Goal: Task Accomplishment & Management: Complete application form

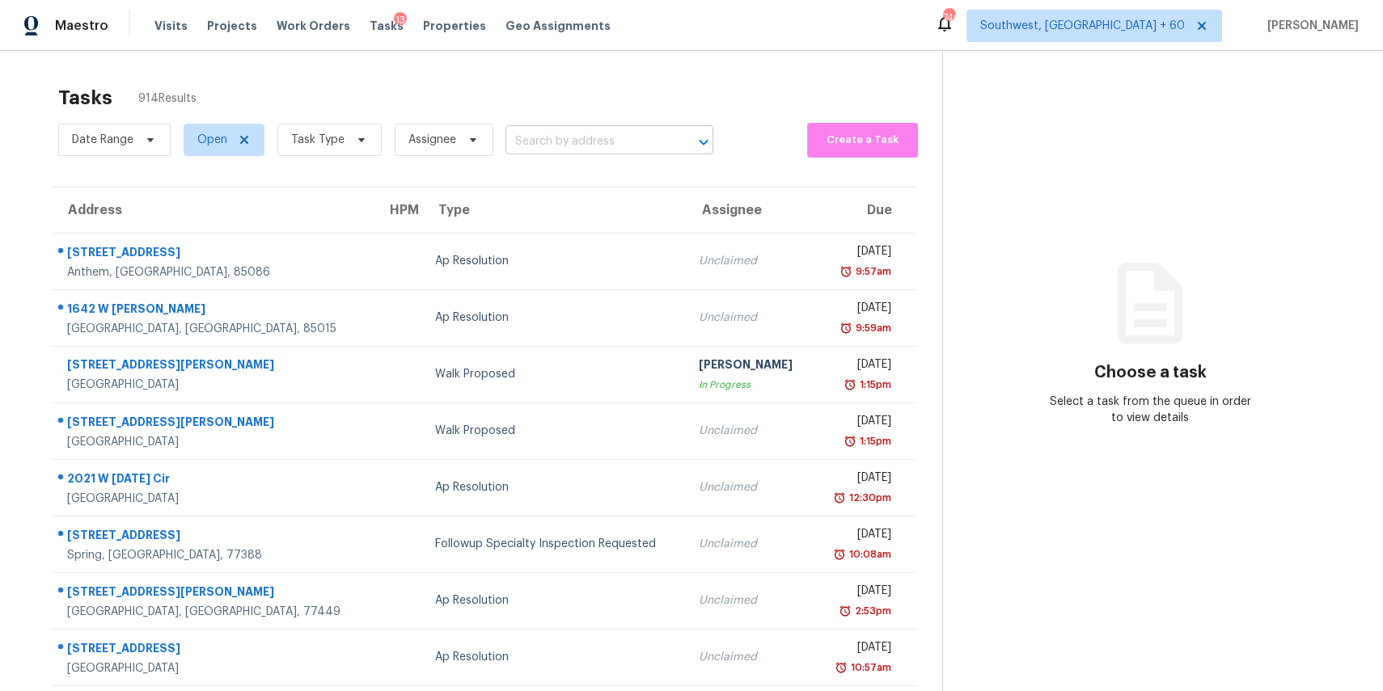
click at [630, 139] on input "text" at bounding box center [586, 141] width 163 height 25
paste input "460 Mables Ct Statesville, NC, 28677"
type input "460 Mables Ct Statesville, NC, 28677"
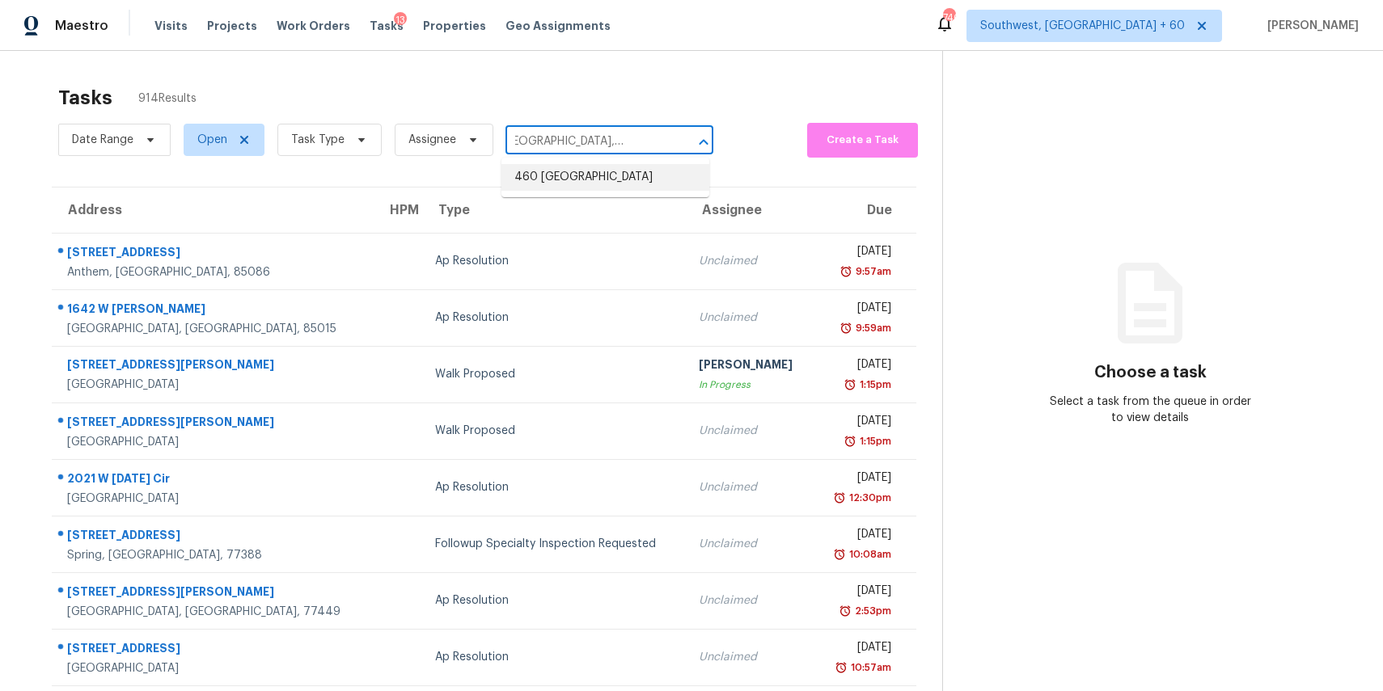
click at [608, 191] on li "460 Mables Ct, Statesville, NC 28677" at bounding box center [605, 177] width 208 height 27
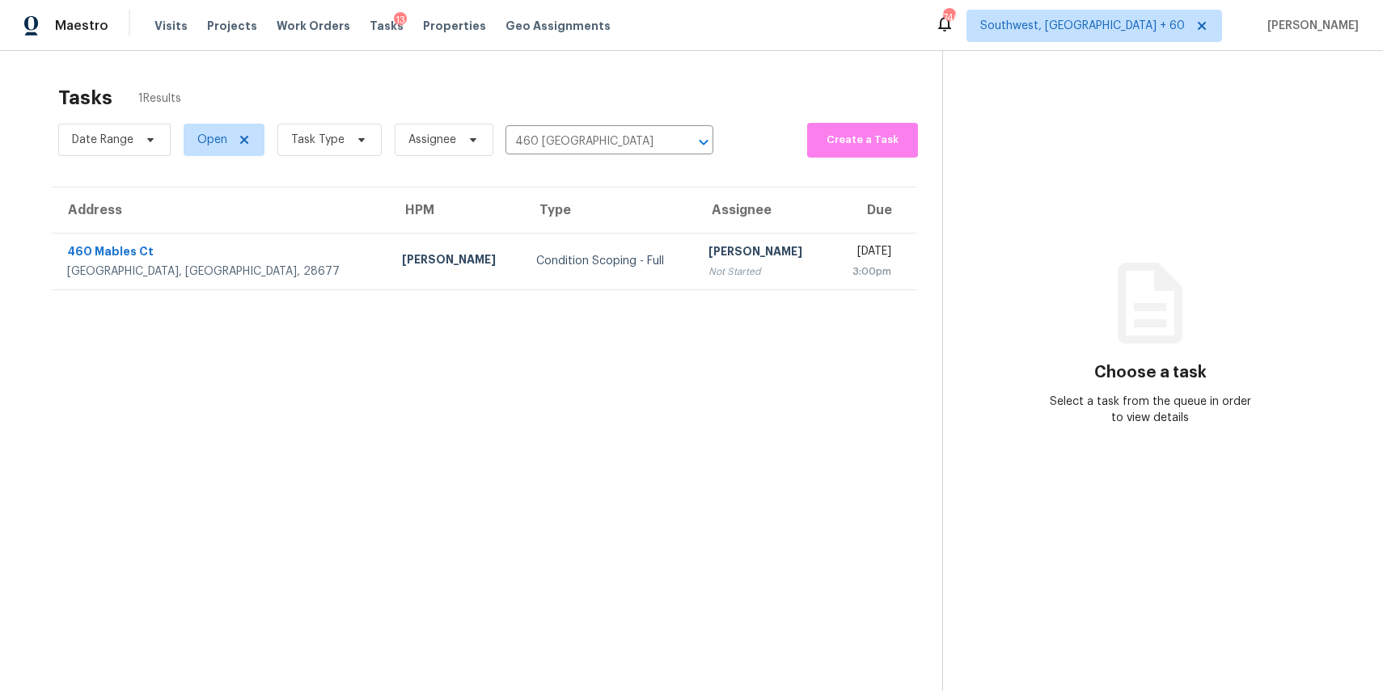
click at [708, 254] on div "[PERSON_NAME]" at bounding box center [762, 253] width 108 height 20
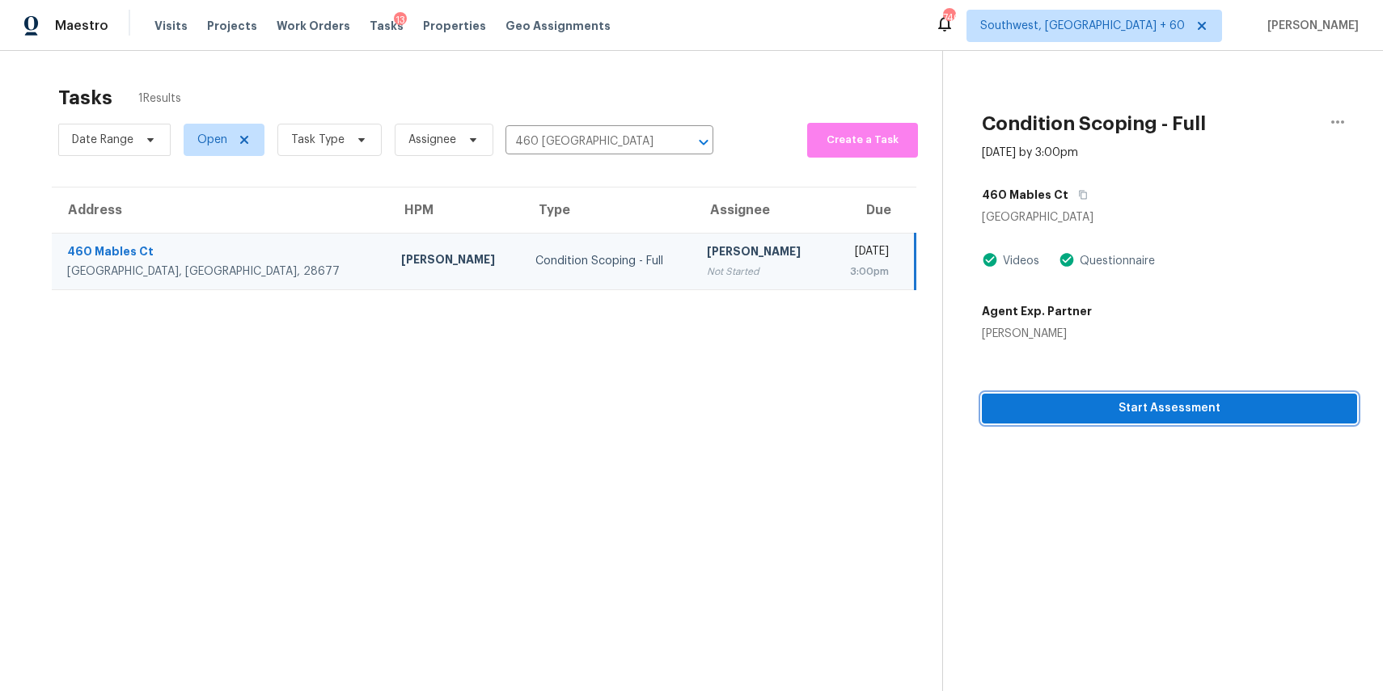
click at [1228, 416] on span "Start Assessment" at bounding box center [1169, 409] width 349 height 20
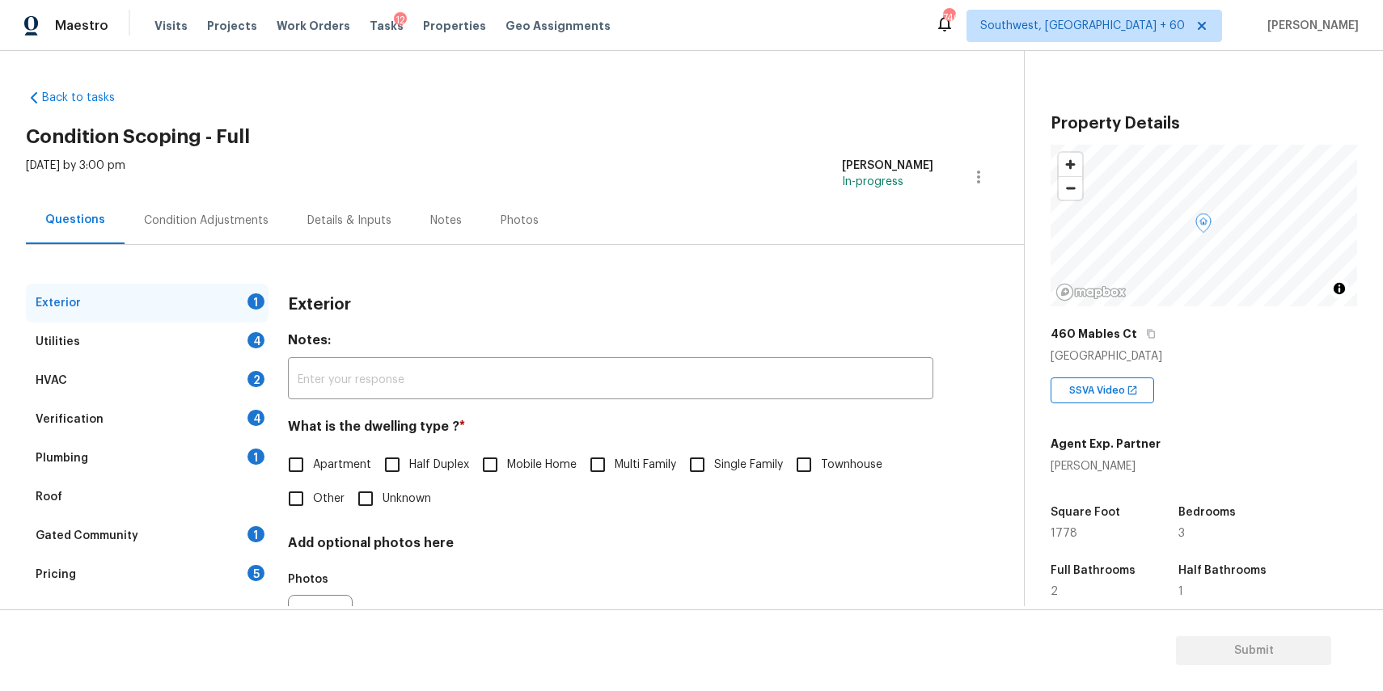
scroll to position [87, 0]
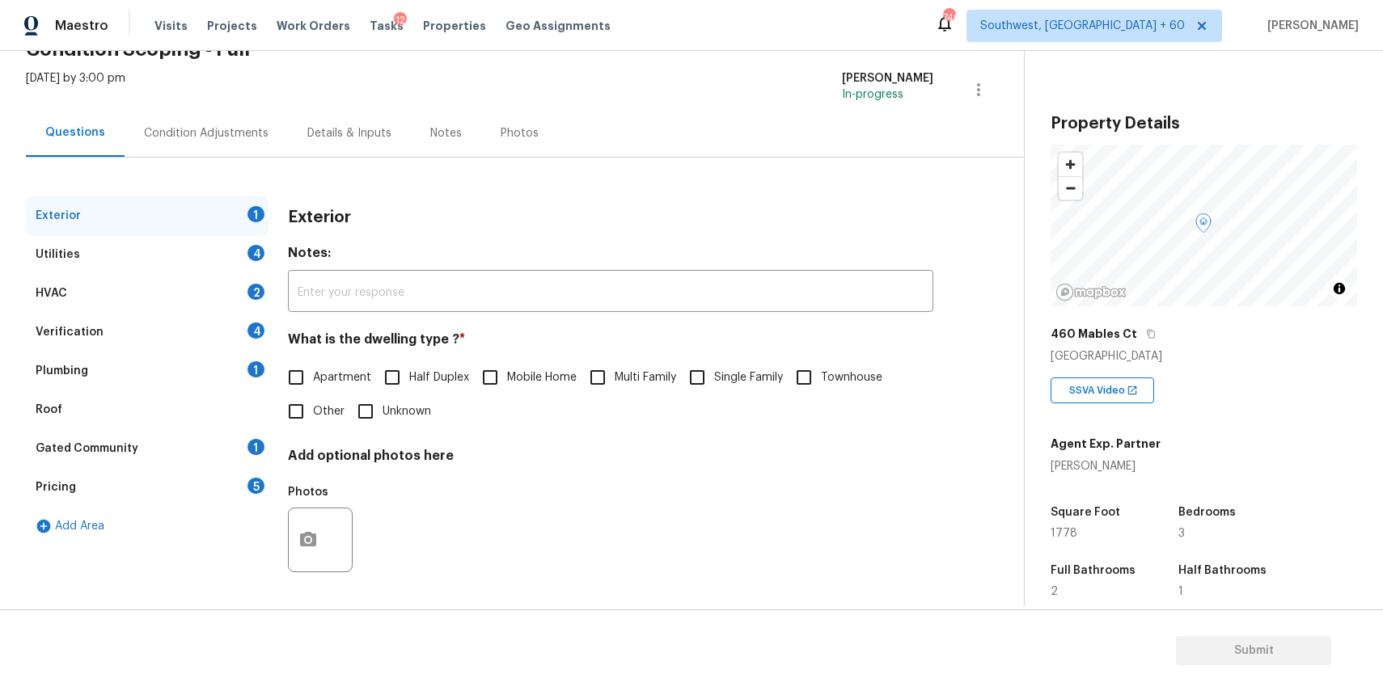
click at [162, 307] on div "HVAC 2" at bounding box center [147, 293] width 243 height 39
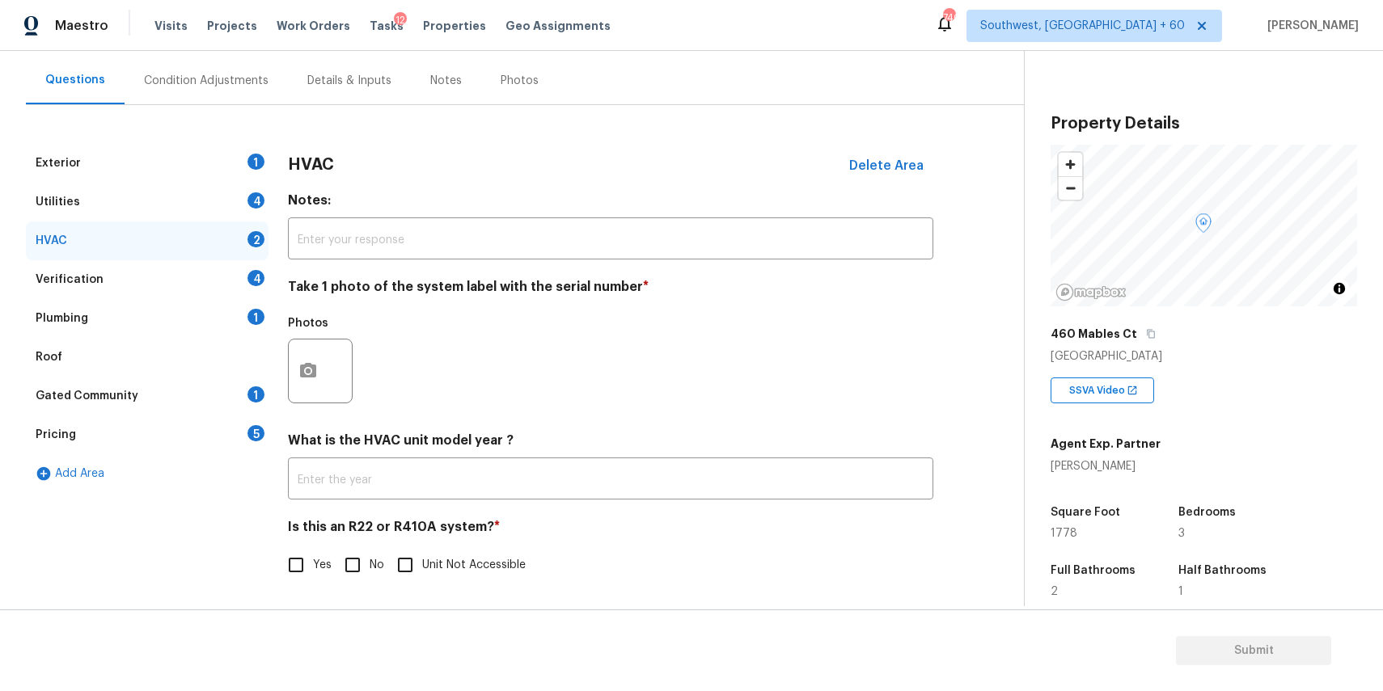
click at [171, 336] on div "Plumbing 1" at bounding box center [147, 318] width 243 height 39
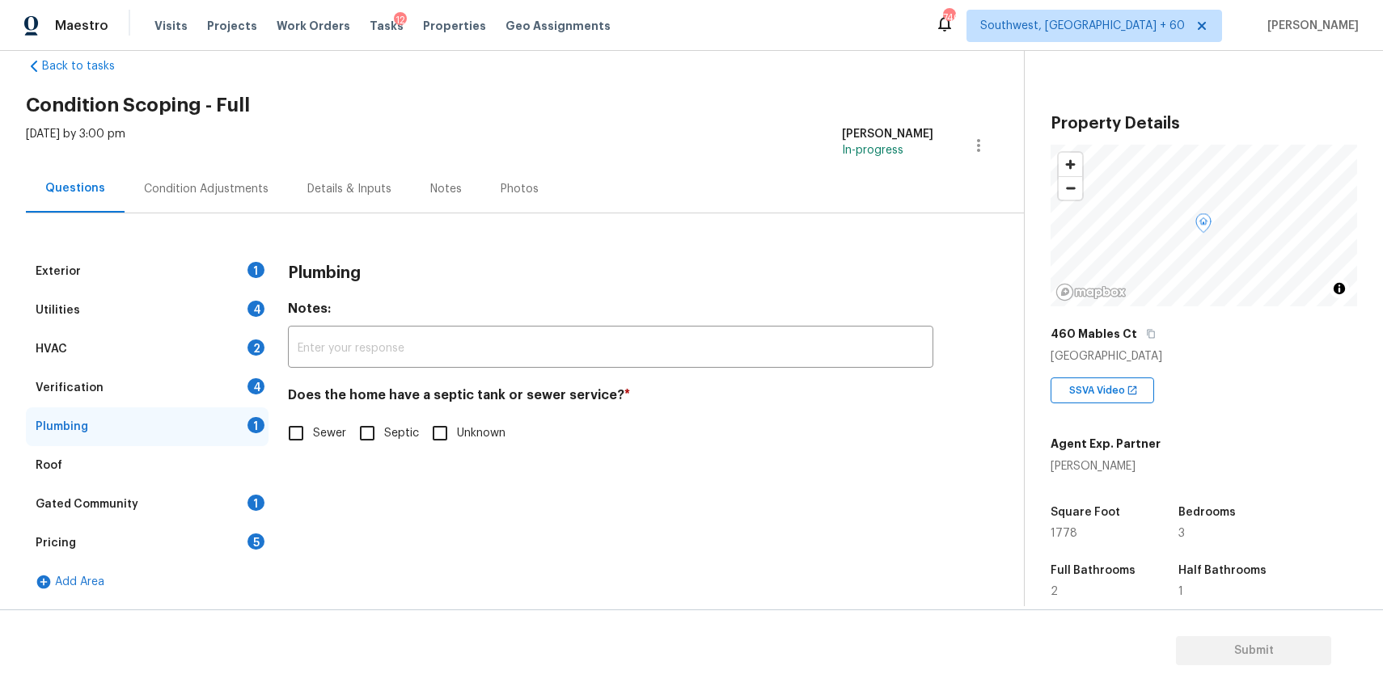
click at [188, 431] on div "Plumbing 1" at bounding box center [147, 427] width 243 height 39
click at [204, 488] on div "Gated Community 1" at bounding box center [147, 504] width 243 height 39
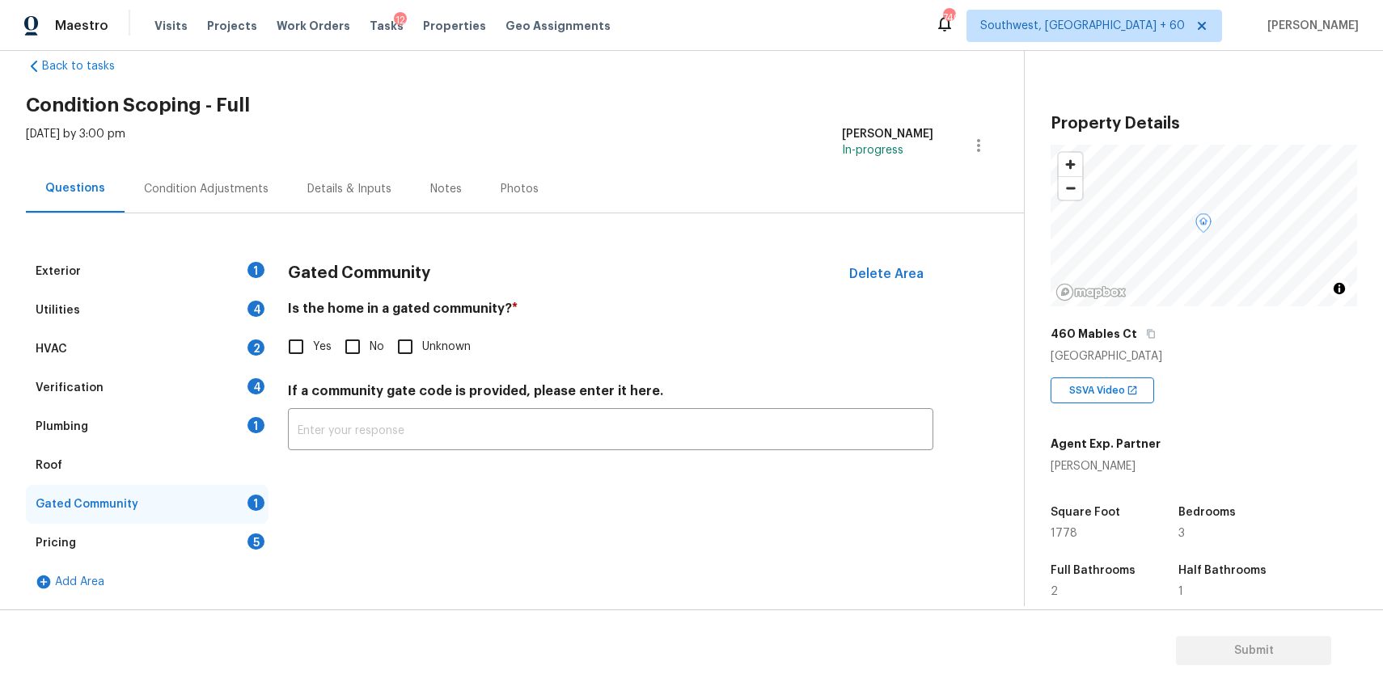
click at [240, 388] on div "Verification 4" at bounding box center [147, 388] width 243 height 39
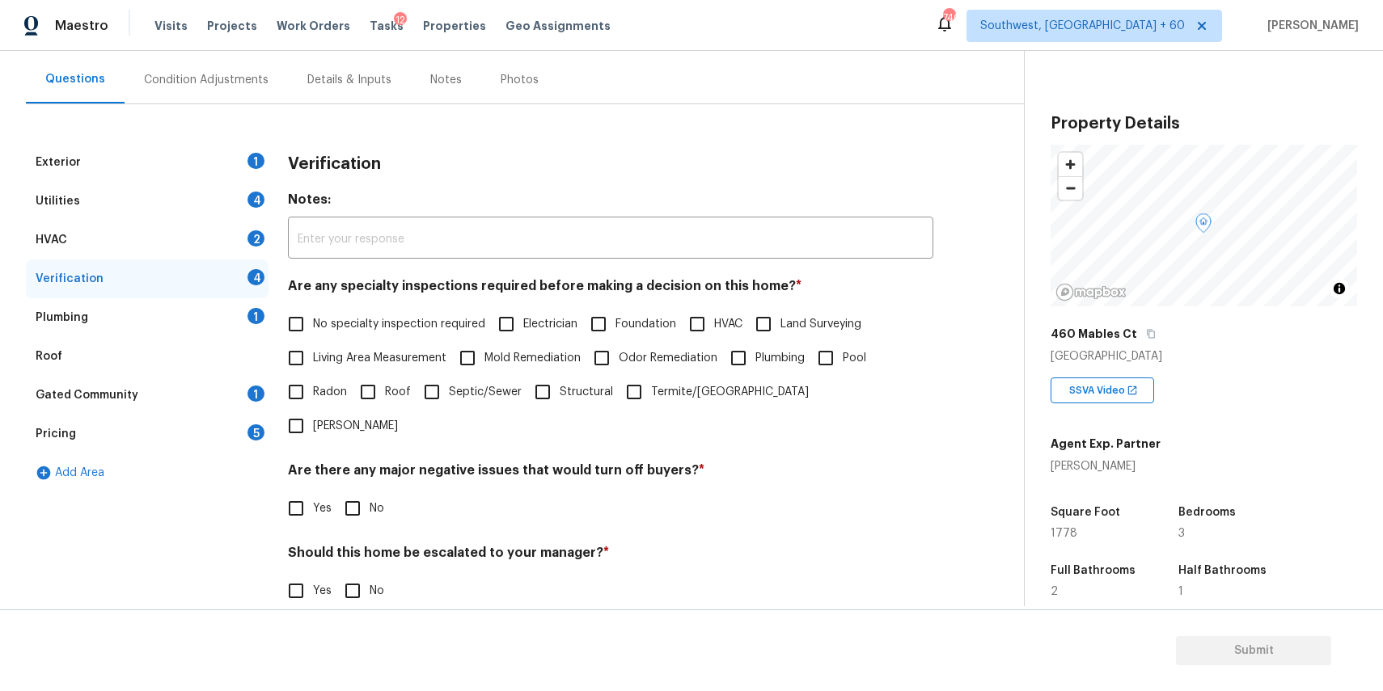
click at [205, 439] on div "Pricing 5" at bounding box center [147, 434] width 243 height 39
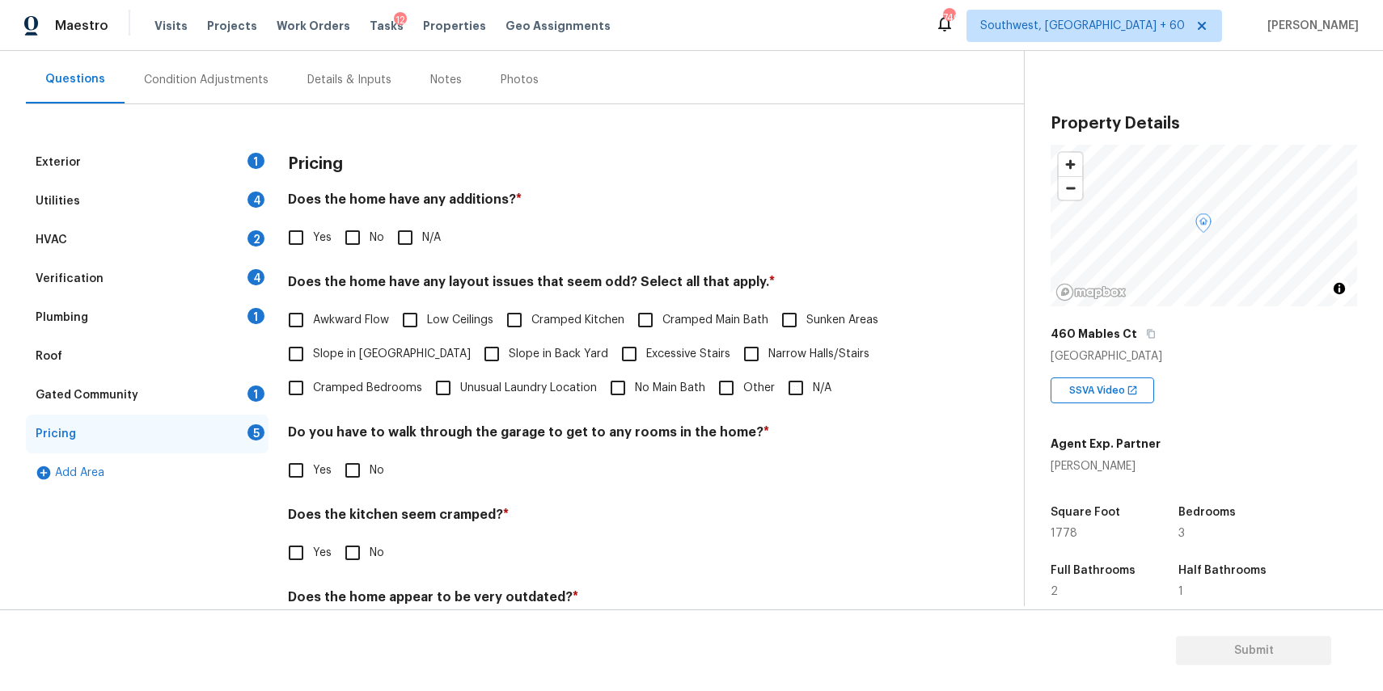
scroll to position [195, 0]
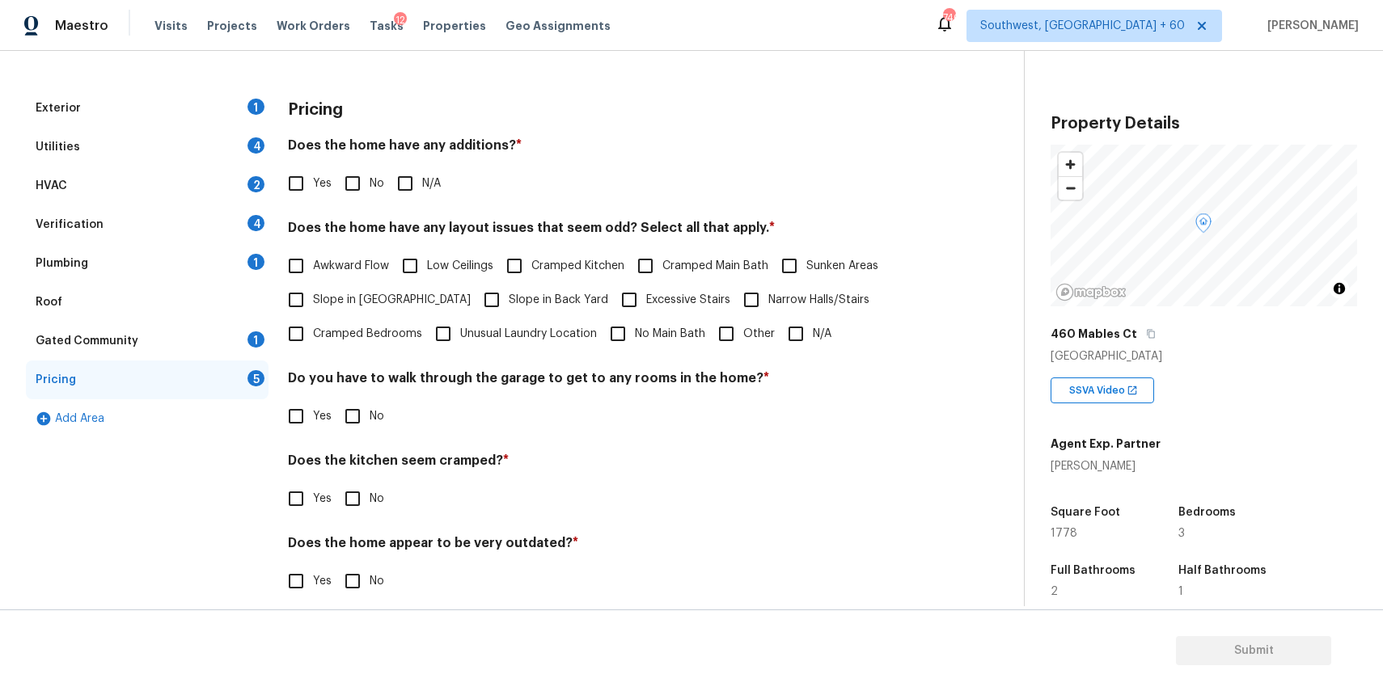
click at [729, 339] on input "Other" at bounding box center [726, 334] width 34 height 34
checkbox input "true"
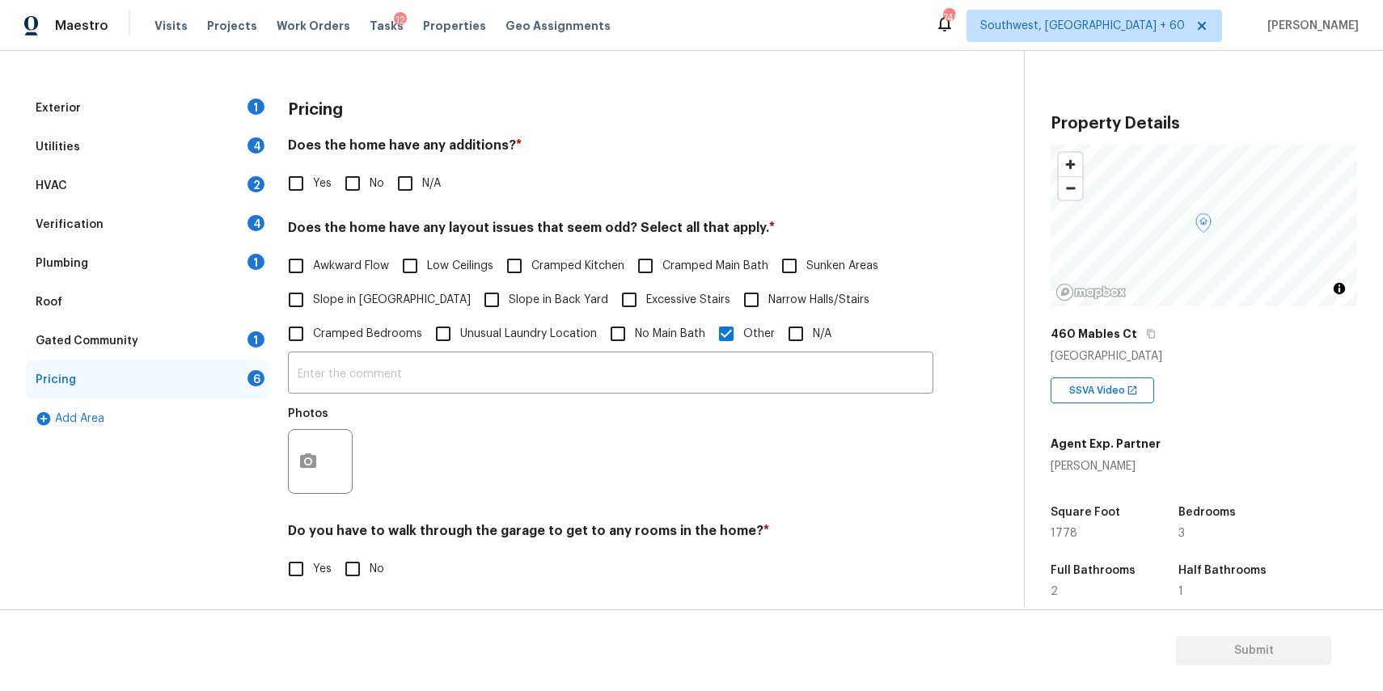
click at [751, 395] on div "​ Photos" at bounding box center [610, 427] width 645 height 153
click at [721, 378] on input "text" at bounding box center [610, 375] width 645 height 38
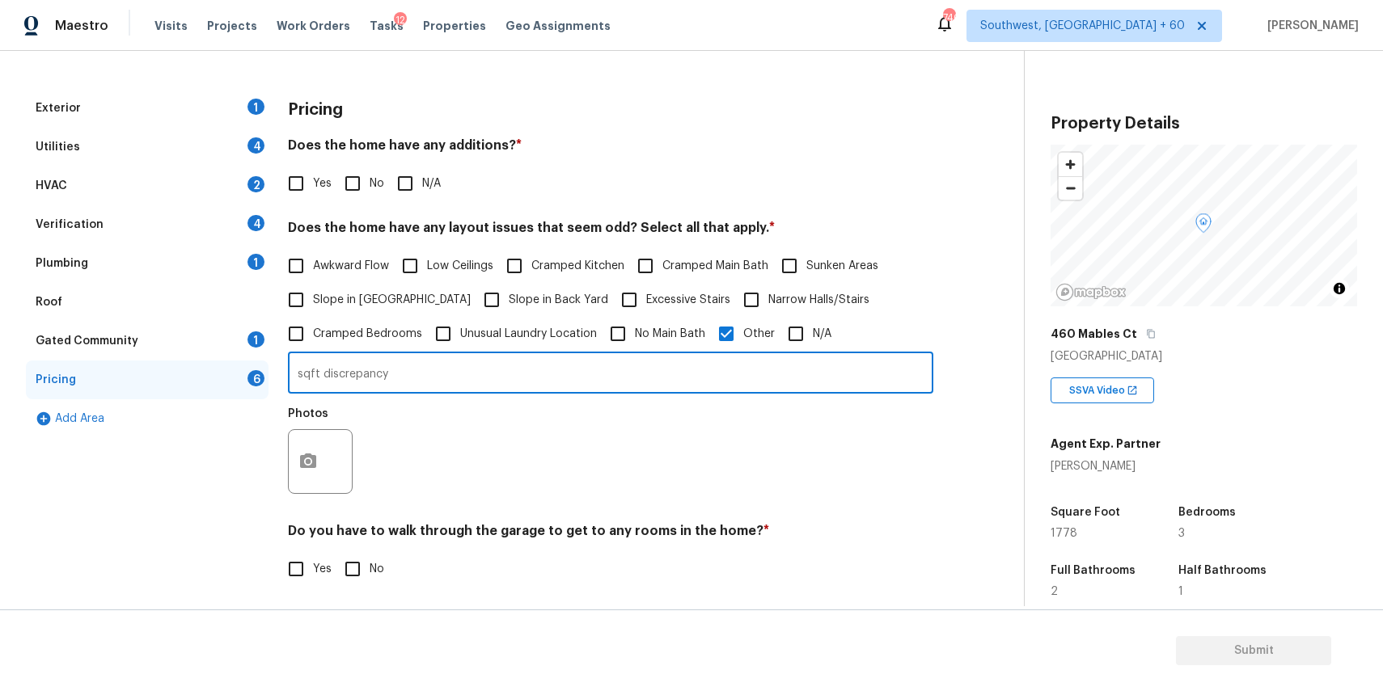
type input "sqft discrepancy"
click at [298, 464] on icon "button" at bounding box center [307, 461] width 19 height 19
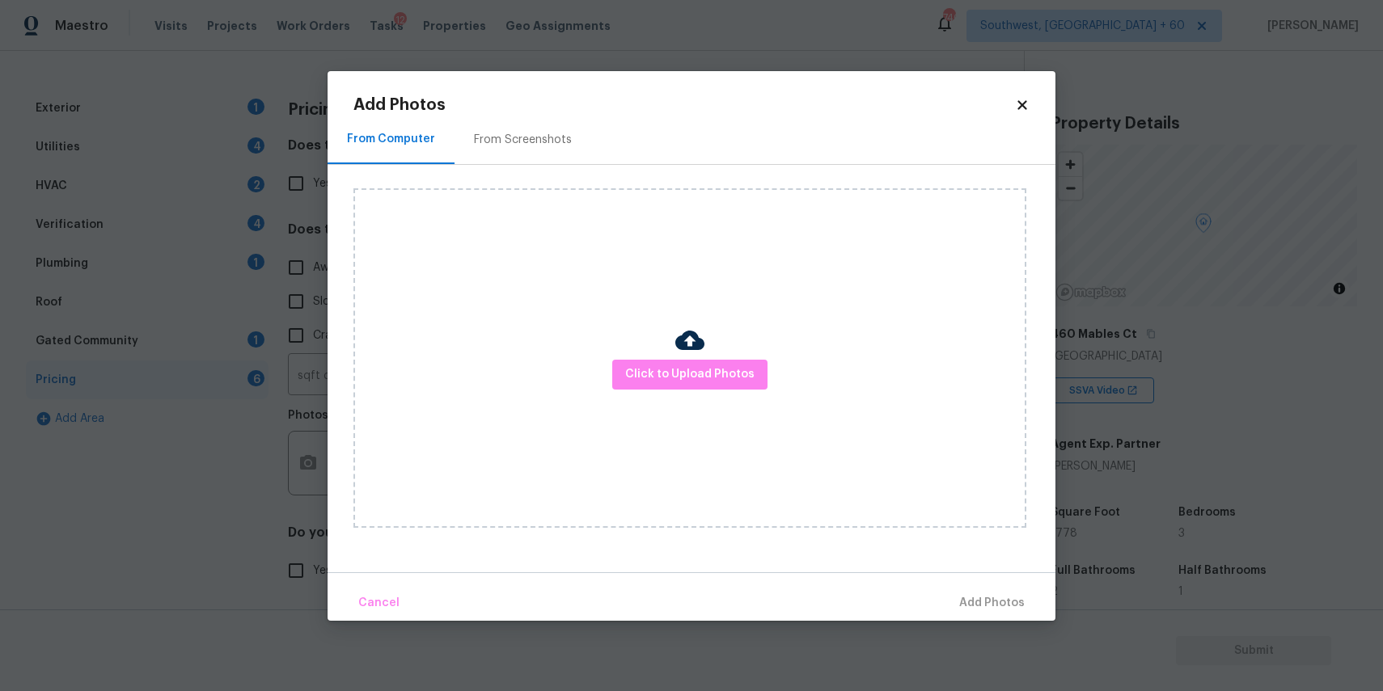
click at [675, 397] on div "Click to Upload Photos" at bounding box center [689, 358] width 673 height 340
click at [694, 365] on span "Click to Upload Photos" at bounding box center [689, 375] width 129 height 20
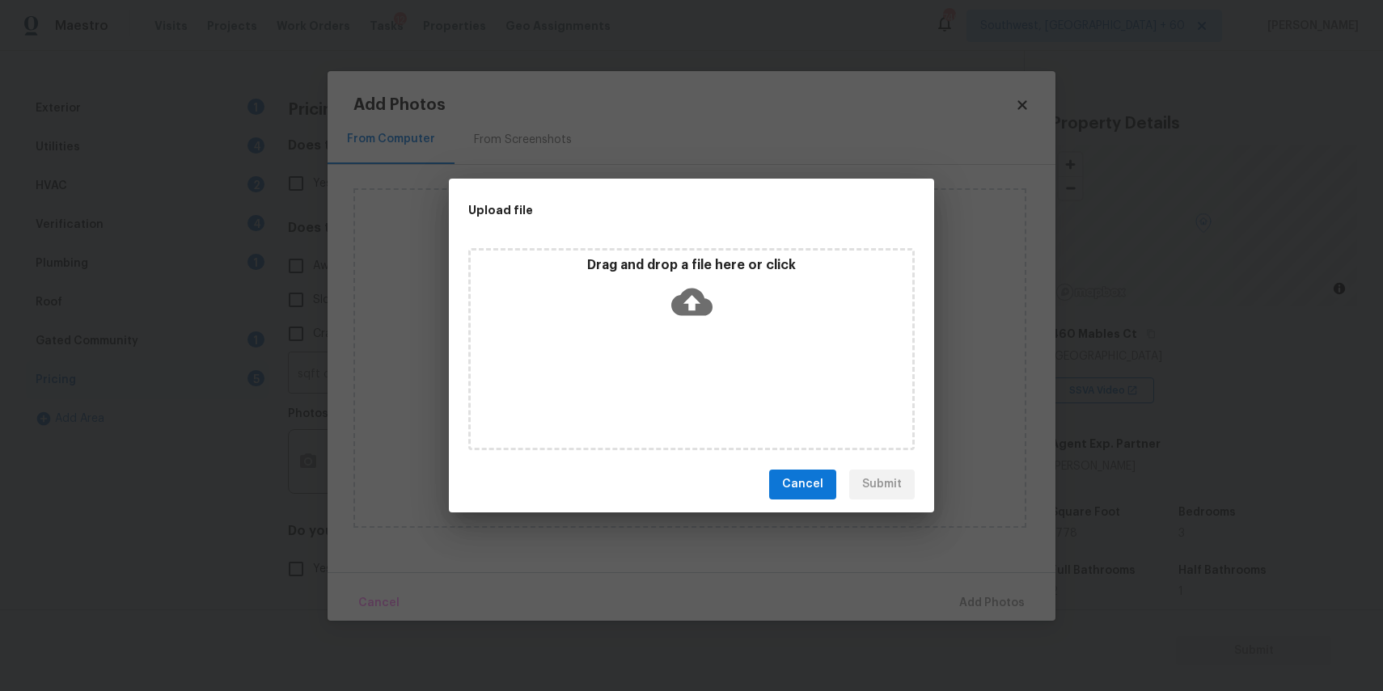
click at [679, 313] on icon at bounding box center [691, 301] width 41 height 27
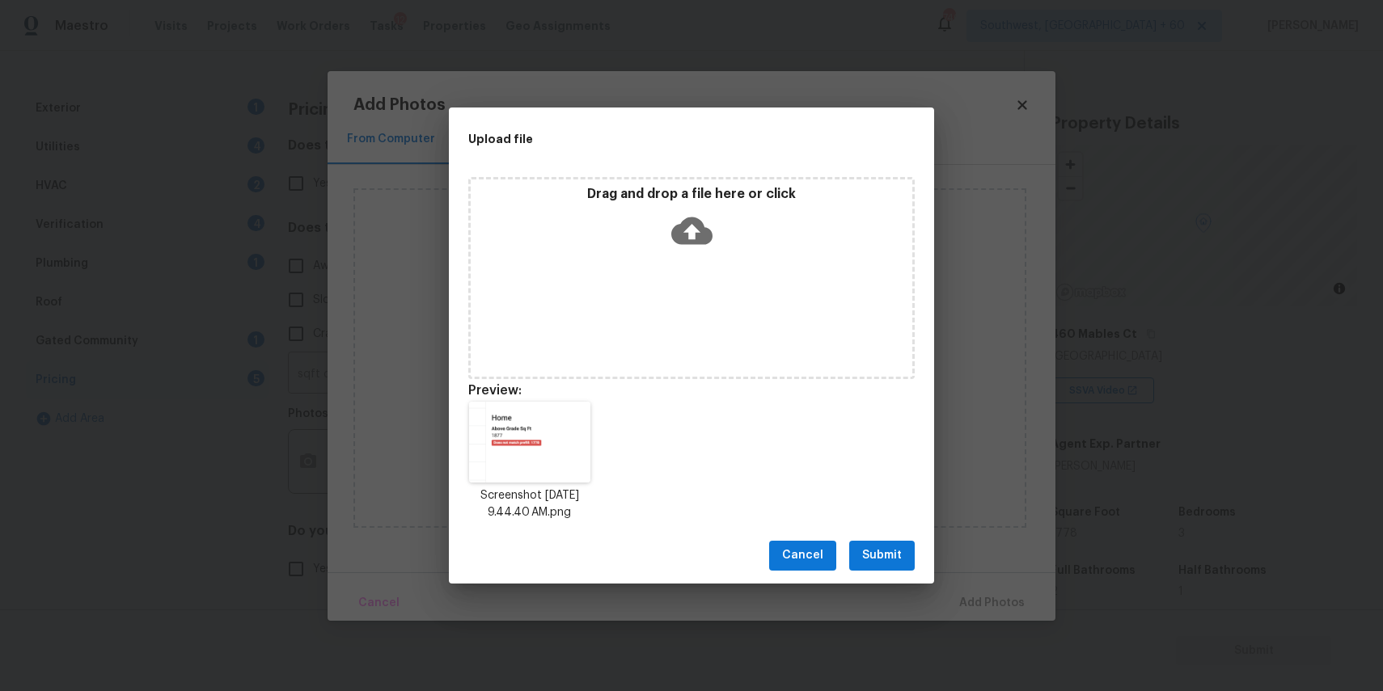
click at [897, 562] on span "Submit" at bounding box center [882, 556] width 40 height 20
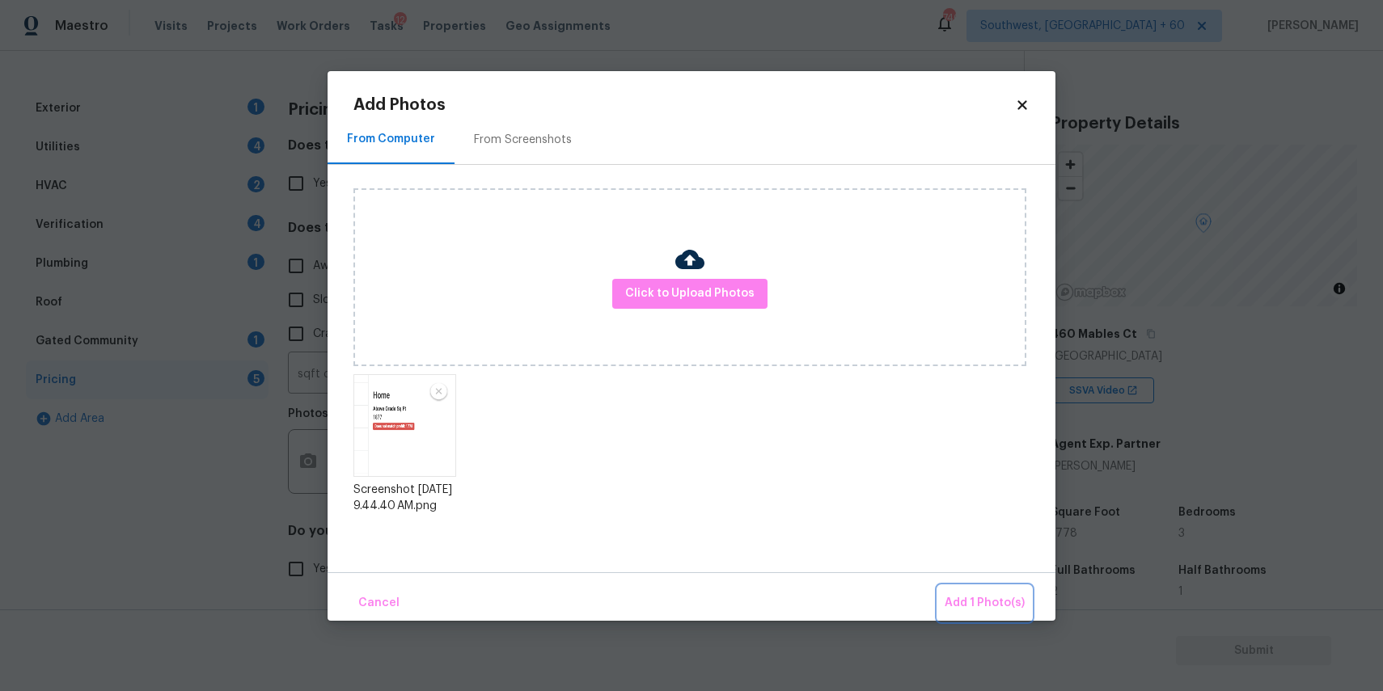
click at [1000, 594] on span "Add 1 Photo(s)" at bounding box center [985, 604] width 80 height 20
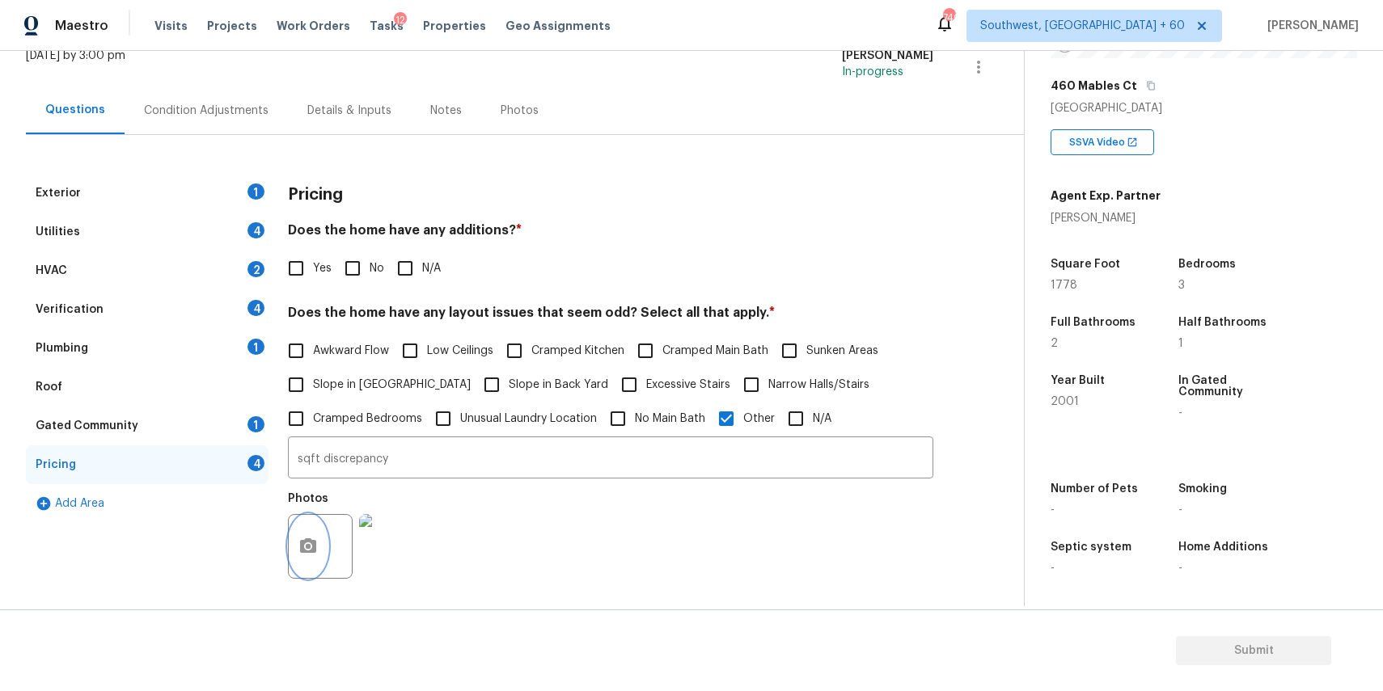
scroll to position [0, 0]
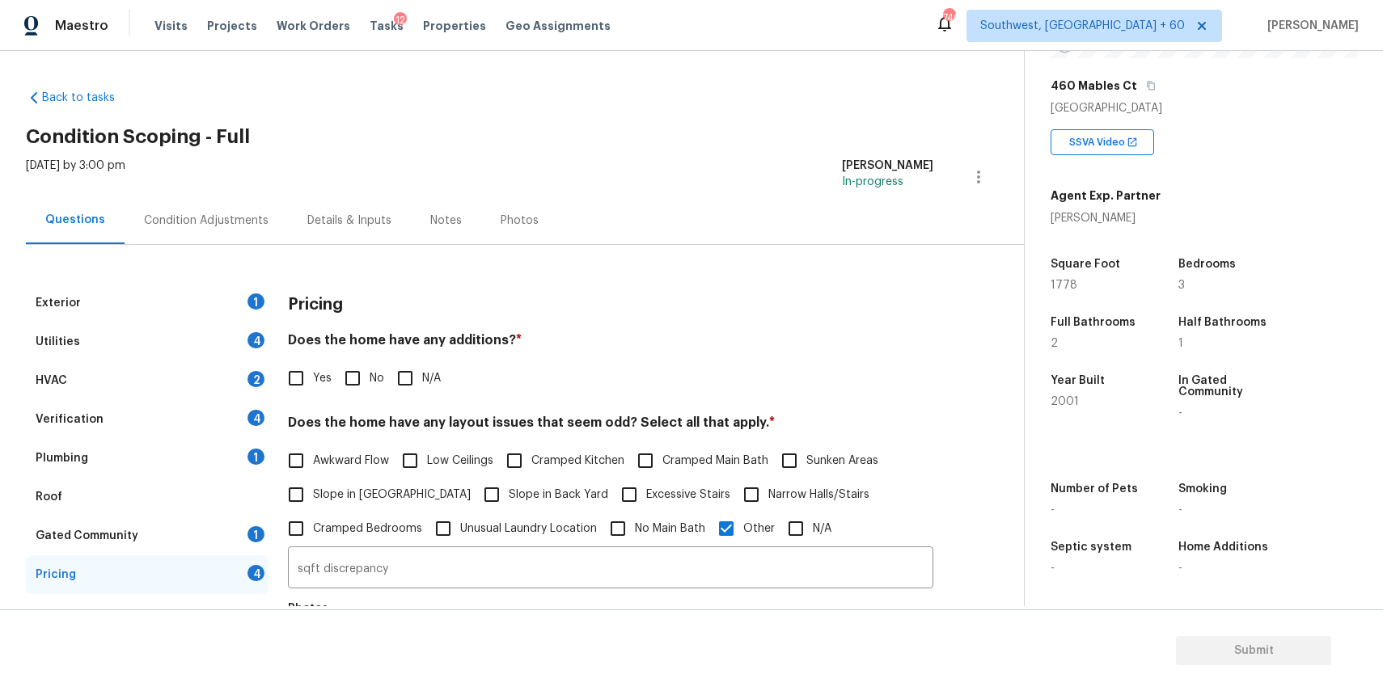
click at [839, 99] on div "Back to tasks Condition Scoping - Full Fri, Sep 05 2025 by 3:00 pm Ranjith Kuma…" at bounding box center [525, 524] width 998 height 894
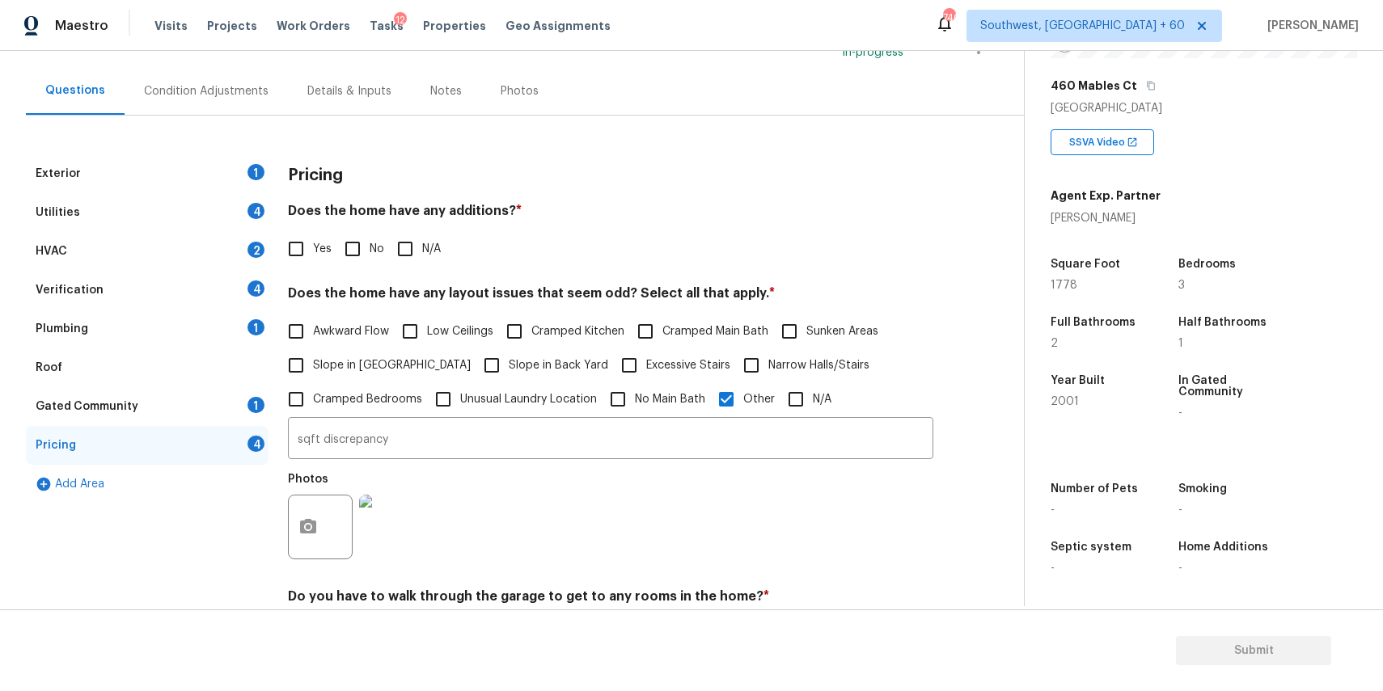
scroll to position [133, 0]
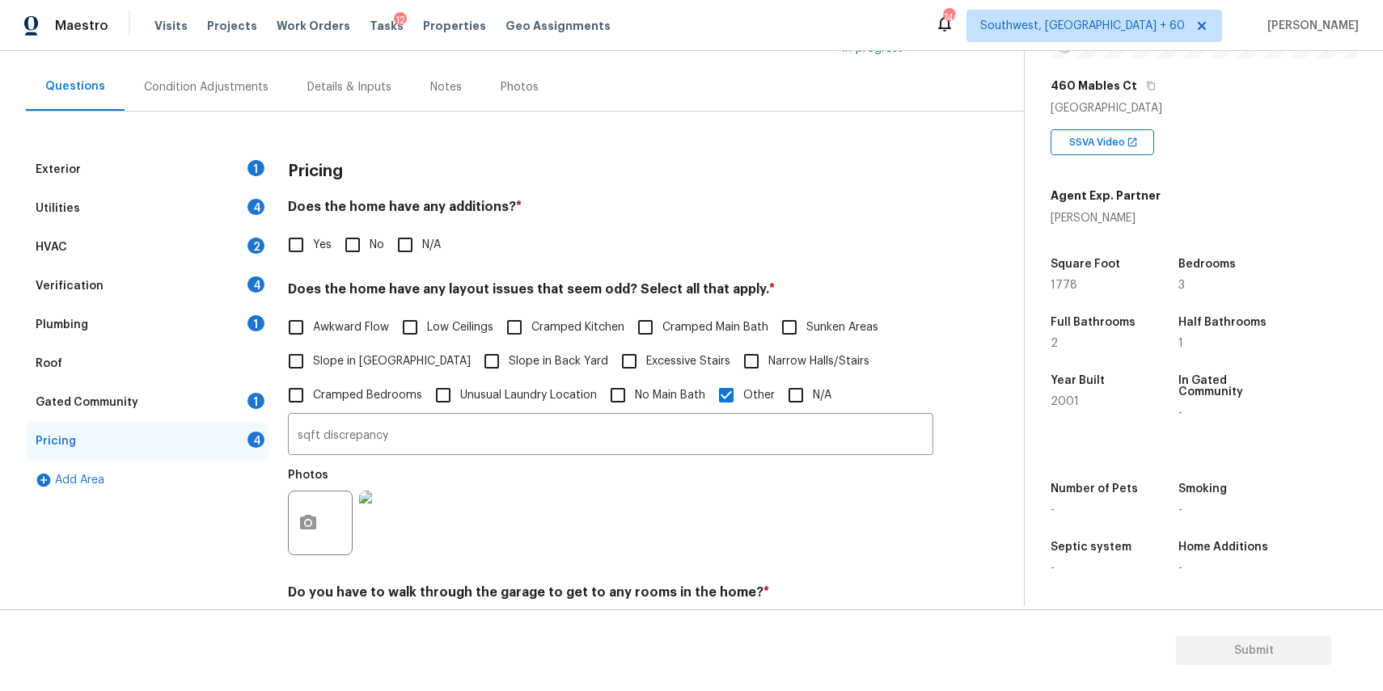
click at [931, 176] on div "Pricing" at bounding box center [610, 171] width 645 height 42
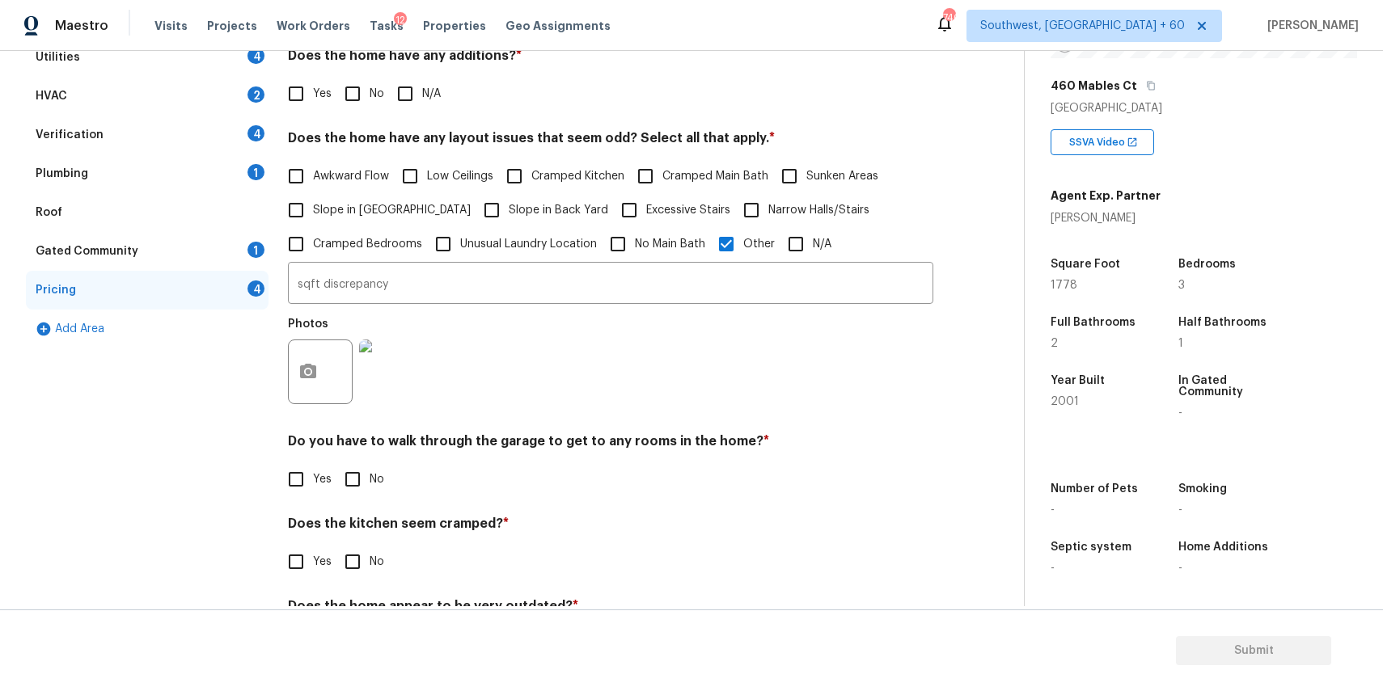
scroll to position [27, 0]
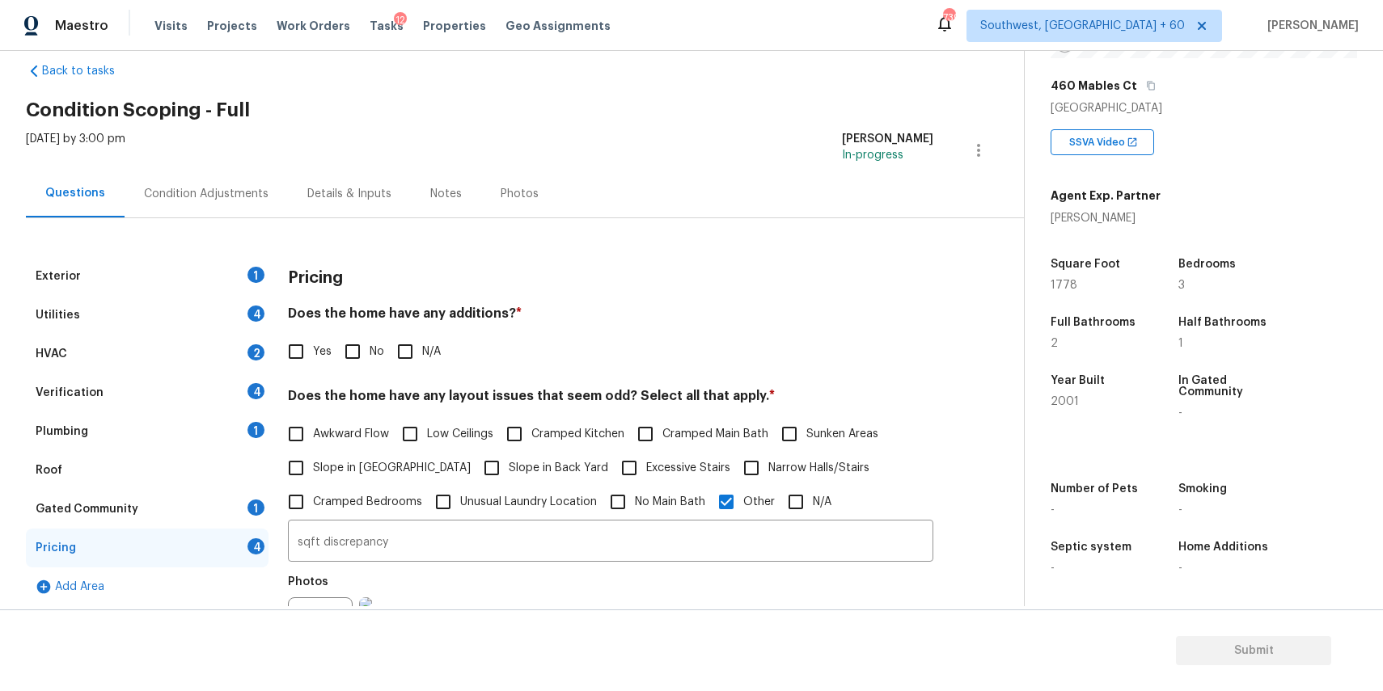
click at [236, 196] on div "Condition Adjustments" at bounding box center [206, 194] width 125 height 16
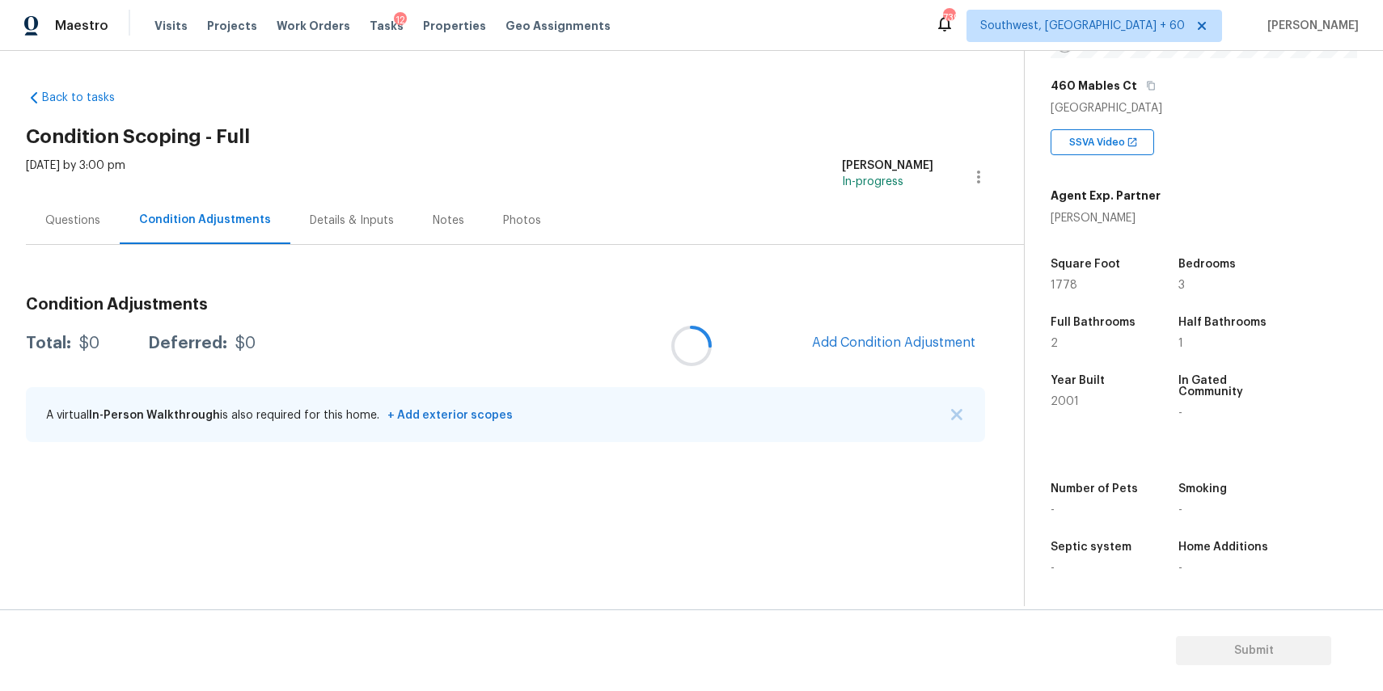
click at [954, 412] on div at bounding box center [691, 345] width 1383 height 691
click at [957, 412] on img "button" at bounding box center [956, 414] width 11 height 11
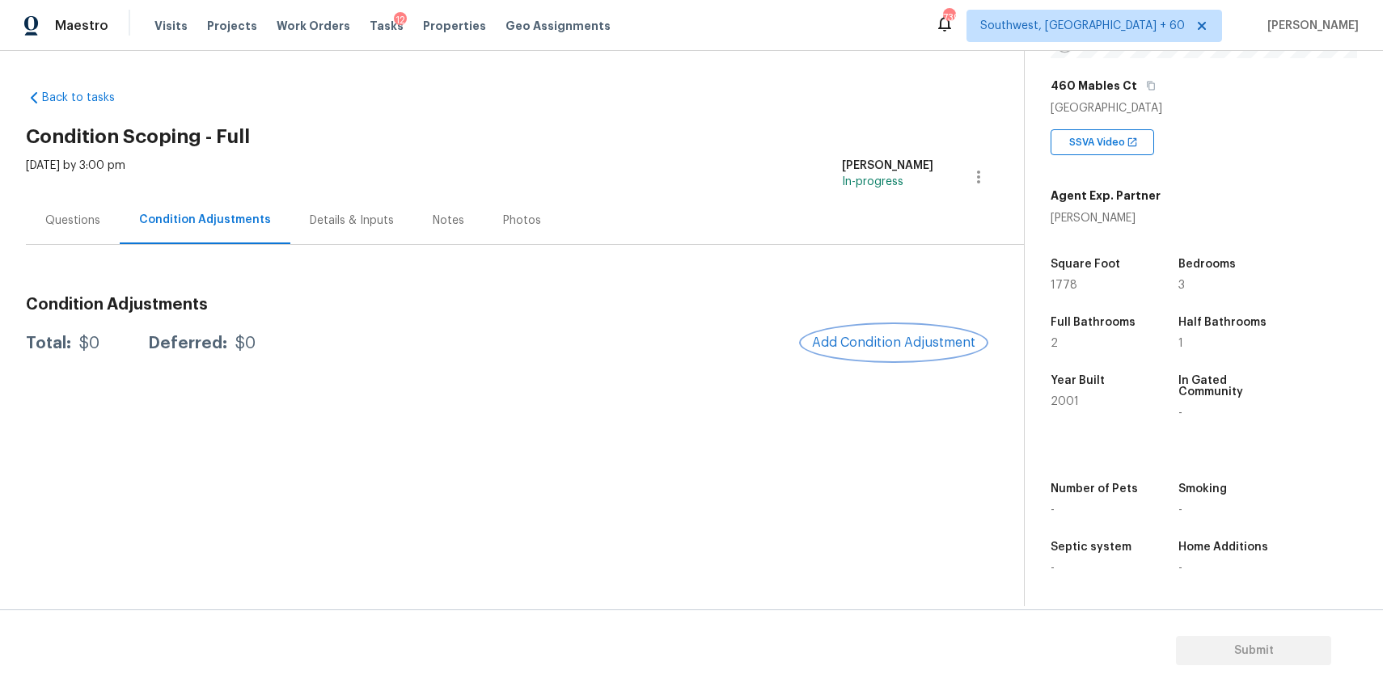
click at [964, 348] on span "Add Condition Adjustment" at bounding box center [893, 343] width 163 height 15
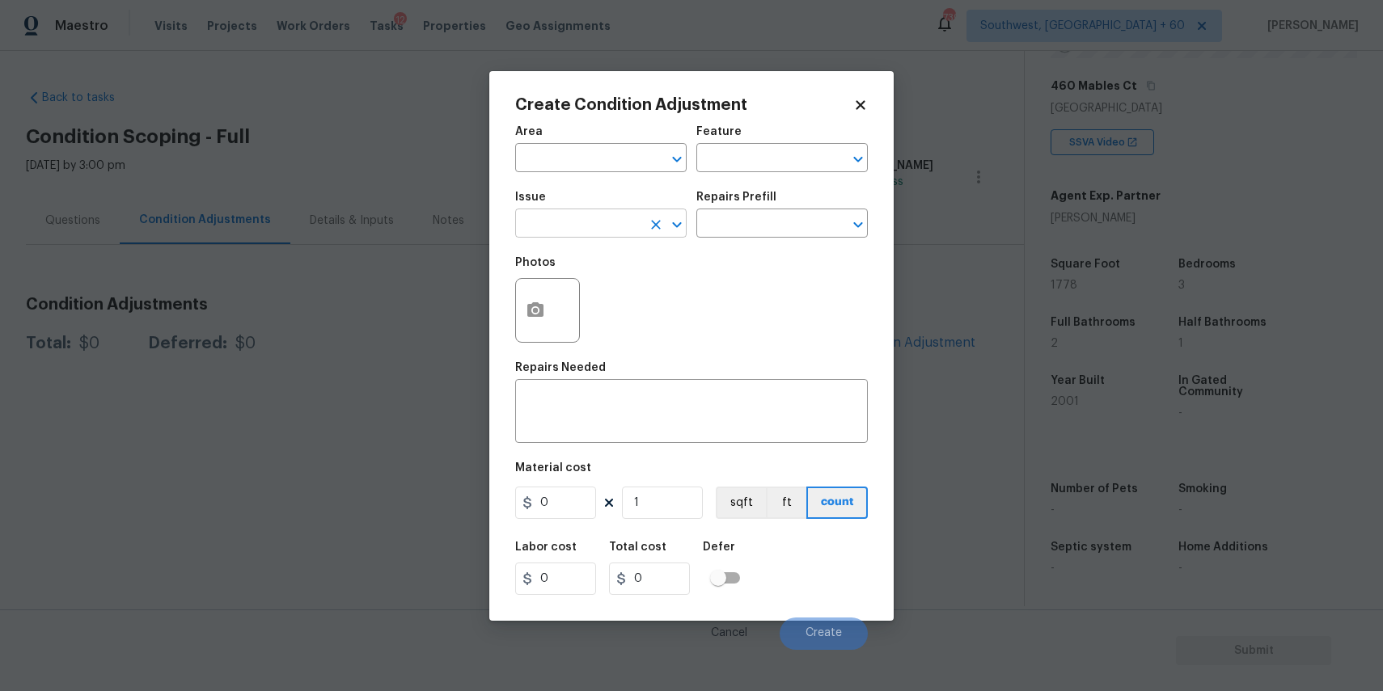
click at [611, 226] on input "text" at bounding box center [578, 225] width 126 height 25
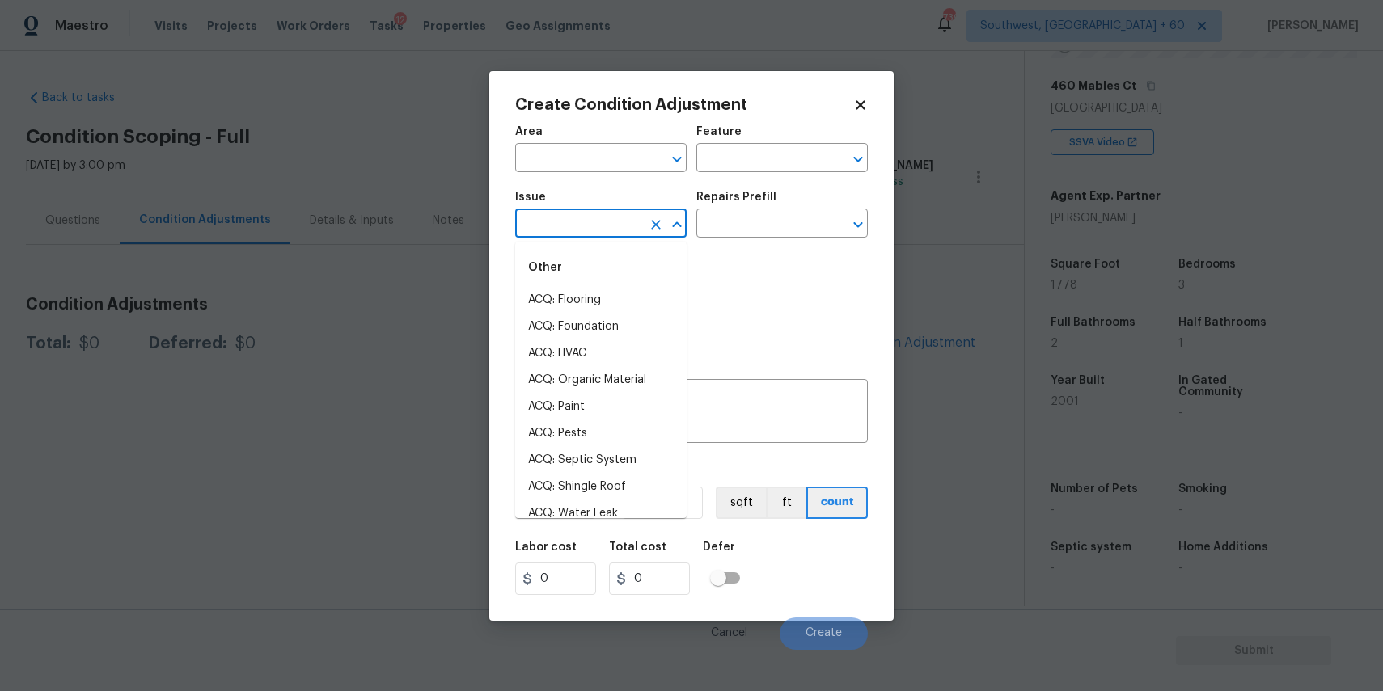
click at [611, 226] on input "text" at bounding box center [578, 225] width 126 height 25
type input "la"
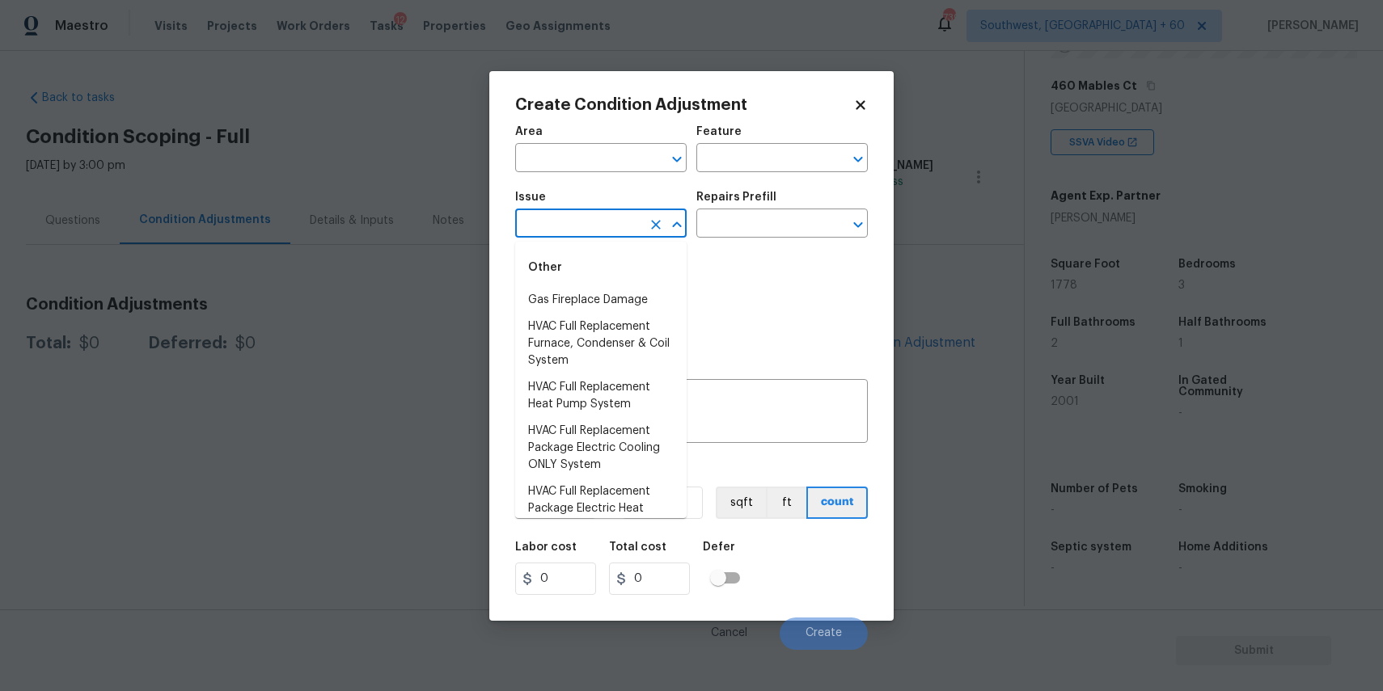
type input "m"
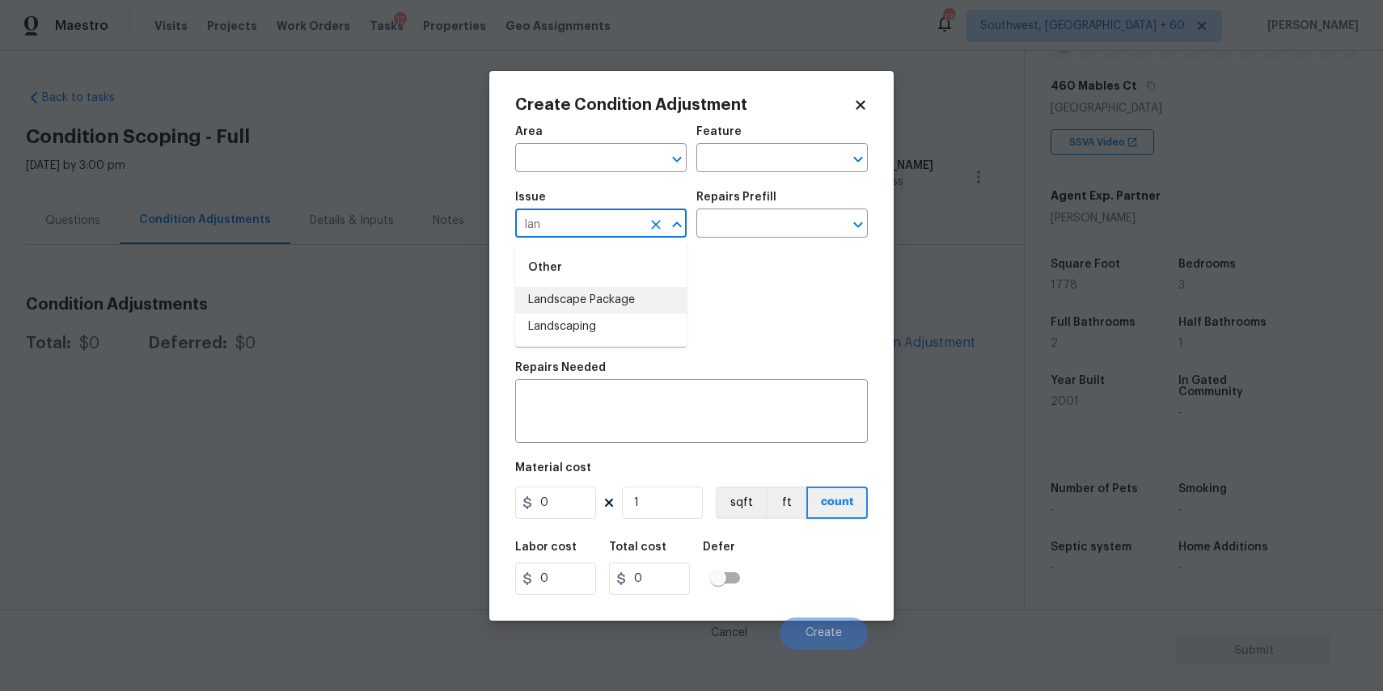
click at [620, 290] on li "Landscape Package" at bounding box center [600, 300] width 171 height 27
type input "Landscape Package"
click at [762, 208] on div "Repairs Prefill" at bounding box center [781, 202] width 171 height 21
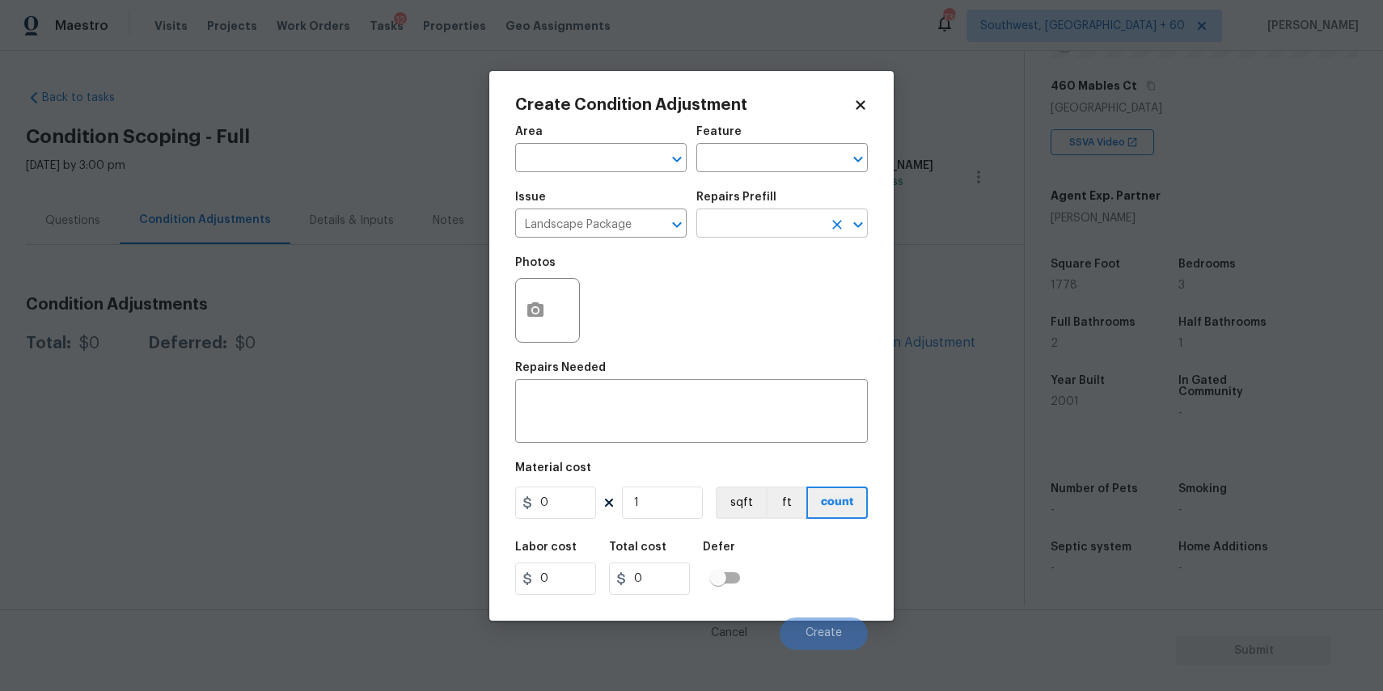
click at [782, 230] on input "text" at bounding box center [759, 225] width 126 height 25
click at [789, 269] on li "Initial landscaping package $75.00" at bounding box center [781, 270] width 171 height 44
type input "Home Readiness Packages"
type textarea "Mowing of grass up to 6" in height. Mow, edge along driveways & sidewalks, trim…"
type input "75"
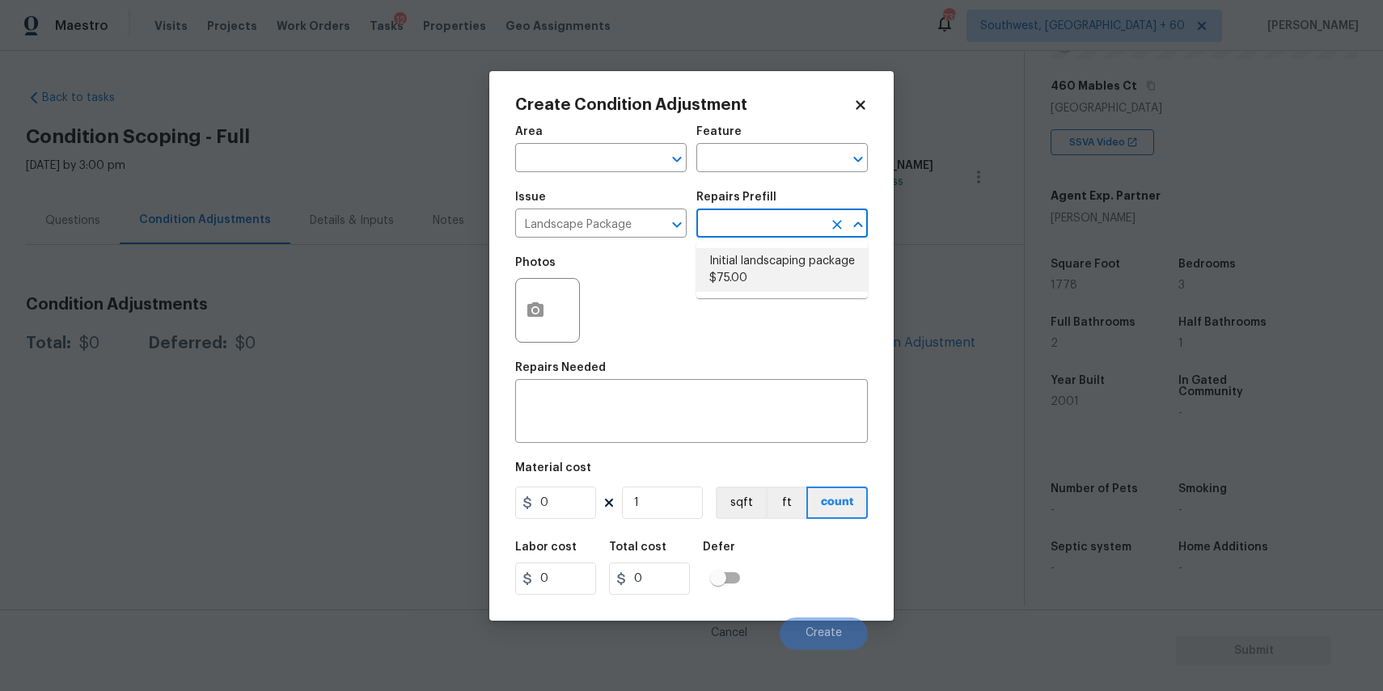
type input "75"
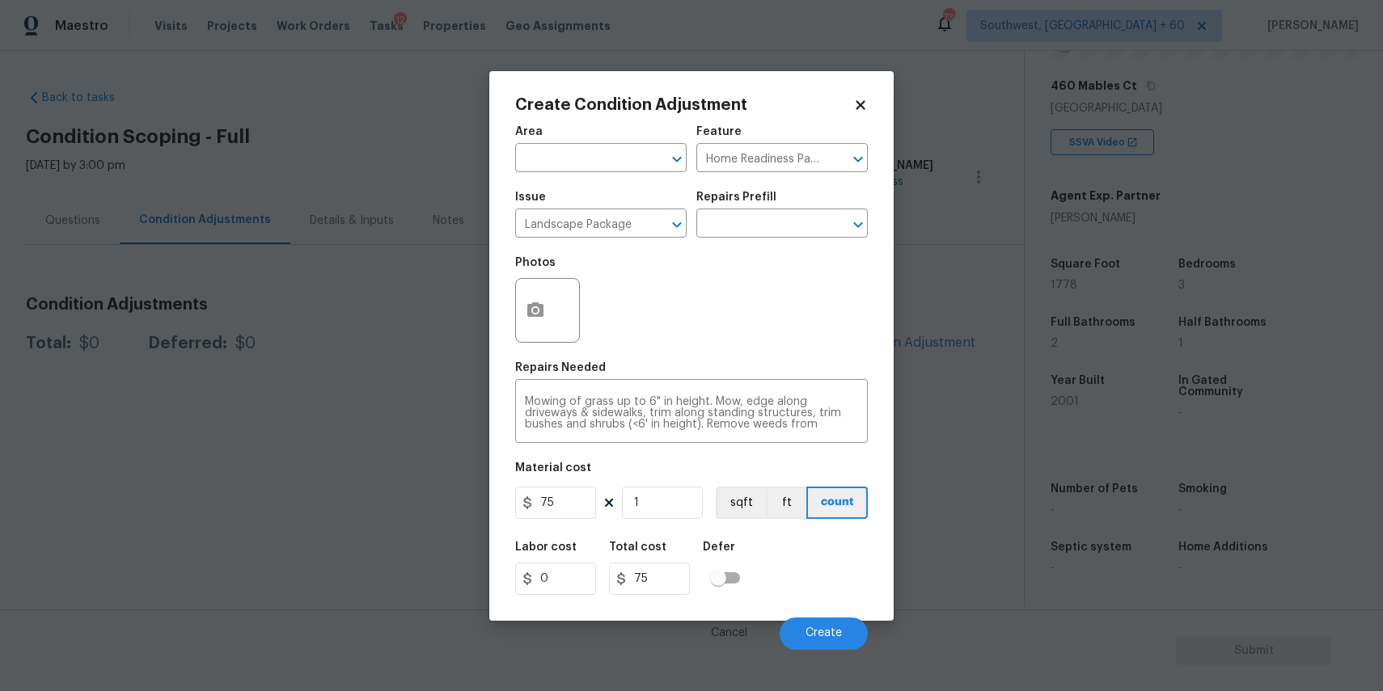
click at [556, 523] on div "Area ​ Feature Home Readiness Packages ​ Issue Landscape Package ​ Repairs Pref…" at bounding box center [691, 383] width 353 height 534
click at [559, 519] on input "75" at bounding box center [555, 503] width 81 height 32
type input "300"
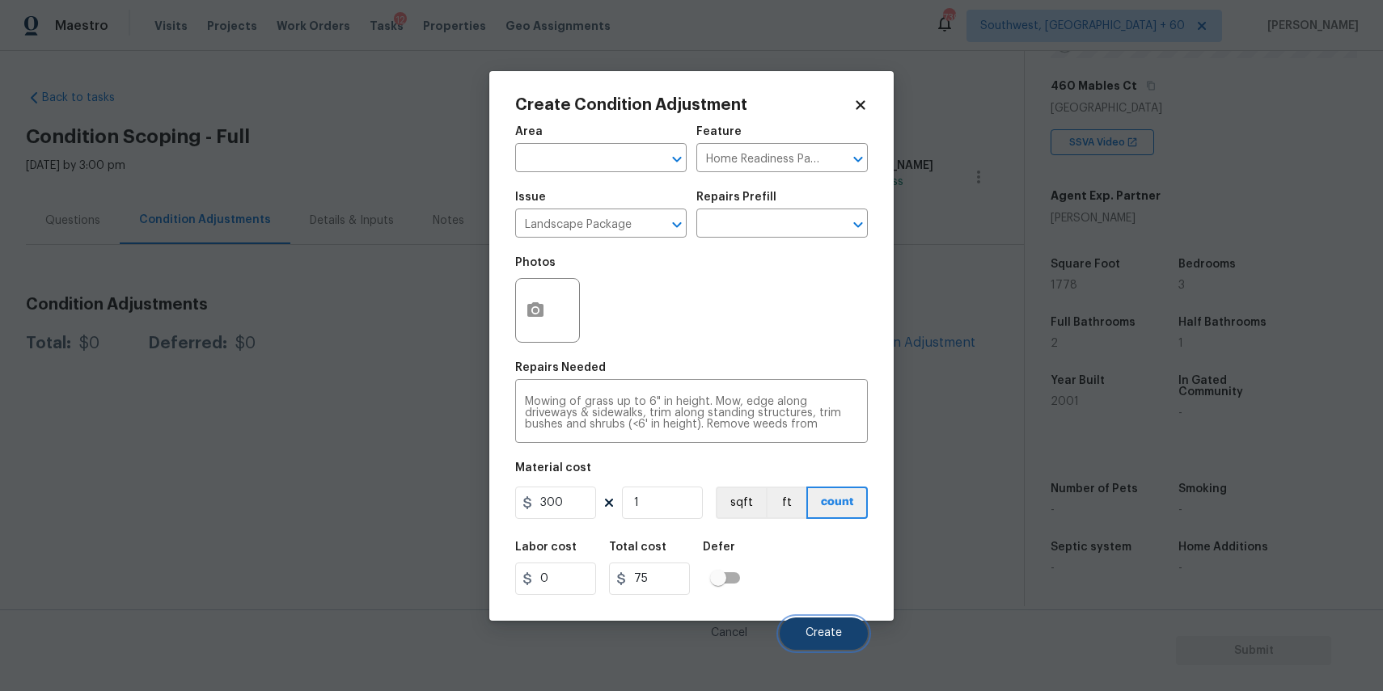
click at [838, 626] on button "Create" at bounding box center [824, 634] width 88 height 32
type input "300"
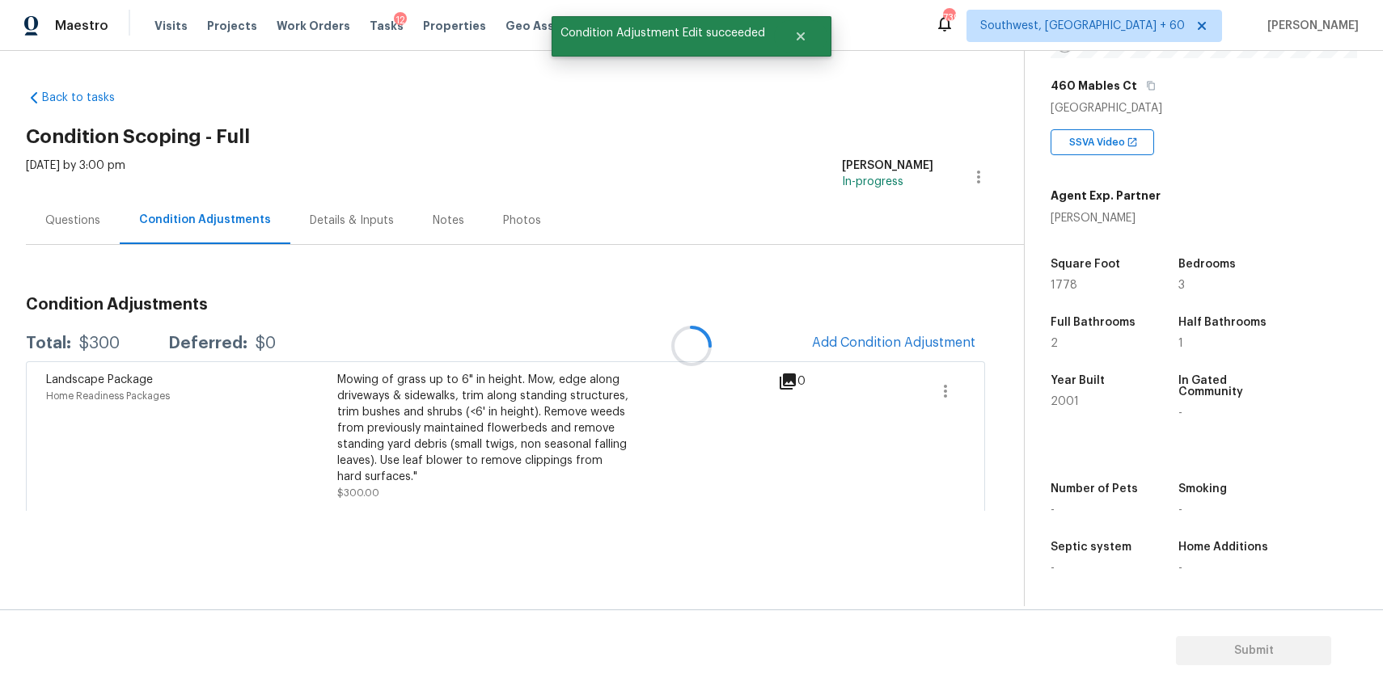
click at [852, 345] on div at bounding box center [691, 345] width 1383 height 691
click at [821, 357] on span "Add Condition Adjustment" at bounding box center [893, 344] width 183 height 36
click at [874, 342] on span "Add Condition Adjustment" at bounding box center [893, 343] width 163 height 15
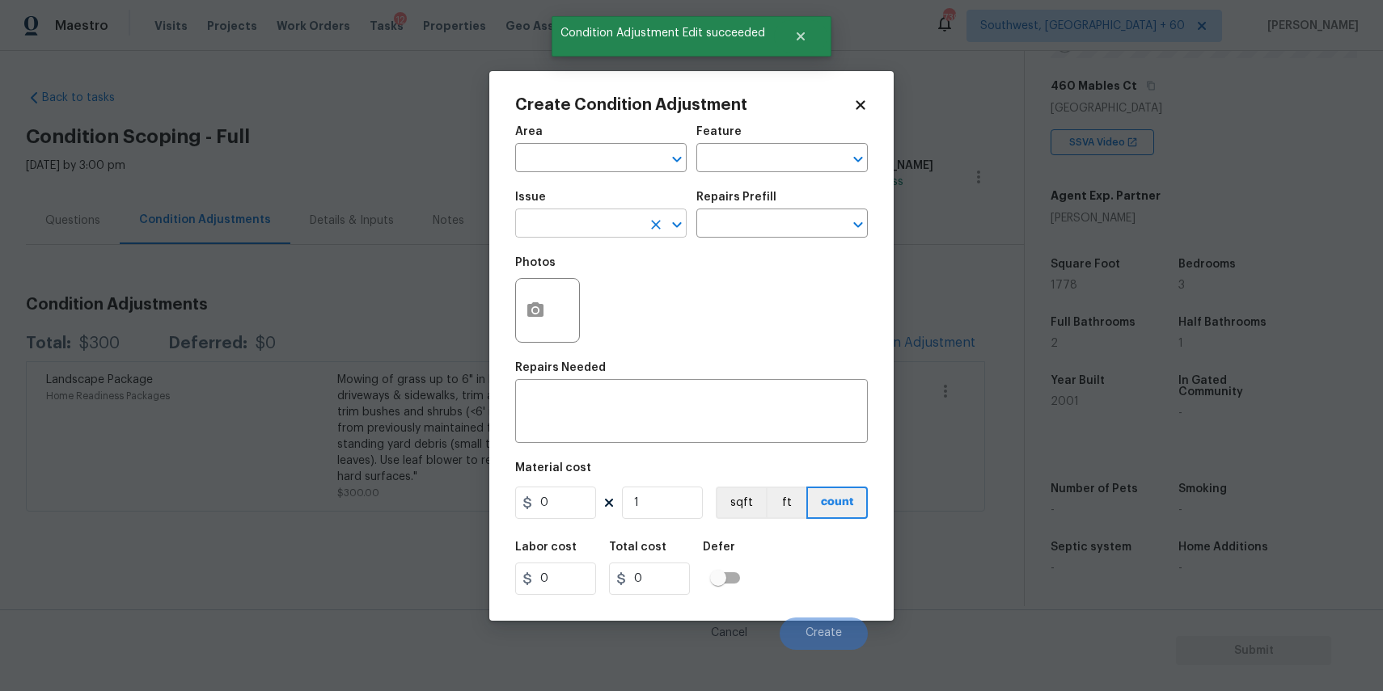
click at [594, 217] on input "text" at bounding box center [578, 225] width 126 height 25
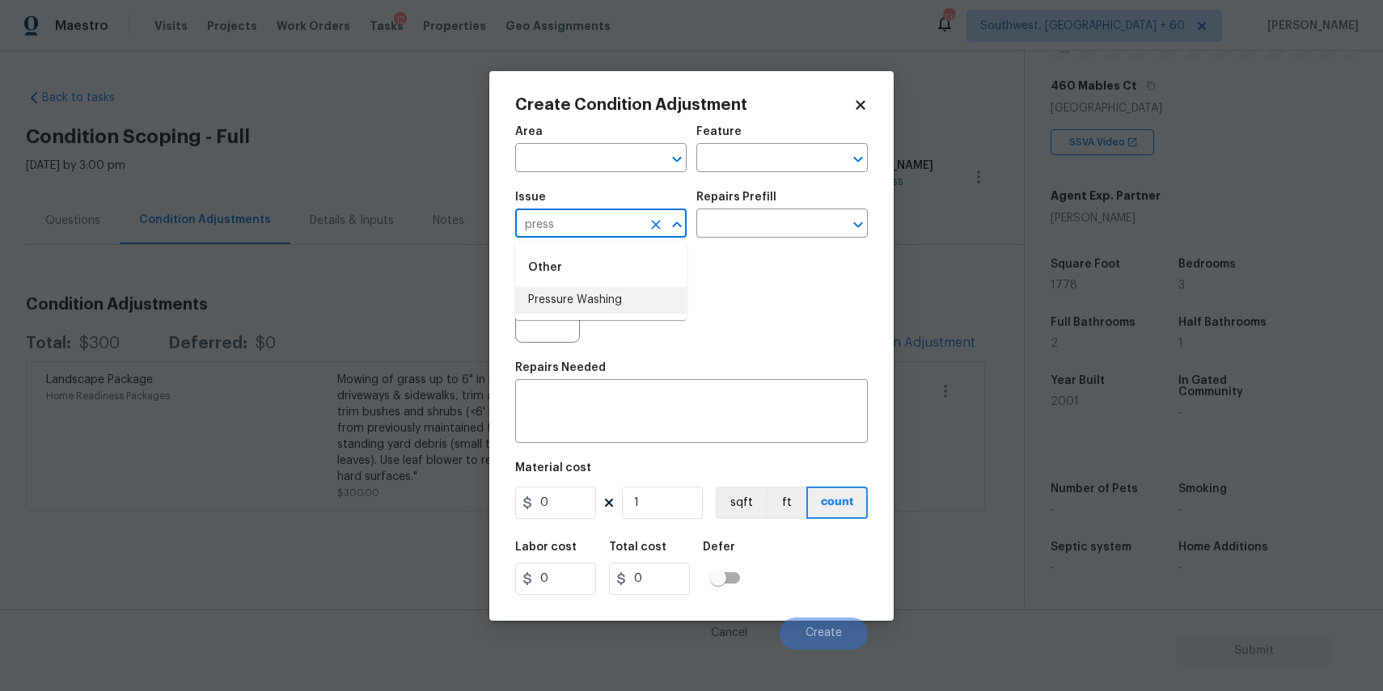
click at [628, 307] on li "Pressure Washing" at bounding box center [600, 300] width 171 height 27
type input "Pressure Washing"
click at [742, 222] on input "text" at bounding box center [759, 225] width 126 height 25
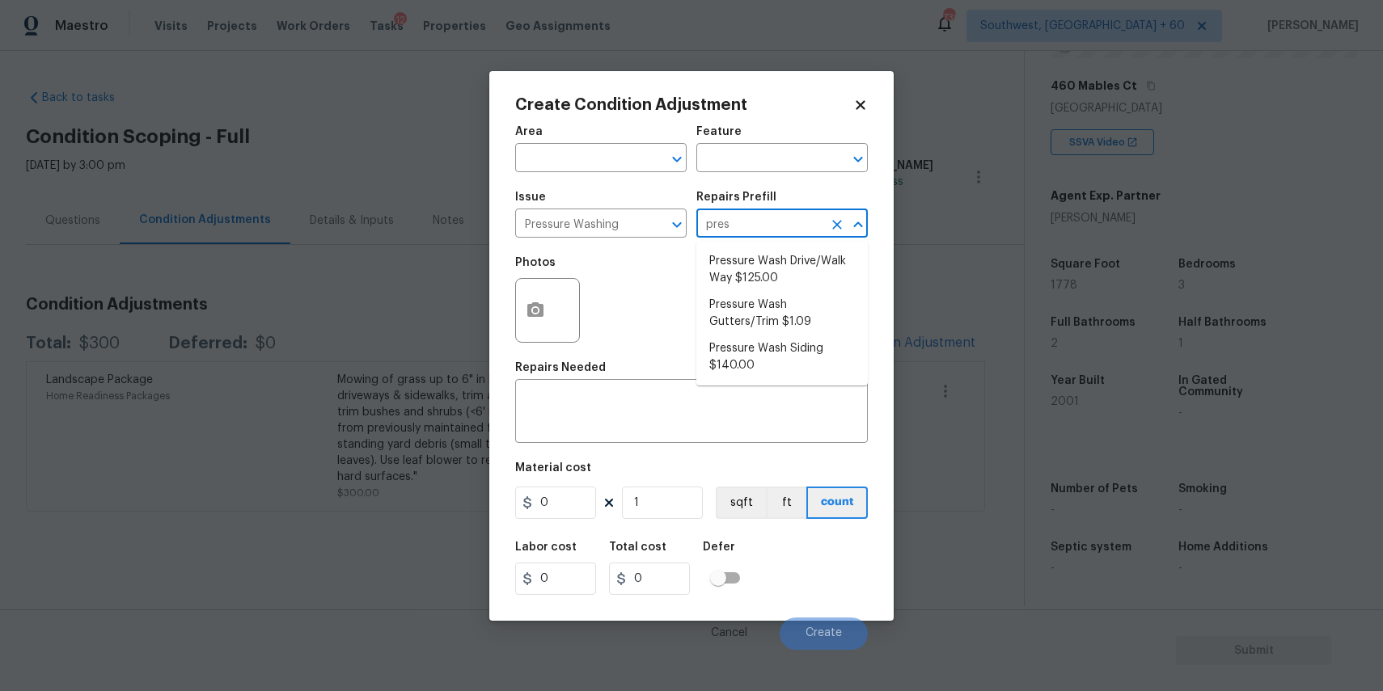
type input "press"
click at [837, 225] on icon "Clear" at bounding box center [837, 225] width 10 height 10
click at [641, 377] on div "Repairs Needed" at bounding box center [691, 372] width 353 height 21
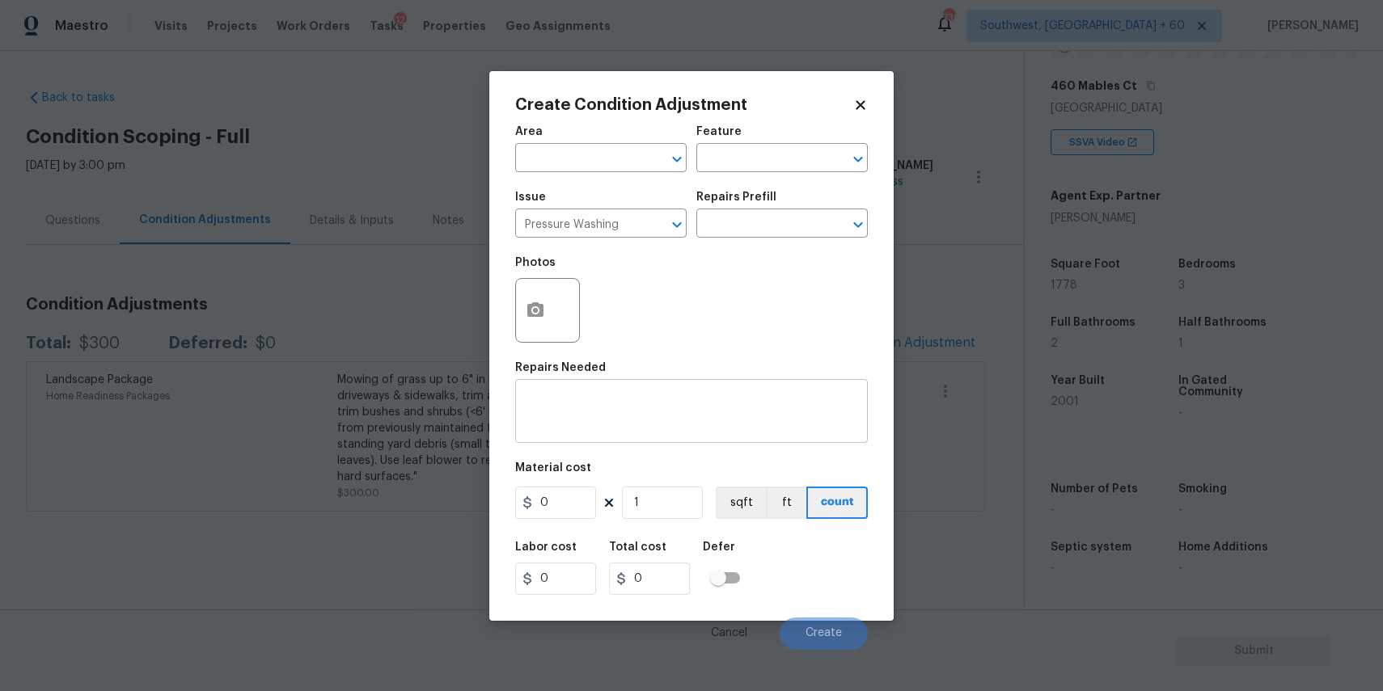
click at [637, 420] on textarea at bounding box center [691, 413] width 333 height 34
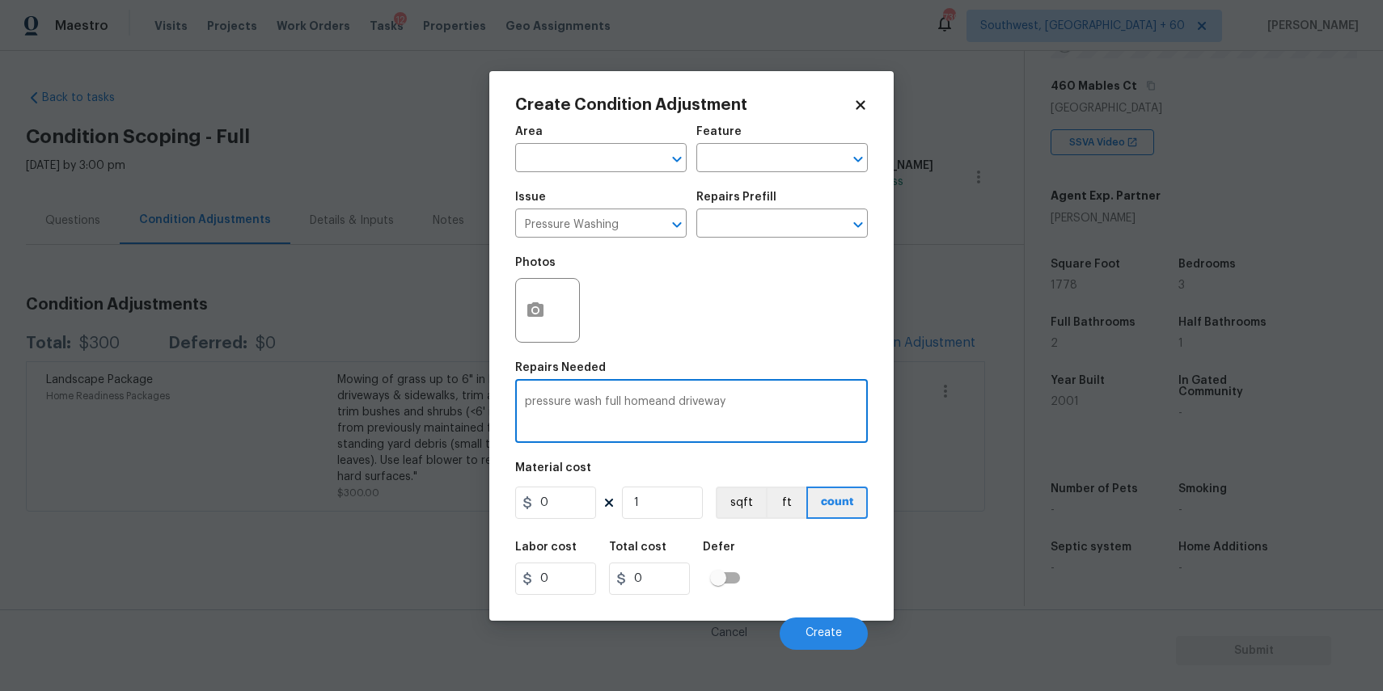
click at [656, 398] on textarea "pressure wash full homeand driveway" at bounding box center [691, 413] width 333 height 34
type textarea "pressure wash full home and driveway"
click at [554, 494] on input "0" at bounding box center [555, 503] width 81 height 32
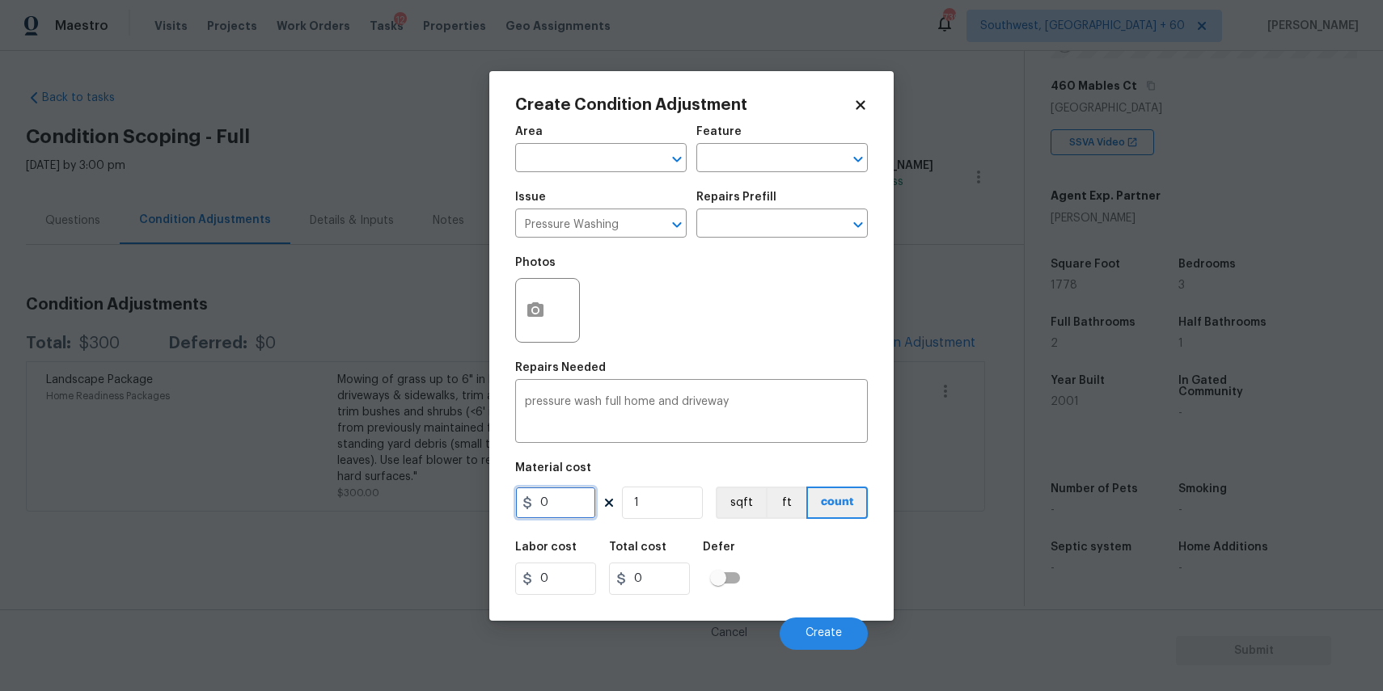
click at [554, 494] on input "0" at bounding box center [555, 503] width 81 height 32
type input "300"
click at [825, 641] on button "Create" at bounding box center [824, 634] width 88 height 32
type input "300"
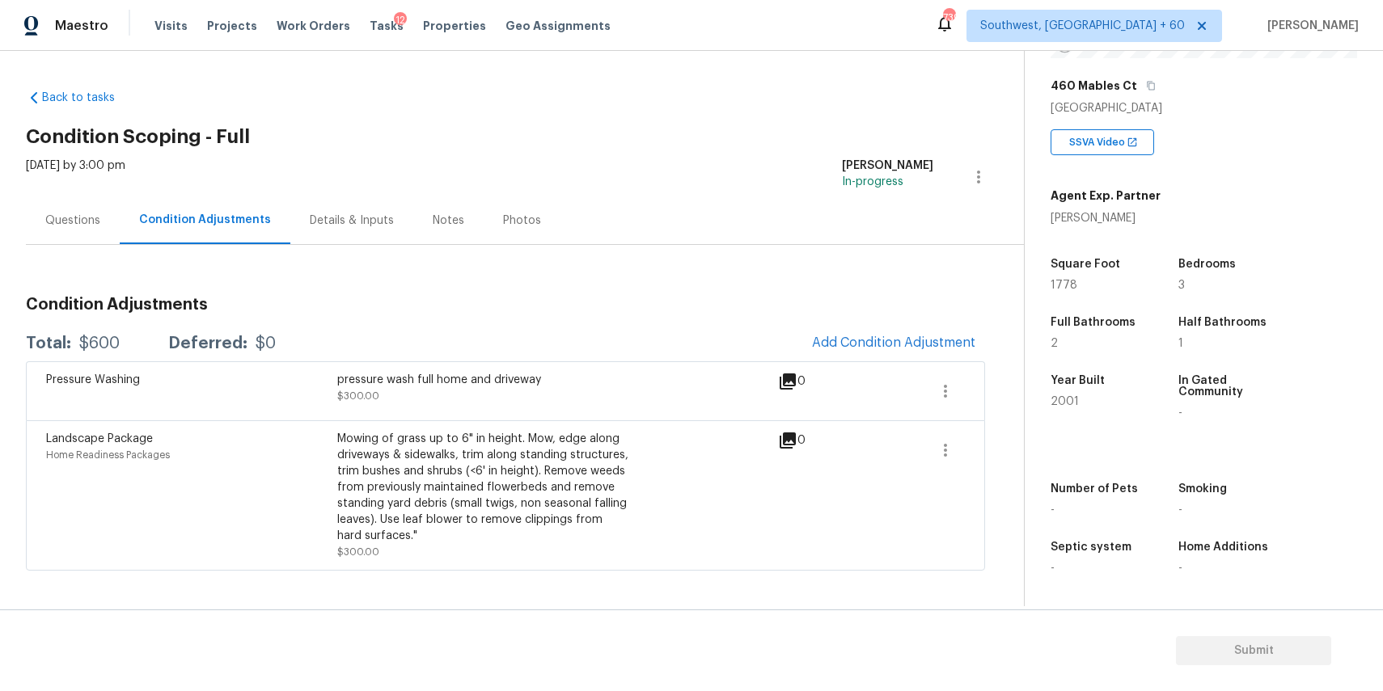
click at [929, 77] on div "Back to tasks Condition Scoping - Full Fri, Sep 05 2025 by 3:00 pm Ranjith Kuma…" at bounding box center [525, 326] width 998 height 499
click at [75, 224] on div "Questions" at bounding box center [72, 221] width 55 height 16
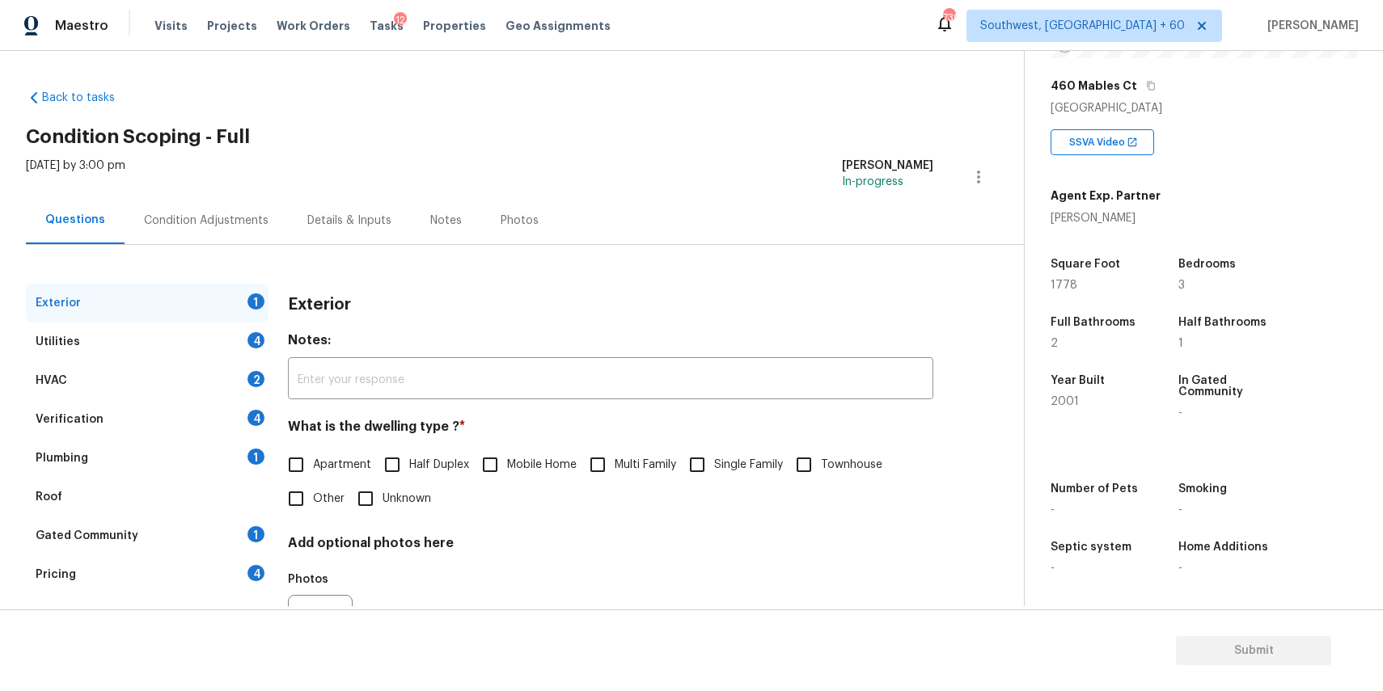
click at [749, 454] on label "Single Family" at bounding box center [731, 465] width 103 height 34
click at [714, 454] on input "Single Family" at bounding box center [697, 465] width 34 height 34
checkbox input "true"
click at [246, 332] on div "Utilities 4" at bounding box center [147, 342] width 243 height 39
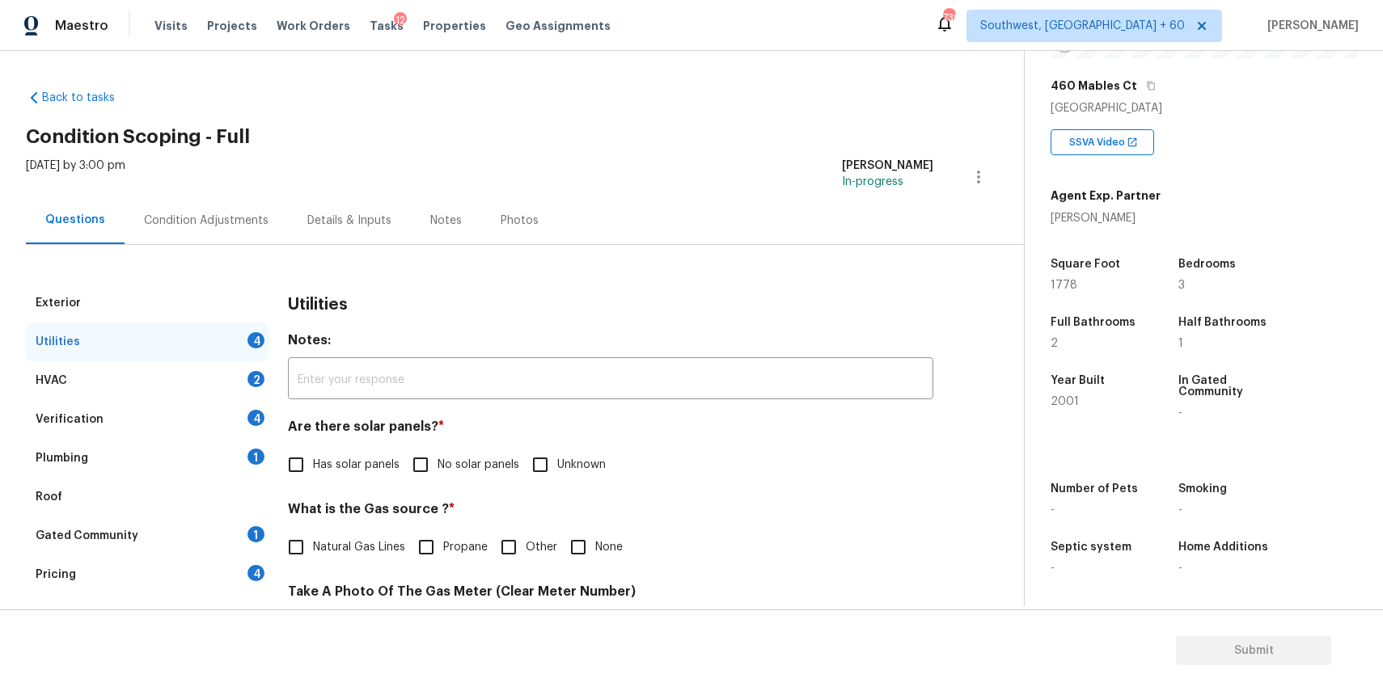
click at [479, 468] on span "No solar panels" at bounding box center [479, 465] width 82 height 17
click at [438, 468] on input "No solar panels" at bounding box center [421, 465] width 34 height 34
checkbox input "true"
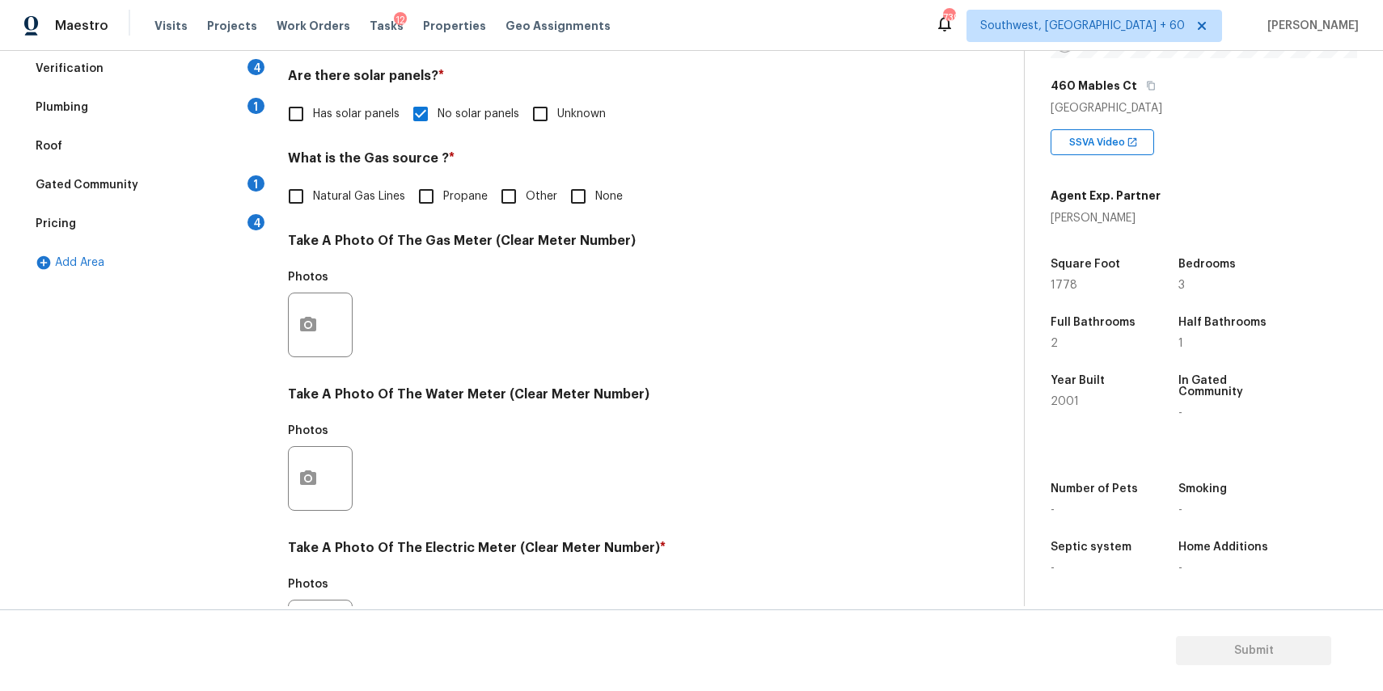
scroll to position [509, 0]
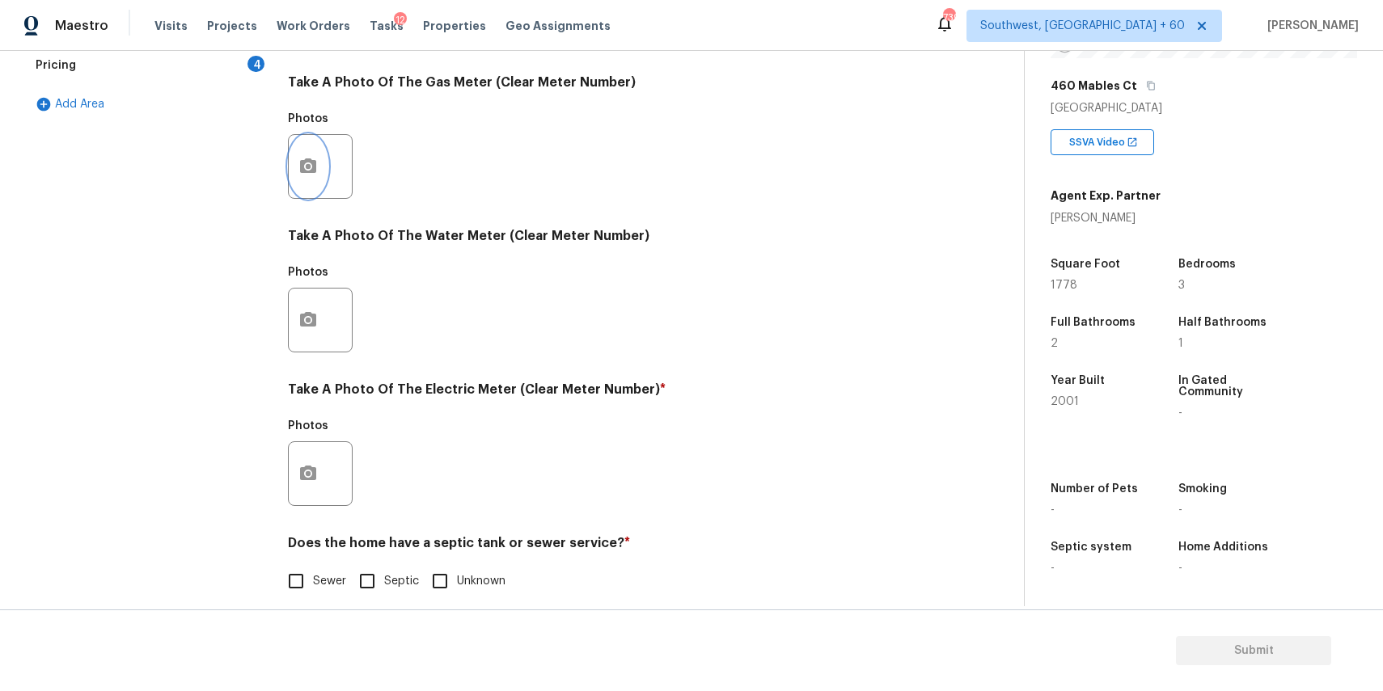
click at [311, 141] on button "button" at bounding box center [308, 166] width 39 height 63
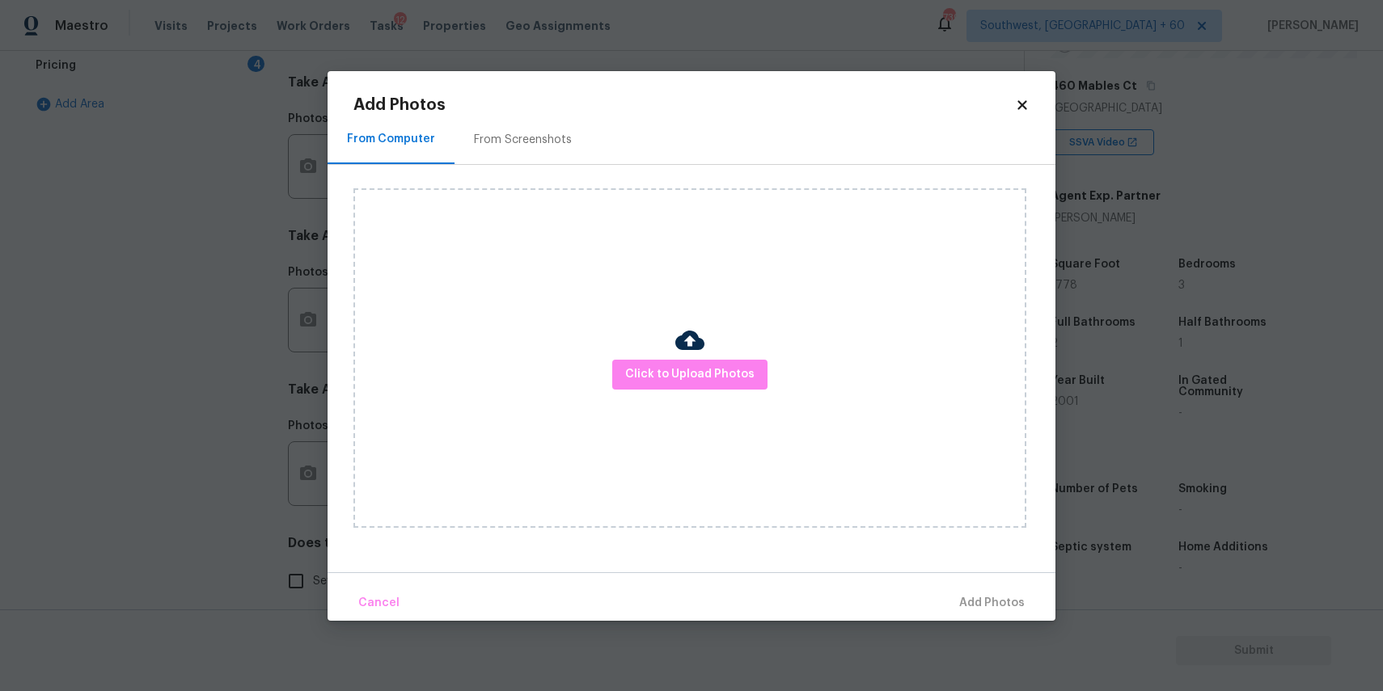
click at [695, 332] on img at bounding box center [689, 340] width 29 height 29
click at [703, 377] on span "Click to Upload Photos" at bounding box center [689, 375] width 129 height 20
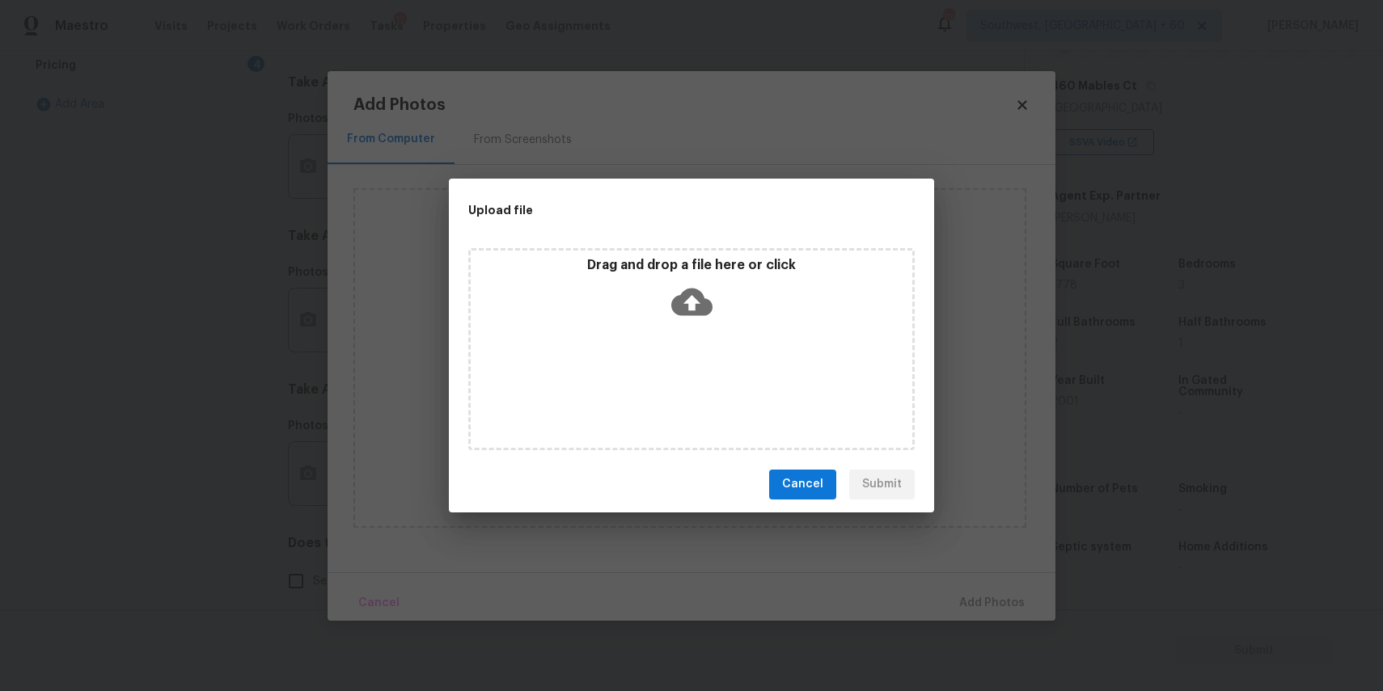
click at [687, 325] on div "Drag and drop a file here or click" at bounding box center [692, 292] width 442 height 70
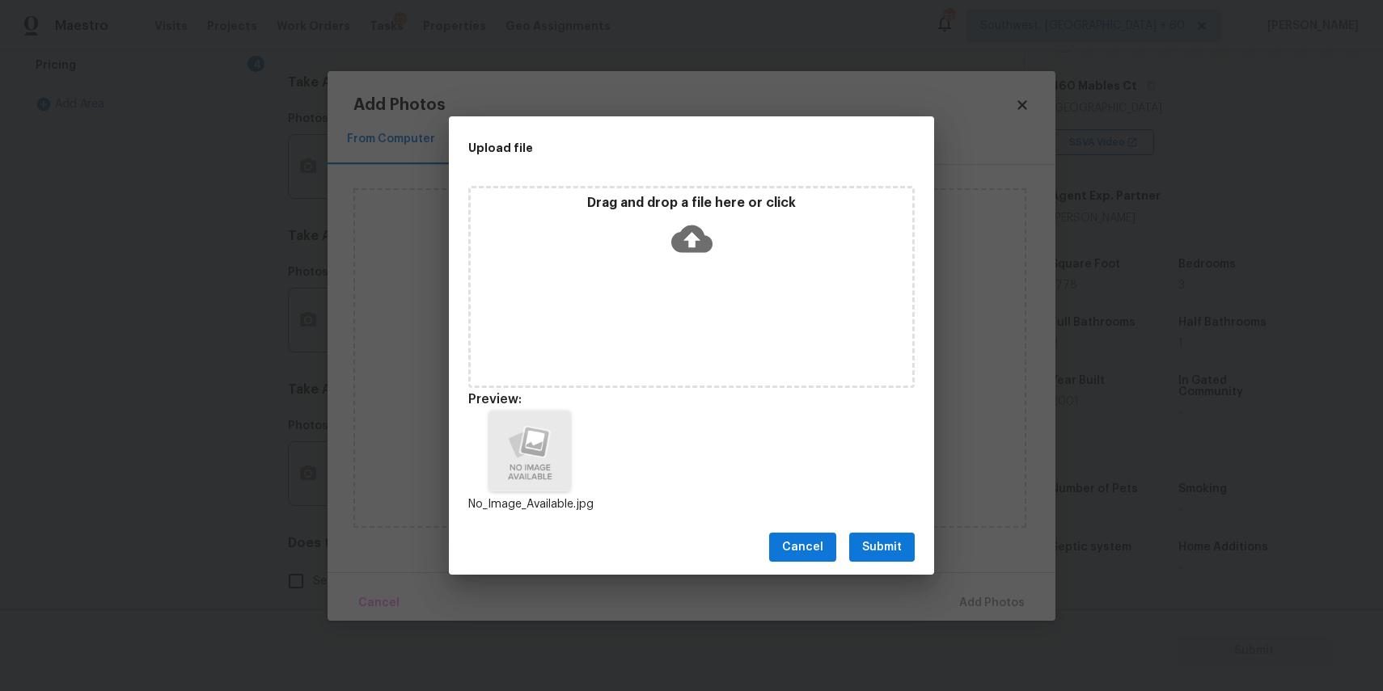
click at [866, 528] on div "Cancel Submit" at bounding box center [691, 548] width 485 height 56
click at [882, 544] on span "Submit" at bounding box center [882, 548] width 40 height 20
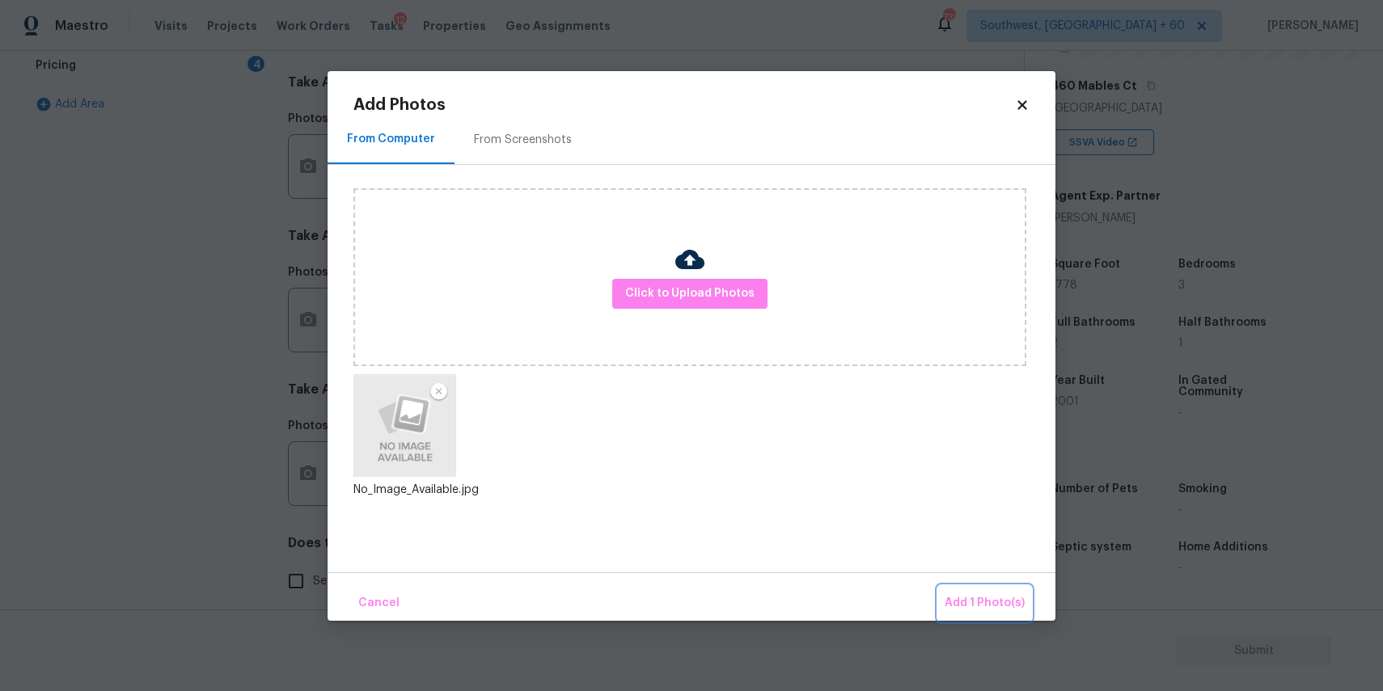
click at [966, 601] on span "Add 1 Photo(s)" at bounding box center [985, 604] width 80 height 20
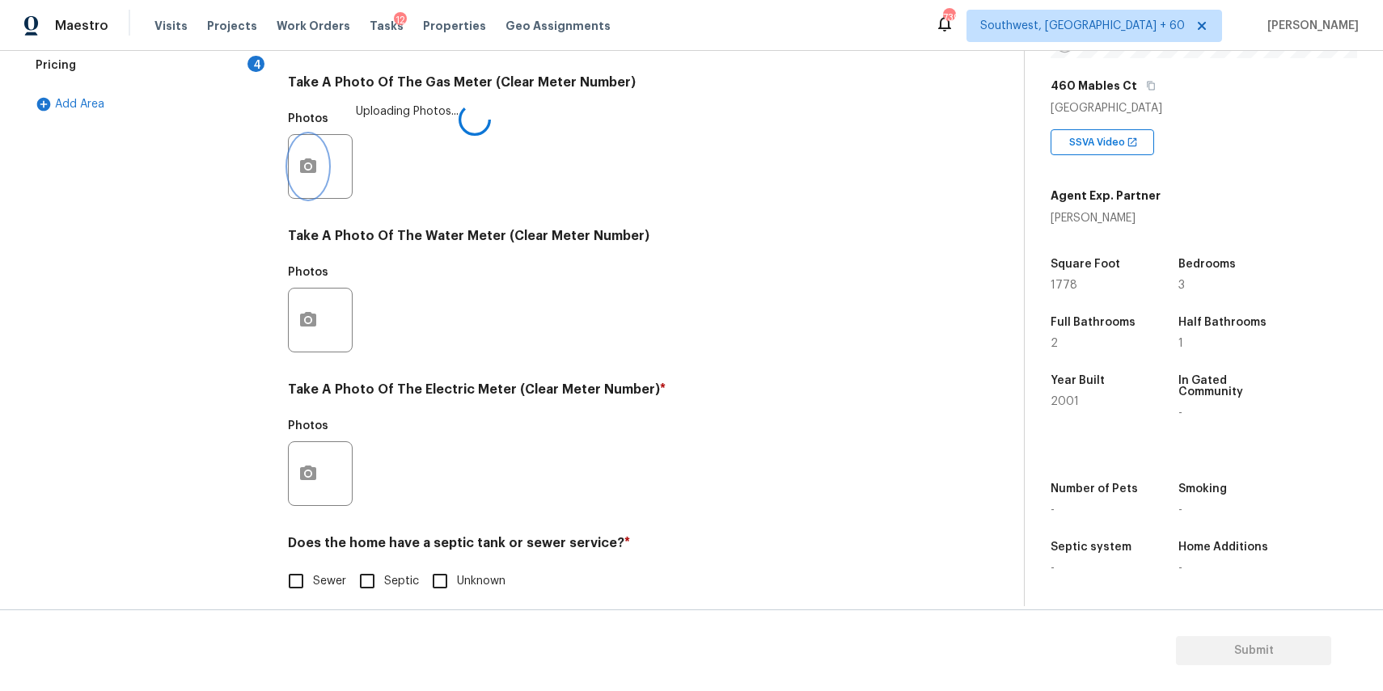
scroll to position [526, 0]
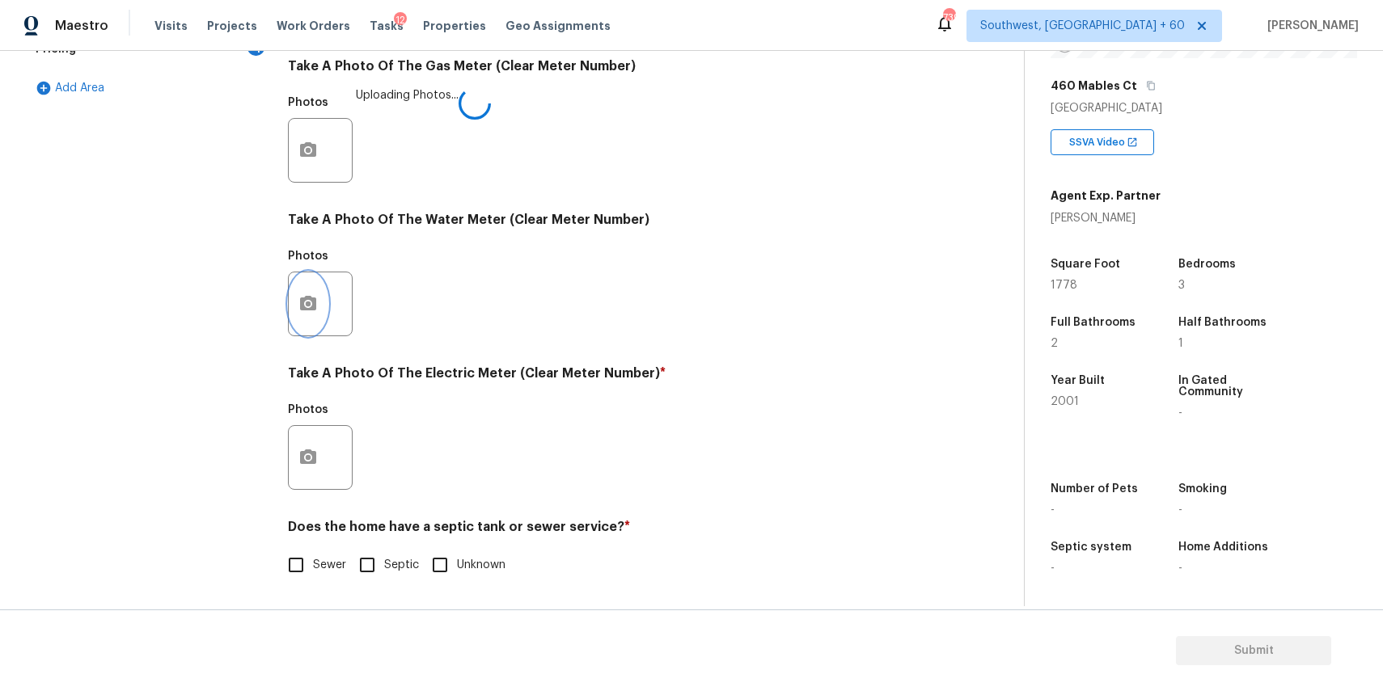
click at [316, 325] on button "button" at bounding box center [308, 304] width 39 height 63
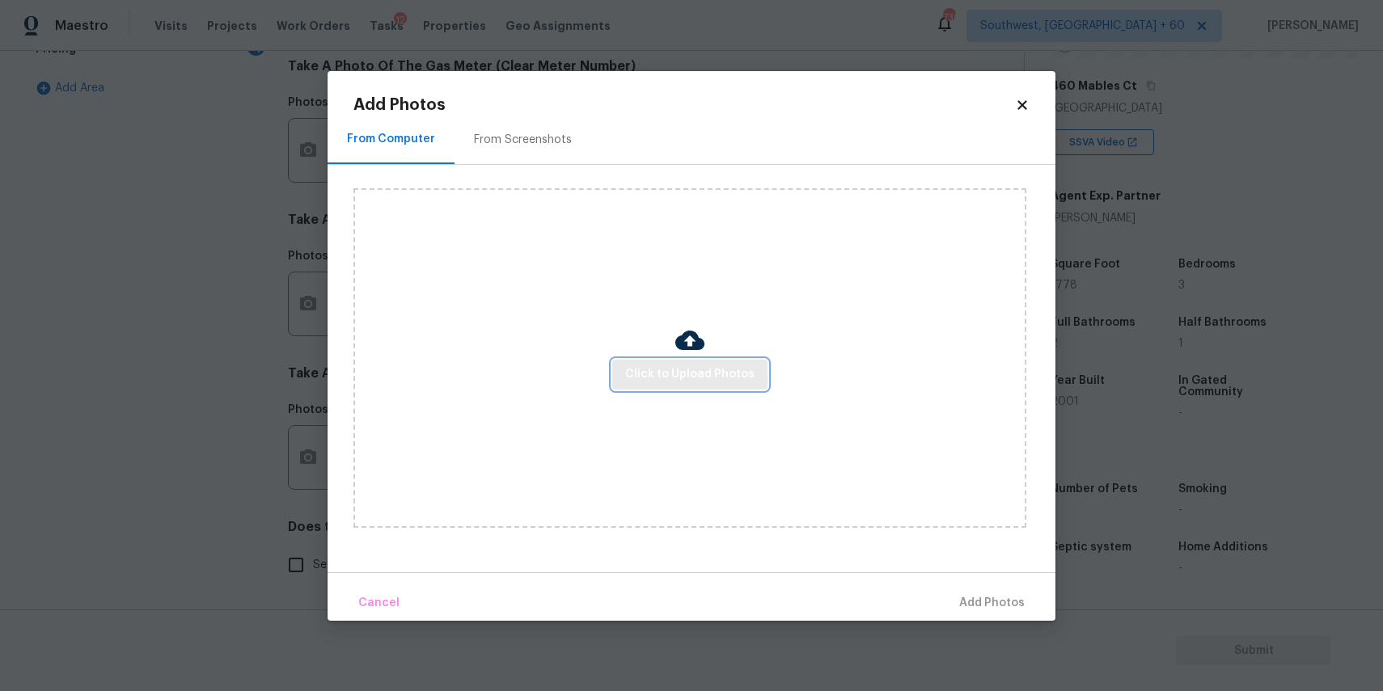
click at [736, 383] on span "Click to Upload Photos" at bounding box center [689, 375] width 129 height 20
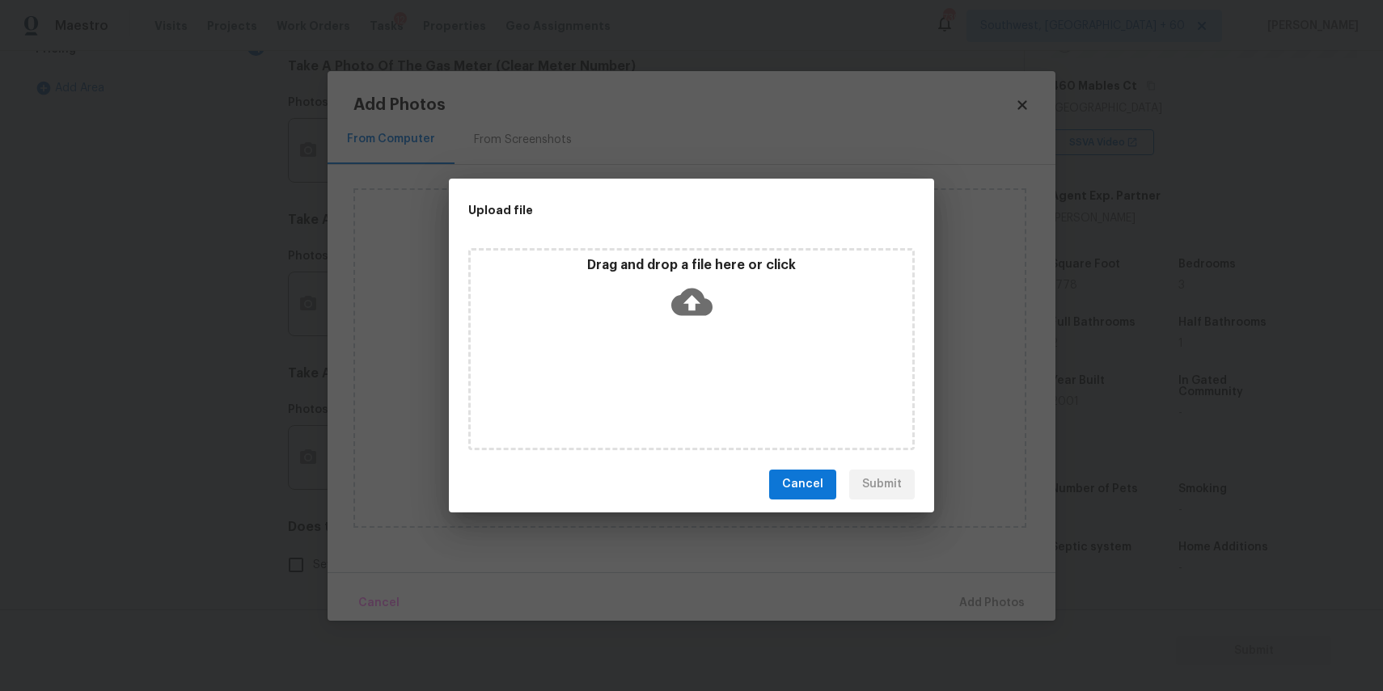
click at [662, 302] on div "Drag and drop a file here or click" at bounding box center [692, 292] width 442 height 70
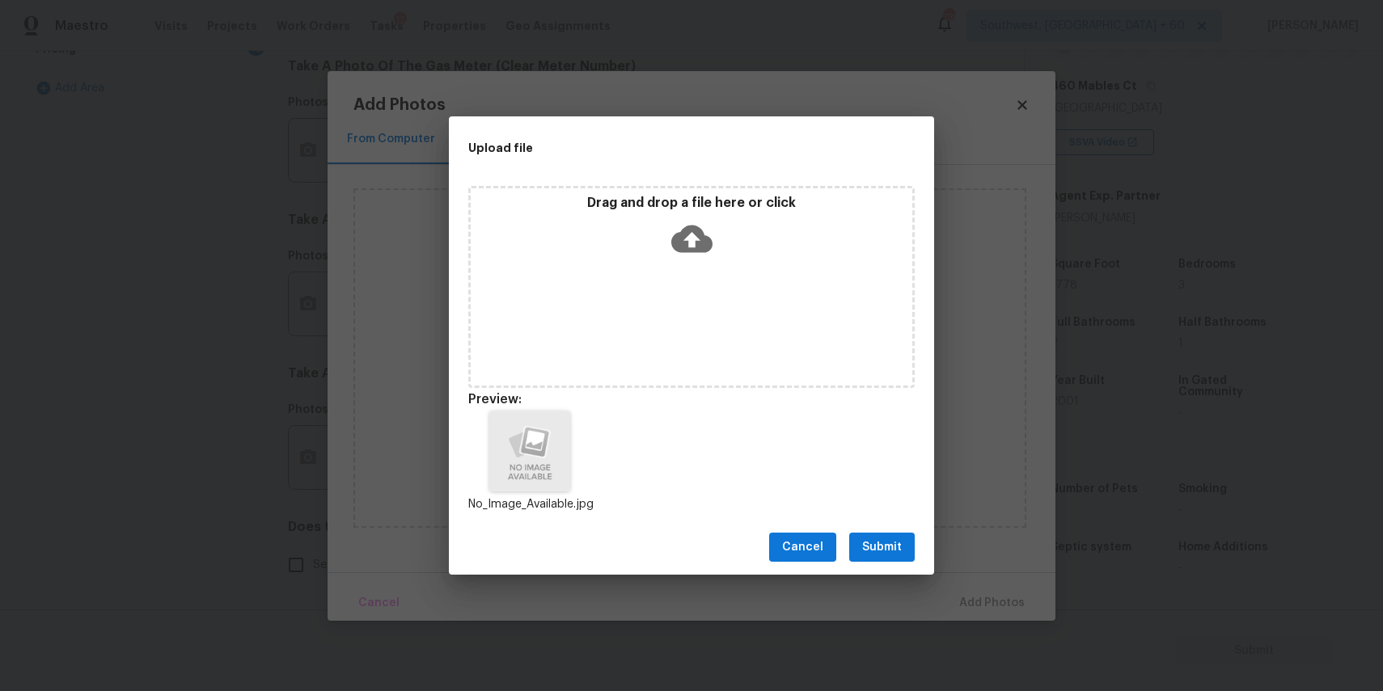
click at [851, 531] on div "Cancel Submit" at bounding box center [691, 548] width 485 height 56
click at [882, 546] on span "Submit" at bounding box center [882, 548] width 40 height 20
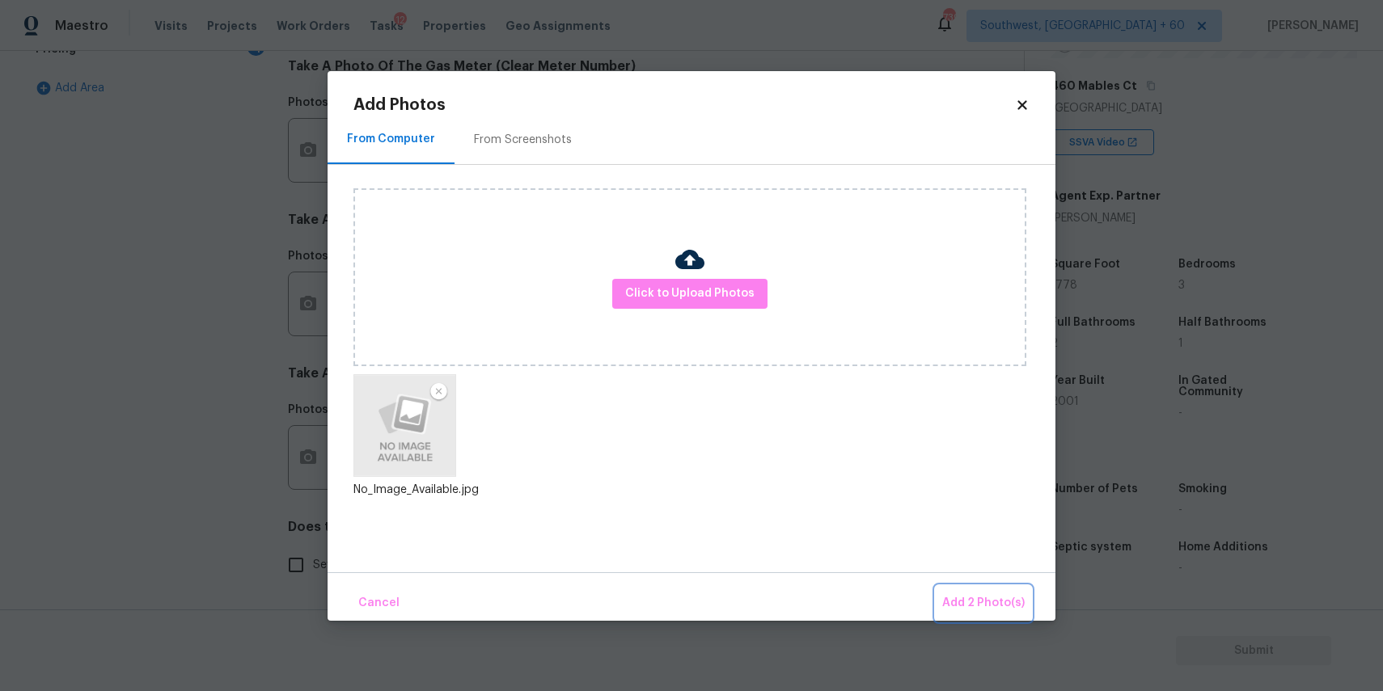
click at [961, 590] on button "Add 2 Photo(s)" at bounding box center [983, 603] width 95 height 35
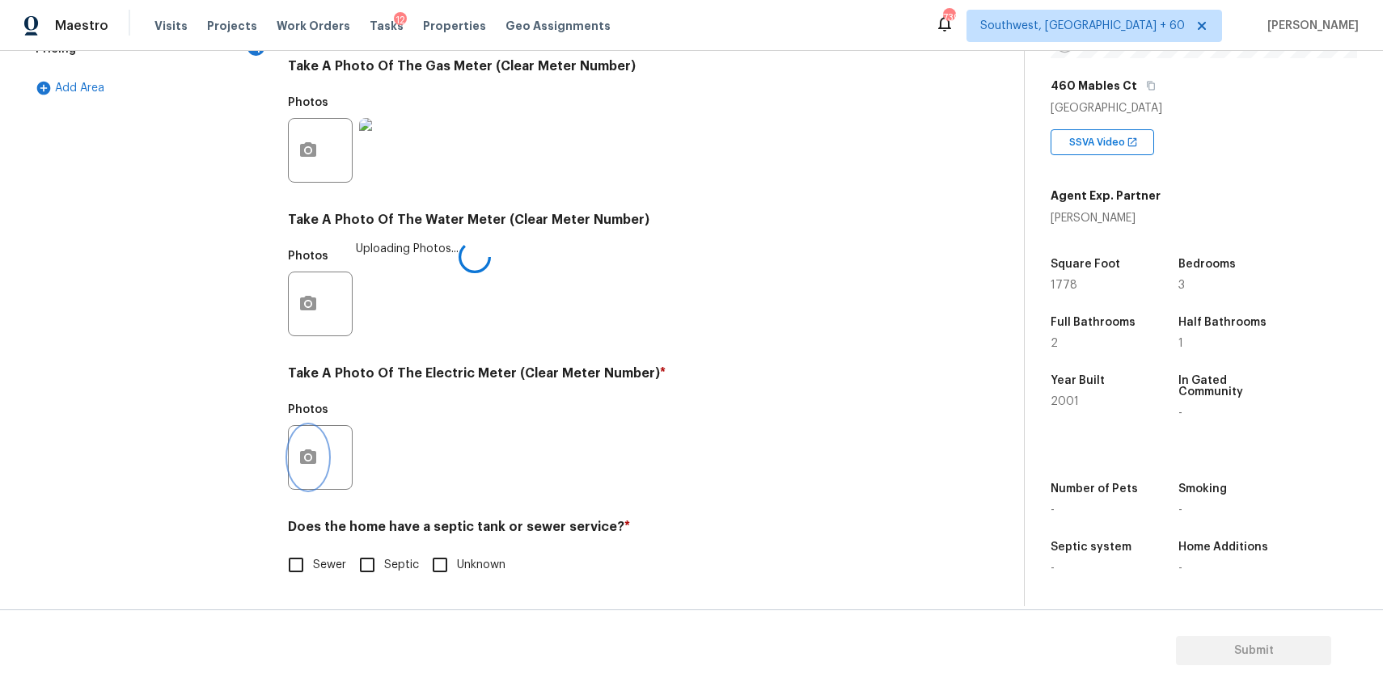
click at [298, 452] on icon "button" at bounding box center [307, 457] width 19 height 19
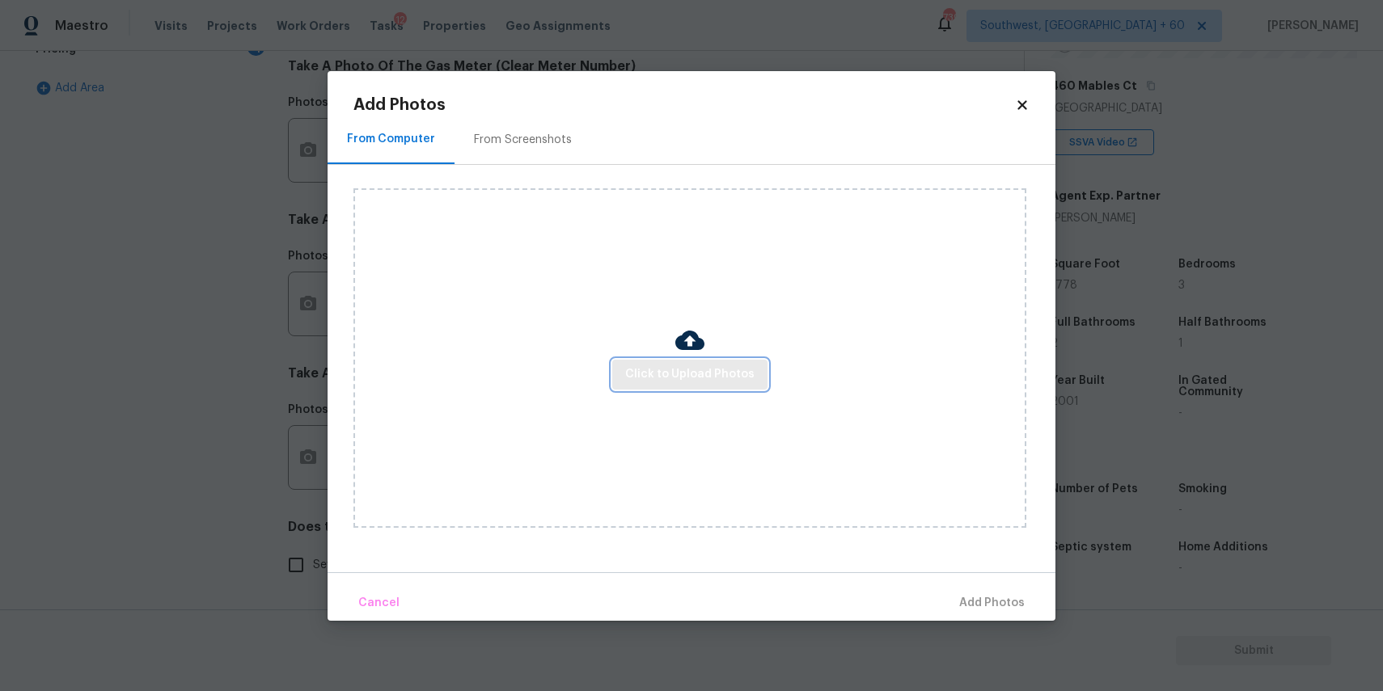
click at [689, 376] on span "Click to Upload Photos" at bounding box center [689, 375] width 129 height 20
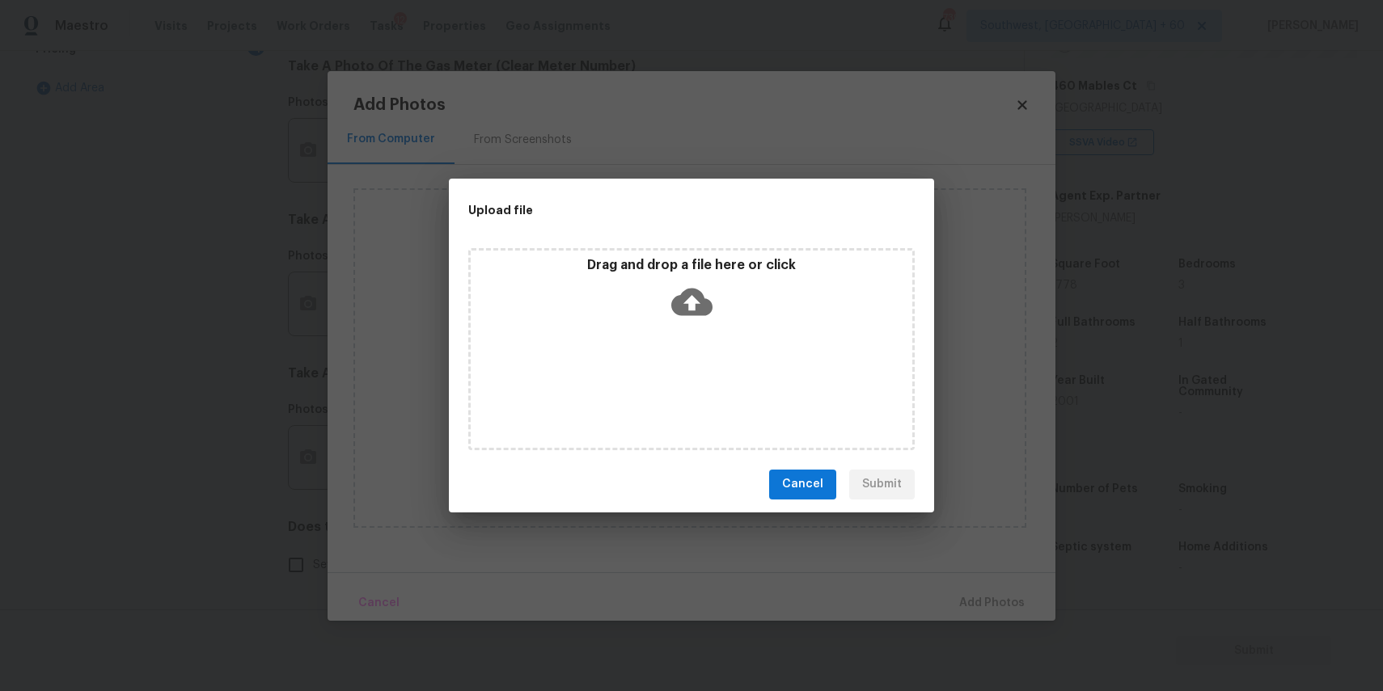
click at [681, 323] on div "Drag and drop a file here or click" at bounding box center [692, 292] width 442 height 70
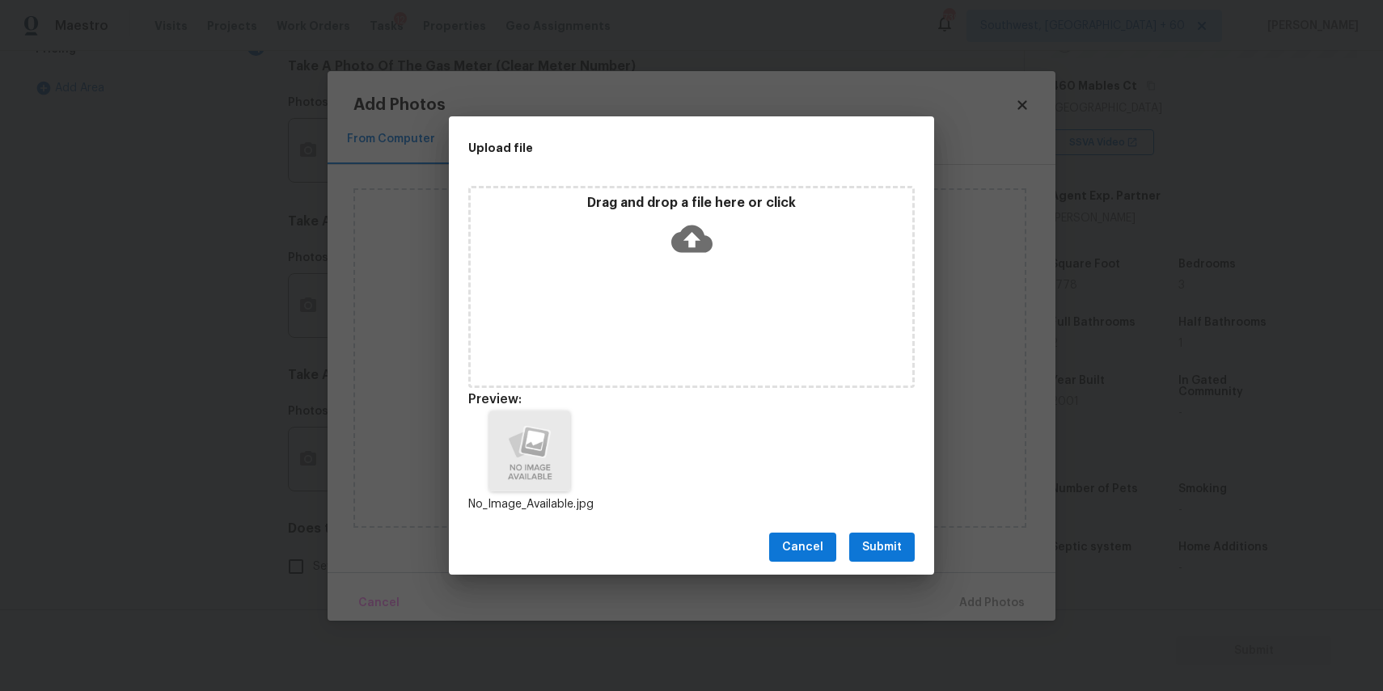
click at [877, 505] on div "No_Image_Available.jpg" at bounding box center [691, 462] width 485 height 142
click at [888, 540] on span "Submit" at bounding box center [882, 548] width 40 height 20
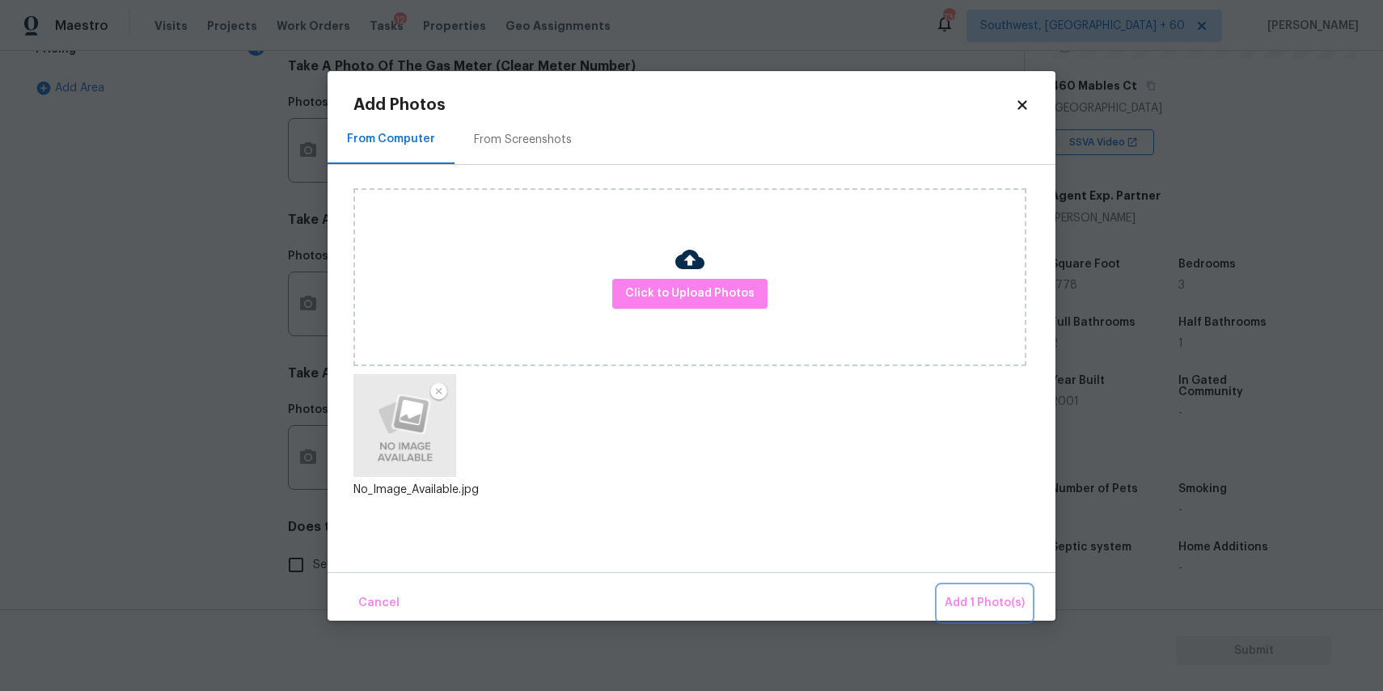
click at [998, 606] on span "Add 1 Photo(s)" at bounding box center [985, 604] width 80 height 20
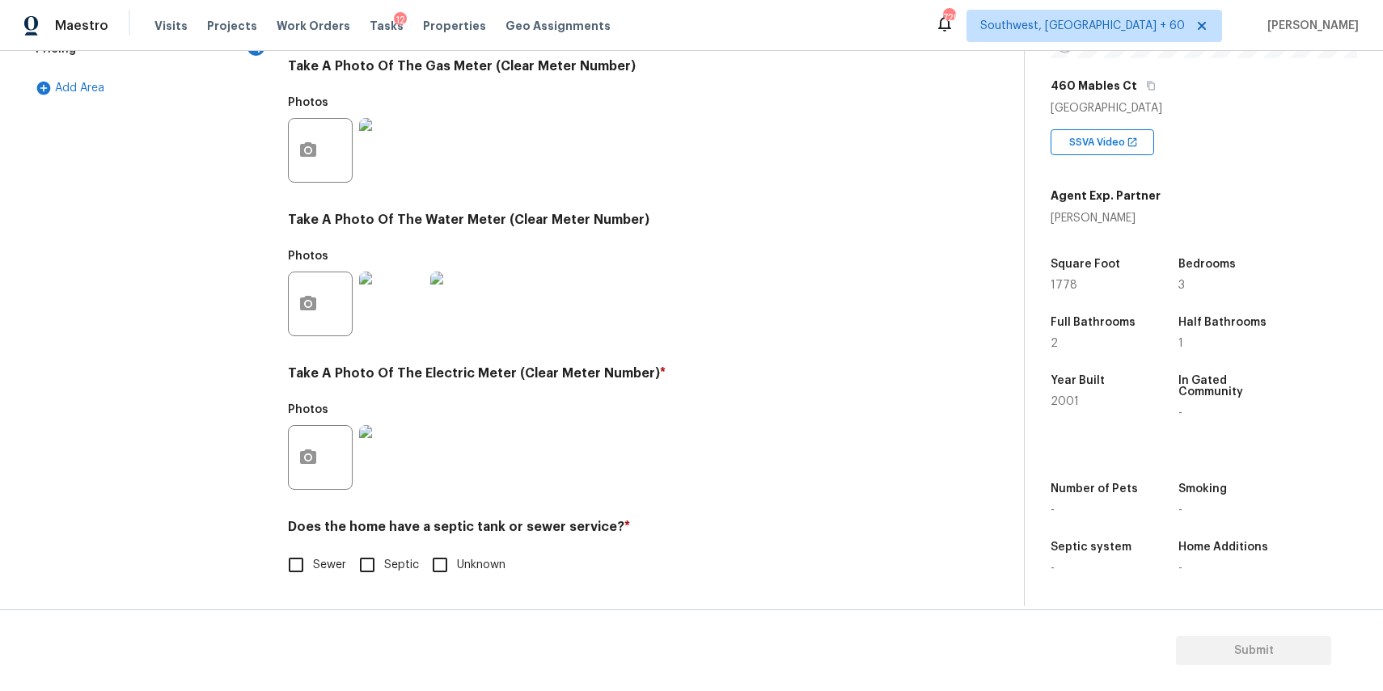
click at [328, 565] on span "Sewer" at bounding box center [329, 565] width 33 height 17
click at [313, 565] on input "Sewer" at bounding box center [296, 565] width 34 height 34
checkbox input "true"
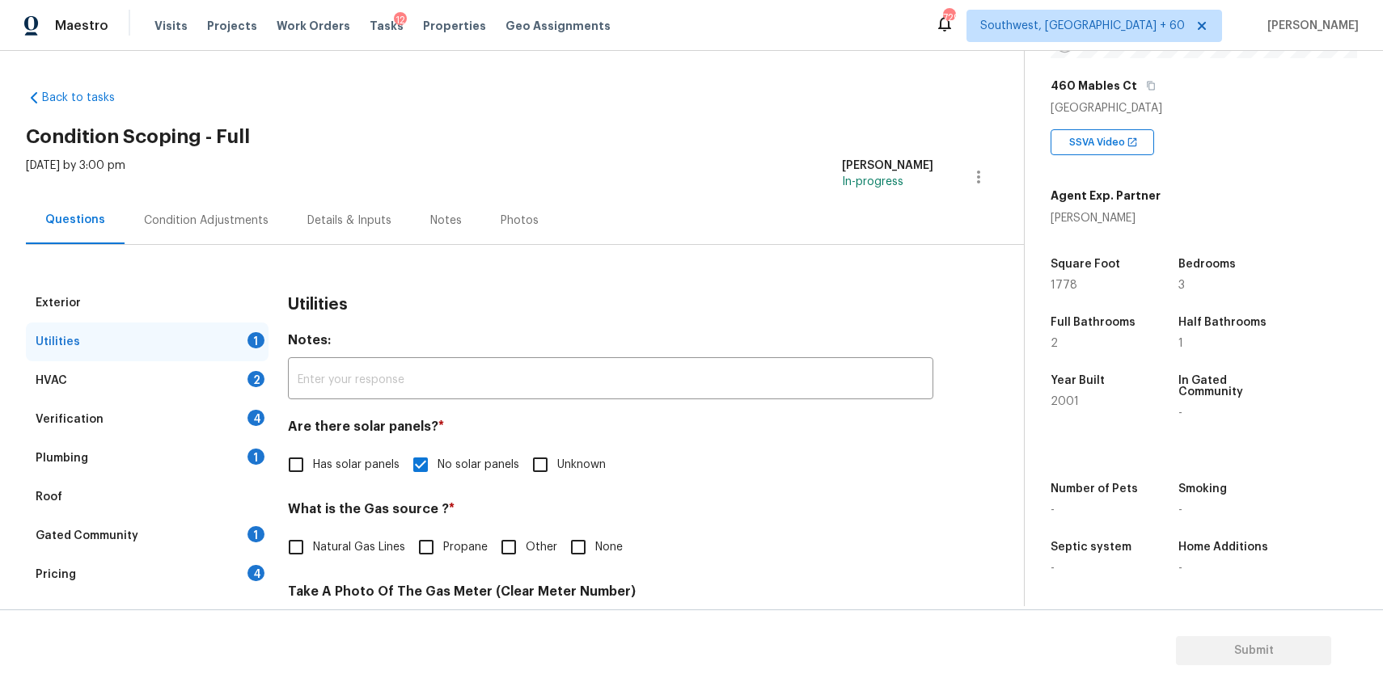
click at [928, 80] on div "Back to tasks Condition Scoping - Full Fri, Sep 05 2025 by 3:00 pm Ranjith Kuma…" at bounding box center [525, 604] width 998 height 1055
click at [164, 384] on div "HVAC 2" at bounding box center [147, 380] width 243 height 39
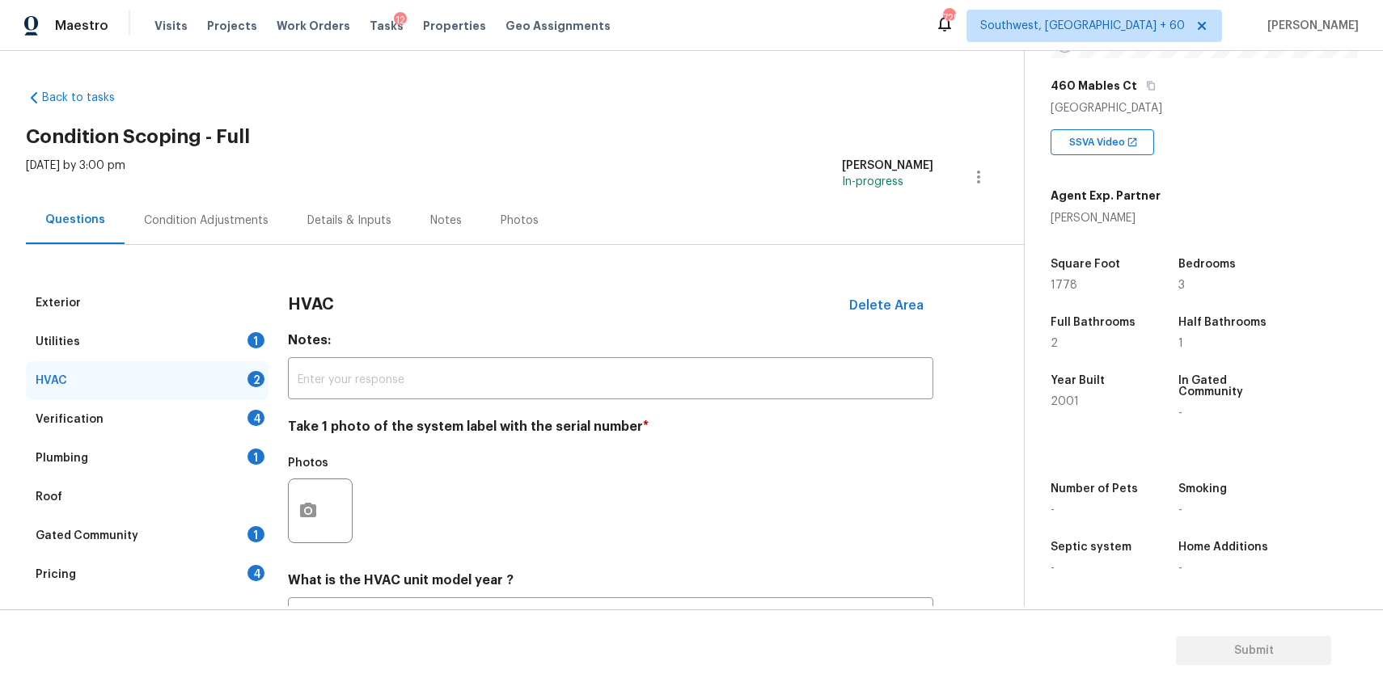
scroll to position [141, 0]
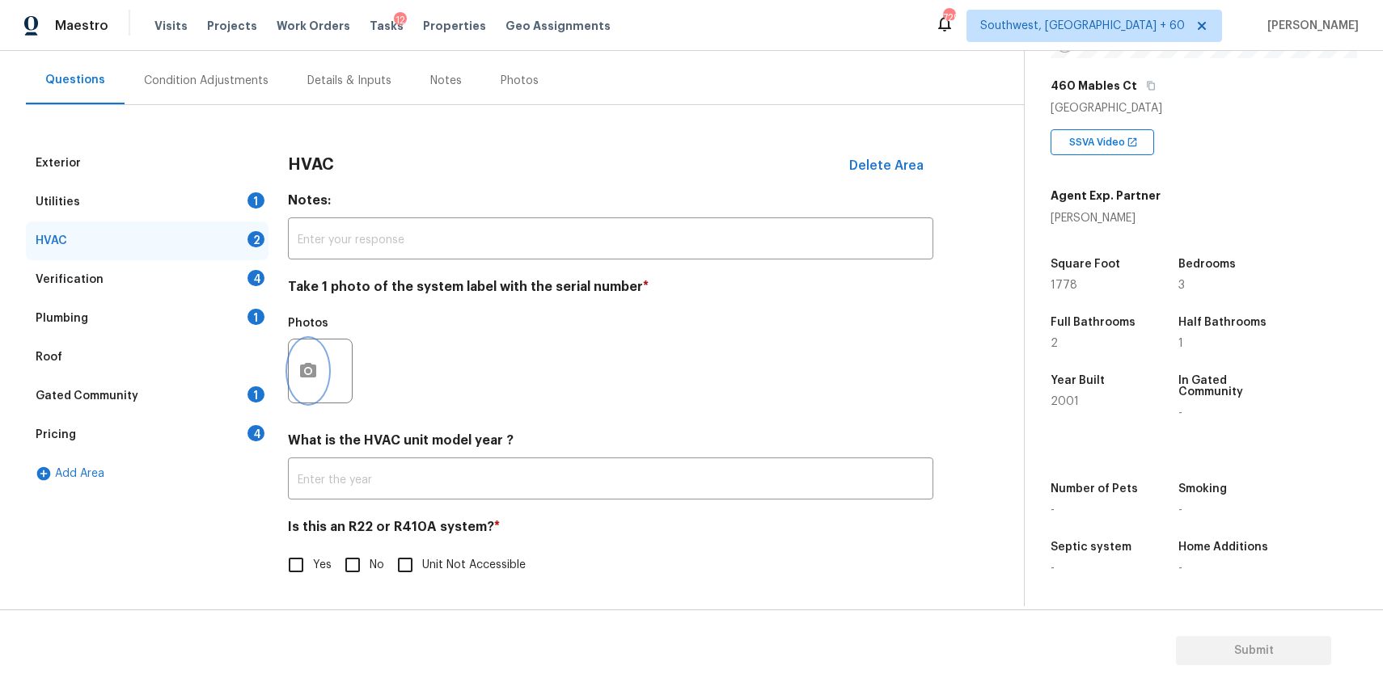
click at [308, 395] on button "button" at bounding box center [308, 371] width 39 height 63
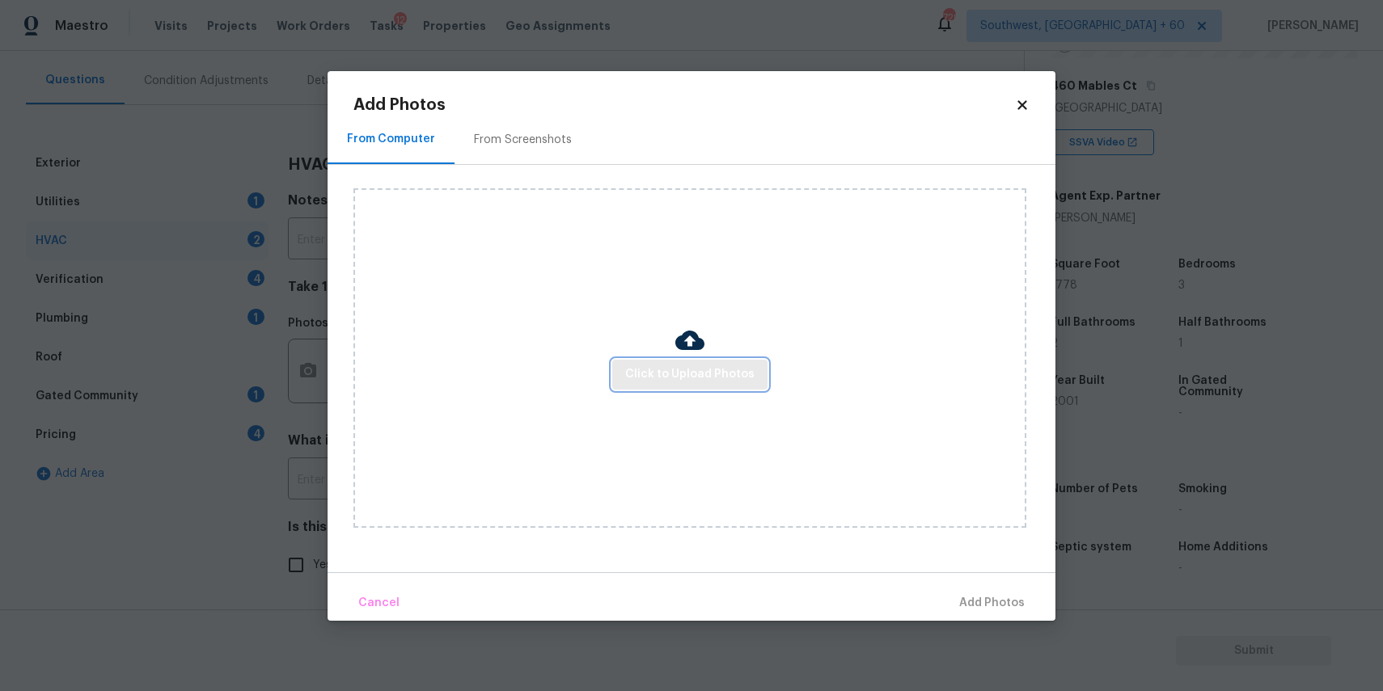
click at [729, 368] on span "Click to Upload Photos" at bounding box center [689, 375] width 129 height 20
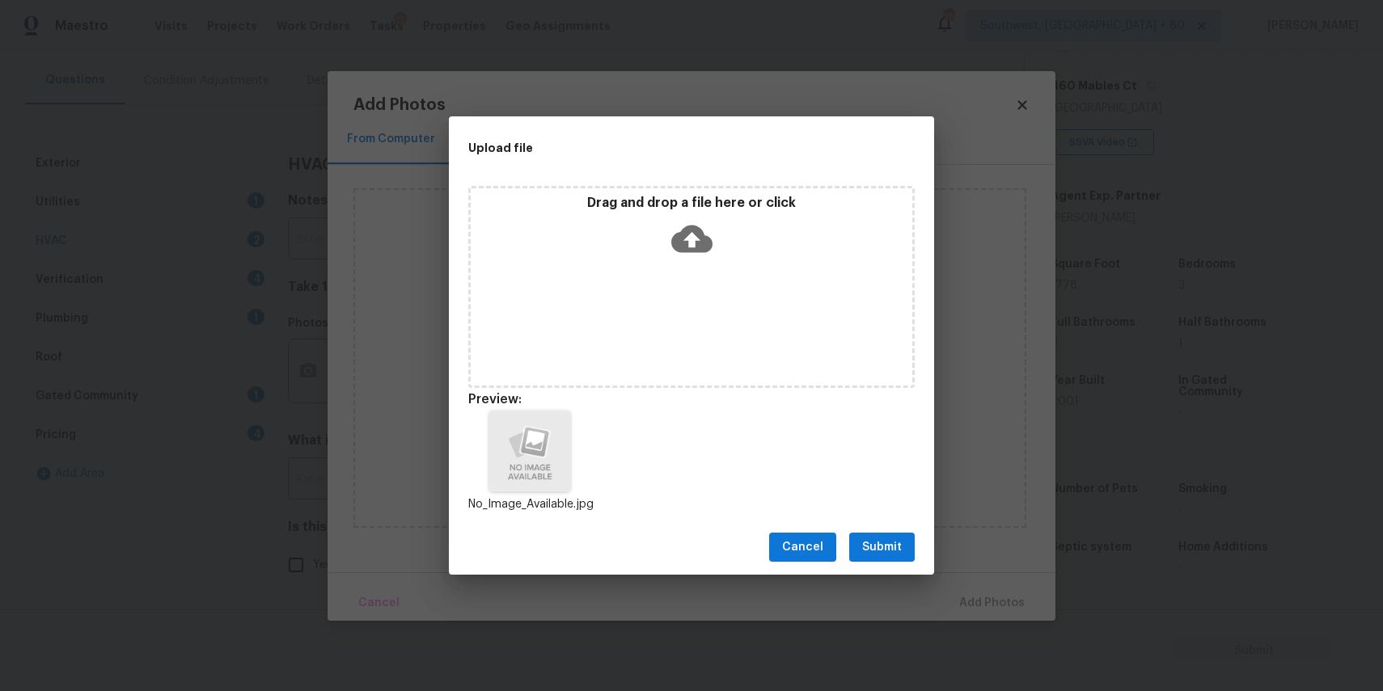
click at [920, 529] on div "Cancel Submit" at bounding box center [691, 548] width 485 height 56
click at [899, 538] on span "Submit" at bounding box center [882, 548] width 40 height 20
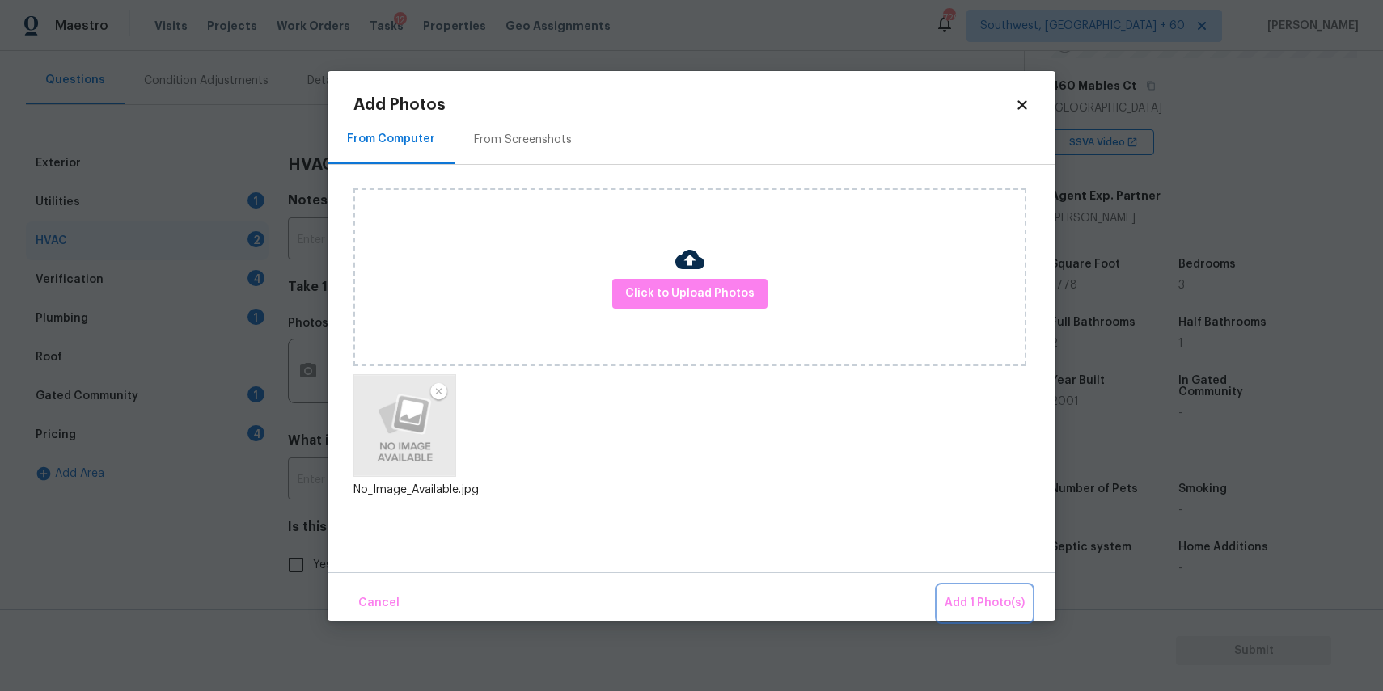
click at [991, 590] on button "Add 1 Photo(s)" at bounding box center [984, 603] width 93 height 35
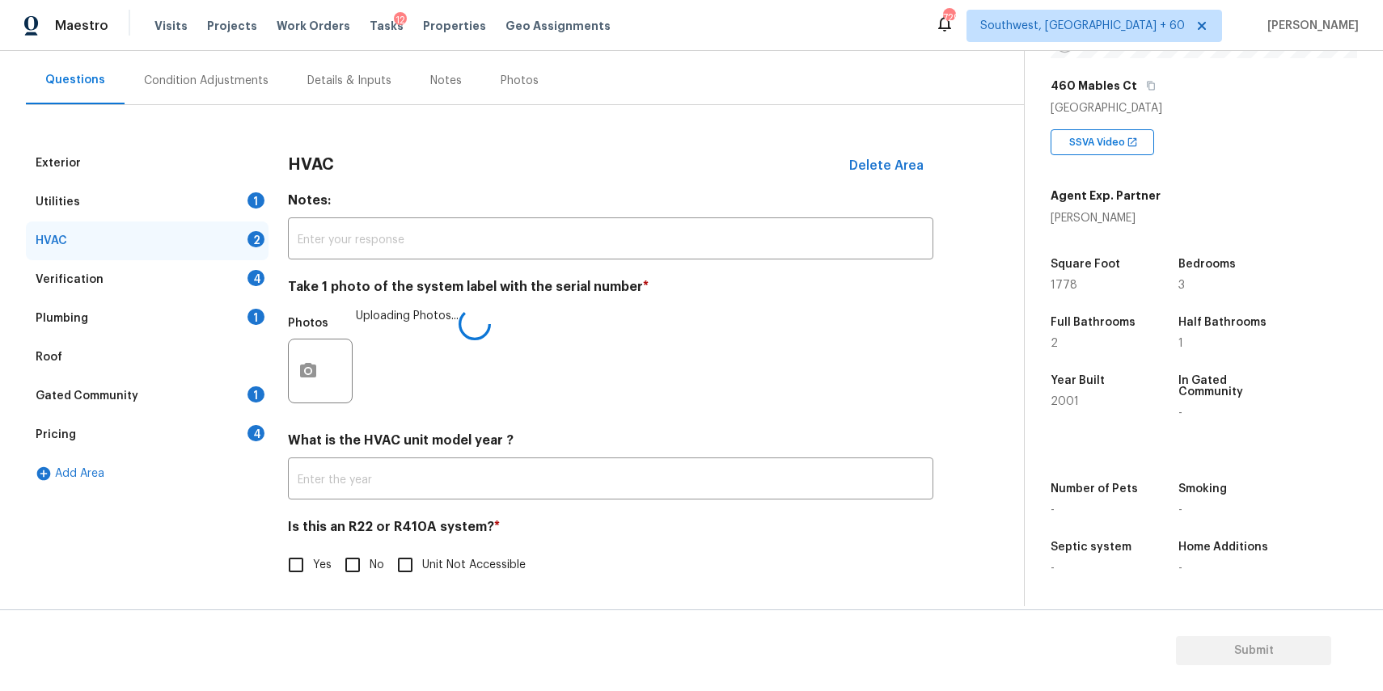
click at [354, 564] on input "No" at bounding box center [353, 565] width 34 height 34
checkbox input "true"
click at [255, 273] on div "4" at bounding box center [255, 278] width 17 height 16
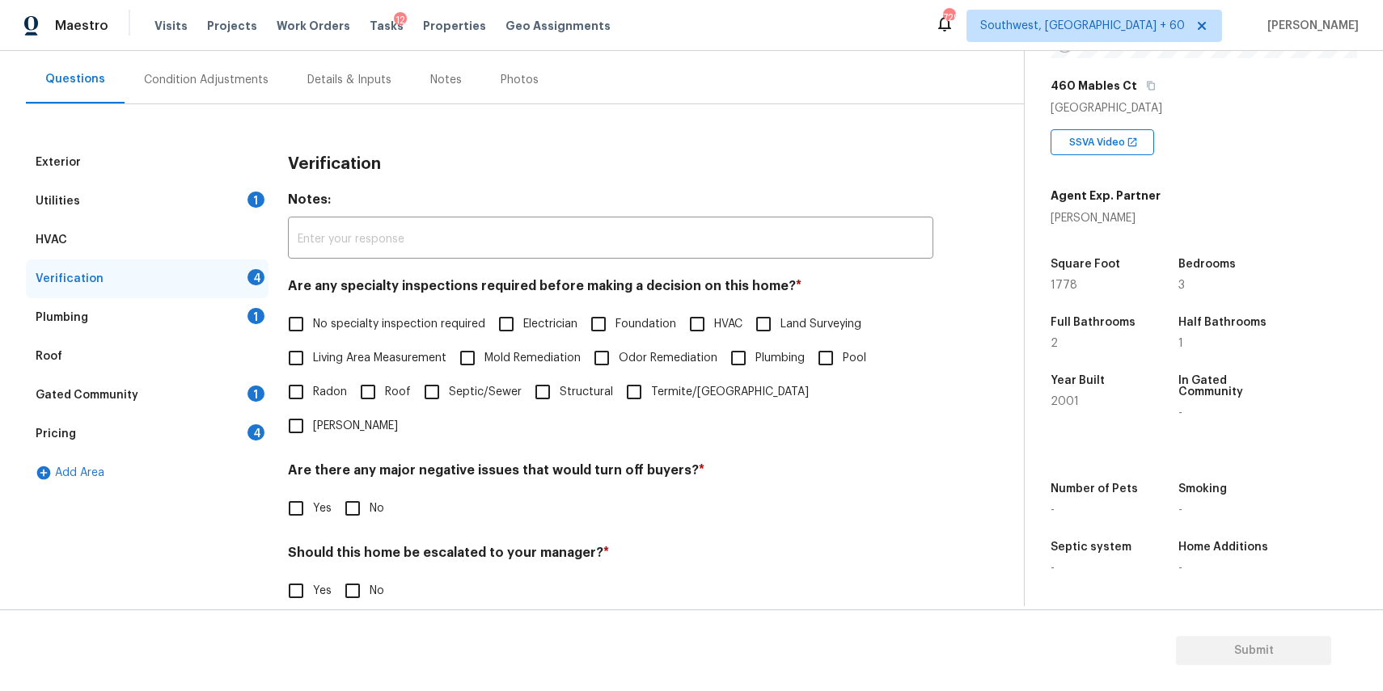
click at [371, 323] on span "No specialty inspection required" at bounding box center [399, 324] width 172 height 17
click at [313, 323] on input "No specialty inspection required" at bounding box center [296, 324] width 34 height 34
checkbox input "true"
click at [353, 493] on input "No" at bounding box center [353, 510] width 34 height 34
checkbox input "true"
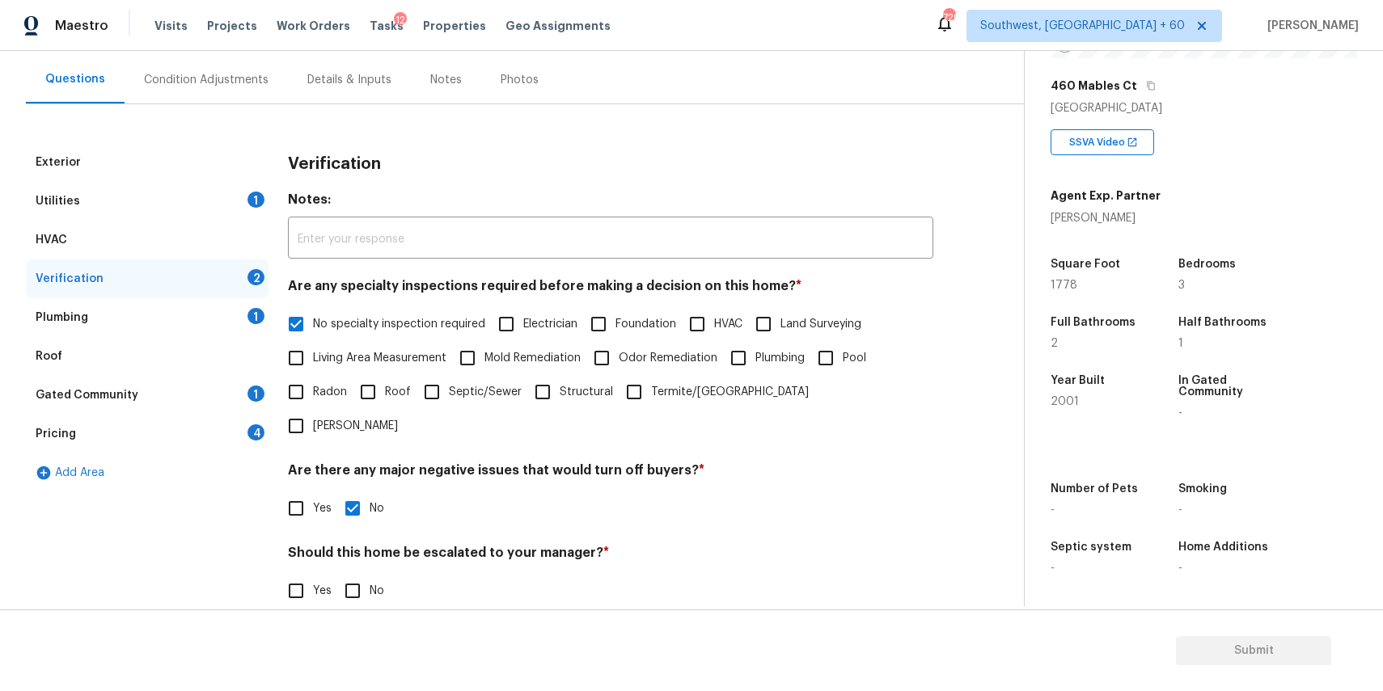
click at [345, 574] on input "No" at bounding box center [353, 591] width 34 height 34
checkbox input "true"
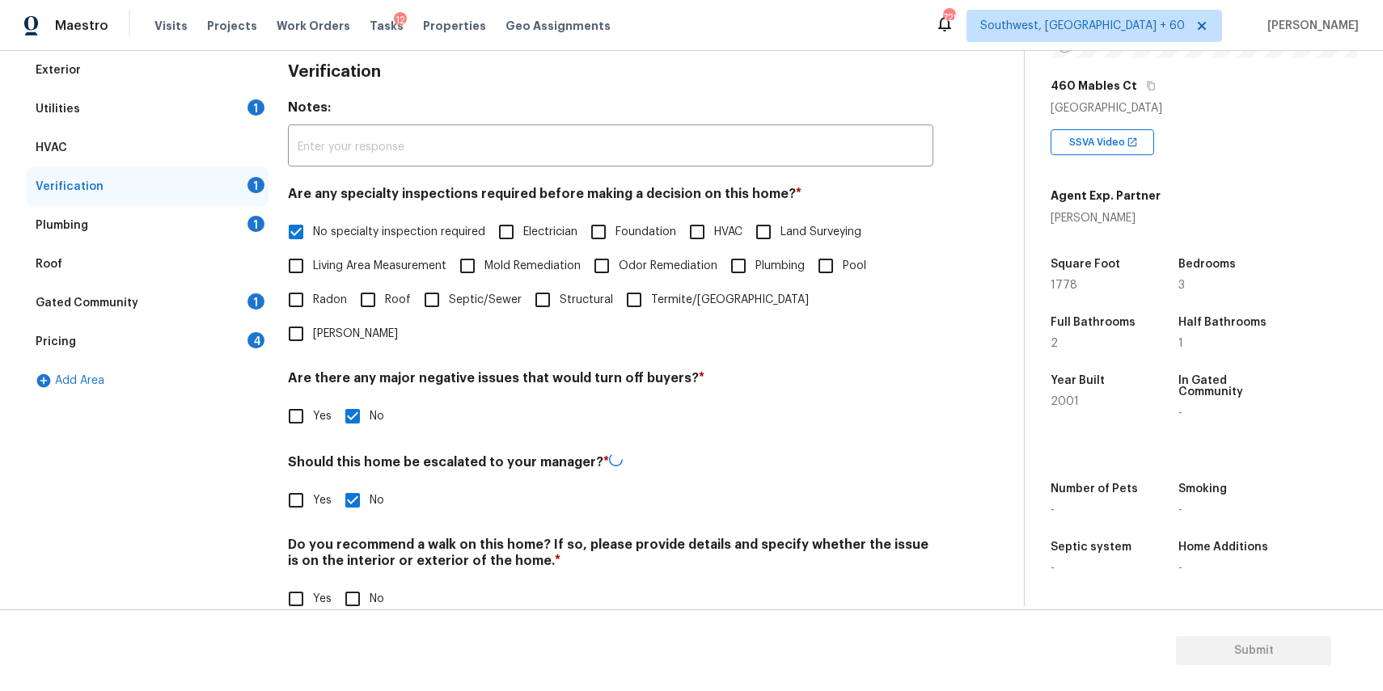
scroll to position [231, 0]
click at [347, 582] on input "No" at bounding box center [353, 599] width 34 height 34
checkbox input "true"
click at [246, 231] on div "Plumbing 1" at bounding box center [147, 227] width 243 height 39
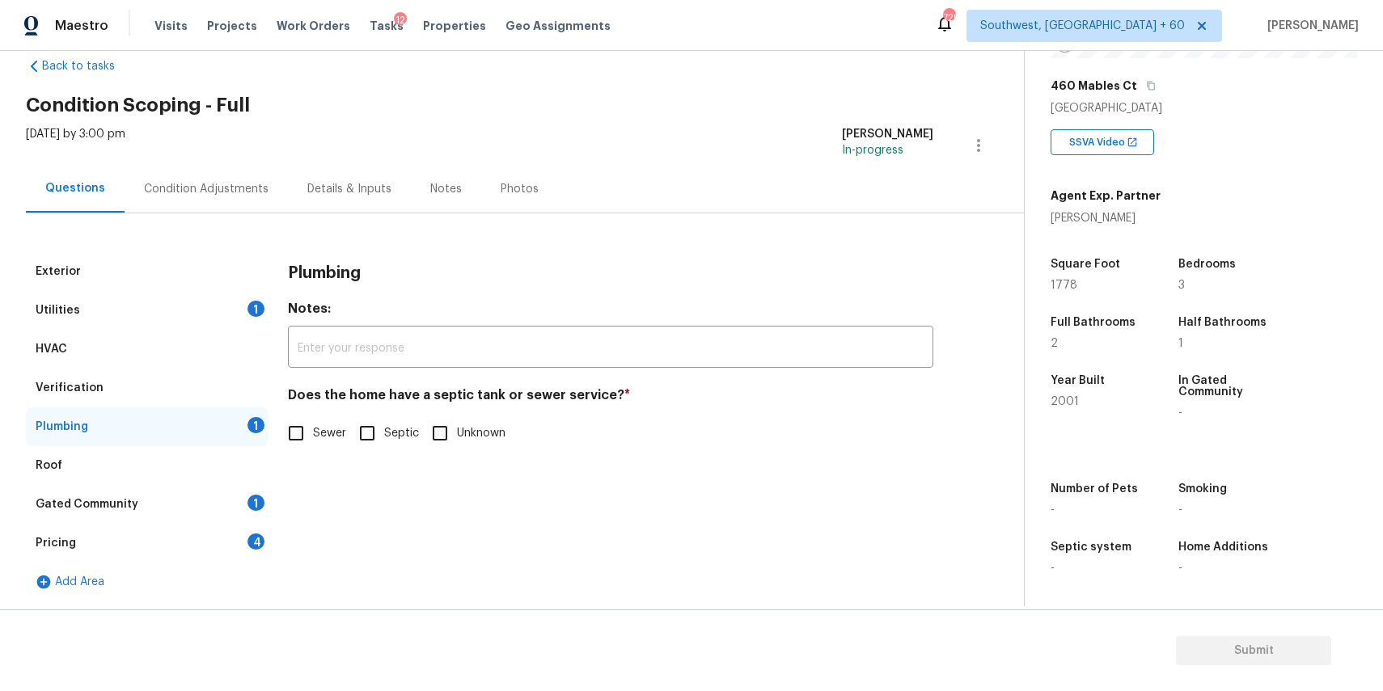
click at [306, 433] on input "Sewer" at bounding box center [296, 433] width 34 height 34
checkbox input "true"
click at [201, 492] on div "Gated Community 1" at bounding box center [147, 504] width 243 height 39
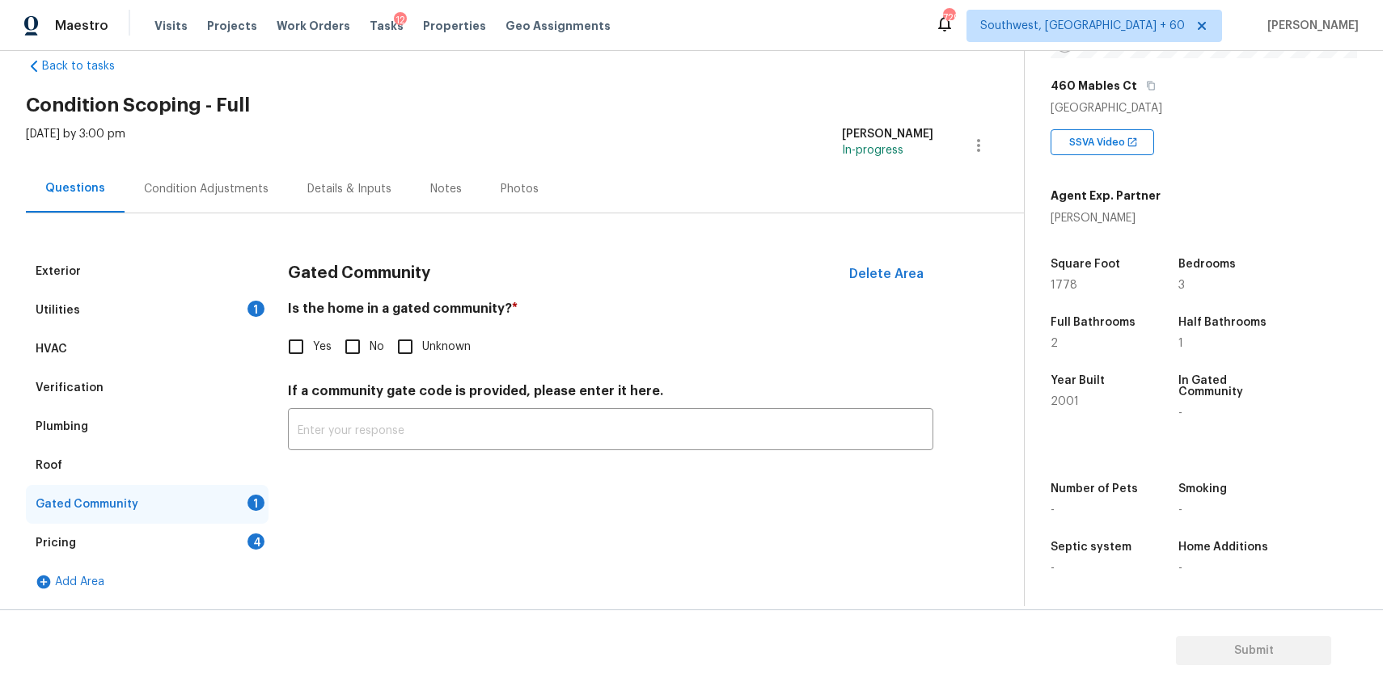
click at [366, 346] on input "No" at bounding box center [353, 347] width 34 height 34
checkbox input "true"
click at [254, 536] on div "4" at bounding box center [255, 542] width 17 height 16
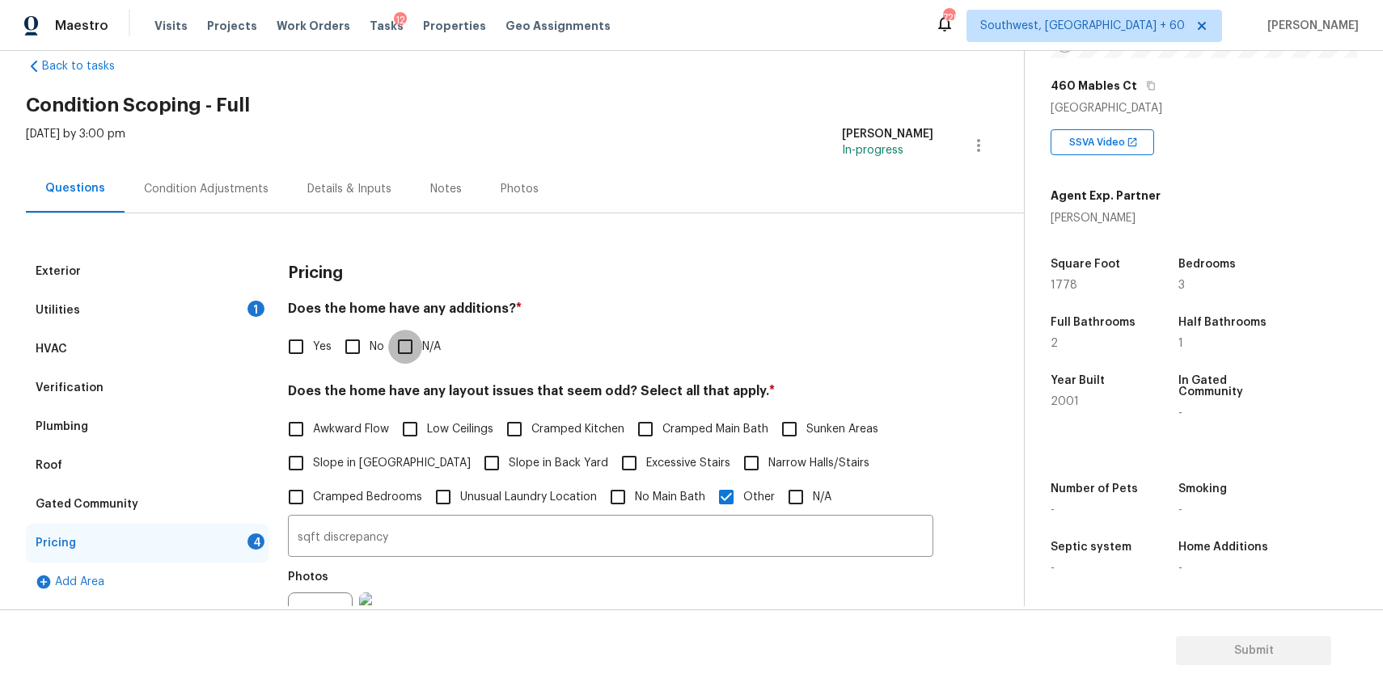
click at [414, 335] on input "N/A" at bounding box center [405, 347] width 34 height 34
checkbox input "true"
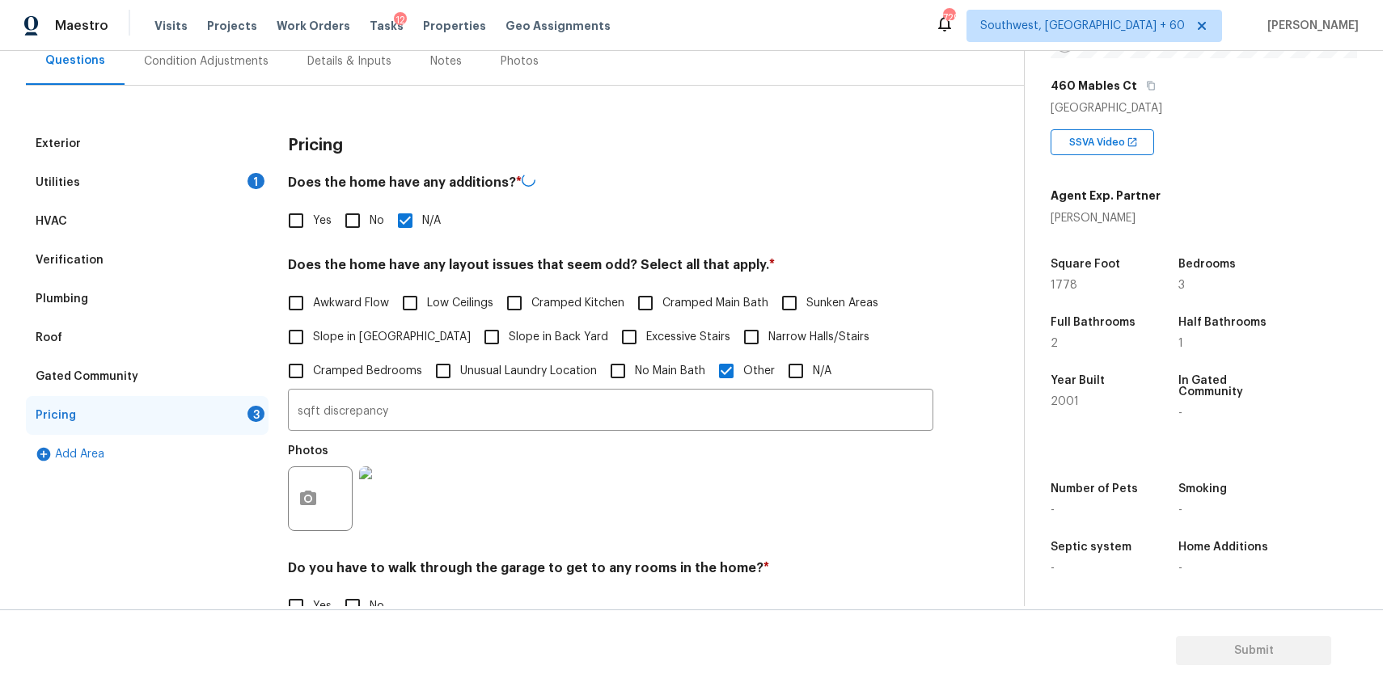
scroll to position [286, 0]
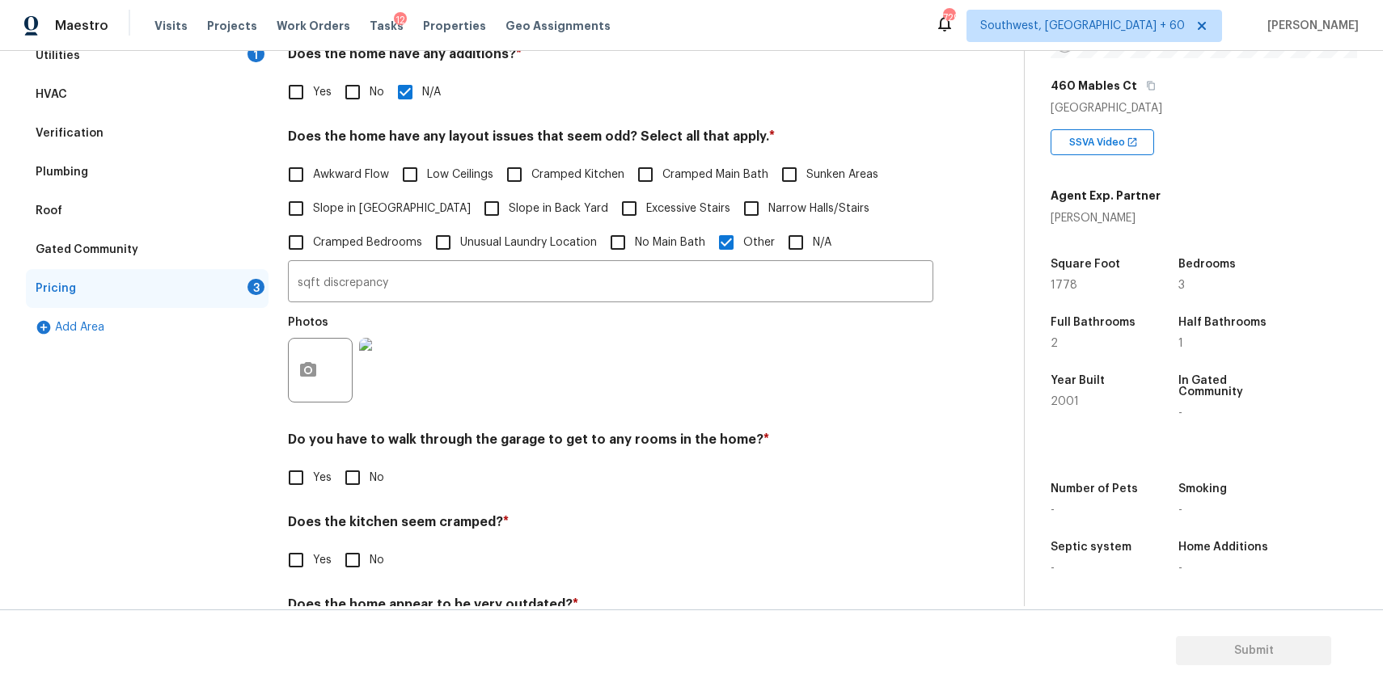
click at [349, 475] on input "No" at bounding box center [353, 478] width 34 height 34
checkbox input "true"
click at [327, 557] on span "Yes" at bounding box center [322, 560] width 19 height 17
click at [313, 557] on input "Yes" at bounding box center [296, 560] width 34 height 34
checkbox input "true"
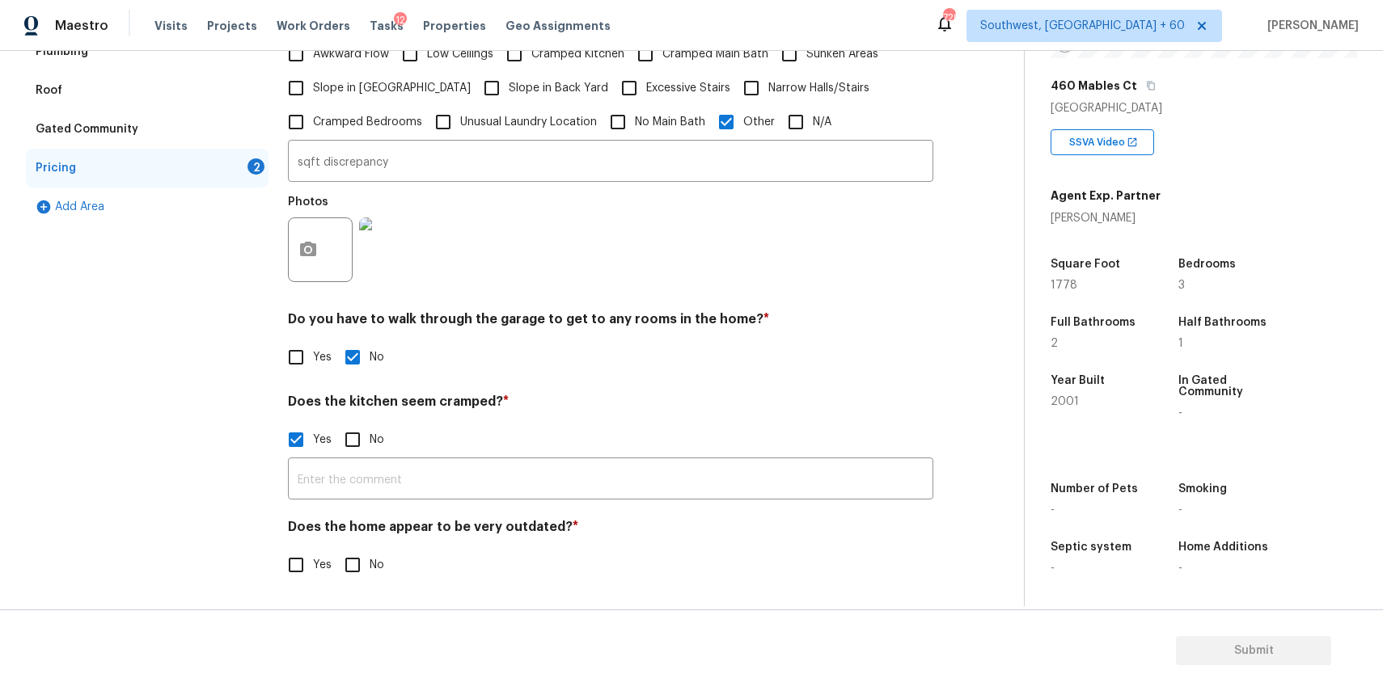
click at [361, 448] on input "No" at bounding box center [353, 440] width 34 height 34
checkbox input "true"
checkbox input "false"
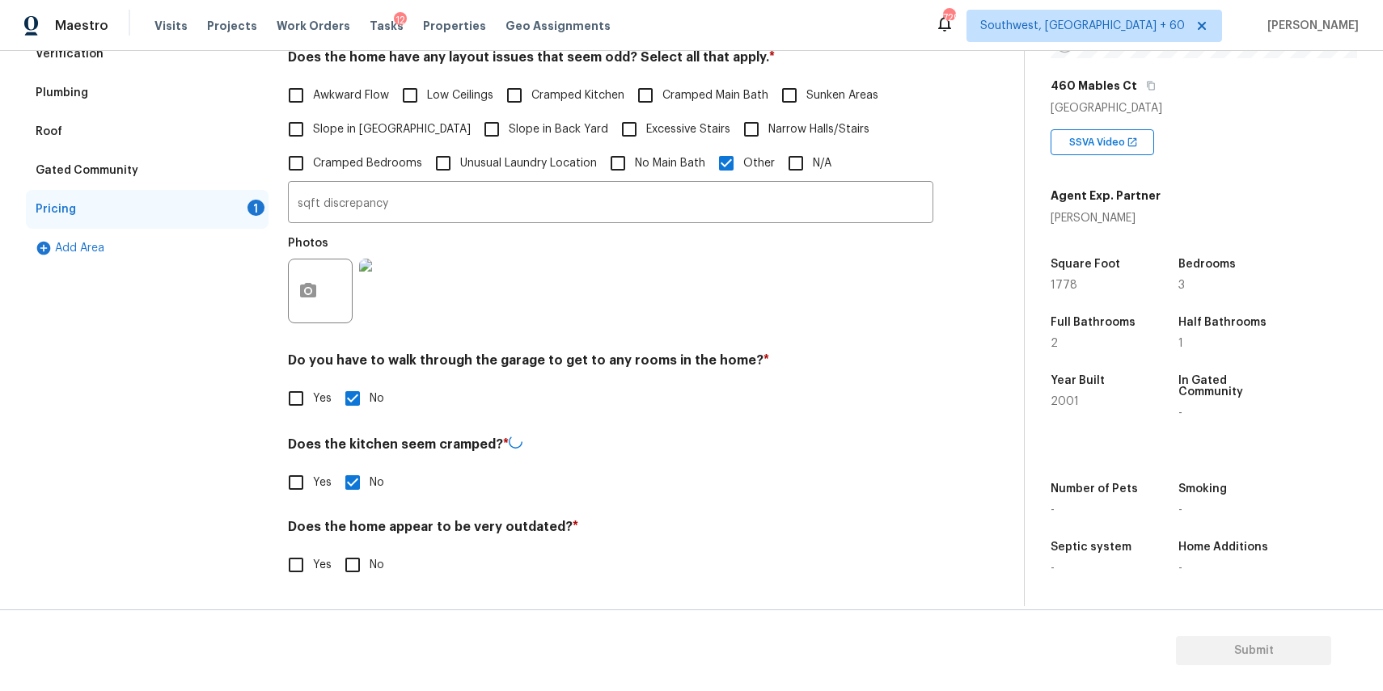
click at [357, 526] on h4 "Does the home appear to be very outdated? *" at bounding box center [610, 530] width 645 height 23
click at [357, 552] on input "No" at bounding box center [353, 565] width 34 height 34
checkbox input "true"
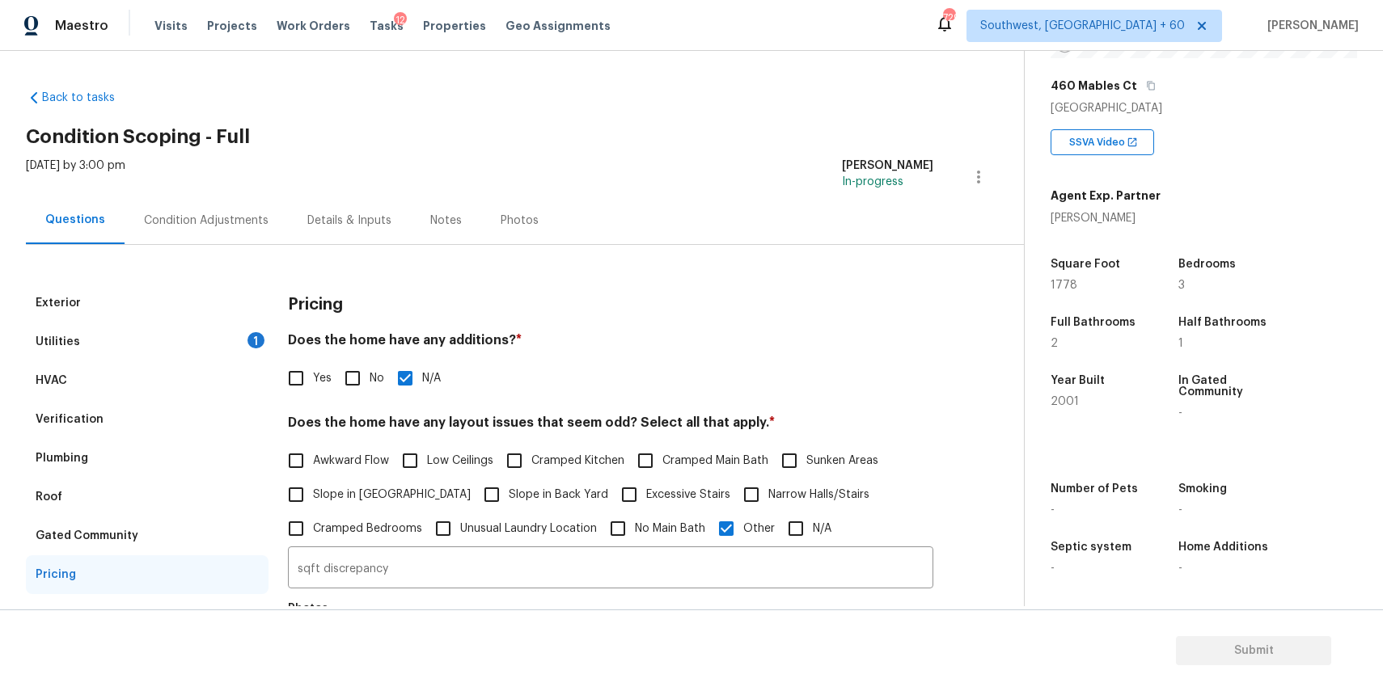
click at [252, 226] on div "Condition Adjustments" at bounding box center [206, 221] width 125 height 16
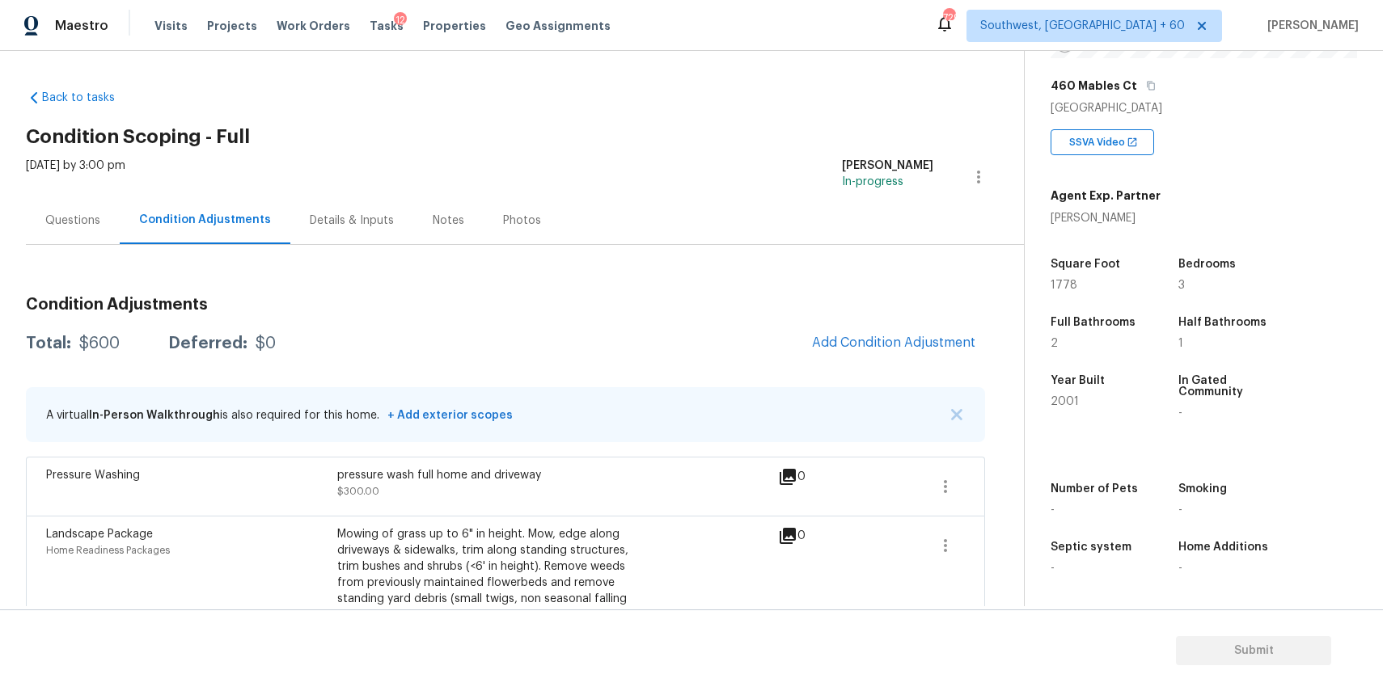
scroll to position [65, 0]
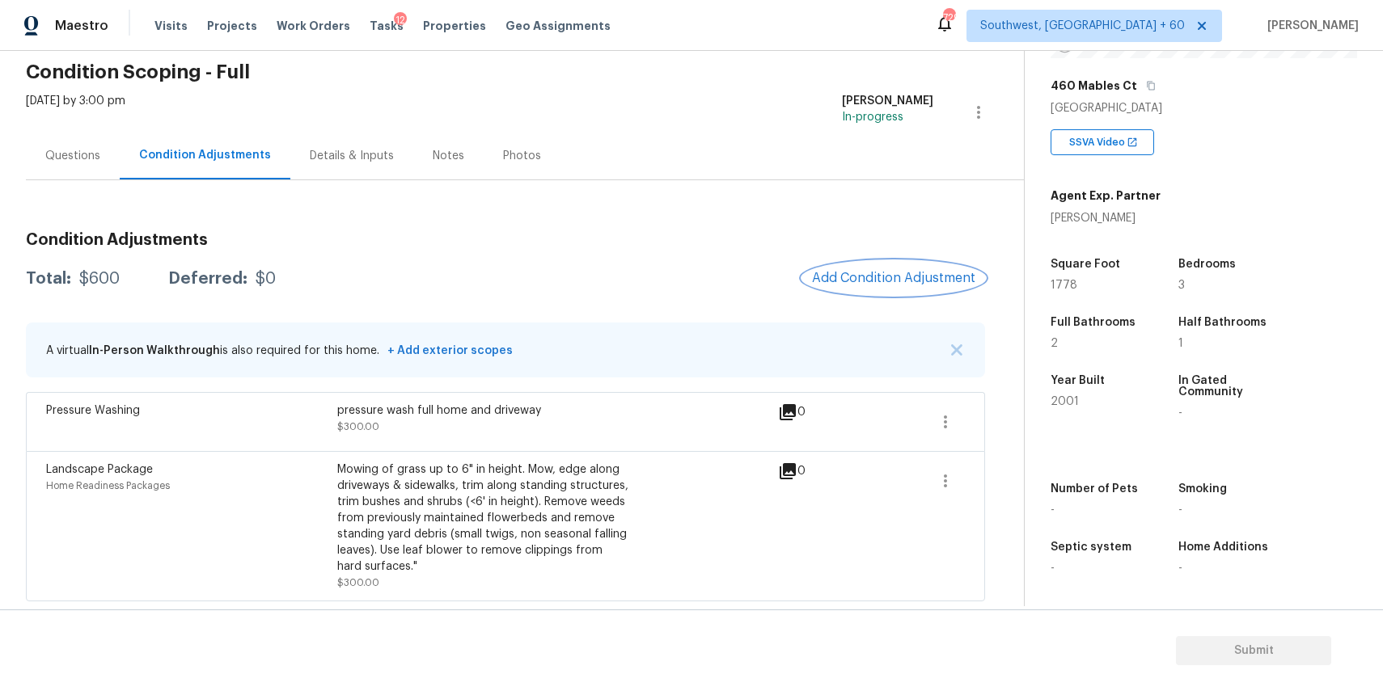
click at [934, 271] on span "Add Condition Adjustment" at bounding box center [893, 278] width 163 height 15
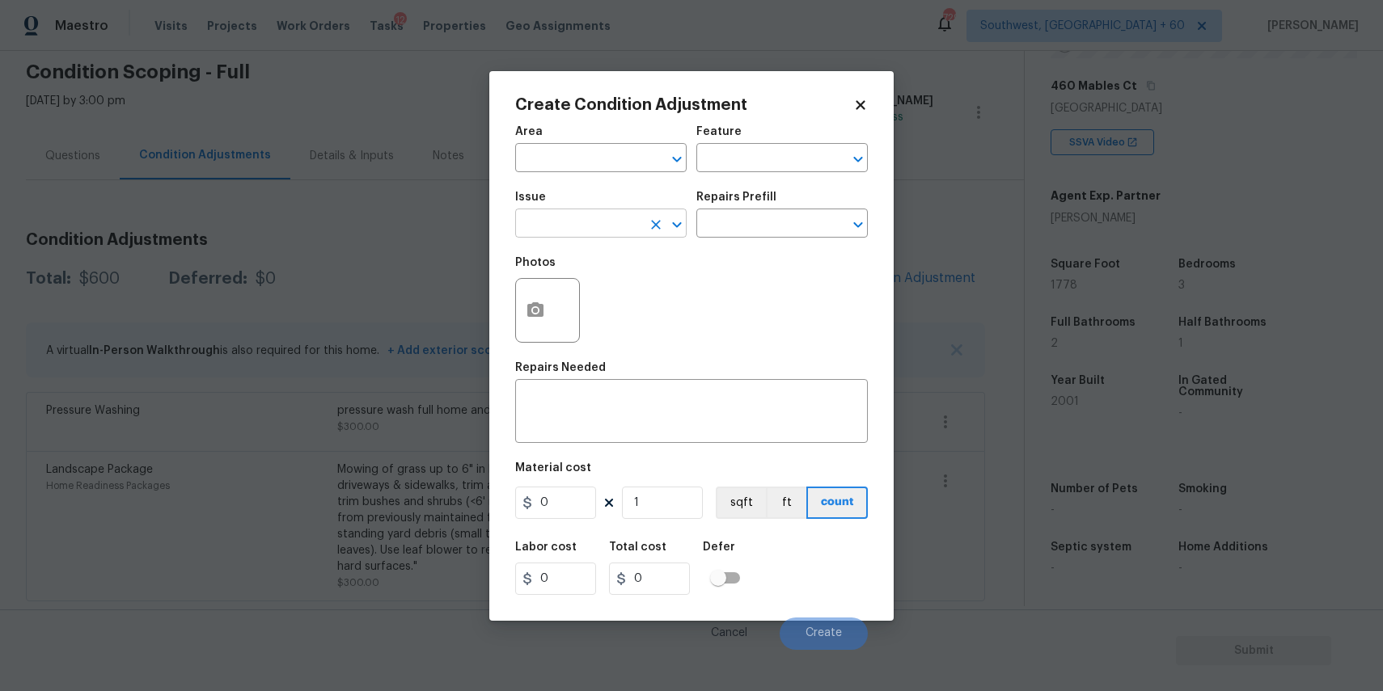
click at [611, 213] on input "text" at bounding box center [578, 225] width 126 height 25
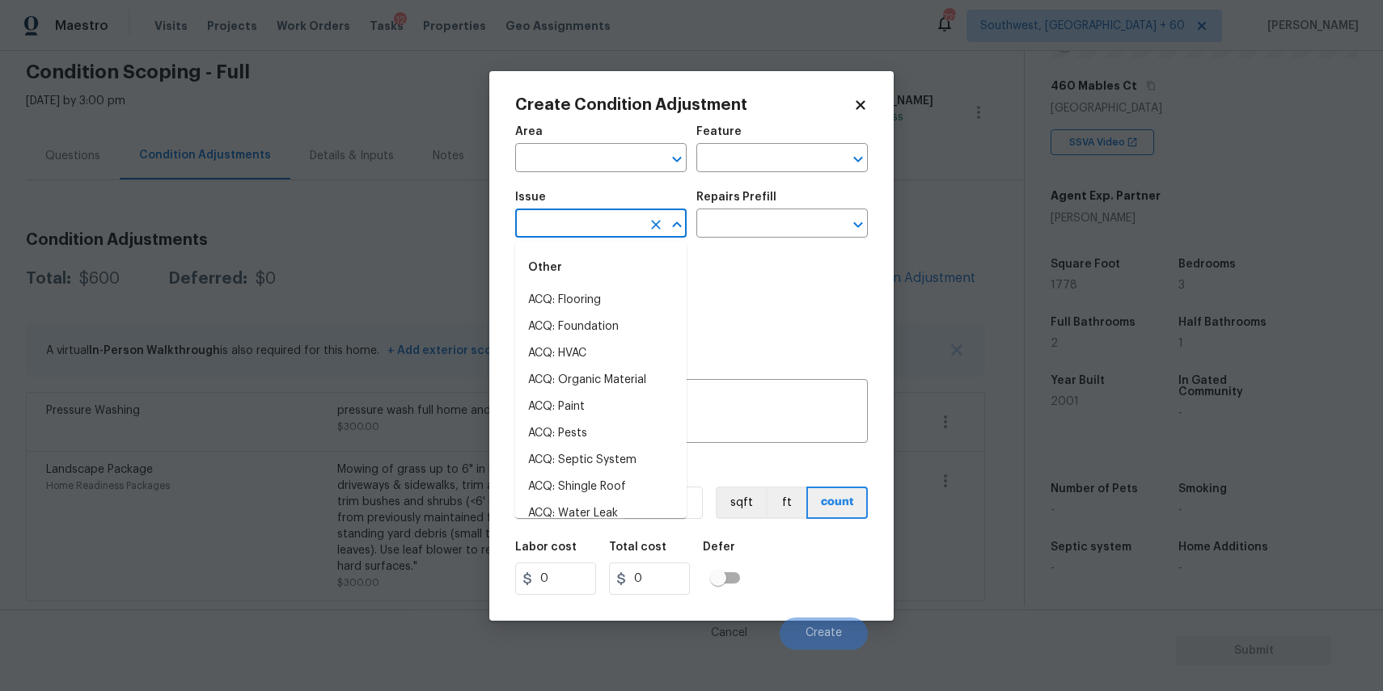
click at [611, 213] on input "text" at bounding box center [578, 225] width 126 height 25
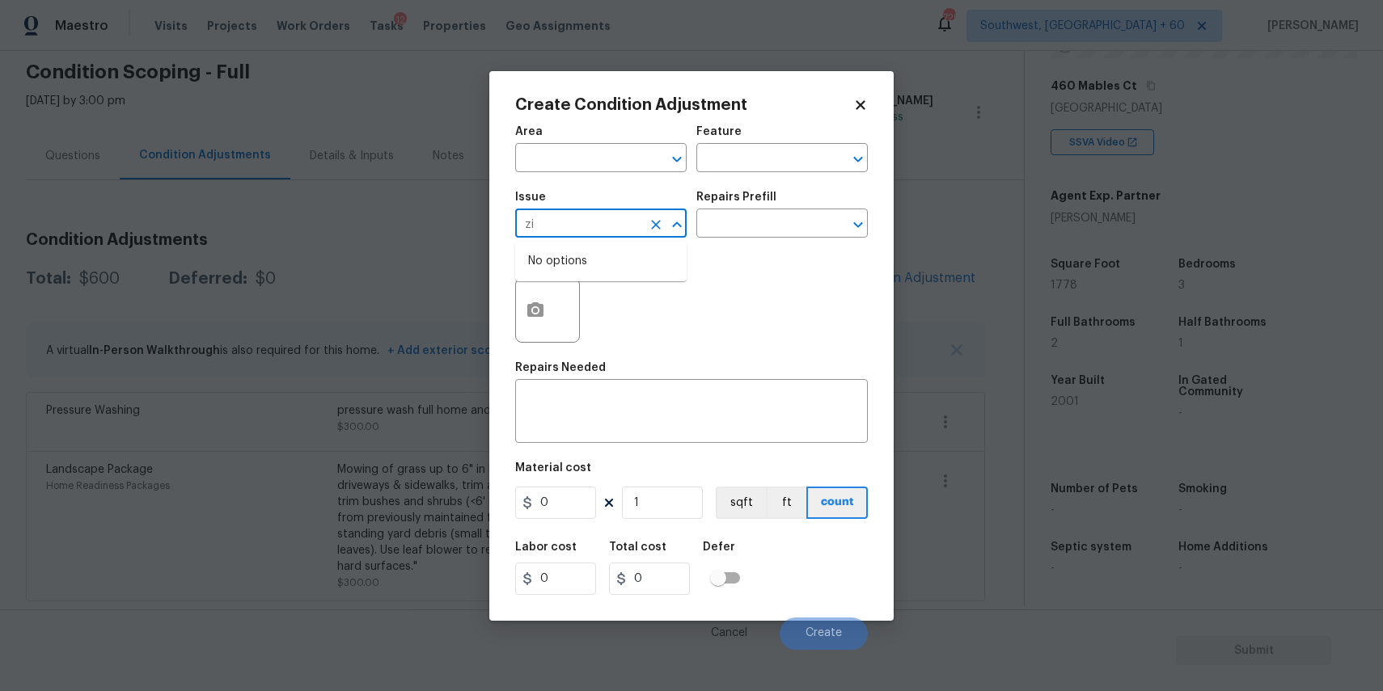
type input "z"
click at [624, 298] on li "ACQ: Paint" at bounding box center [600, 300] width 171 height 27
type input "ACQ: Paint"
click at [728, 239] on div "Issue ACQ: Paint ​ Repairs Prefill ​" at bounding box center [691, 215] width 353 height 66
click at [751, 225] on input "text" at bounding box center [759, 225] width 126 height 25
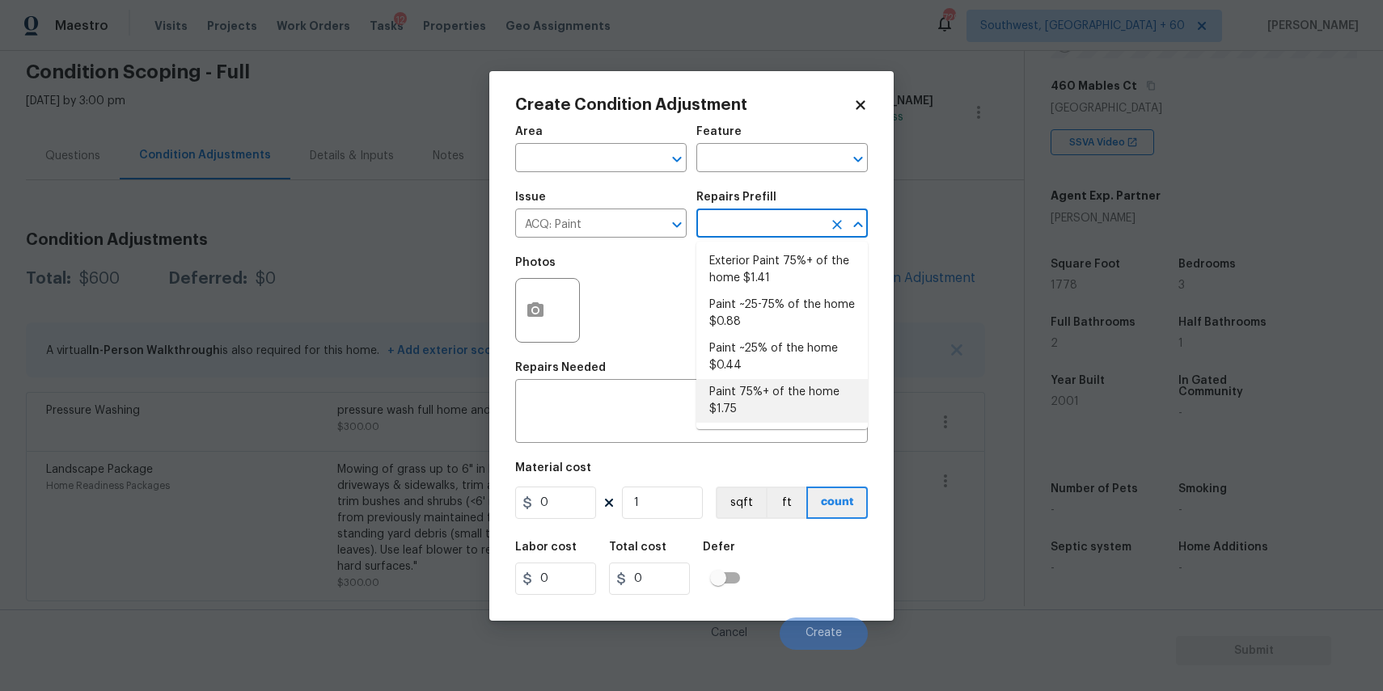
click at [739, 379] on li "Paint 75%+ of the home $1.75" at bounding box center [781, 401] width 171 height 44
type input "Acquisition"
type textarea "Acquisition Scope: 75%+ of the home will likely require interior paint"
type input "1.75"
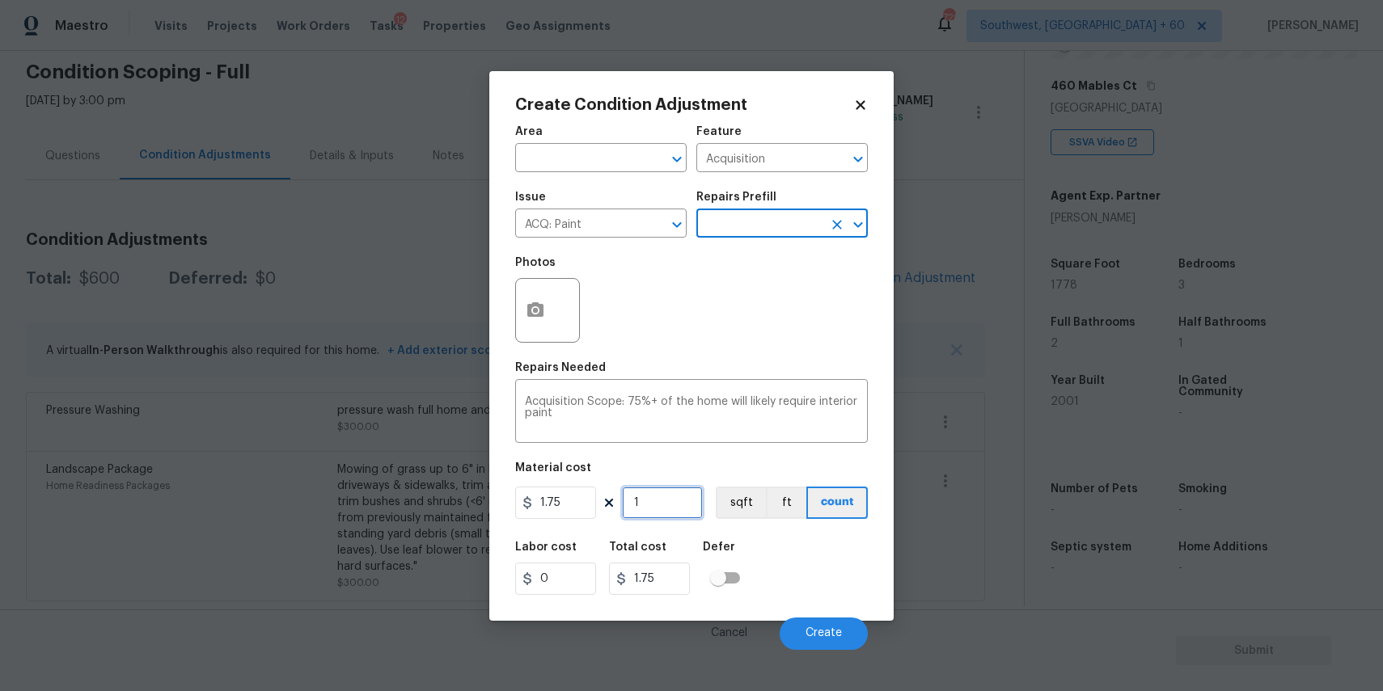
click at [678, 492] on input "1" at bounding box center [662, 503] width 81 height 32
type input "0"
type input "1"
type input "1.75"
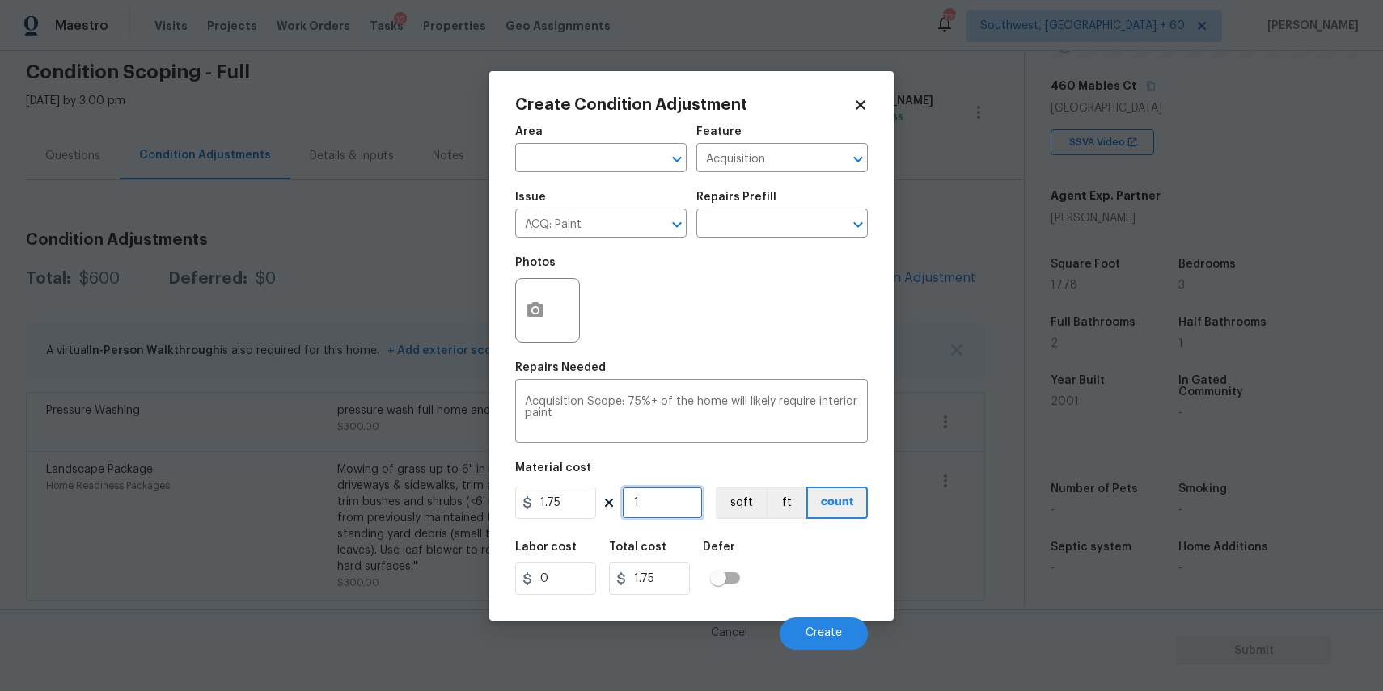
type input "18"
type input "31.5"
type input "187"
type input "327.25"
type input "1877"
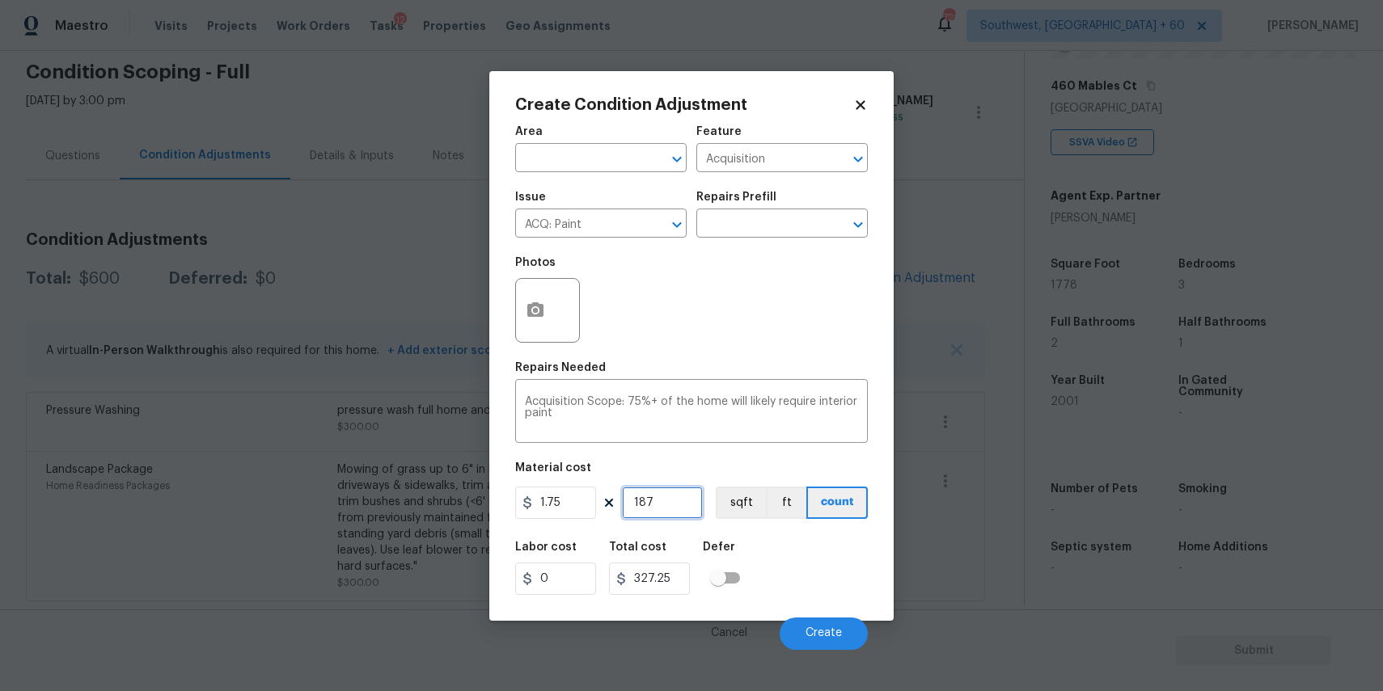
type input "3284.75"
type input "1877"
click at [816, 623] on button "Create" at bounding box center [824, 634] width 88 height 32
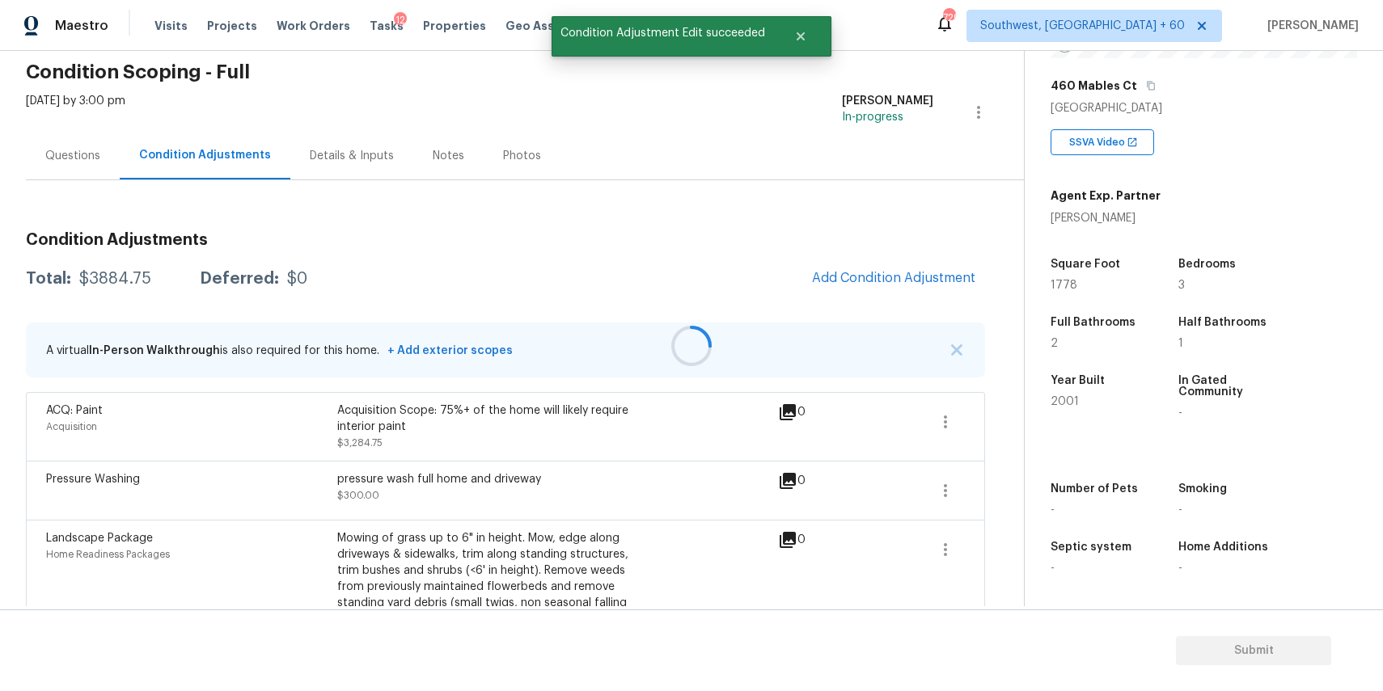
click at [916, 284] on div at bounding box center [691, 345] width 1383 height 691
click at [941, 294] on div at bounding box center [691, 345] width 1383 height 691
click at [911, 274] on div at bounding box center [691, 345] width 1383 height 691
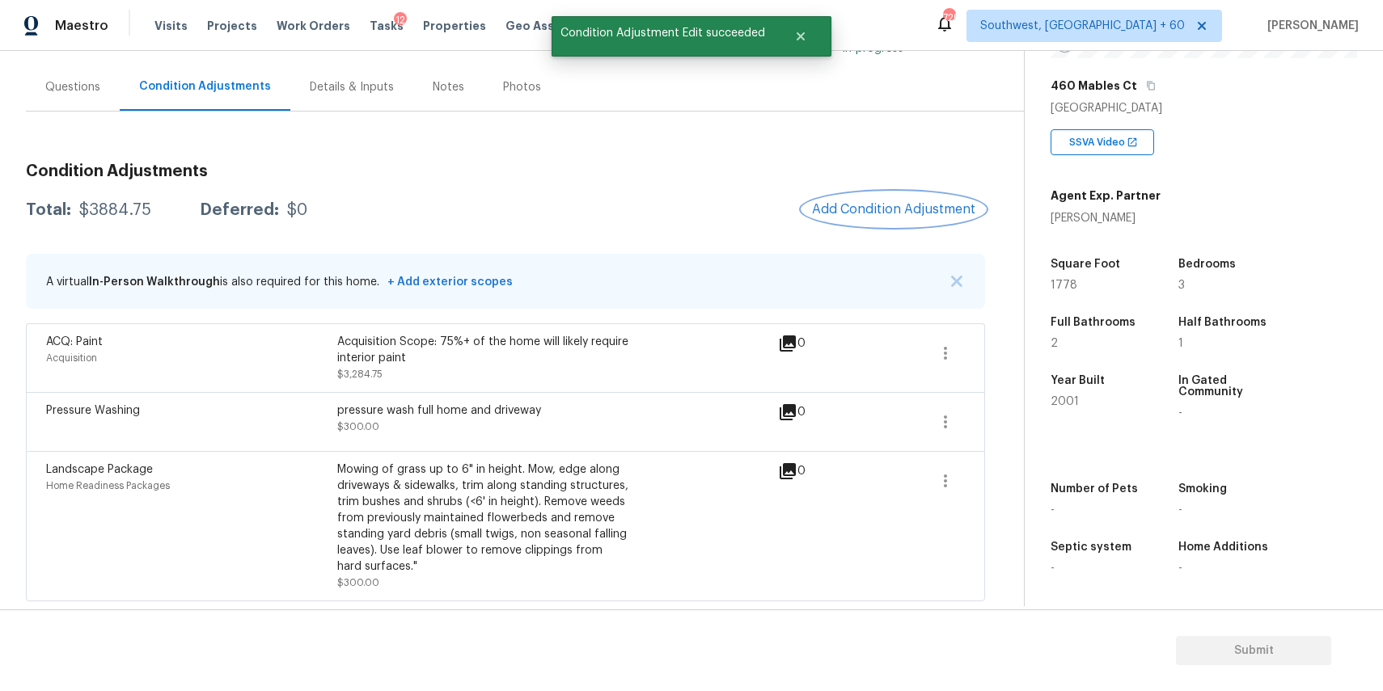
click at [935, 210] on span "Add Condition Adjustment" at bounding box center [893, 209] width 163 height 15
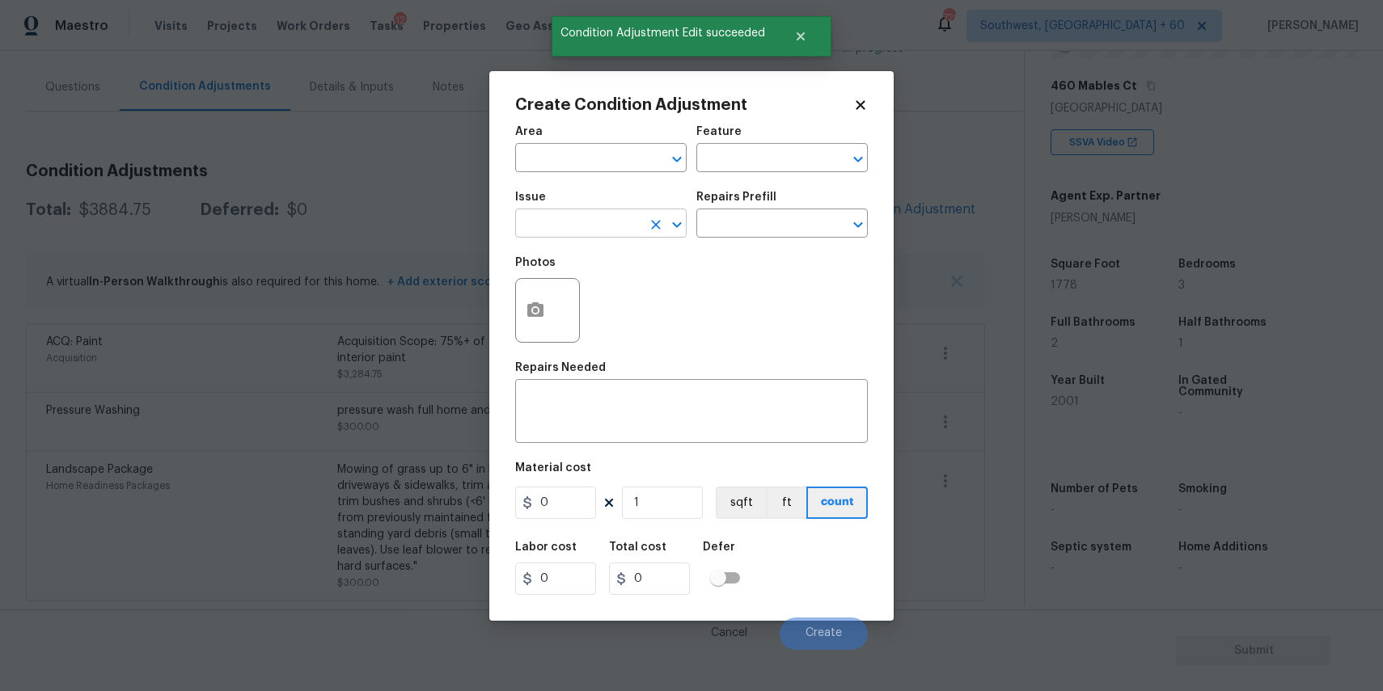
click at [616, 218] on input "text" at bounding box center [578, 225] width 126 height 25
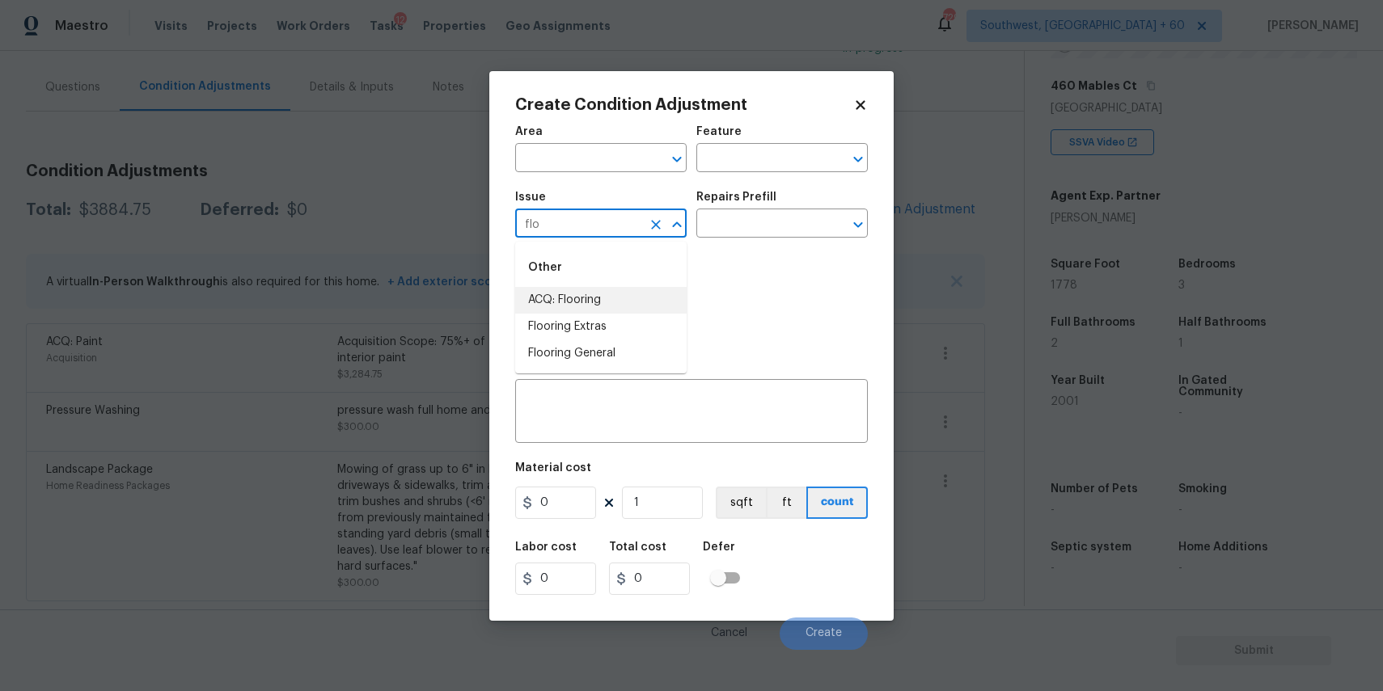
click at [598, 298] on li "ACQ: Flooring" at bounding box center [600, 300] width 171 height 27
type input "ACQ: Flooring"
click at [771, 218] on input "text" at bounding box center [759, 225] width 126 height 25
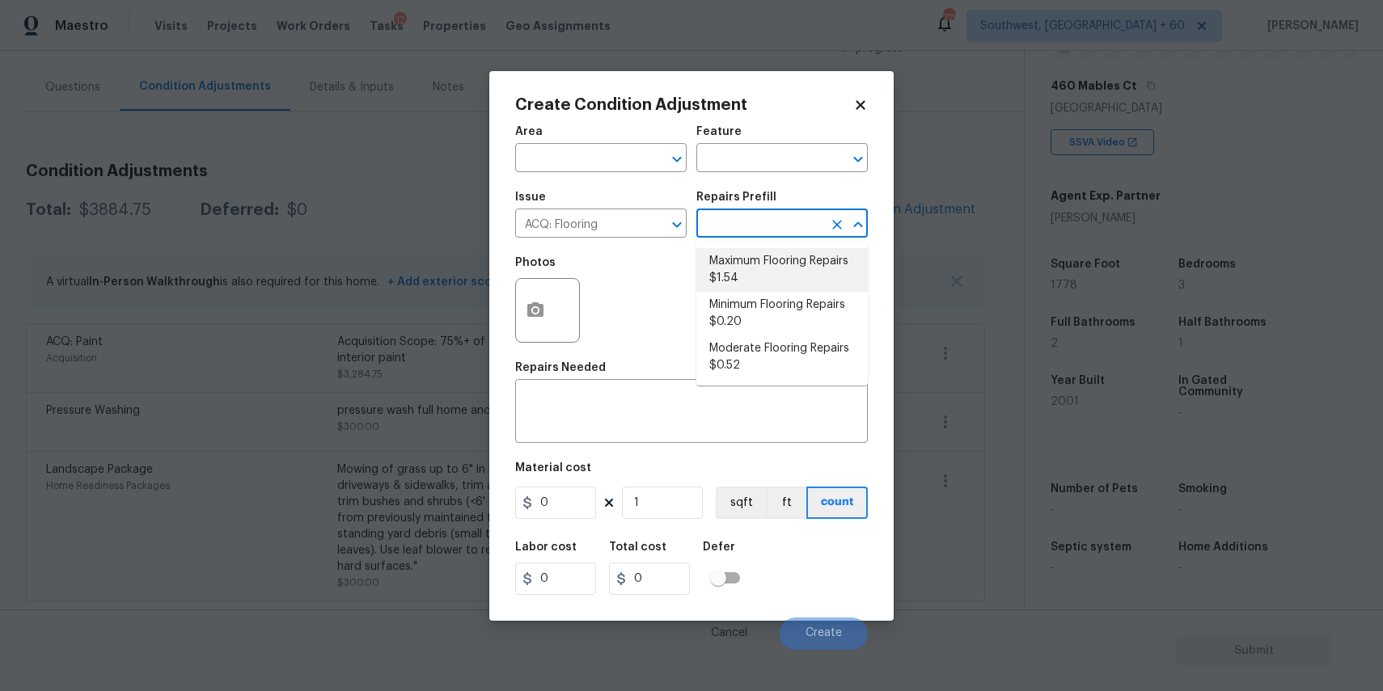
click at [814, 252] on li "Maximum Flooring Repairs $1.54" at bounding box center [781, 270] width 171 height 44
type input "Acquisition"
type textarea "Acquisition Scope: Maximum flooring repairs"
type input "1.54"
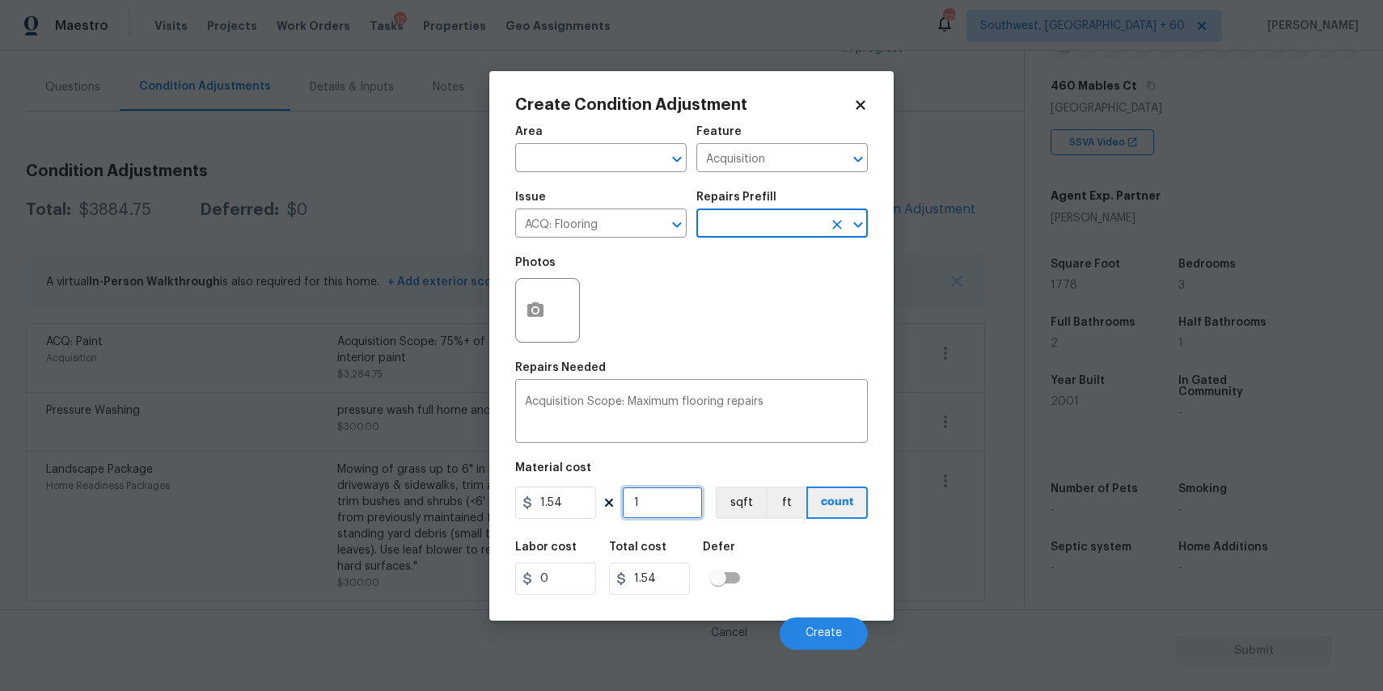
click at [662, 514] on input "1" at bounding box center [662, 503] width 81 height 32
type input "18"
type input "27.72"
type input "187"
type input "287.98"
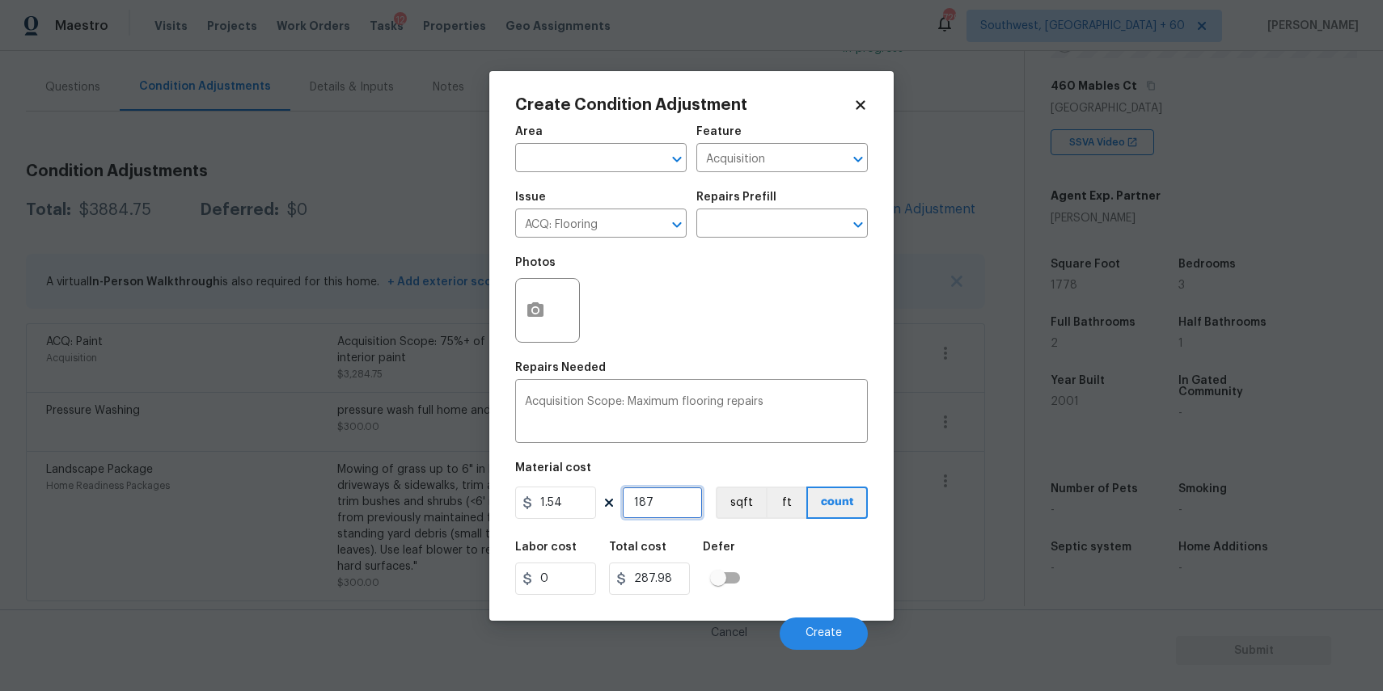
type input "1877"
type input "2890.58"
type input "1877"
click at [813, 627] on button "Create" at bounding box center [824, 634] width 88 height 32
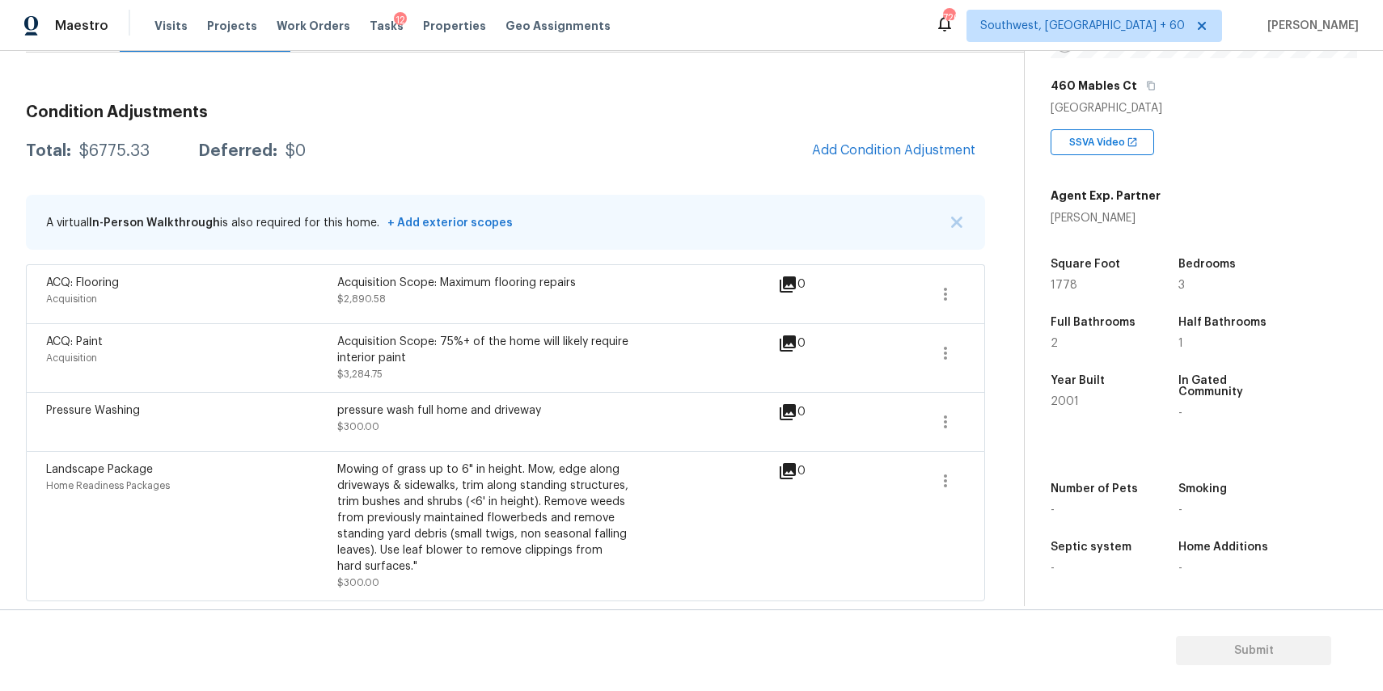
scroll to position [184, 0]
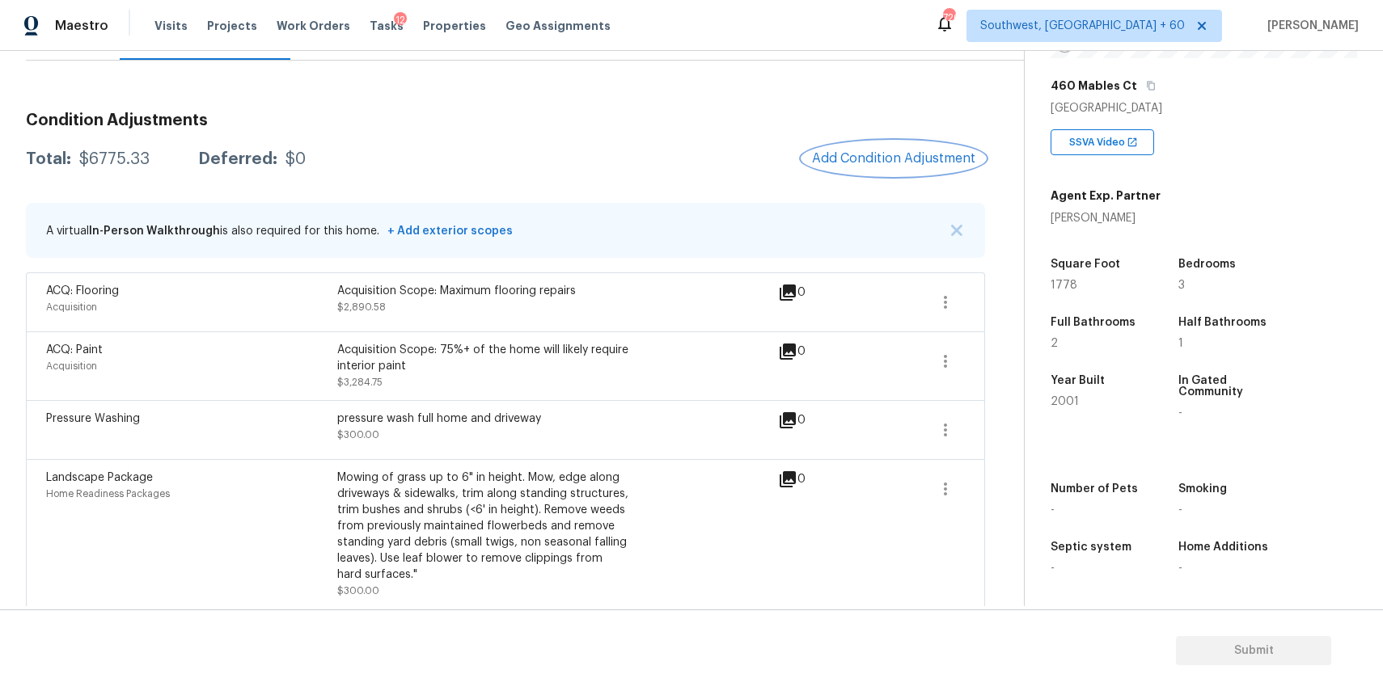
click at [959, 154] on span "Add Condition Adjustment" at bounding box center [893, 158] width 163 height 15
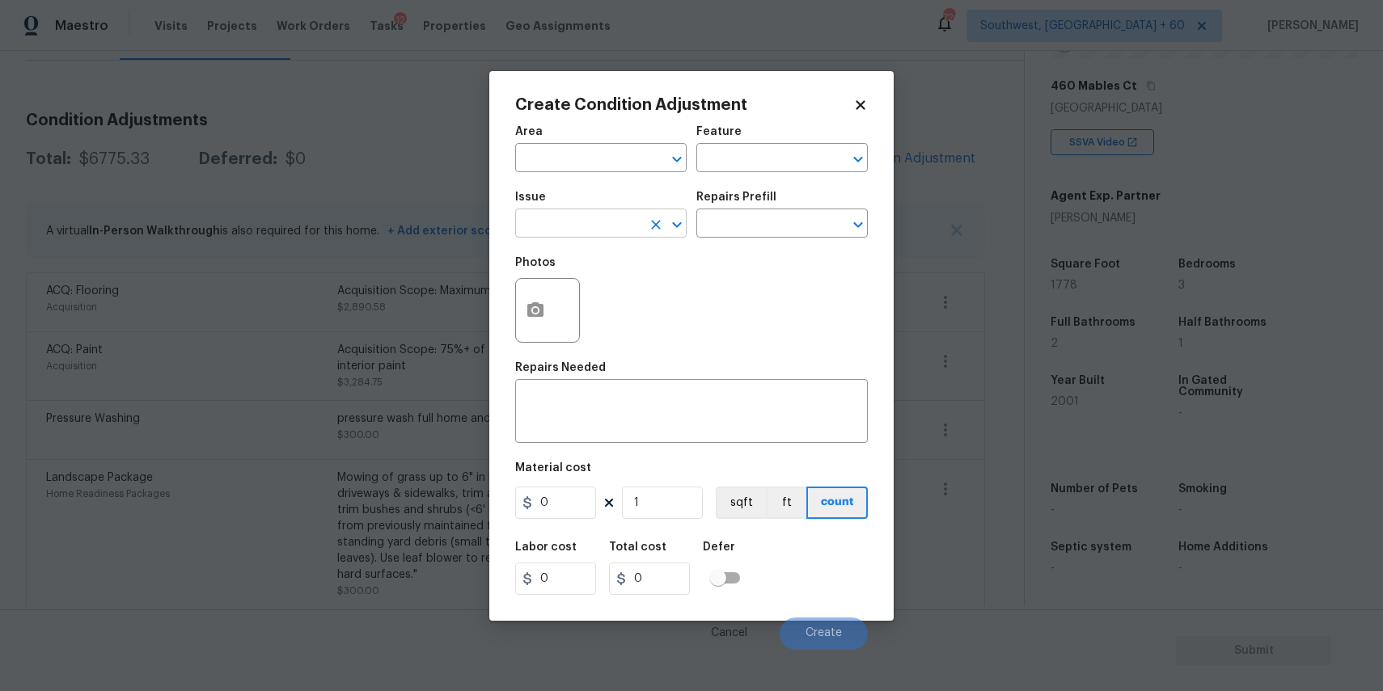
click at [579, 226] on input "text" at bounding box center [578, 225] width 126 height 25
type input "pain"
click at [335, 225] on body "Maestro Visits Projects Work Orders Tasks 12 Properties Geo Assignments 726 Sou…" at bounding box center [691, 345] width 1383 height 691
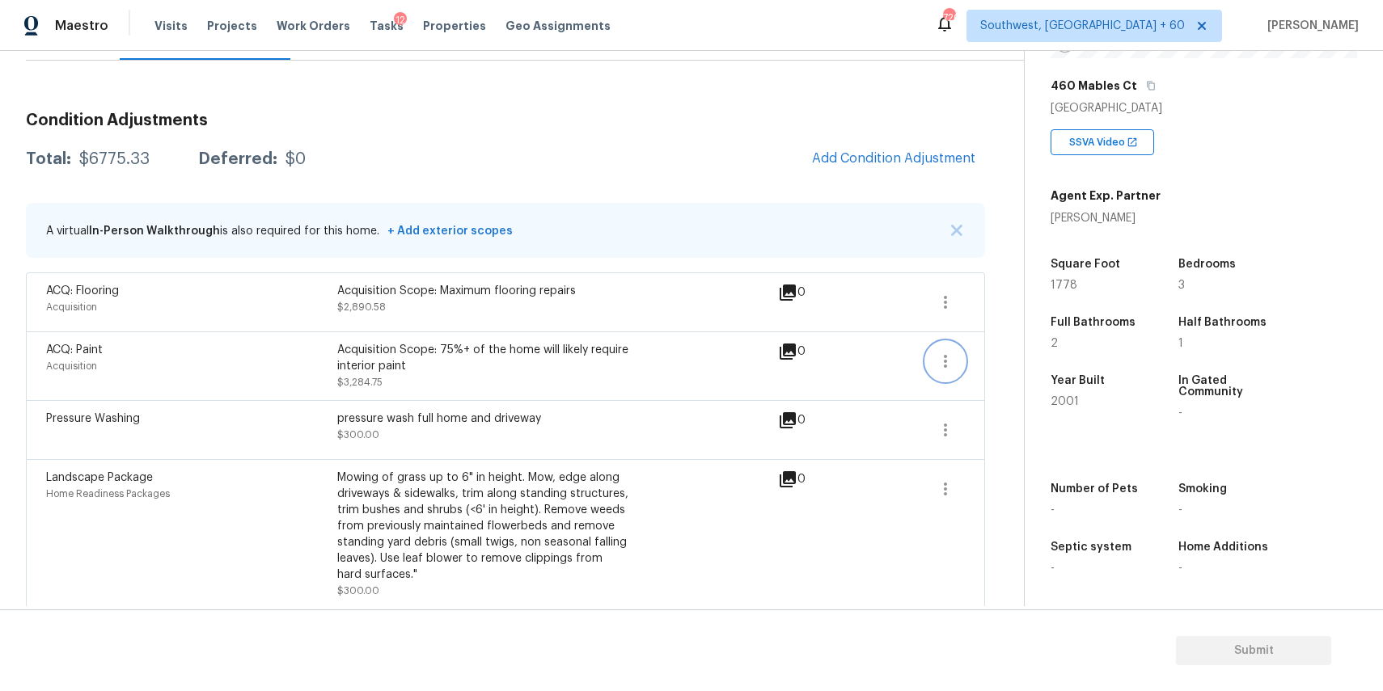
click at [932, 348] on button "button" at bounding box center [945, 361] width 39 height 39
click at [971, 353] on link "Edit" at bounding box center [1037, 358] width 137 height 24
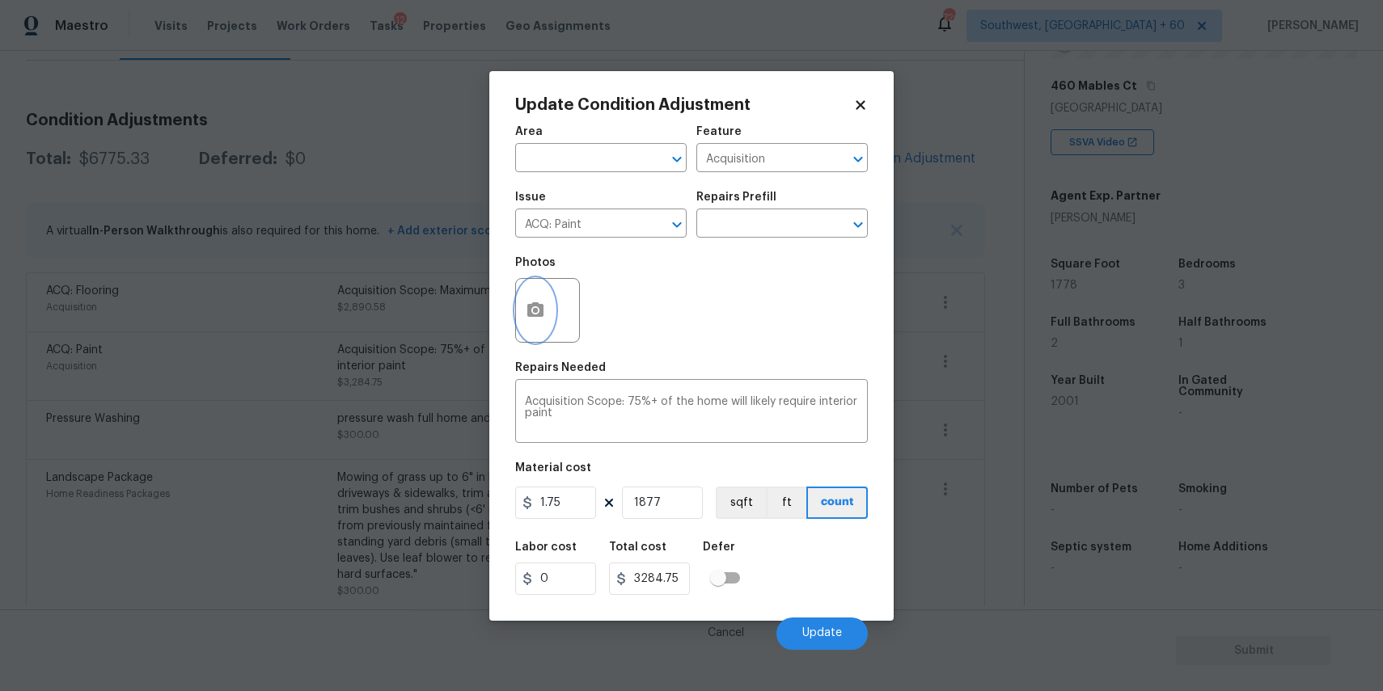
click at [531, 302] on icon "button" at bounding box center [535, 310] width 19 height 19
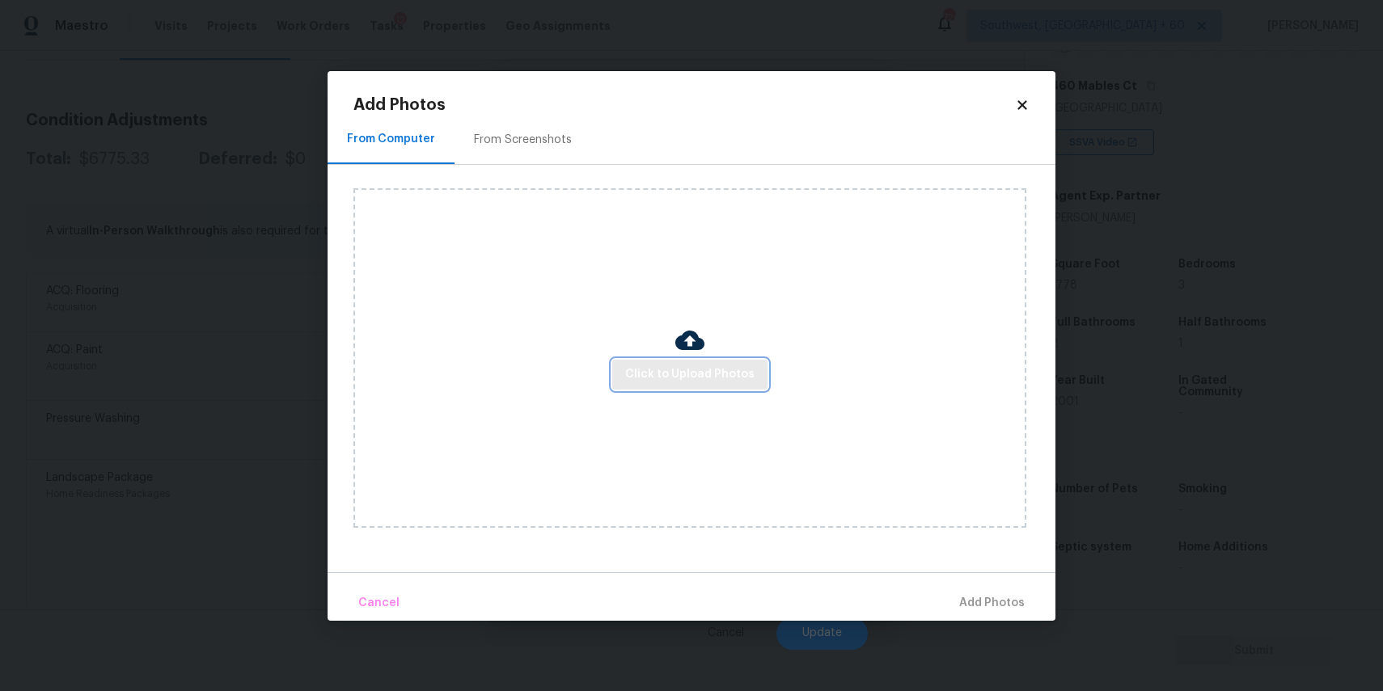
click at [697, 378] on span "Click to Upload Photos" at bounding box center [689, 375] width 129 height 20
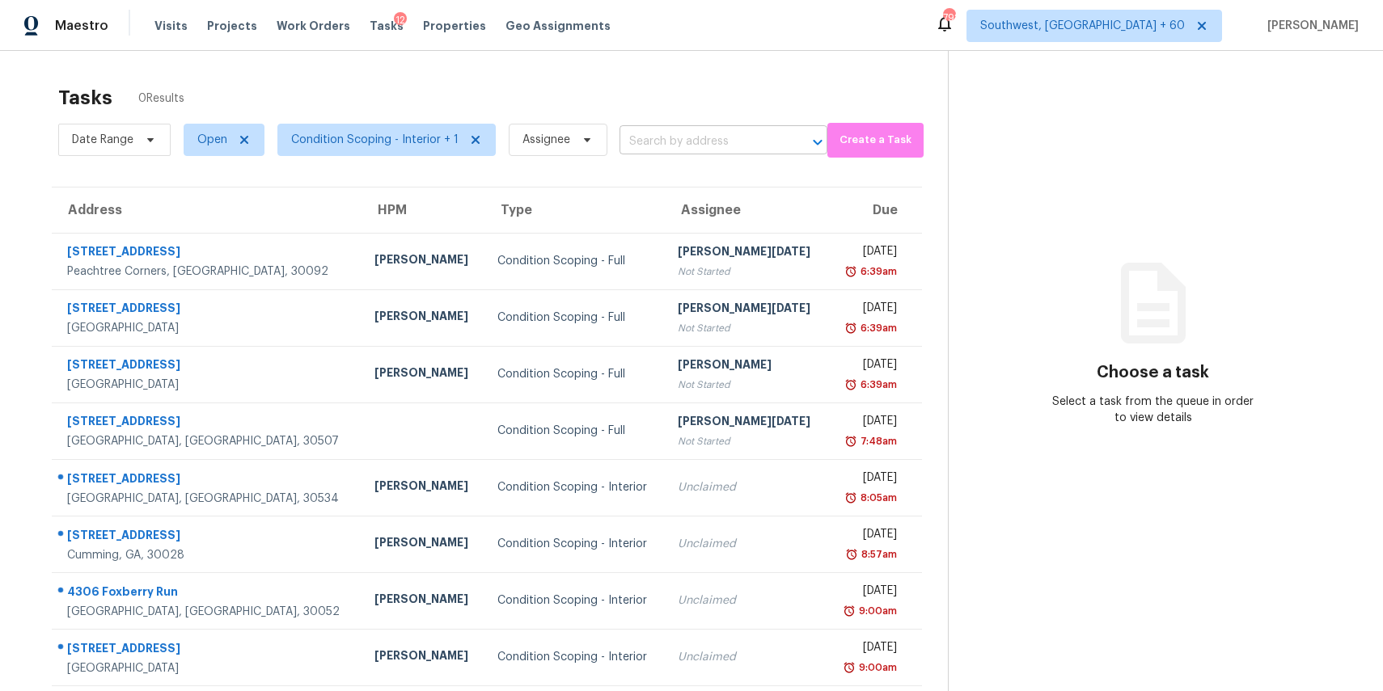
click at [704, 133] on input "text" at bounding box center [700, 141] width 163 height 25
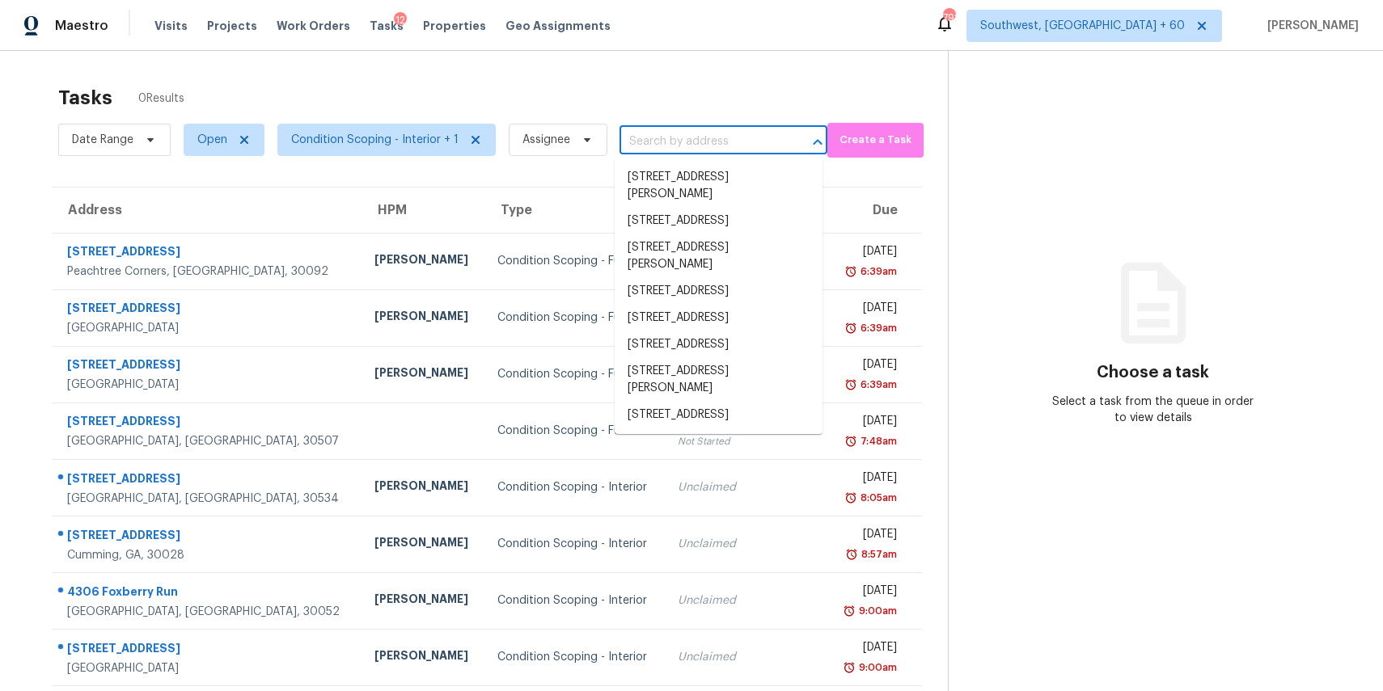
click at [704, 133] on input "text" at bounding box center [700, 141] width 163 height 25
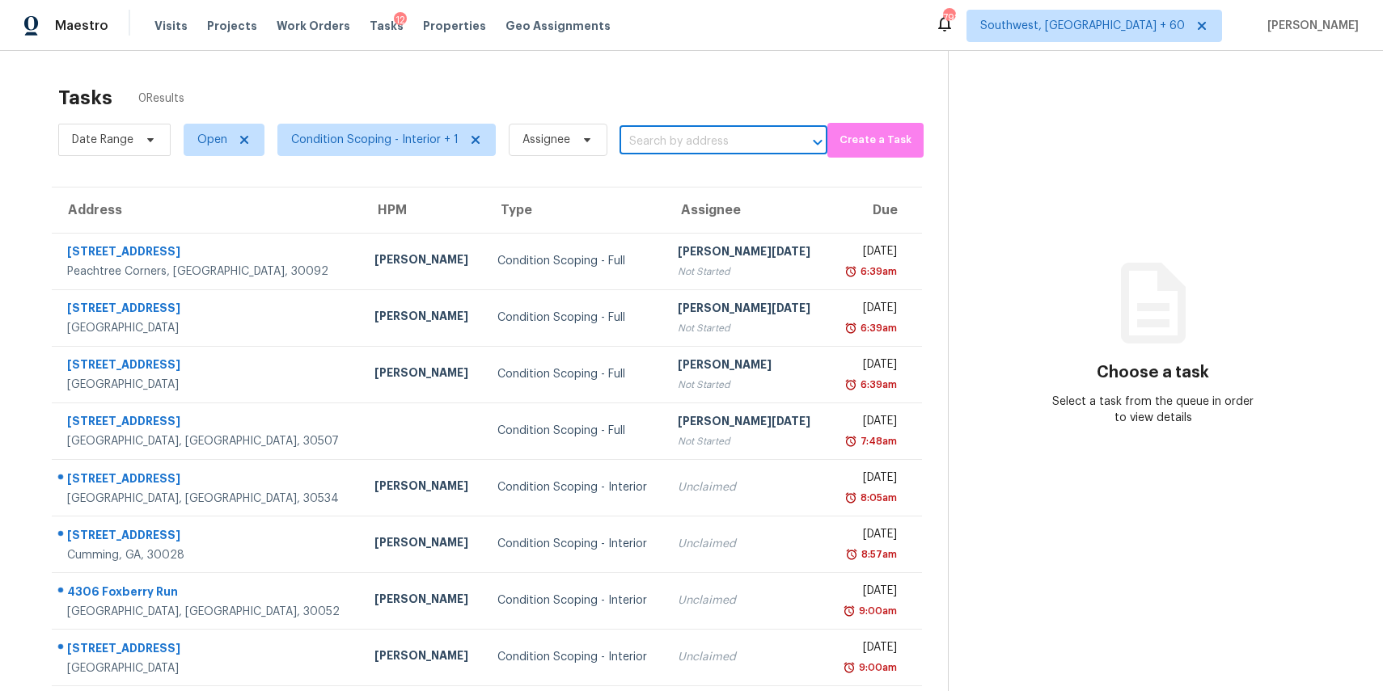
paste input "2420 Wildbriar Ct Indianapolis IN 46229"
type input "2420 Wildbriar Ct Indianapolis IN 46229"
click at [679, 180] on li "2420 Wildbriar Ct, Indianapolis, IN 46229" at bounding box center [719, 177] width 208 height 27
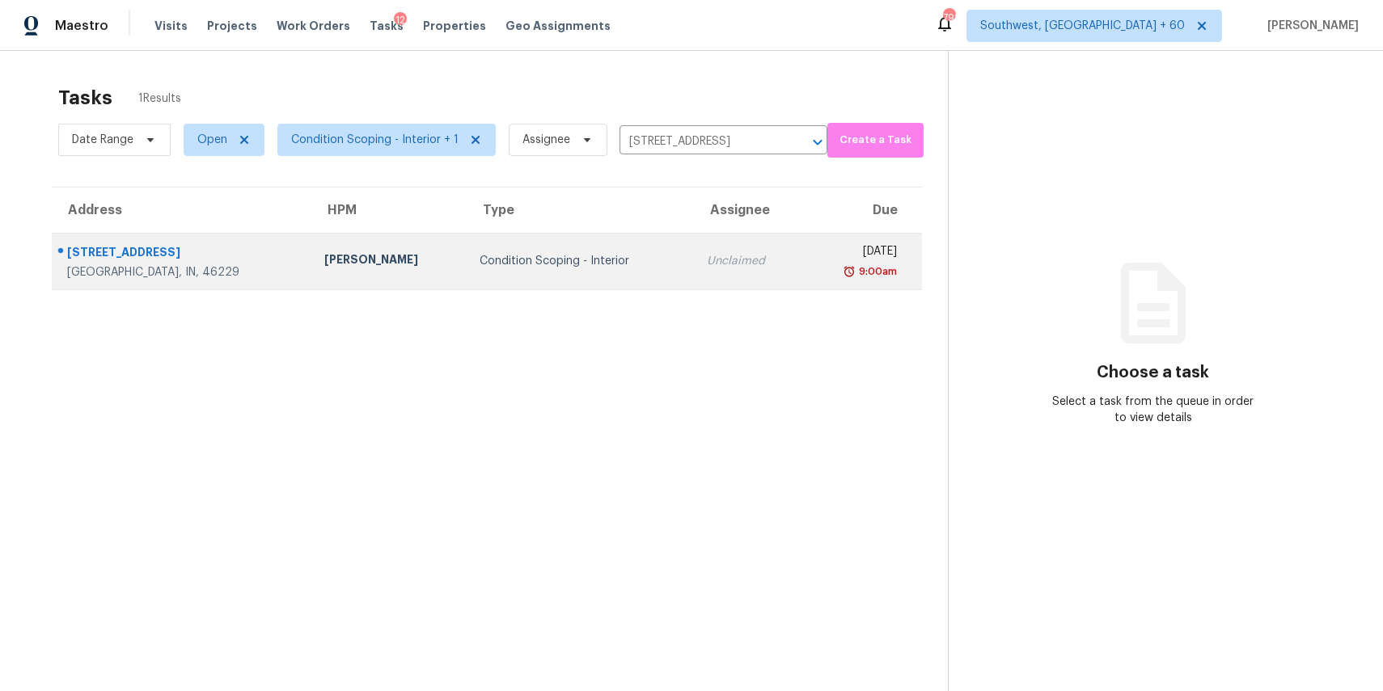
click at [694, 271] on td "Unclaimed" at bounding box center [748, 261] width 109 height 57
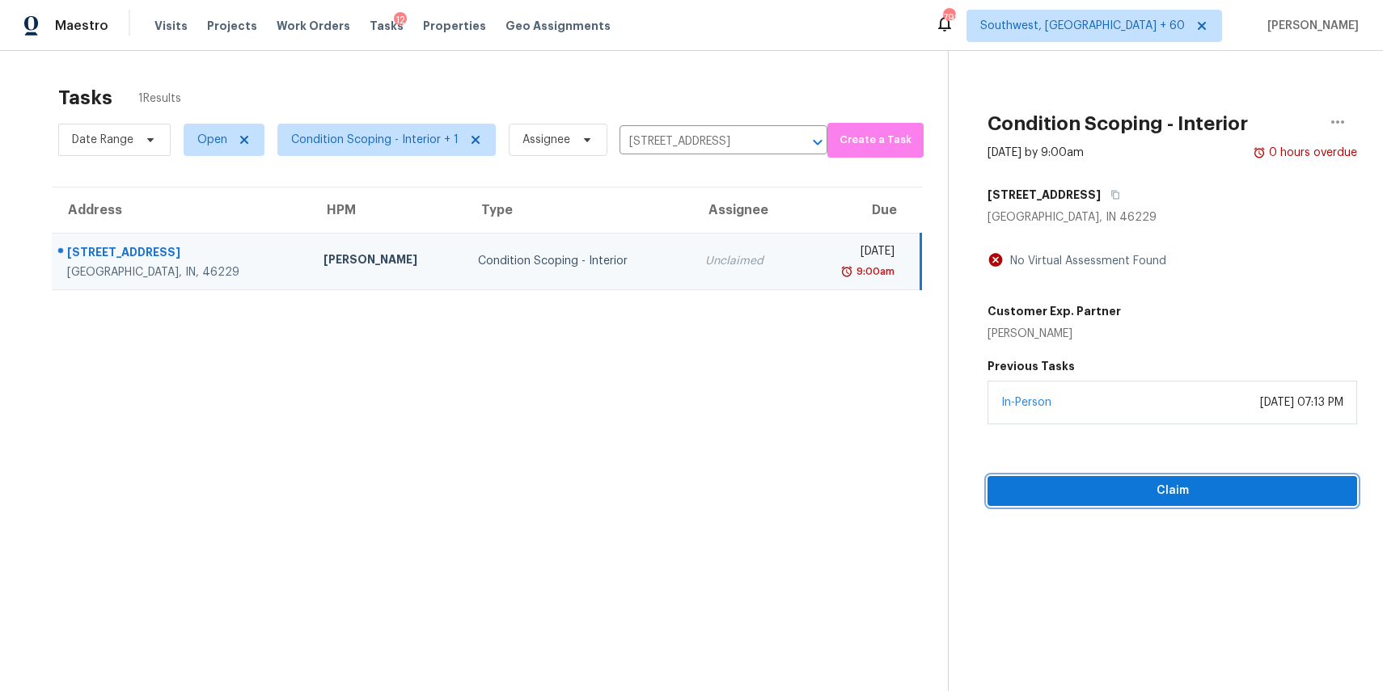
click at [1190, 482] on span "Claim" at bounding box center [1172, 491] width 344 height 20
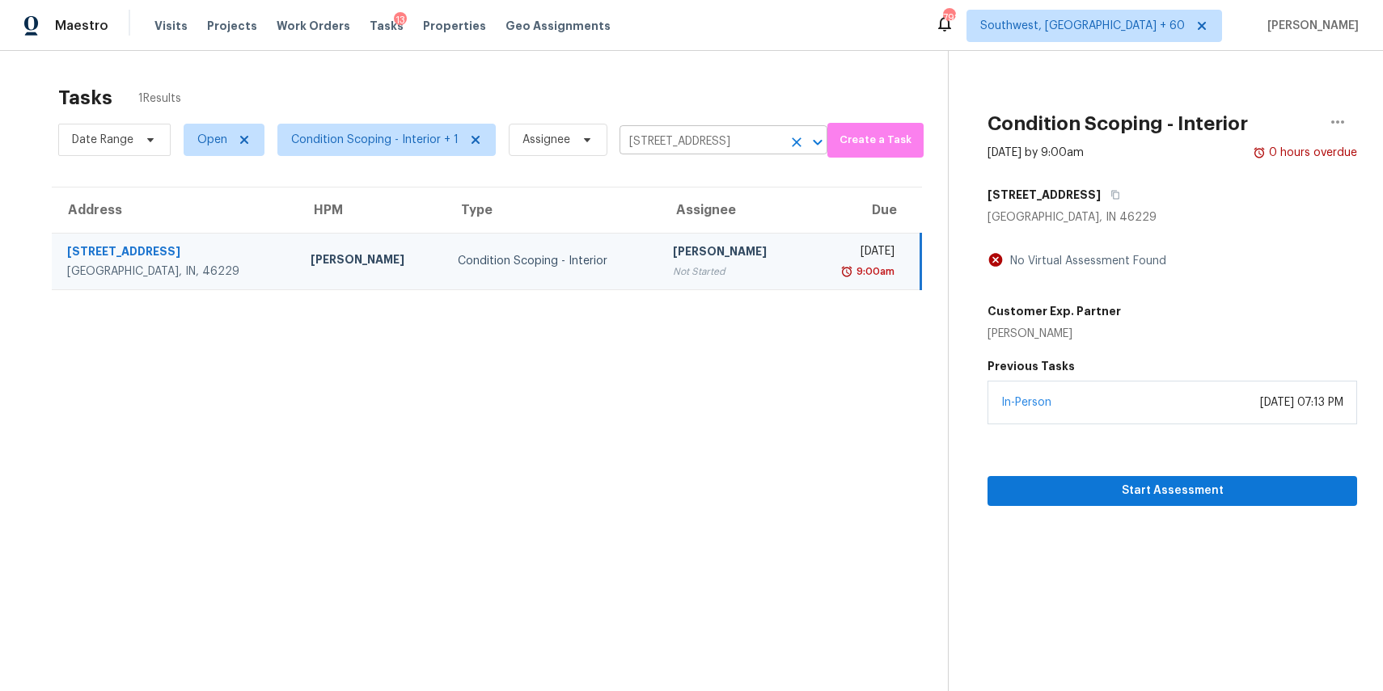
click at [742, 139] on input "2420 Wildbriar Ct, Indianapolis, IN 46229" at bounding box center [700, 141] width 163 height 25
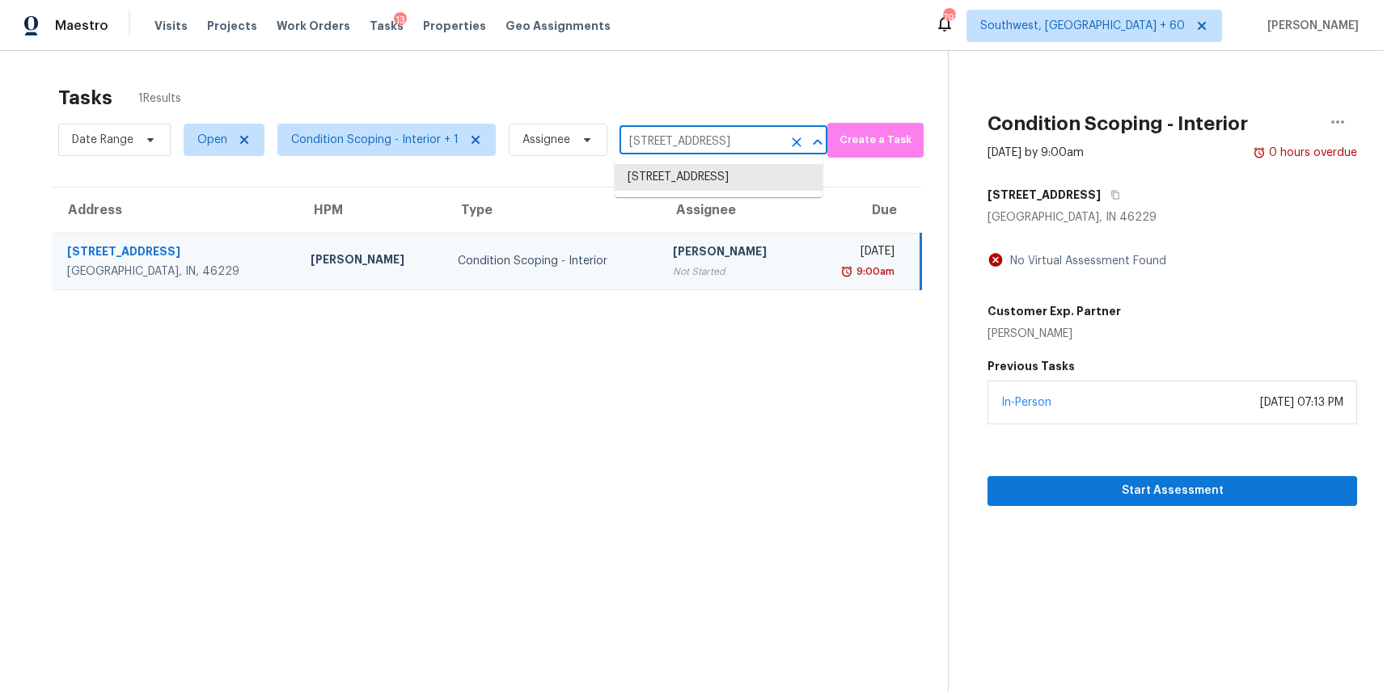
paste input "1921 Caddo St Little Elm TX 75068"
type input "1921 Caddo St Little Elm TX 75068"
click at [713, 172] on li "1921 Caddo St, Little Elm, TX 75068" at bounding box center [719, 177] width 208 height 27
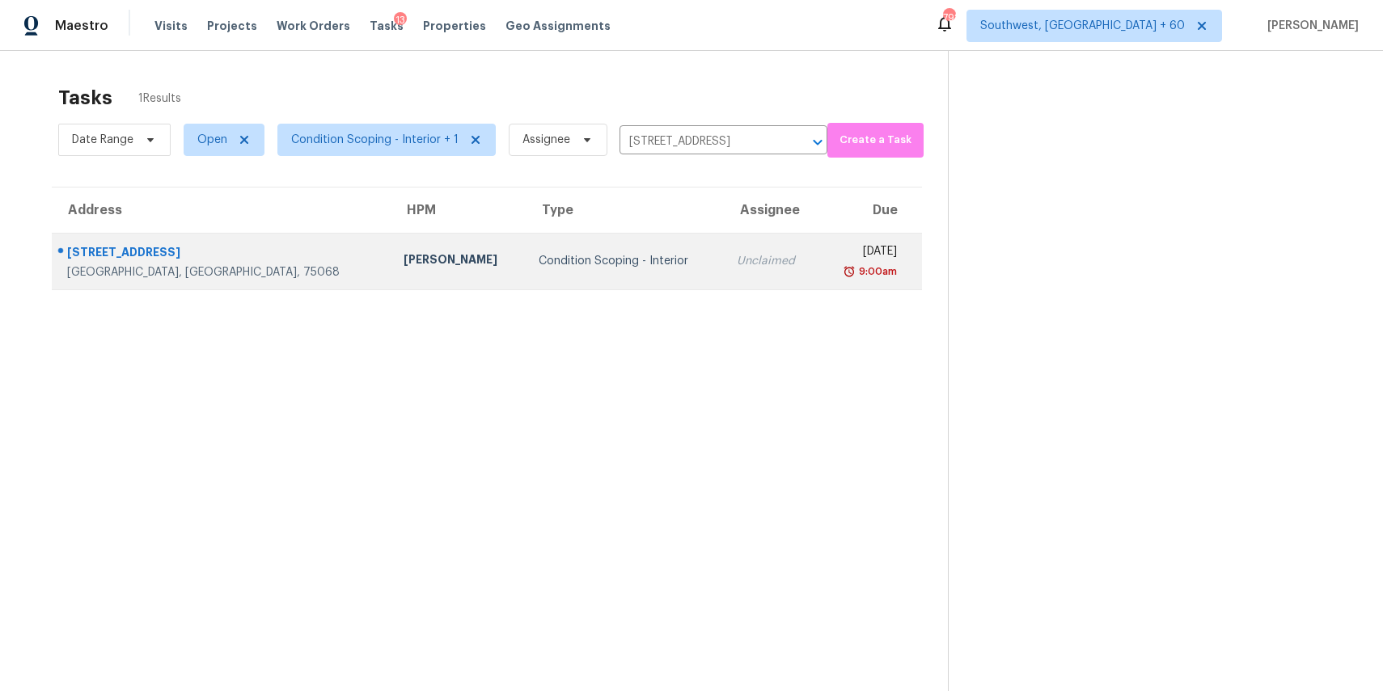
click at [737, 266] on div "Unclaimed" at bounding box center [771, 261] width 69 height 16
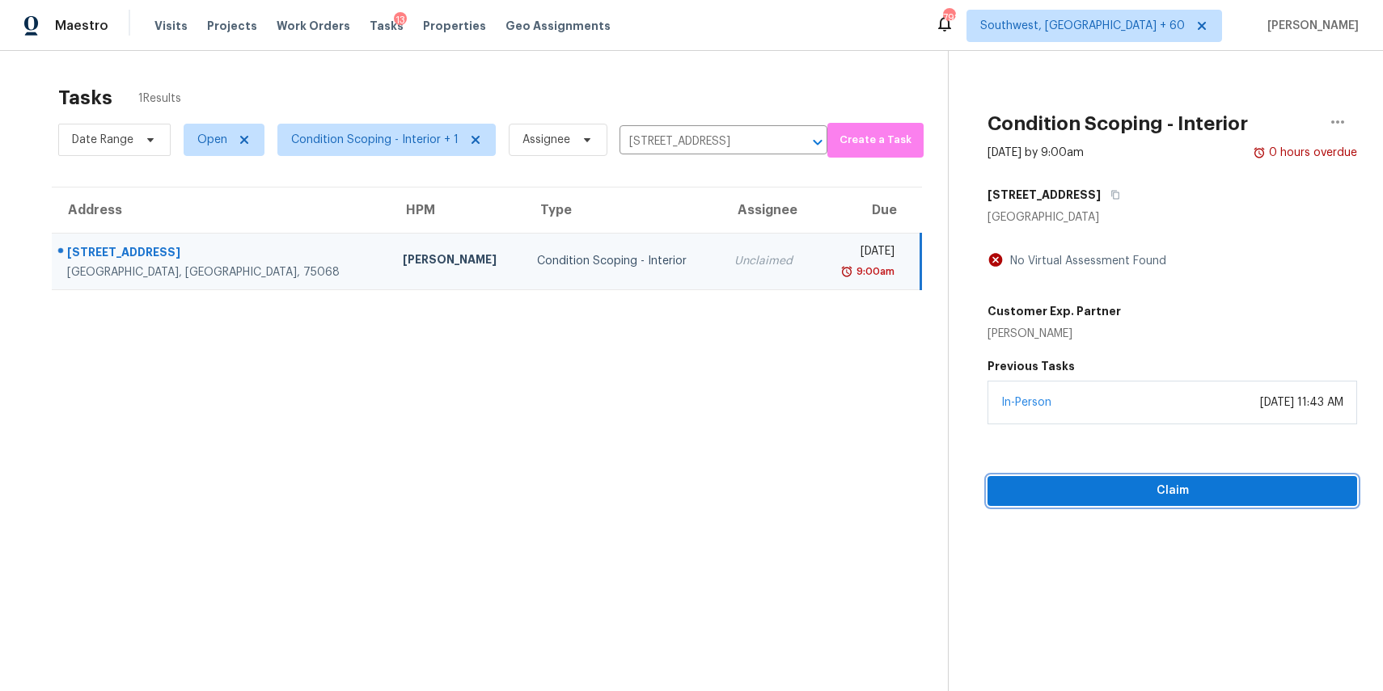
click at [1160, 488] on span "Claim" at bounding box center [1172, 491] width 344 height 20
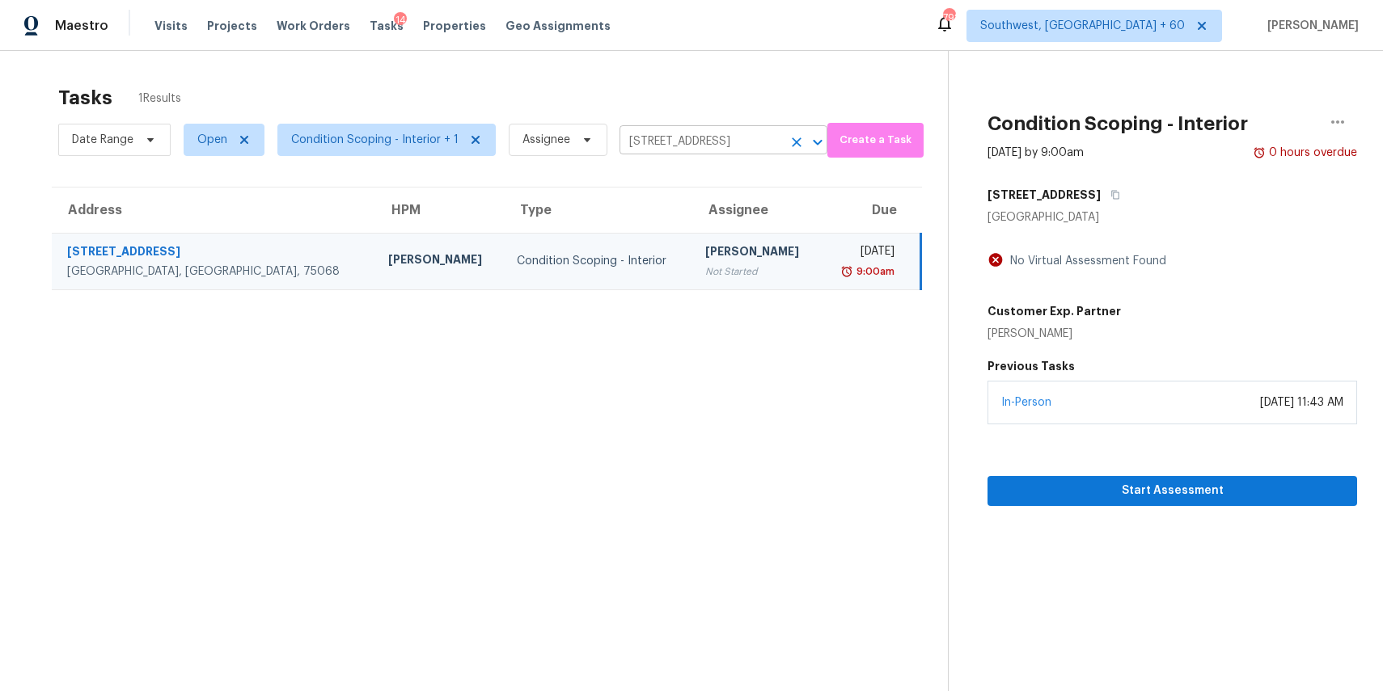
click at [659, 132] on input "1921 Caddo St, Little Elm, TX 75068" at bounding box center [700, 141] width 163 height 25
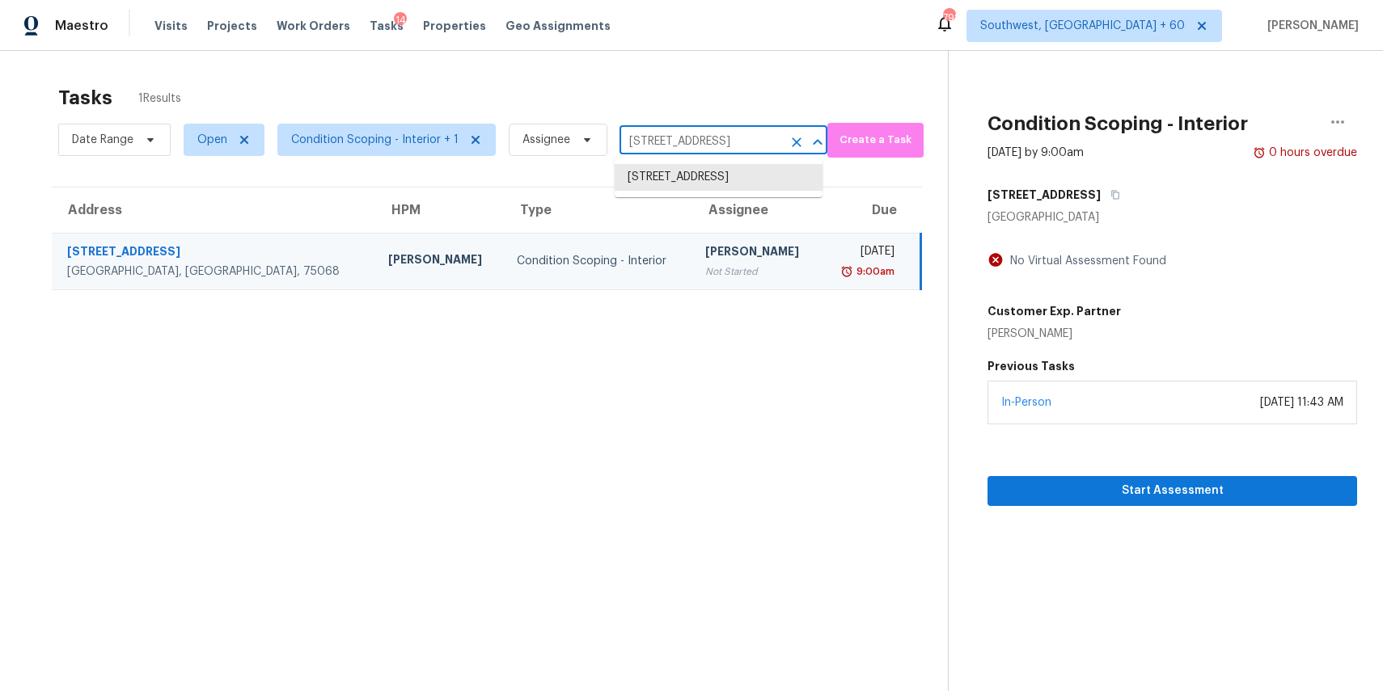
paste input "2479 Lexington Ave Columbus OH 43211"
type input "2479 Lexington Ave Columbus OH 43211"
click at [741, 184] on li "2479 Lexington Ave, Columbus, OH 43211" at bounding box center [719, 177] width 208 height 27
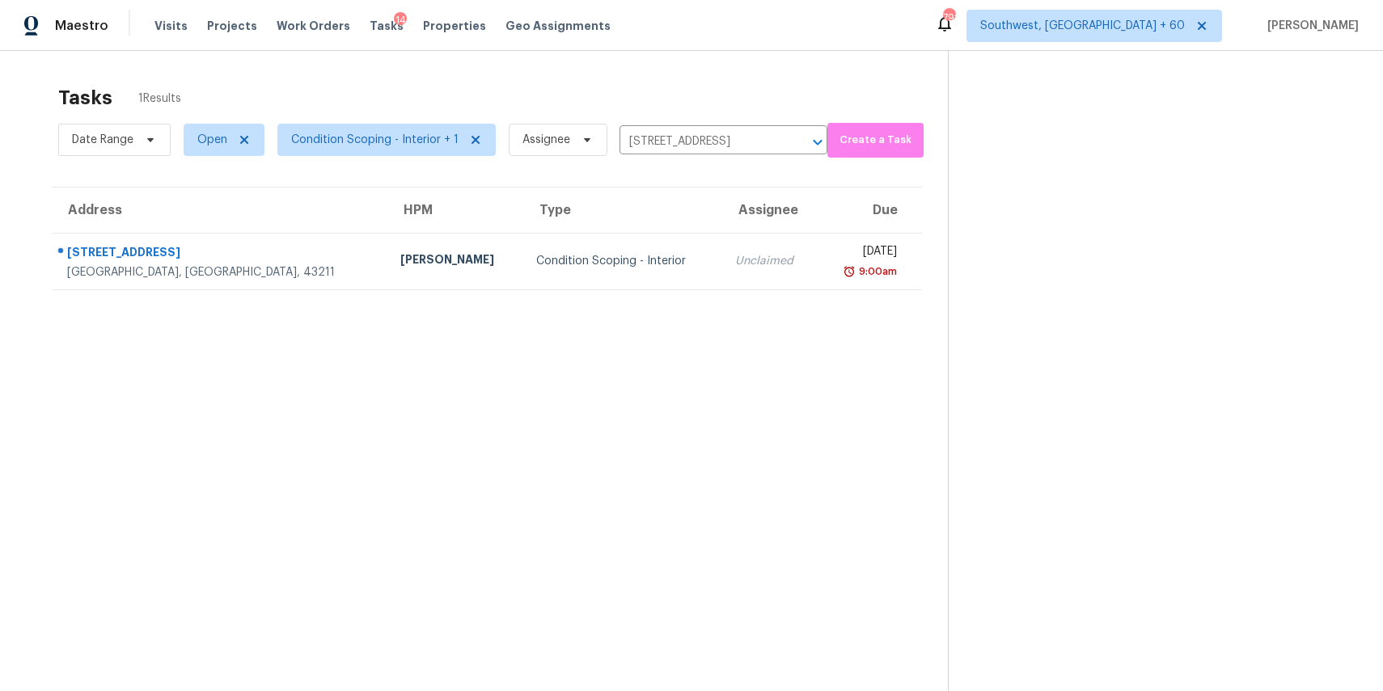
click at [725, 228] on th "Assignee" at bounding box center [769, 210] width 95 height 45
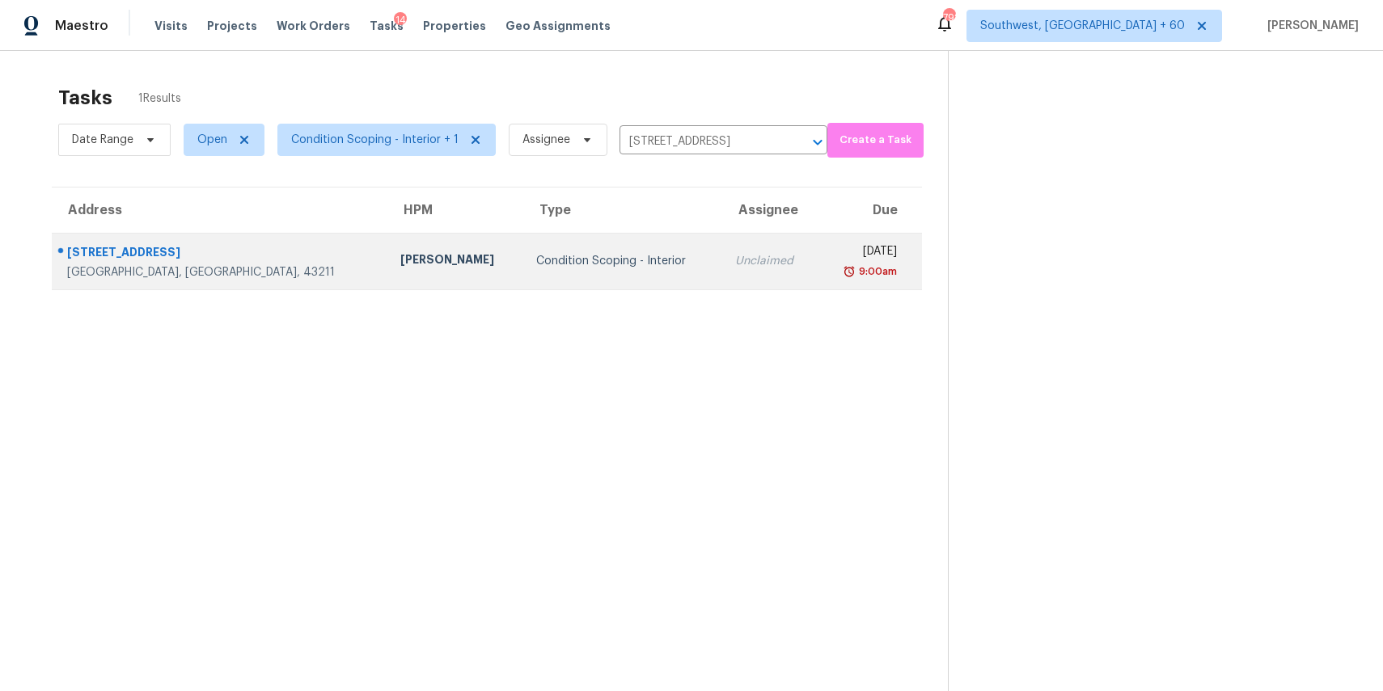
click at [729, 254] on td "Unclaimed" at bounding box center [769, 261] width 95 height 57
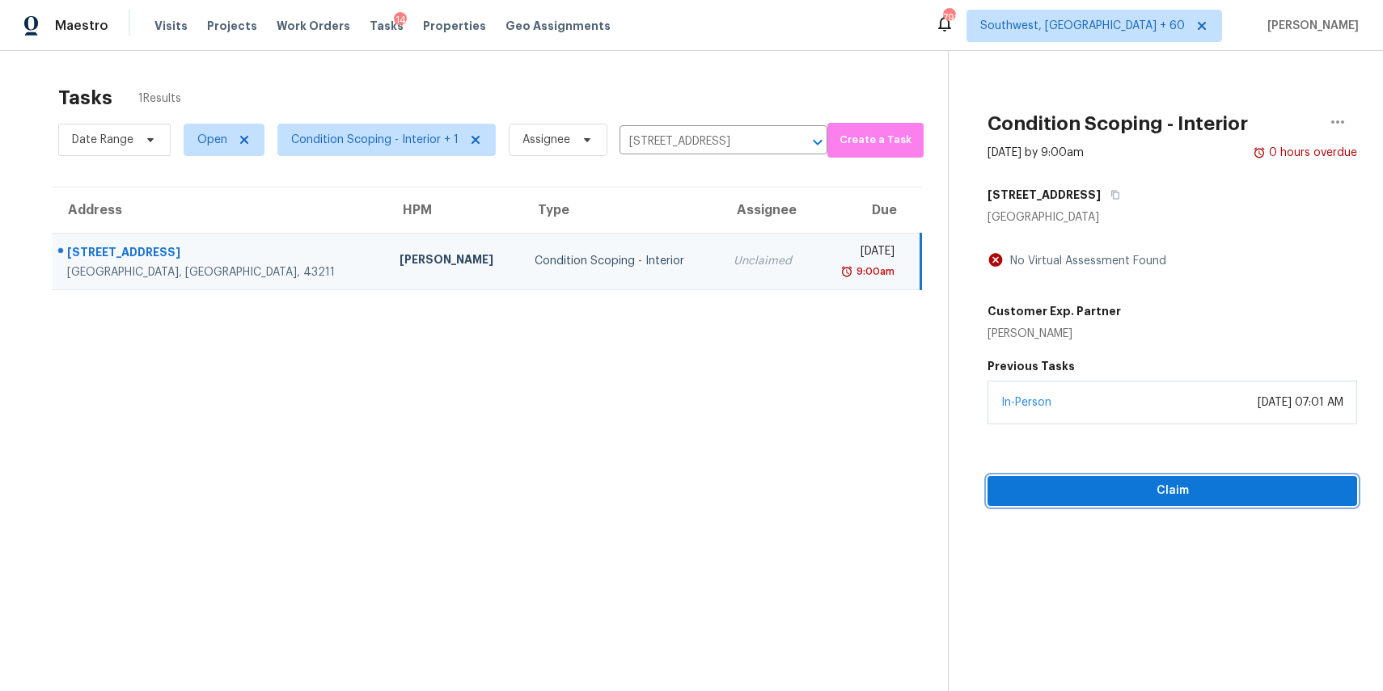
click at [1108, 494] on span "Claim" at bounding box center [1172, 491] width 344 height 20
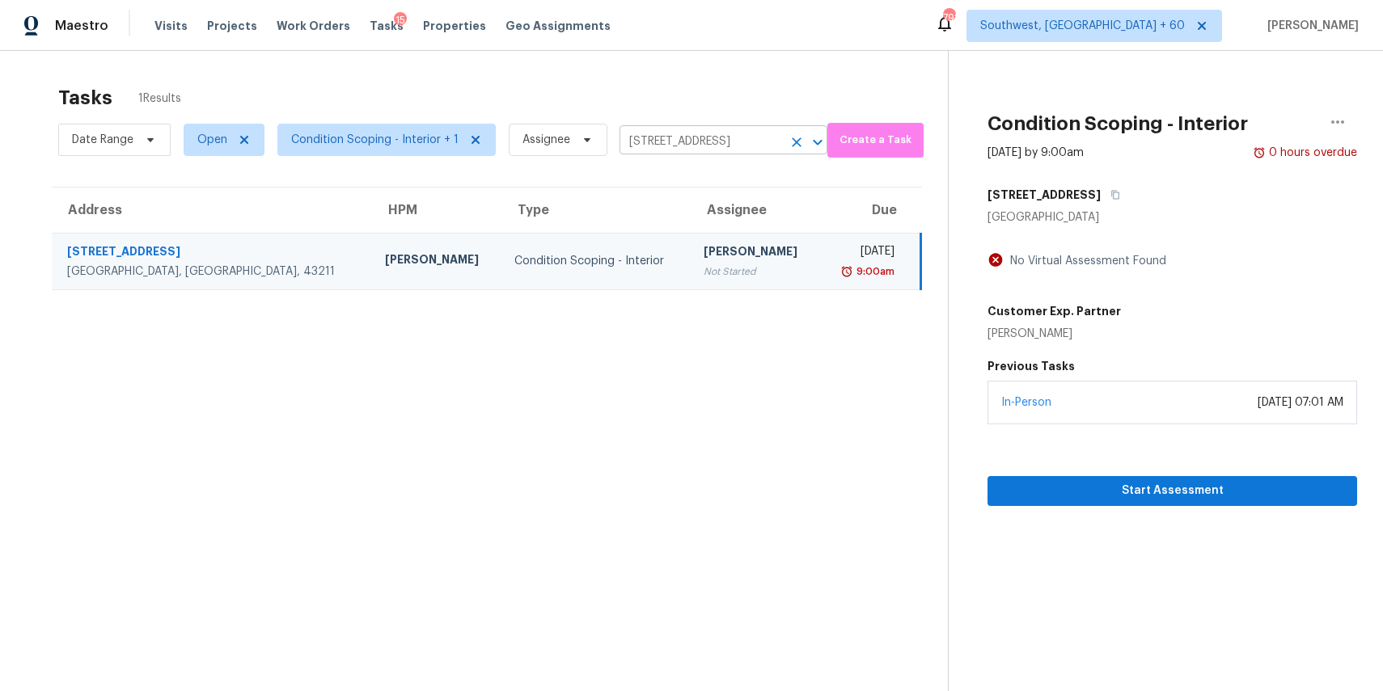
click at [756, 135] on input "2479 Lexington Ave, Columbus, OH 43211" at bounding box center [700, 141] width 163 height 25
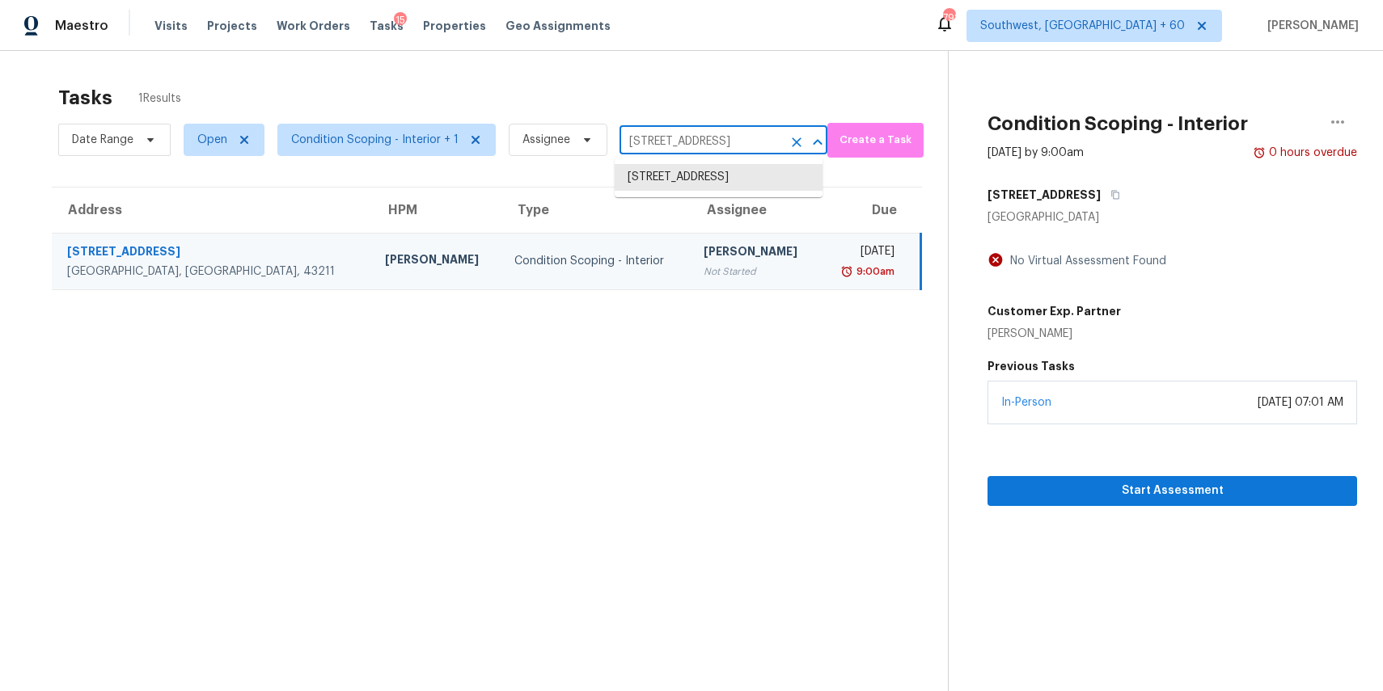
paste input "3716 E Dartmouth St Mesa AZ 85205"
type input "3716 E Dartmouth St Mesa AZ 85205"
click at [695, 167] on li "3716 E Dartmouth St, Mesa, AZ 85205" at bounding box center [719, 177] width 208 height 27
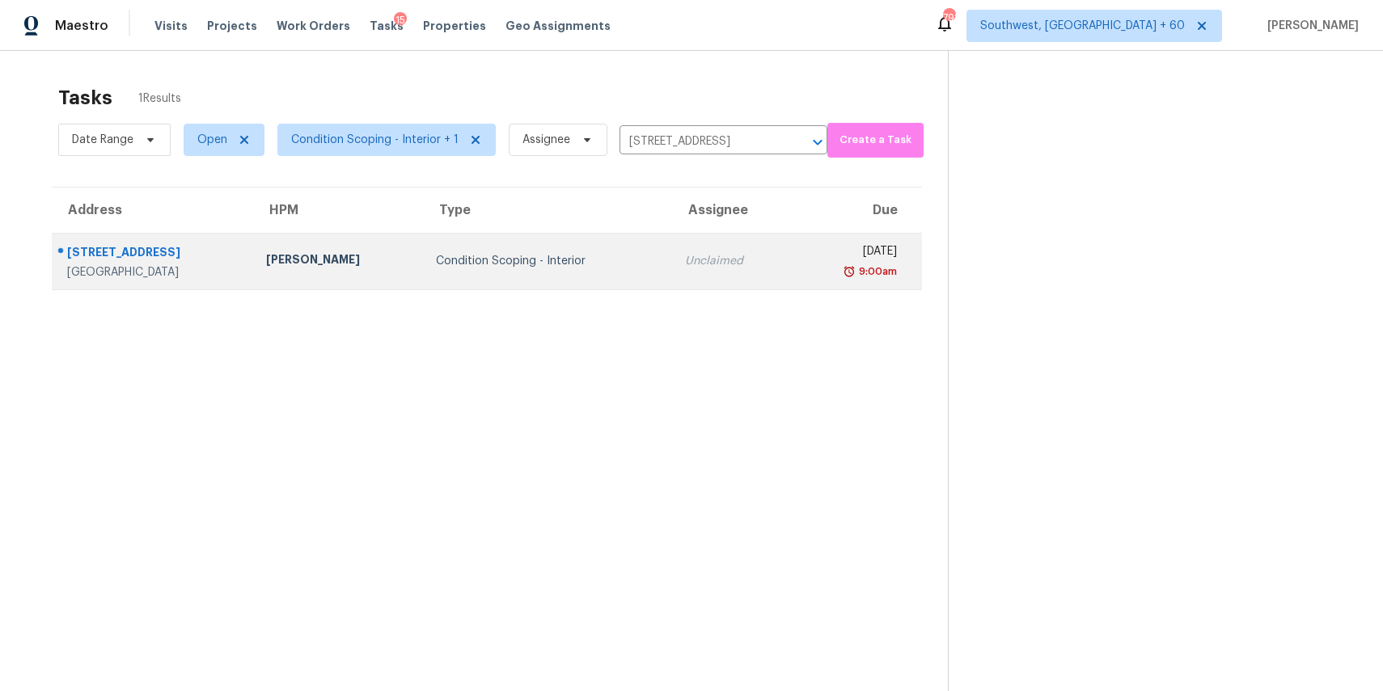
click at [715, 244] on td "Unclaimed" at bounding box center [732, 261] width 120 height 57
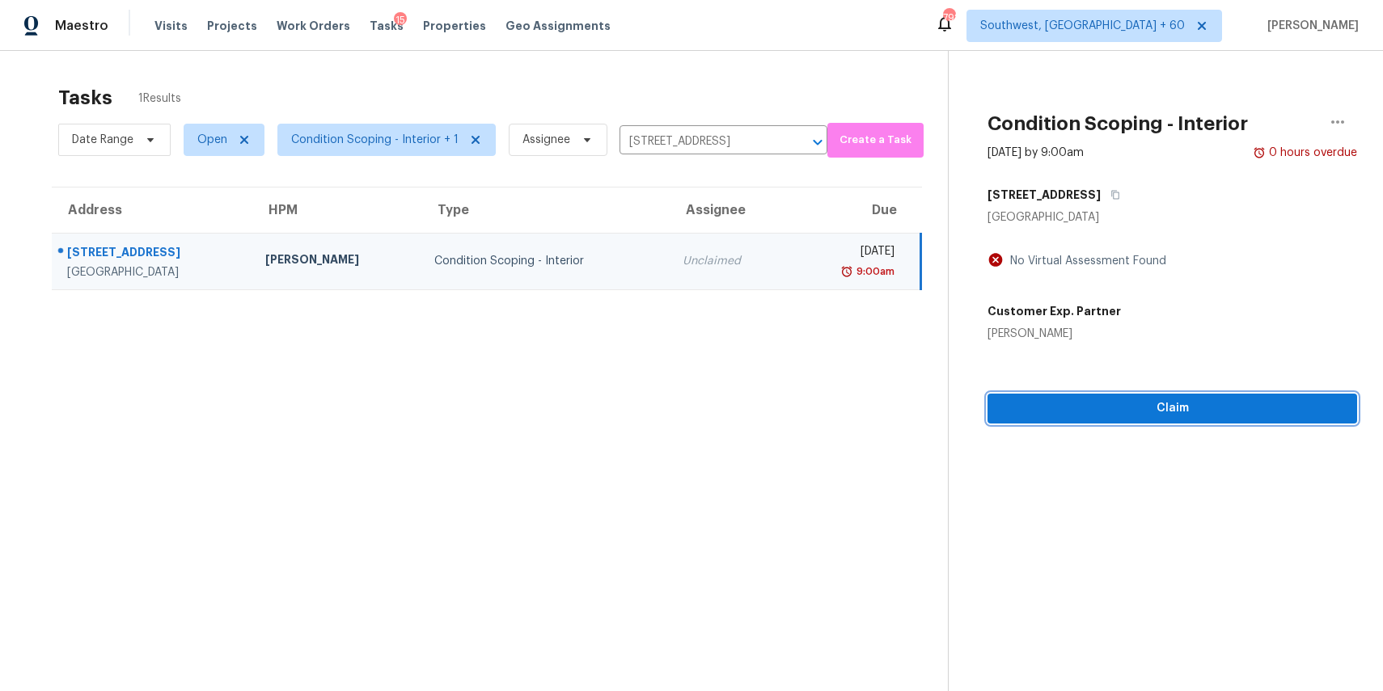
click at [1194, 407] on span "Claim" at bounding box center [1172, 409] width 344 height 20
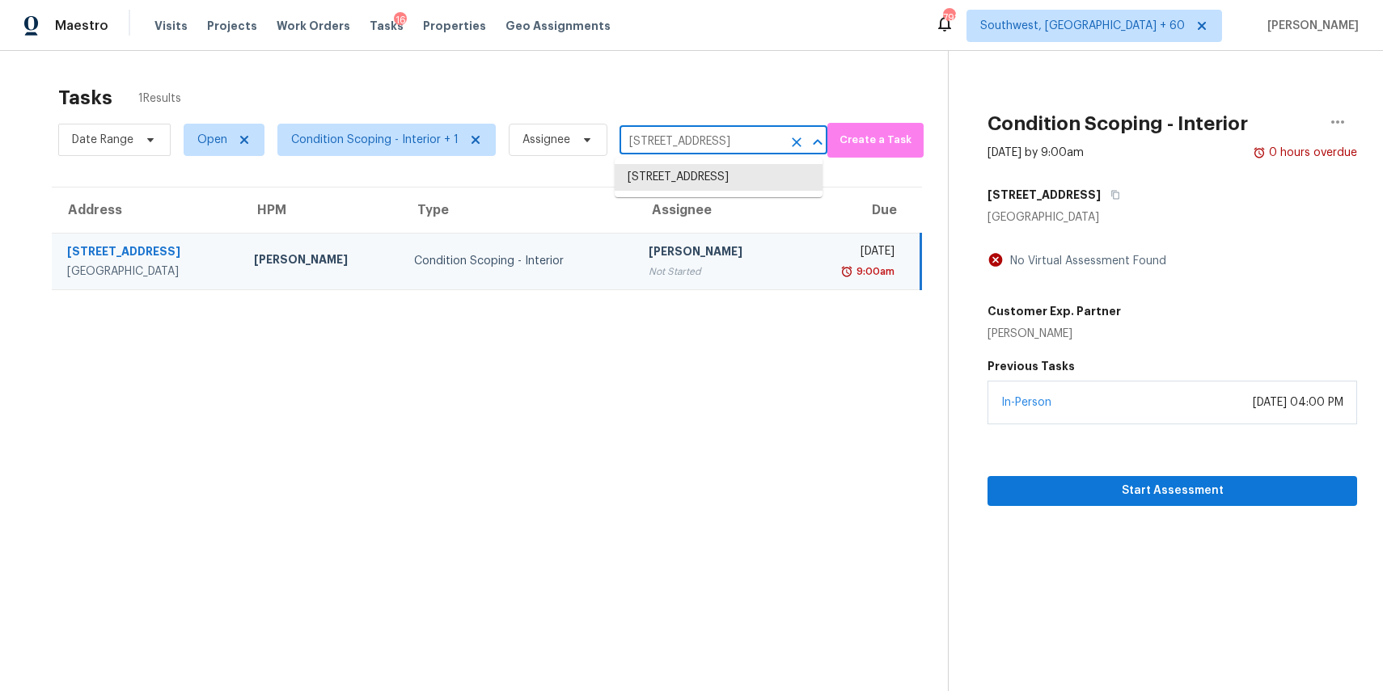
click at [657, 137] on input "3716 E Dartmouth St, Mesa, AZ 85205" at bounding box center [700, 141] width 163 height 25
paste input "281 Fox Run Loganville GA 30052"
type input "281 Fox Run Loganville GA 30052"
click at [746, 182] on li "281 Fox Run, Loganville, GA 30052" at bounding box center [719, 177] width 208 height 27
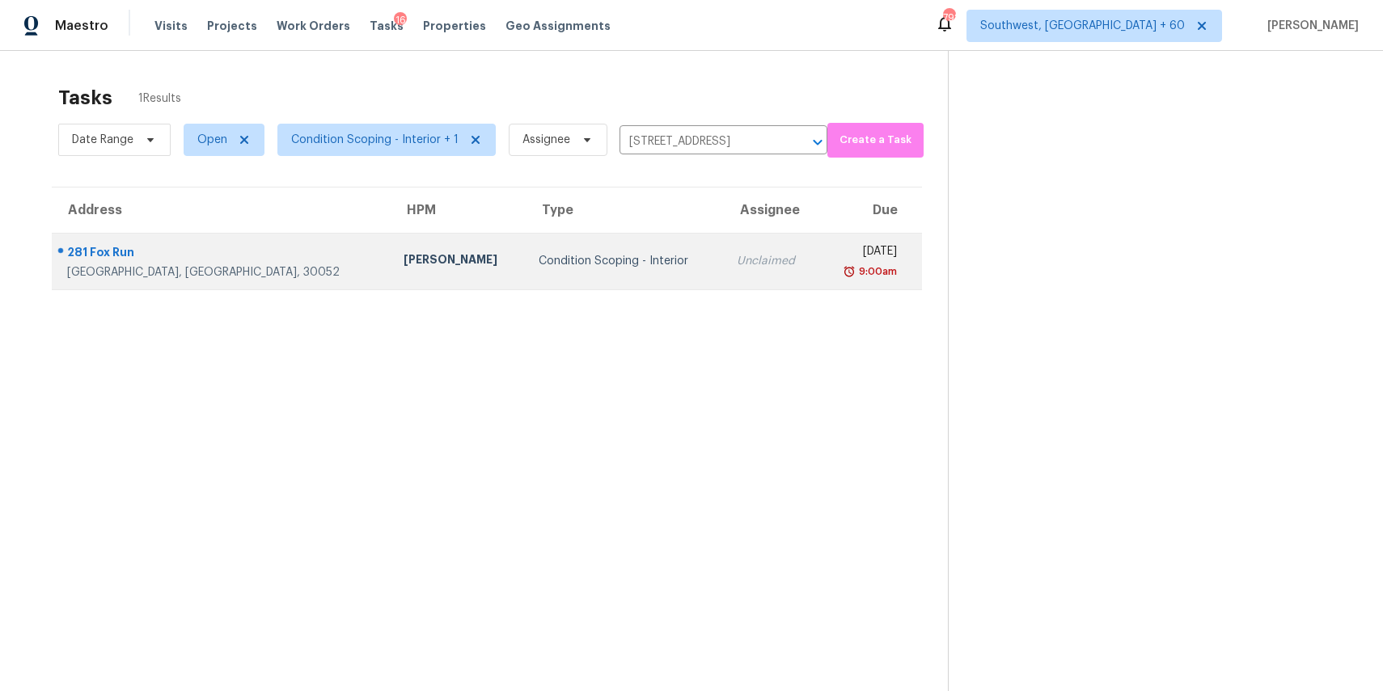
click at [724, 247] on td "Unclaimed" at bounding box center [771, 261] width 95 height 57
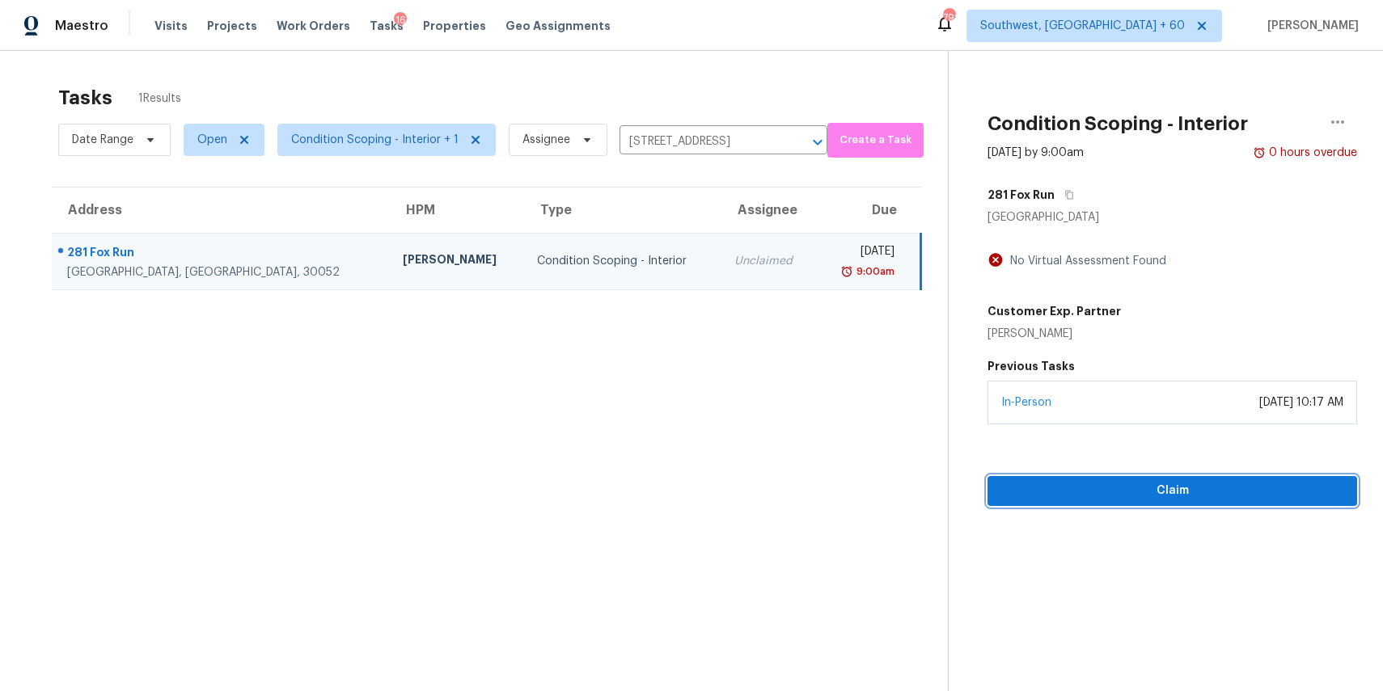
click at [1127, 488] on span "Claim" at bounding box center [1172, 491] width 344 height 20
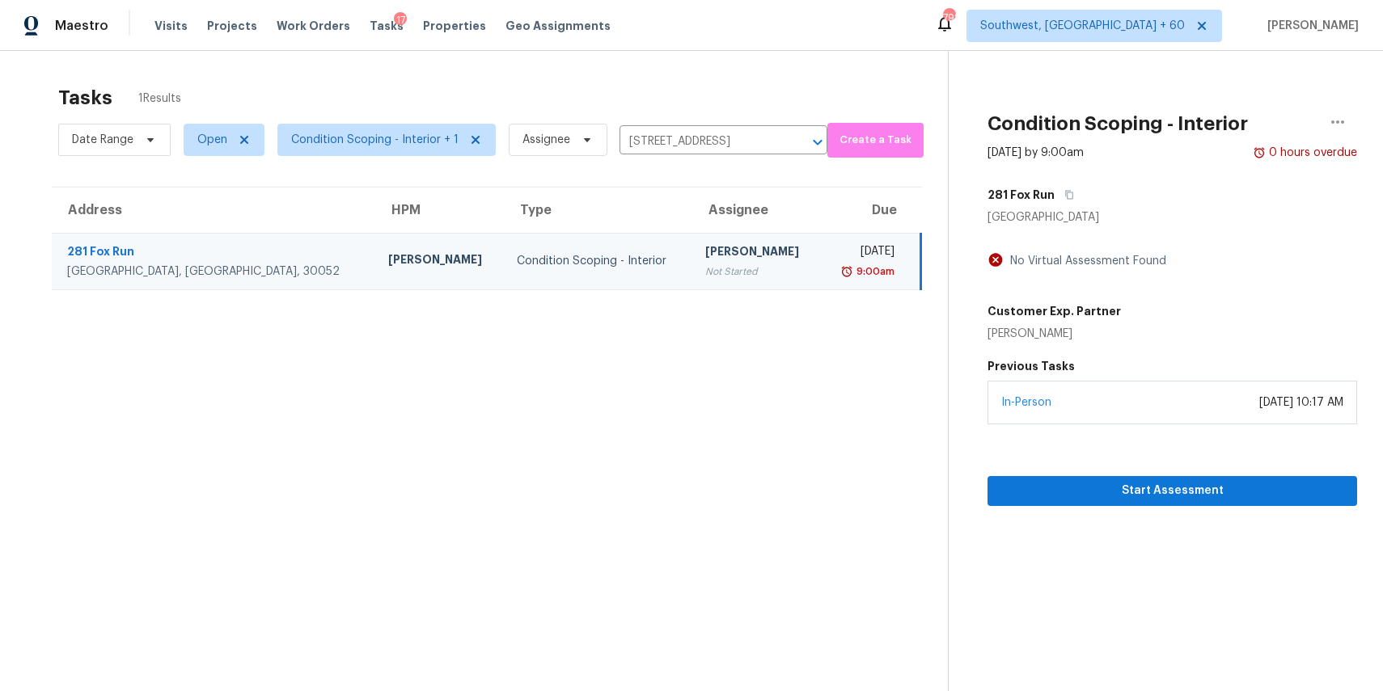
click at [712, 158] on div "Date Range Open Condition Scoping - Interior + 1 Assignee 281 Fox Run, Loganvil…" at bounding box center [442, 140] width 769 height 42
click at [717, 151] on input "281 Fox Run, Loganville, GA 30052" at bounding box center [700, 141] width 163 height 25
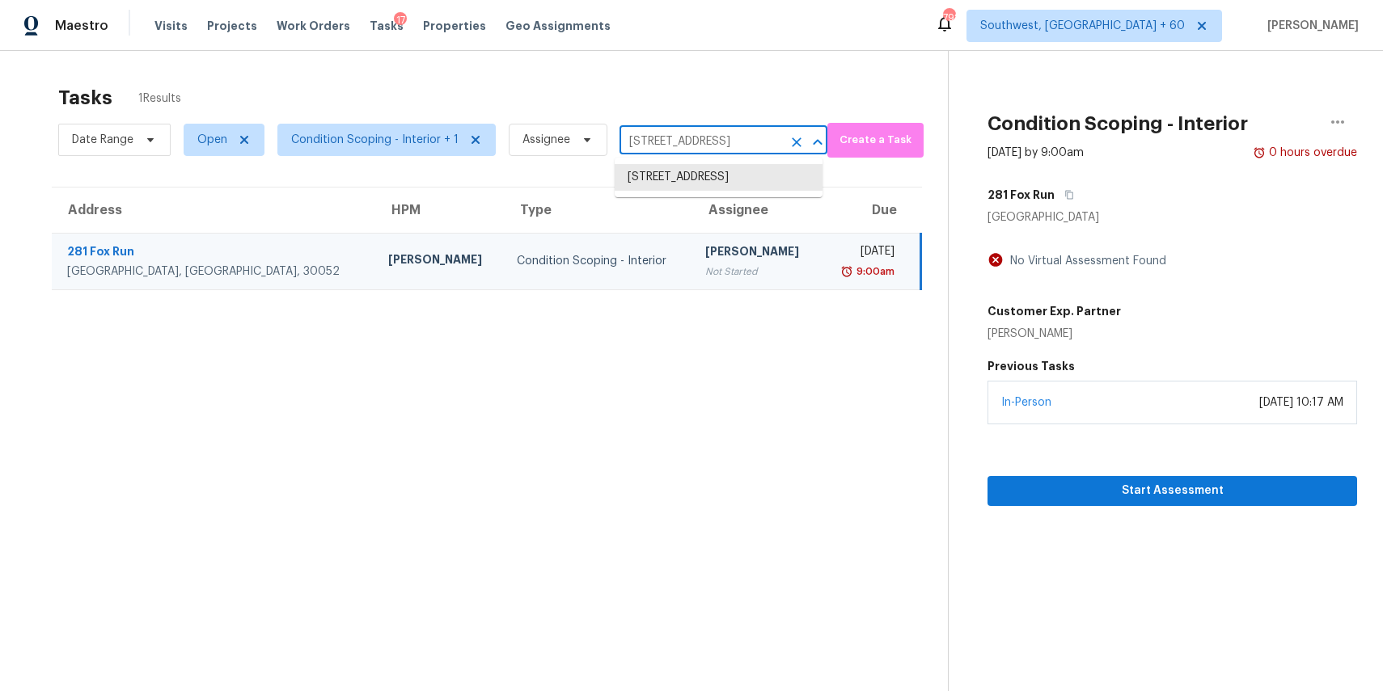
paste input "15319 Palmer Manor Dr Cypress TX 77429"
type input "15319 Palmer Manor Dr Cypress TX 77429"
click at [737, 180] on li "15319 Palmer Manor Dr, Cypress, TX 77429" at bounding box center [719, 186] width 208 height 44
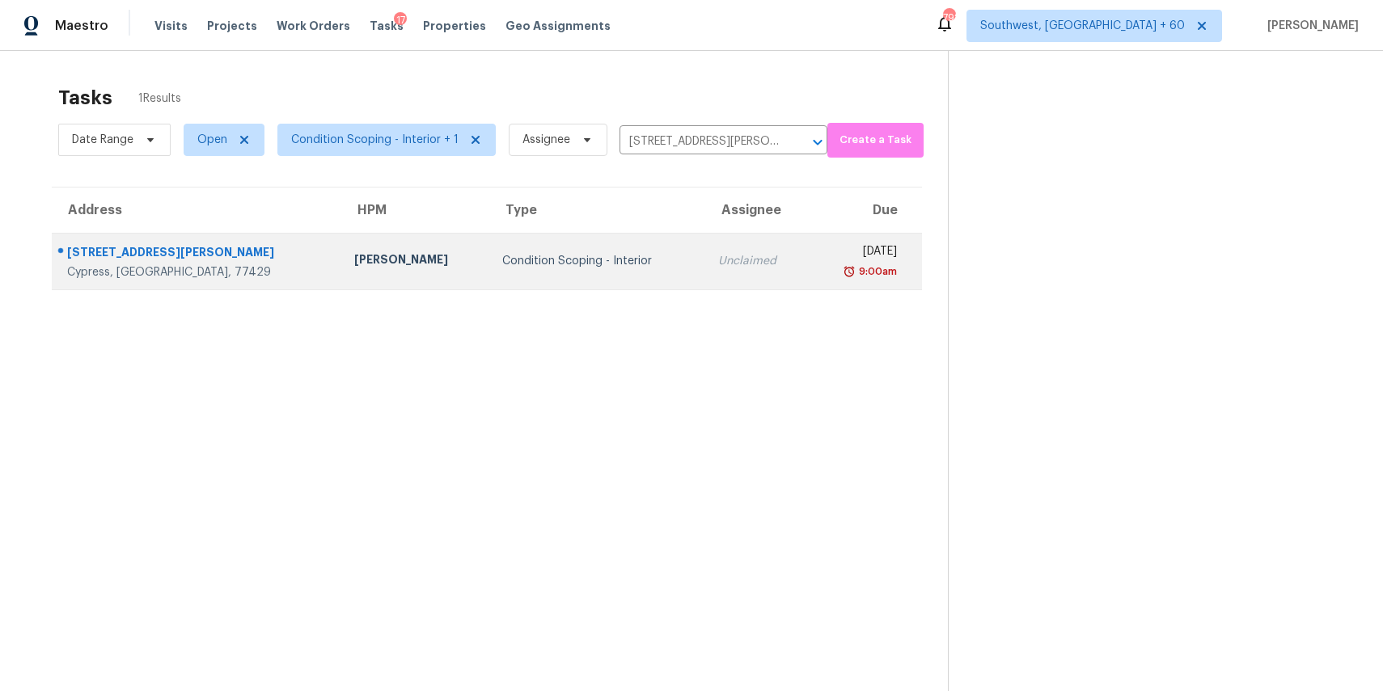
click at [745, 260] on td "Unclaimed" at bounding box center [757, 261] width 104 height 57
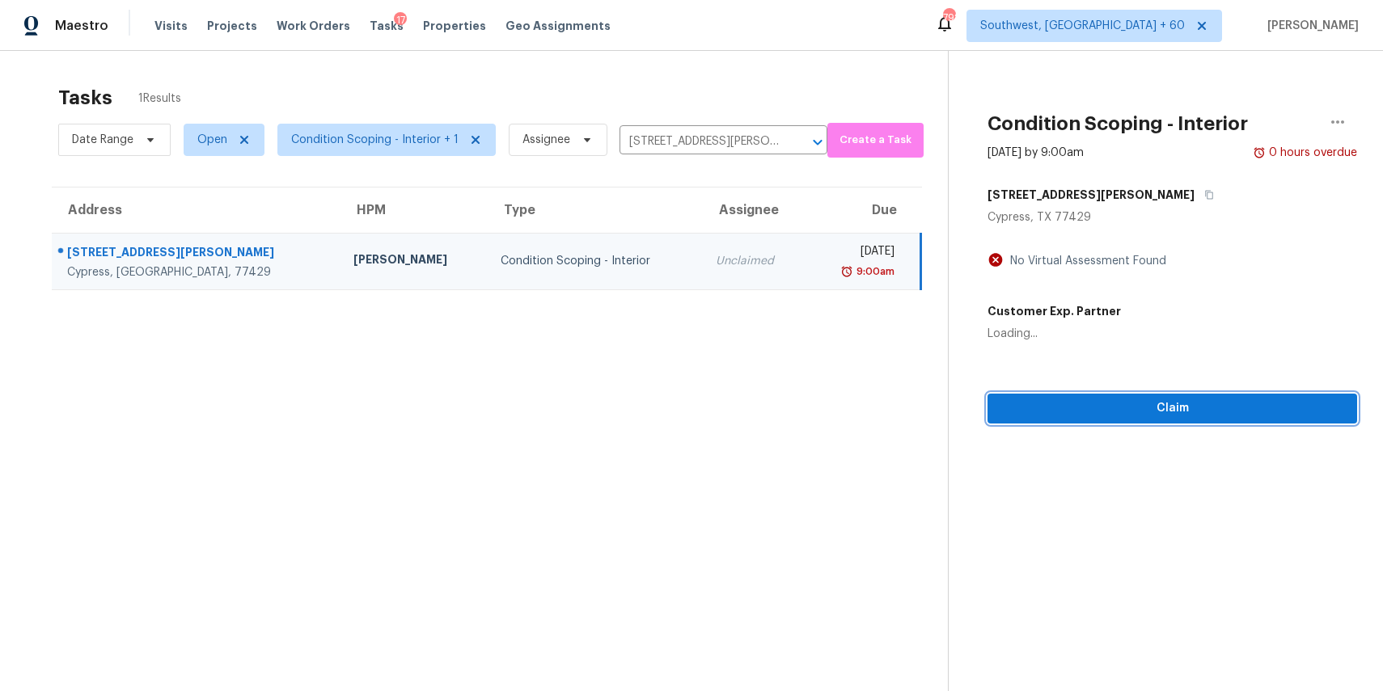
click at [1168, 417] on span "Claim" at bounding box center [1172, 409] width 344 height 20
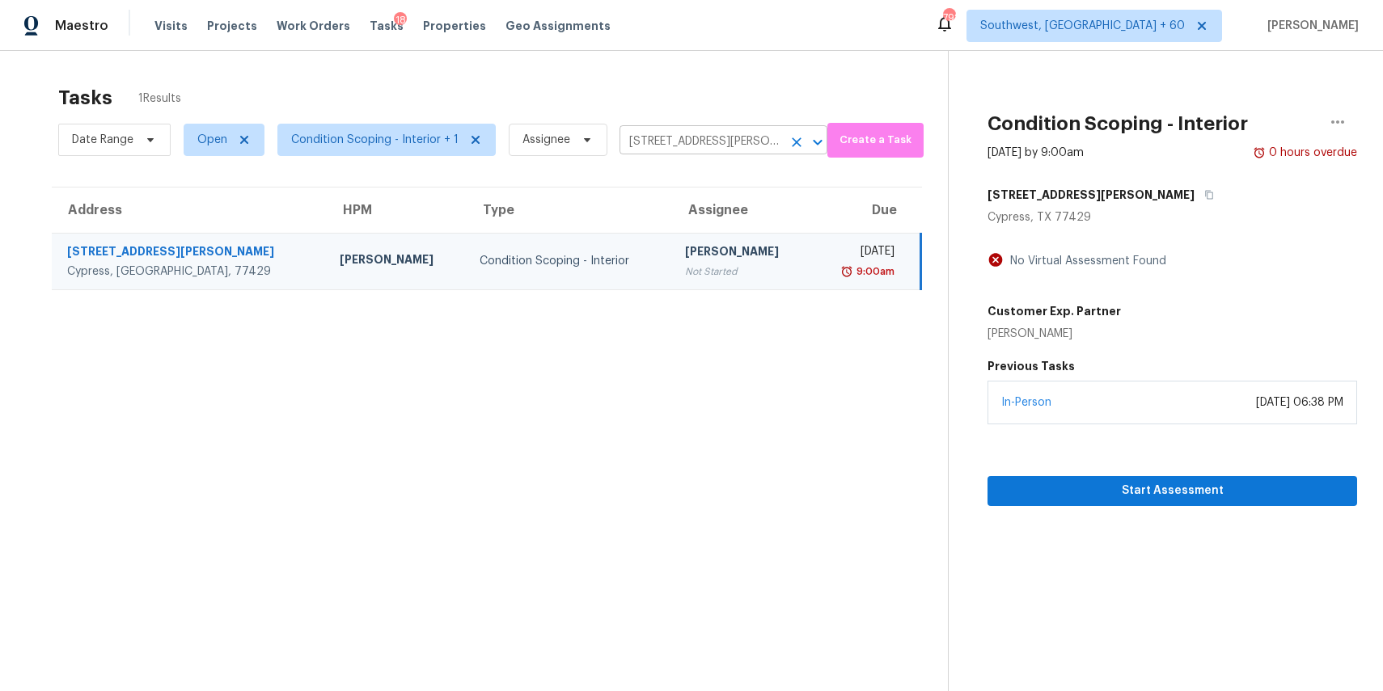
click at [679, 140] on input "15319 Palmer Manor Dr, Cypress, TX 77429" at bounding box center [700, 141] width 163 height 25
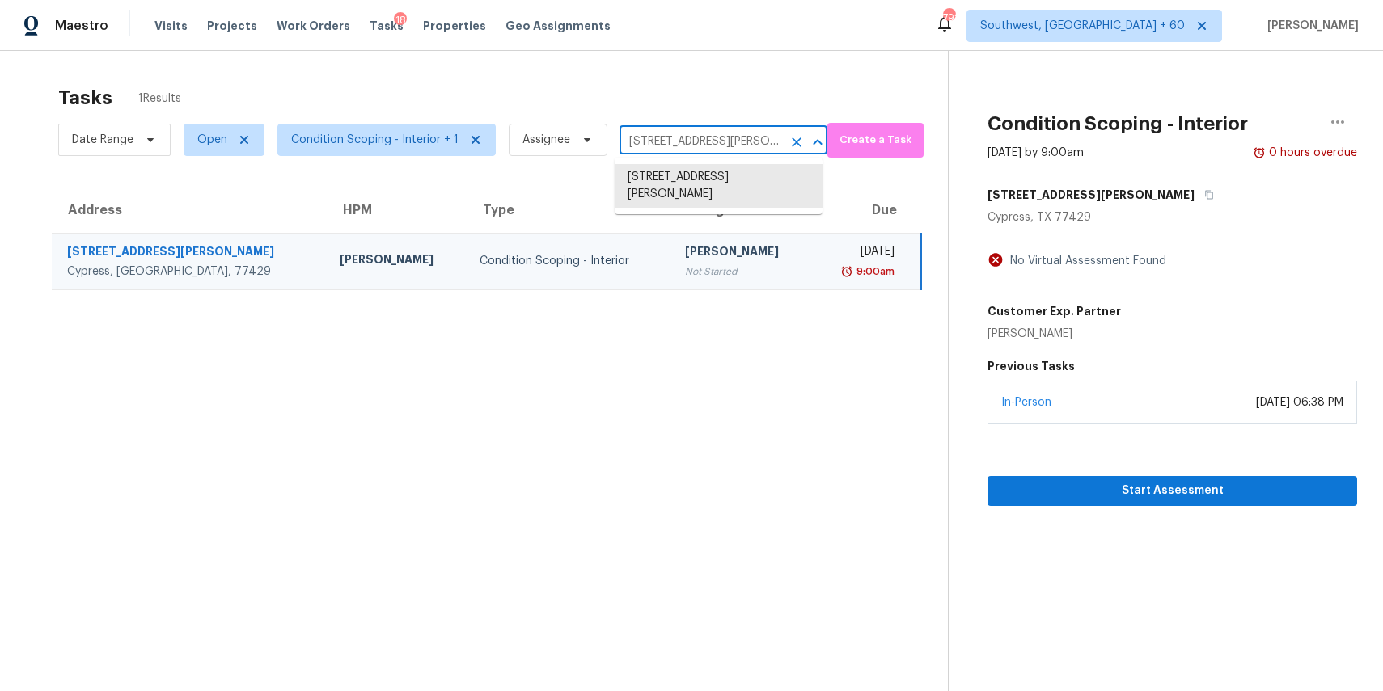
paste input "9015 La Linda Ave Fountain Valley CA 92708"
type input "9015 La Linda Ave Fountain Valley CA 92708"
click at [720, 184] on li "9015 La Linda Ave, Fountain Valley, CA 92708" at bounding box center [719, 186] width 208 height 44
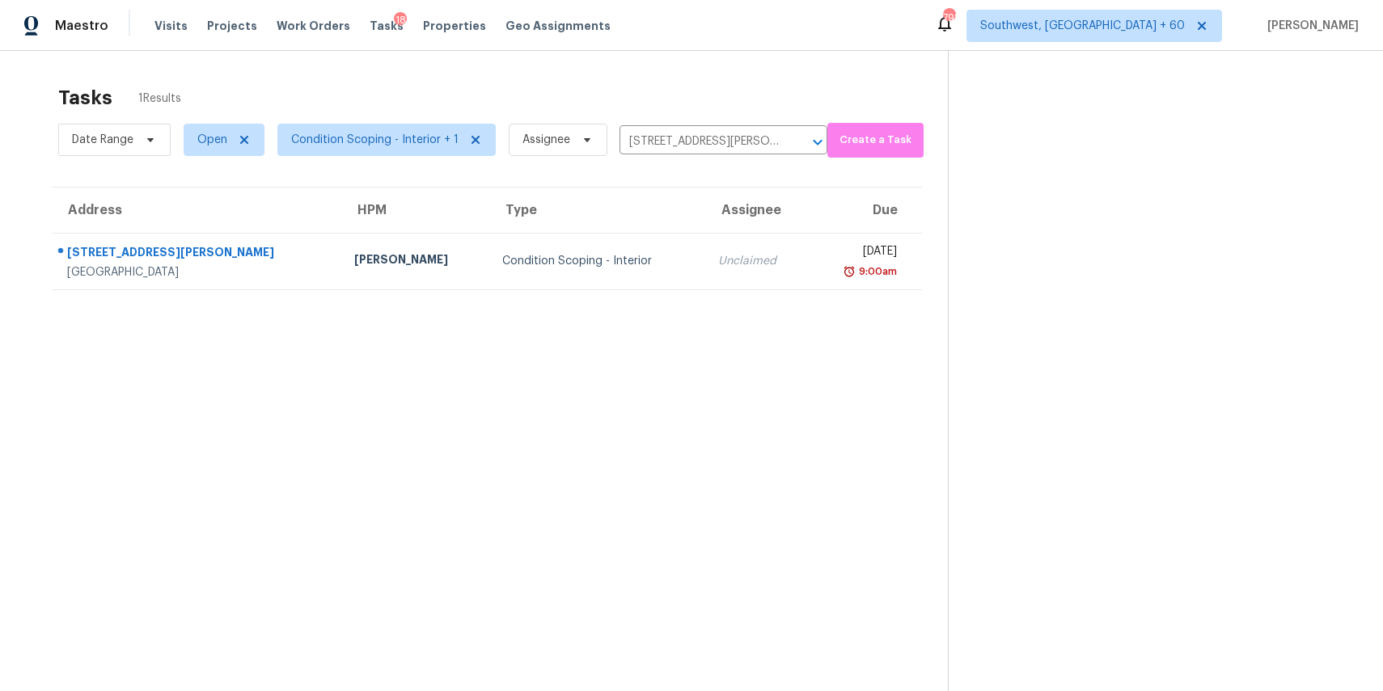
click at [718, 259] on div "Unclaimed" at bounding box center [757, 261] width 78 height 16
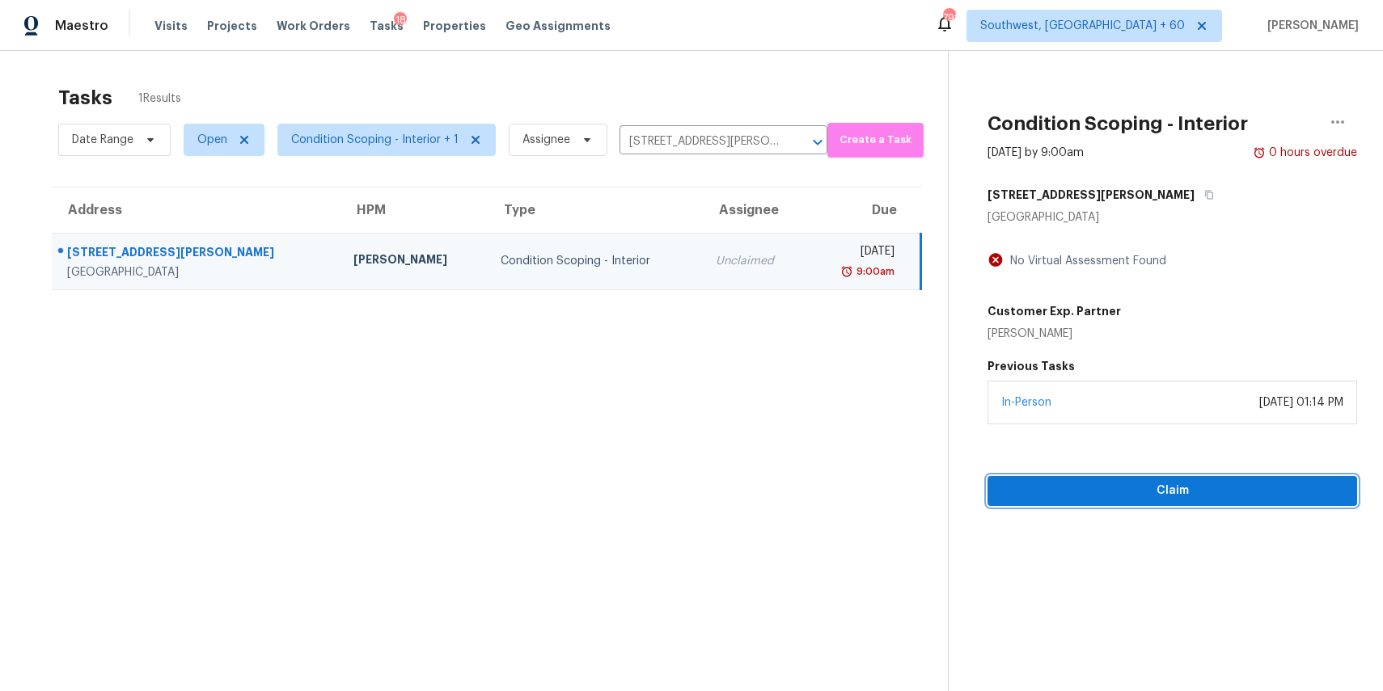
click at [1186, 479] on button "Claim" at bounding box center [1172, 491] width 370 height 30
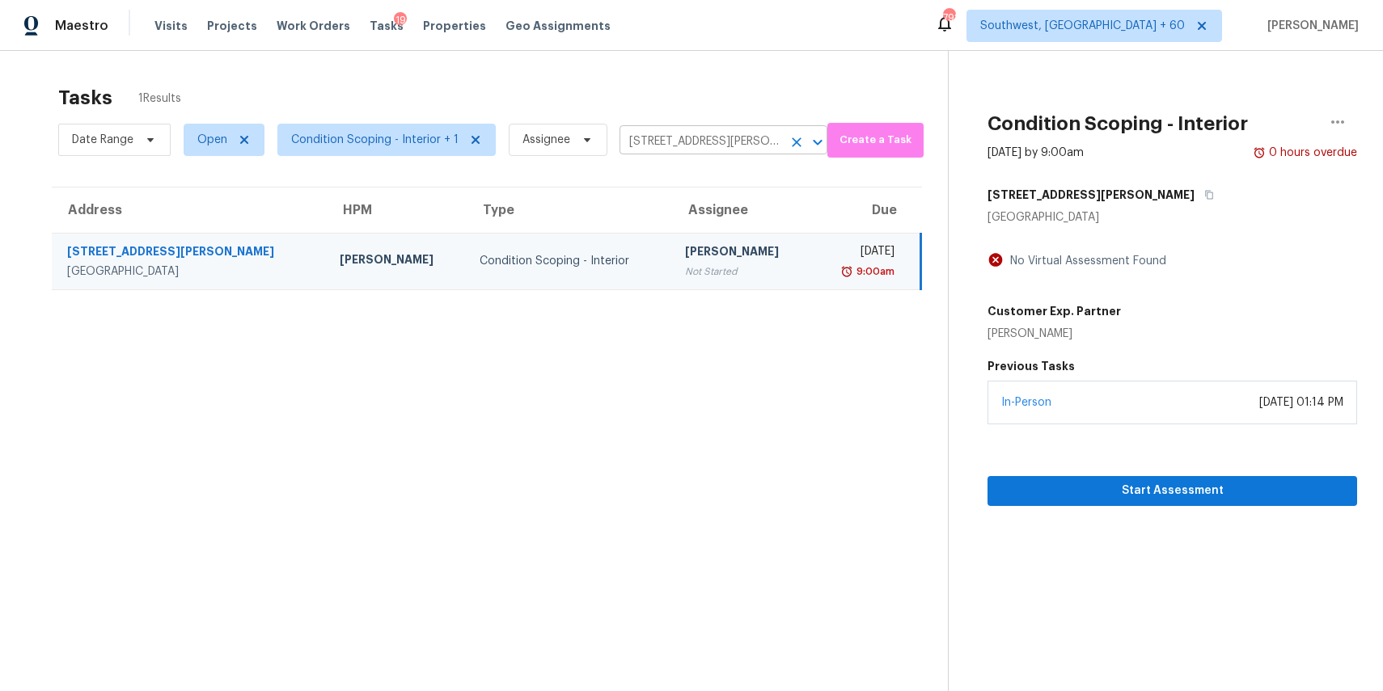
click at [704, 131] on input "9015 La Linda Ave, Fountain Valley, CA 92708" at bounding box center [700, 141] width 163 height 25
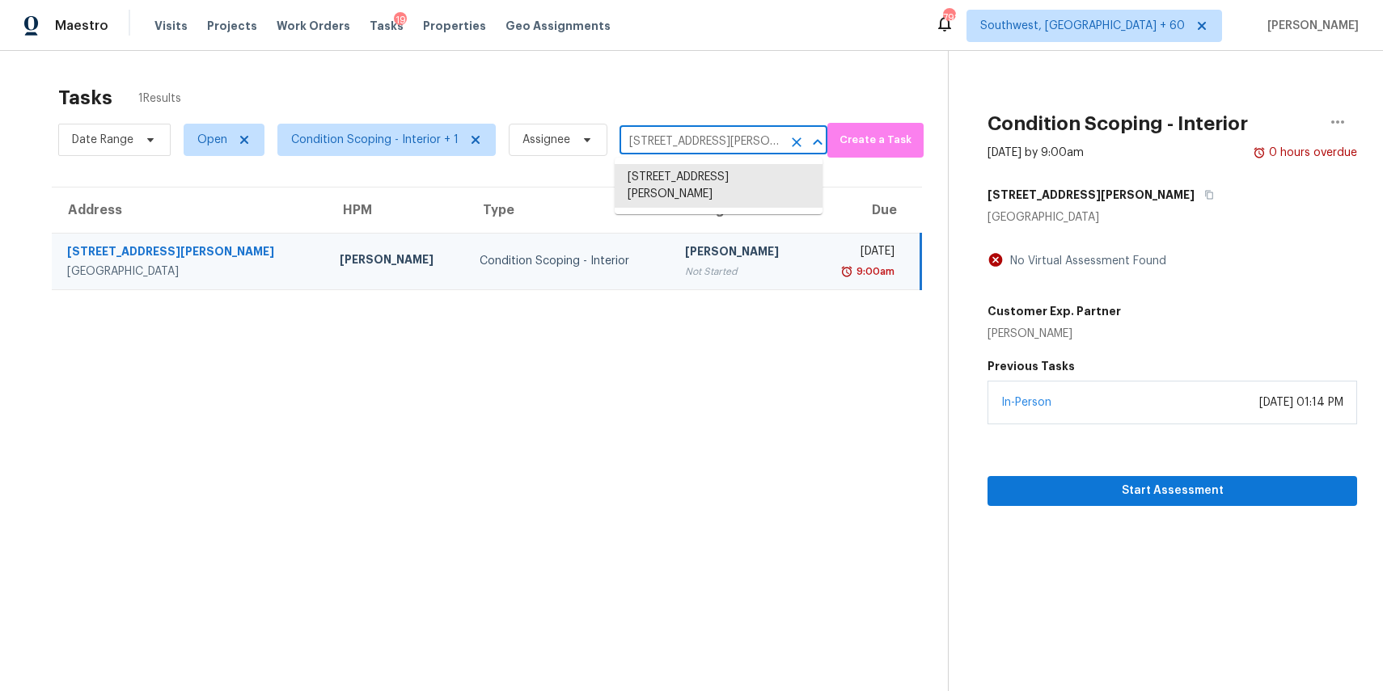
paste input "65 Terrace Park Newnan GA 30265"
type input "65 Terrace Park Newnan GA 30265"
click at [709, 185] on li "65 Terrace Park, Newnan, GA 30265" at bounding box center [719, 177] width 208 height 27
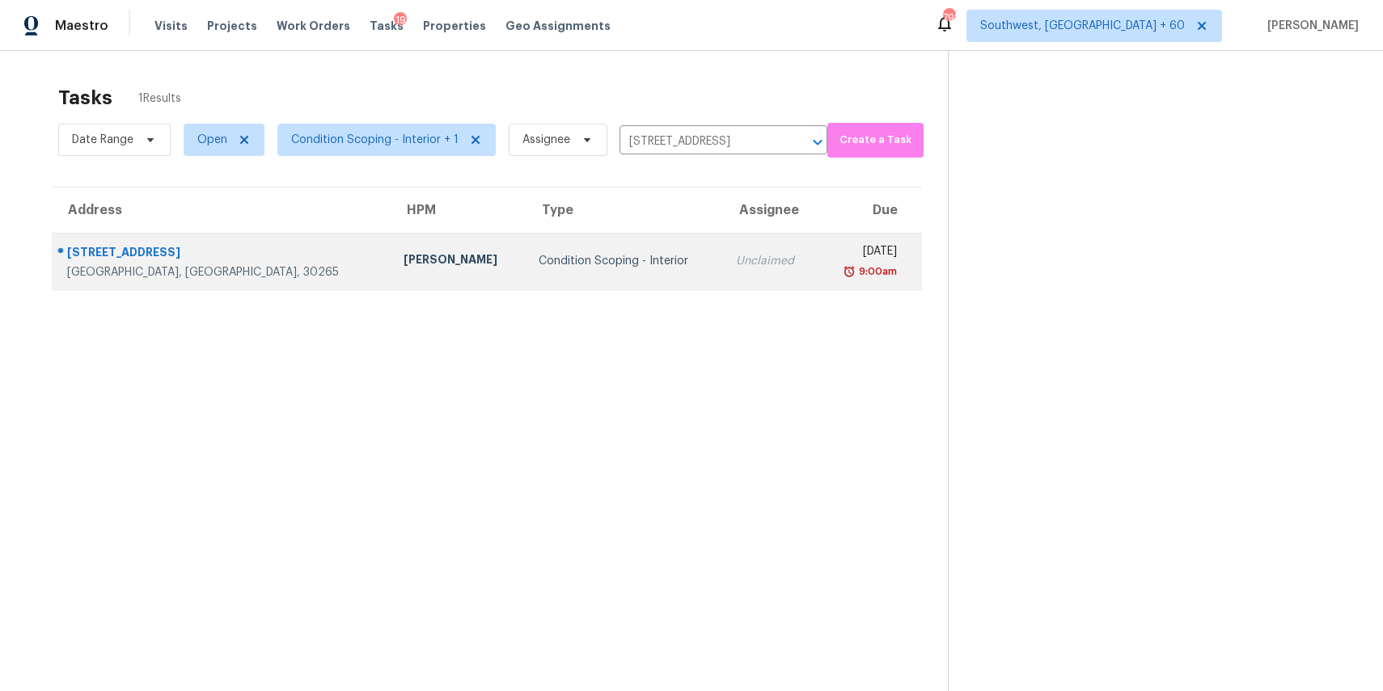
click at [729, 248] on td "Unclaimed" at bounding box center [770, 261] width 95 height 57
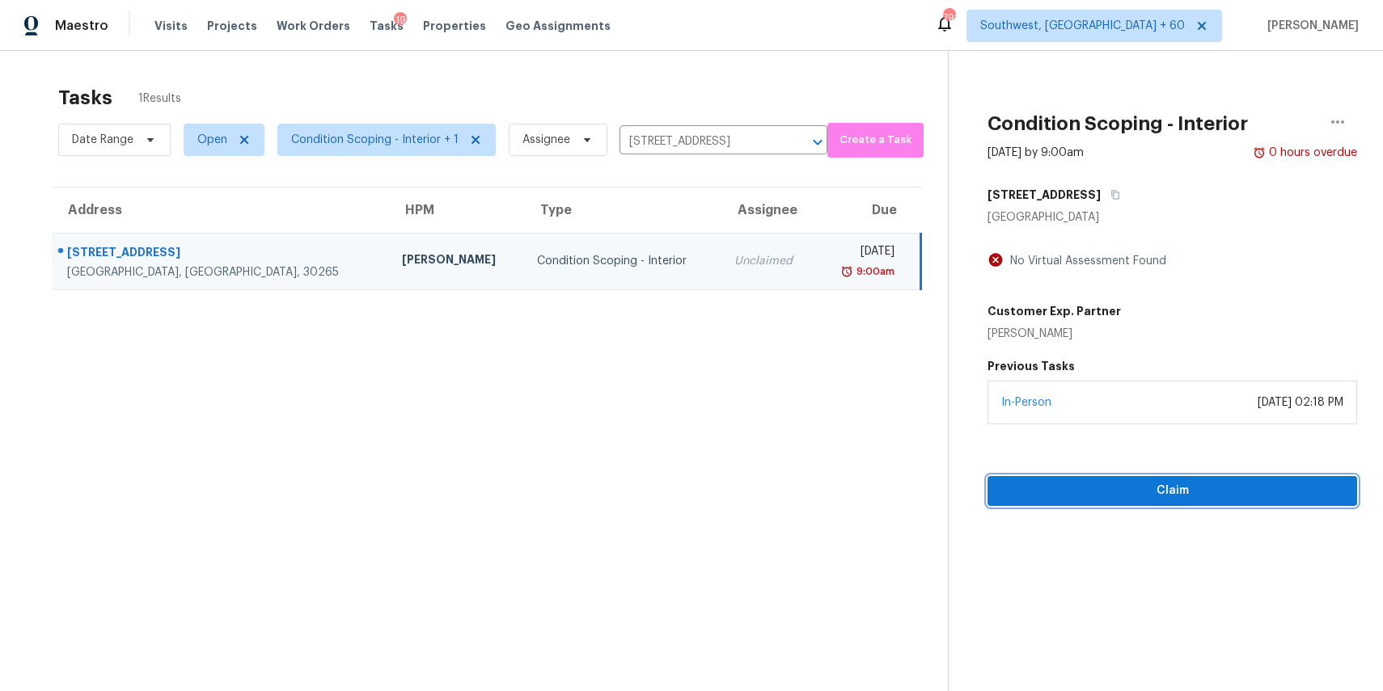
click at [1170, 480] on button "Claim" at bounding box center [1172, 491] width 370 height 30
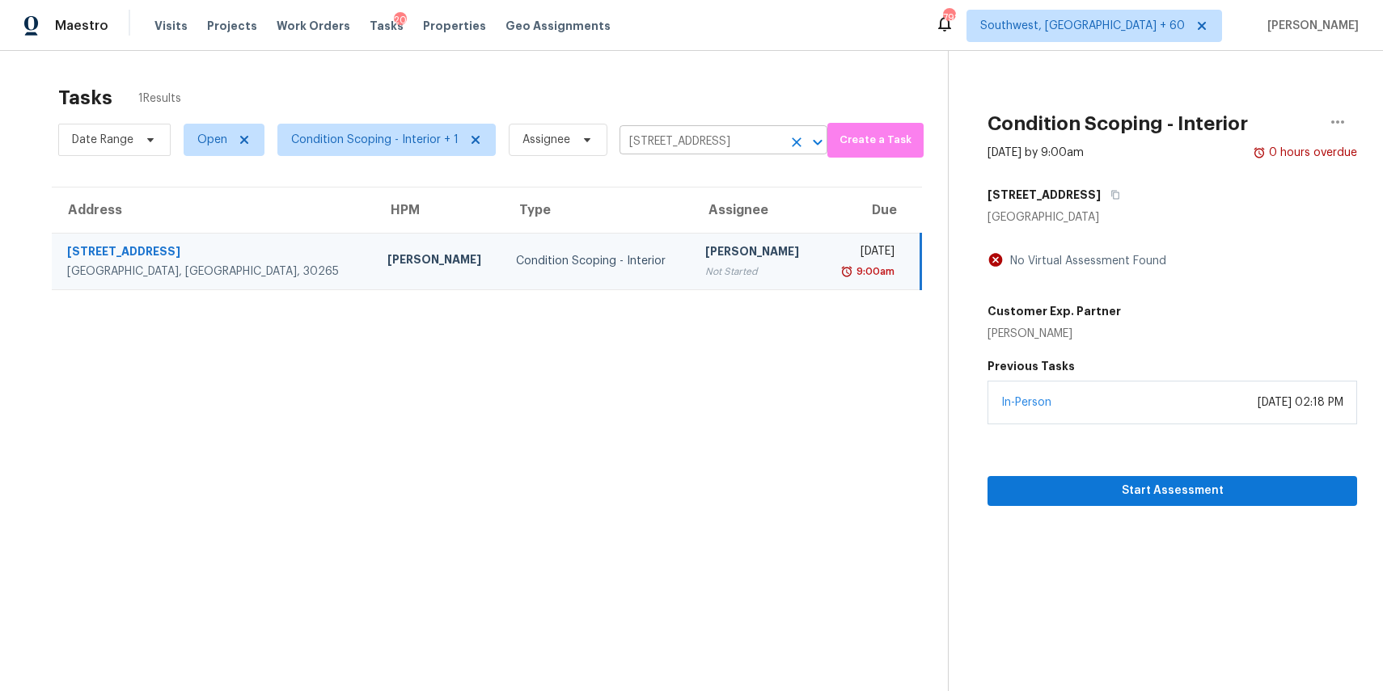
click at [717, 142] on input "65 Terrace Park, Newnan, GA 30265" at bounding box center [700, 141] width 163 height 25
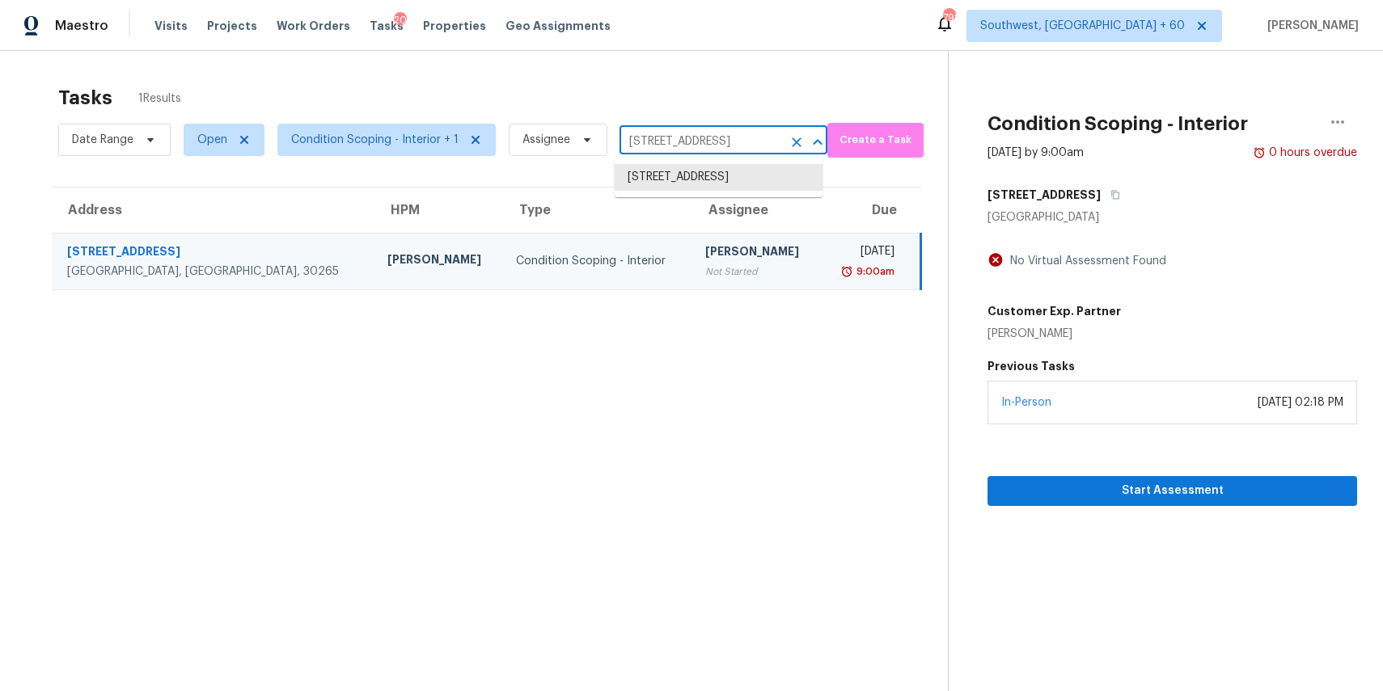
paste input "1622 Claudia Dr Norman OK 73071"
type input "1622 Claudia Dr Norman OK 73071"
click at [714, 190] on li "1622 Claudia Dr, Norman, OK 73071" at bounding box center [719, 186] width 208 height 44
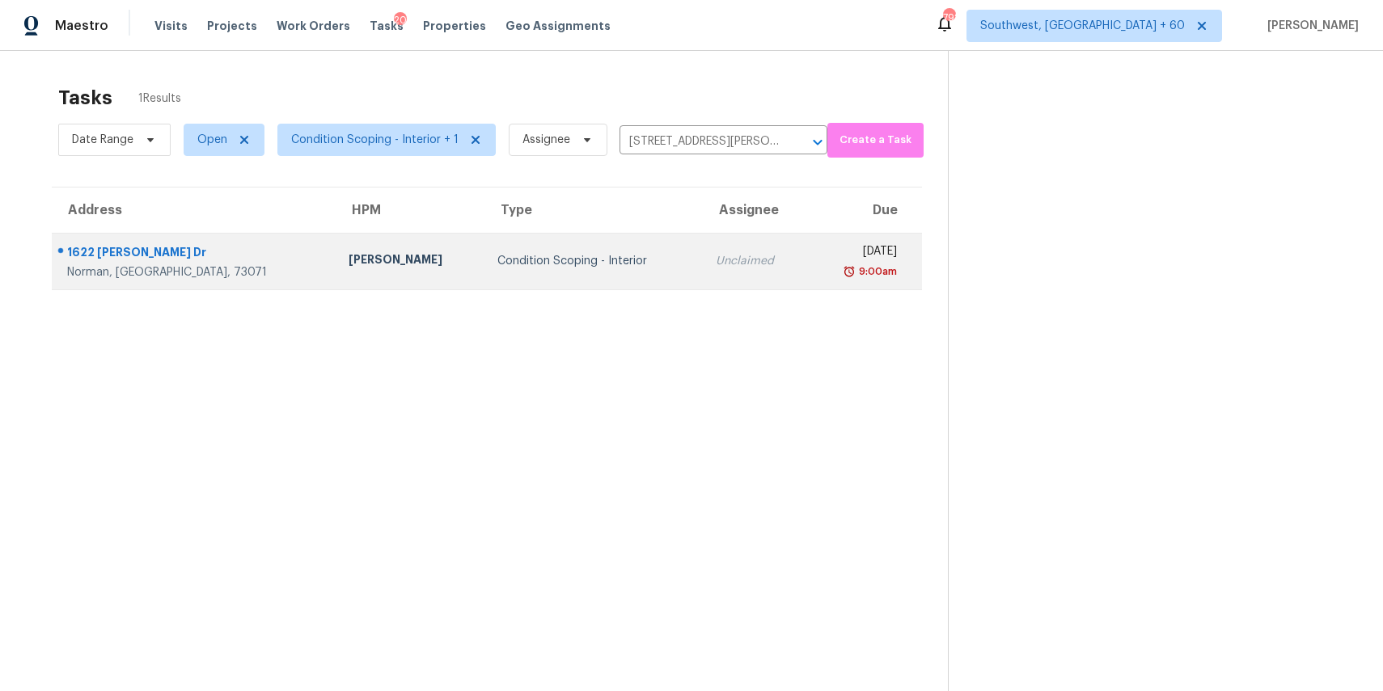
click at [716, 264] on div "Unclaimed" at bounding box center [755, 261] width 78 height 16
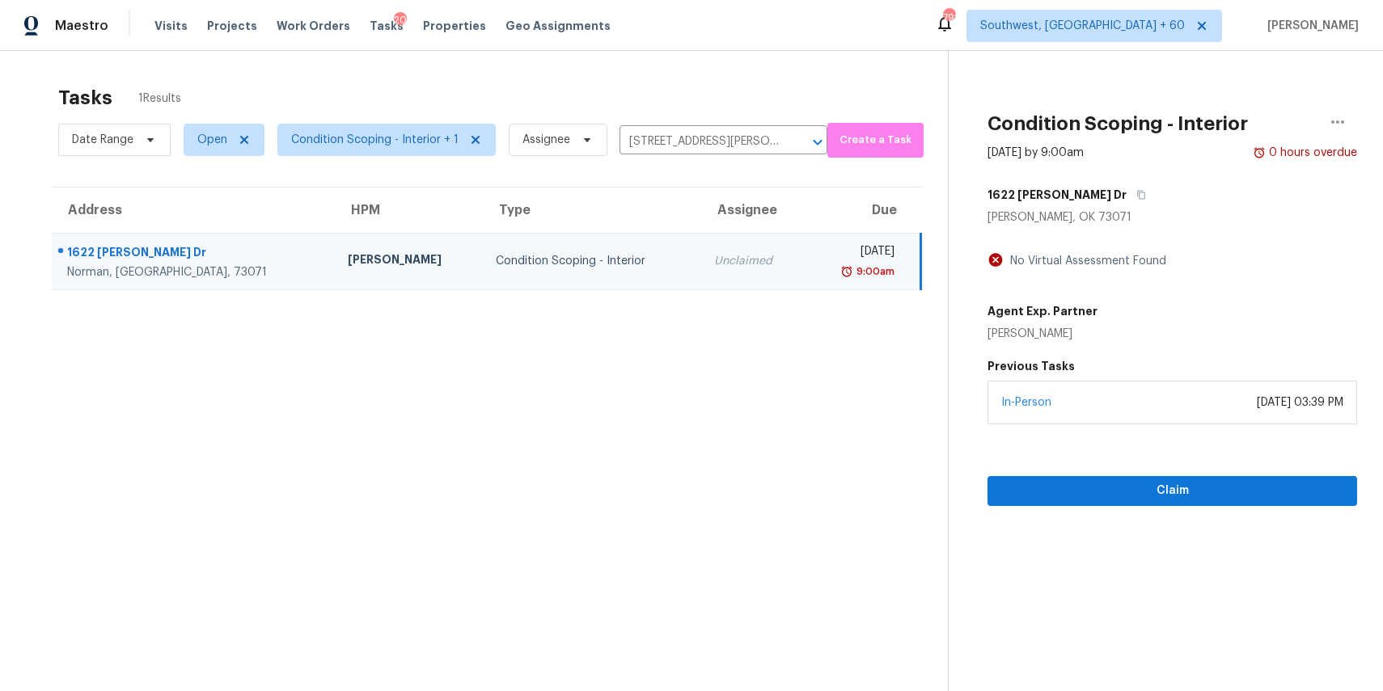
click at [1169, 412] on div "In-Person September 04, 2025 at 03:39 PM" at bounding box center [1172, 403] width 370 height 44
click at [1152, 460] on div "Claim" at bounding box center [1172, 466] width 370 height 82
click at [1167, 488] on span "Claim" at bounding box center [1172, 491] width 344 height 20
click at [746, 137] on input "1622 Claudia Dr, Norman, OK 73071" at bounding box center [700, 141] width 163 height 25
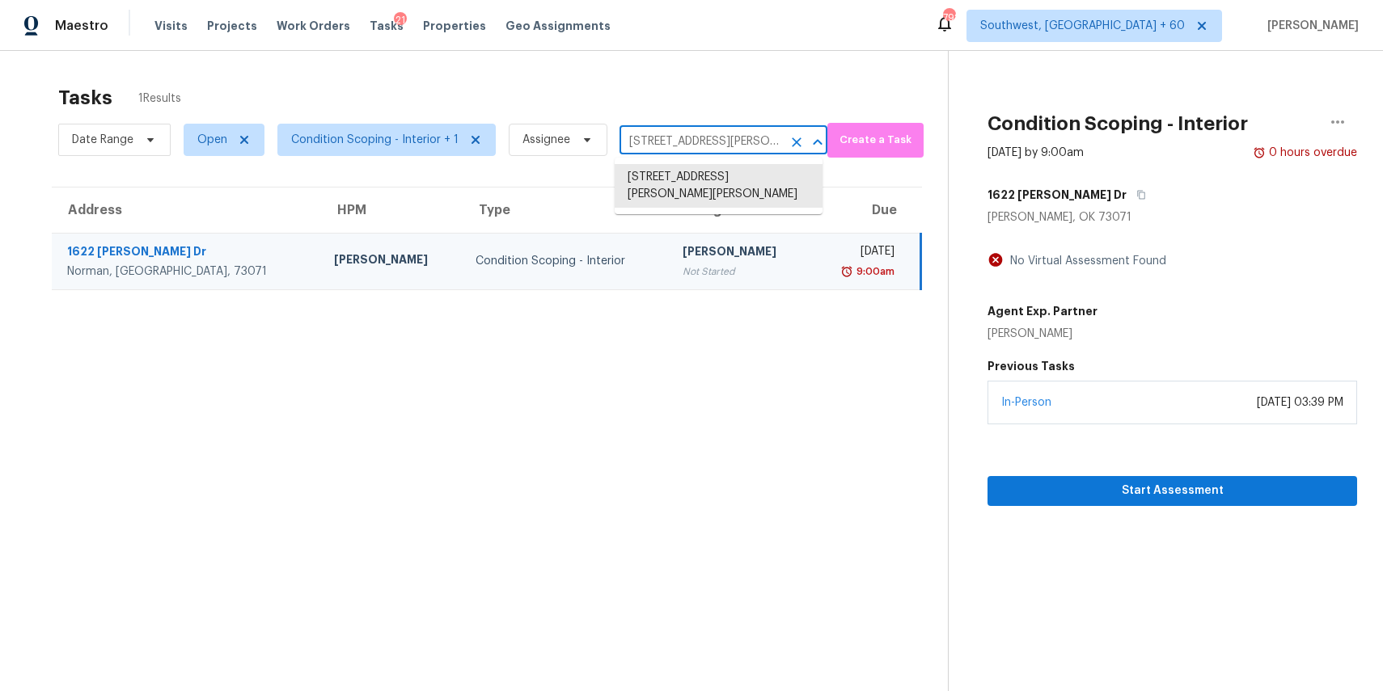
paste input "524 Becker Ave Fort Mill SC 29715"
type input "524 Becker Ave Fort Mill SC 29715"
click at [725, 165] on li "524 Becker Ave, Fort Mill, SC 29715" at bounding box center [719, 186] width 208 height 44
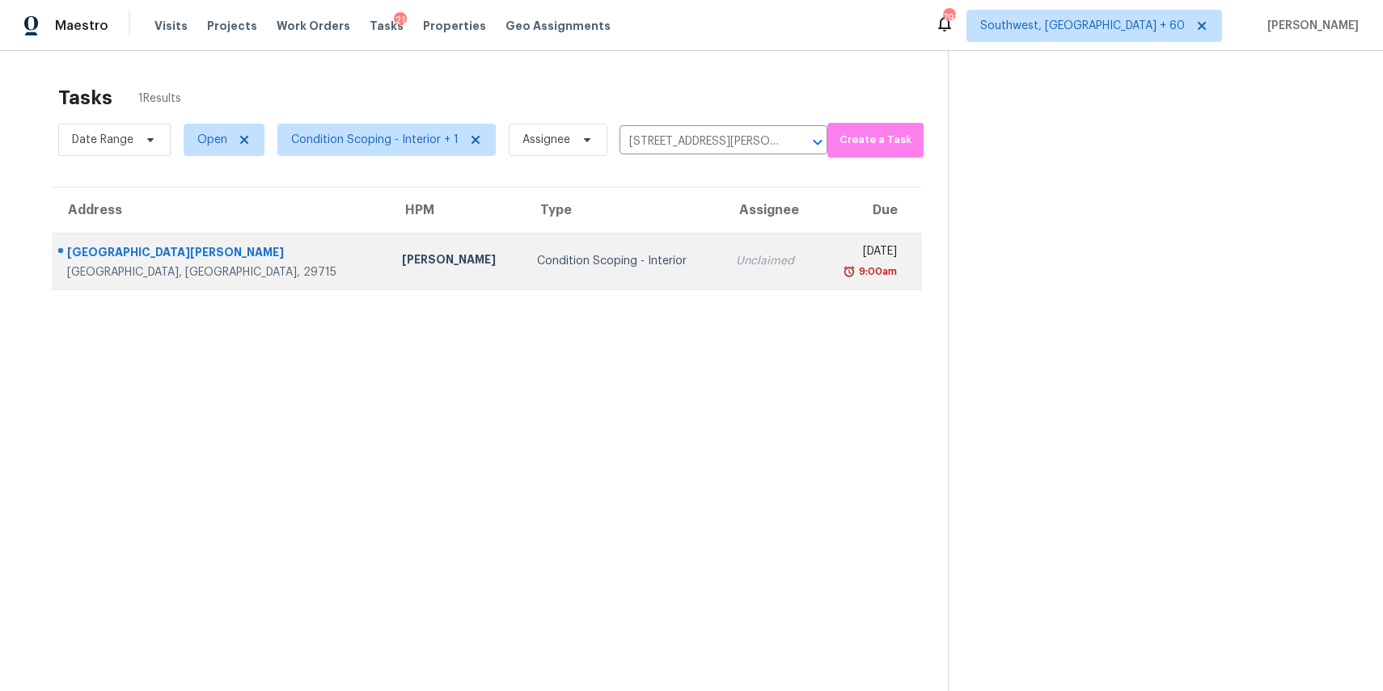
click at [724, 260] on td "Unclaimed" at bounding box center [770, 261] width 95 height 57
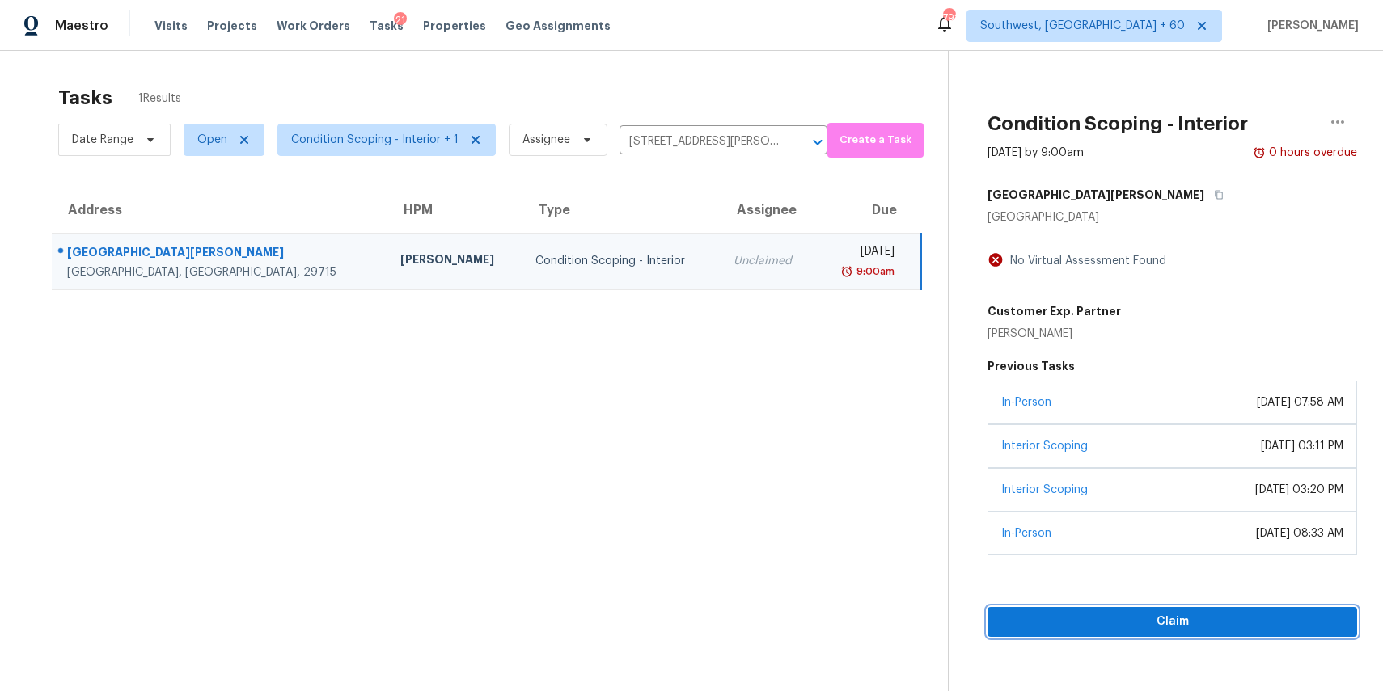
click at [1183, 624] on span "Claim" at bounding box center [1172, 622] width 344 height 20
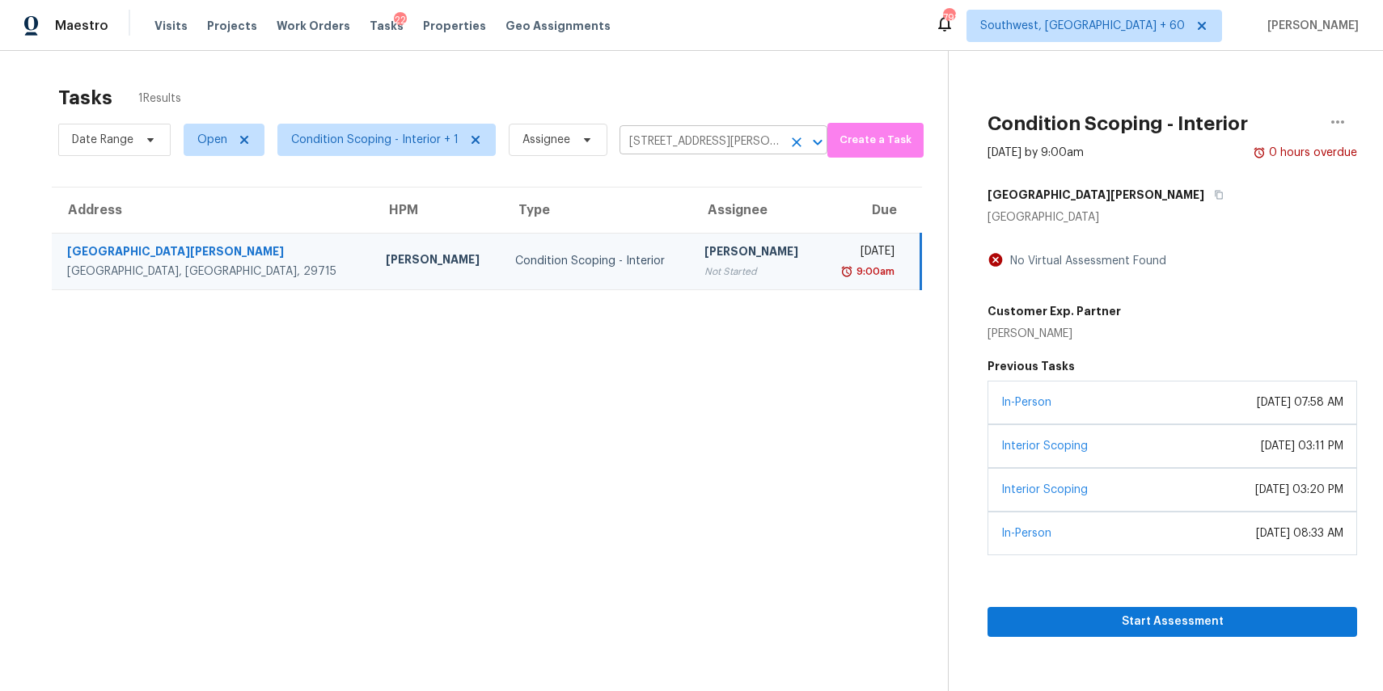
click at [704, 148] on input "524 Becker Ave, Fort Mill, SC 29715" at bounding box center [700, 141] width 163 height 25
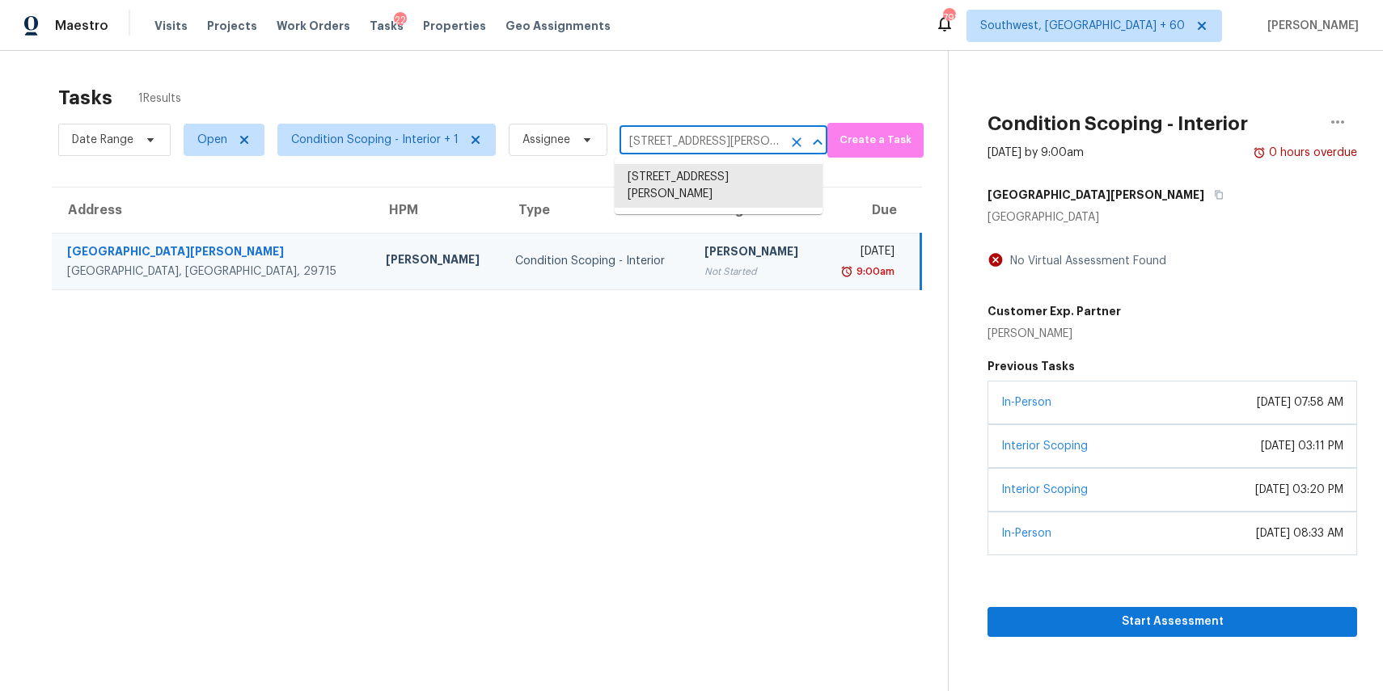
paste input "2271 Mangular Ave Corona CA 92882"
type input "2271 Mangular Ave Corona CA 92882"
click at [722, 182] on li "2271 Mangular Ave, Corona, CA 92882" at bounding box center [719, 177] width 208 height 27
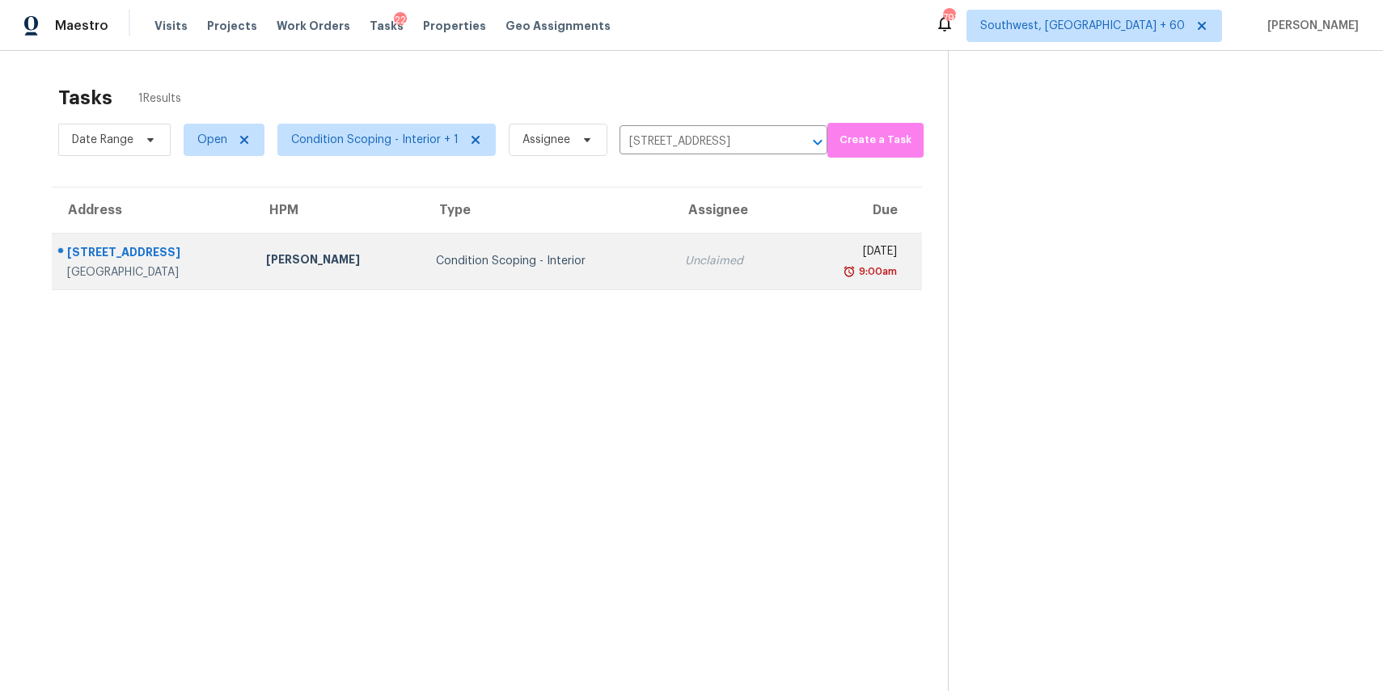
click at [685, 257] on div "Unclaimed" at bounding box center [732, 261] width 94 height 16
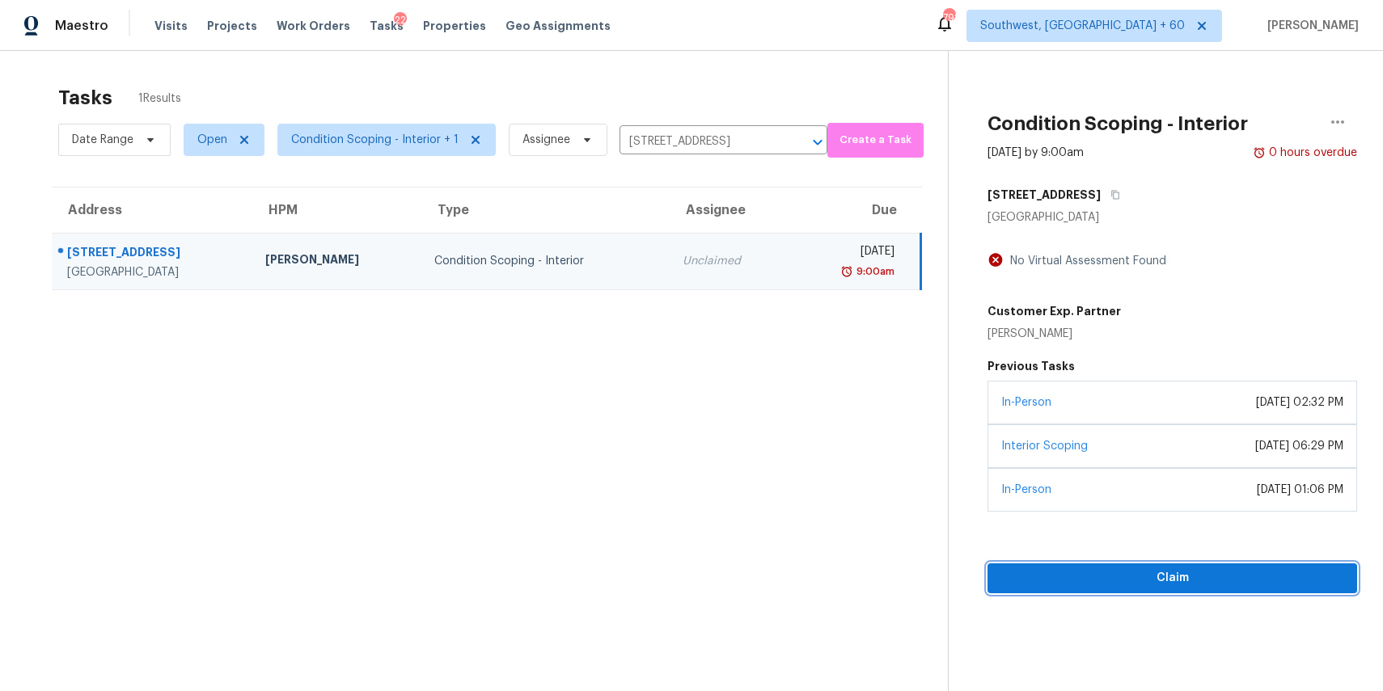
click at [1186, 590] on button "Claim" at bounding box center [1172, 579] width 370 height 30
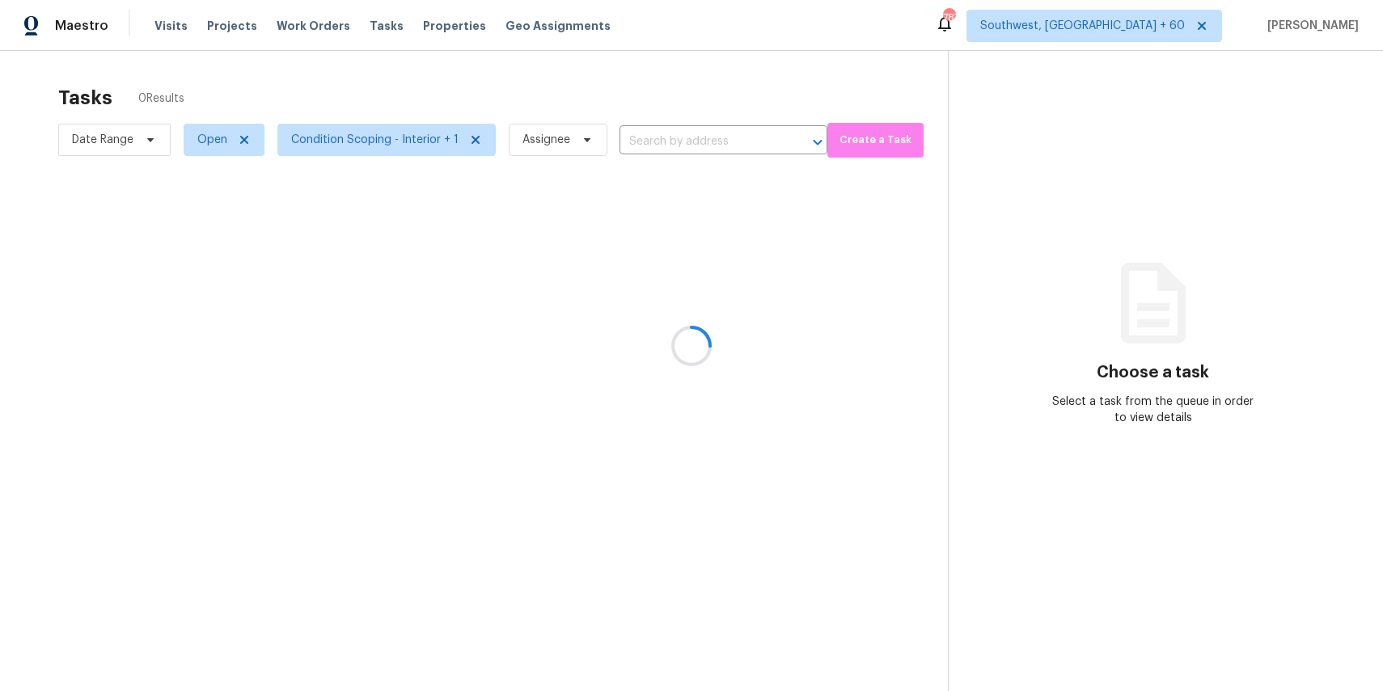
click at [673, 139] on div at bounding box center [691, 345] width 1383 height 691
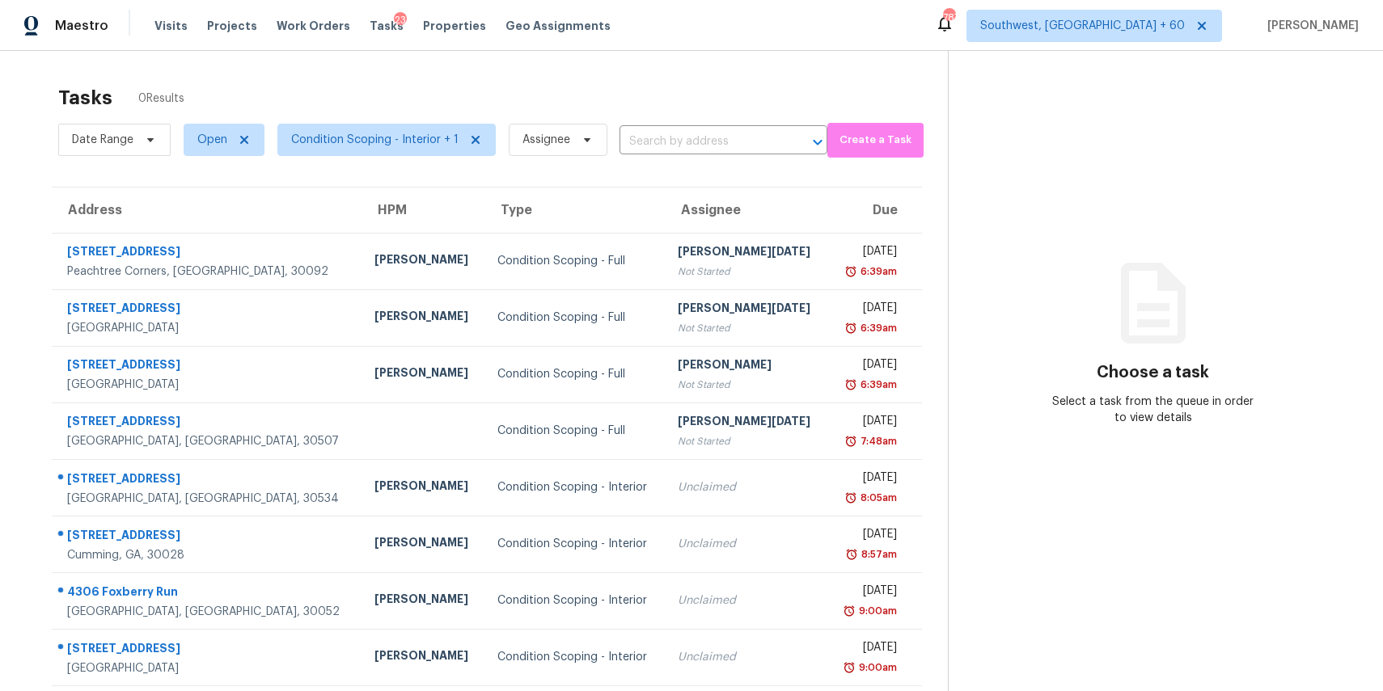
click at [696, 125] on div "Date Range Open Condition Scoping - Interior + 1 Assignee ​" at bounding box center [442, 140] width 769 height 42
click at [695, 138] on input "text" at bounding box center [700, 141] width 163 height 25
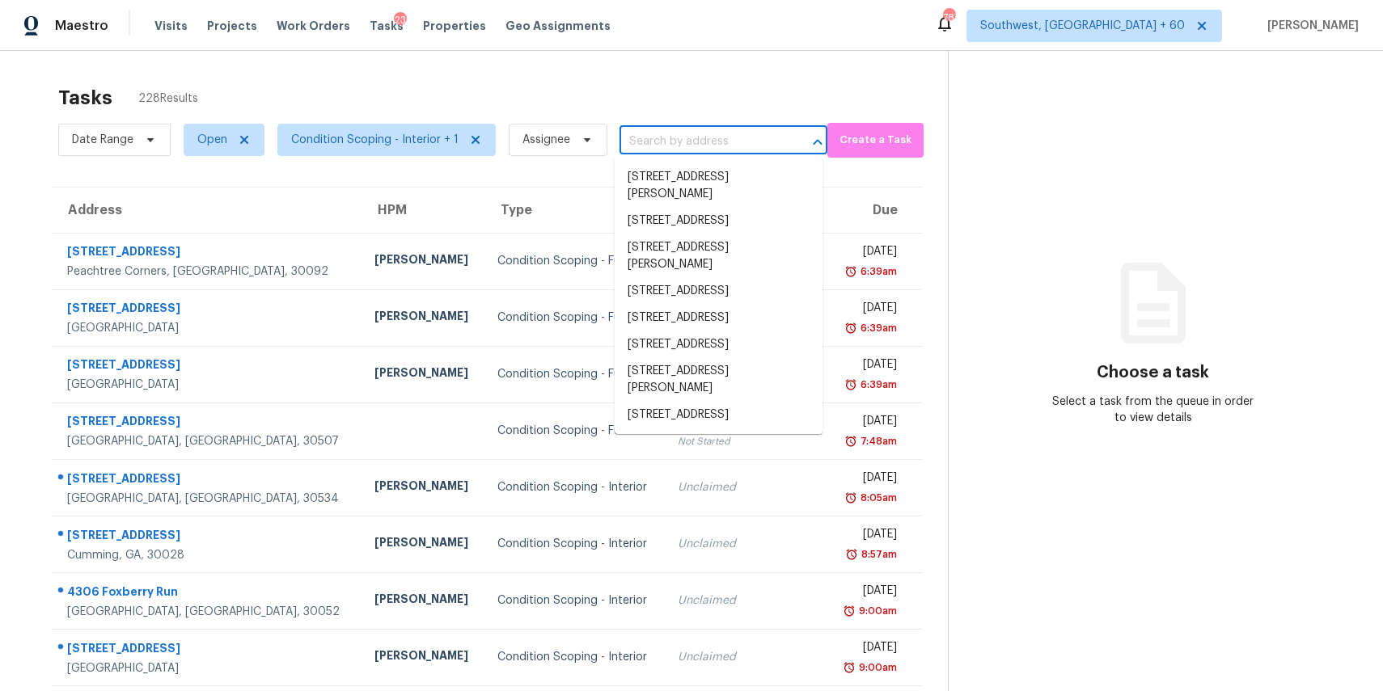
paste input "3485 Navaho Trl SE, Smyrna, GA 30080"
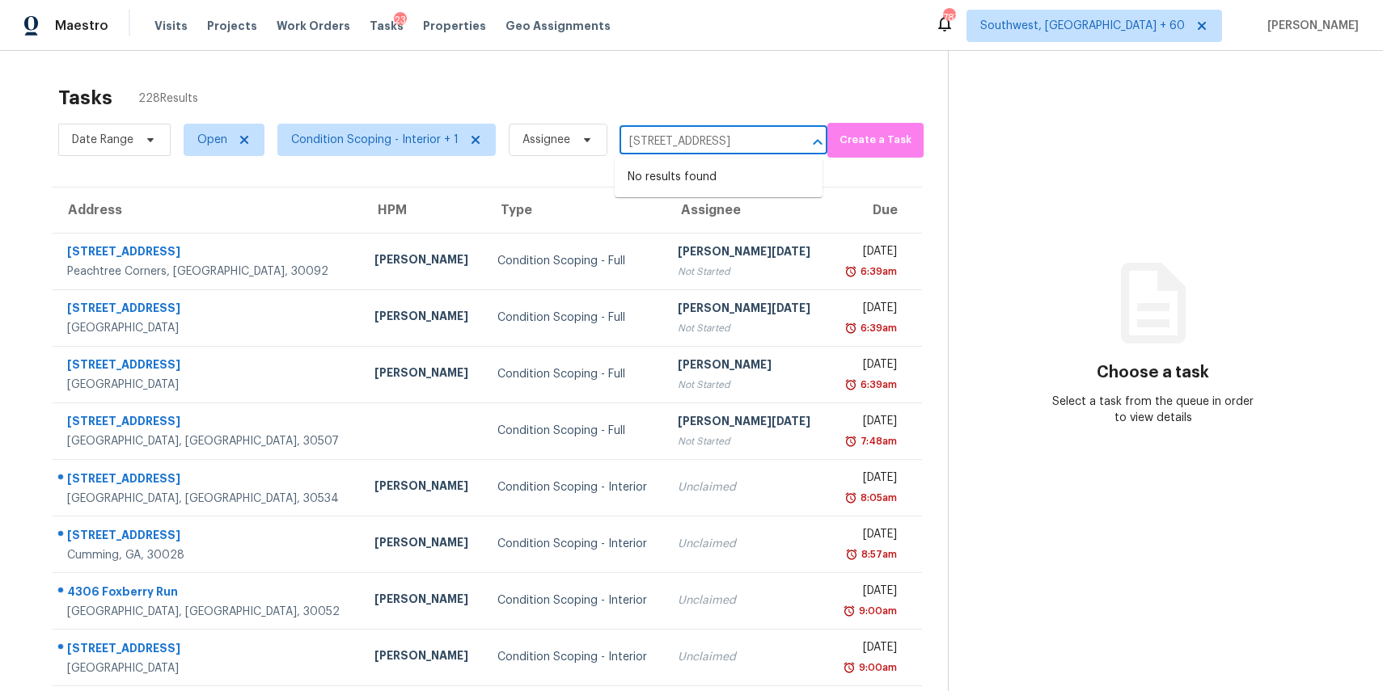
type input "3485 Navaho Trl SE, Smyrna, GA 30080"
click at [583, 52] on div "Tasks 228 Results Date Range Open Condition Scoping - Interior + 1 Assignee 348…" at bounding box center [691, 447] width 1383 height 792
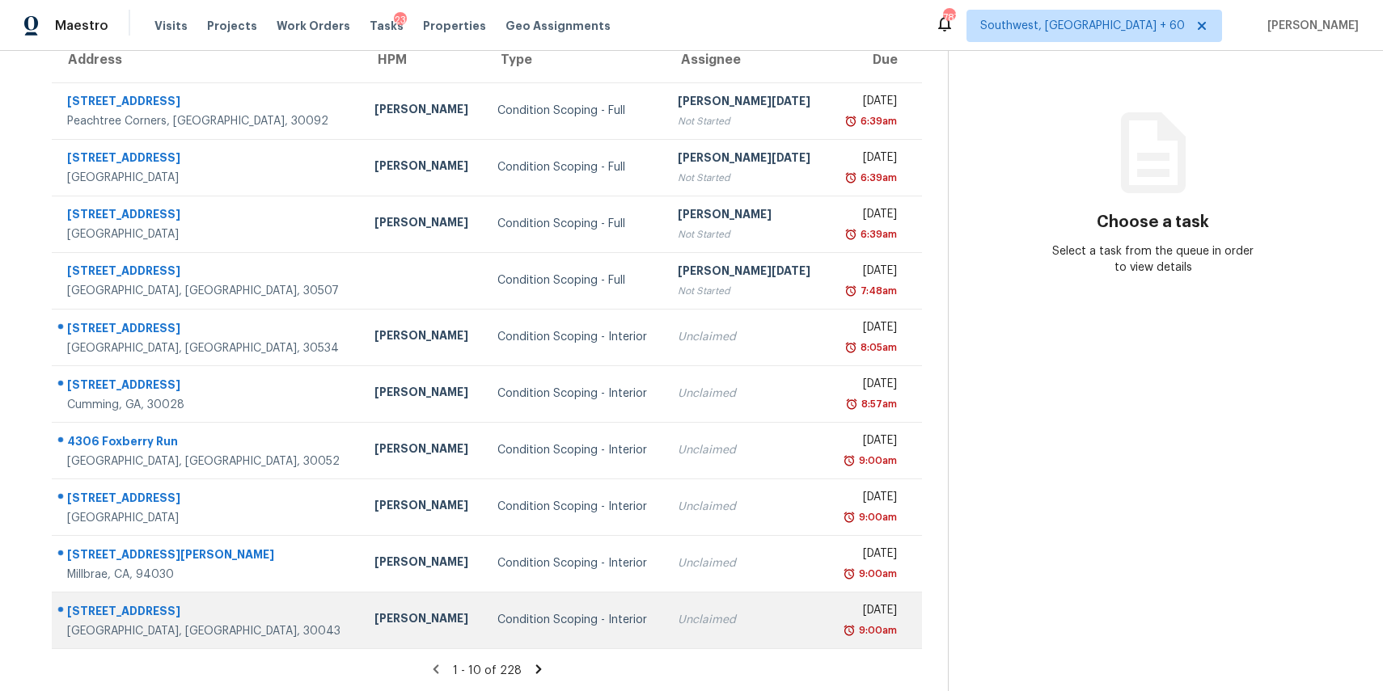
scroll to position [0, 0]
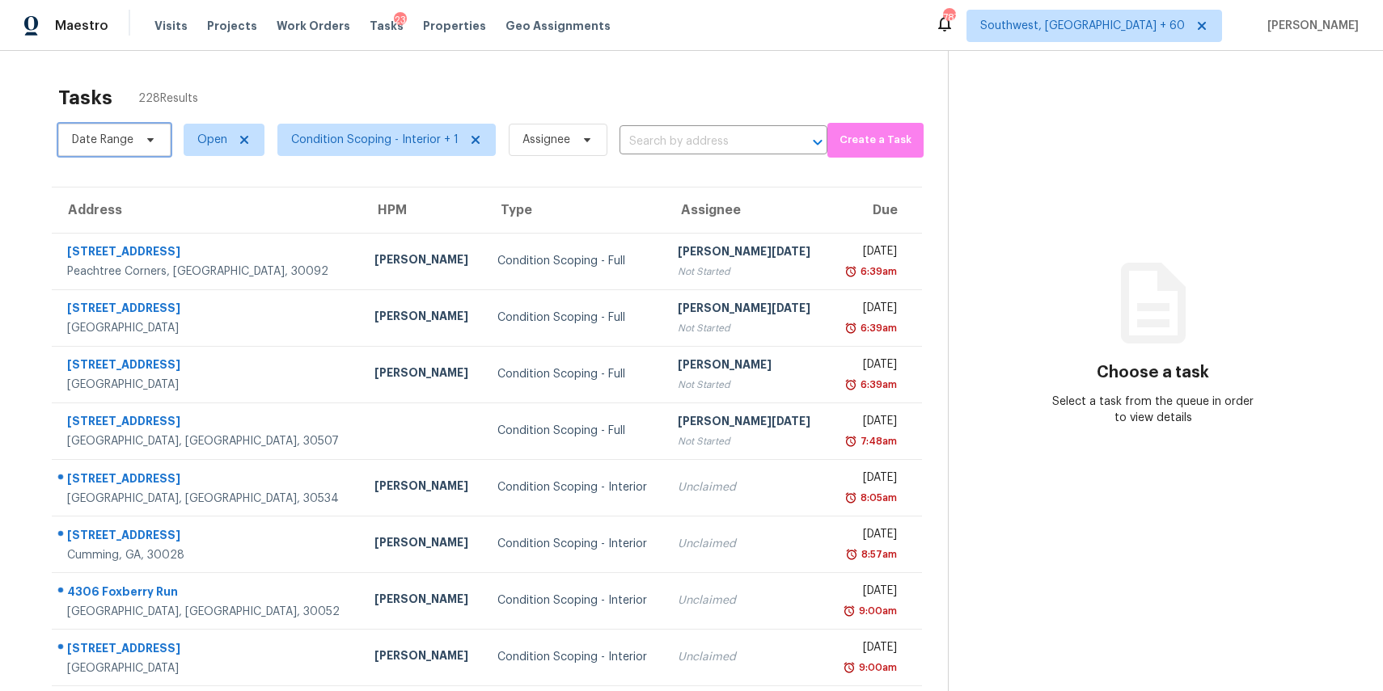
click at [122, 143] on span "Date Range" at bounding box center [102, 140] width 61 height 16
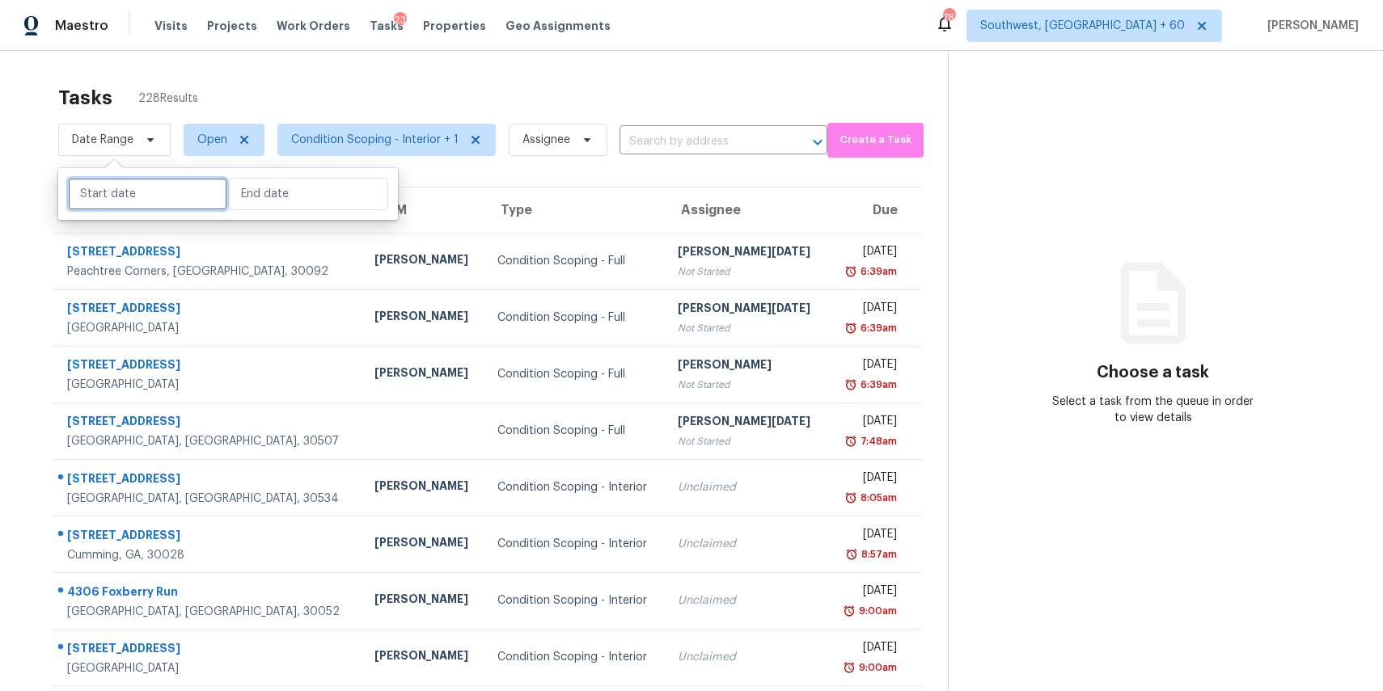
click at [163, 202] on input "text" at bounding box center [147, 194] width 159 height 32
select select "8"
select select "2025"
select select "9"
select select "2025"
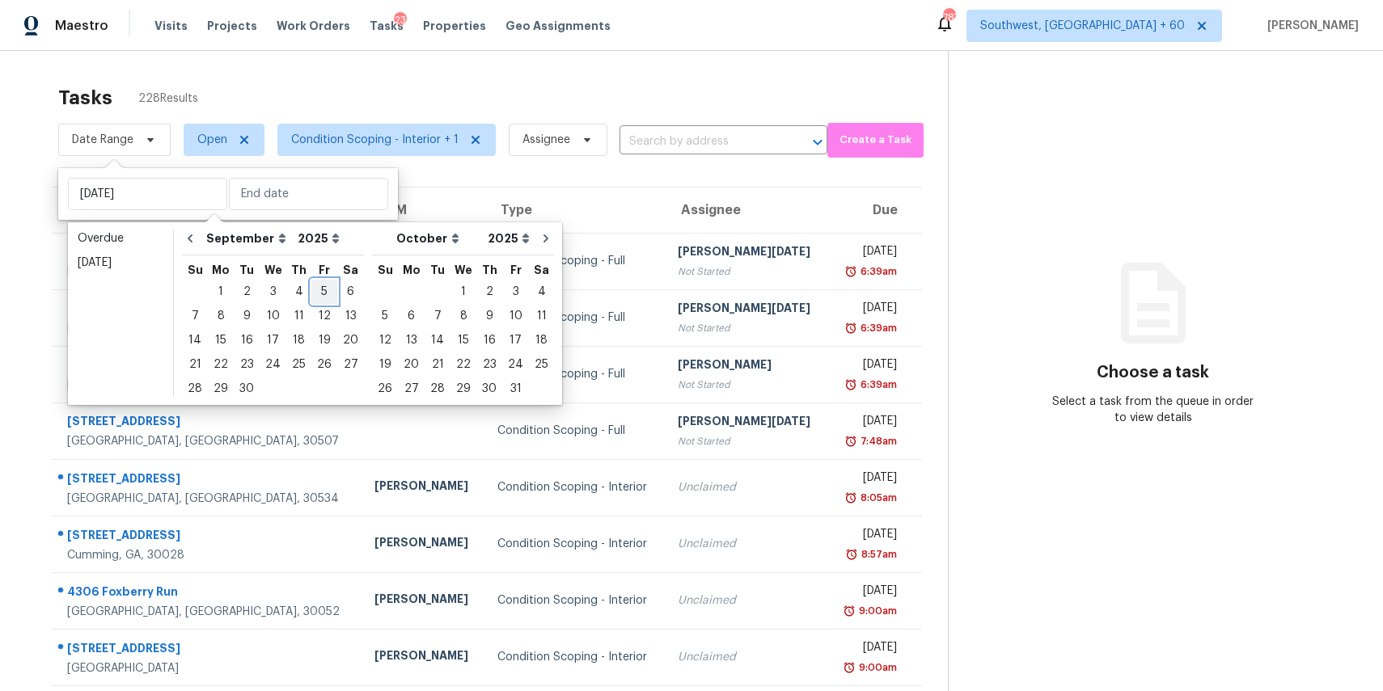
click at [311, 289] on div "5" at bounding box center [324, 292] width 26 height 23
type input "[DATE]"
click at [311, 289] on div "5" at bounding box center [324, 292] width 26 height 23
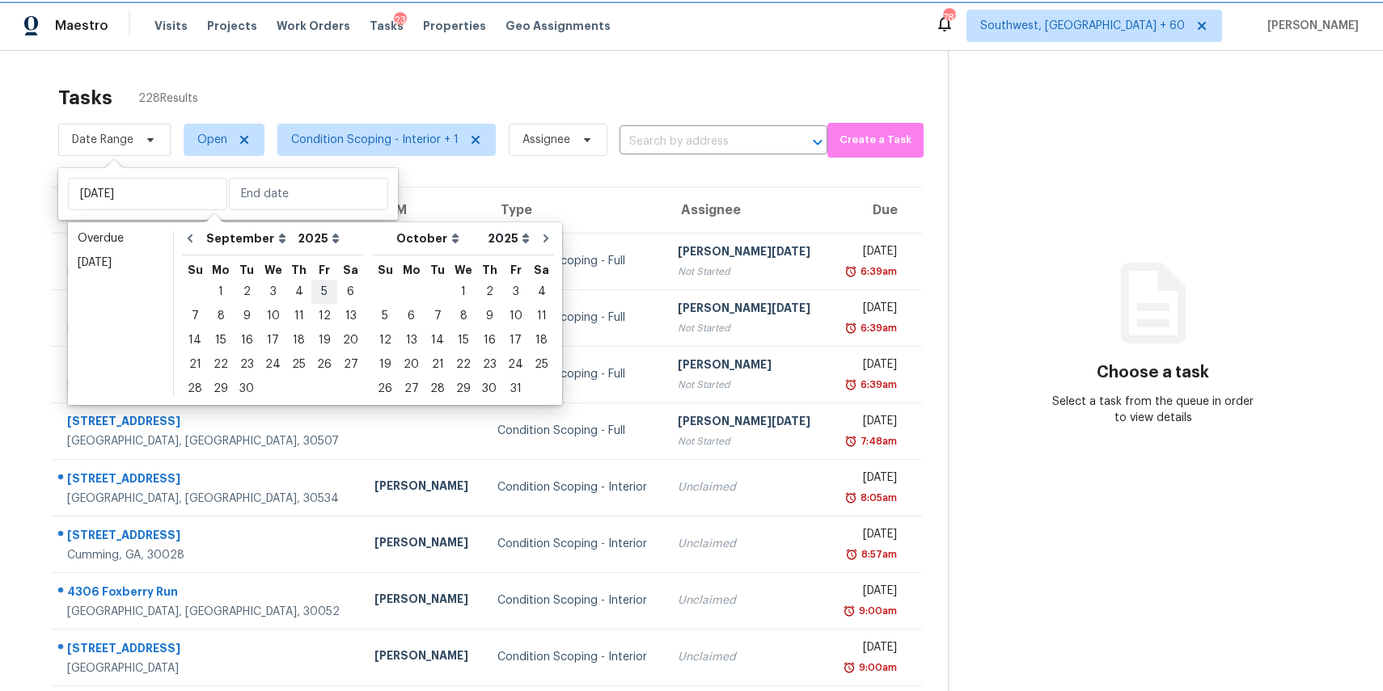
type input "[DATE]"
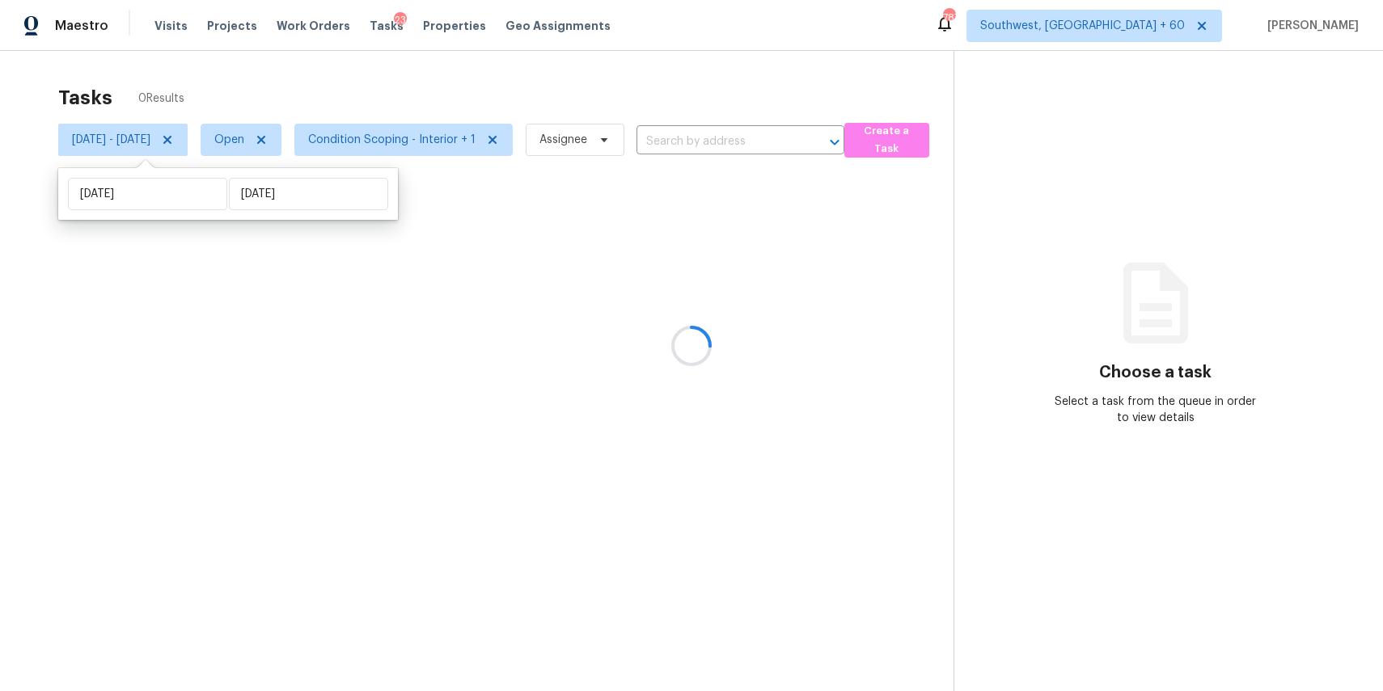
click at [460, 57] on div at bounding box center [691, 345] width 1383 height 691
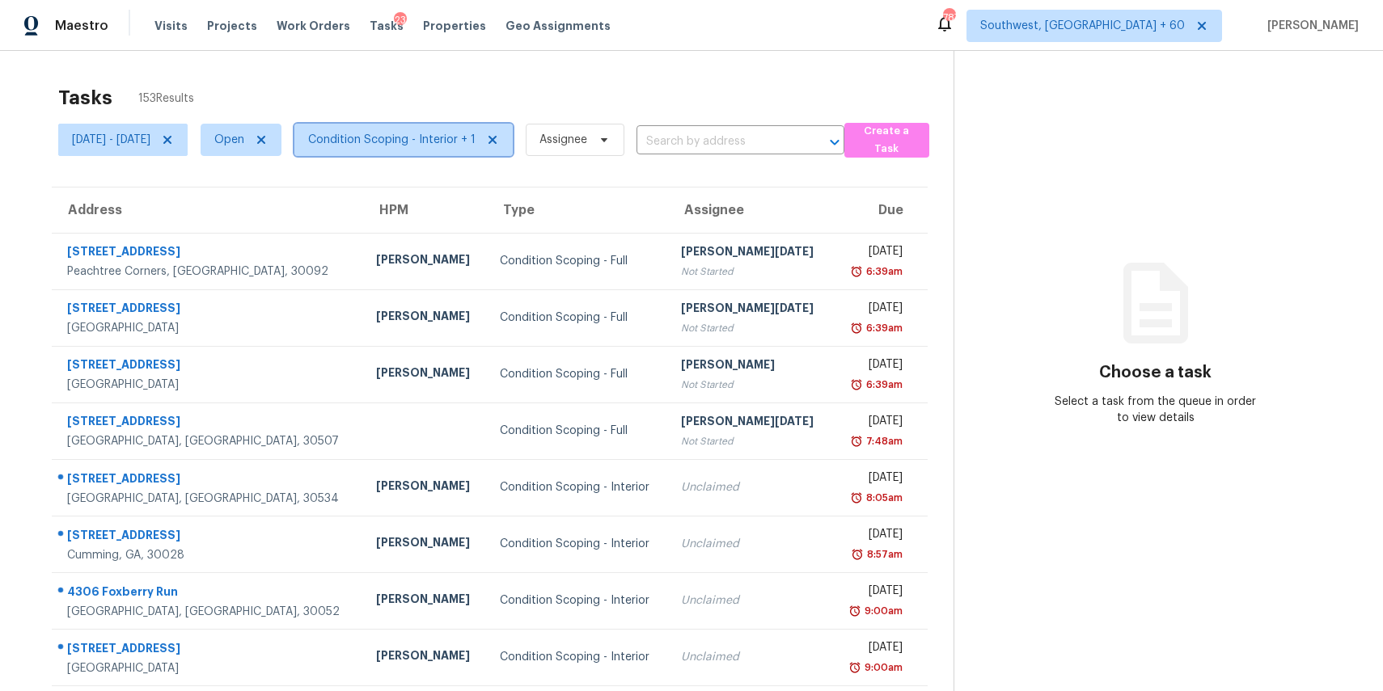
click at [452, 139] on span "Condition Scoping - Interior + 1" at bounding box center [391, 140] width 167 height 16
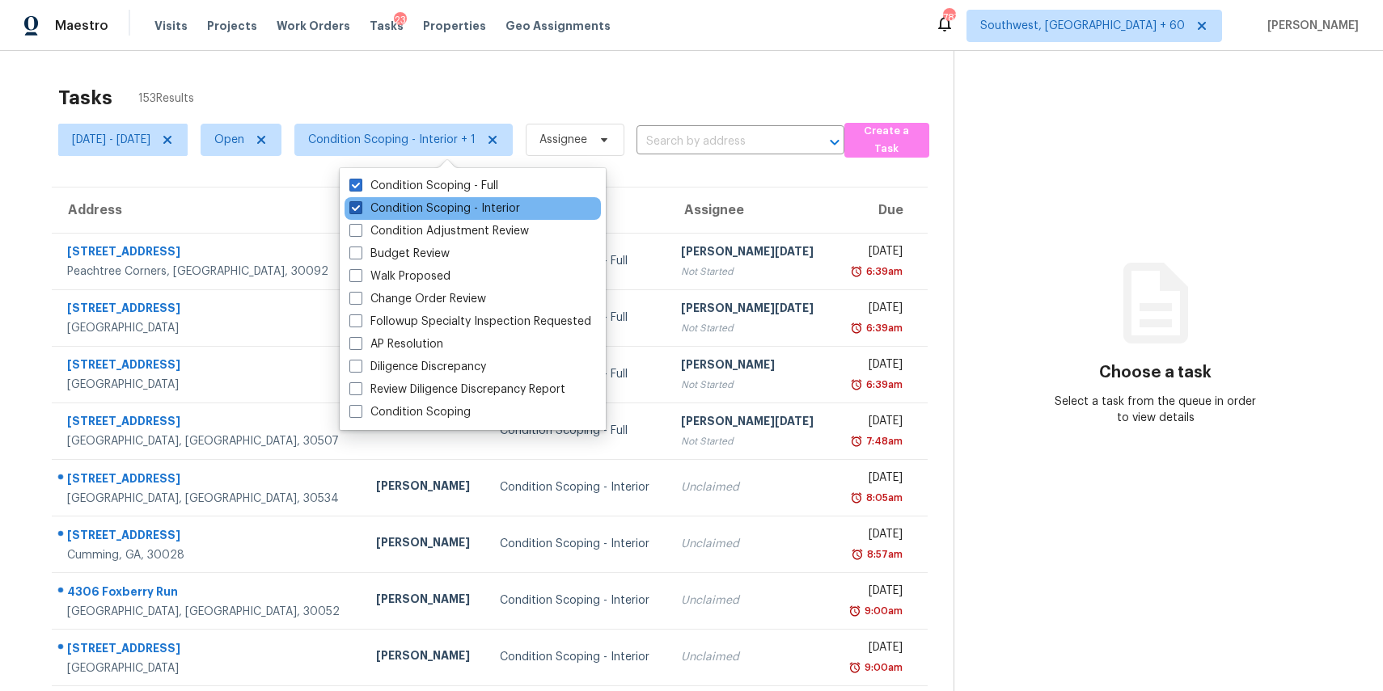
click at [476, 215] on label "Condition Scoping - Interior" at bounding box center [434, 209] width 171 height 16
click at [360, 211] on input "Condition Scoping - Interior" at bounding box center [354, 206] width 11 height 11
checkbox input "false"
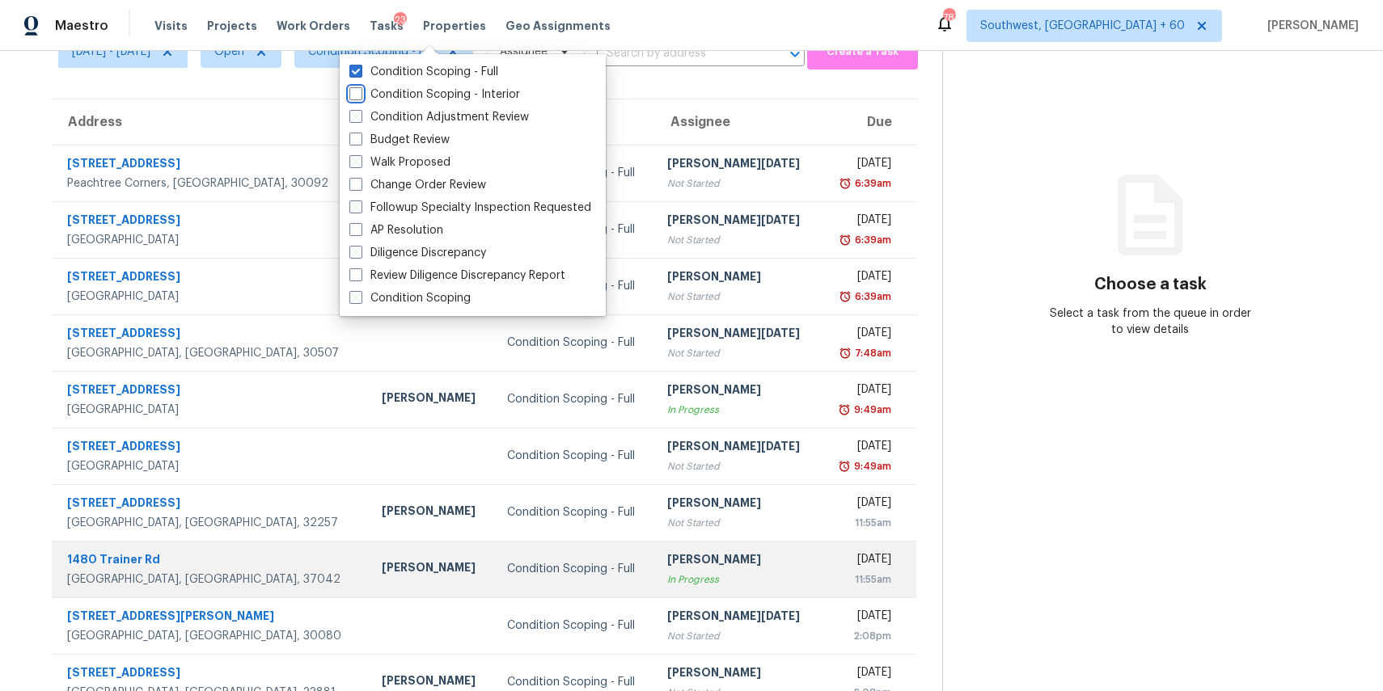
scroll to position [150, 0]
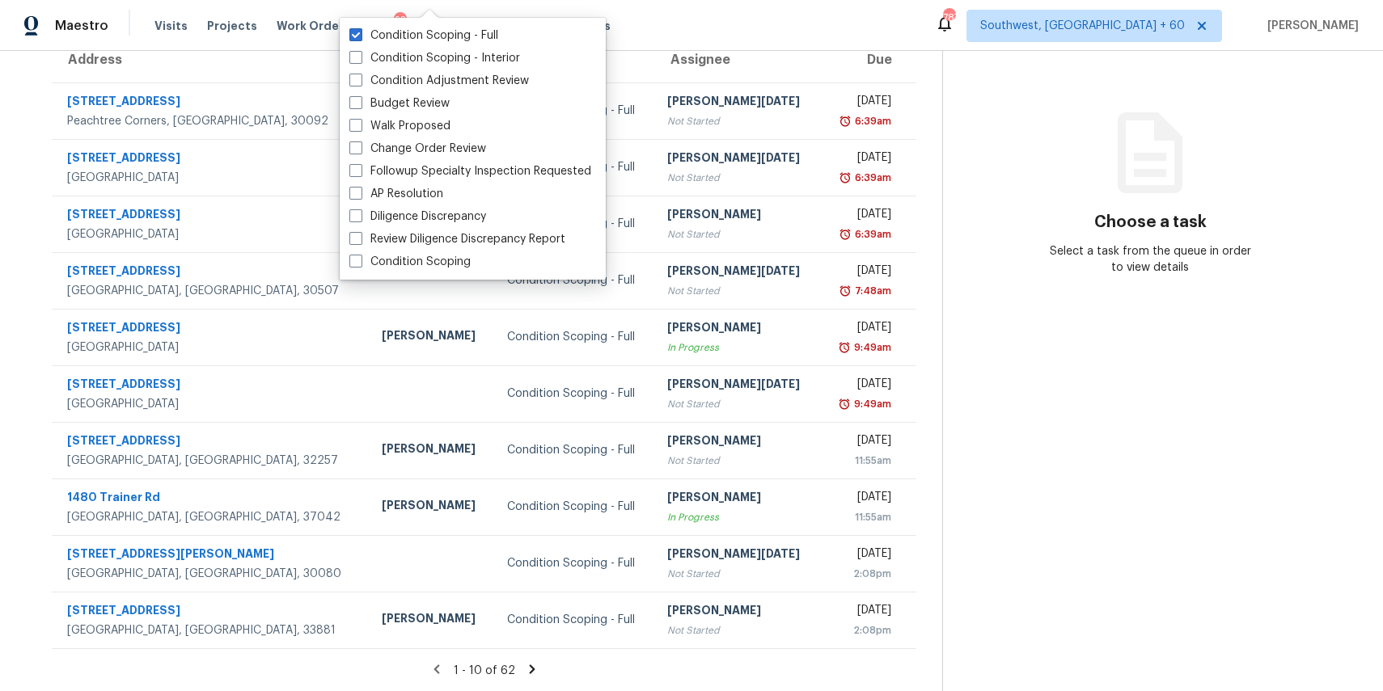
click at [531, 674] on icon at bounding box center [532, 669] width 15 height 15
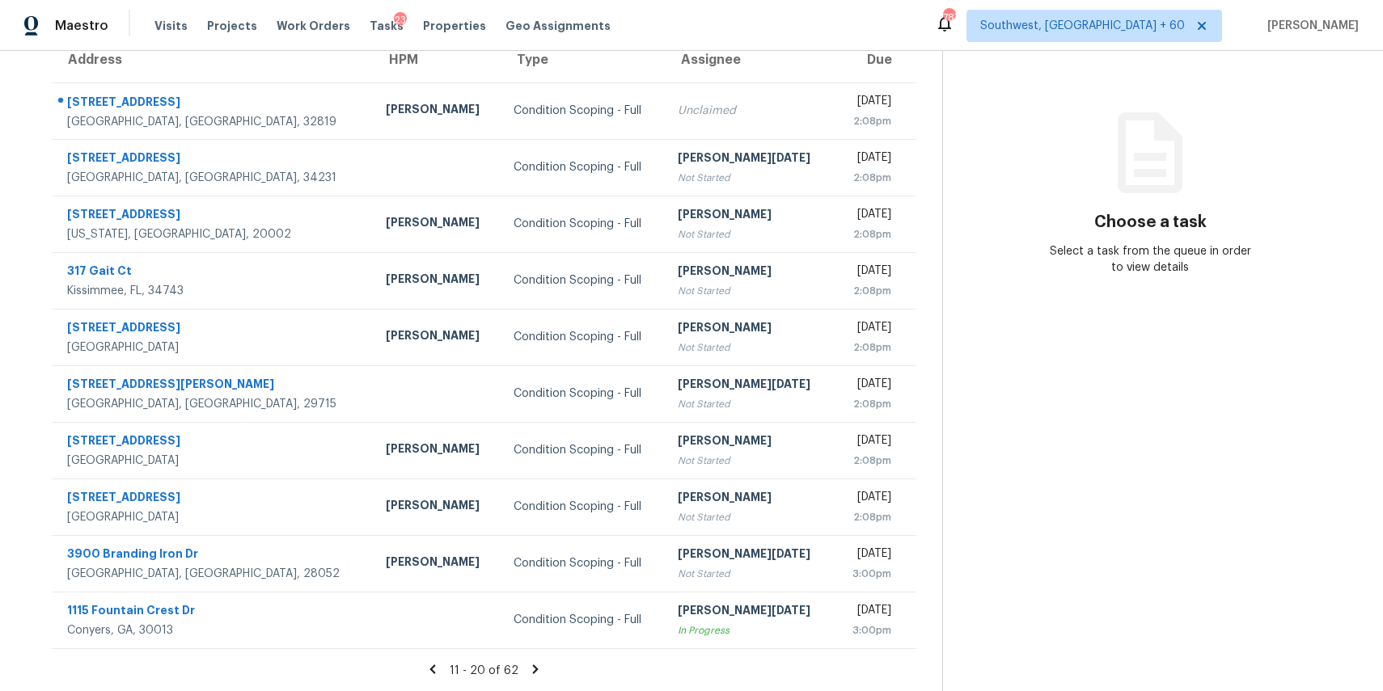
click at [539, 670] on icon at bounding box center [536, 669] width 6 height 9
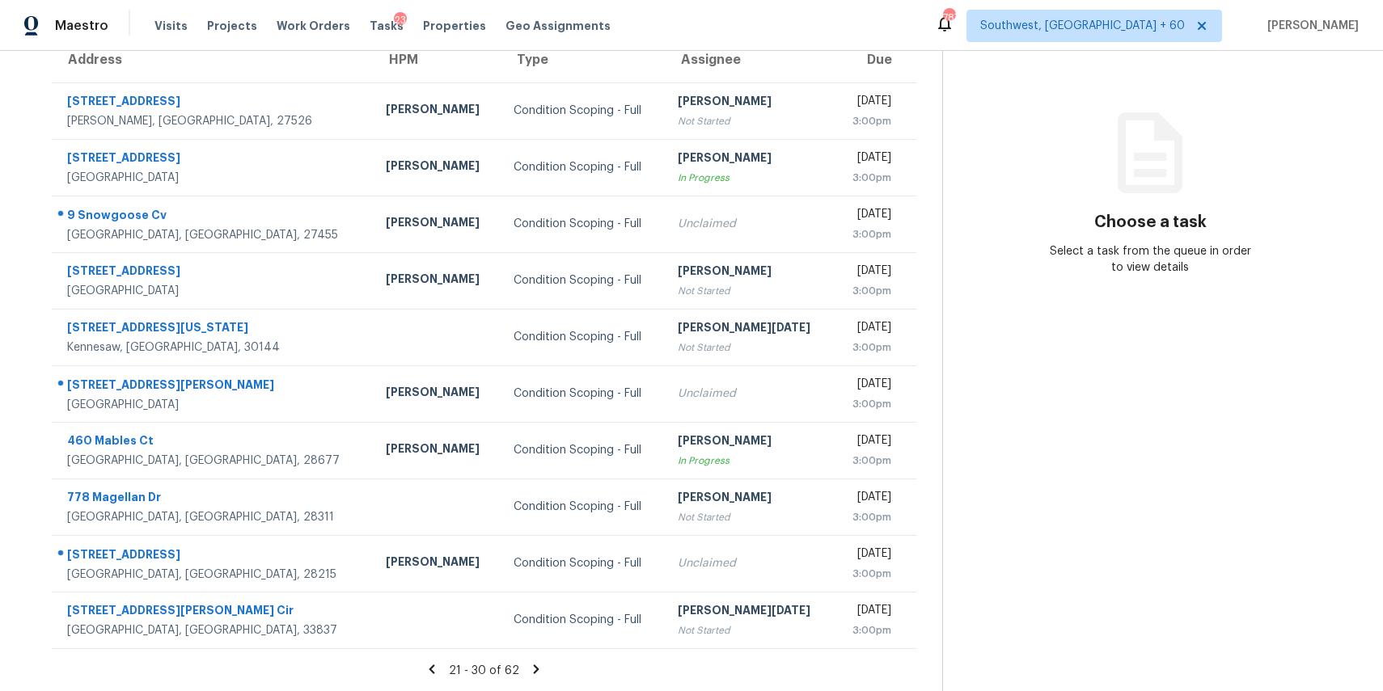
click at [543, 666] on icon at bounding box center [536, 669] width 15 height 15
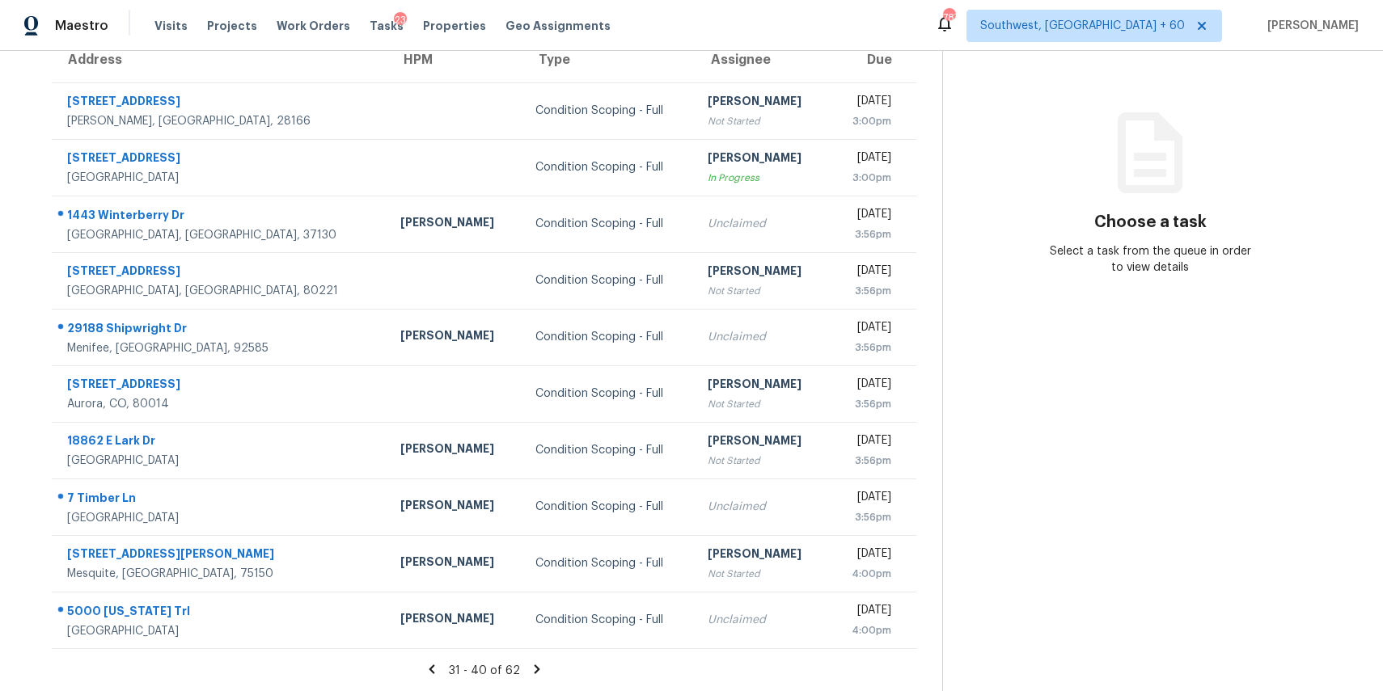
click at [539, 669] on icon at bounding box center [537, 669] width 15 height 15
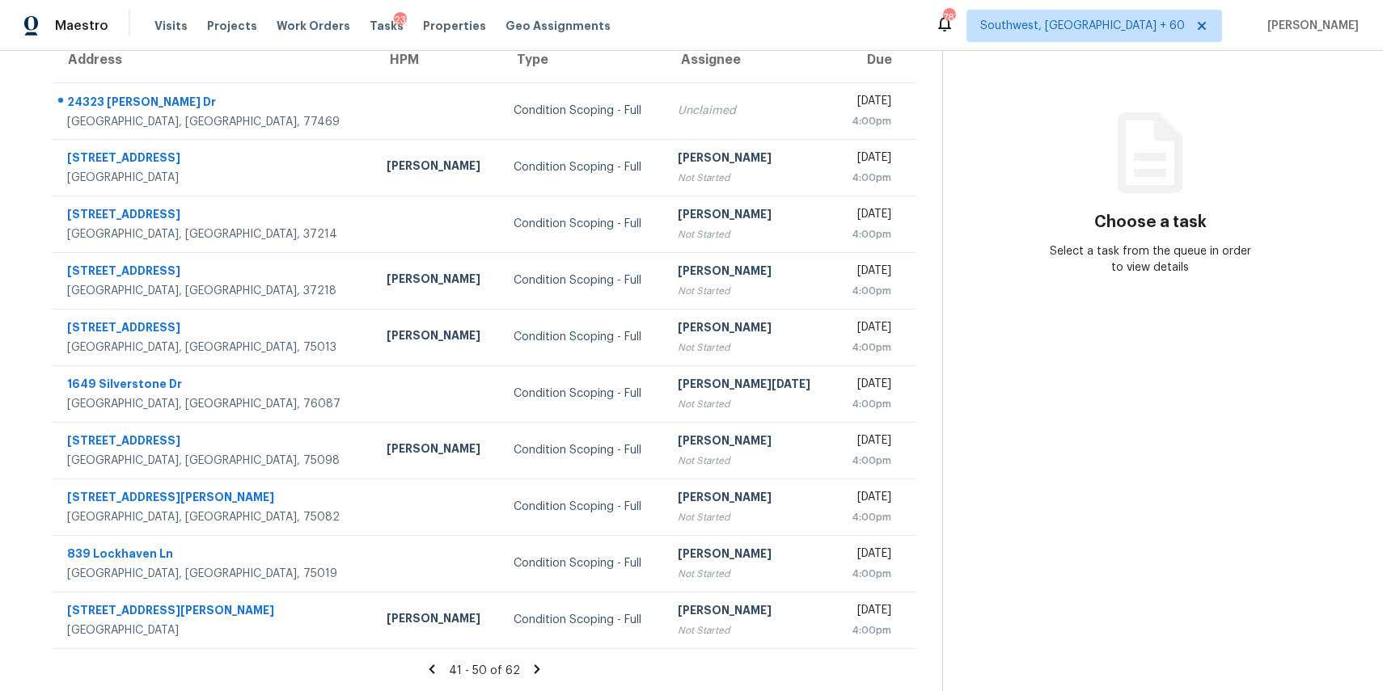
click at [539, 670] on icon at bounding box center [537, 669] width 6 height 9
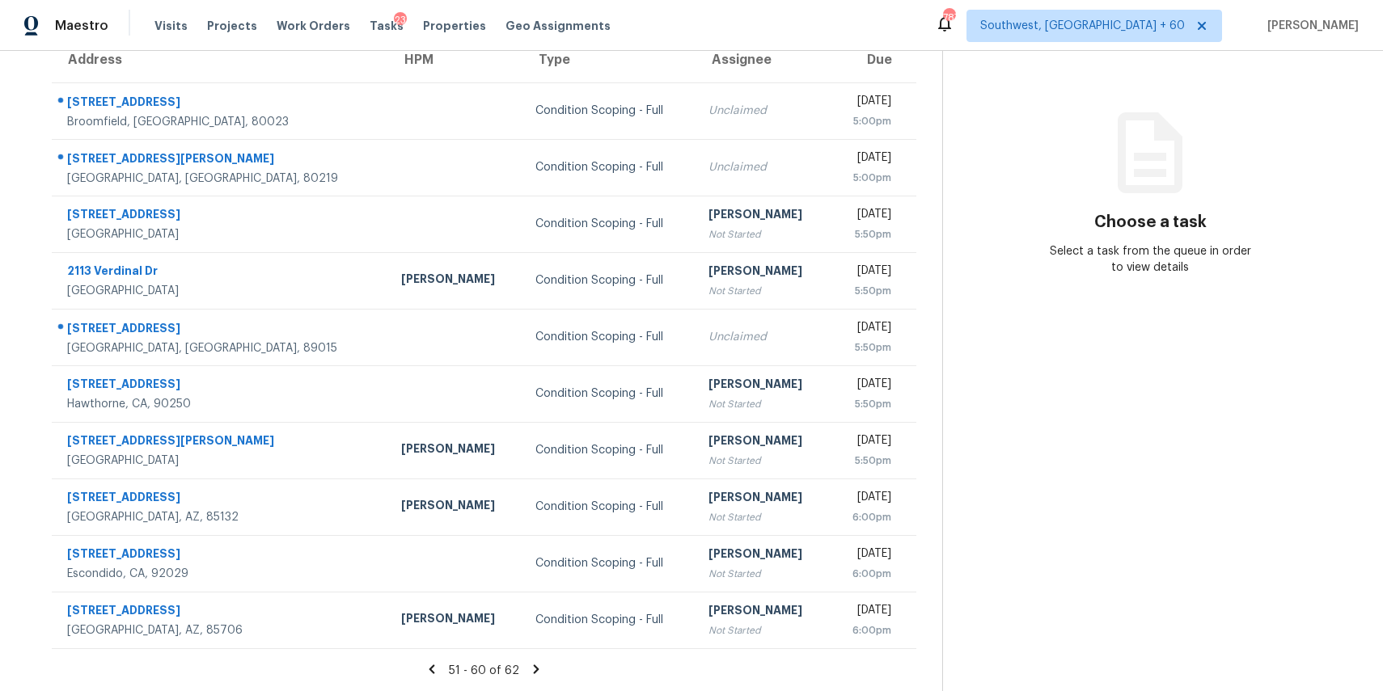
click at [543, 670] on icon at bounding box center [536, 669] width 15 height 15
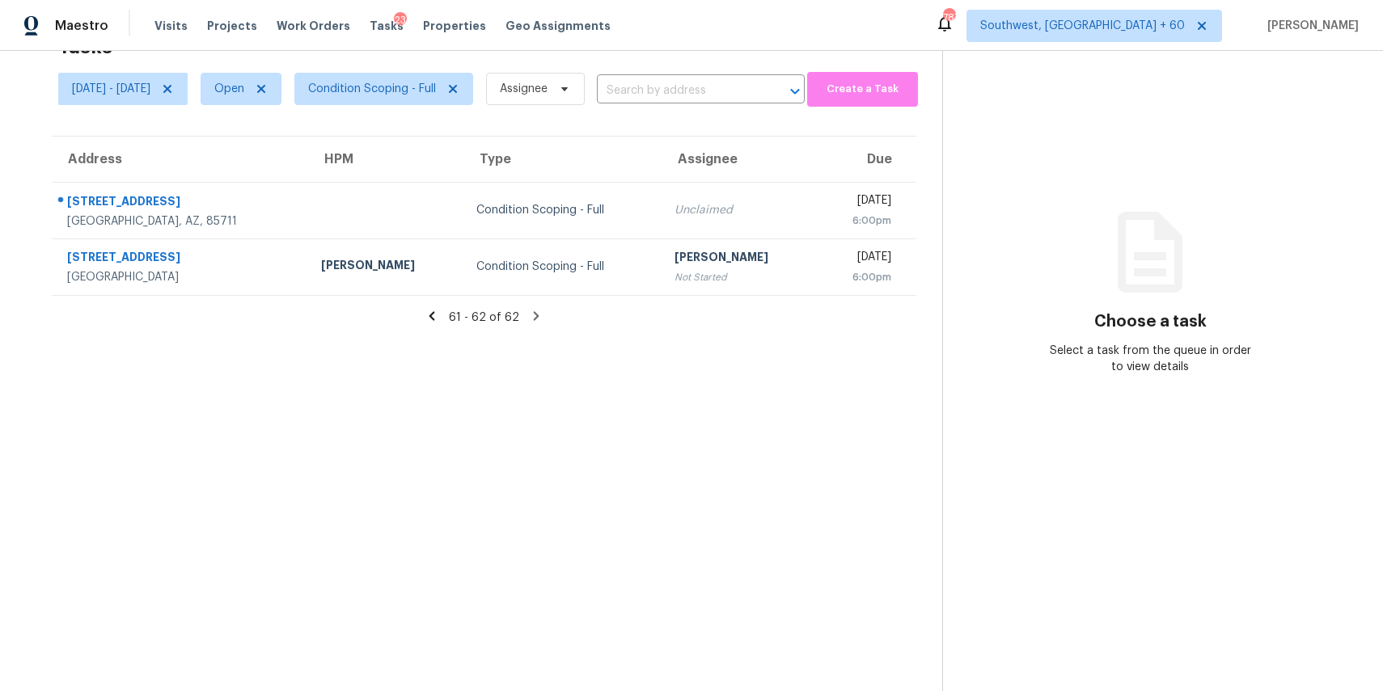
scroll to position [0, 0]
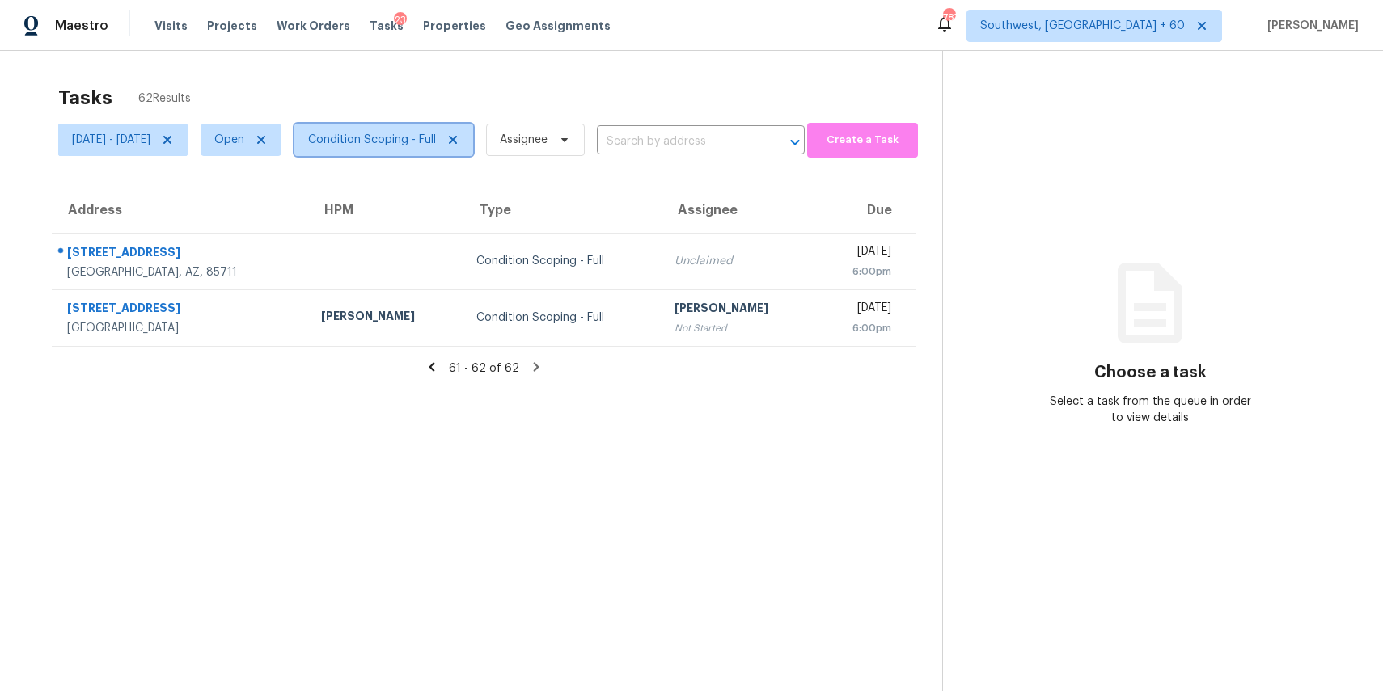
click at [415, 145] on span "Condition Scoping - Full" at bounding box center [372, 140] width 128 height 16
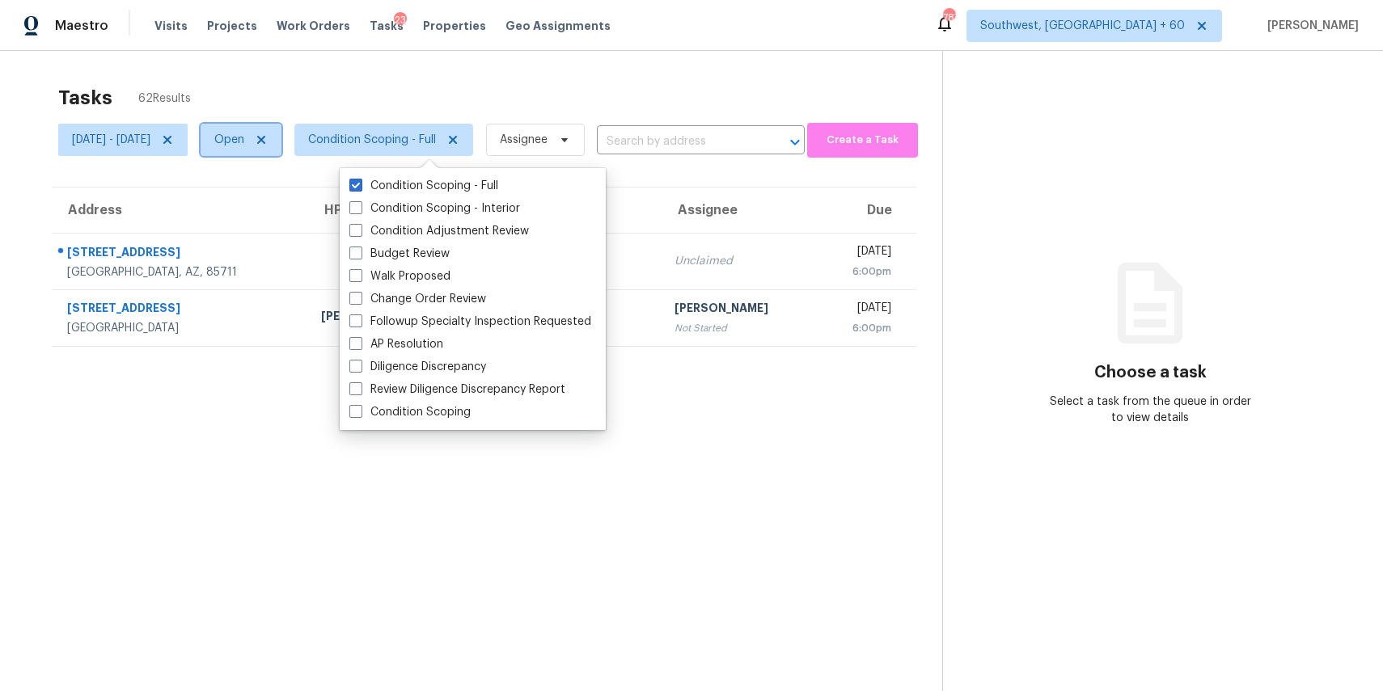
click at [244, 141] on span "Open" at bounding box center [229, 140] width 30 height 16
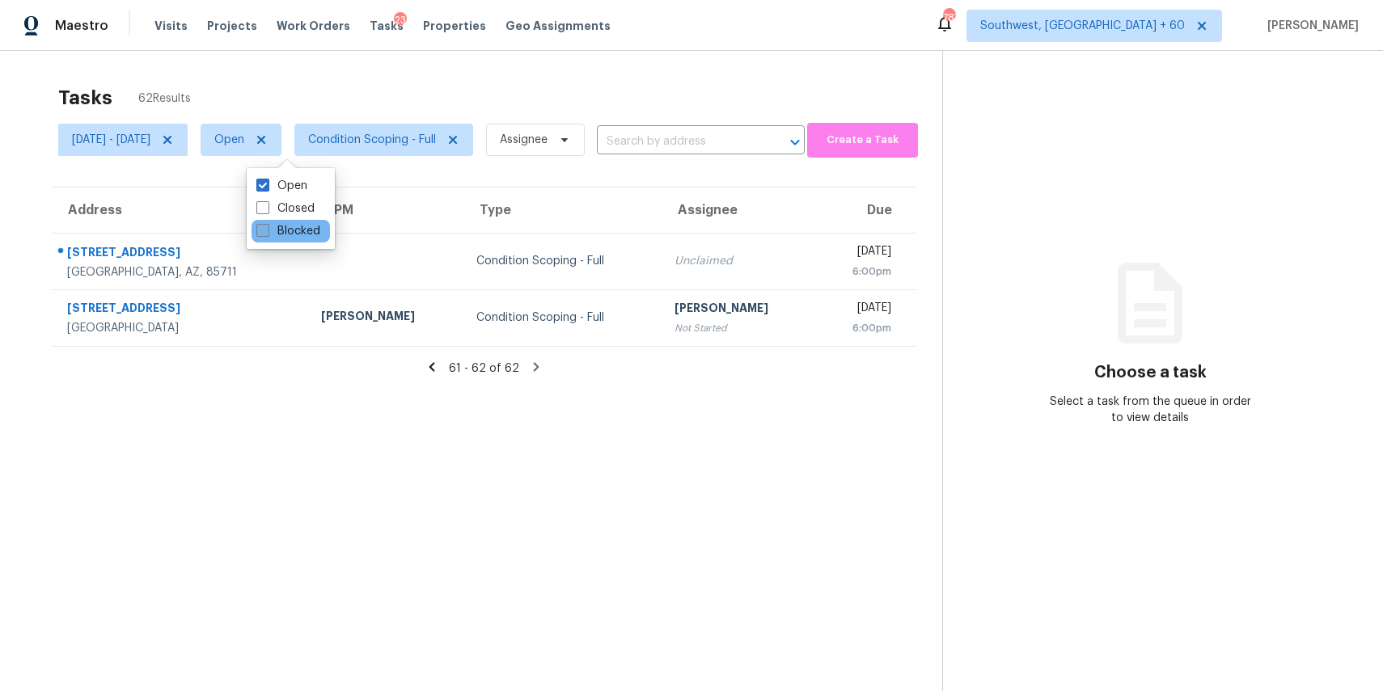
click at [295, 232] on label "Blocked" at bounding box center [288, 231] width 64 height 16
click at [267, 232] on input "Blocked" at bounding box center [261, 228] width 11 height 11
checkbox input "true"
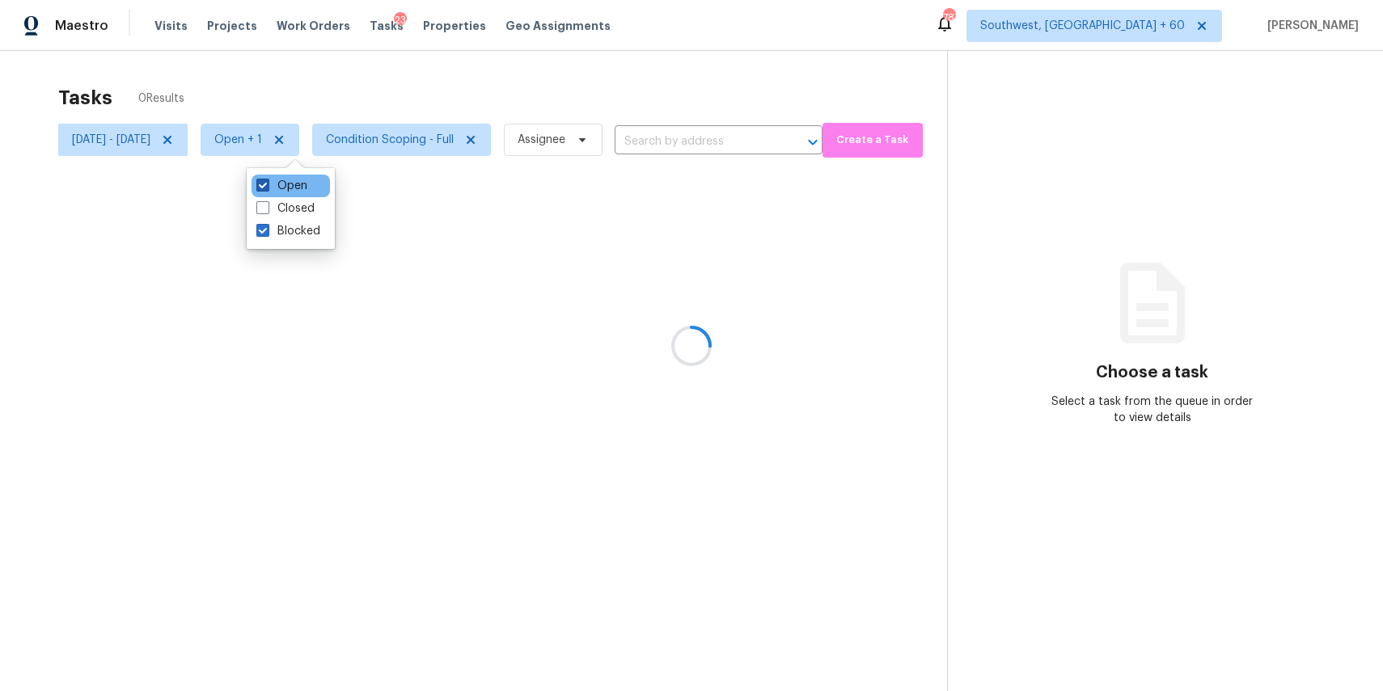
click at [285, 179] on label "Open" at bounding box center [281, 186] width 51 height 16
click at [267, 179] on input "Open" at bounding box center [261, 183] width 11 height 11
checkbox input "false"
click at [411, 70] on div at bounding box center [691, 345] width 1383 height 691
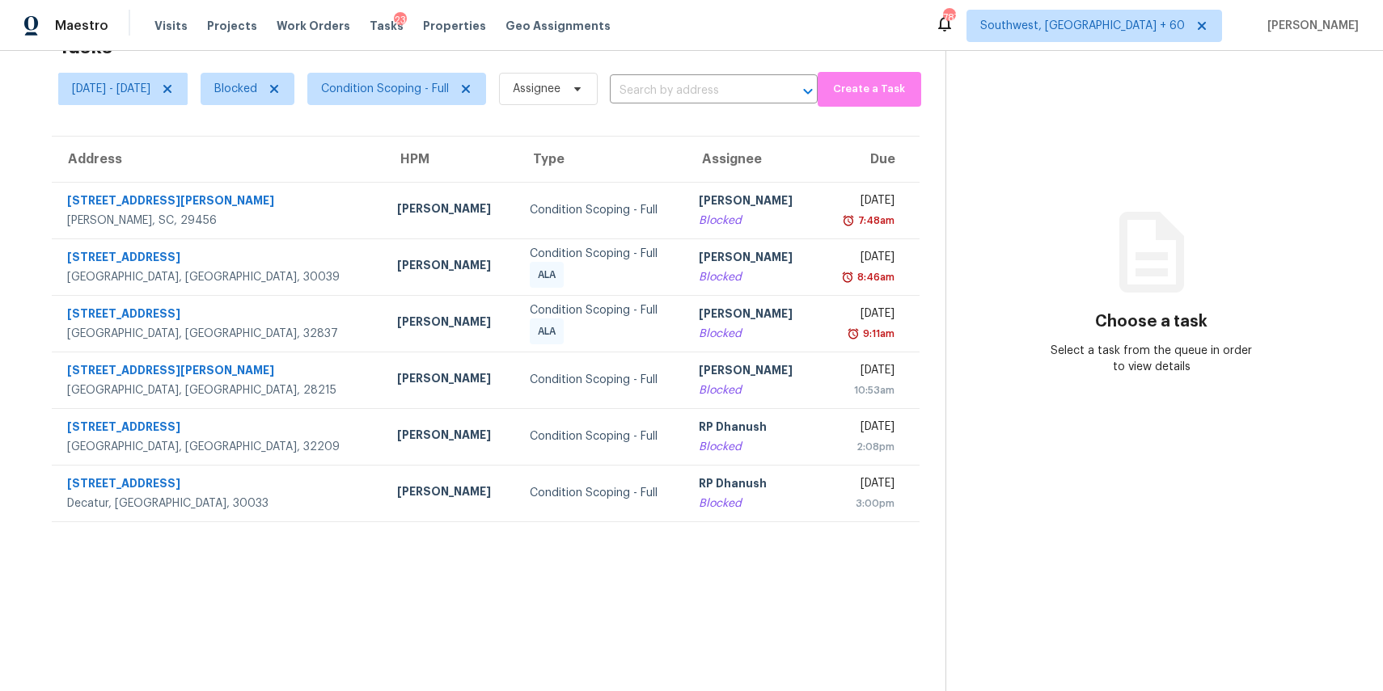
scroll to position [30, 0]
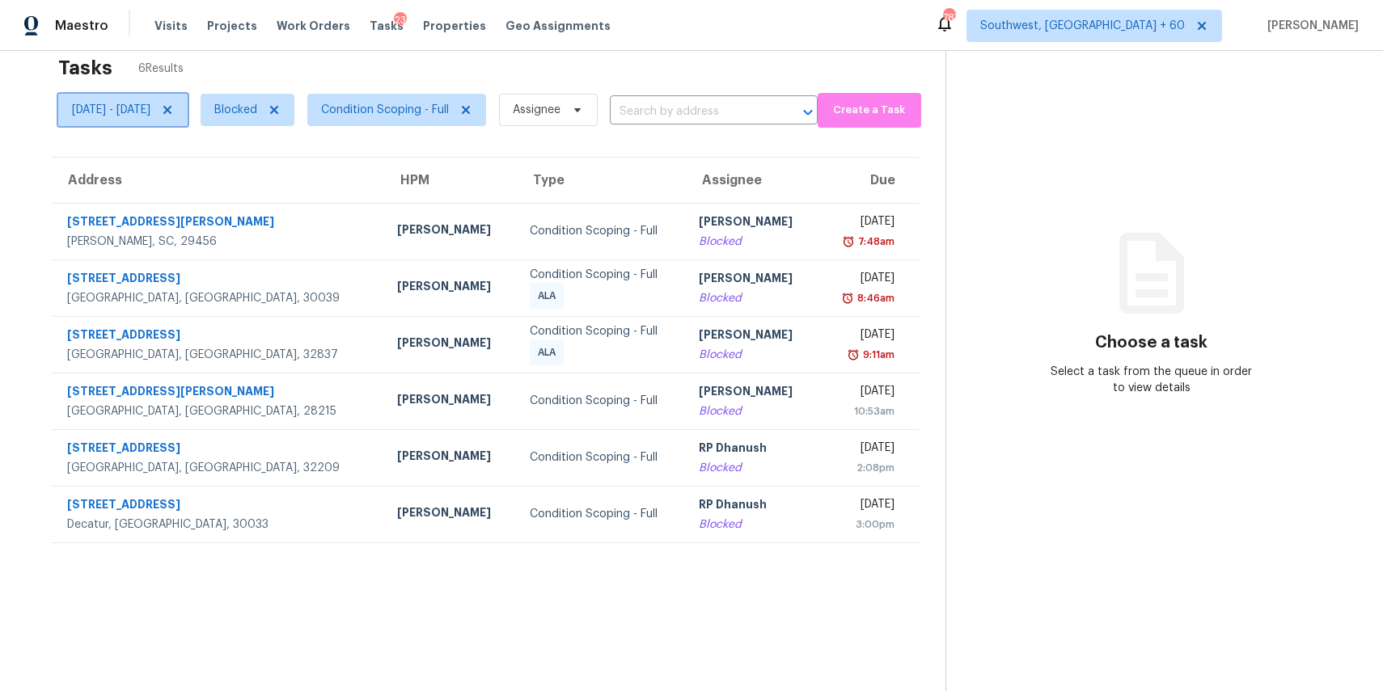
click at [174, 110] on icon at bounding box center [167, 110] width 13 height 13
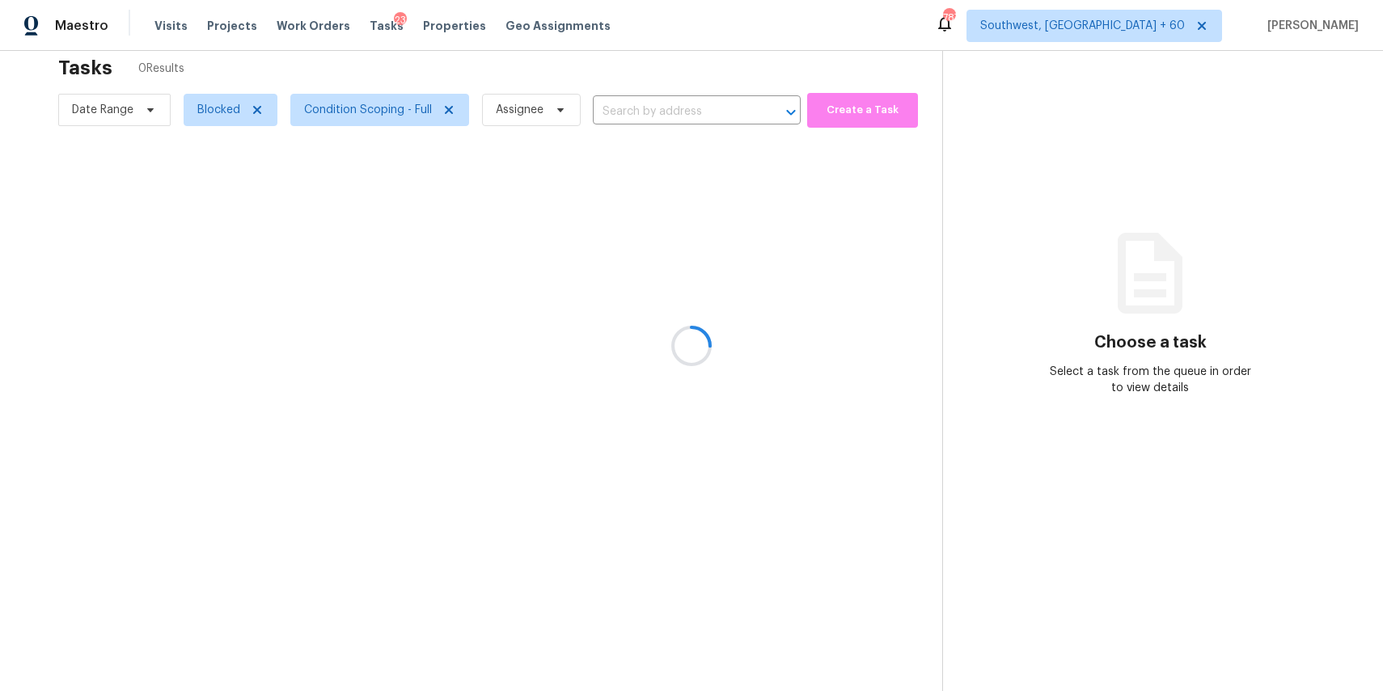
click at [340, 74] on div at bounding box center [691, 345] width 1383 height 691
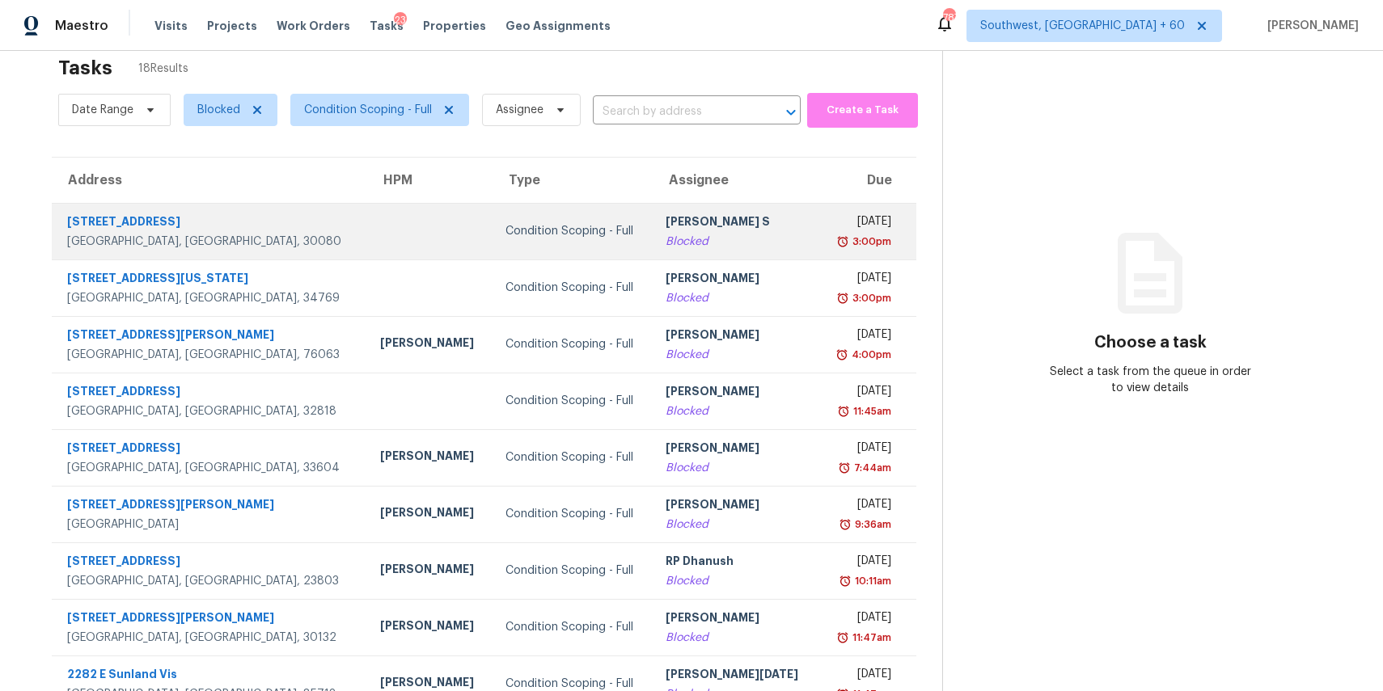
click at [695, 232] on div "Anbu Jebakumar S" at bounding box center [736, 224] width 140 height 20
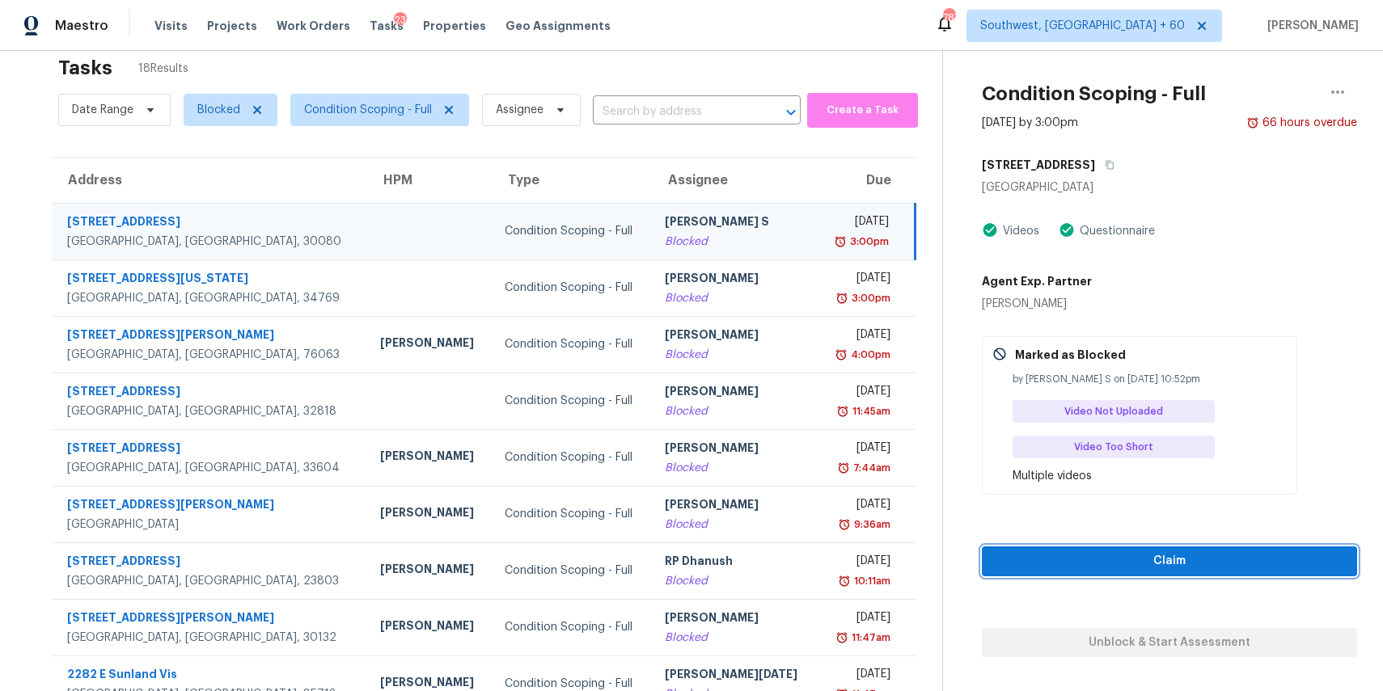
click at [1158, 572] on button "Claim" at bounding box center [1169, 562] width 375 height 30
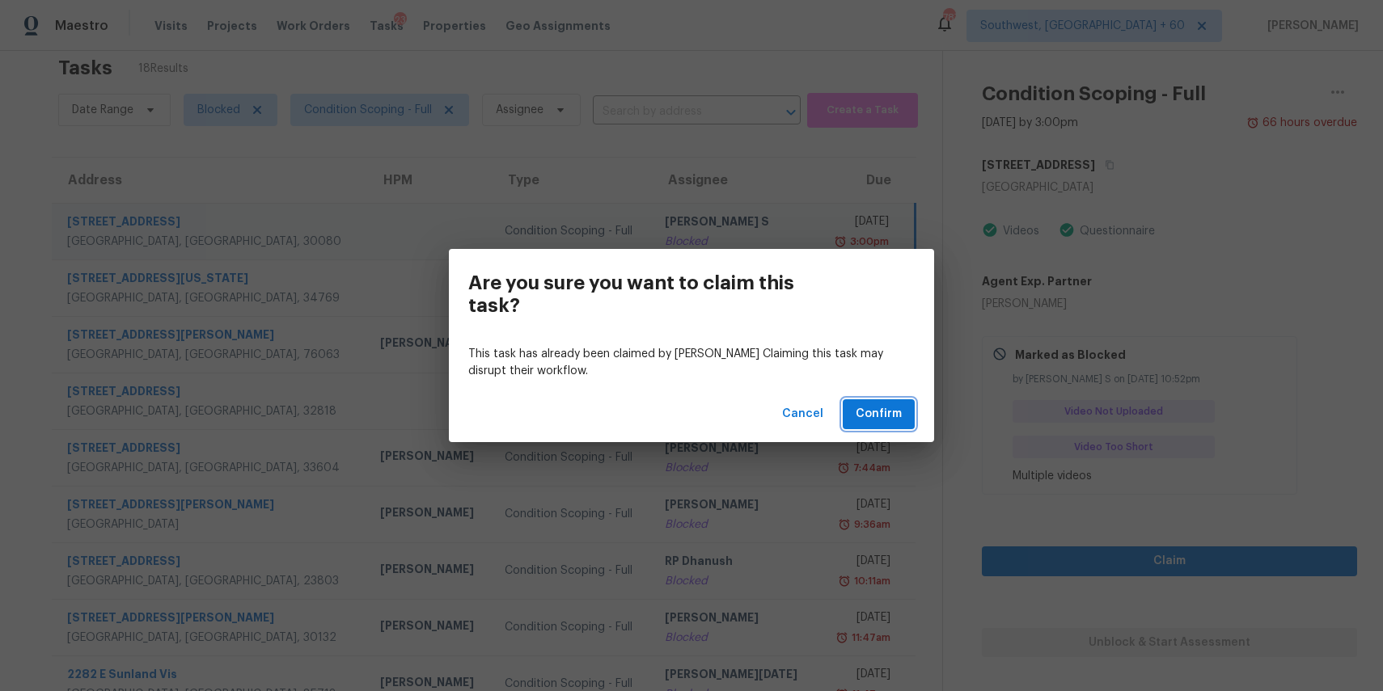
click at [895, 418] on span "Confirm" at bounding box center [879, 414] width 46 height 20
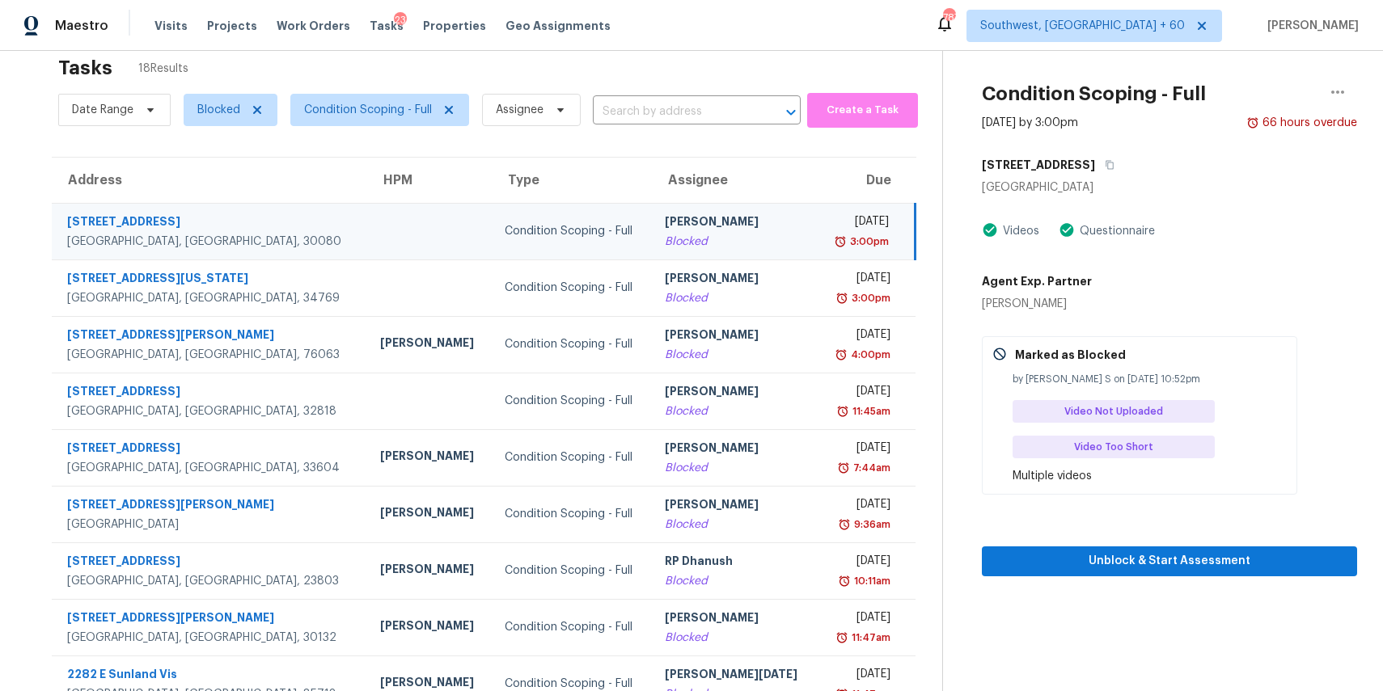
click at [799, 54] on div "Tasks 18 Results" at bounding box center [500, 68] width 884 height 42
click at [827, 76] on div "Tasks 18 Results" at bounding box center [500, 68] width 884 height 42
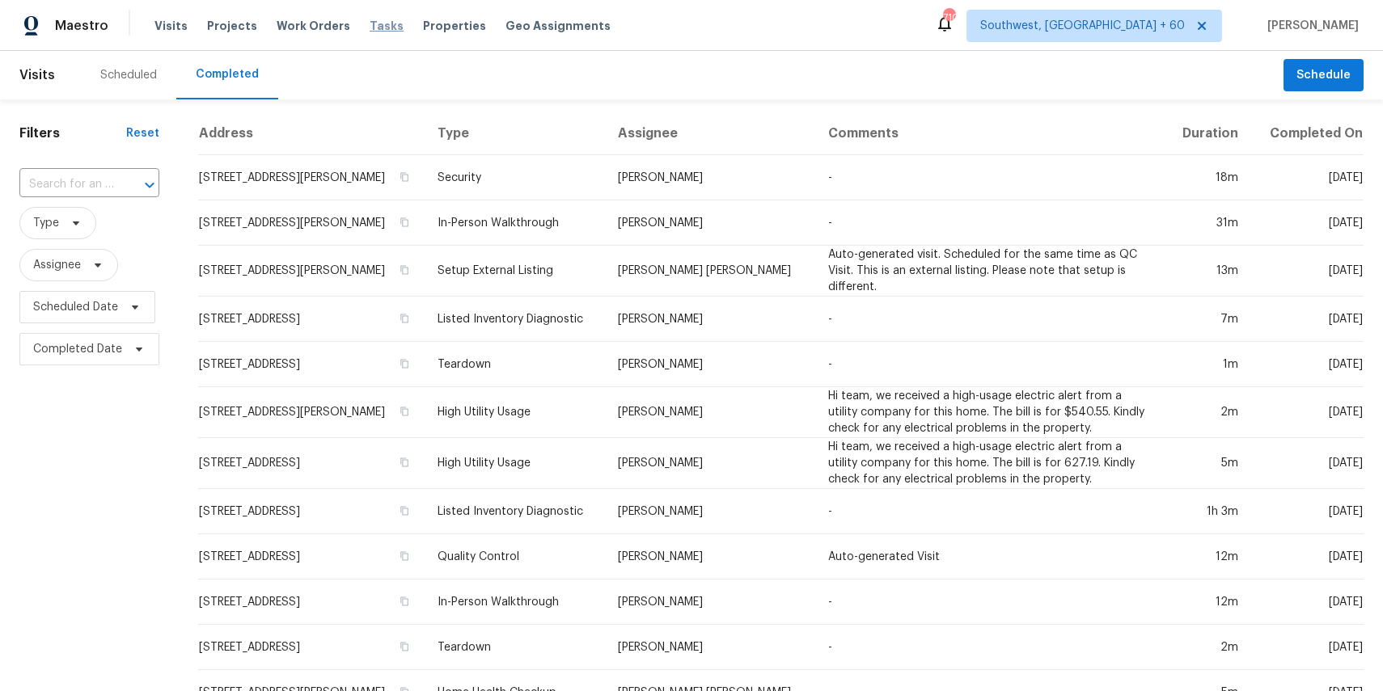
click at [370, 27] on span "Tasks" at bounding box center [387, 25] width 34 height 11
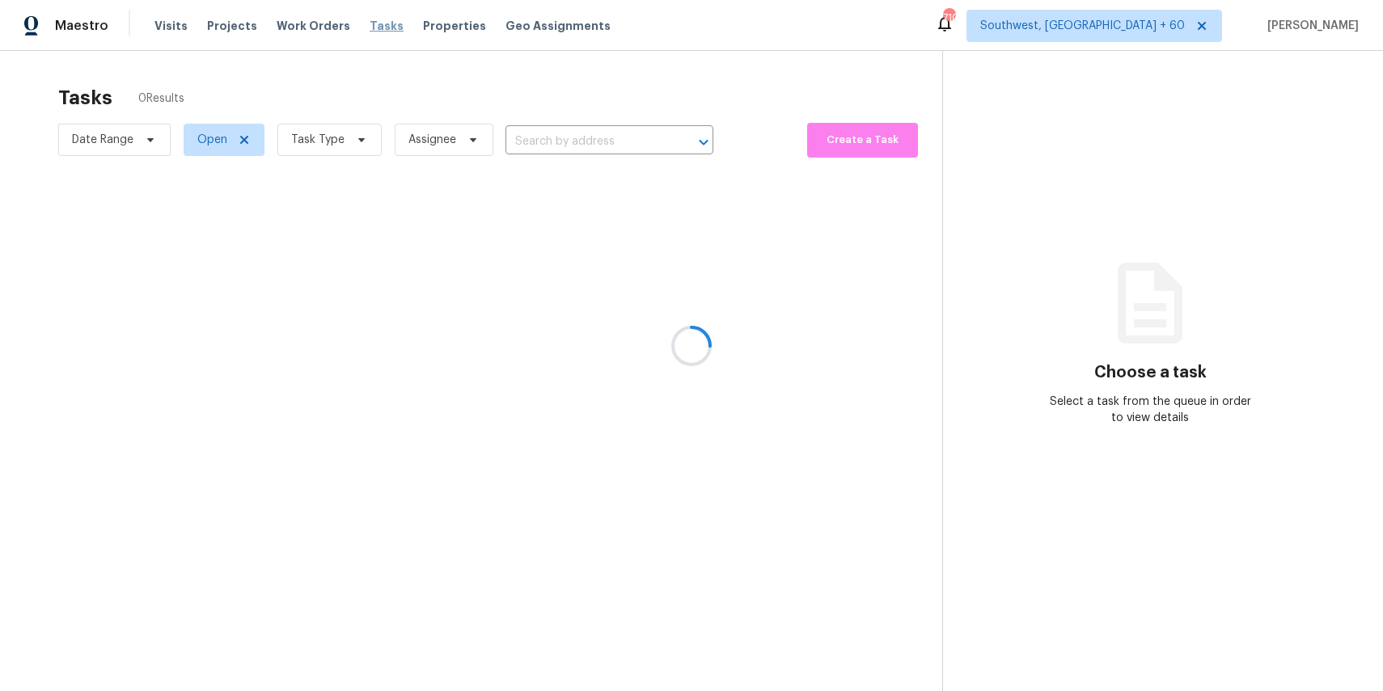
click at [365, 27] on div at bounding box center [691, 345] width 1383 height 691
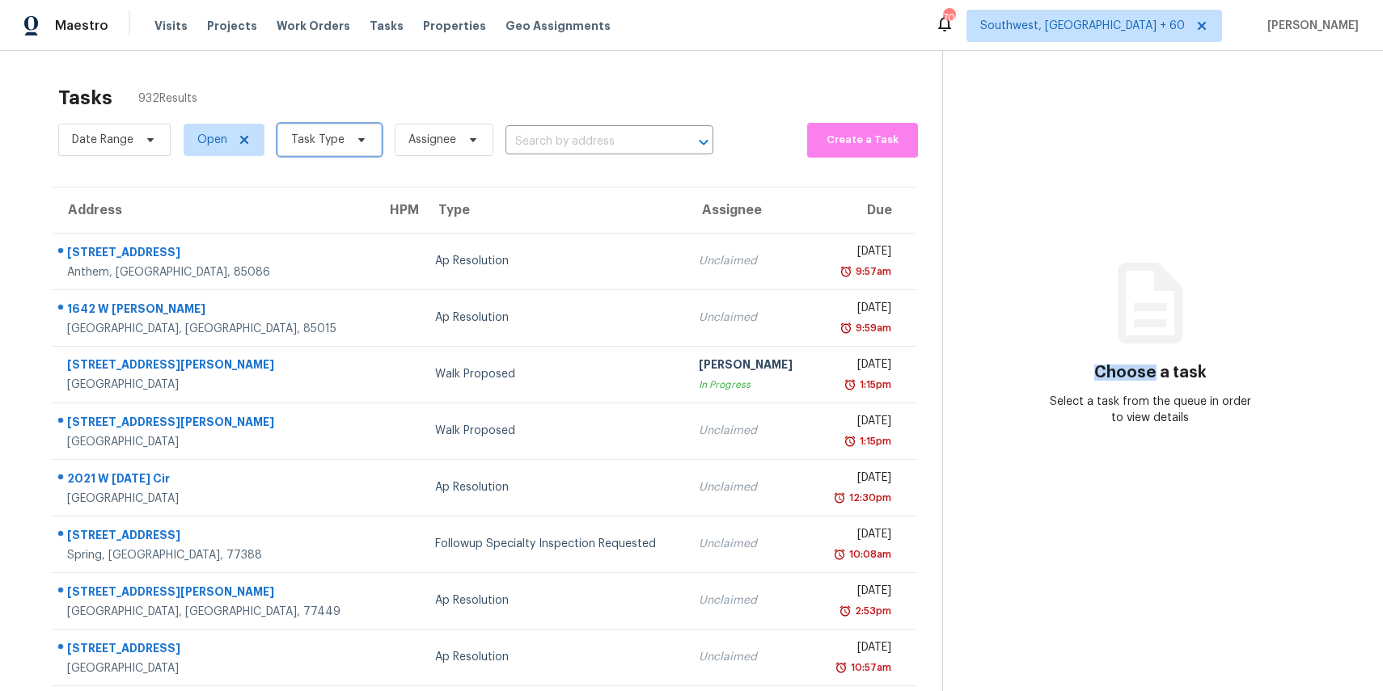
click at [339, 135] on span "Task Type" at bounding box center [317, 140] width 53 height 16
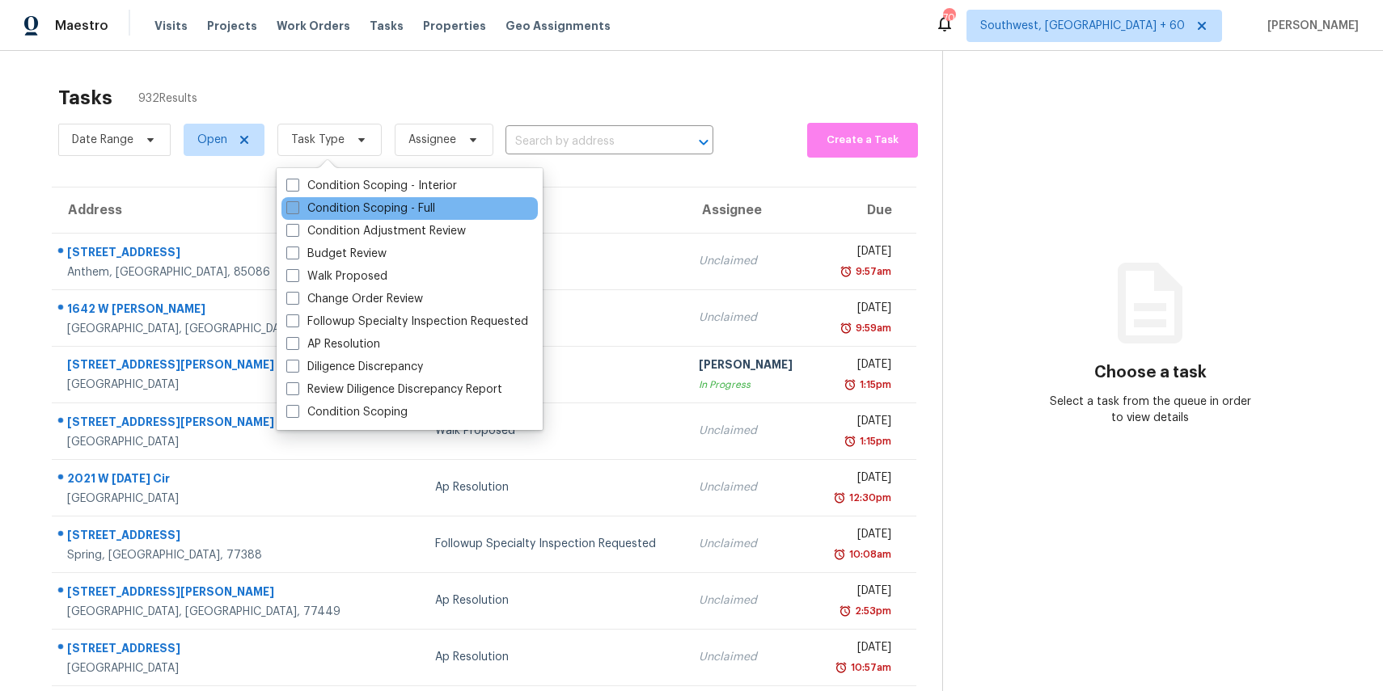
click at [408, 214] on label "Condition Scoping - Full" at bounding box center [360, 209] width 149 height 16
click at [297, 211] on input "Condition Scoping - Full" at bounding box center [291, 206] width 11 height 11
checkbox input "true"
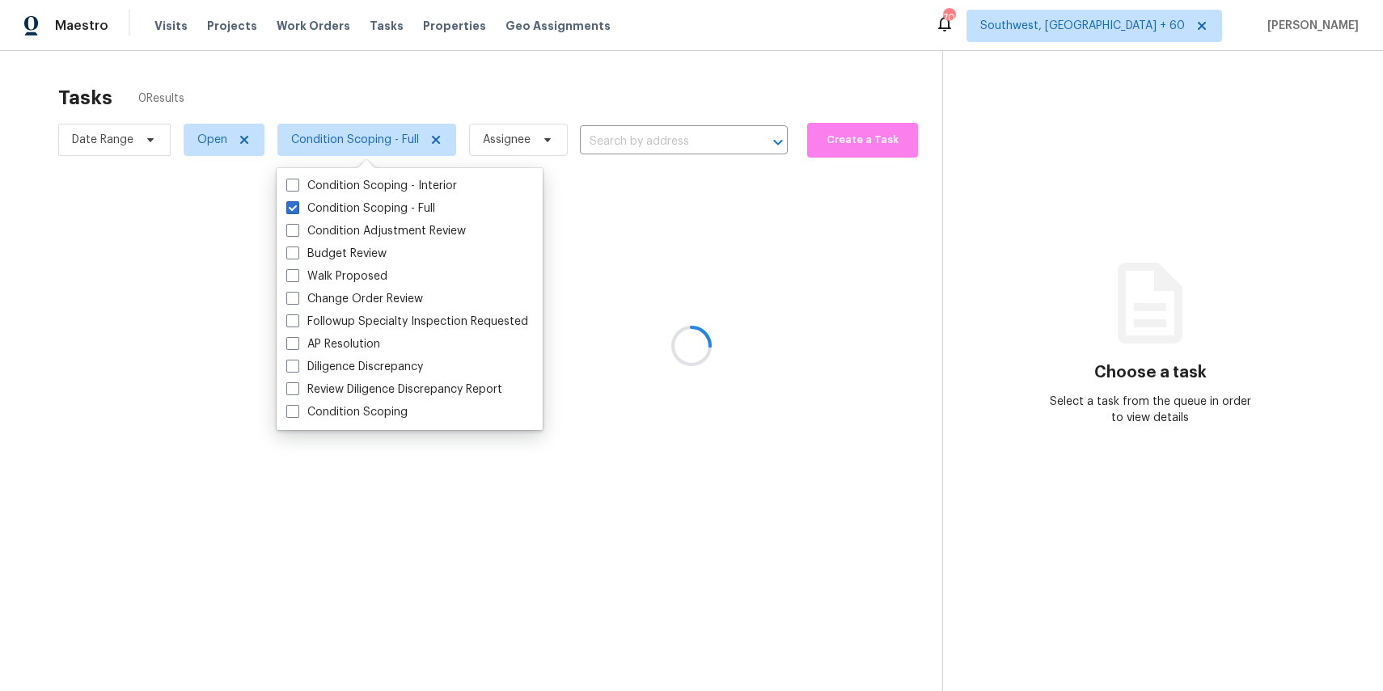
click at [411, 112] on div at bounding box center [691, 345] width 1383 height 691
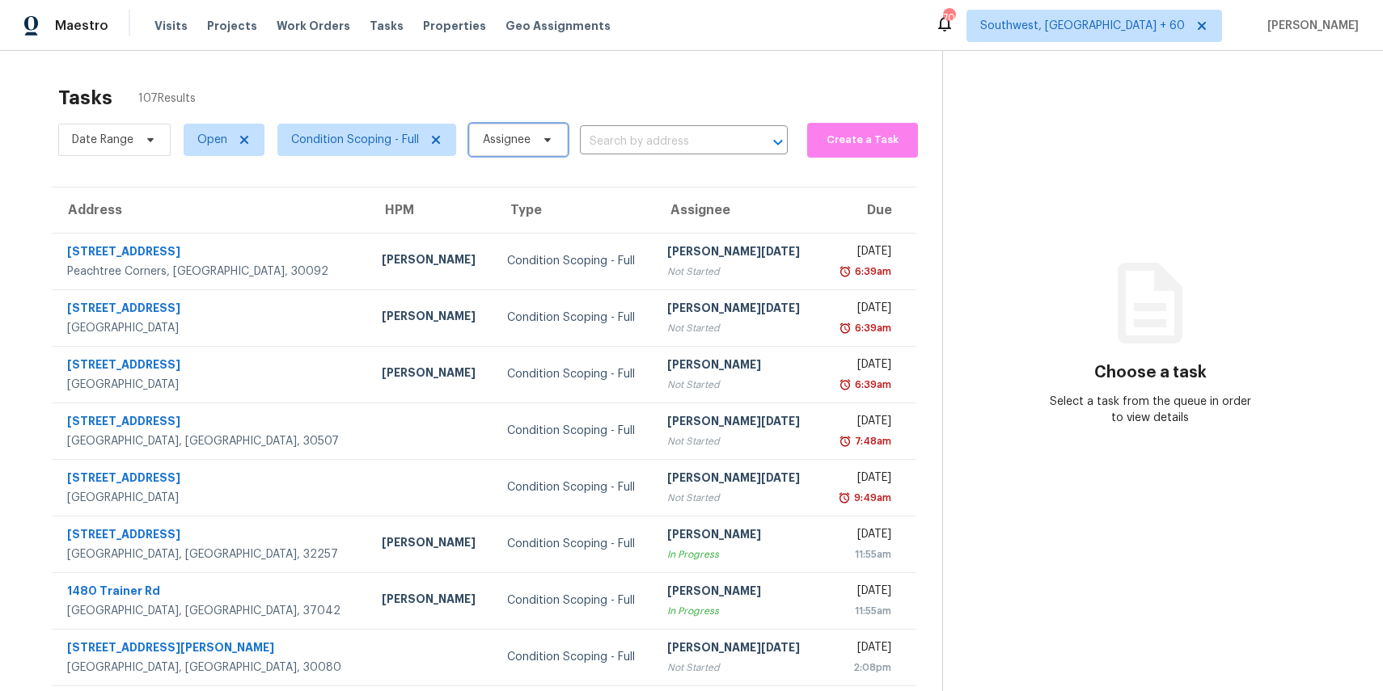
click at [521, 152] on span "Assignee" at bounding box center [518, 140] width 99 height 32
click at [151, 138] on icon at bounding box center [150, 140] width 6 height 4
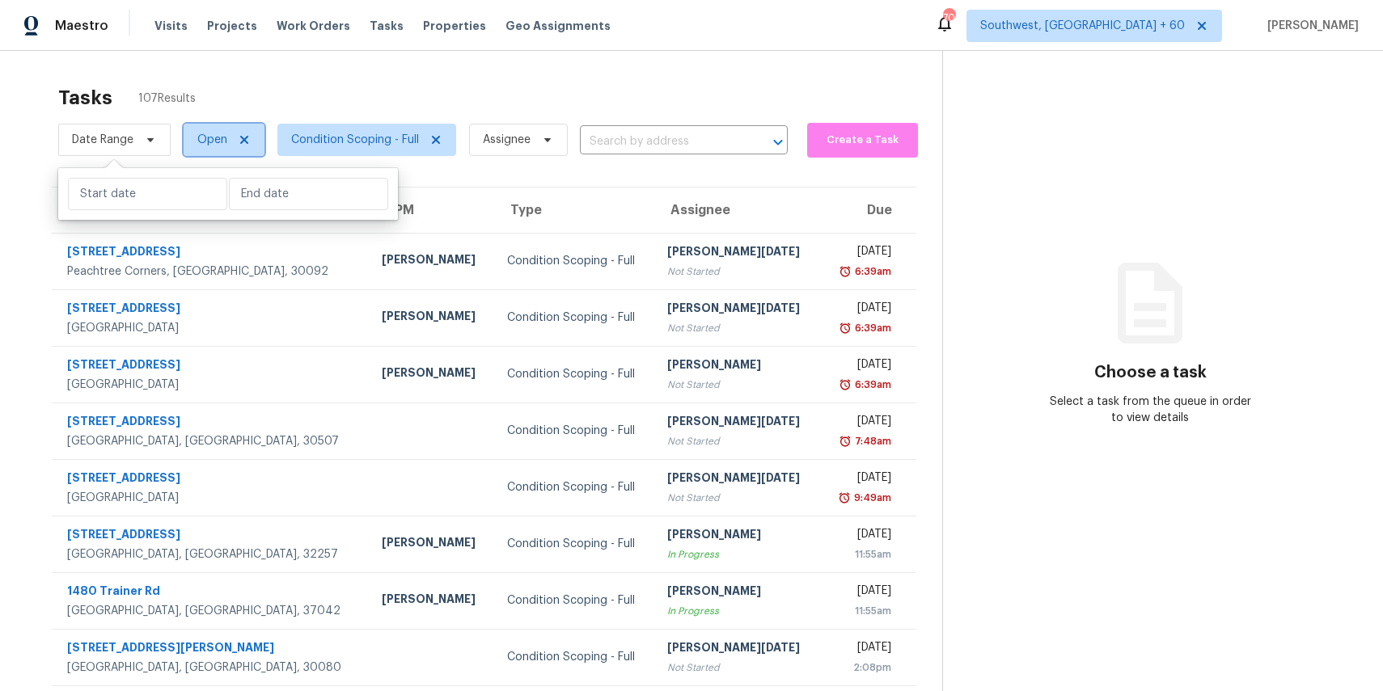
click at [203, 150] on span "Open" at bounding box center [224, 140] width 81 height 32
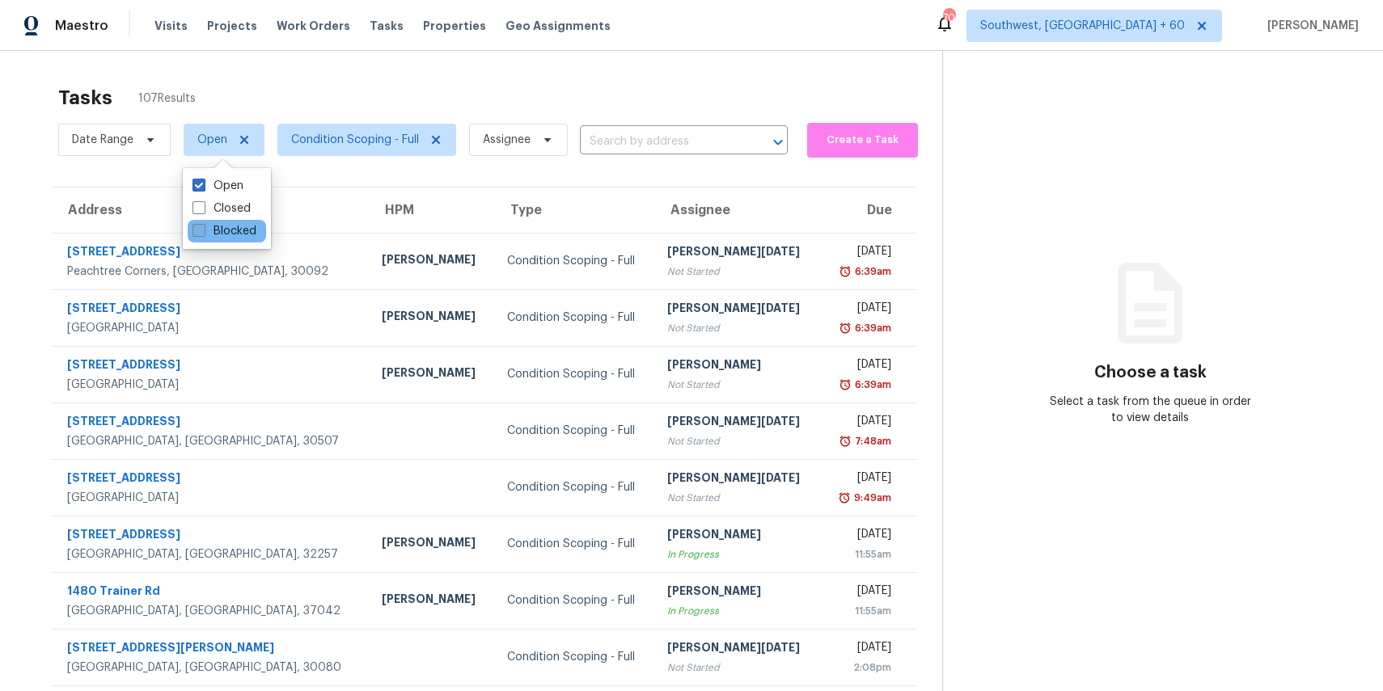
click at [235, 233] on label "Blocked" at bounding box center [224, 231] width 64 height 16
click at [203, 233] on input "Blocked" at bounding box center [197, 228] width 11 height 11
checkbox input "true"
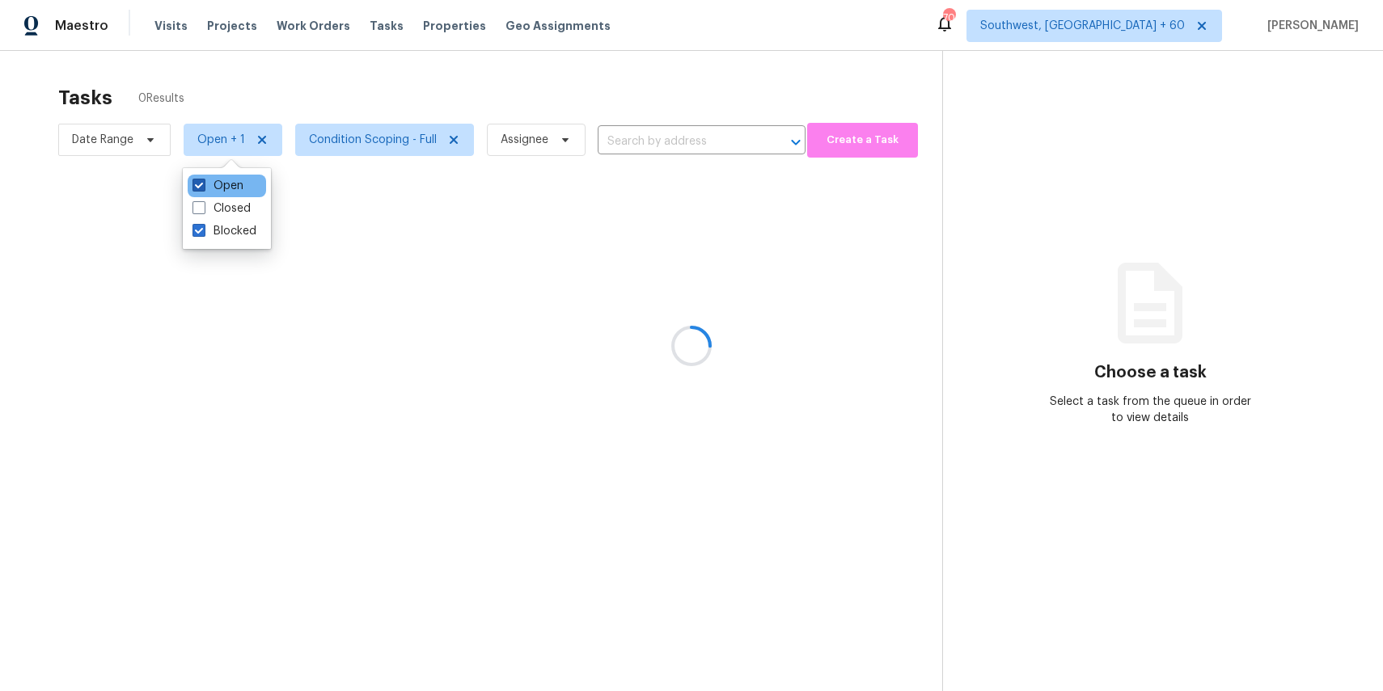
click at [219, 190] on label "Open" at bounding box center [217, 186] width 51 height 16
click at [203, 188] on input "Open" at bounding box center [197, 183] width 11 height 11
checkbox input "false"
click at [417, 99] on div at bounding box center [691, 345] width 1383 height 691
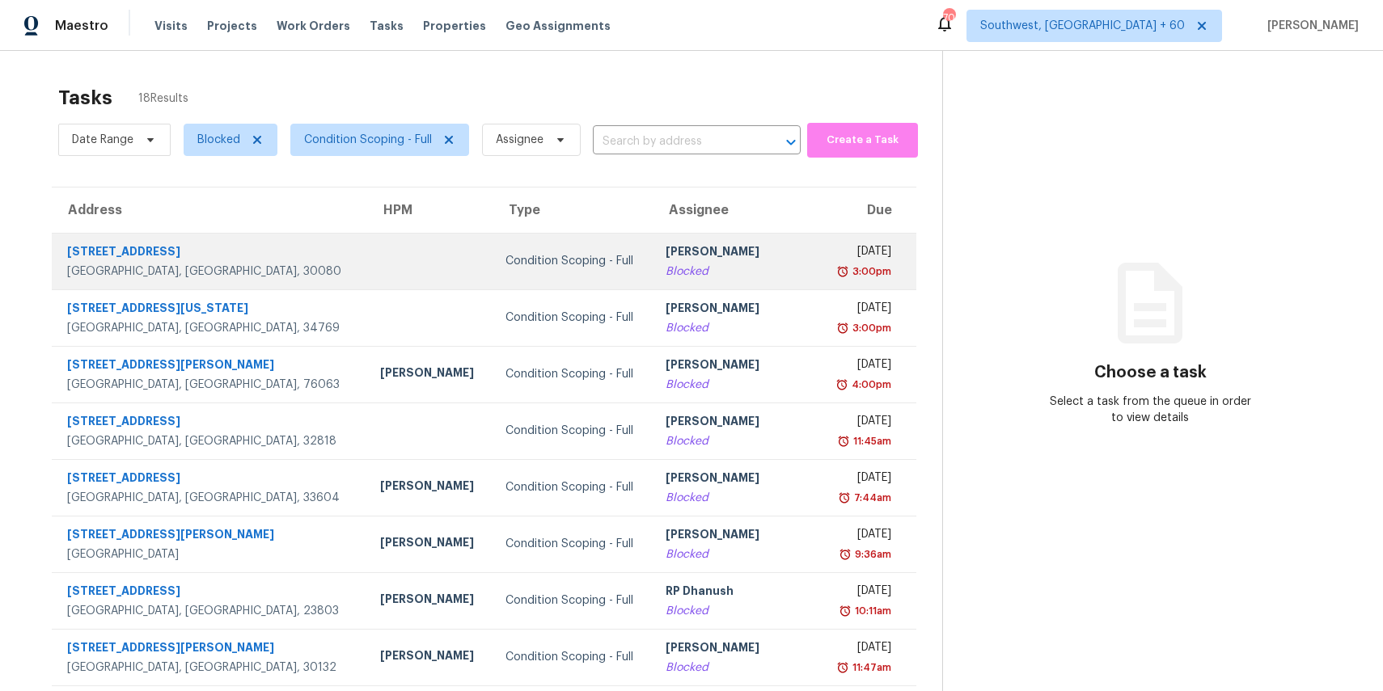
click at [711, 273] on div "Blocked" at bounding box center [736, 272] width 140 height 16
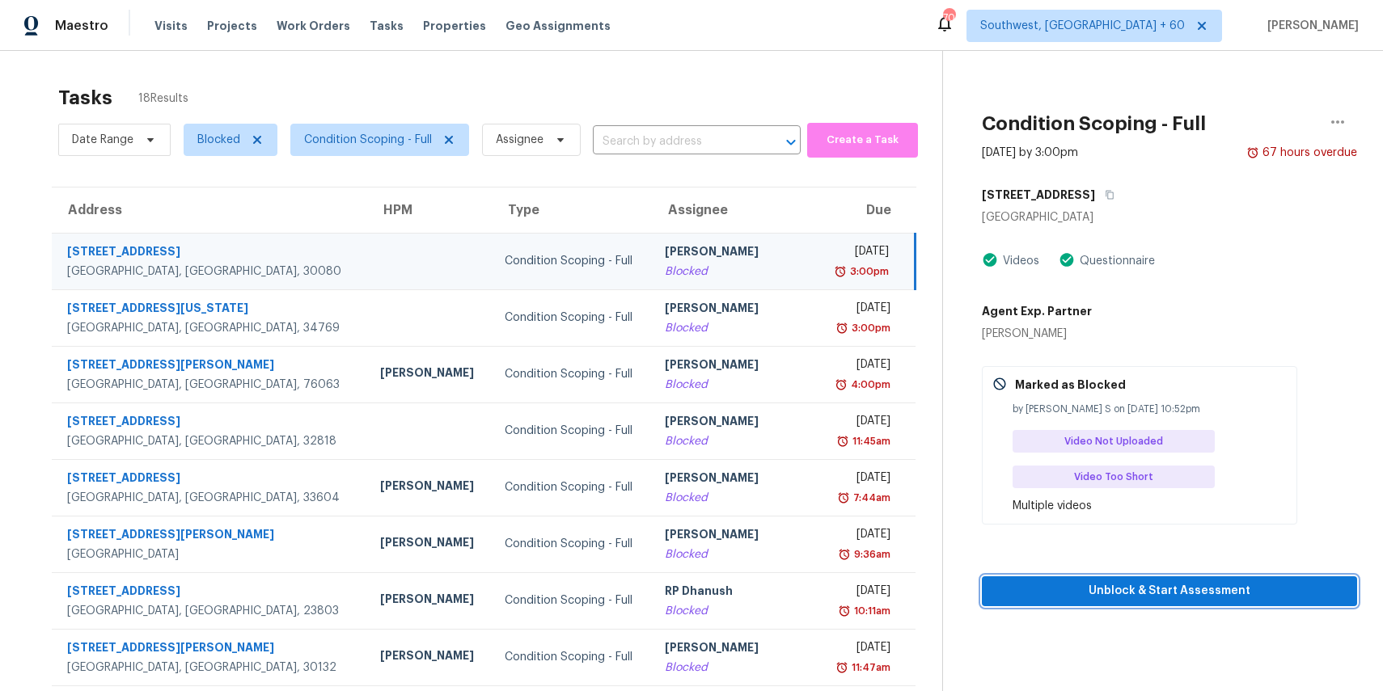
click at [1190, 589] on span "Unblock & Start Assessment" at bounding box center [1169, 591] width 349 height 20
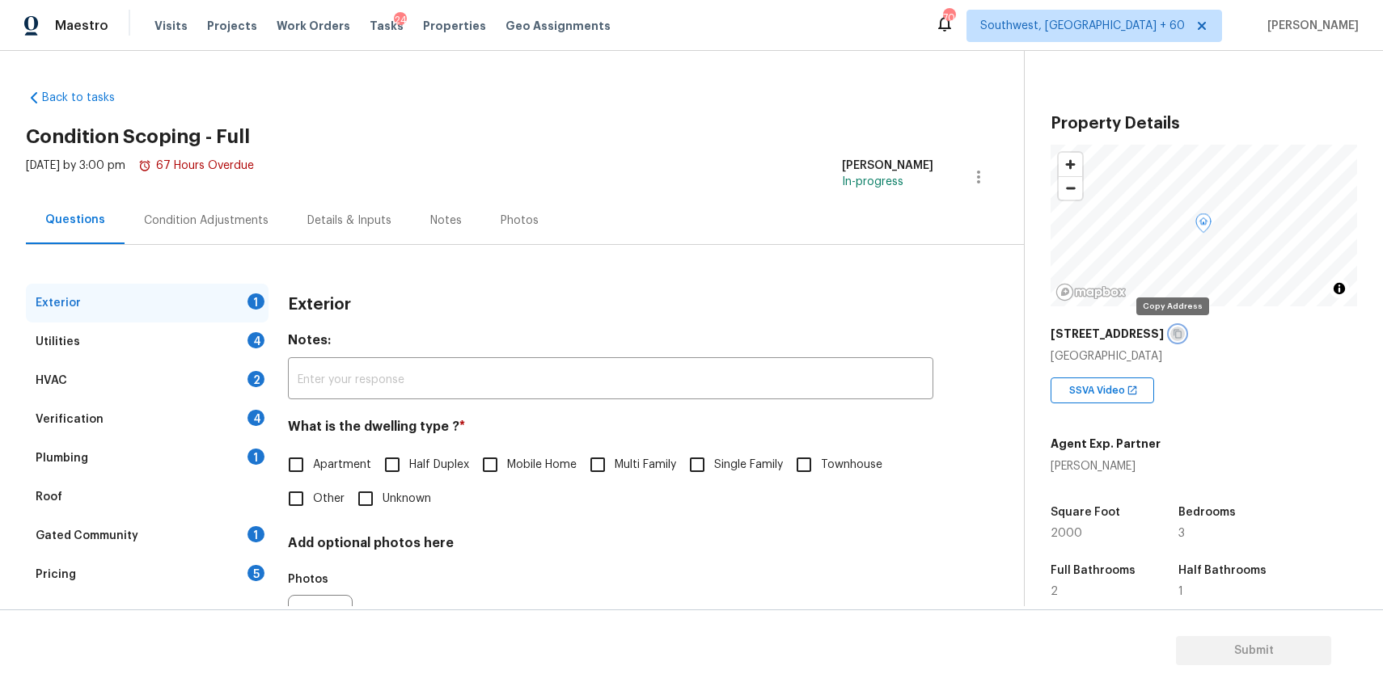
click at [1173, 332] on icon "button" at bounding box center [1178, 334] width 10 height 10
click at [835, 280] on div "Exterior 1 Utilities 4 HVAC 2 Verification 4 Plumbing 1 Roof Gated Community 1 …" at bounding box center [505, 467] width 959 height 444
click at [726, 470] on span "Single Family" at bounding box center [748, 465] width 69 height 17
click at [714, 470] on input "Single Family" at bounding box center [697, 465] width 34 height 34
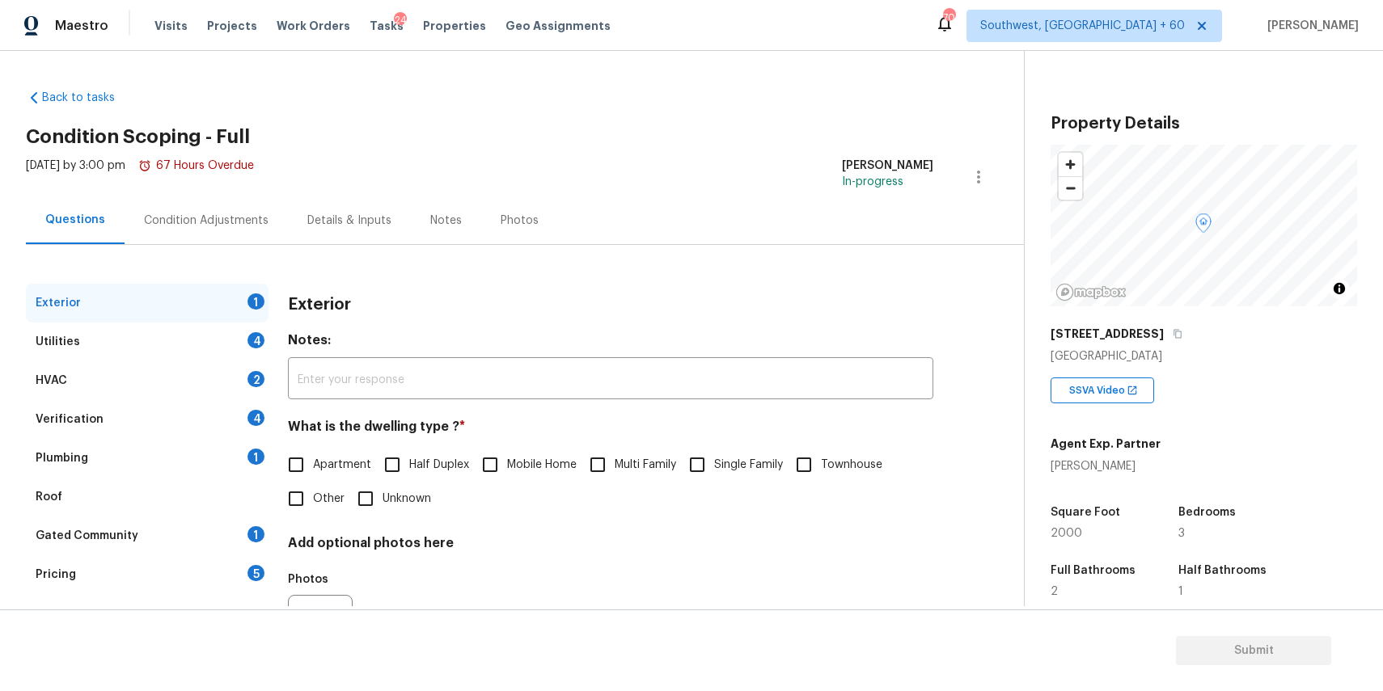
checkbox input "true"
click at [137, 570] on div "Pricing 5" at bounding box center [147, 575] width 243 height 39
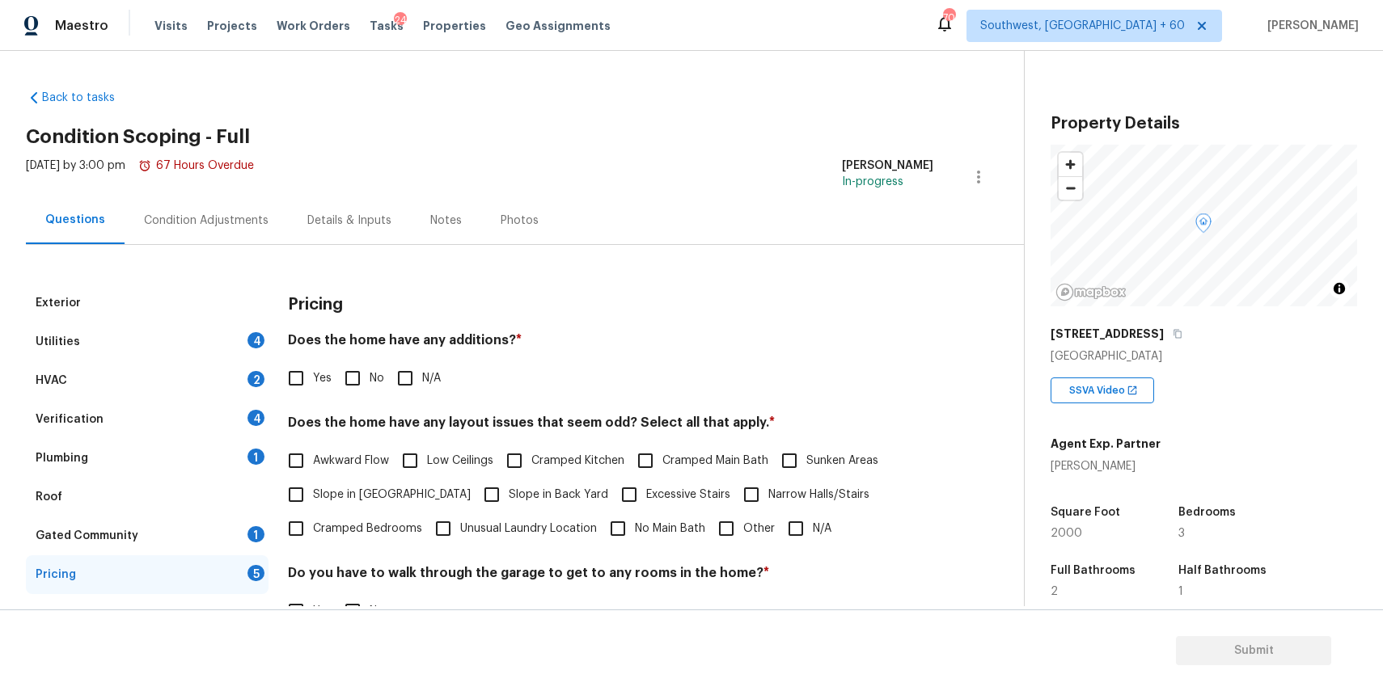
scroll to position [211, 0]
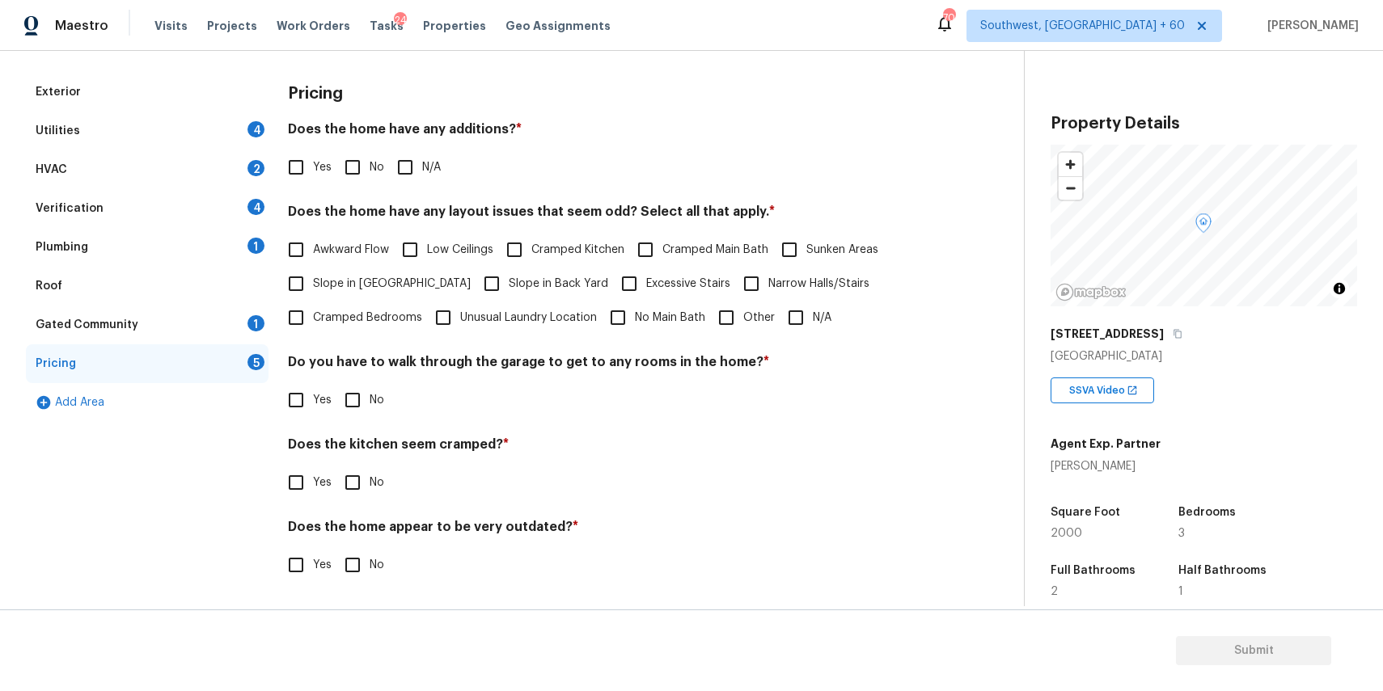
click at [747, 305] on label "Other" at bounding box center [742, 318] width 66 height 34
click at [743, 305] on input "Other" at bounding box center [726, 318] width 34 height 34
checkbox input "true"
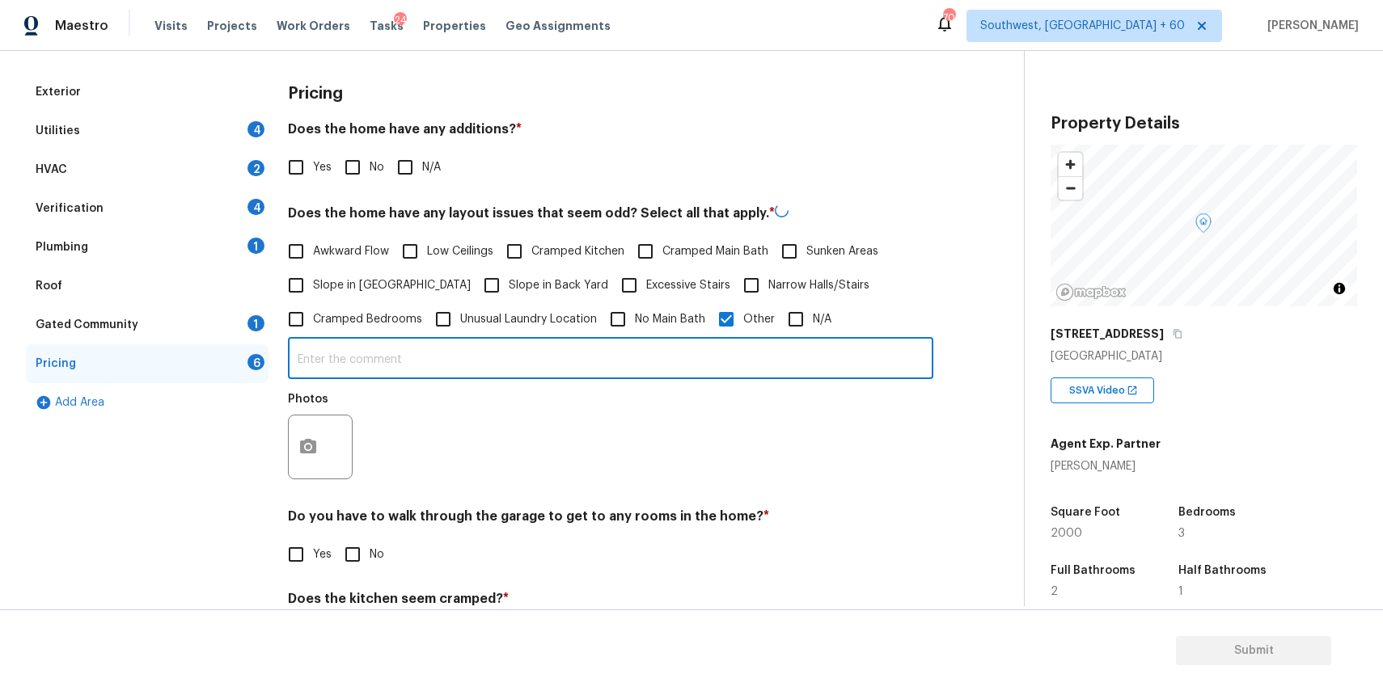
click at [669, 363] on input "text" at bounding box center [610, 360] width 645 height 38
type input "sqft discrepancy"
click at [290, 445] on button "button" at bounding box center [308, 445] width 39 height 63
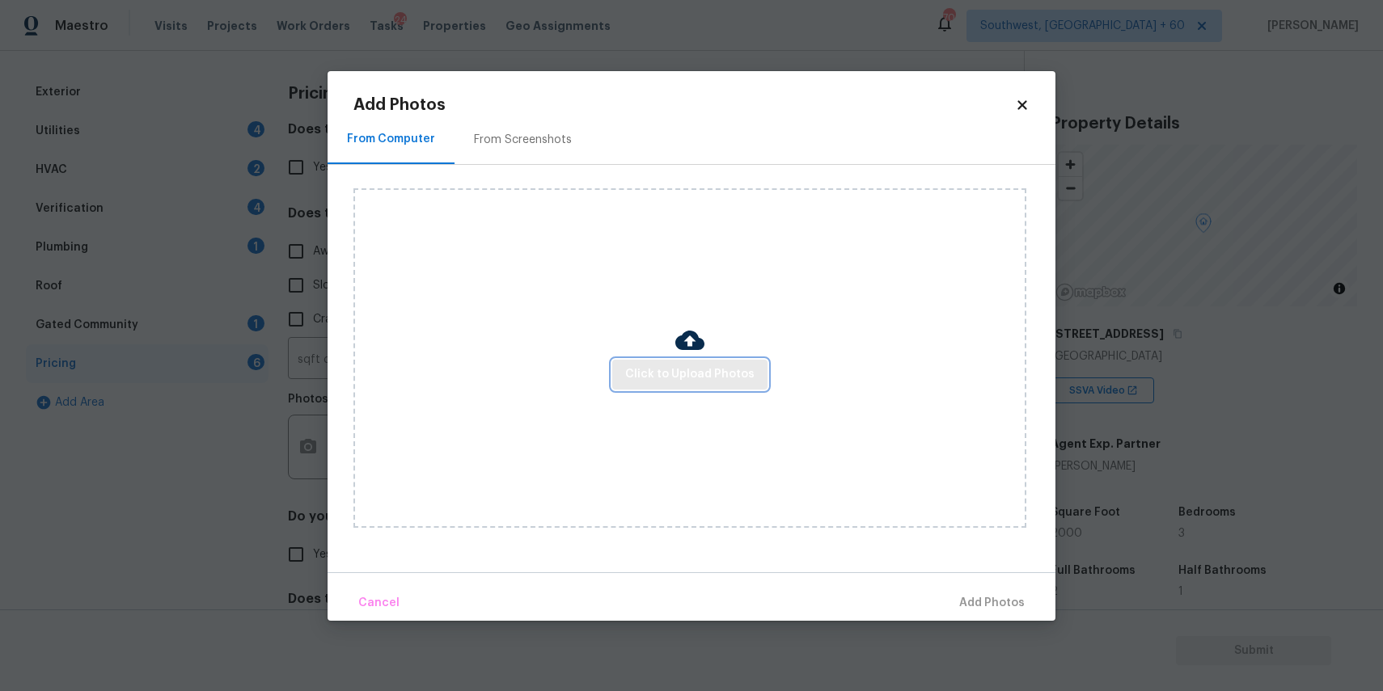
click at [672, 379] on span "Click to Upload Photos" at bounding box center [689, 375] width 129 height 20
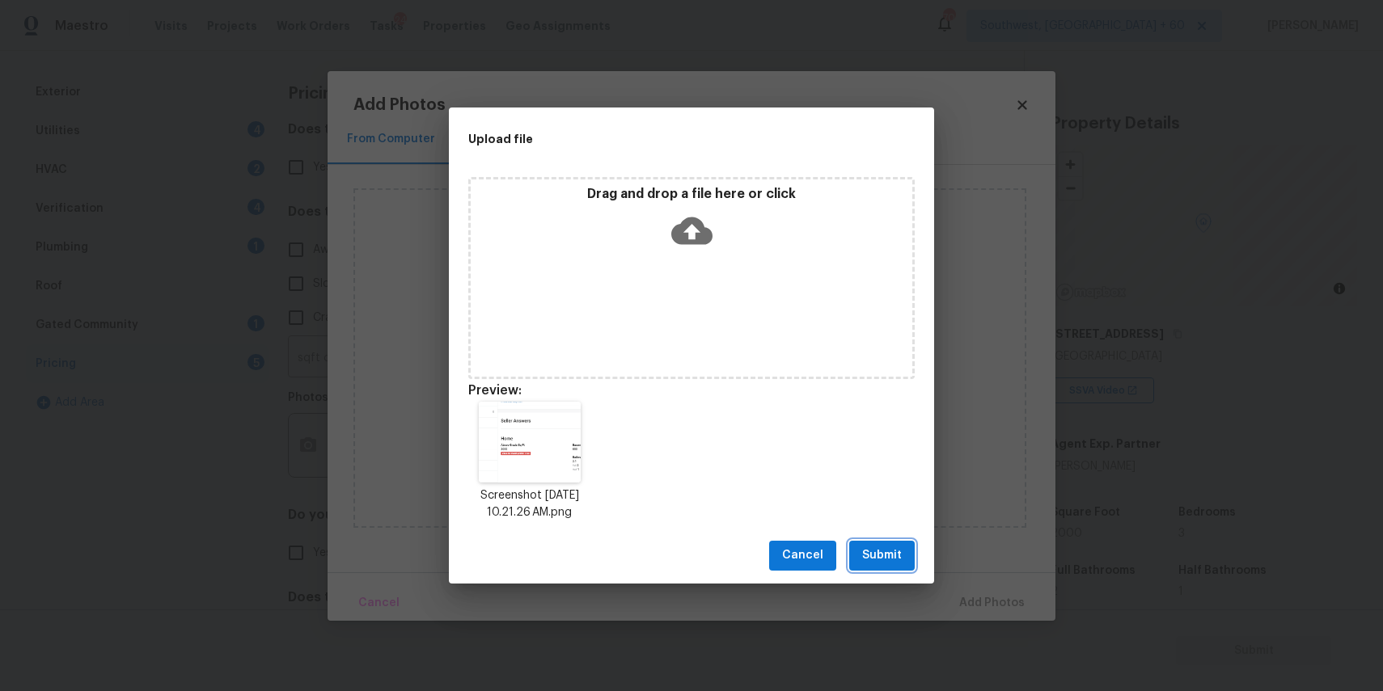
click at [877, 541] on button "Submit" at bounding box center [882, 556] width 66 height 30
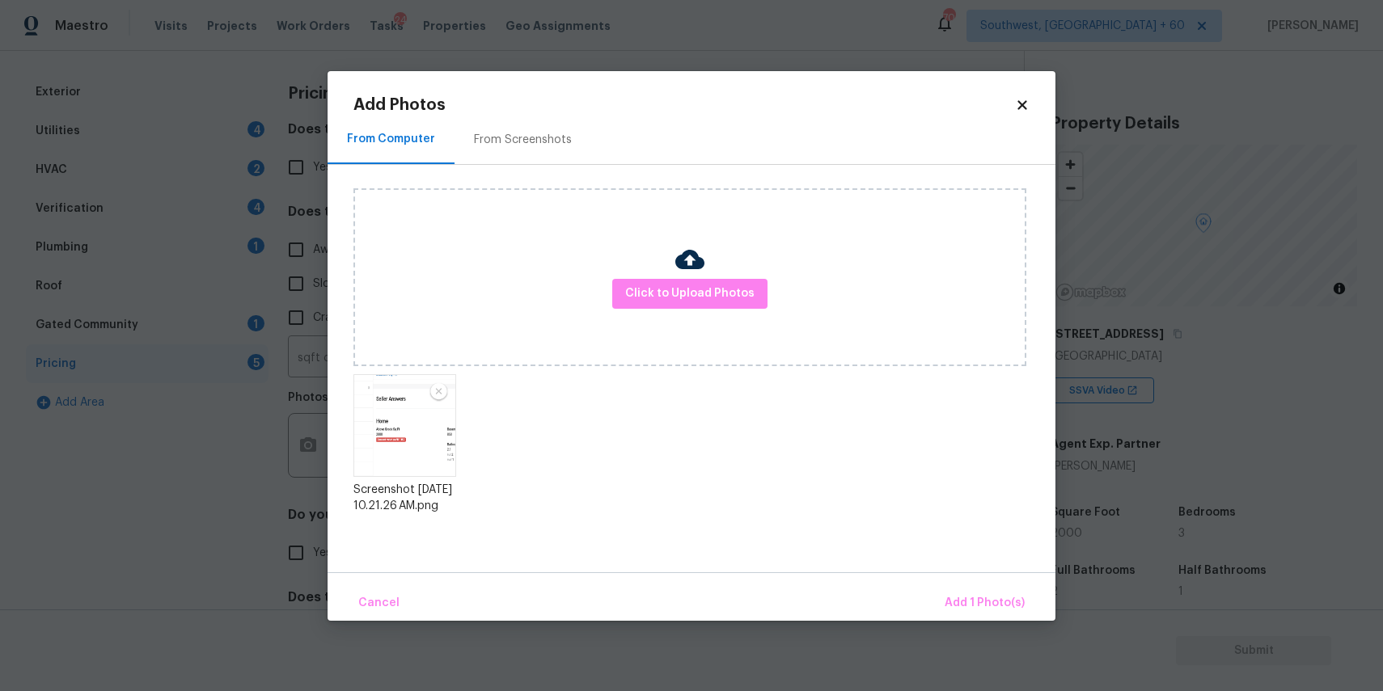
click at [1031, 607] on div "Cancel Add 1 Photo(s)" at bounding box center [692, 597] width 728 height 49
click at [983, 594] on span "Add 1 Photo(s)" at bounding box center [985, 604] width 80 height 20
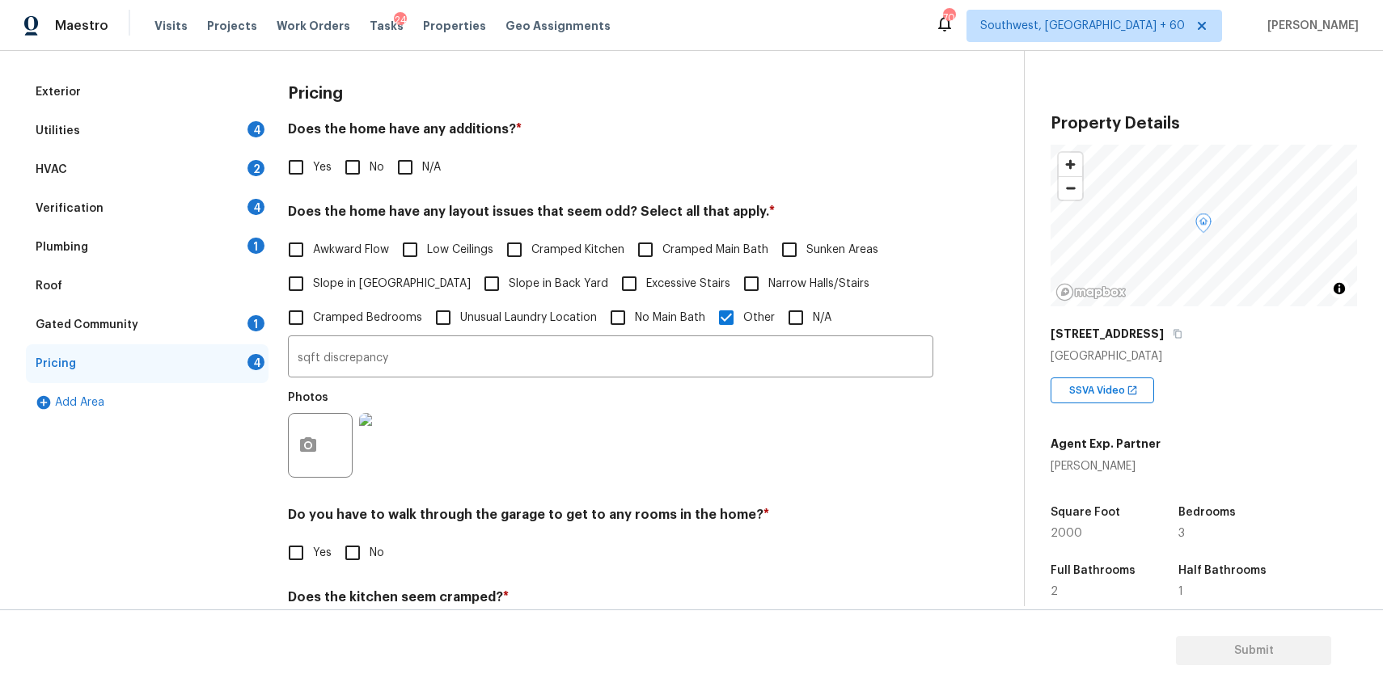
click at [253, 129] on div "4" at bounding box center [255, 129] width 17 height 16
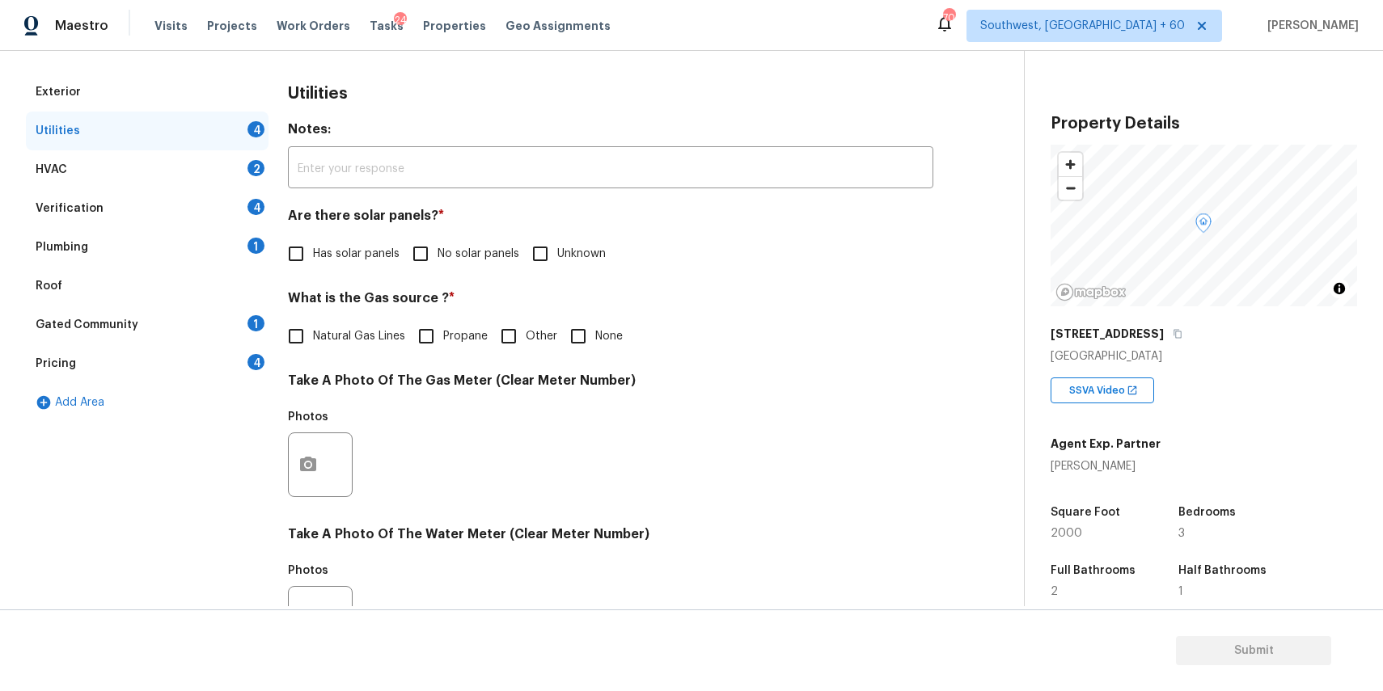
scroll to position [266, 0]
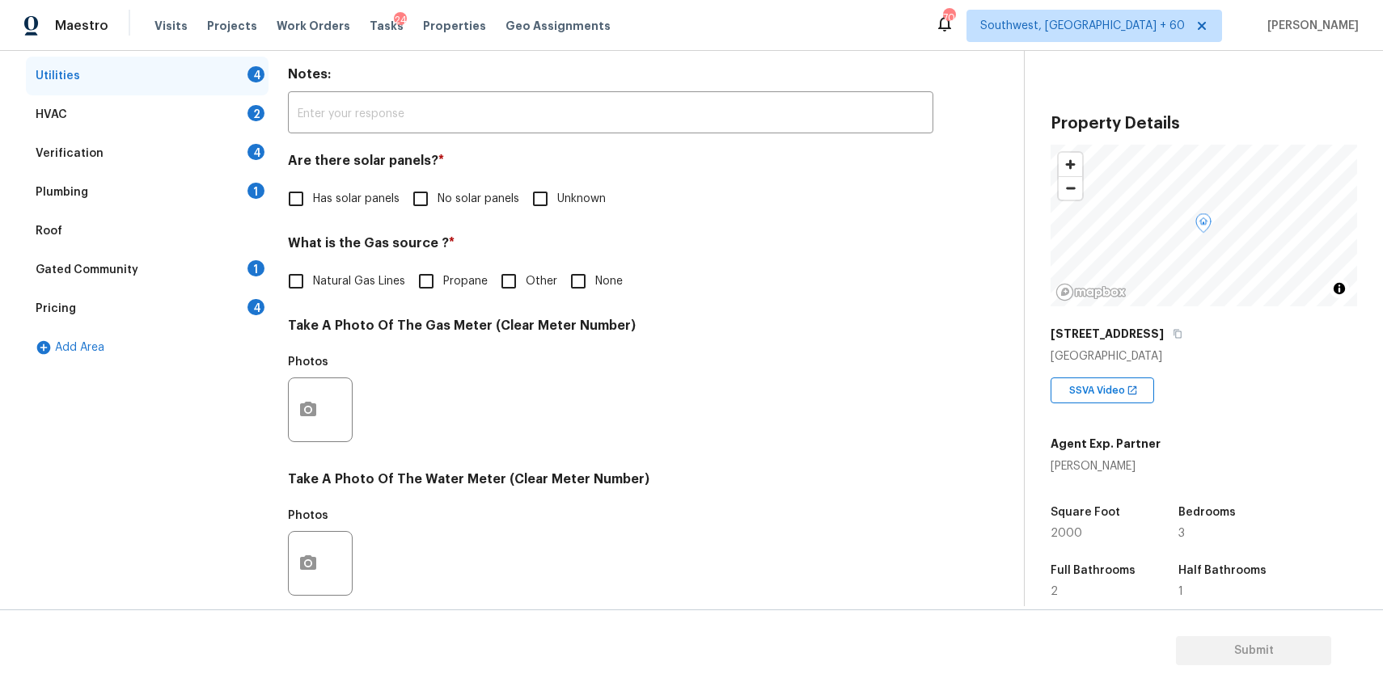
click at [491, 196] on span "No solar panels" at bounding box center [479, 199] width 82 height 17
click at [438, 196] on input "No solar panels" at bounding box center [421, 199] width 34 height 34
checkbox input "true"
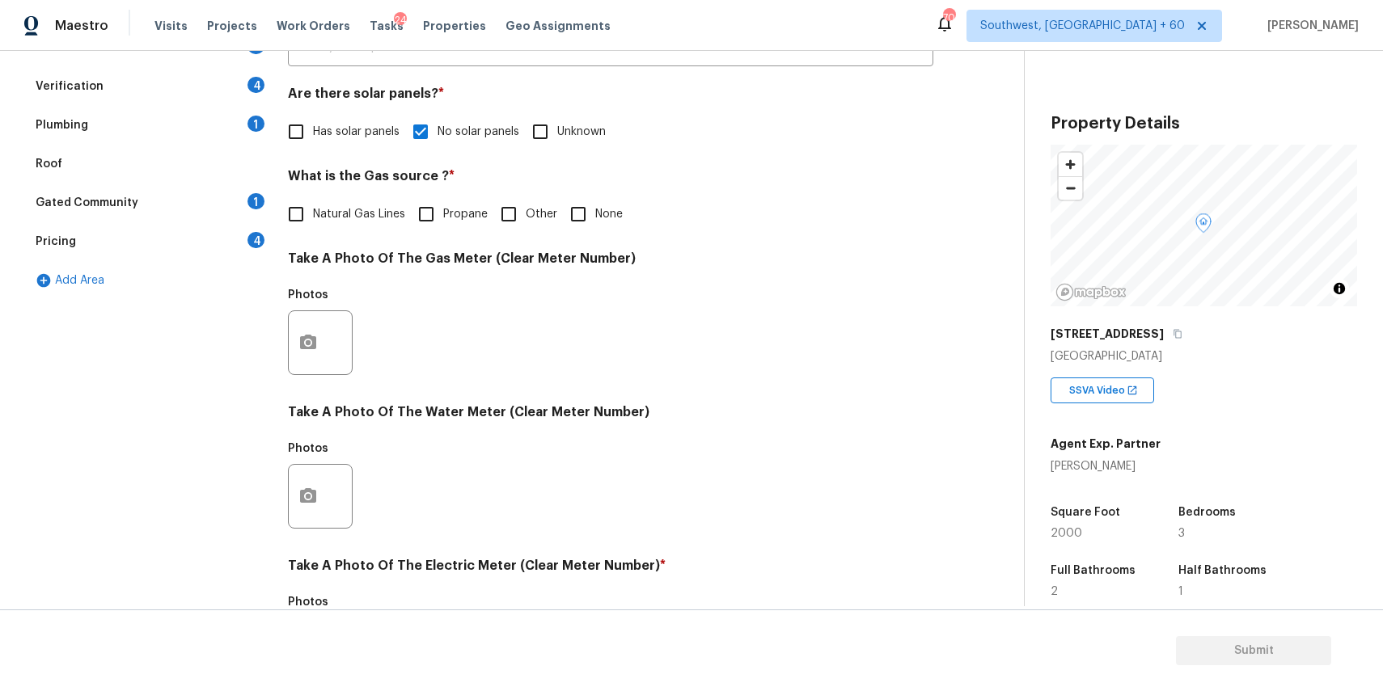
scroll to position [378, 0]
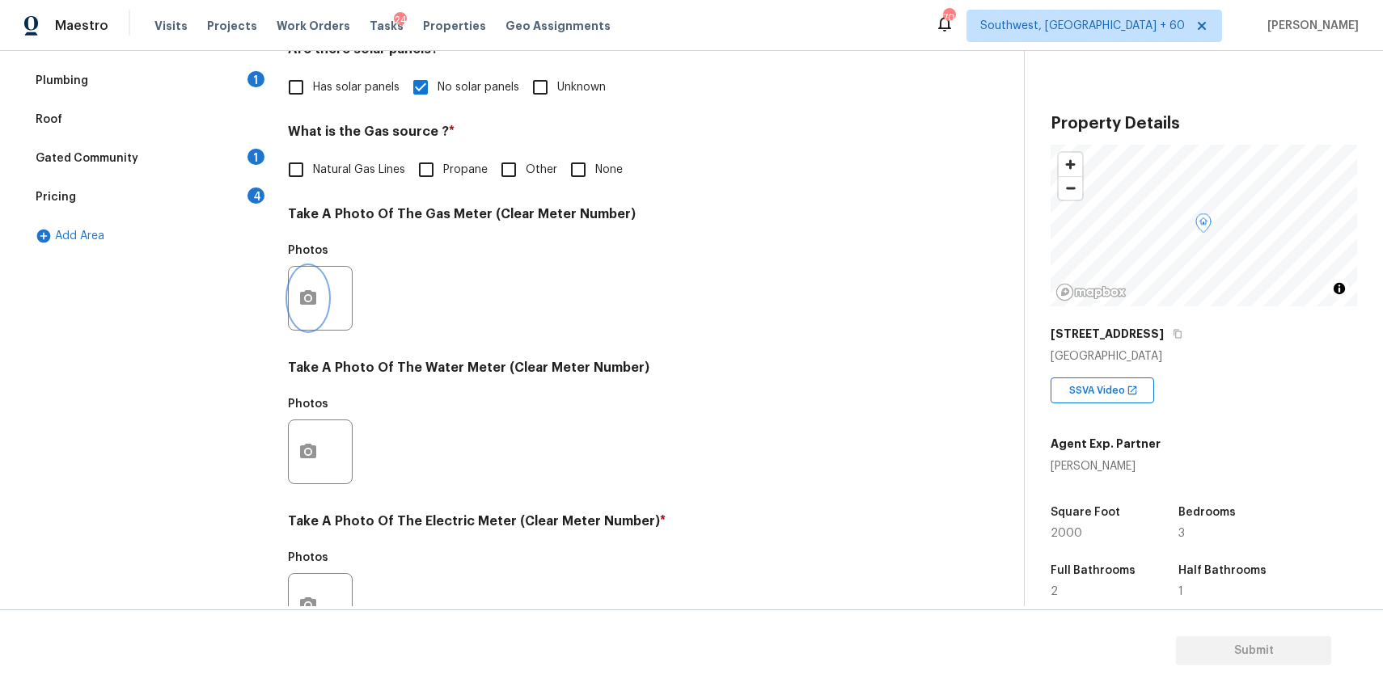
click at [317, 302] on icon "button" at bounding box center [307, 298] width 19 height 19
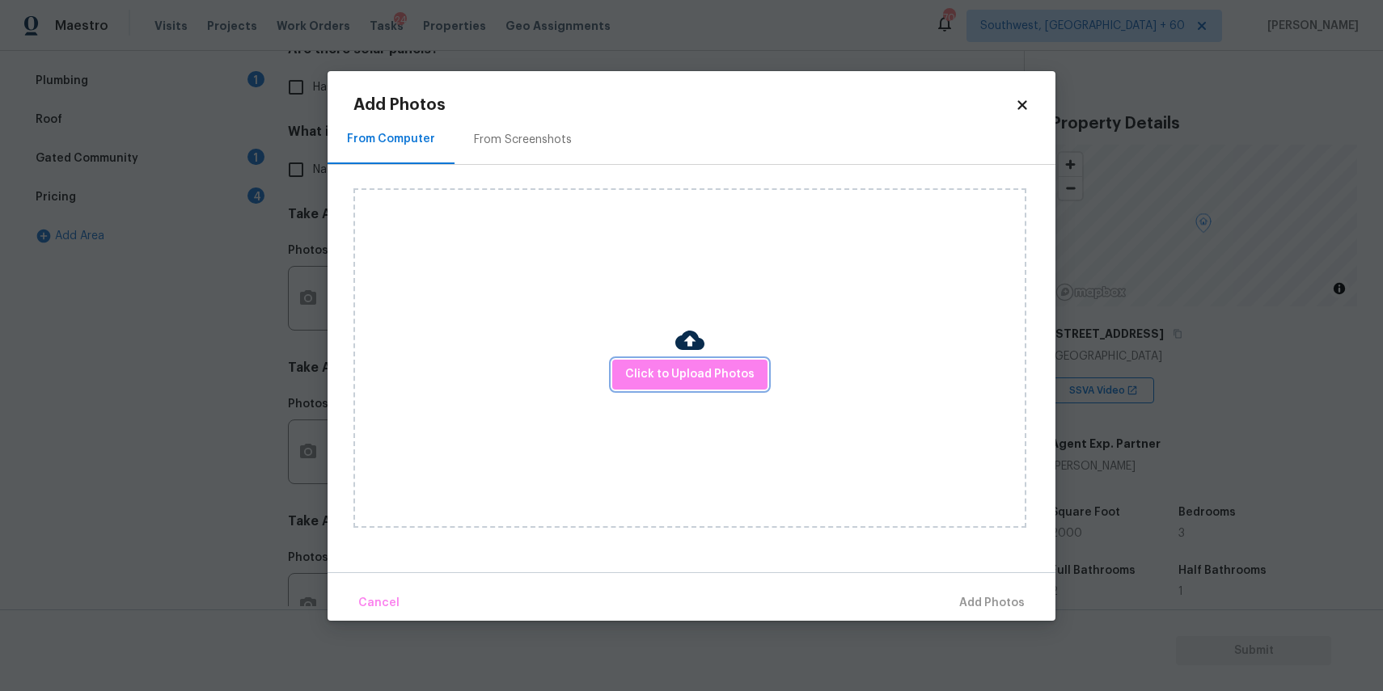
click at [620, 381] on button "Click to Upload Photos" at bounding box center [689, 375] width 155 height 30
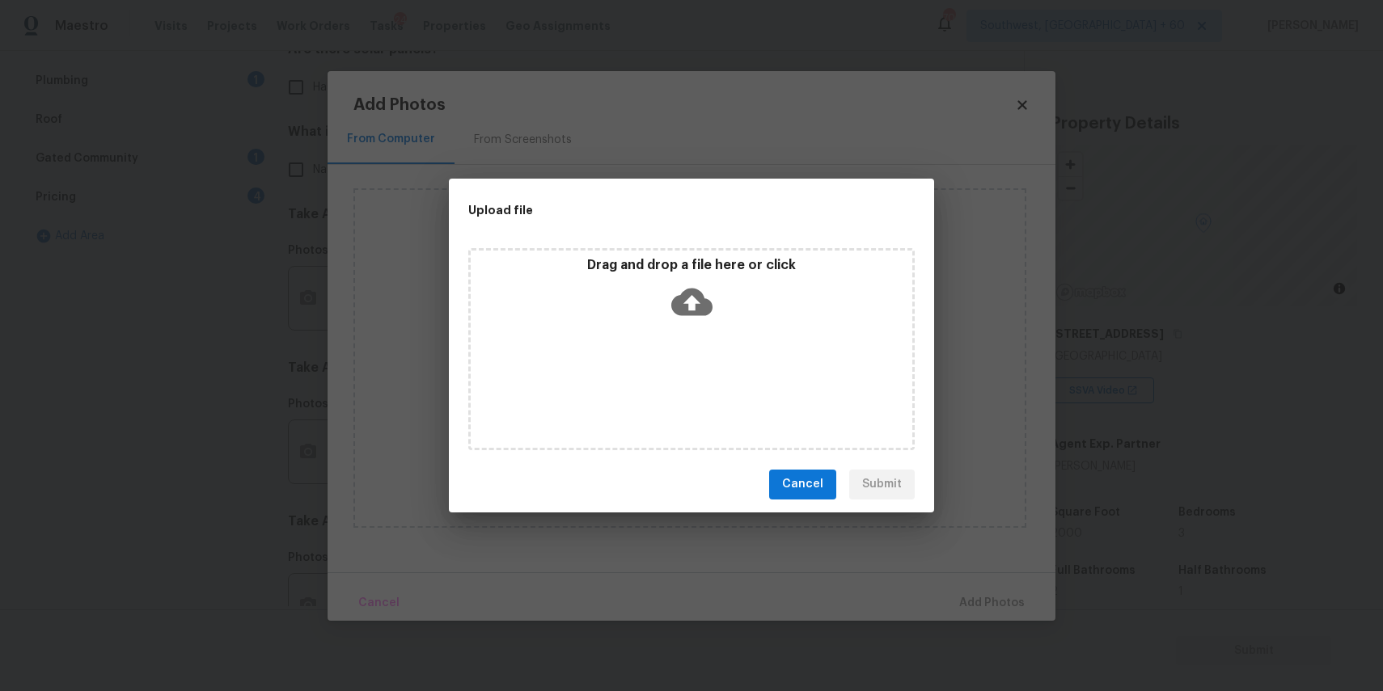
click at [620, 381] on div "Drag and drop a file here or click" at bounding box center [691, 349] width 446 height 202
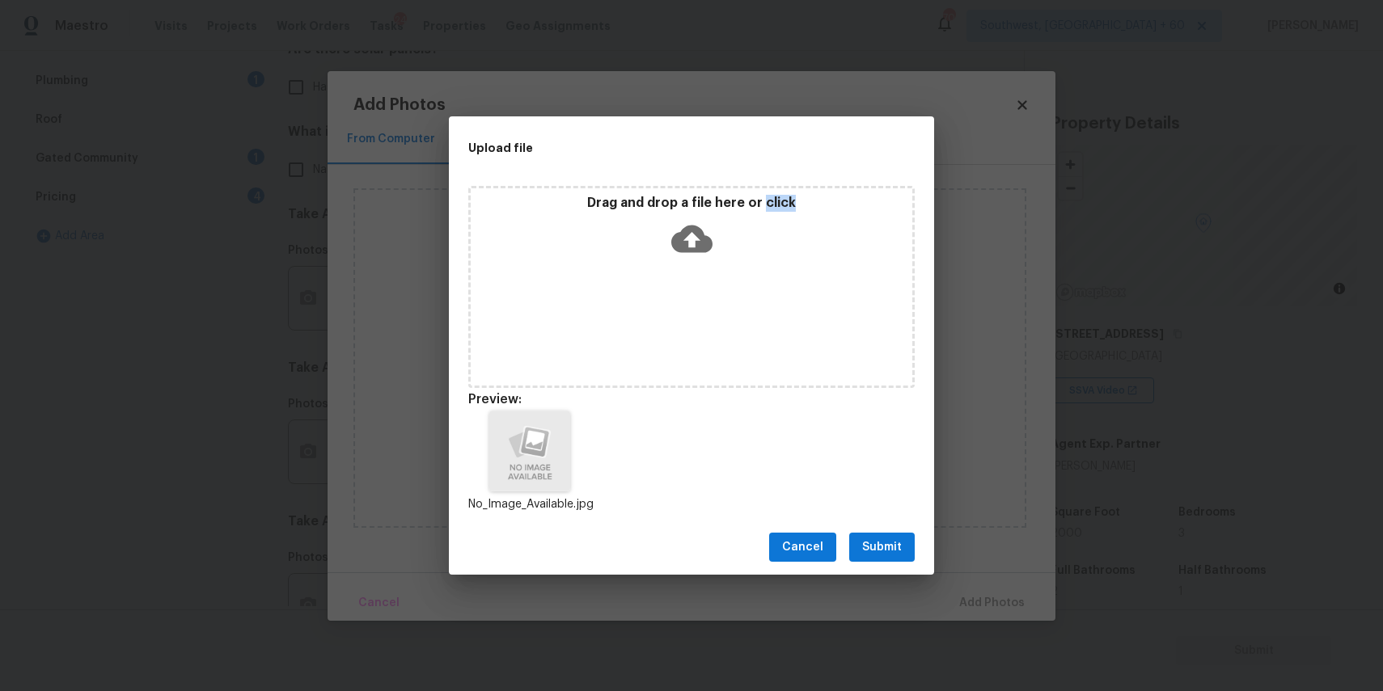
click at [892, 546] on span "Submit" at bounding box center [882, 548] width 40 height 20
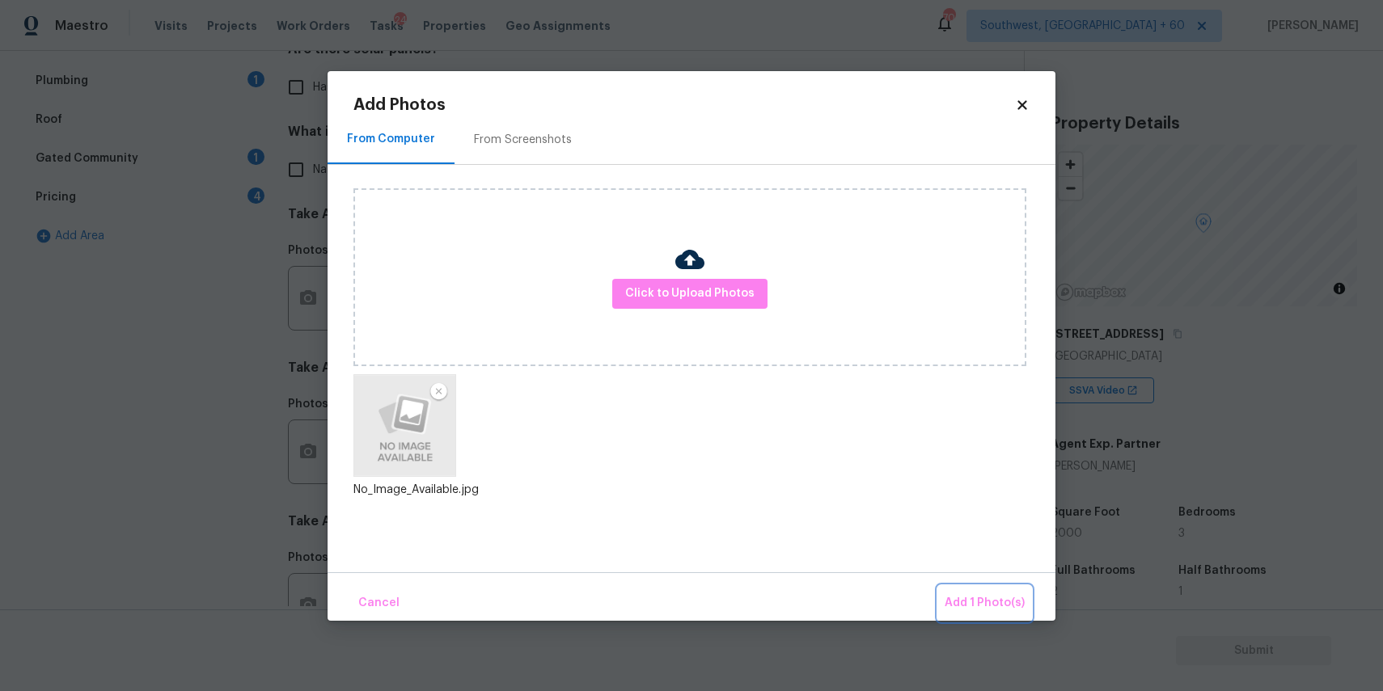
click at [1004, 602] on span "Add 1 Photo(s)" at bounding box center [985, 604] width 80 height 20
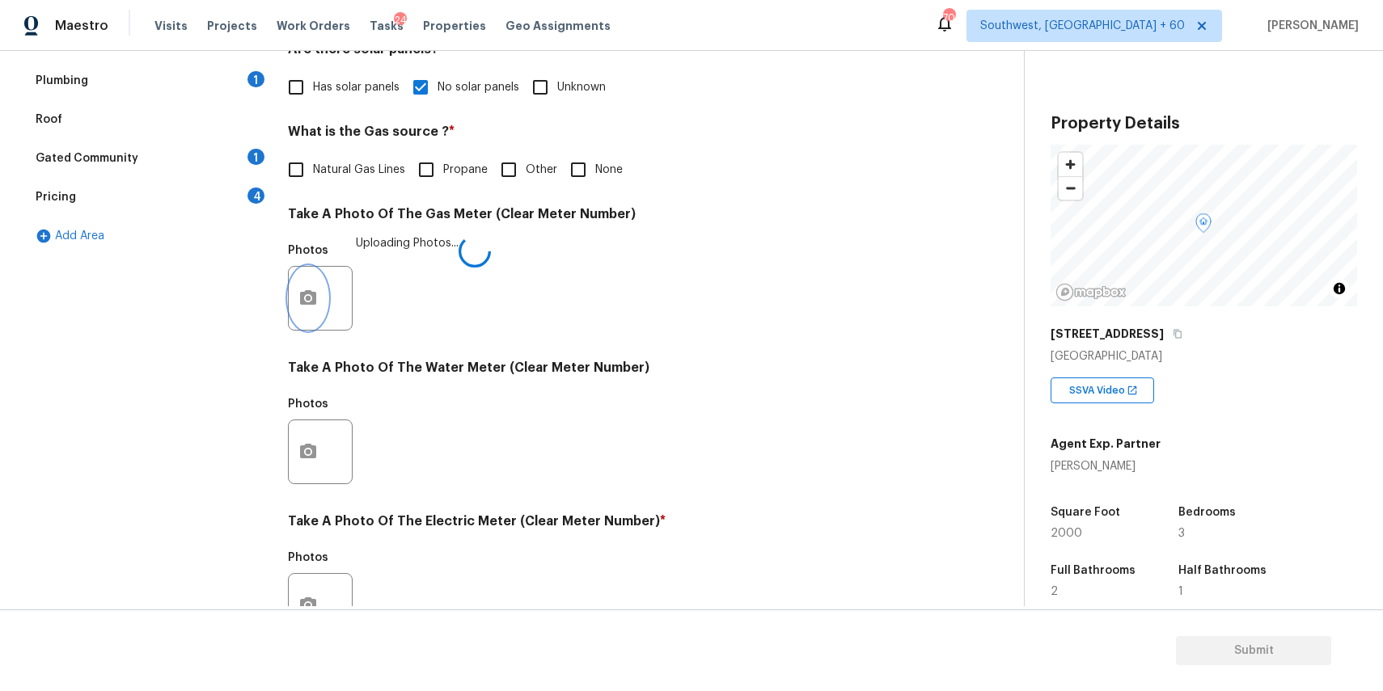
scroll to position [526, 0]
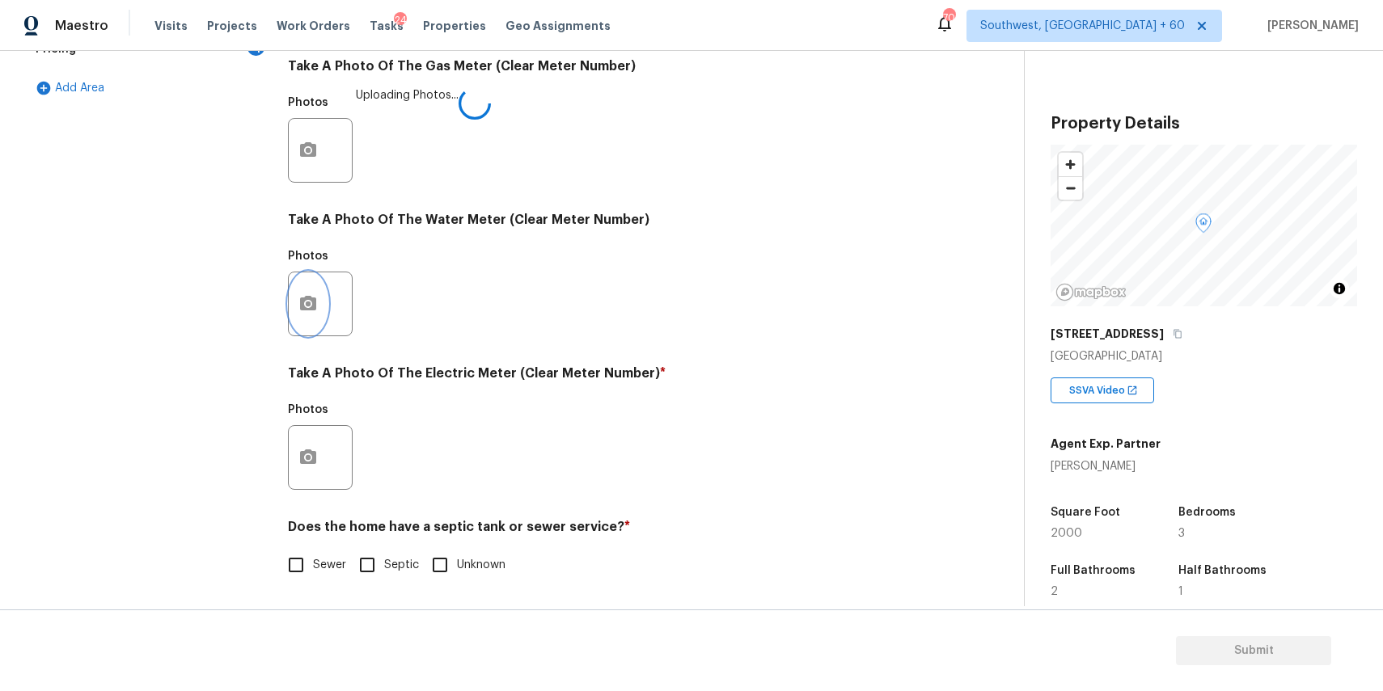
click at [309, 302] on circle "button" at bounding box center [308, 304] width 5 height 5
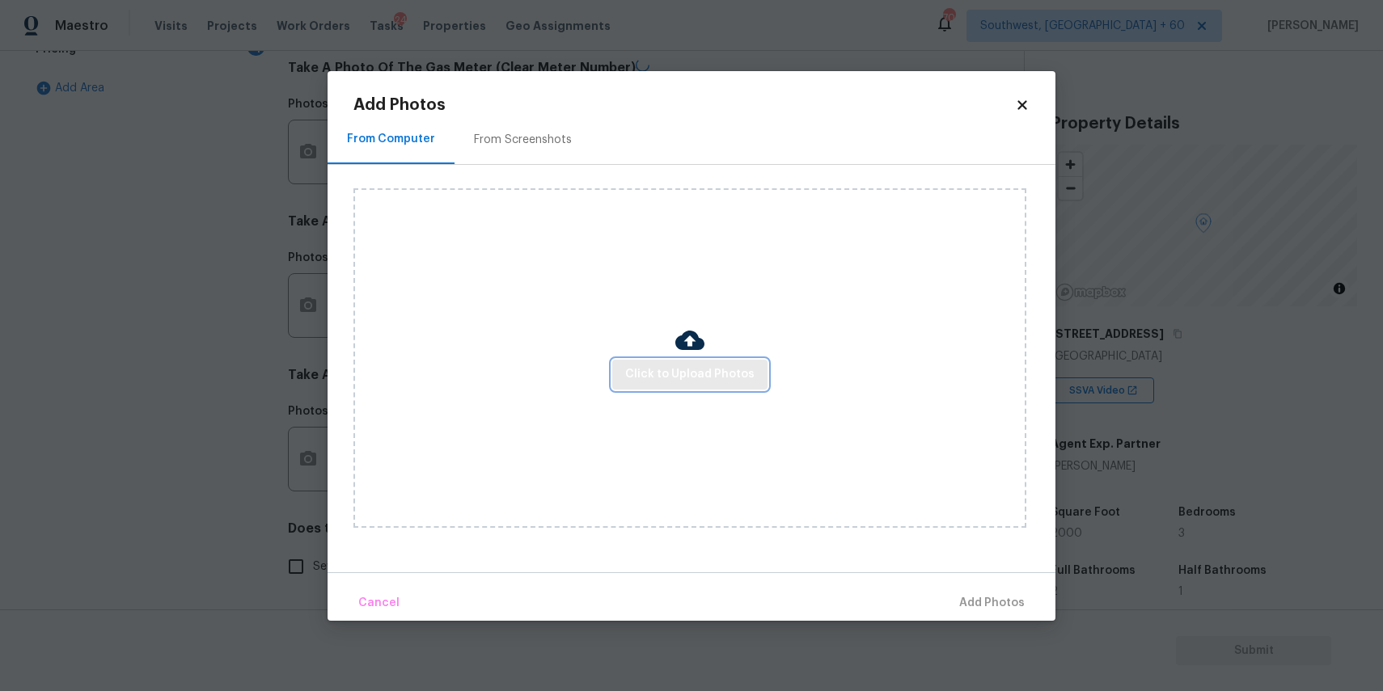
click at [672, 381] on span "Click to Upload Photos" at bounding box center [689, 375] width 129 height 20
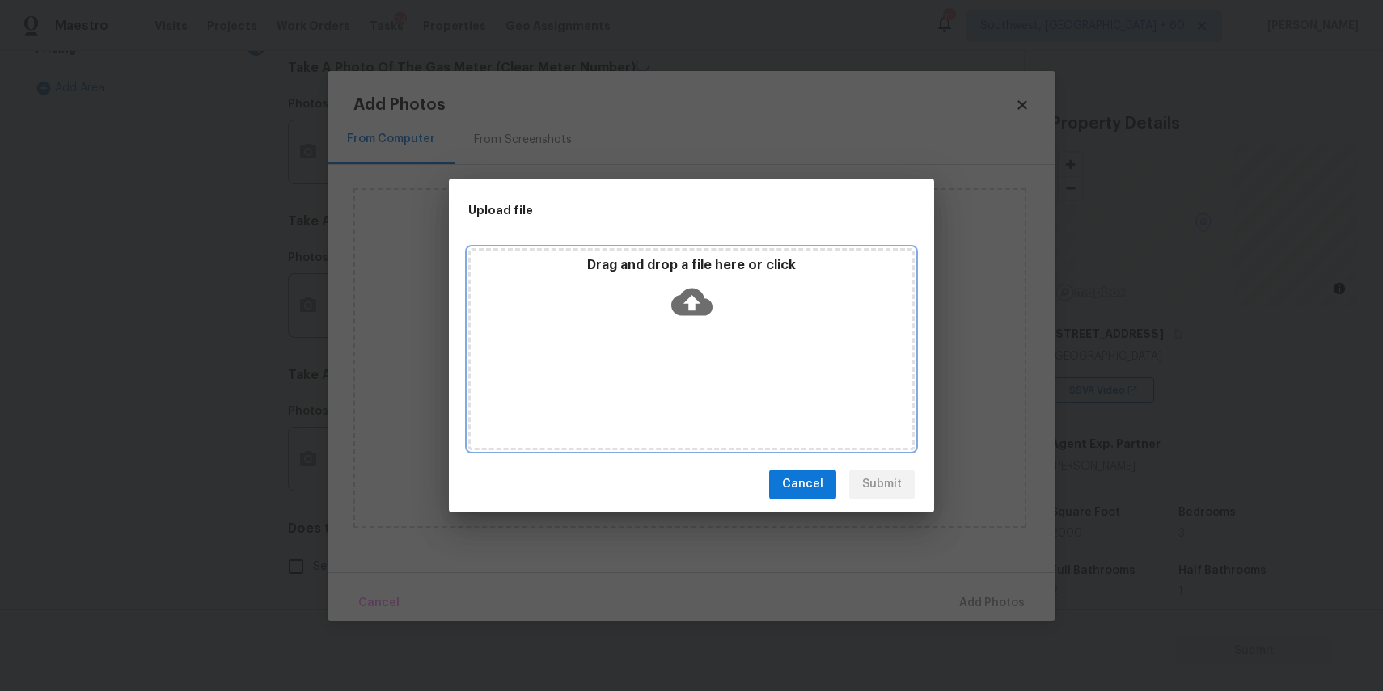
click at [668, 332] on div "Drag and drop a file here or click" at bounding box center [691, 349] width 446 height 202
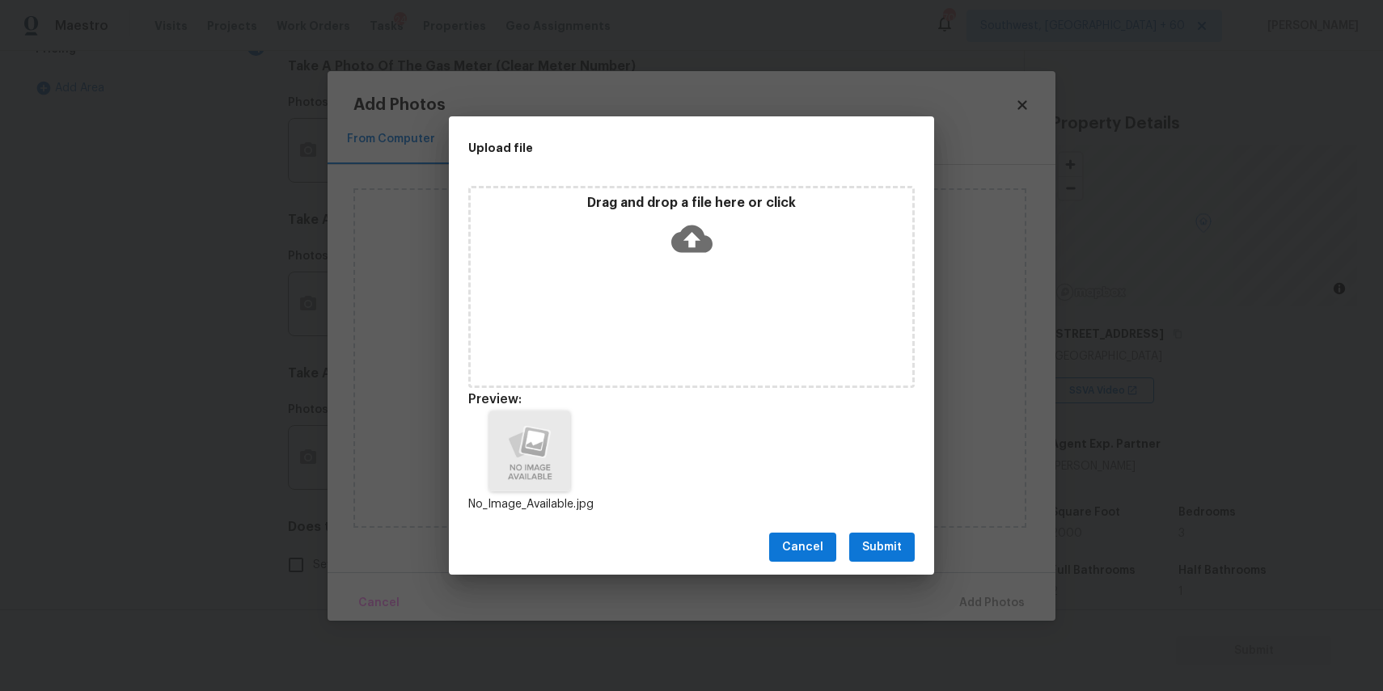
click at [892, 528] on div "Cancel Submit" at bounding box center [691, 548] width 485 height 56
click at [894, 543] on span "Submit" at bounding box center [882, 548] width 40 height 20
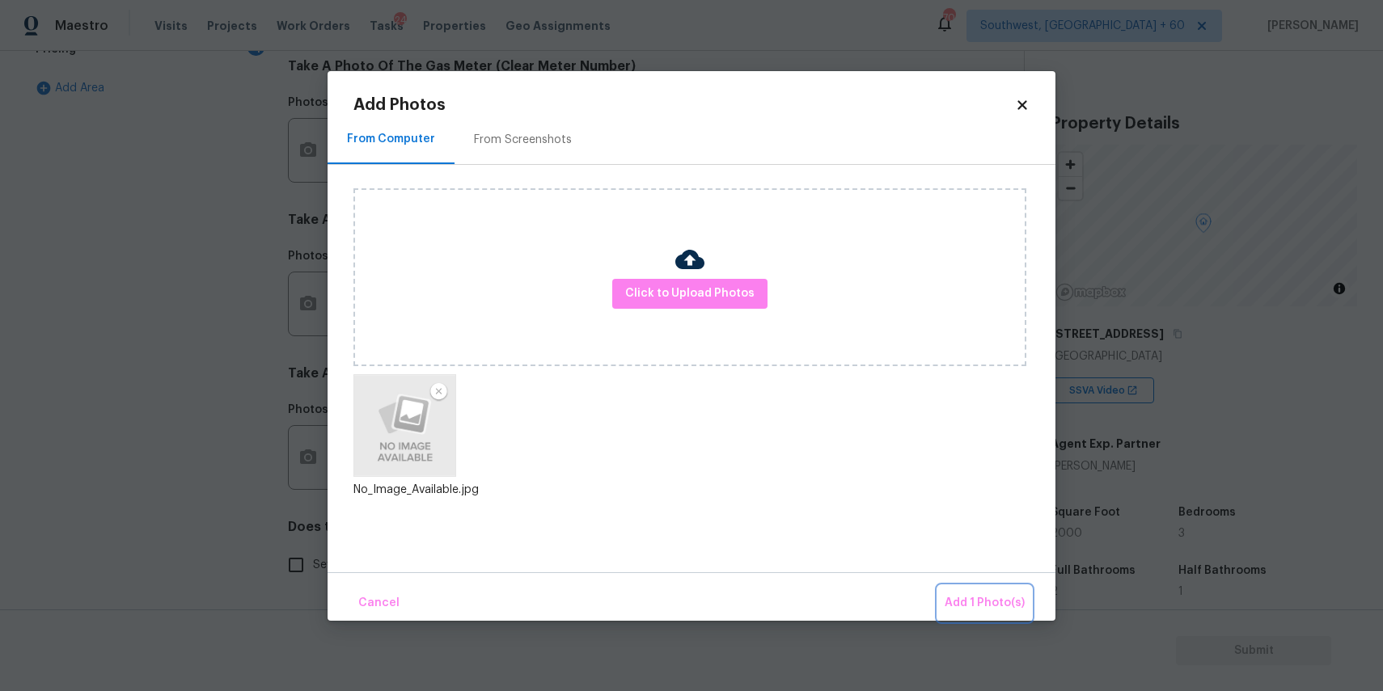
click at [964, 607] on span "Add 1 Photo(s)" at bounding box center [985, 604] width 80 height 20
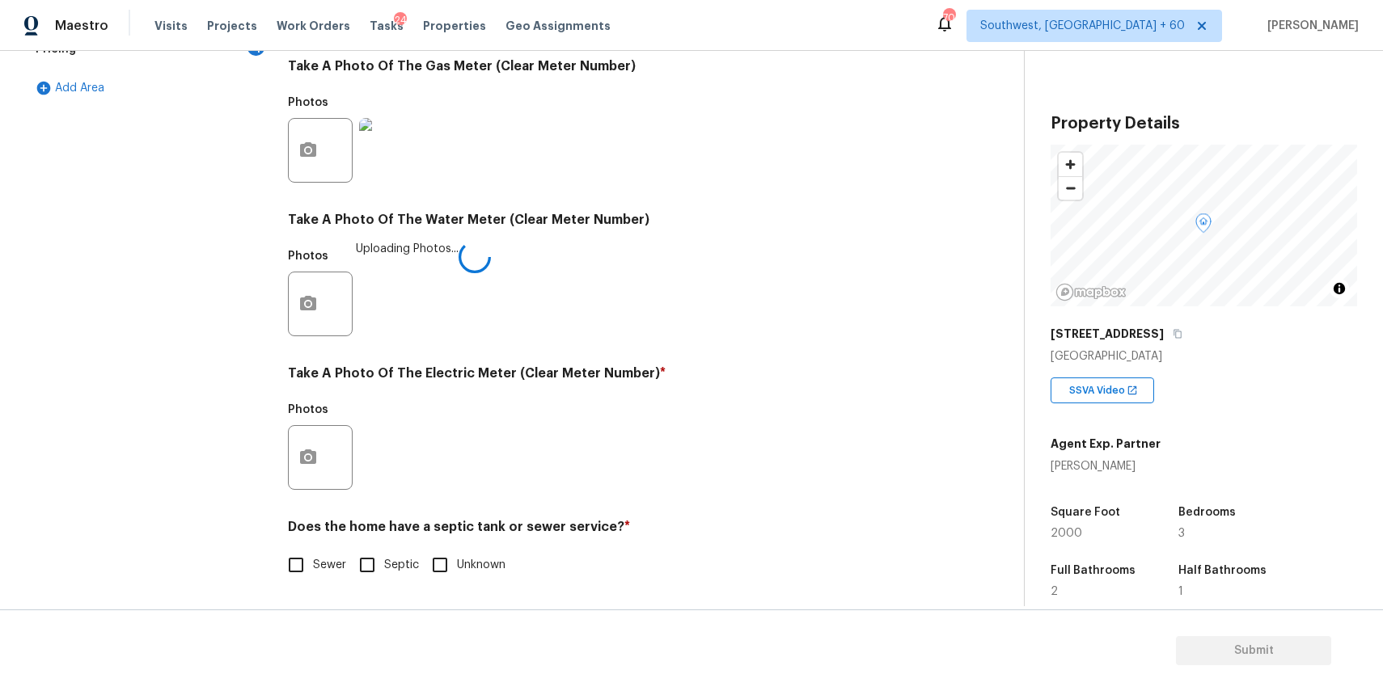
click at [333, 442] on div at bounding box center [320, 457] width 65 height 65
click at [321, 451] on button "button" at bounding box center [308, 457] width 39 height 63
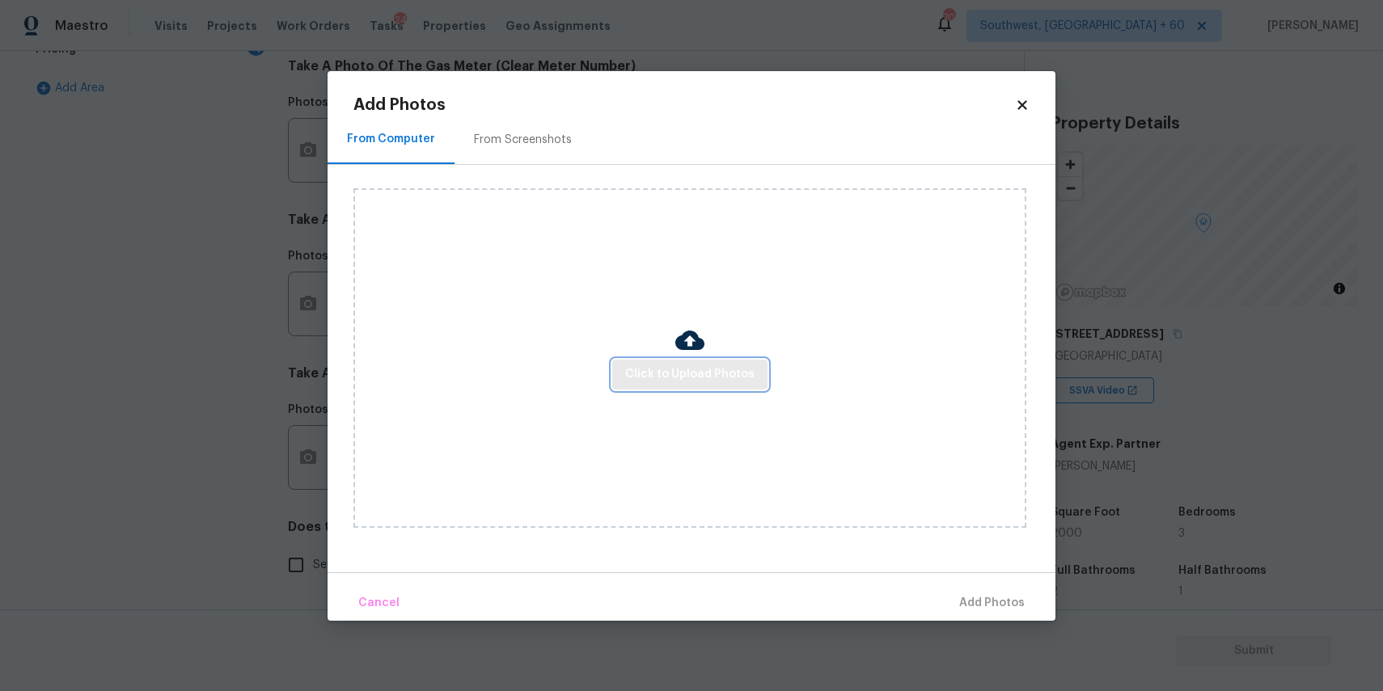
click at [682, 362] on button "Click to Upload Photos" at bounding box center [689, 375] width 155 height 30
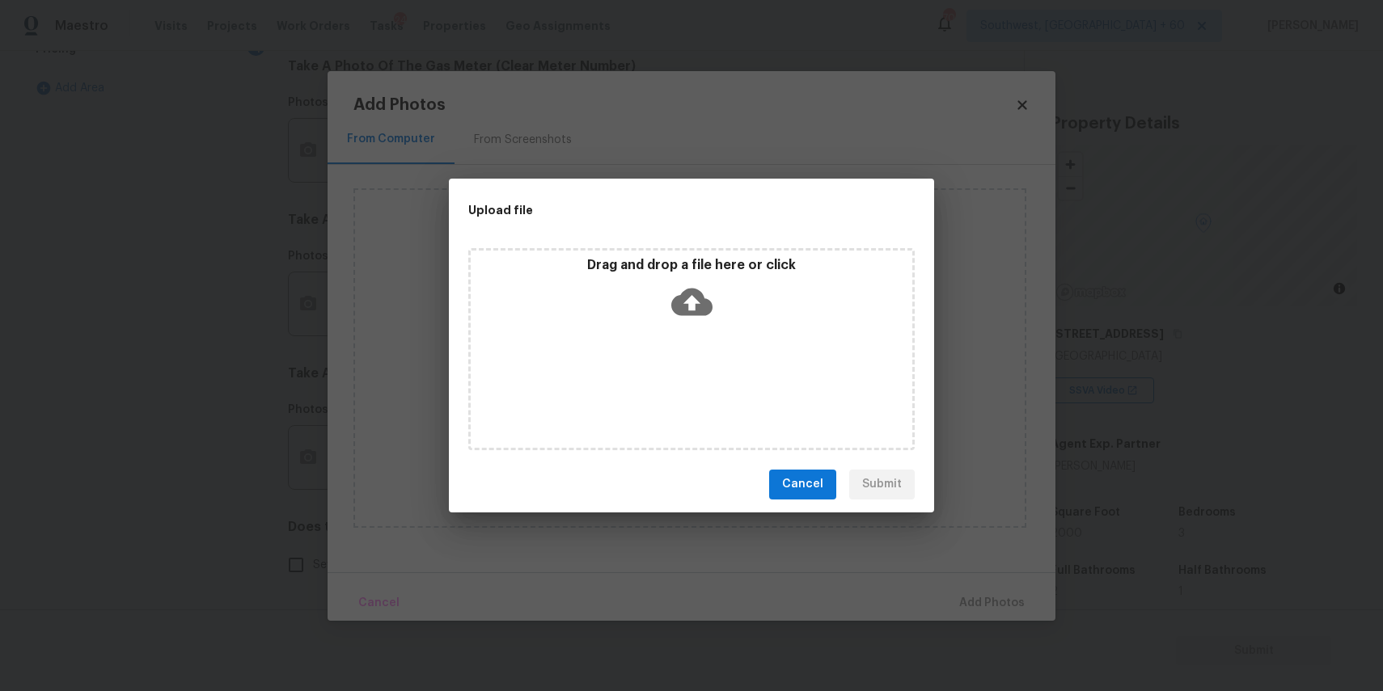
click at [682, 362] on div "Drag and drop a file here or click" at bounding box center [691, 349] width 446 height 202
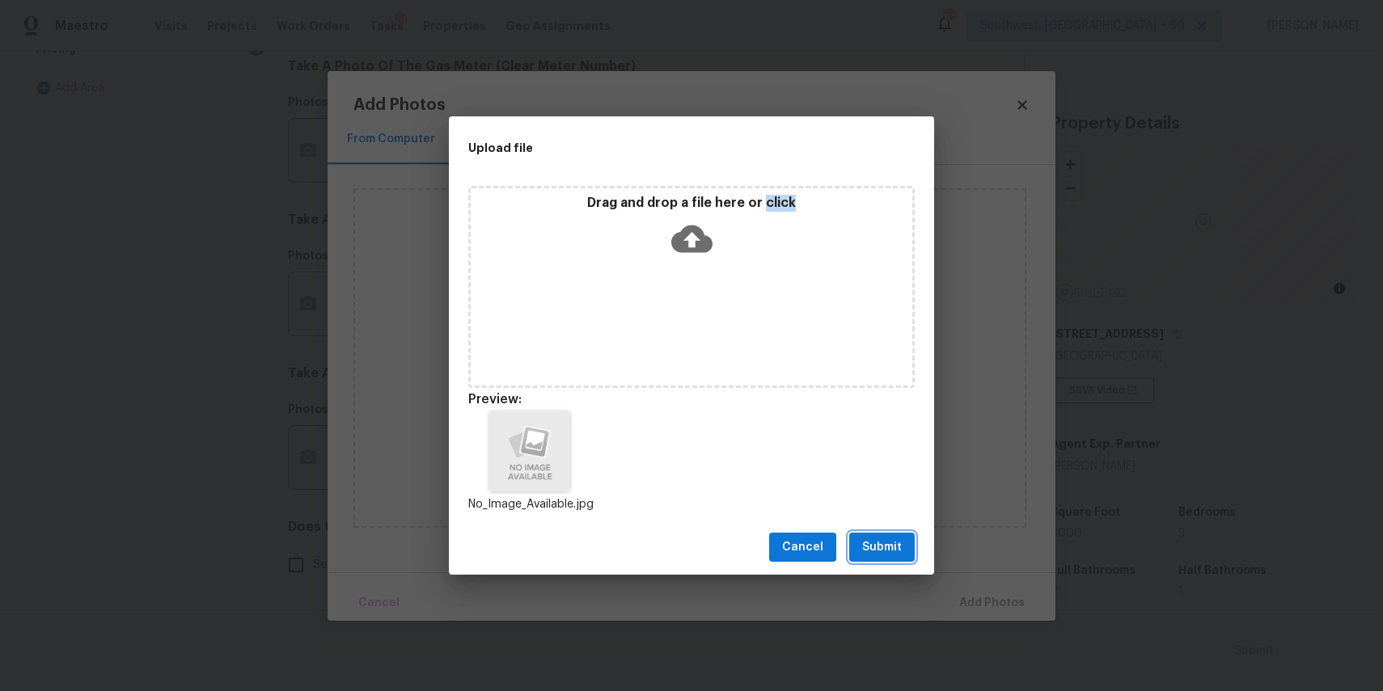
click at [890, 534] on button "Submit" at bounding box center [882, 548] width 66 height 30
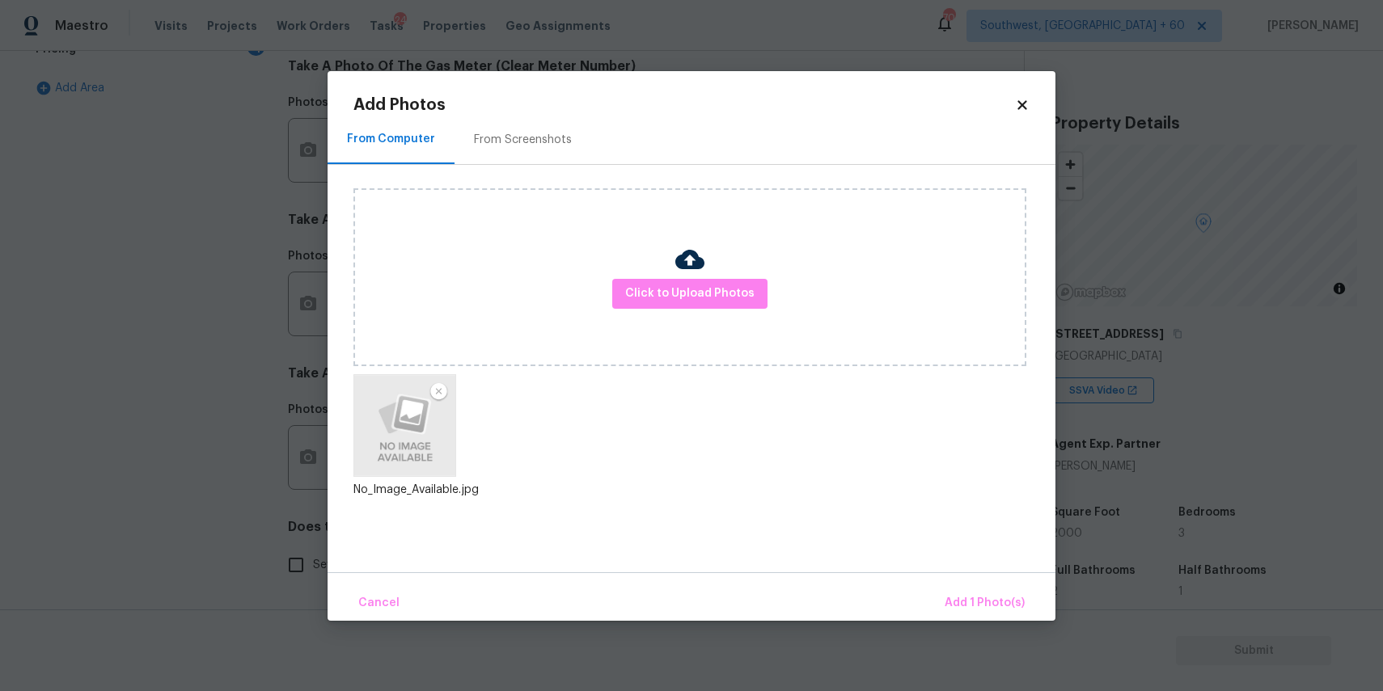
click at [989, 585] on div "Cancel Add 1 Photo(s)" at bounding box center [692, 597] width 728 height 49
click at [984, 594] on span "Add 1 Photo(s)" at bounding box center [985, 604] width 80 height 20
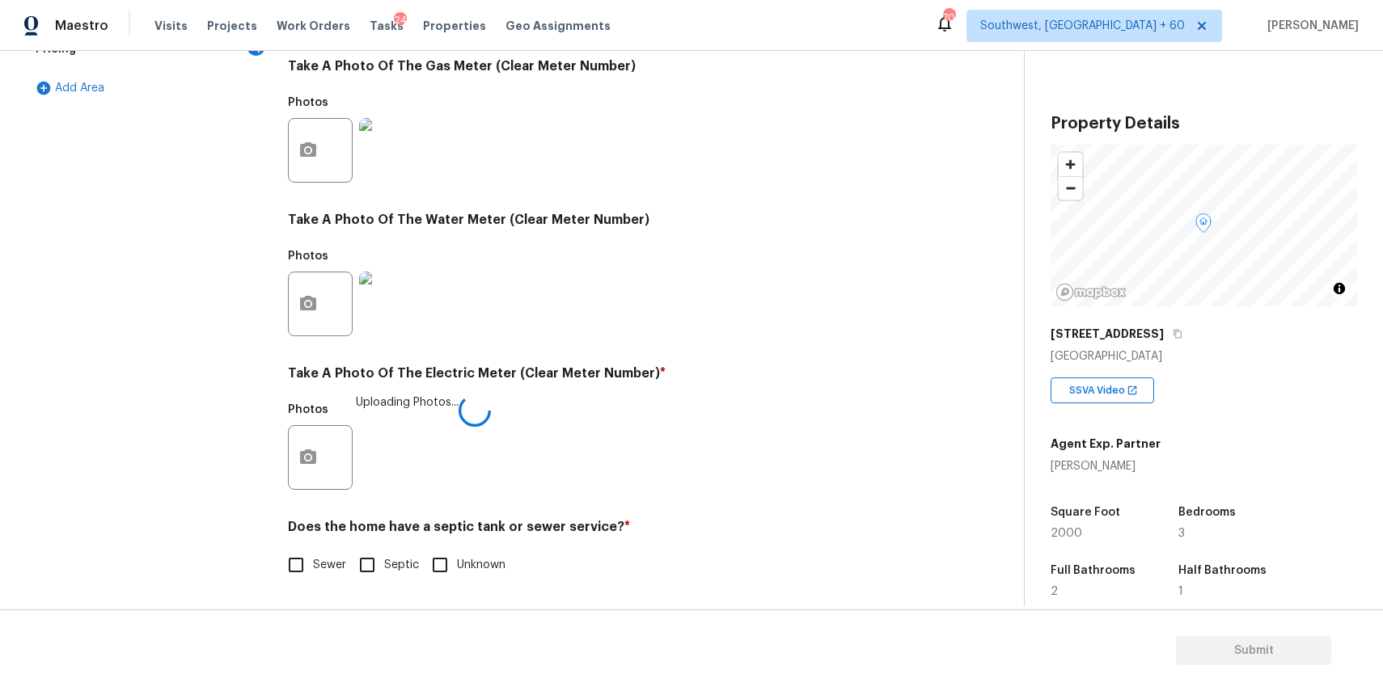
click at [302, 559] on input "Sewer" at bounding box center [296, 565] width 34 height 34
checkbox input "true"
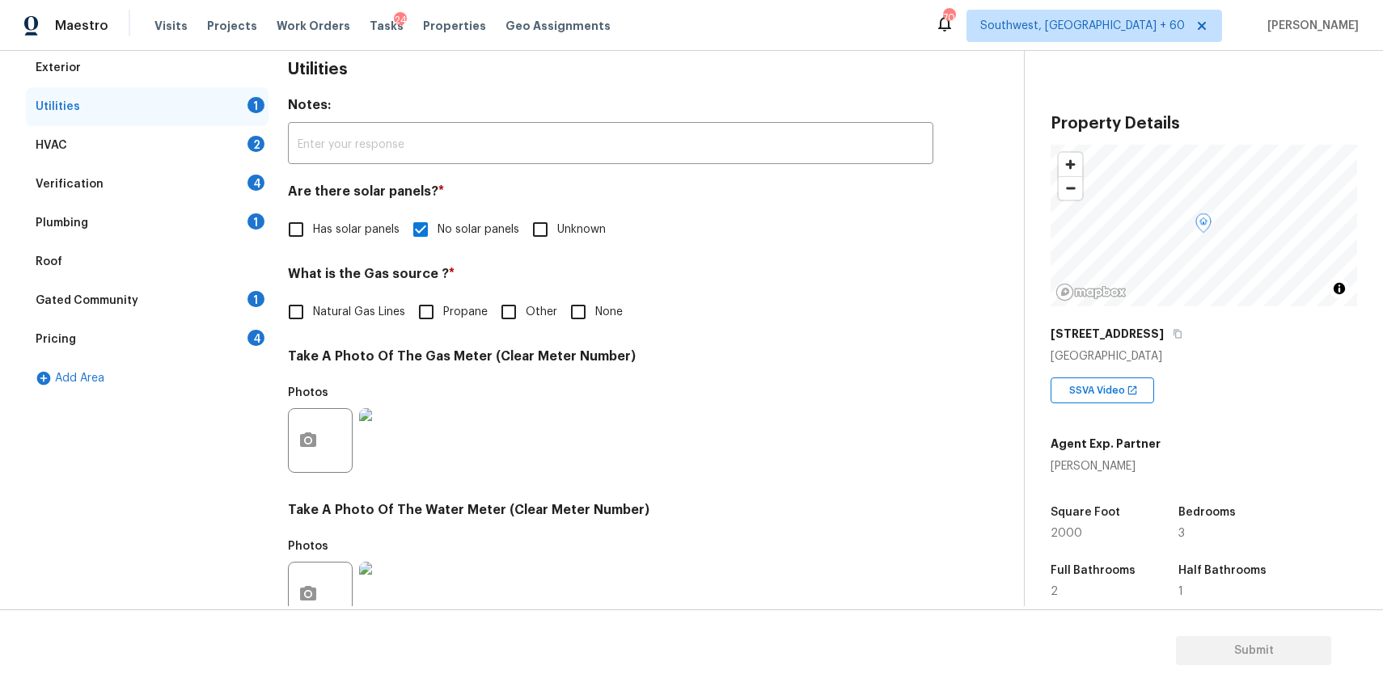
scroll to position [97, 0]
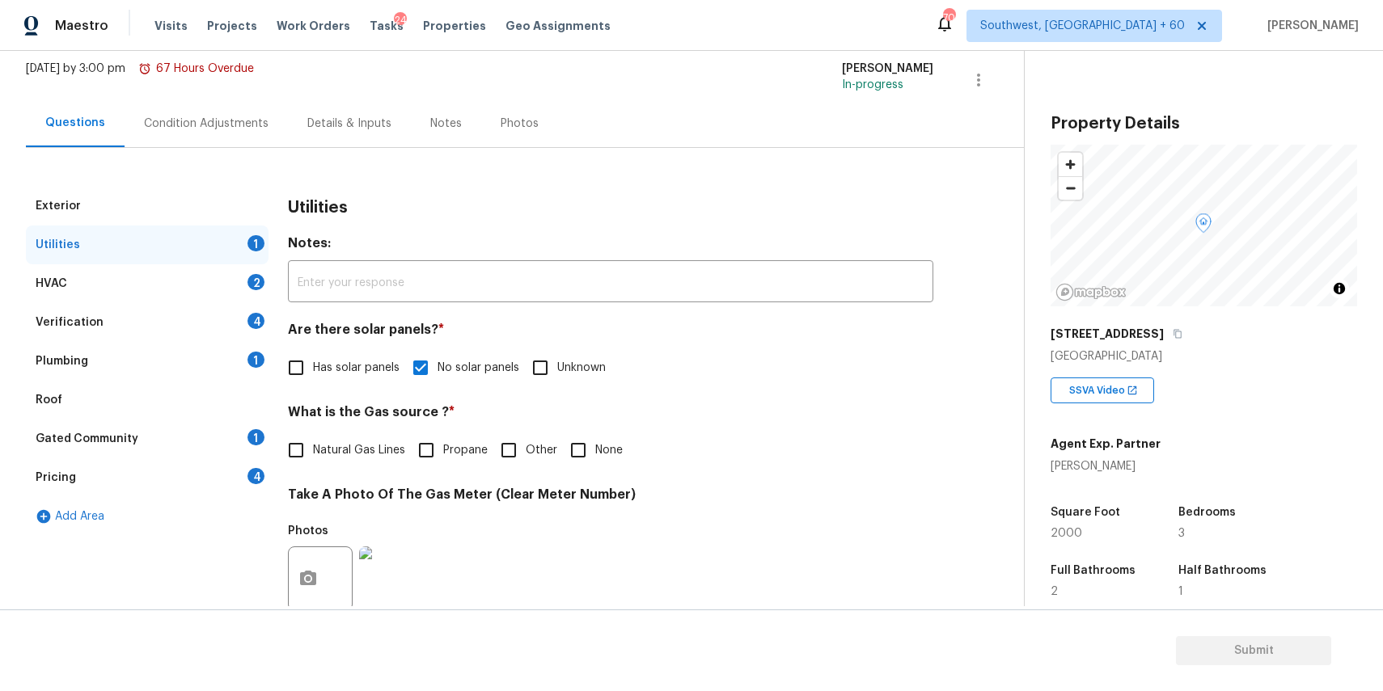
click at [249, 265] on div "HVAC 2" at bounding box center [147, 283] width 243 height 39
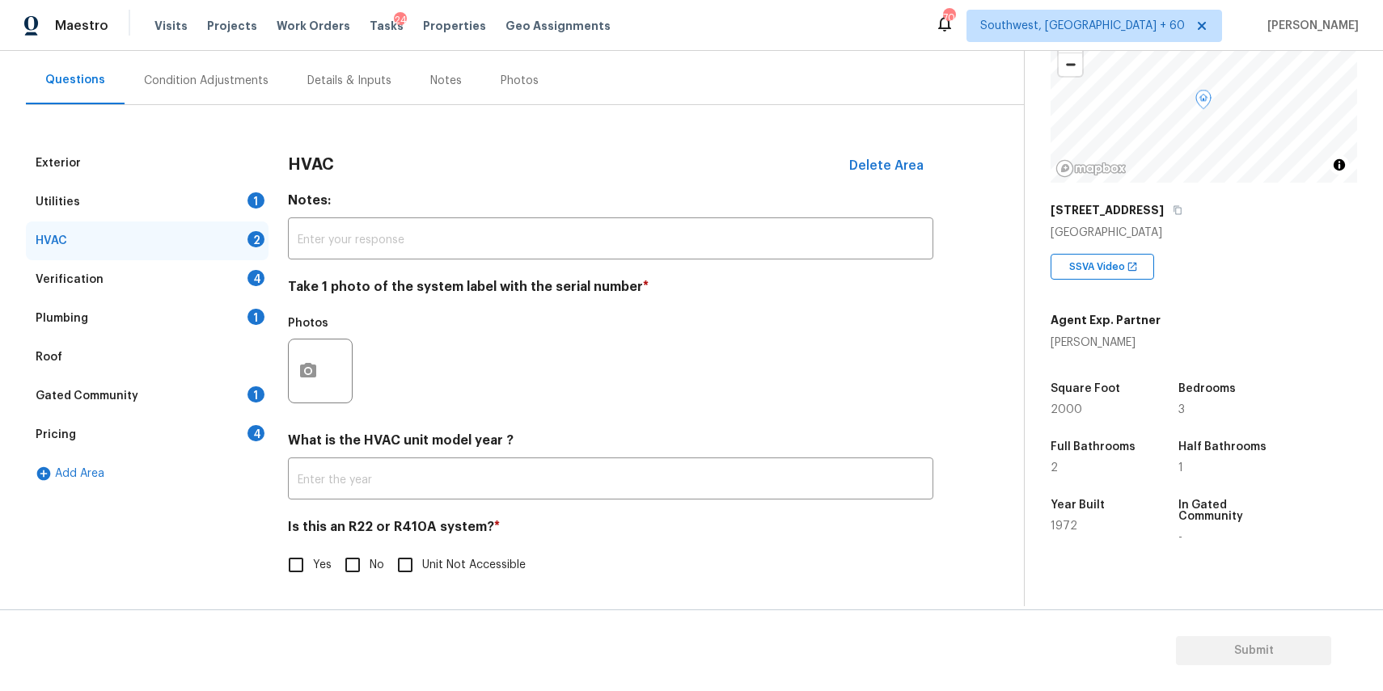
scroll to position [137, 0]
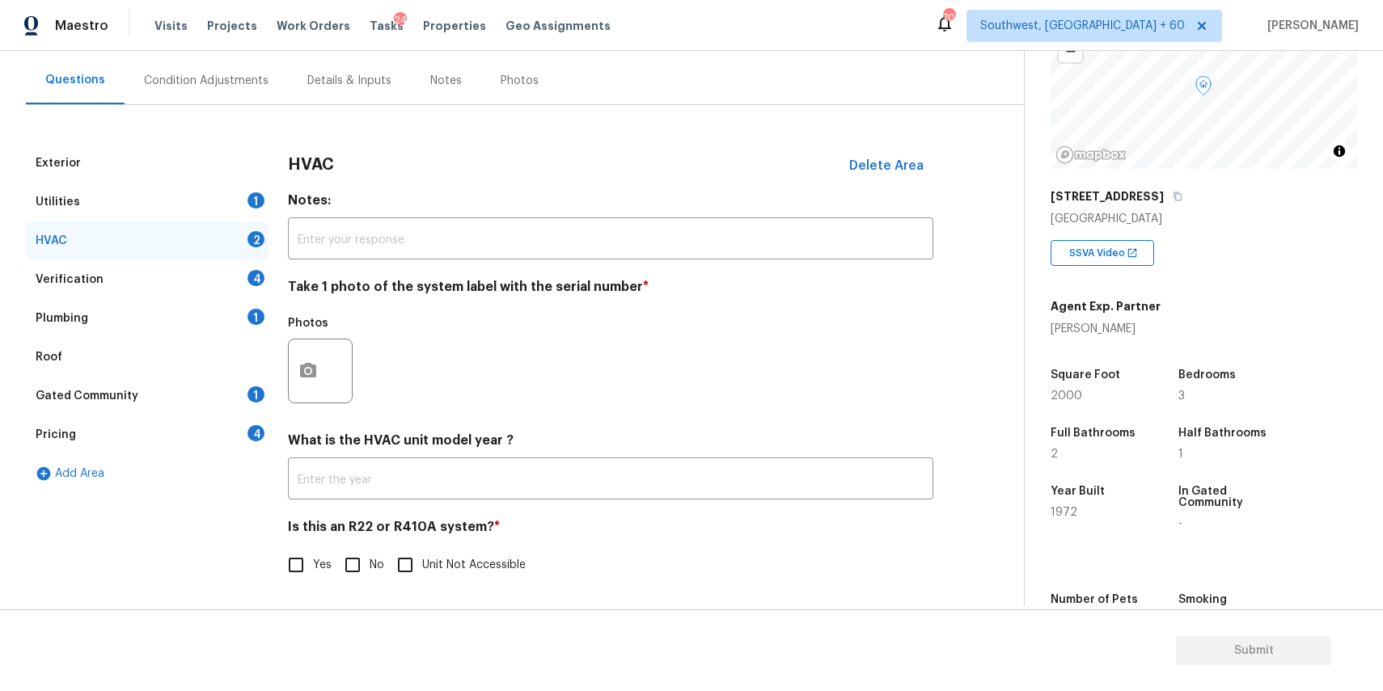
click at [336, 352] on div at bounding box center [320, 371] width 65 height 65
click at [320, 399] on div at bounding box center [320, 371] width 65 height 65
click at [311, 371] on icon "button" at bounding box center [307, 370] width 19 height 19
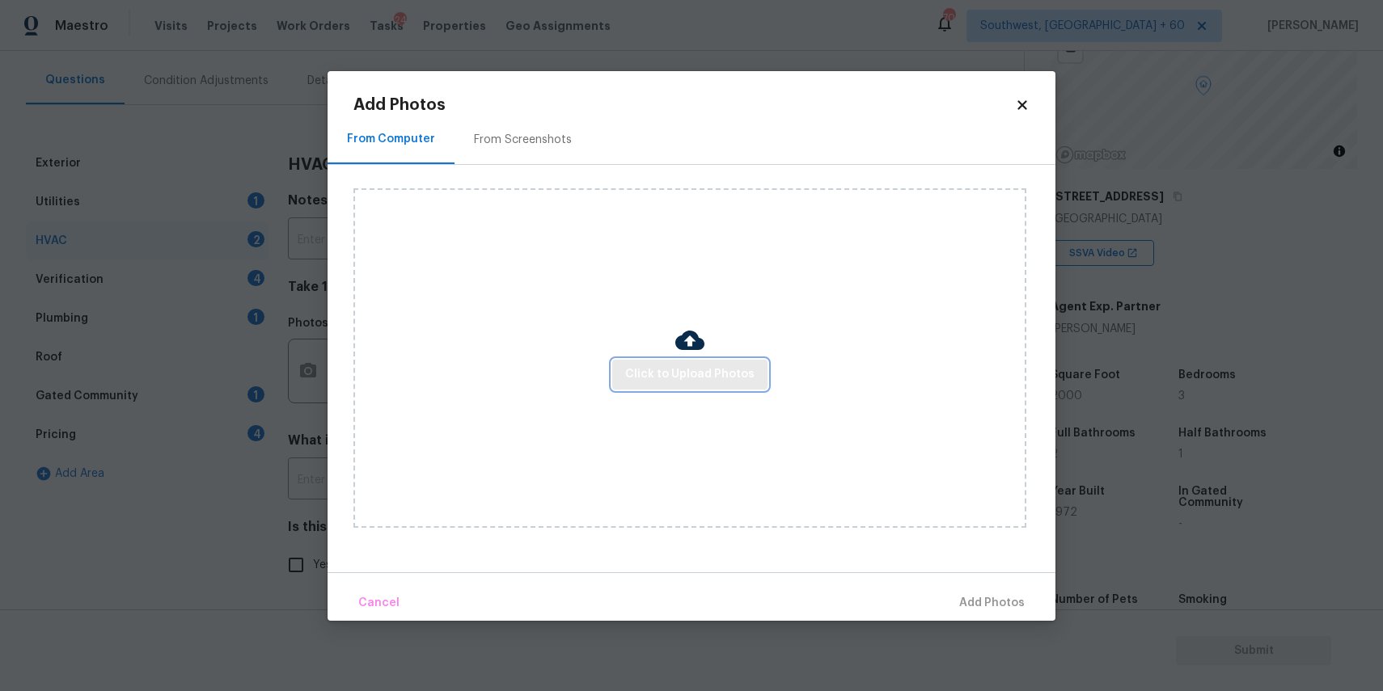
click at [669, 374] on span "Click to Upload Photos" at bounding box center [689, 375] width 129 height 20
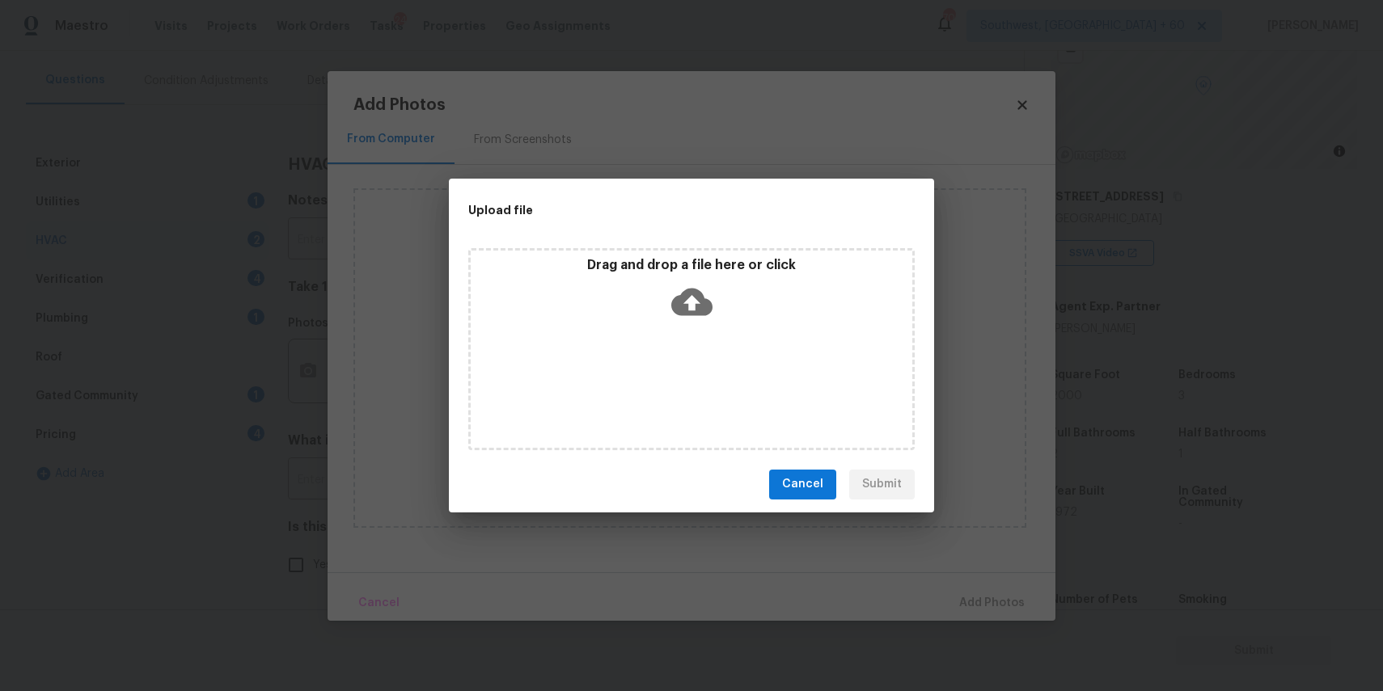
click at [666, 313] on div "Drag and drop a file here or click" at bounding box center [692, 292] width 442 height 70
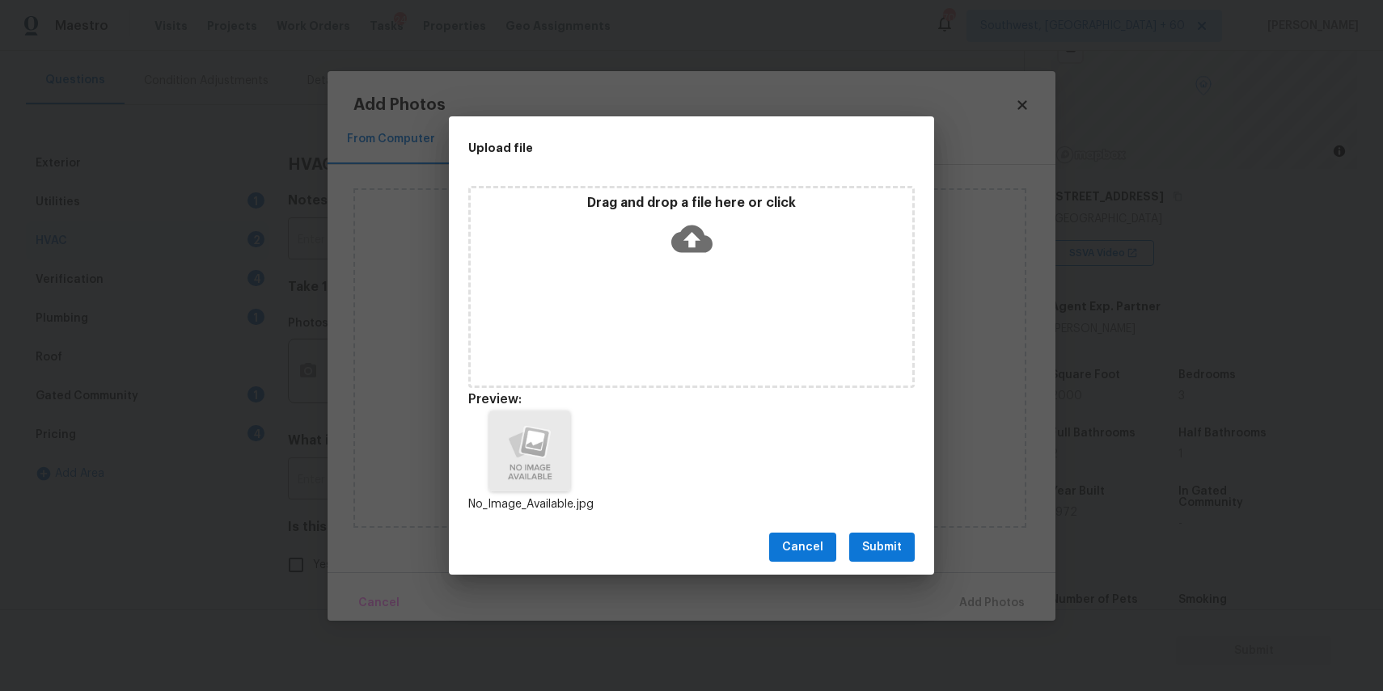
click at [879, 560] on button "Submit" at bounding box center [882, 548] width 66 height 30
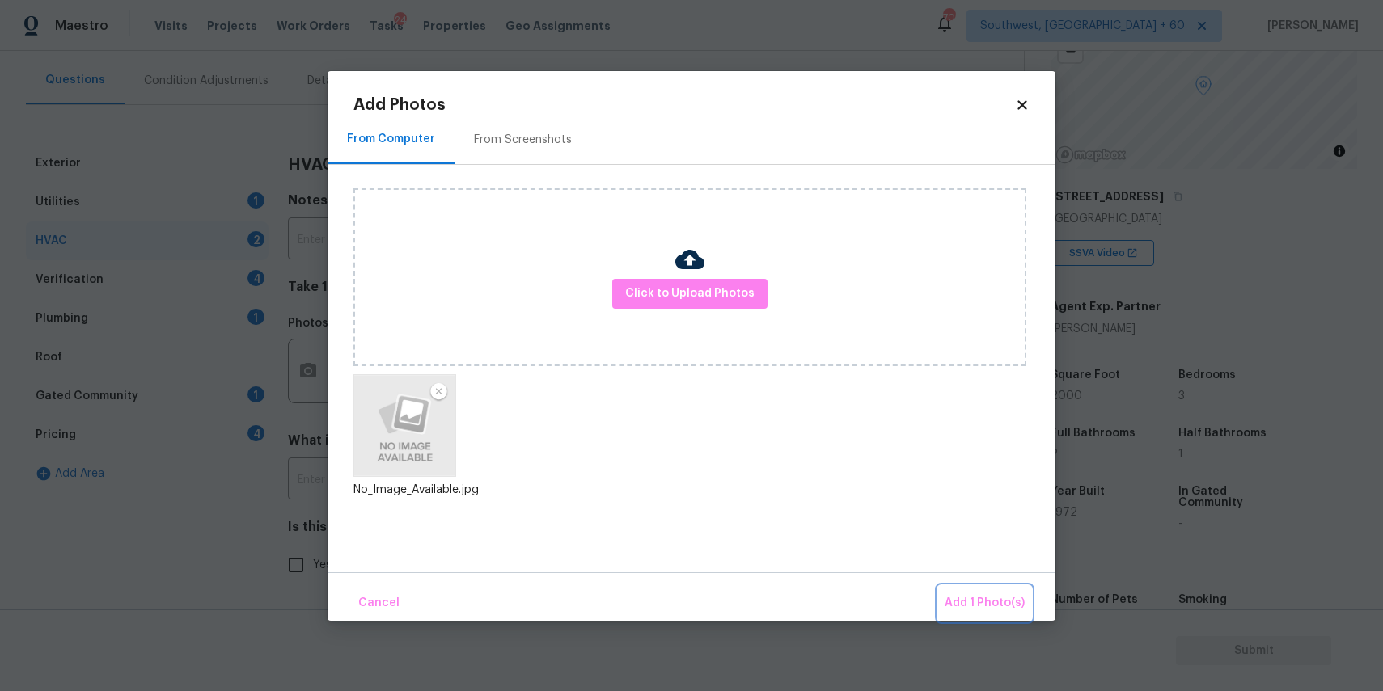
click at [1012, 602] on span "Add 1 Photo(s)" at bounding box center [985, 604] width 80 height 20
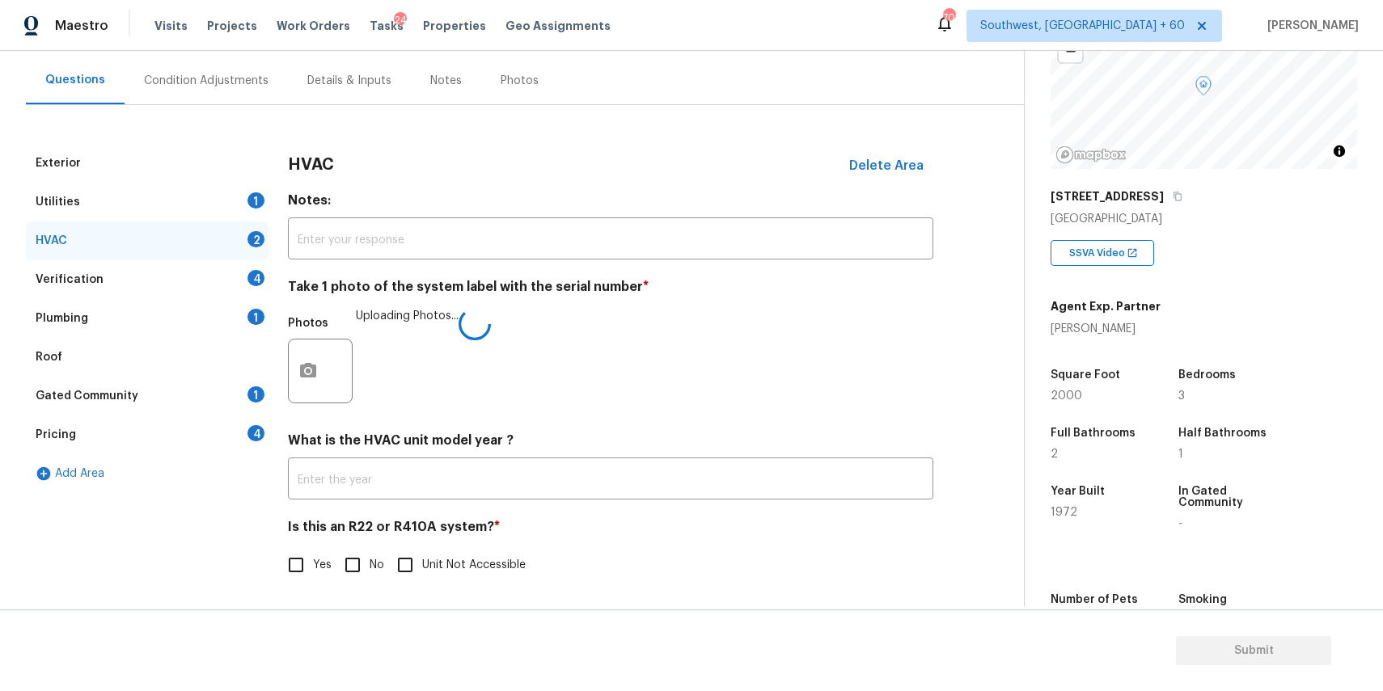
click at [379, 567] on span "No" at bounding box center [377, 565] width 15 height 17
click at [370, 567] on input "No" at bounding box center [353, 565] width 34 height 34
checkbox input "true"
click at [180, 439] on div "Pricing 4" at bounding box center [147, 435] width 243 height 39
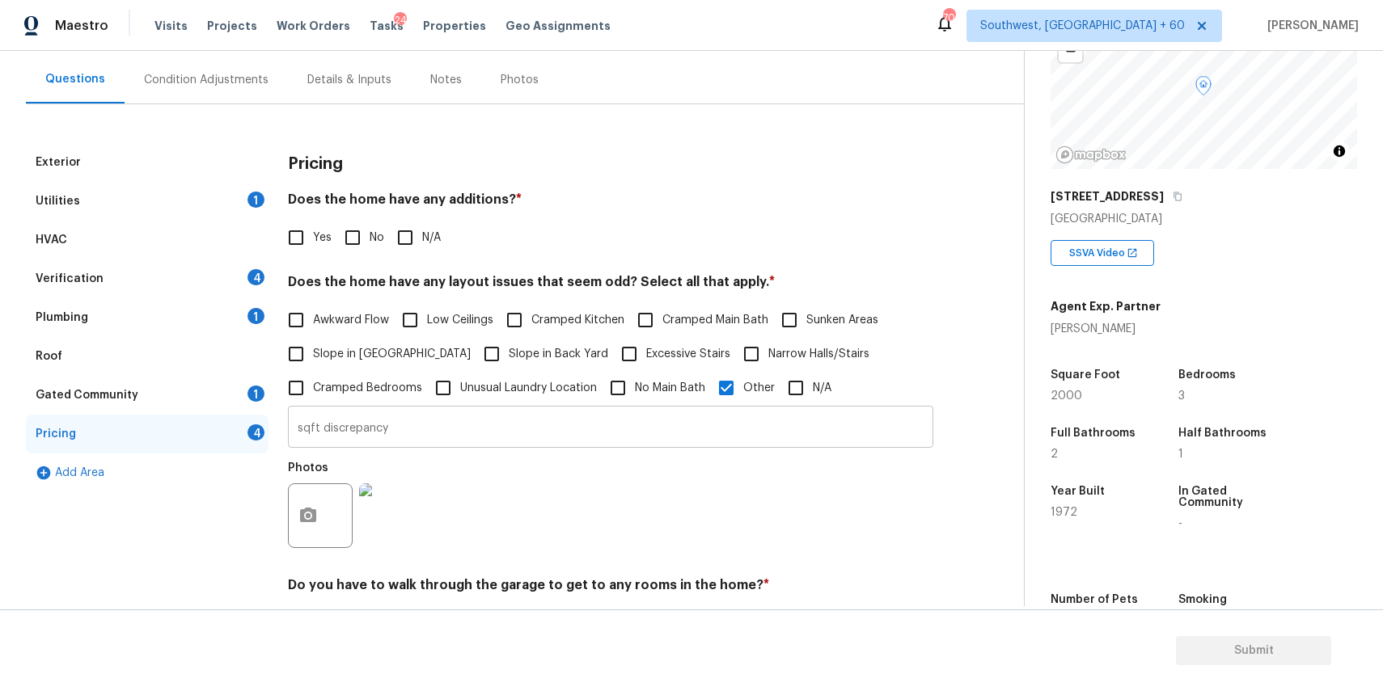
click at [609, 422] on input "sqft discrepancy" at bounding box center [610, 429] width 645 height 38
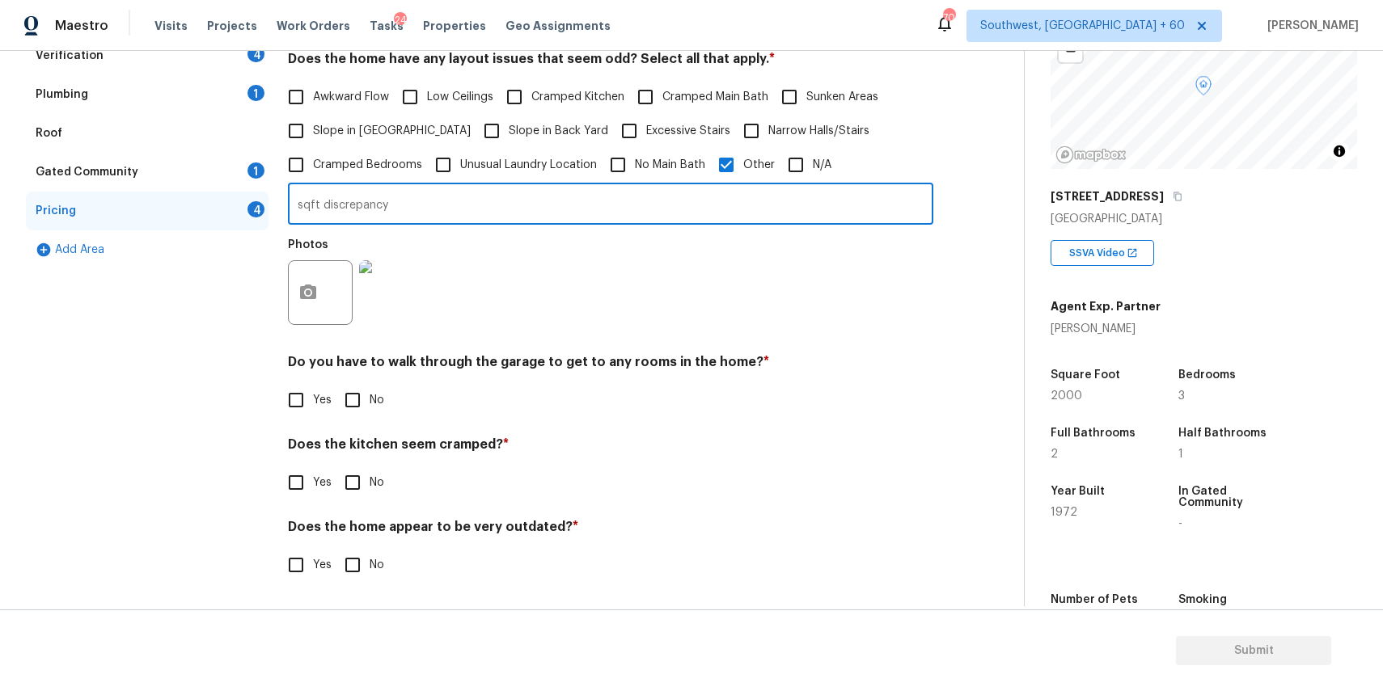
scroll to position [0, 0]
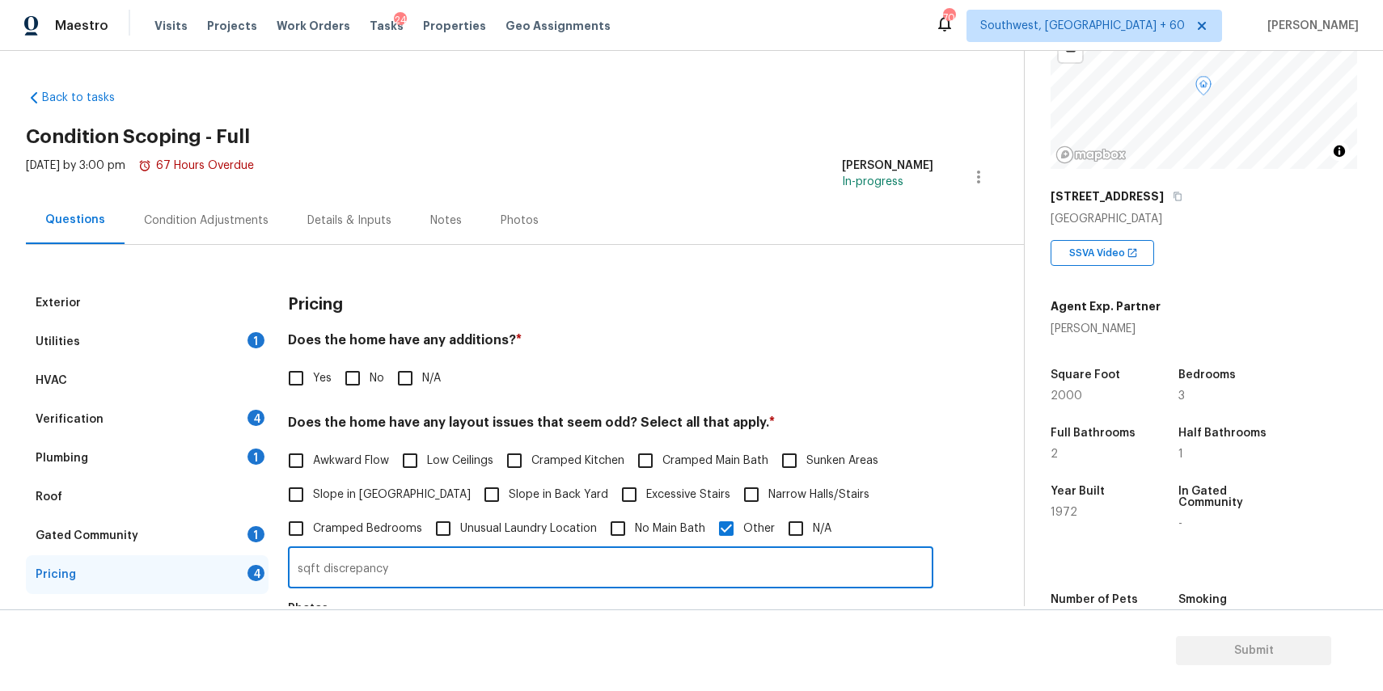
click at [167, 362] on div "HVAC" at bounding box center [147, 380] width 243 height 39
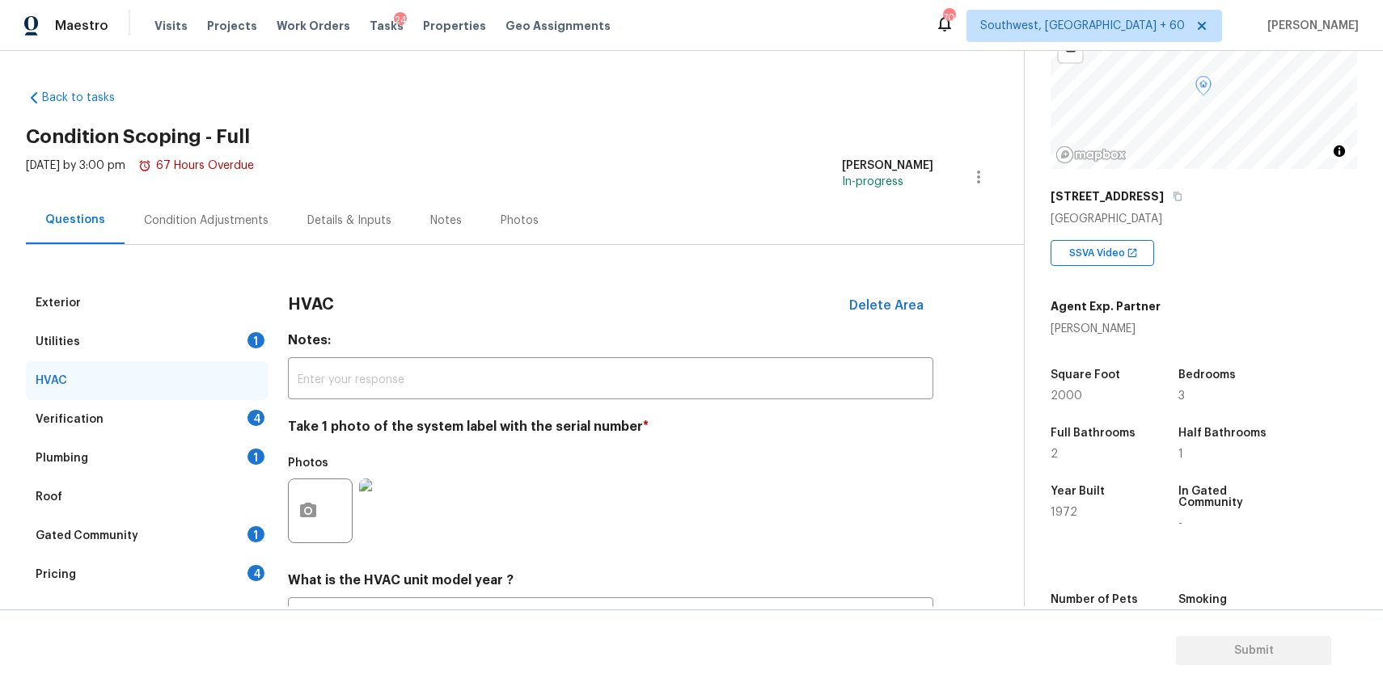
click at [255, 336] on div "1" at bounding box center [255, 340] width 17 height 16
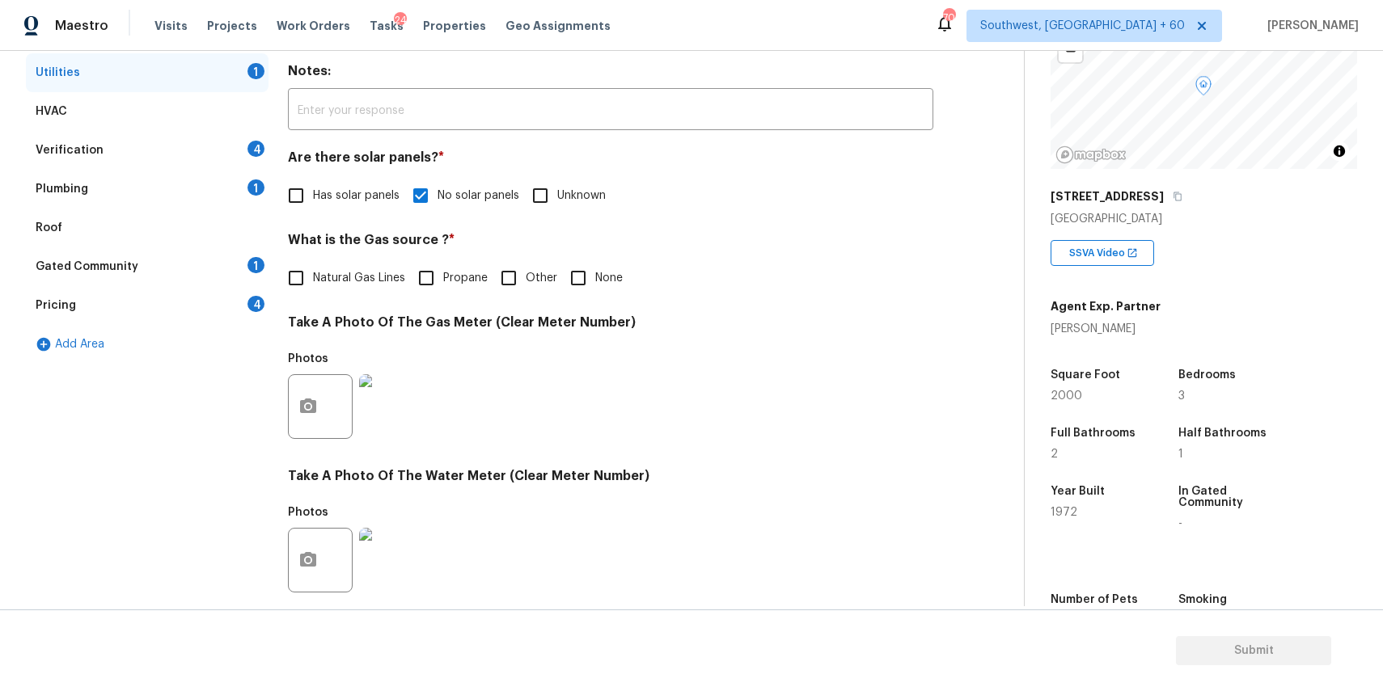
scroll to position [266, 0]
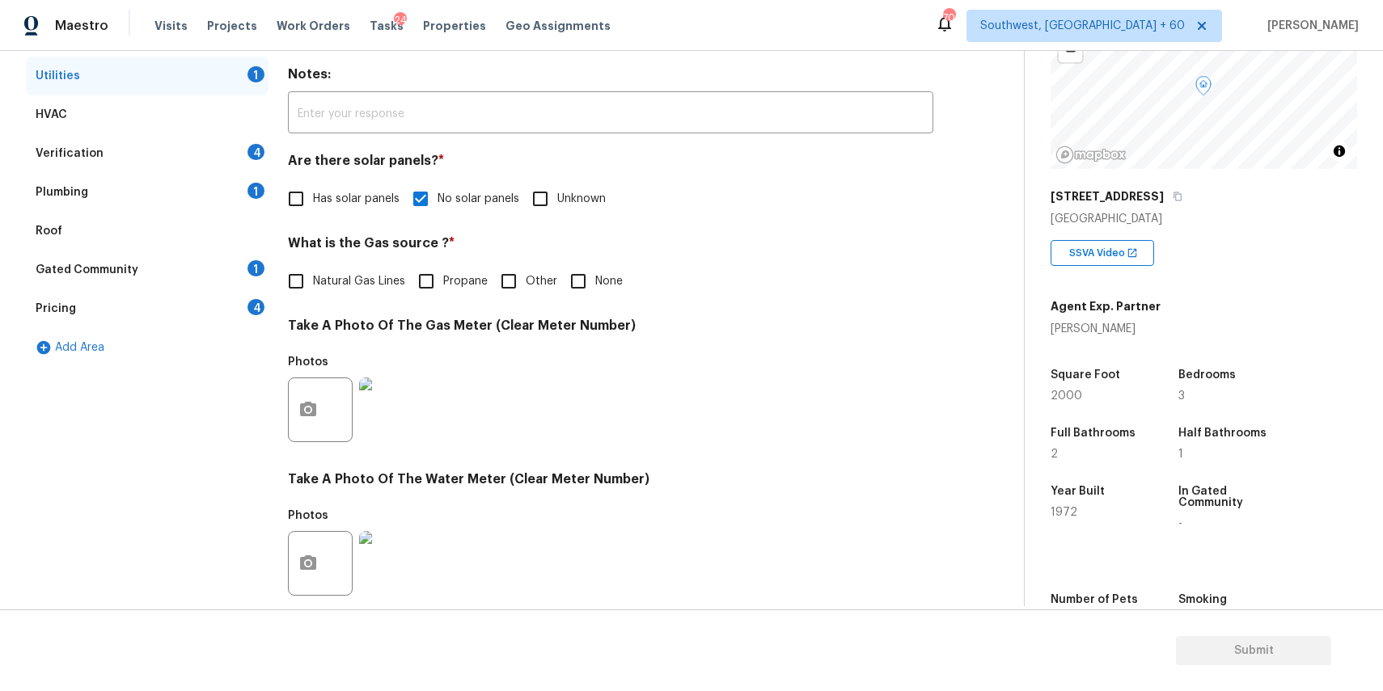
click at [220, 175] on div "Plumbing 1" at bounding box center [147, 192] width 243 height 39
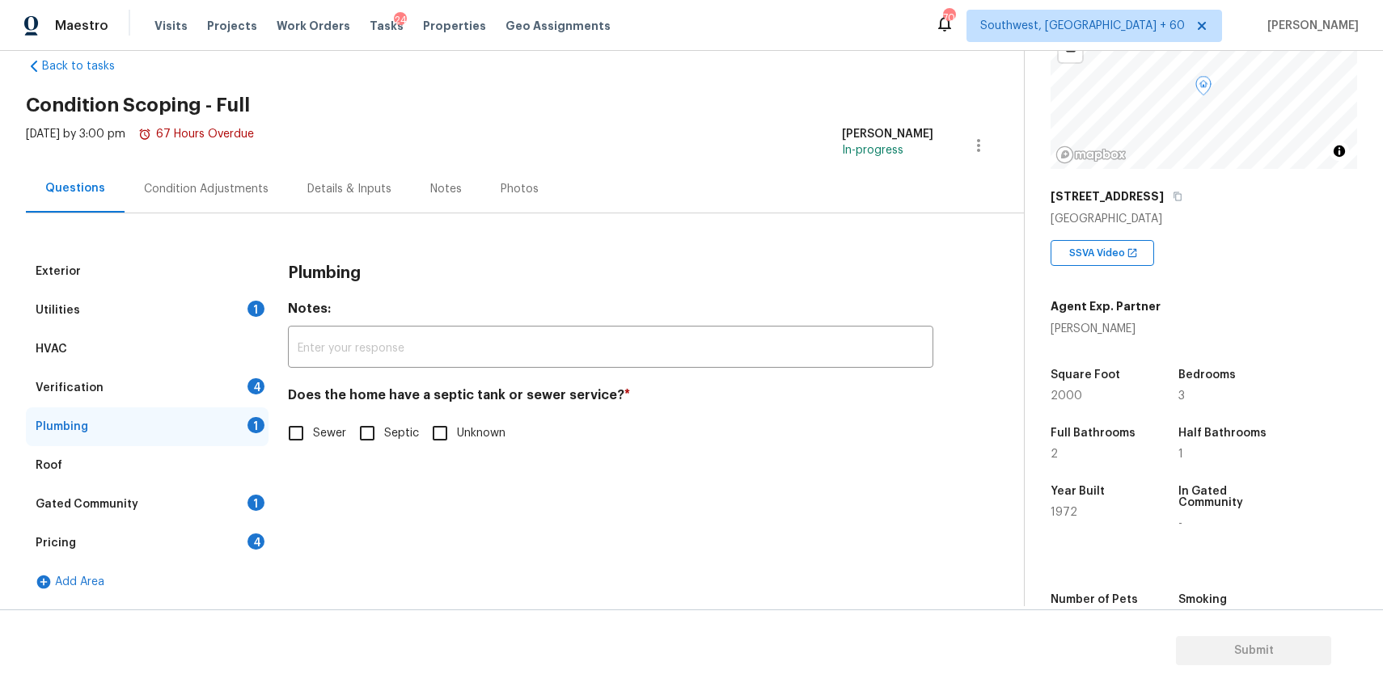
click at [215, 370] on div "Verification 4" at bounding box center [147, 388] width 243 height 39
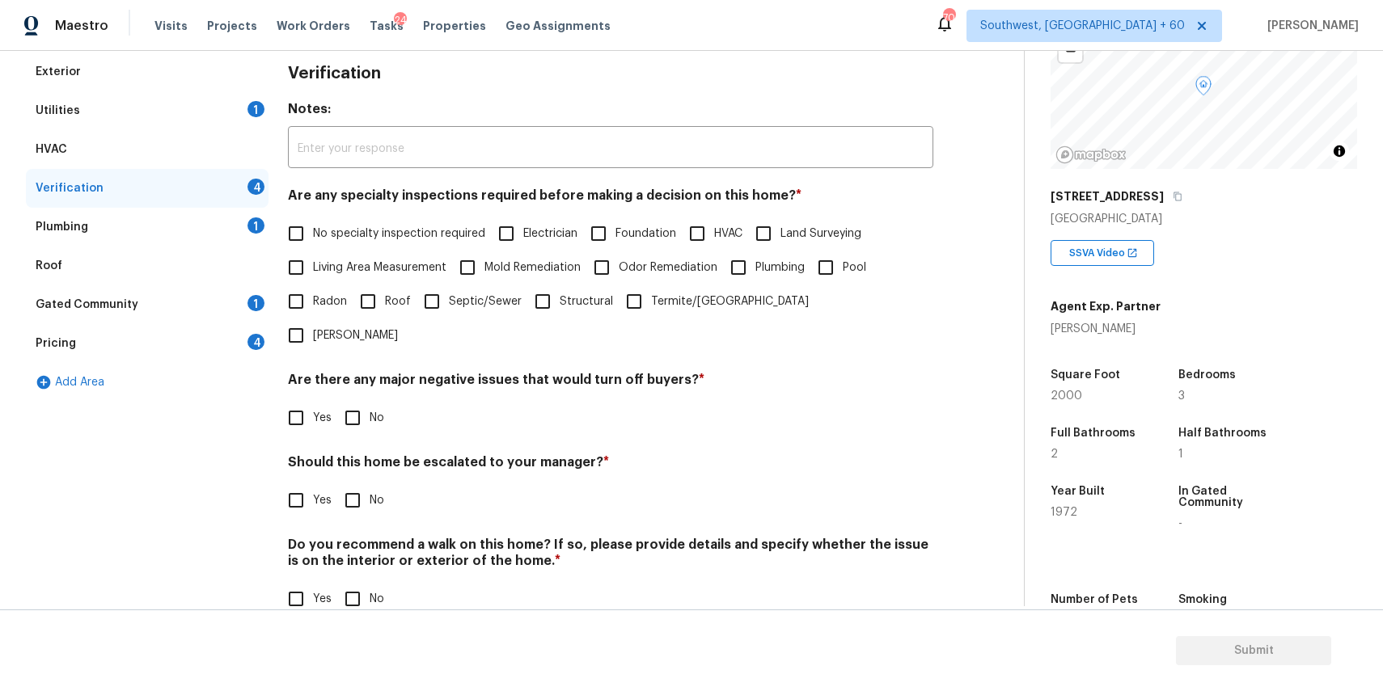
click at [311, 484] on input "Yes" at bounding box center [296, 501] width 34 height 34
checkbox input "true"
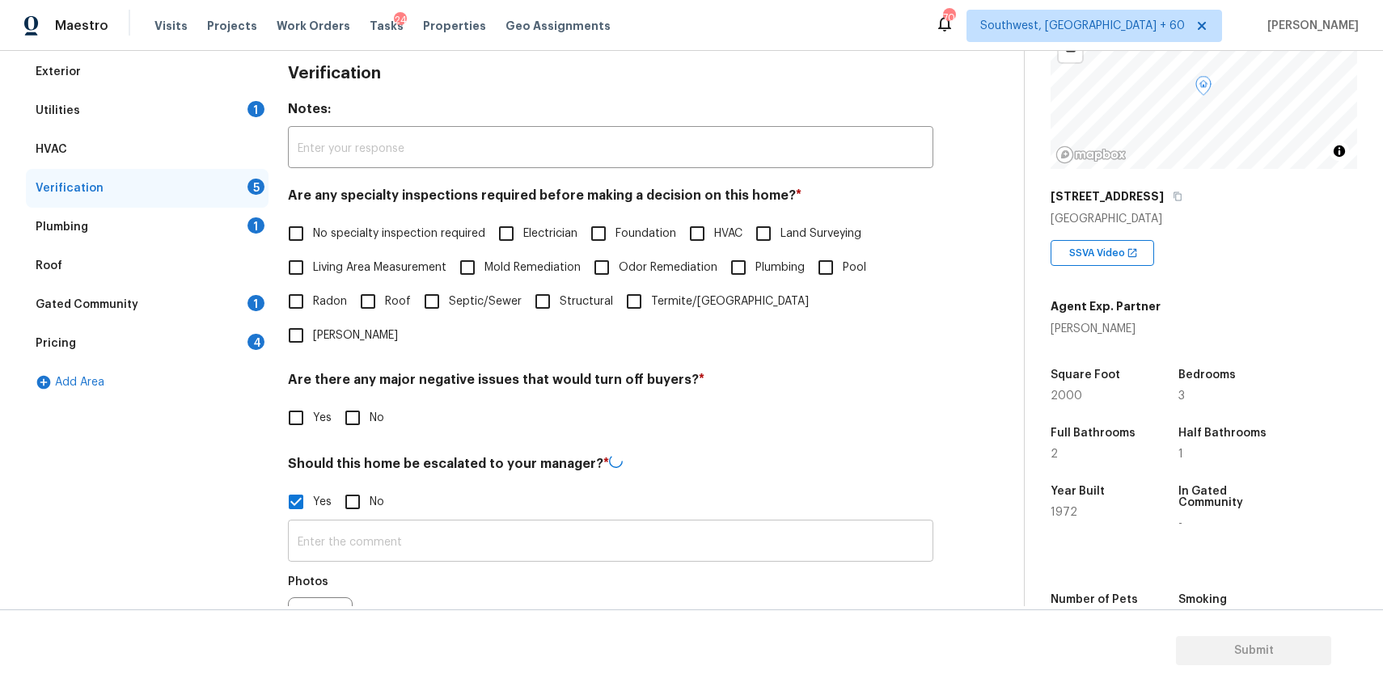
click at [366, 524] on input "text" at bounding box center [610, 543] width 645 height 38
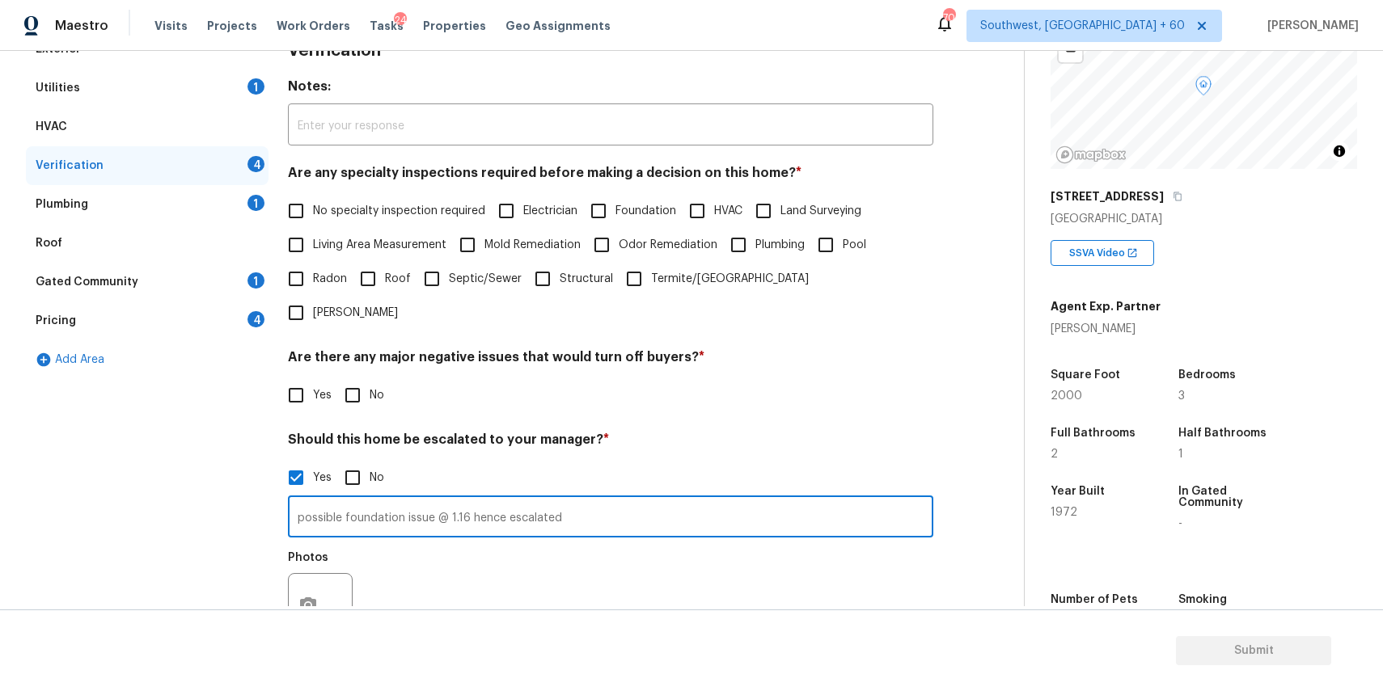
scroll to position [328, 0]
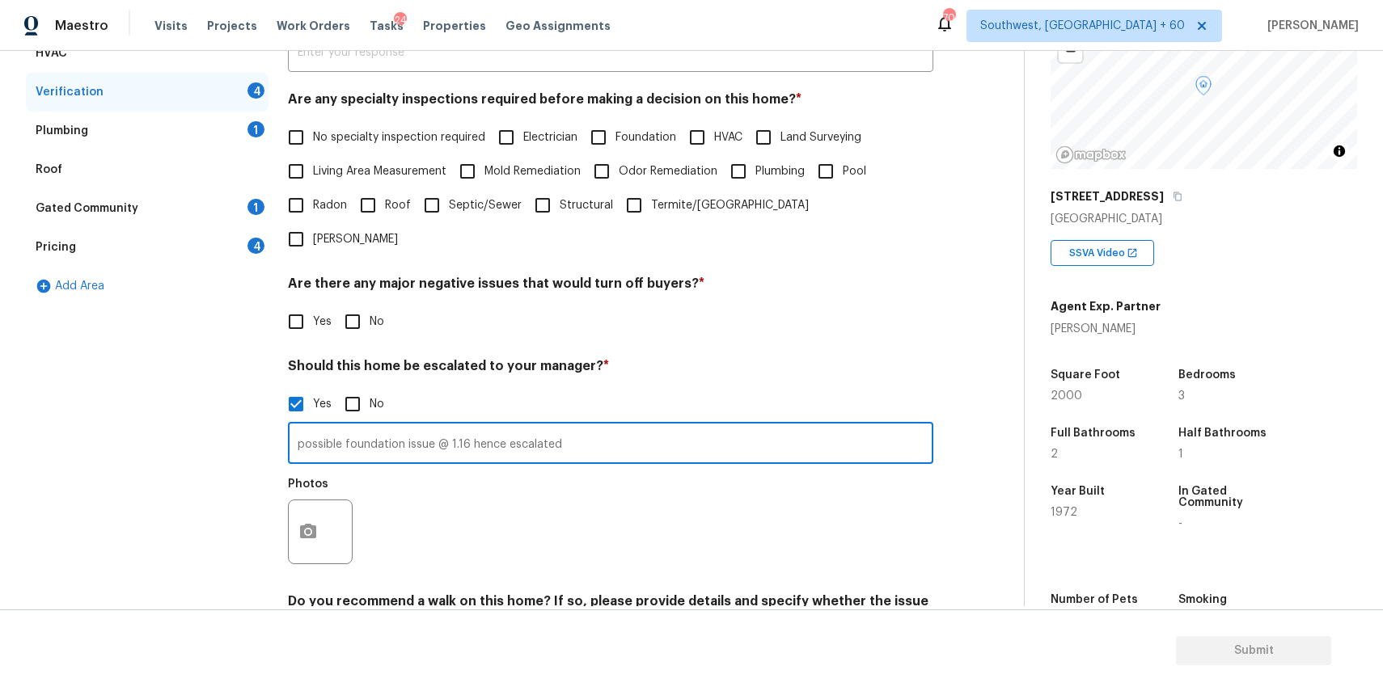
type input "possible foundation issue @ 1.16 hence escalated"
click at [292, 515] on button "button" at bounding box center [308, 532] width 39 height 63
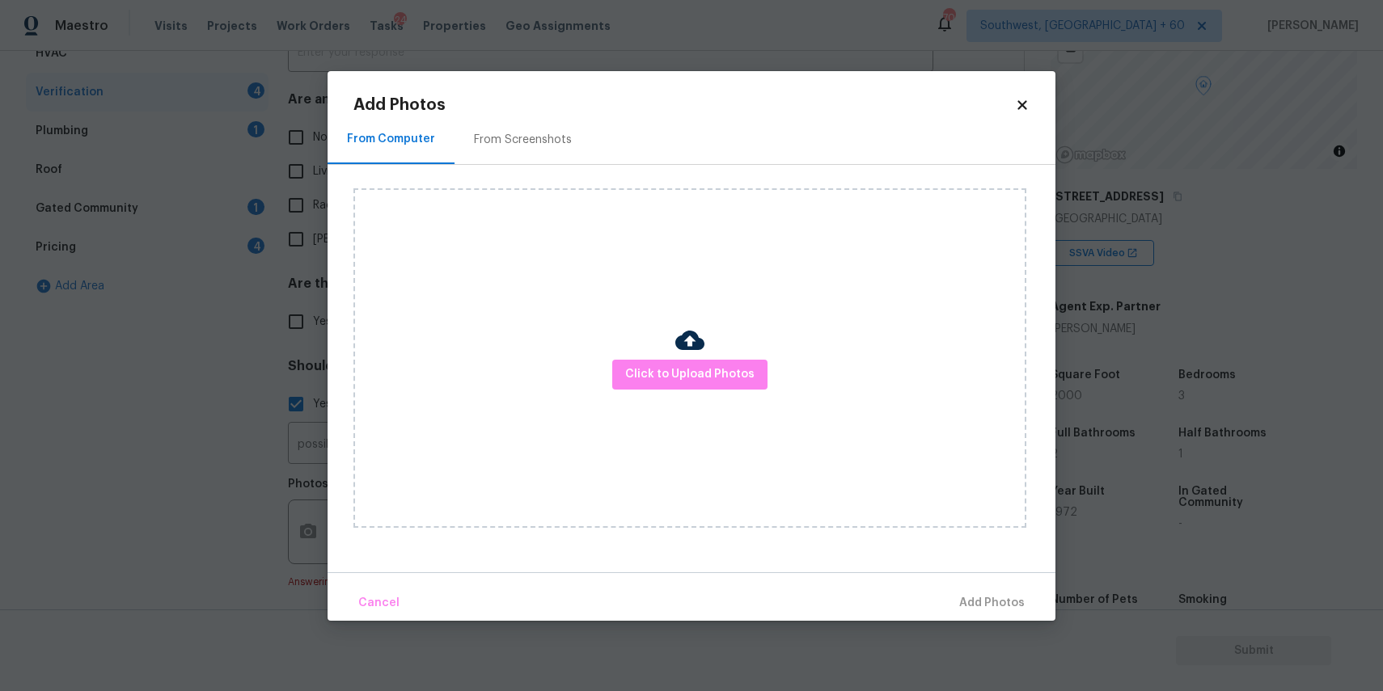
click at [692, 389] on div "Click to Upload Photos" at bounding box center [689, 358] width 673 height 340
click at [692, 378] on span "Click to Upload Photos" at bounding box center [689, 375] width 129 height 20
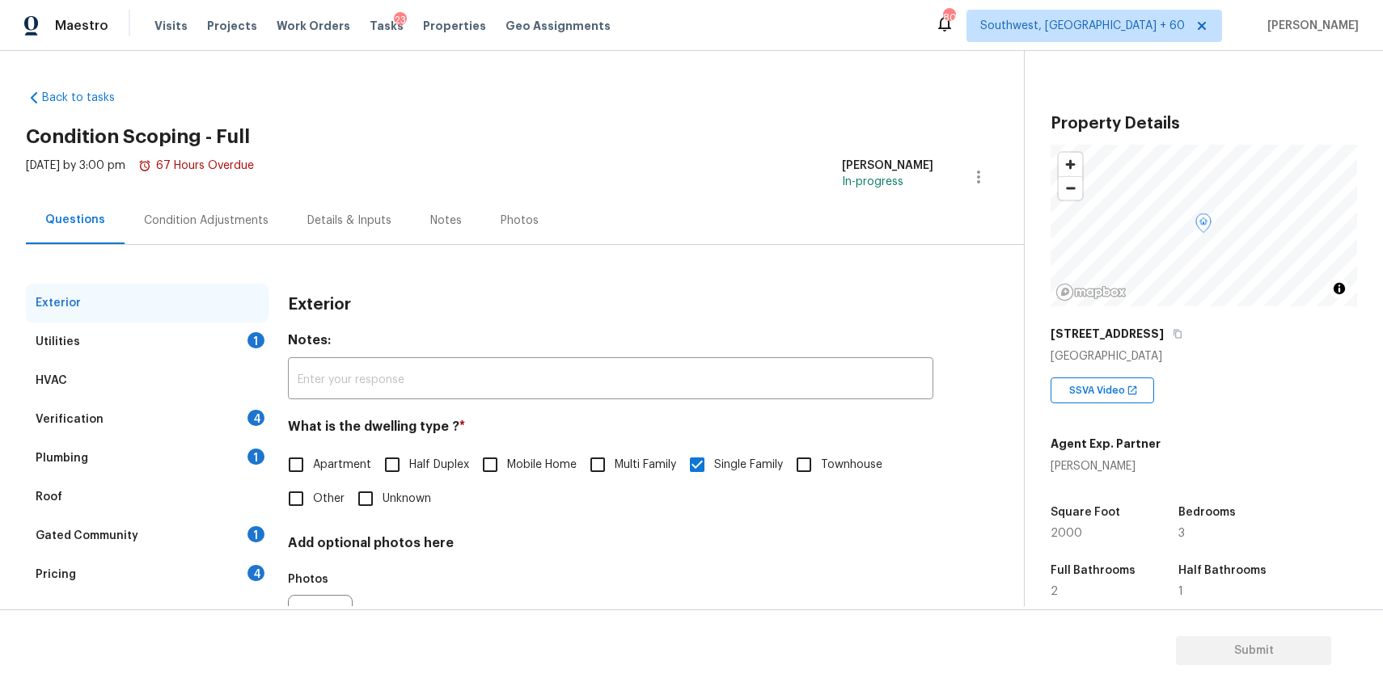
scroll to position [87, 0]
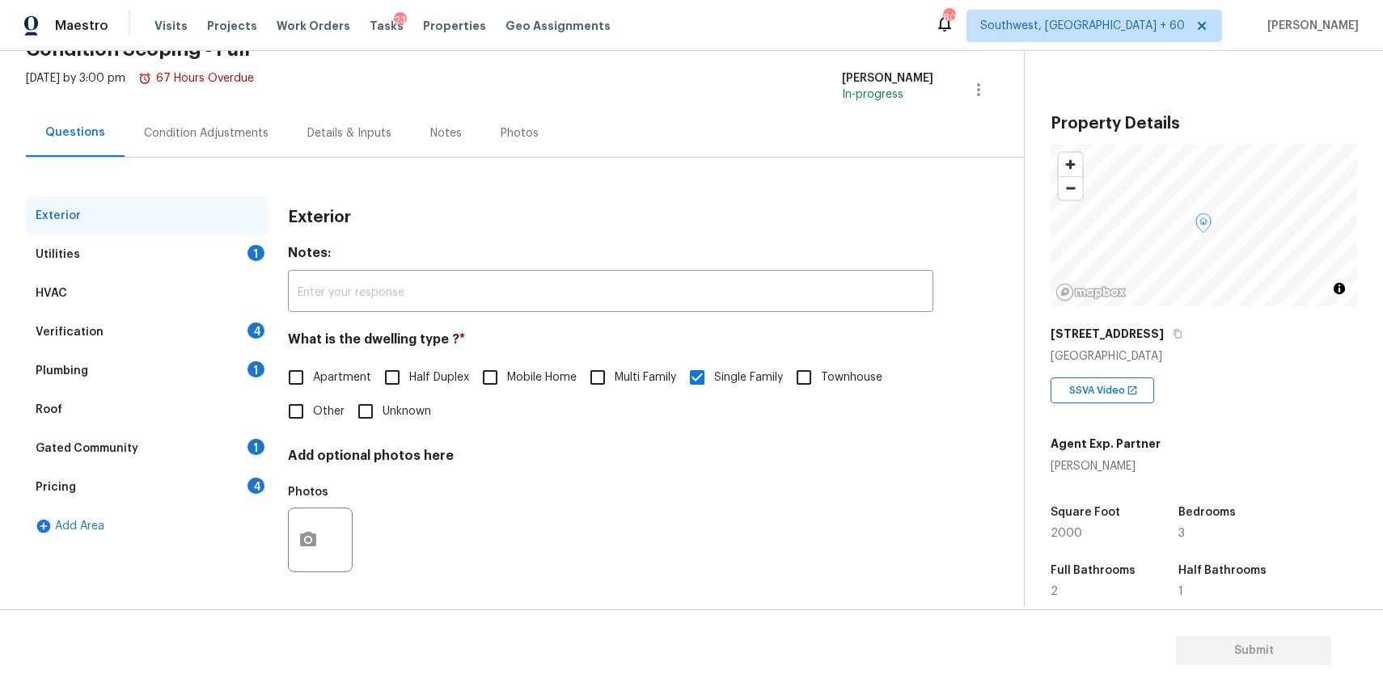
click at [209, 340] on div "Verification 4" at bounding box center [147, 332] width 243 height 39
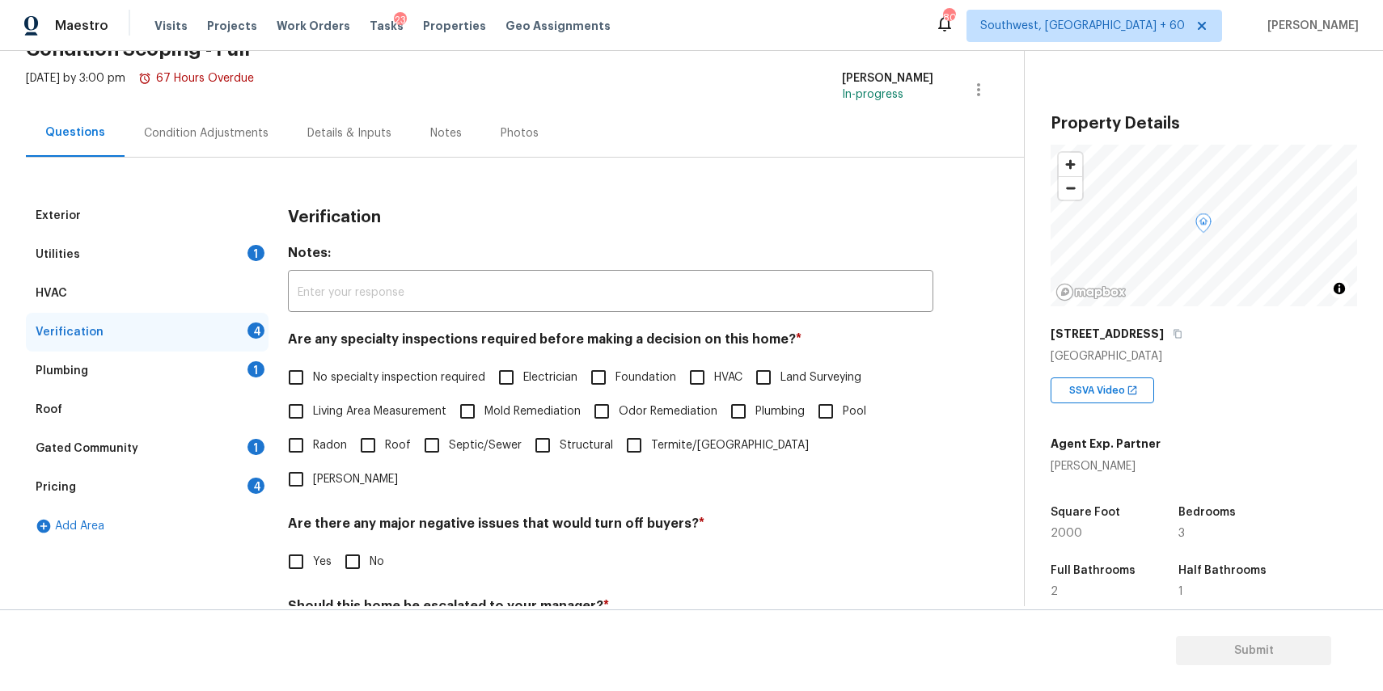
scroll to position [385, 0]
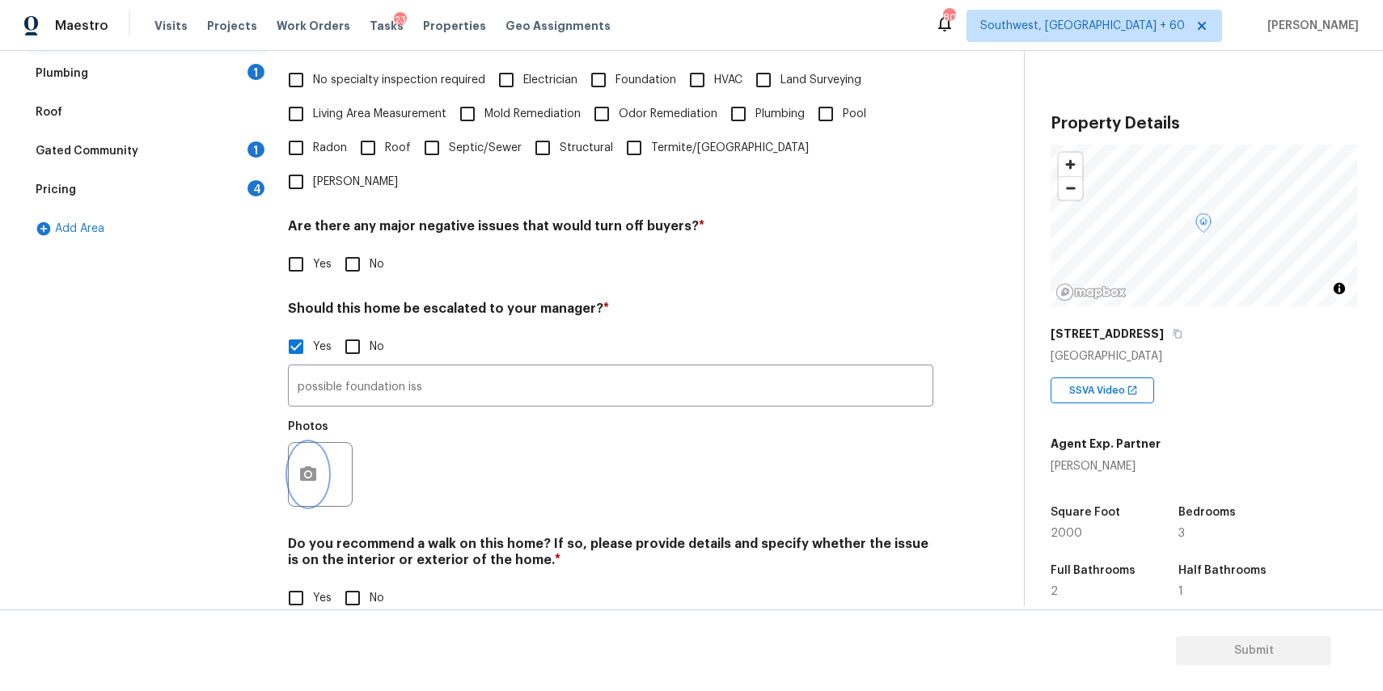
click at [314, 465] on icon "button" at bounding box center [307, 474] width 19 height 19
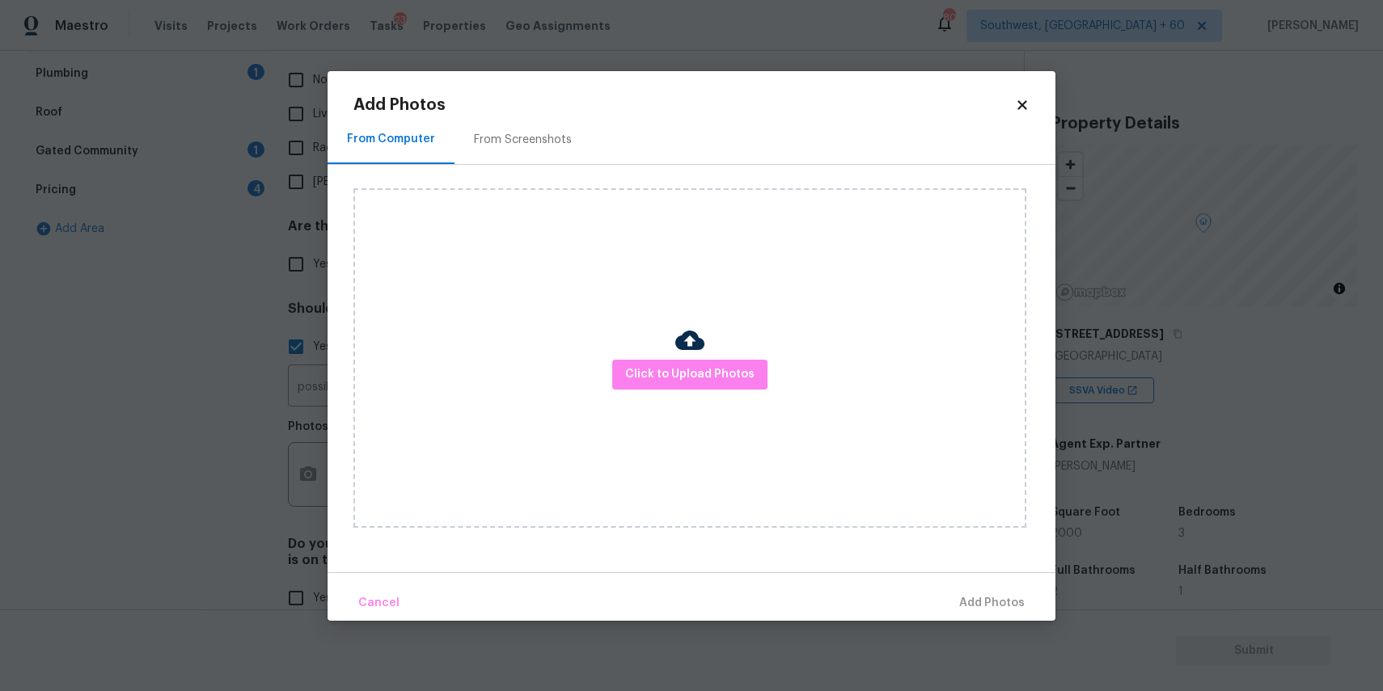
click at [290, 367] on body "Maestro Visits Projects Work Orders Tasks 23 Properties Geo Assignments [GEOGRA…" at bounding box center [691, 345] width 1383 height 691
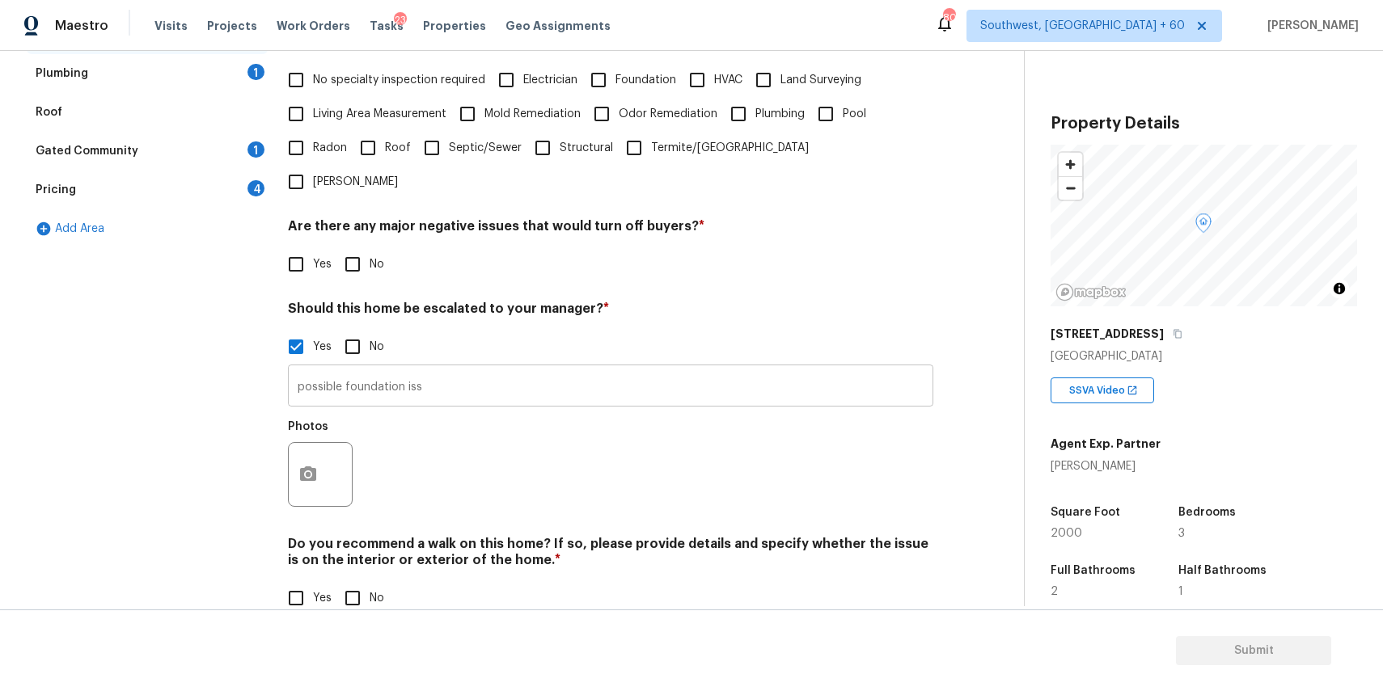
click at [459, 369] on input "possible foundation iss" at bounding box center [610, 388] width 645 height 38
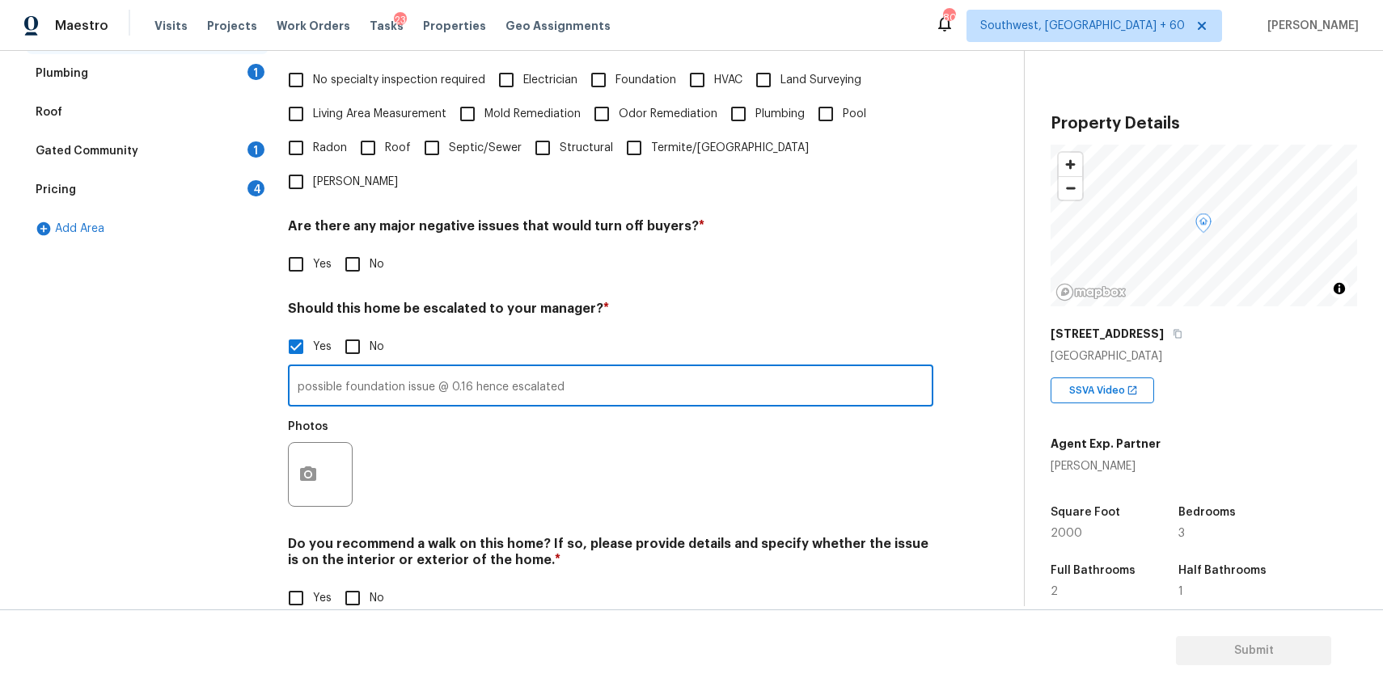
type input "possible foundation issue @ 0.16 hence escalated"
click at [313, 465] on icon "button" at bounding box center [307, 474] width 19 height 19
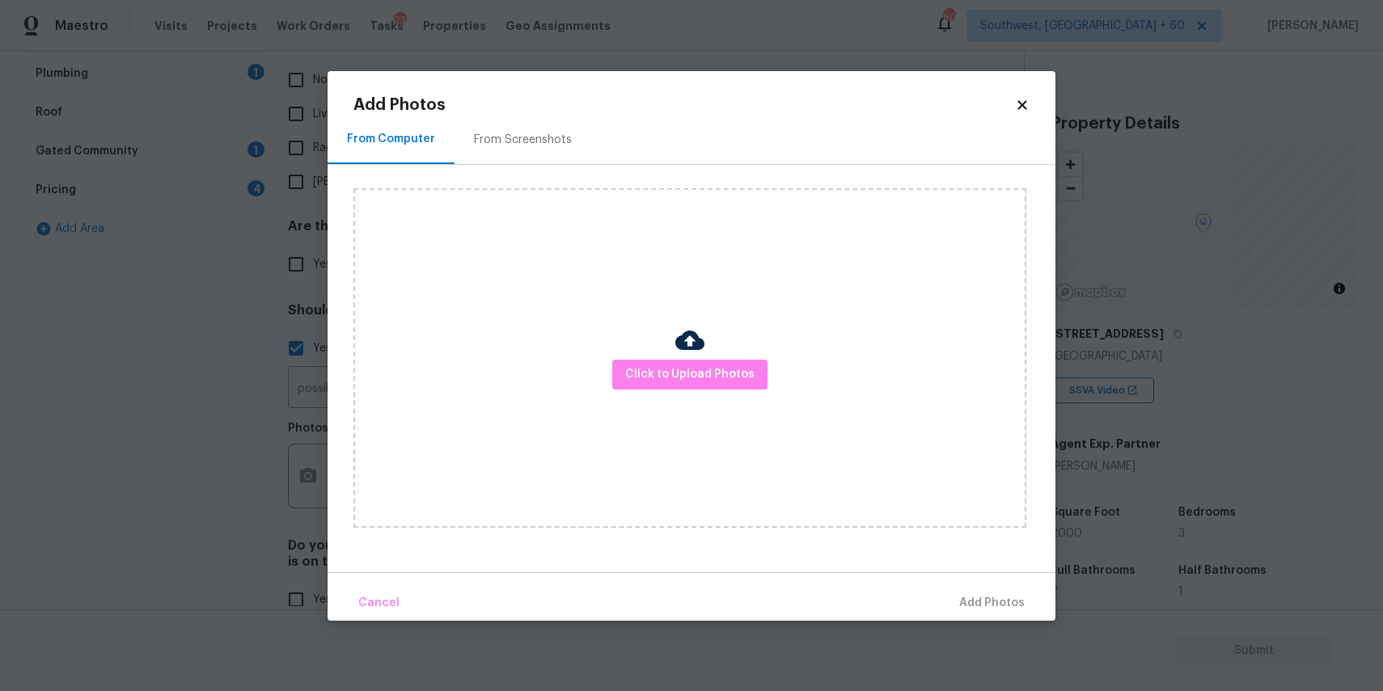
click at [313, 436] on body "Maestro Visits Projects Work Orders Tasks 23 Properties Geo Assignments [GEOGRA…" at bounding box center [691, 345] width 1383 height 691
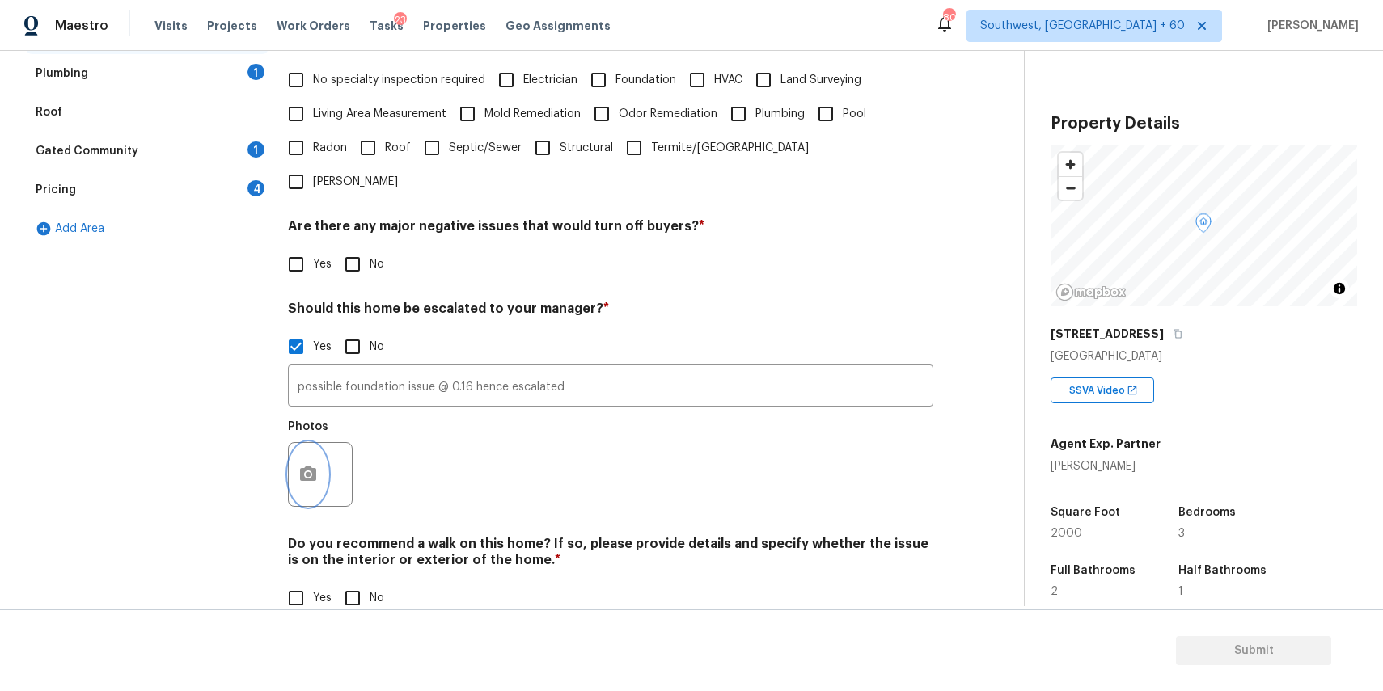
click at [312, 443] on button "button" at bounding box center [308, 474] width 39 height 63
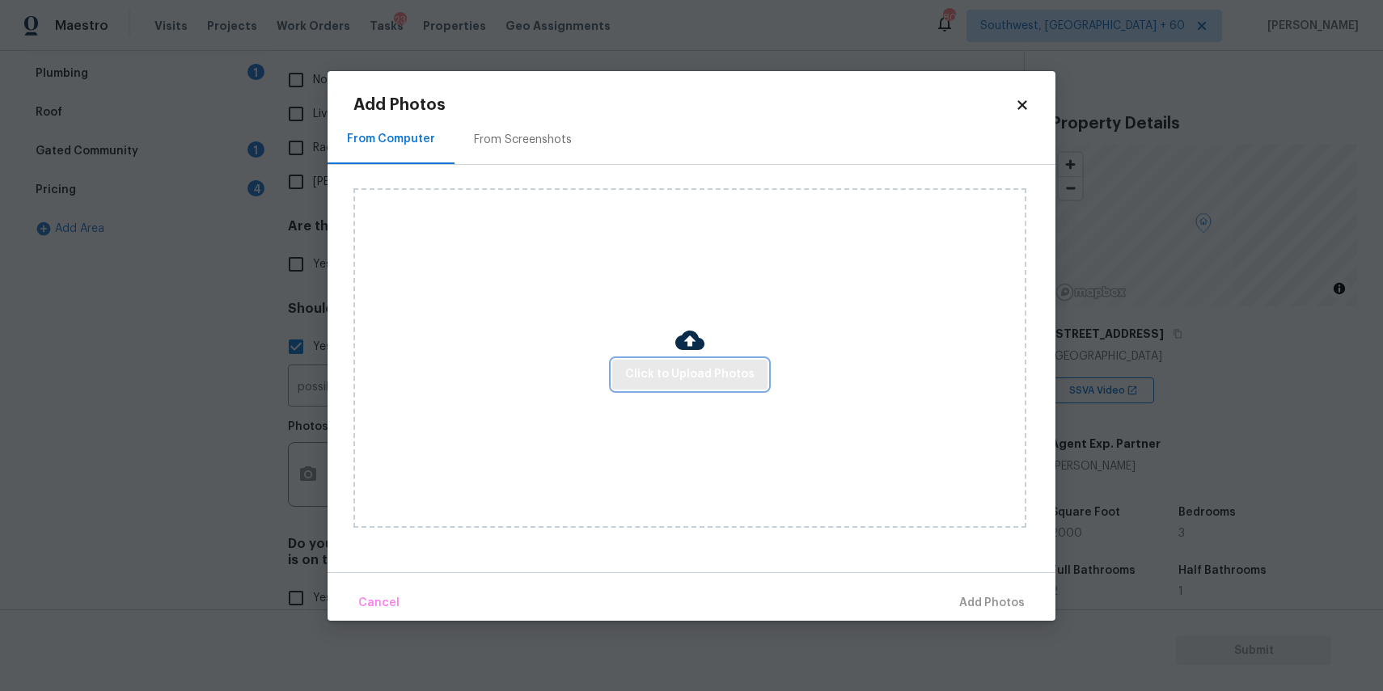
click at [721, 370] on span "Click to Upload Photos" at bounding box center [689, 375] width 129 height 20
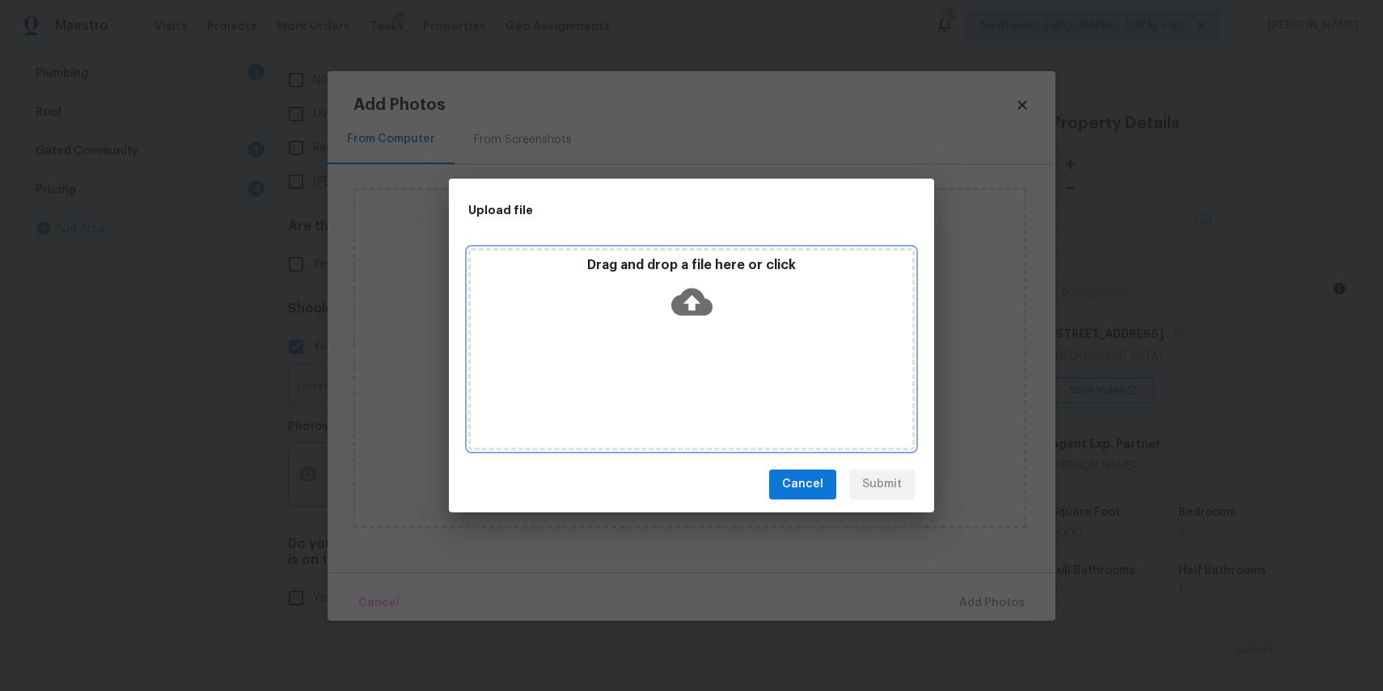
click at [721, 370] on div "Drag and drop a file here or click" at bounding box center [691, 349] width 446 height 202
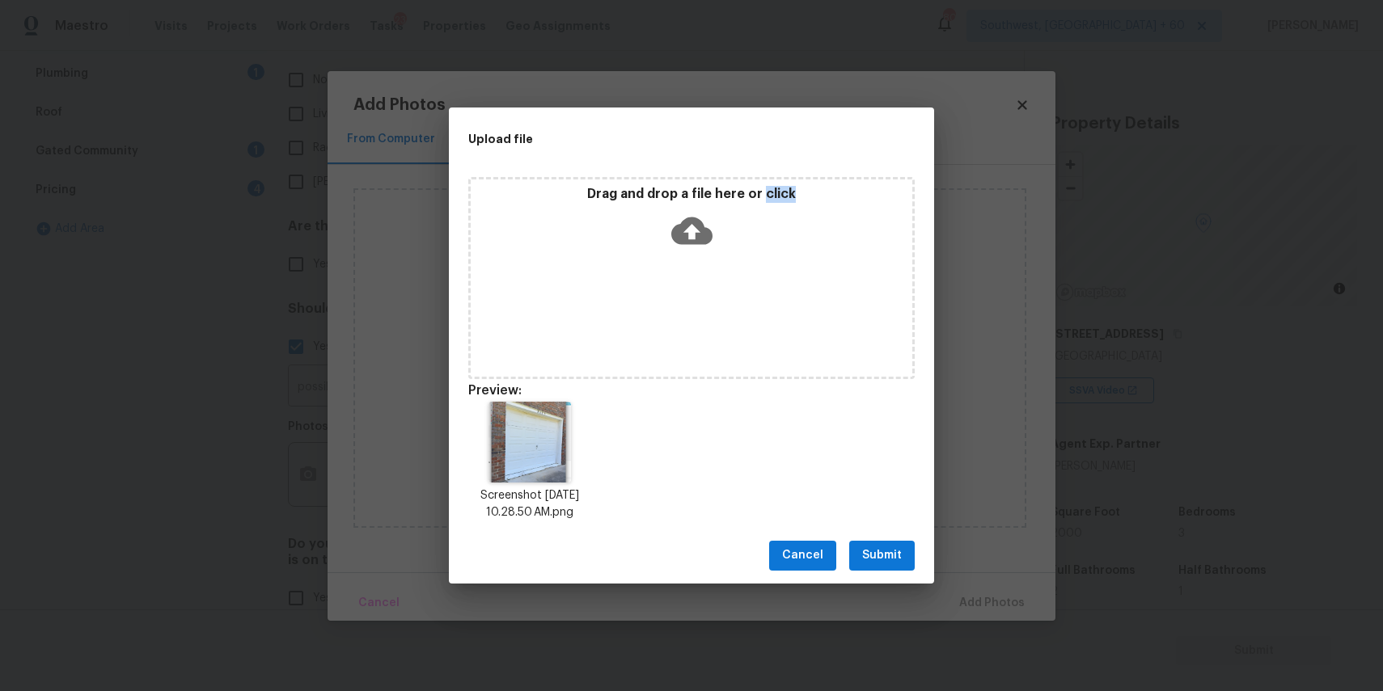
click at [912, 547] on button "Submit" at bounding box center [882, 556] width 66 height 30
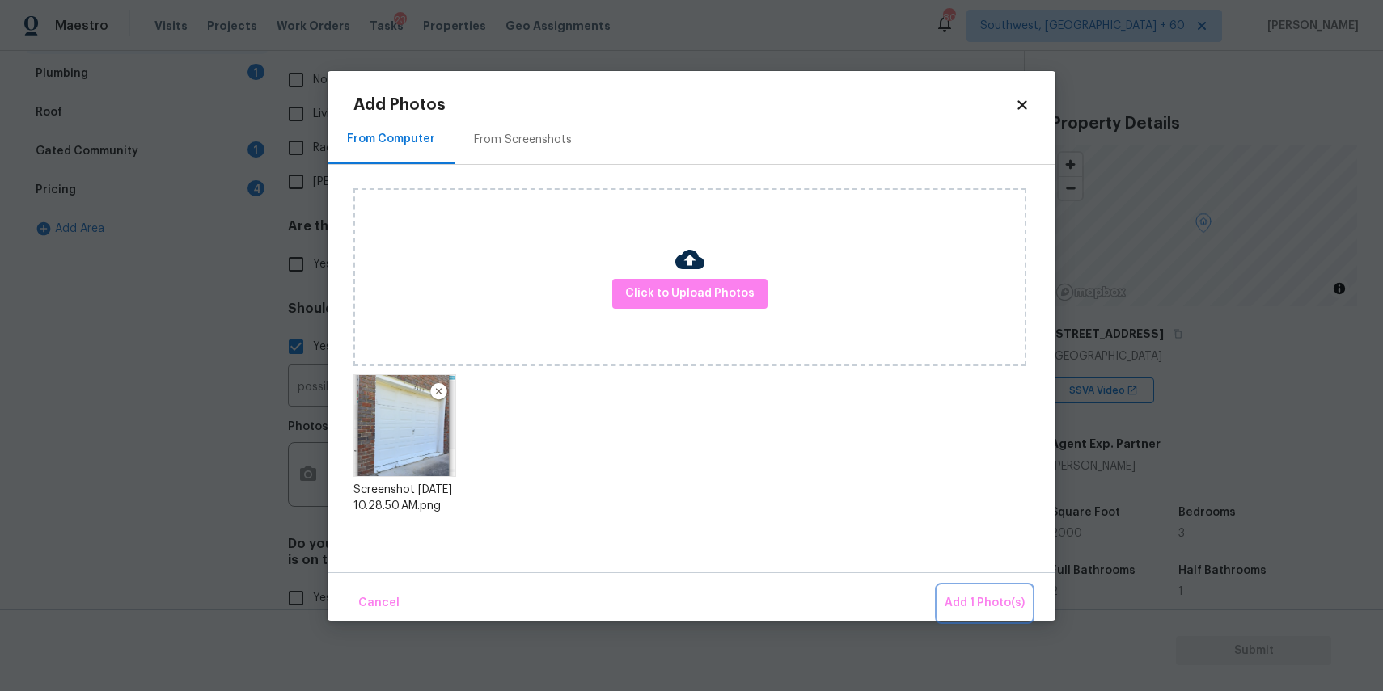
click at [989, 601] on span "Add 1 Photo(s)" at bounding box center [985, 604] width 80 height 20
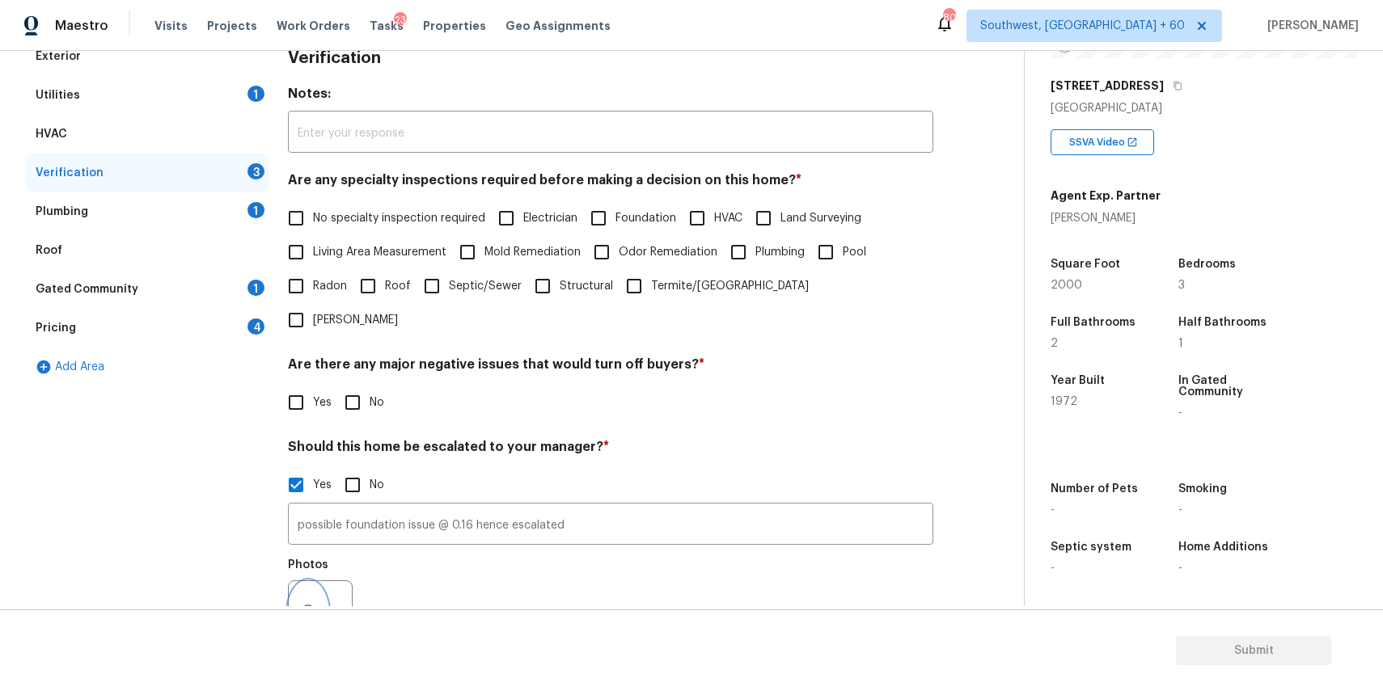
scroll to position [0, 0]
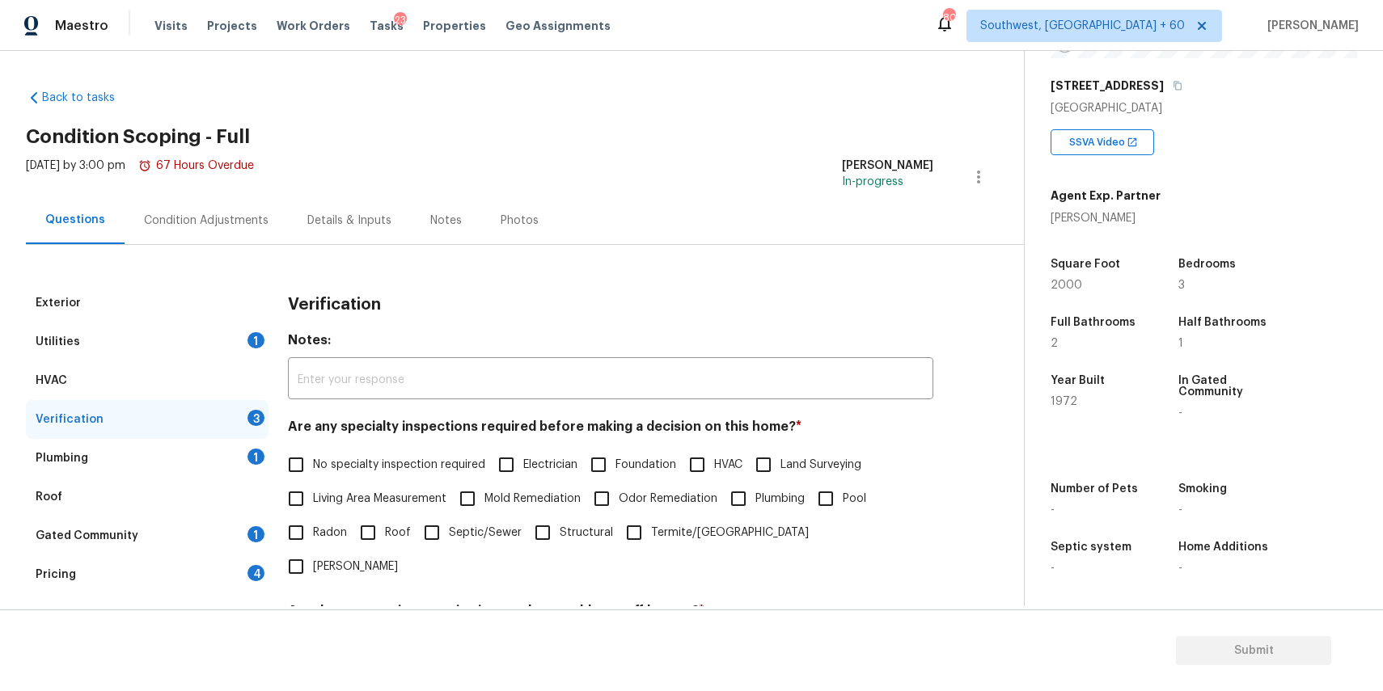
click at [180, 223] on div "Condition Adjustments" at bounding box center [206, 221] width 125 height 16
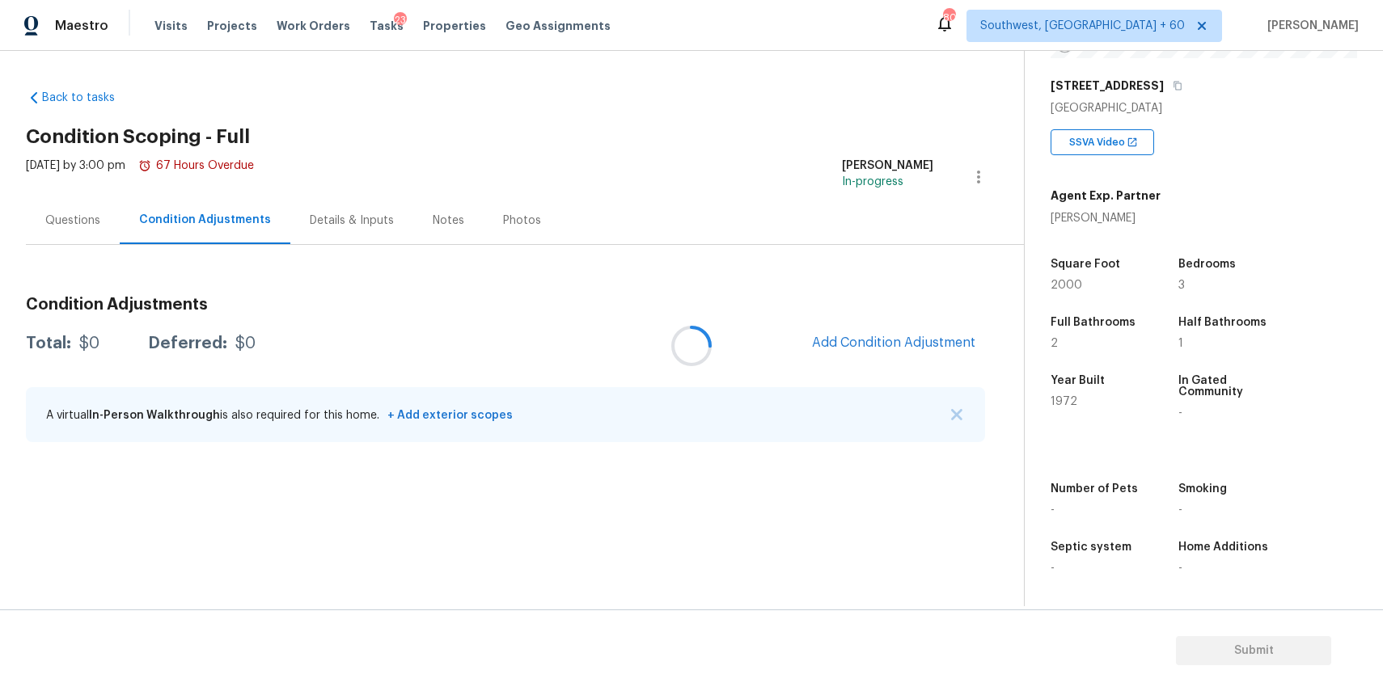
click at [965, 417] on div at bounding box center [691, 345] width 1383 height 691
click at [961, 417] on img "button" at bounding box center [956, 414] width 11 height 11
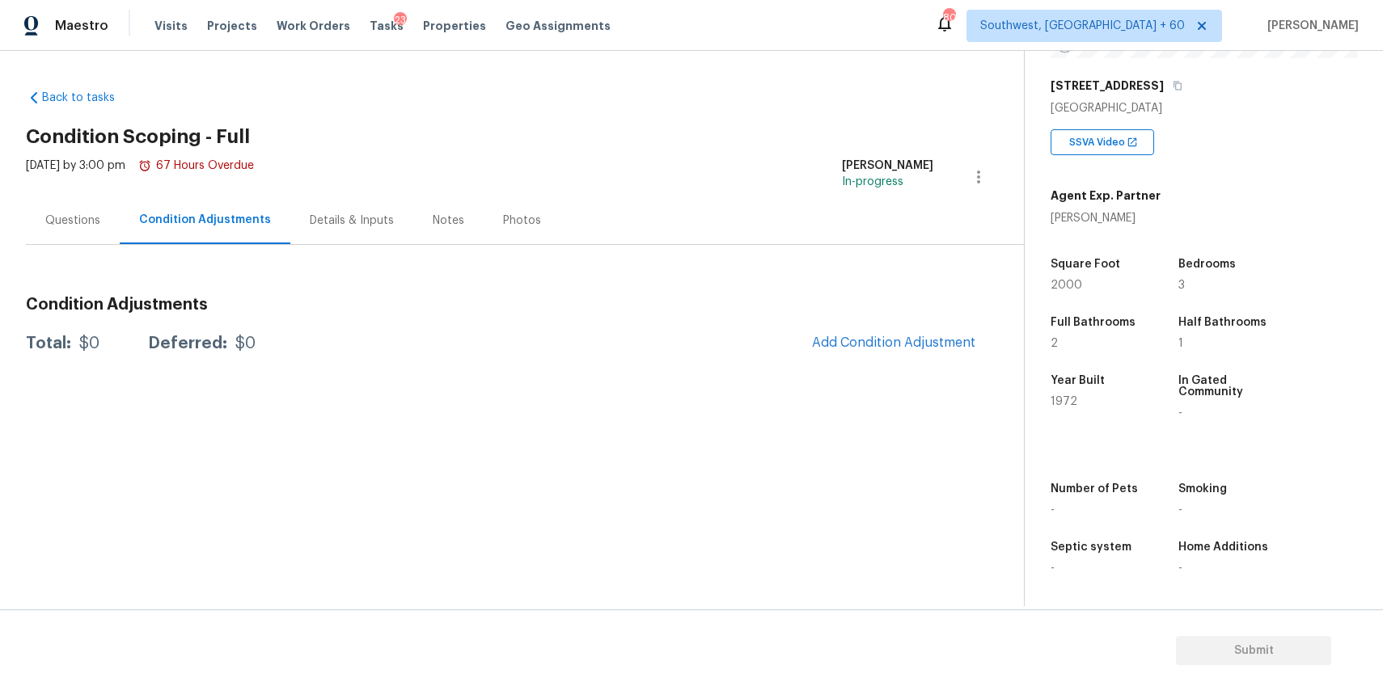
click at [942, 362] on div "Back to tasks Condition Scoping - Full Tue, Sep 02 2025 by 3:00 pm 67 Hours Ove…" at bounding box center [525, 222] width 998 height 290
click at [950, 349] on span "Add Condition Adjustment" at bounding box center [893, 343] width 163 height 15
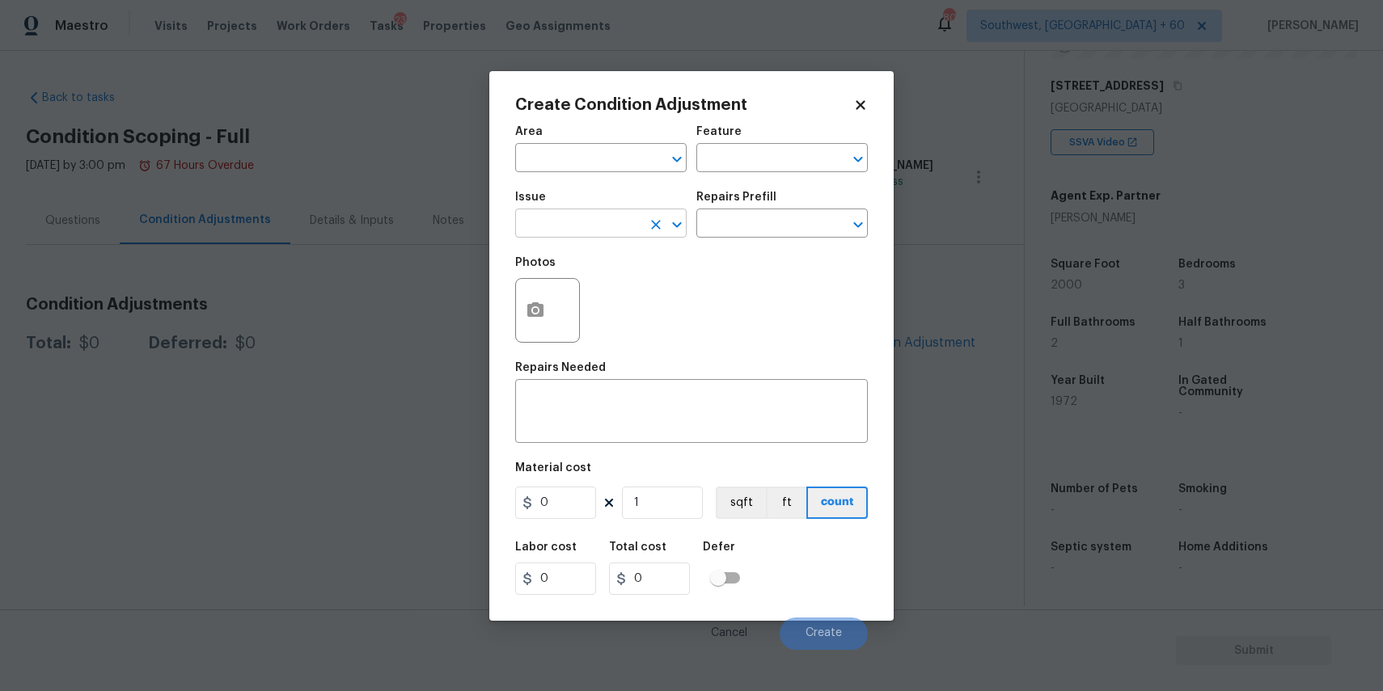
click at [576, 215] on input "text" at bounding box center [578, 225] width 126 height 25
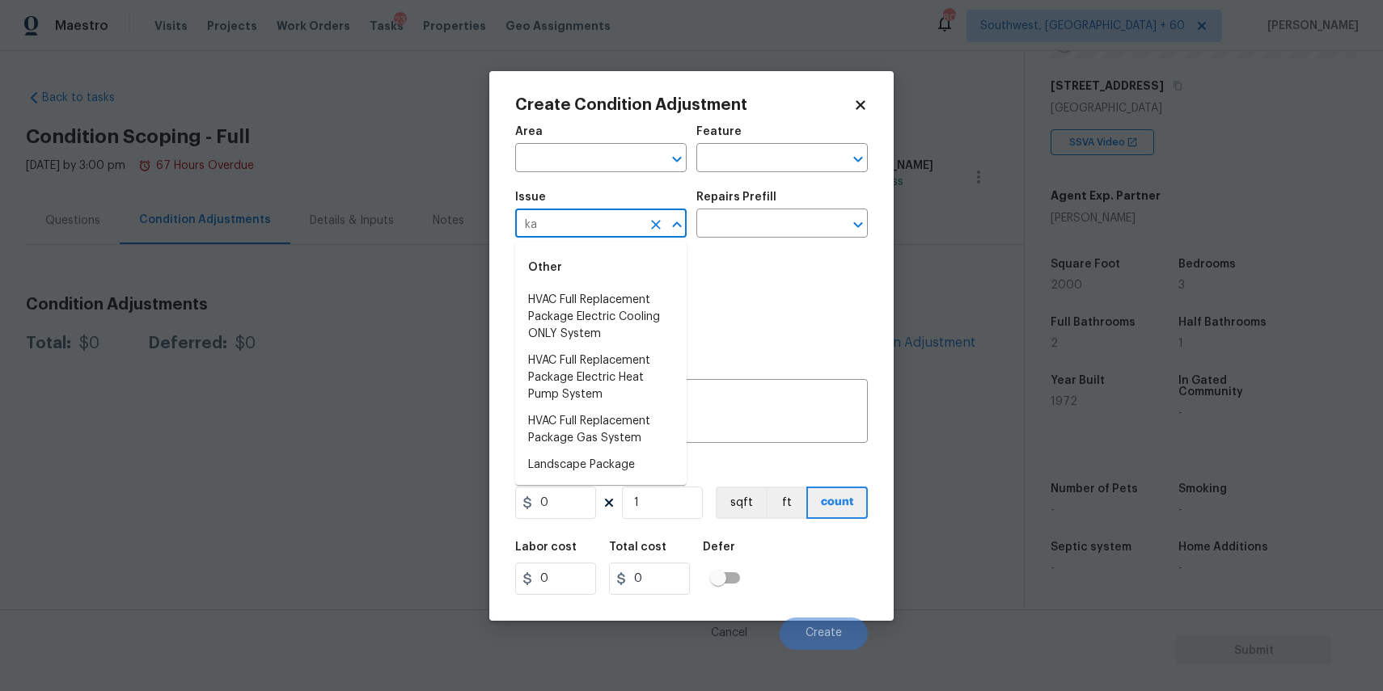
type input "k"
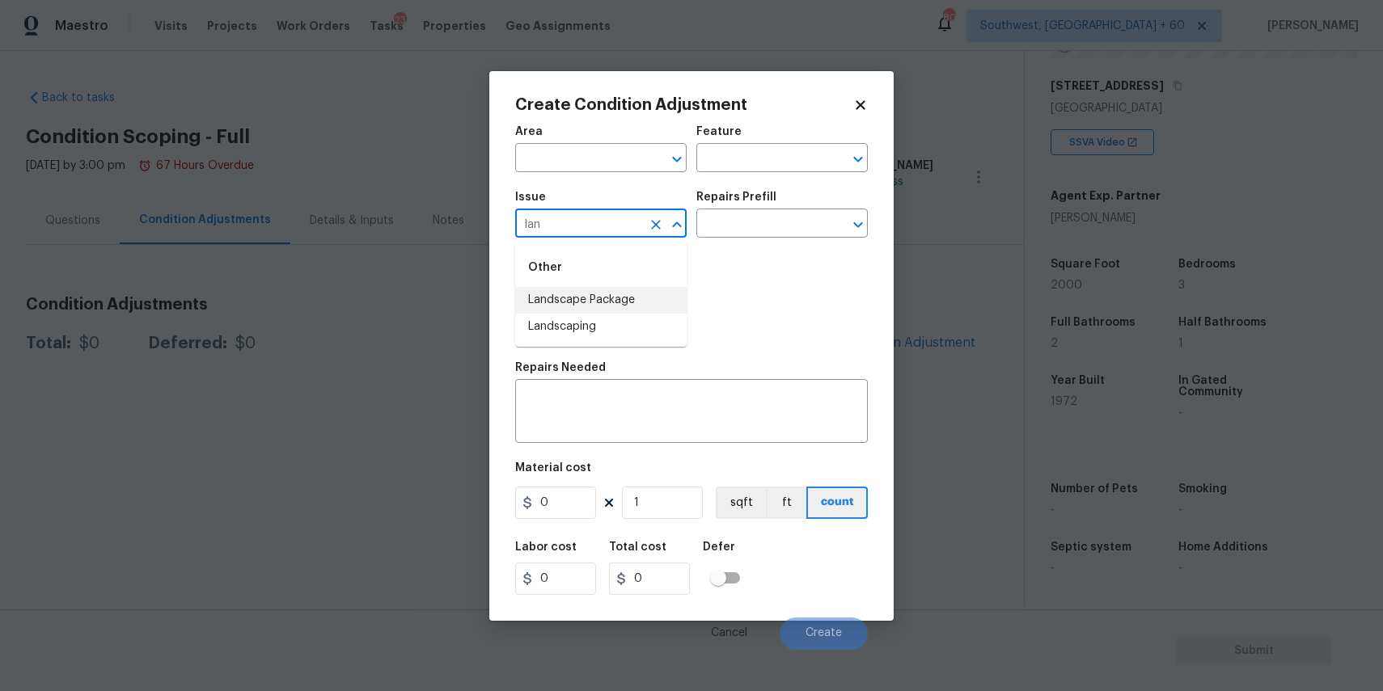
click at [635, 304] on li "Landscape Package" at bounding box center [600, 300] width 171 height 27
type input "Landscape Package"
click at [767, 230] on input "text" at bounding box center [759, 225] width 126 height 25
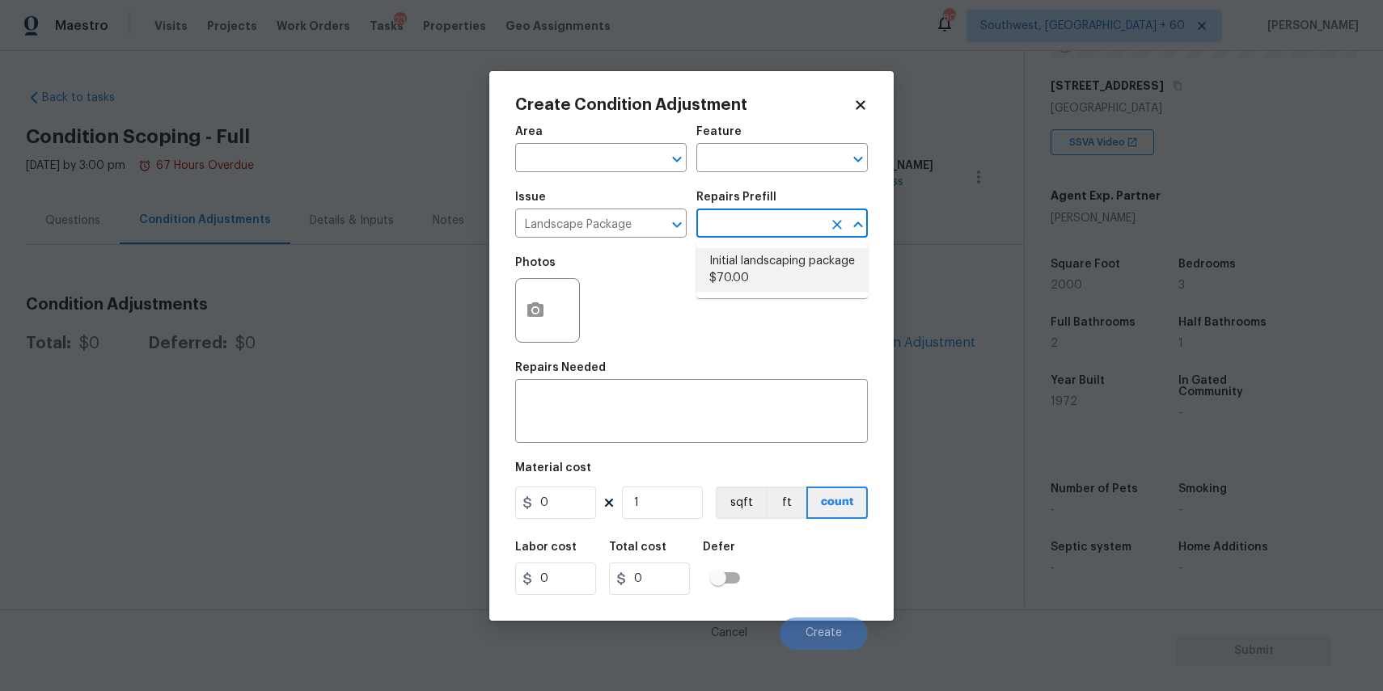
click at [749, 275] on li "Initial landscaping package $70.00" at bounding box center [781, 270] width 171 height 44
type input "Home Readiness Packages"
type textarea "Mowing of grass up to 6" in height. Mow, edge along driveways & sidewalks, trim…"
type input "70"
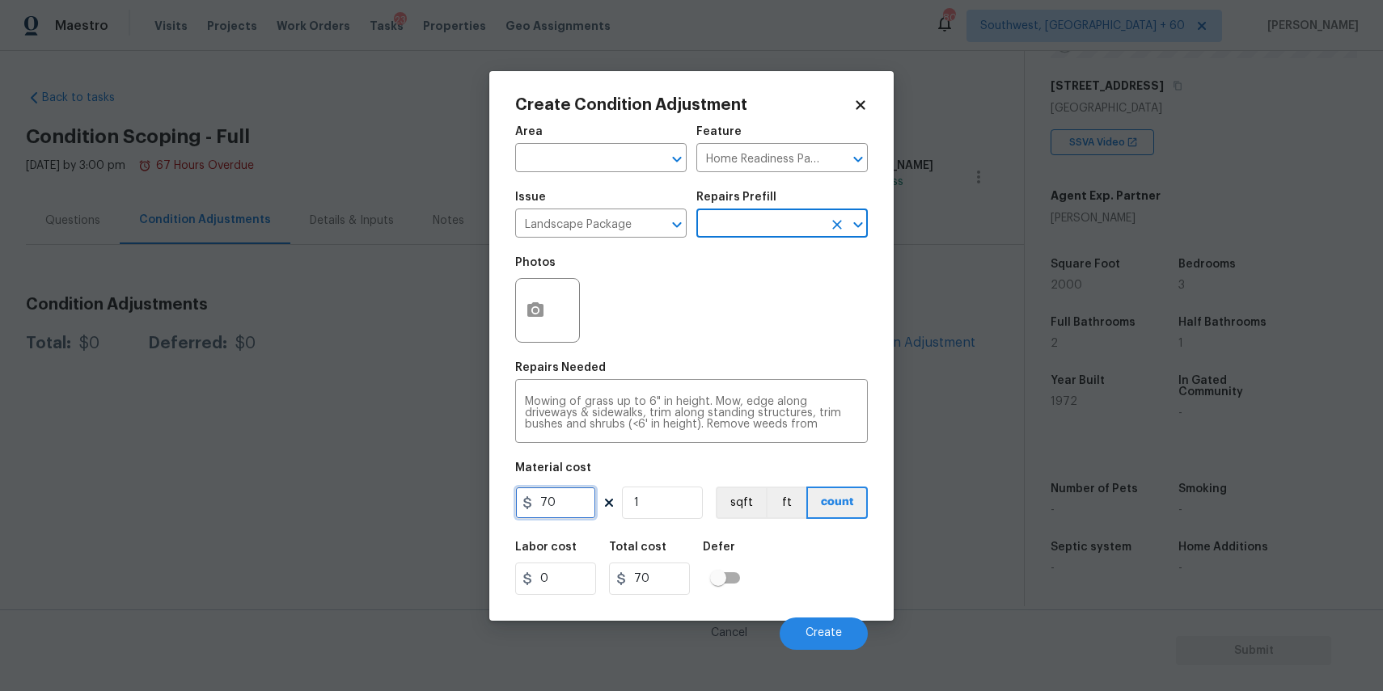
click at [563, 496] on input "70" at bounding box center [555, 503] width 81 height 32
type input "300"
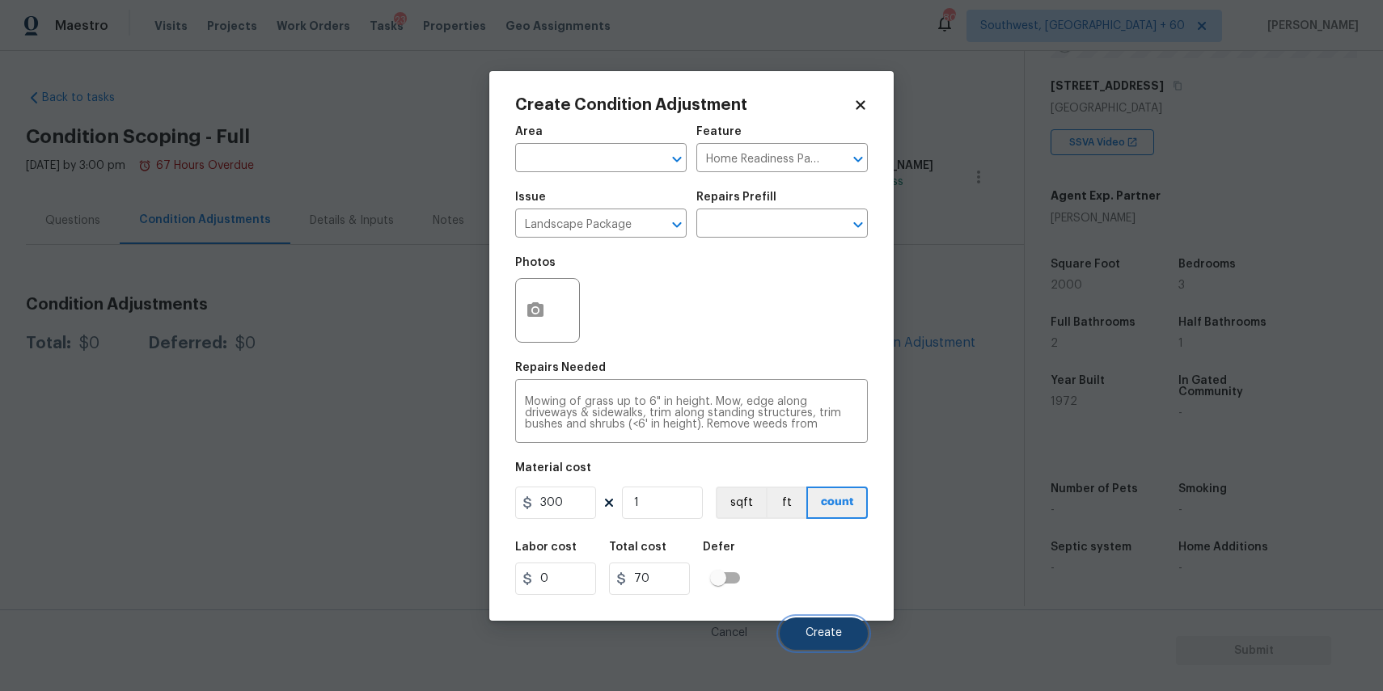
type input "300"
click at [841, 631] on span "Create" at bounding box center [823, 634] width 36 height 12
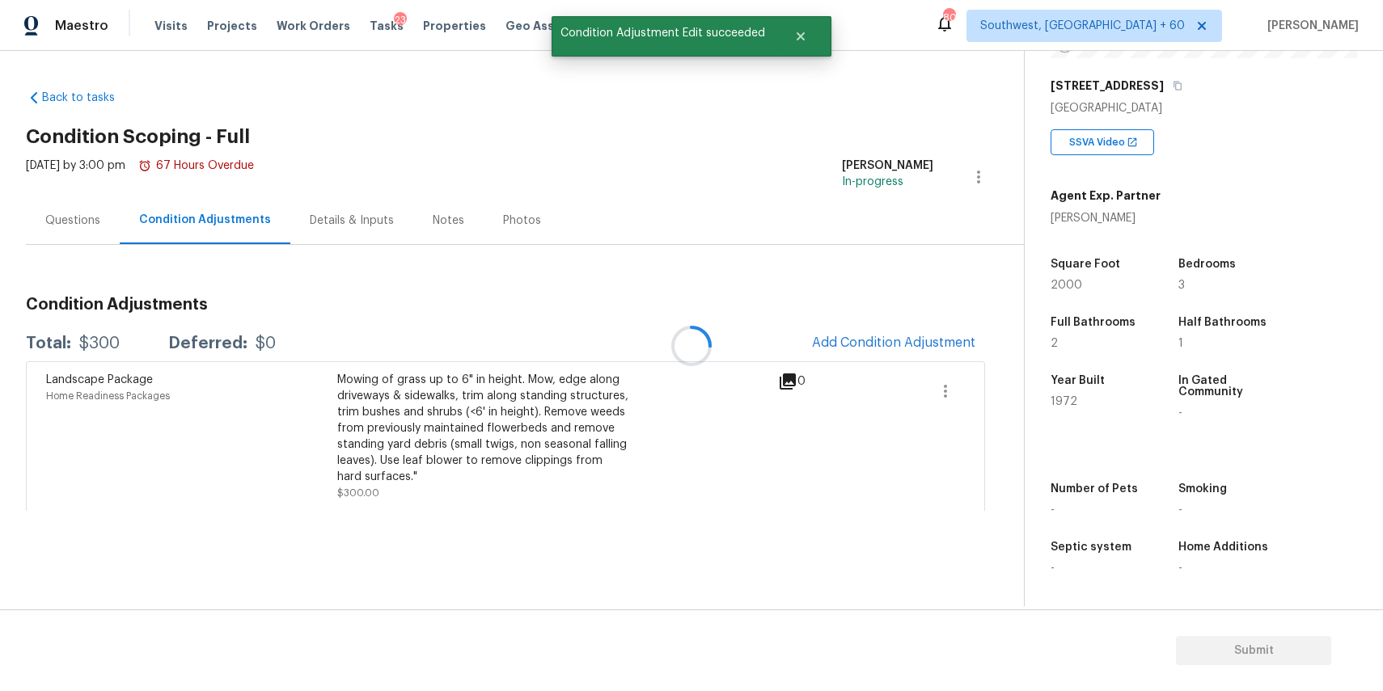
click at [947, 347] on div at bounding box center [691, 345] width 1383 height 691
click at [861, 339] on span "Add Condition Adjustment" at bounding box center [893, 343] width 163 height 15
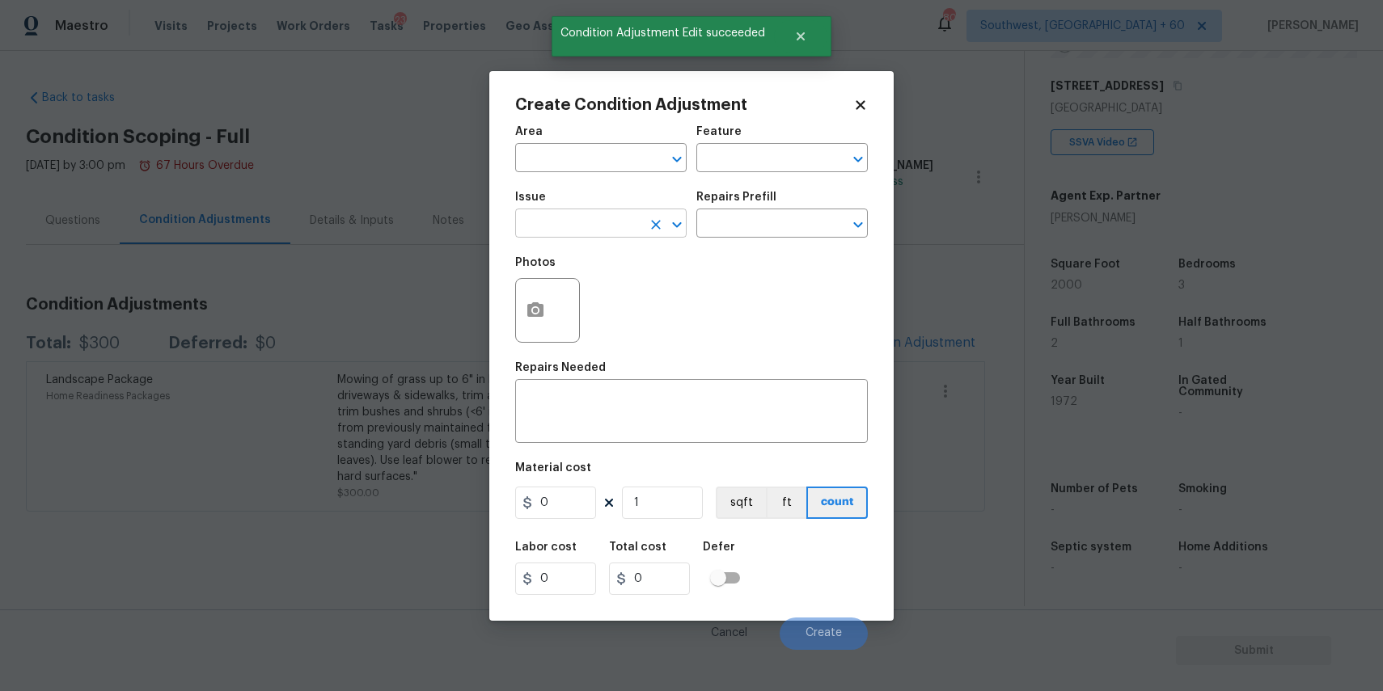
click at [596, 222] on input "text" at bounding box center [578, 225] width 126 height 25
click at [624, 303] on li "Pressure Washing" at bounding box center [600, 300] width 171 height 27
type input "Pressure Washing"
click at [639, 419] on textarea at bounding box center [691, 413] width 333 height 34
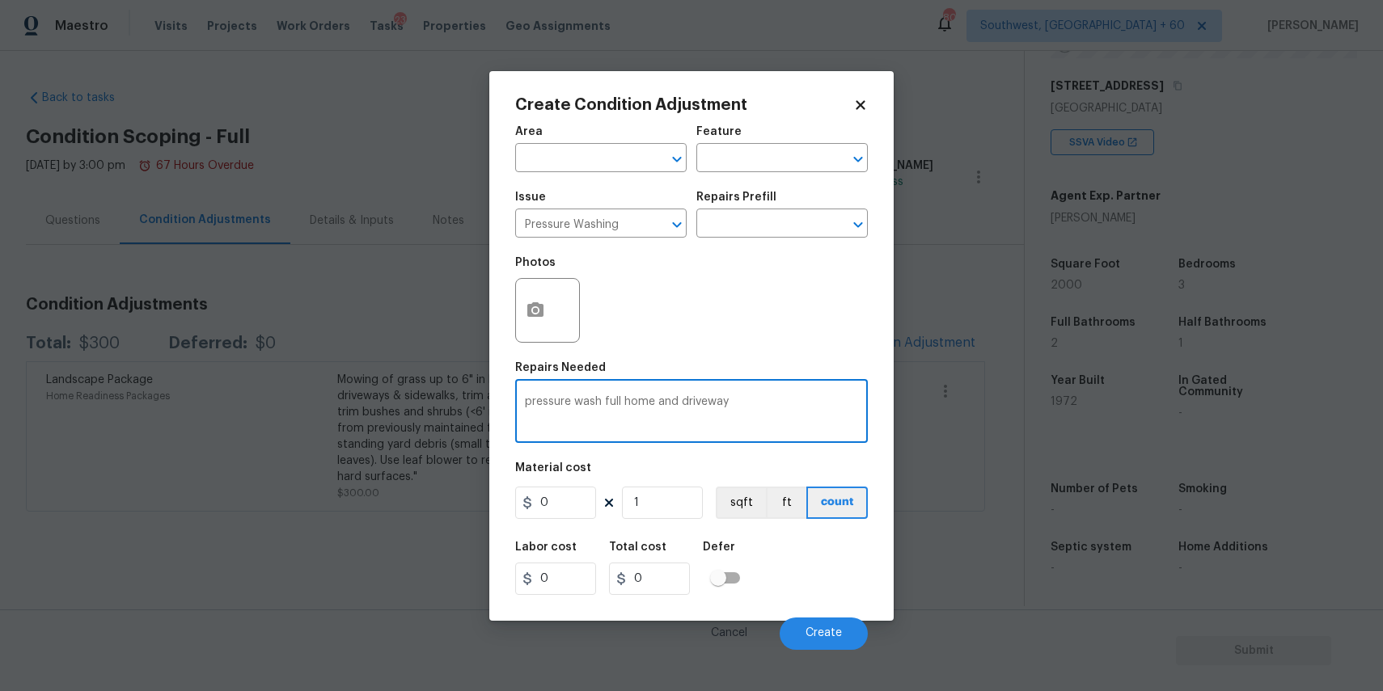
type textarea "pressure wash full home and driveway"
click at [558, 495] on input "0" at bounding box center [555, 503] width 81 height 32
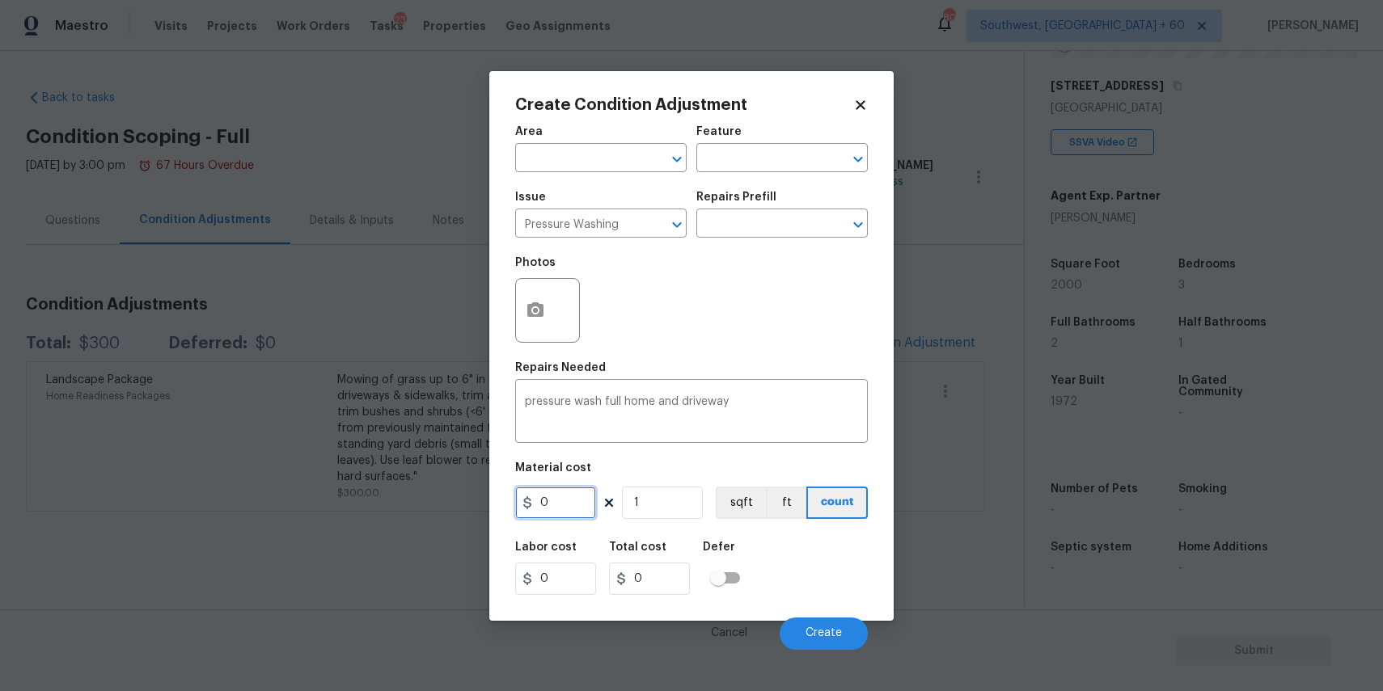
click at [558, 495] on input "0" at bounding box center [555, 503] width 81 height 32
type input "300"
click at [817, 628] on span "Create" at bounding box center [823, 634] width 36 height 12
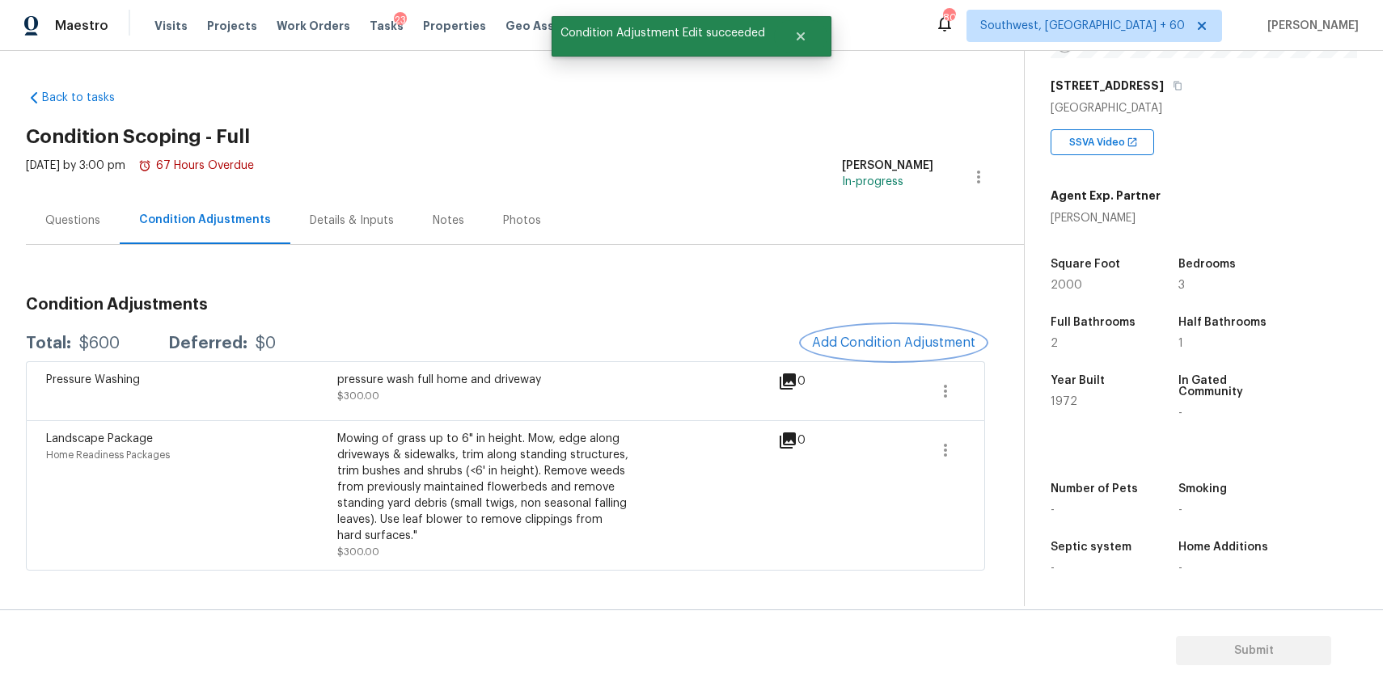
click at [943, 336] on span "Add Condition Adjustment" at bounding box center [893, 343] width 163 height 15
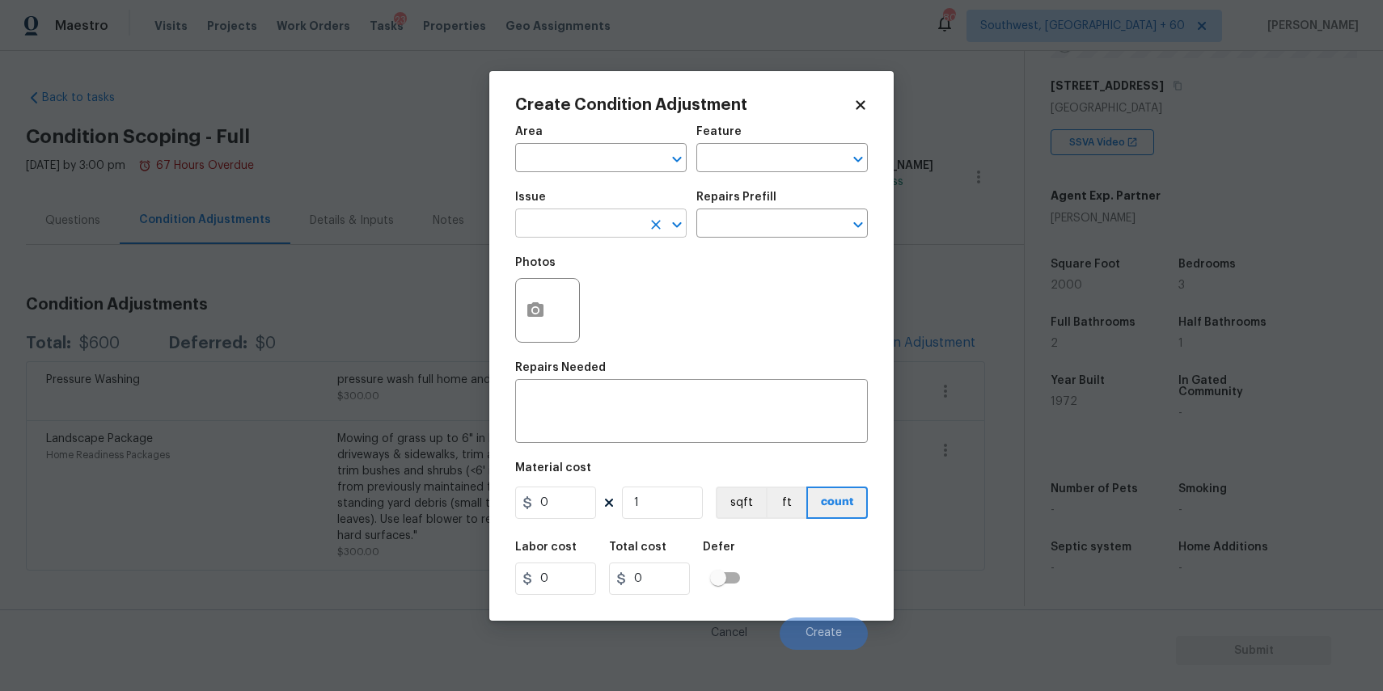
click at [609, 230] on input "text" at bounding box center [578, 225] width 126 height 25
click at [597, 294] on li "ACQ: Foundation" at bounding box center [600, 300] width 171 height 27
type input "ACQ: Foundation"
click at [777, 231] on input "text" at bounding box center [759, 225] width 126 height 25
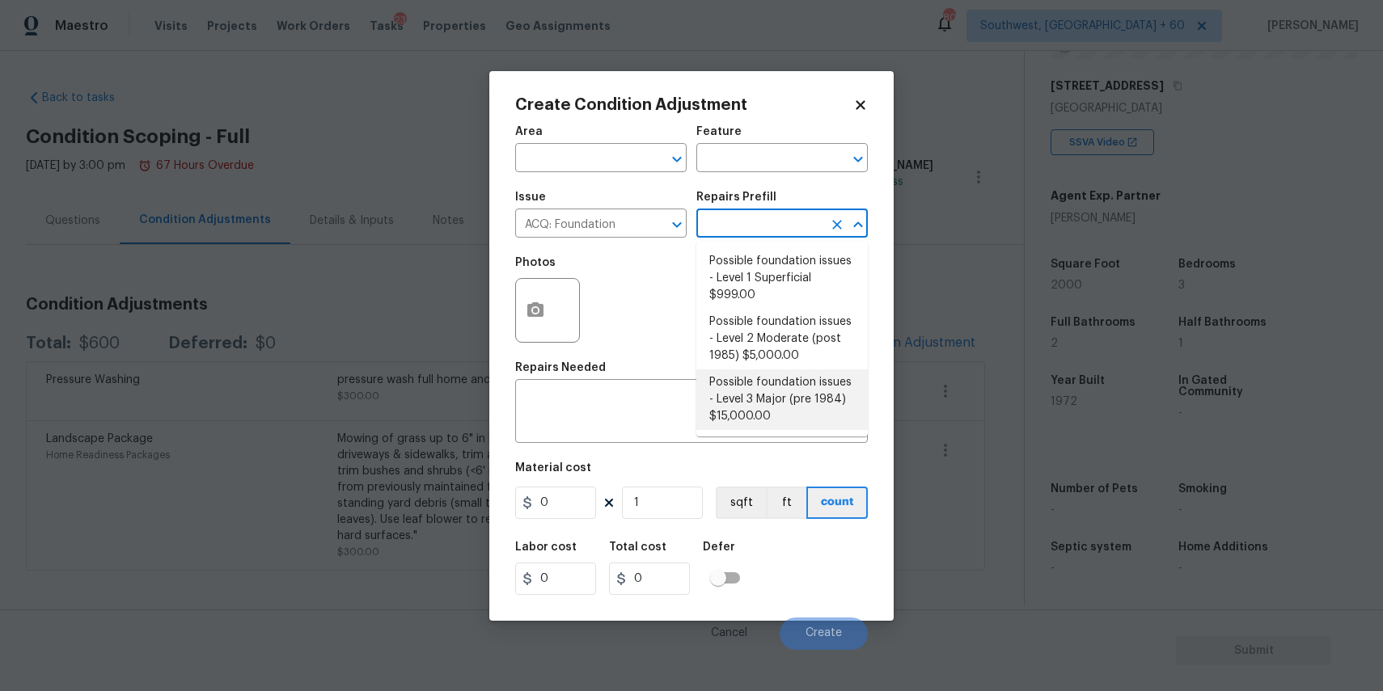
click at [759, 409] on li "Possible foundation issues - Level 3 Major (pre 1984) $15,000.00" at bounding box center [781, 400] width 171 height 61
type input "Acquisition"
type textarea "Possible foundation issues - Level 3 Major: Disclaimer: This is NOT a technical…"
type input "15000"
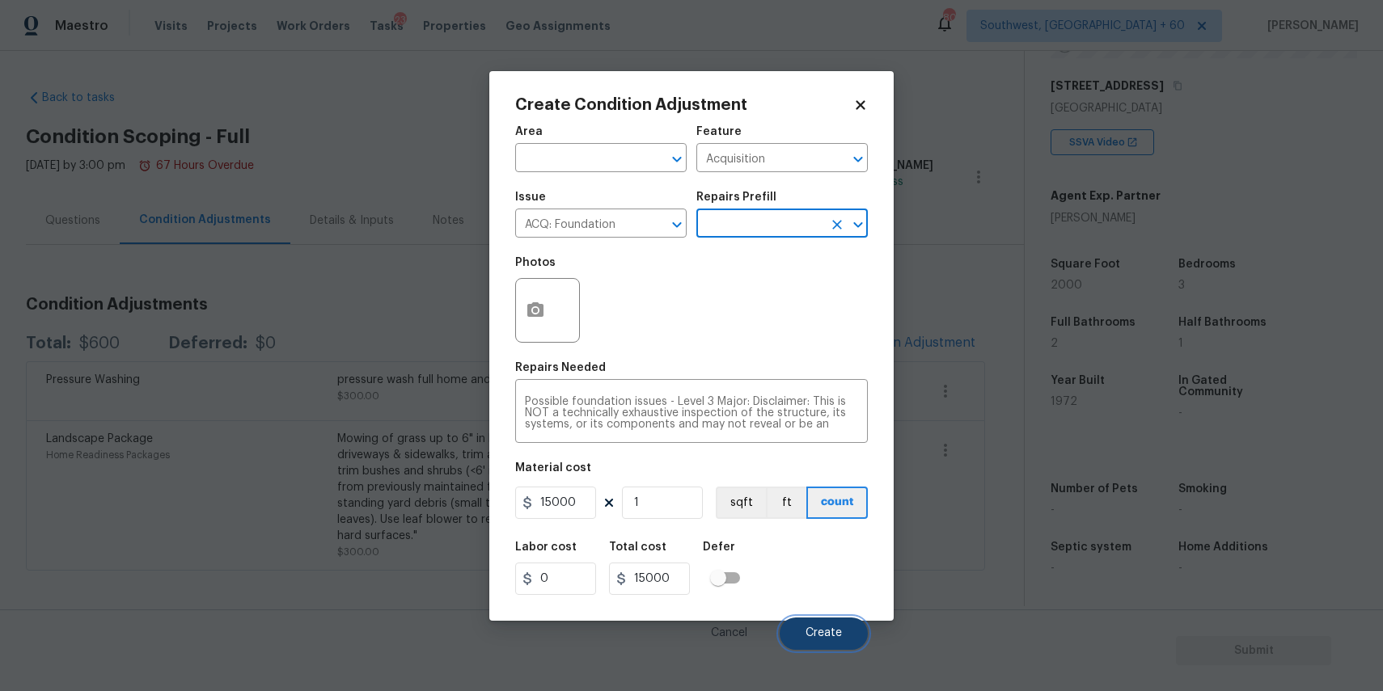
click at [834, 646] on button "Create" at bounding box center [824, 634] width 88 height 32
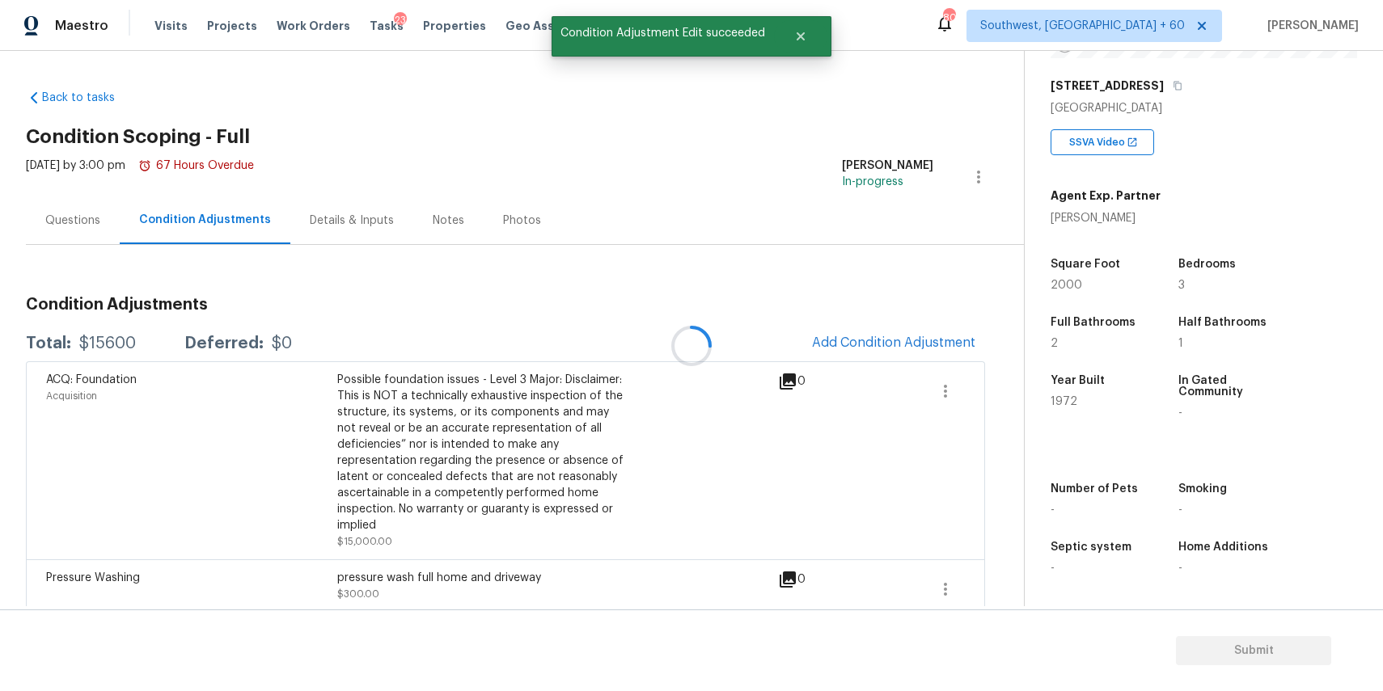
click at [950, 393] on div at bounding box center [691, 345] width 1383 height 691
click at [949, 392] on icon "button" at bounding box center [945, 391] width 19 height 19
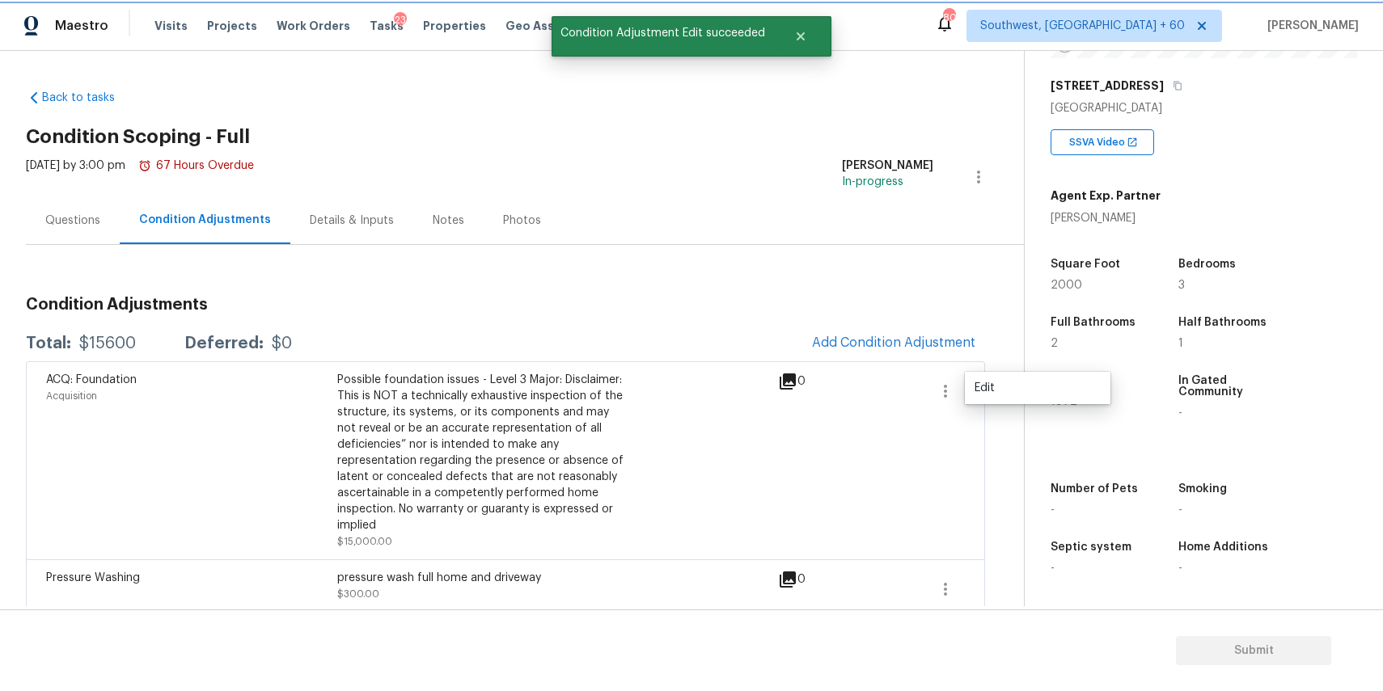
click at [949, 392] on icon "button" at bounding box center [945, 391] width 19 height 19
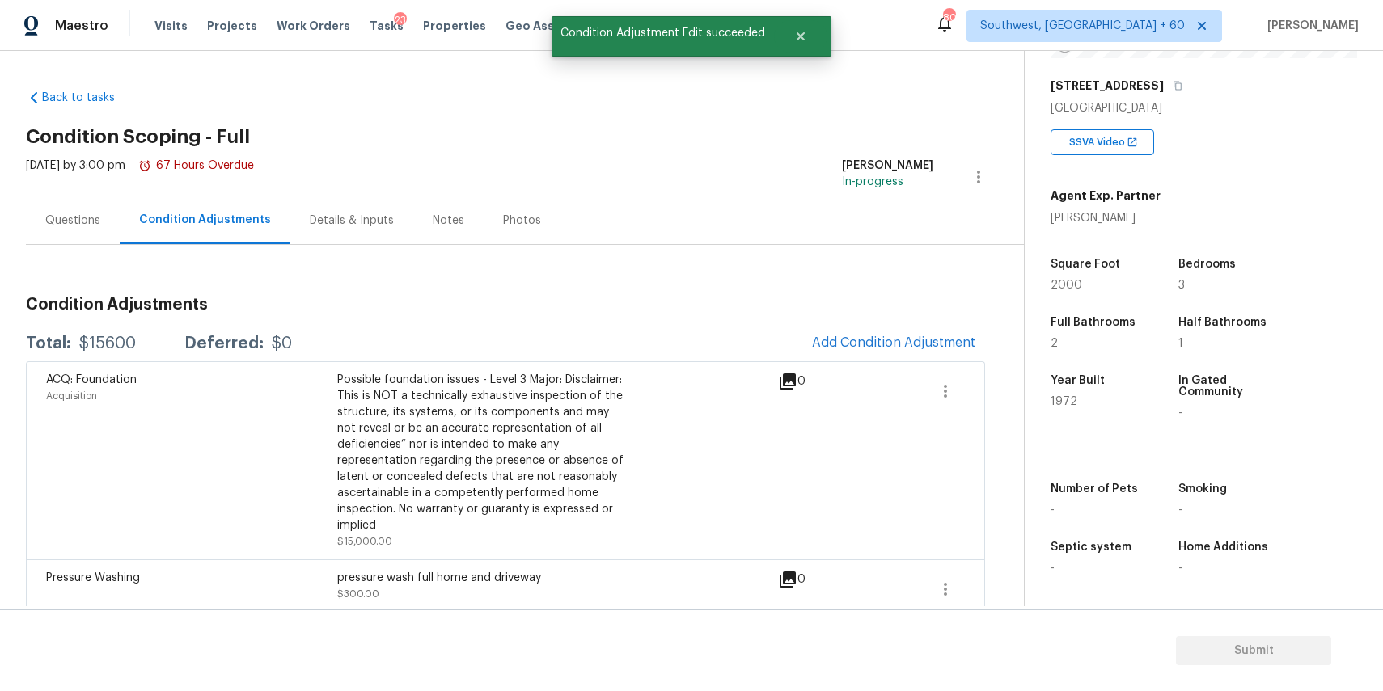
click at [1030, 385] on div "Property Details © Mapbox © OpenStreetMap Improve this map 3485 Navaho Trl SE S…" at bounding box center [1191, 205] width 332 height 804
click at [943, 367] on div "ACQ: Foundation Acquisition Possible foundation issues - Level 3 Major: Disclai…" at bounding box center [505, 460] width 959 height 198
click at [947, 387] on icon "button" at bounding box center [945, 391] width 3 height 13
click at [1021, 379] on link "Edit" at bounding box center [1037, 388] width 137 height 24
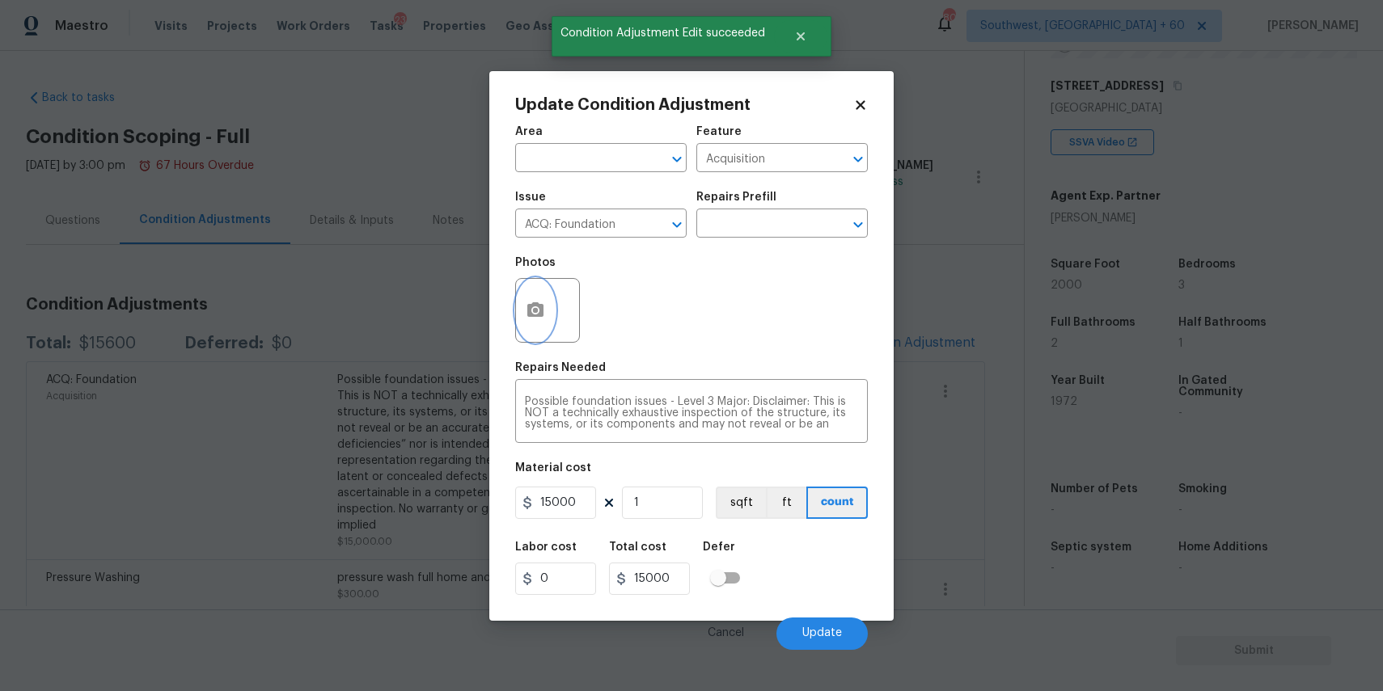
click at [548, 294] on button "button" at bounding box center [535, 310] width 39 height 63
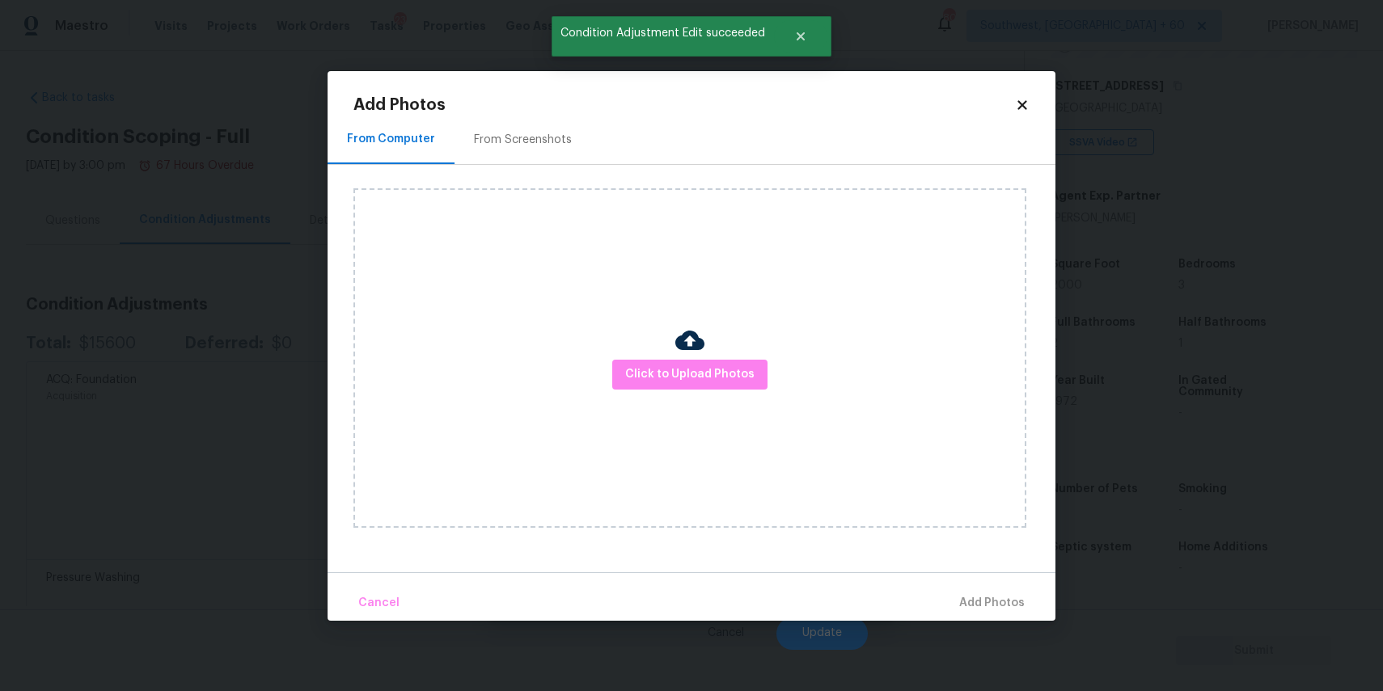
click at [548, 313] on div "Click to Upload Photos" at bounding box center [689, 358] width 673 height 340
click at [692, 358] on div at bounding box center [689, 343] width 29 height 34
click at [695, 371] on span "Click to Upload Photos" at bounding box center [689, 375] width 129 height 20
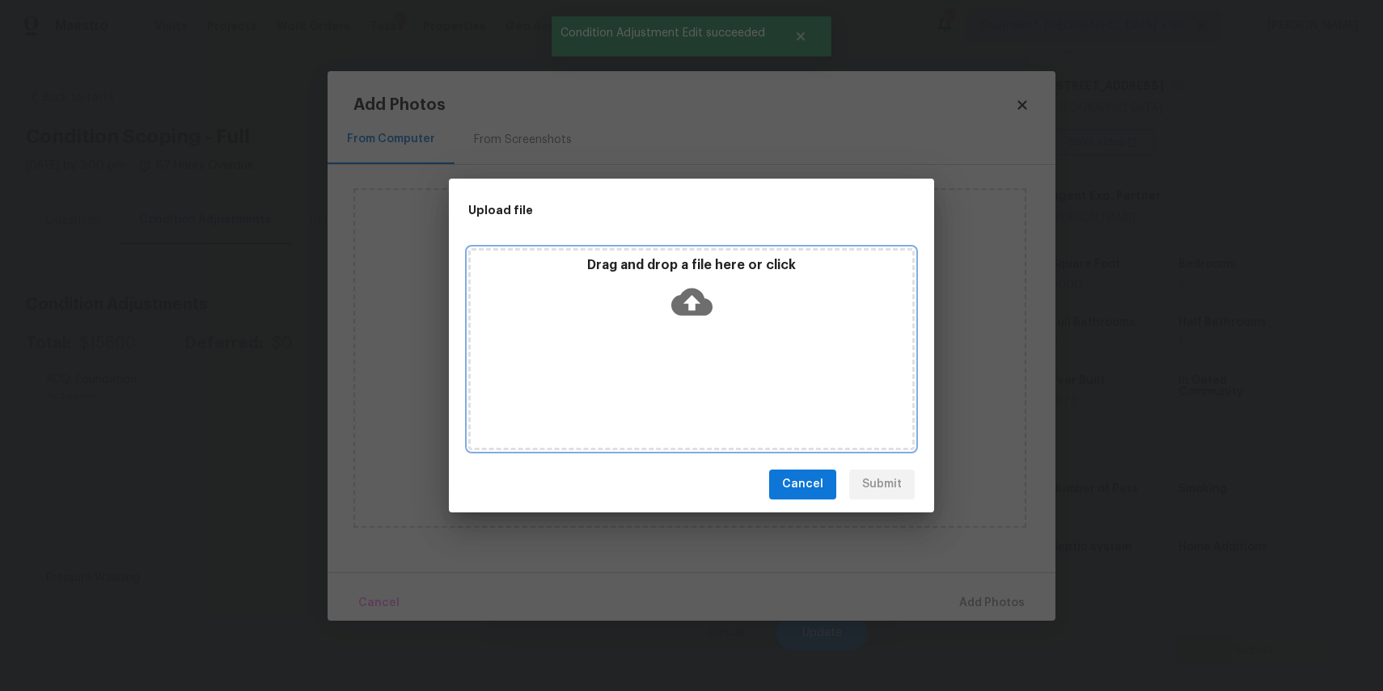
click at [695, 371] on div "Drag and drop a file here or click" at bounding box center [691, 349] width 446 height 202
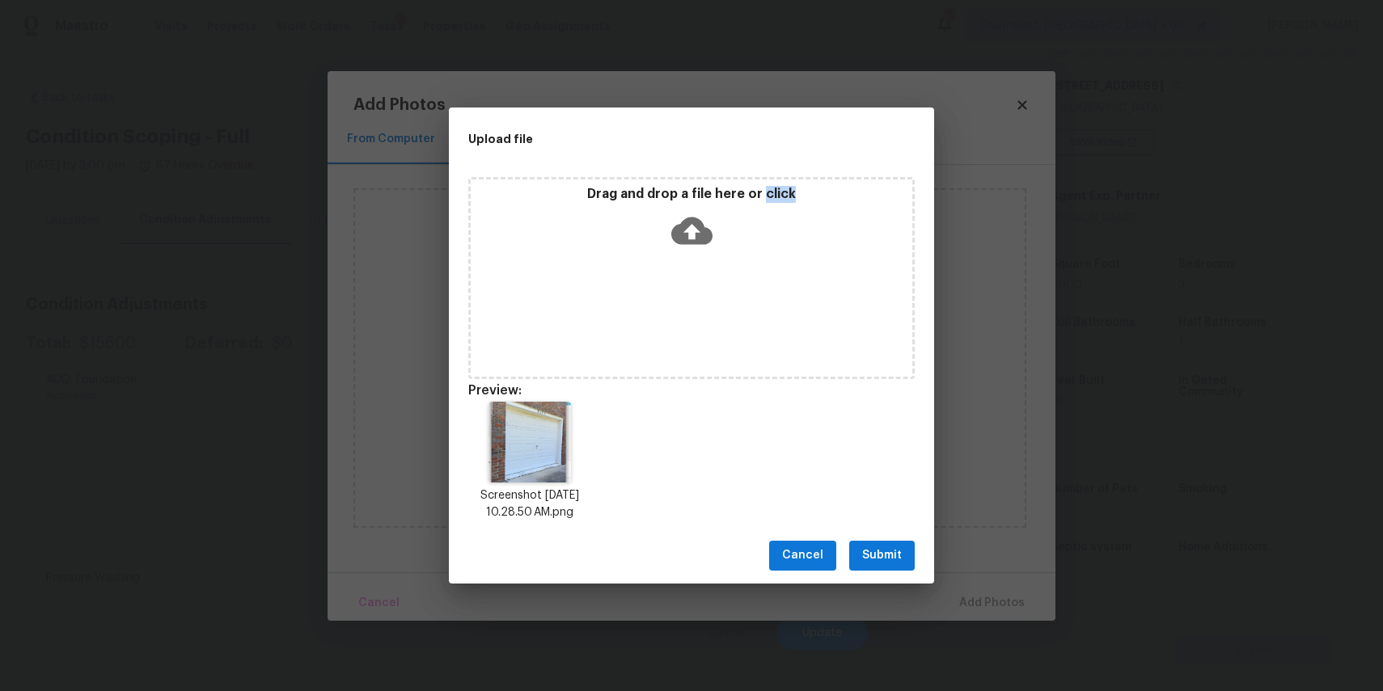
click at [885, 552] on span "Submit" at bounding box center [882, 556] width 40 height 20
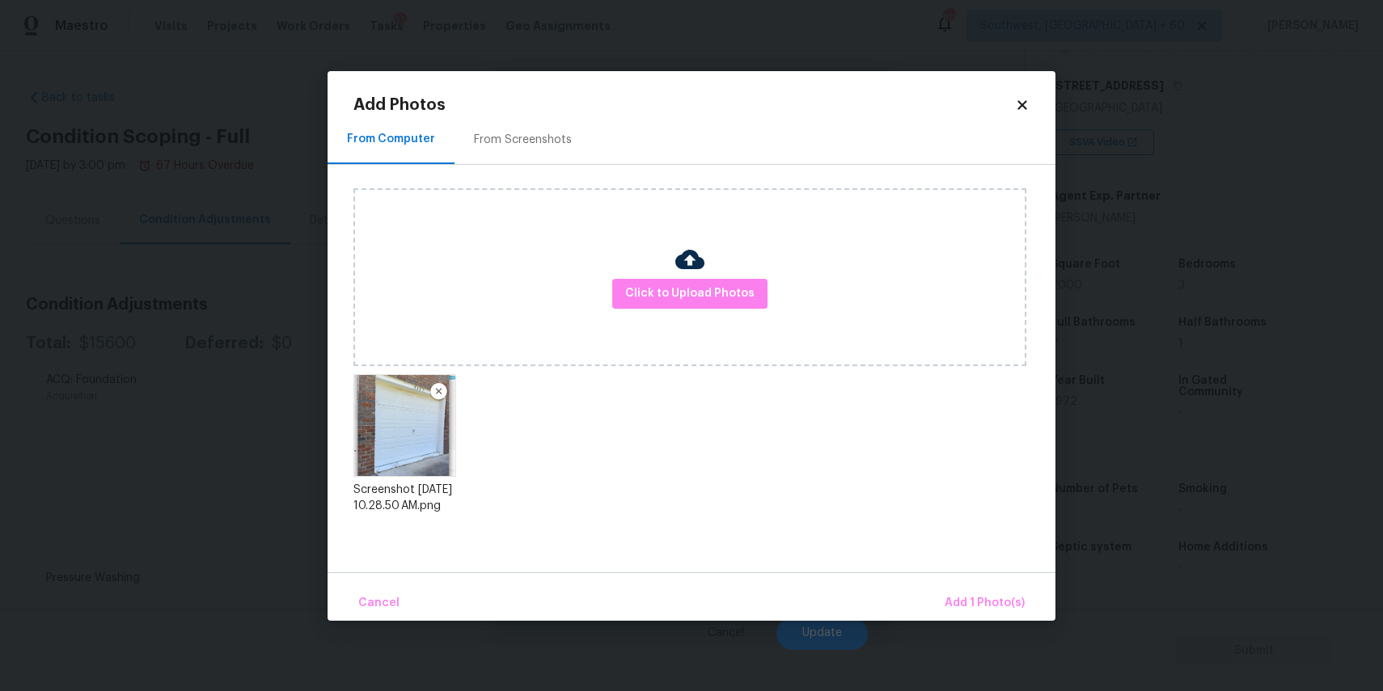
click at [962, 576] on div "Cancel Add 1 Photo(s)" at bounding box center [692, 597] width 728 height 49
click at [986, 598] on span "Add 1 Photo(s)" at bounding box center [985, 604] width 80 height 20
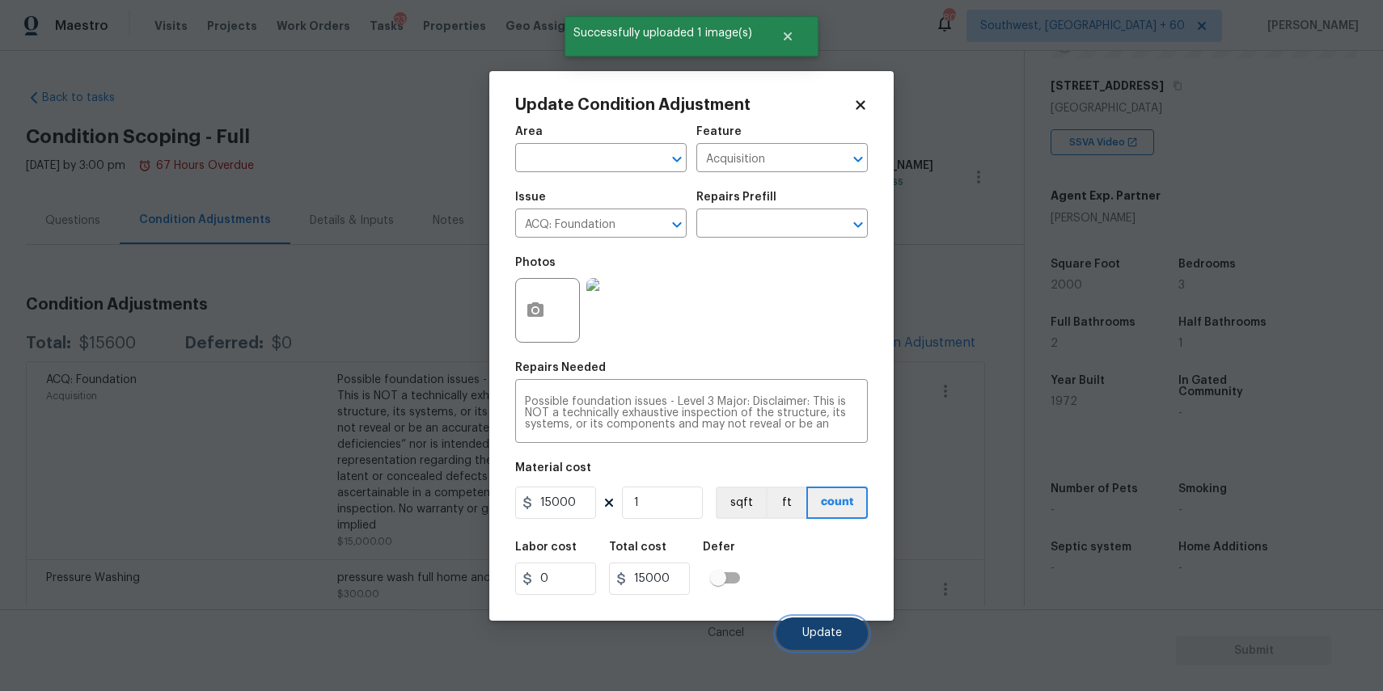
click at [835, 633] on span "Update" at bounding box center [822, 634] width 40 height 12
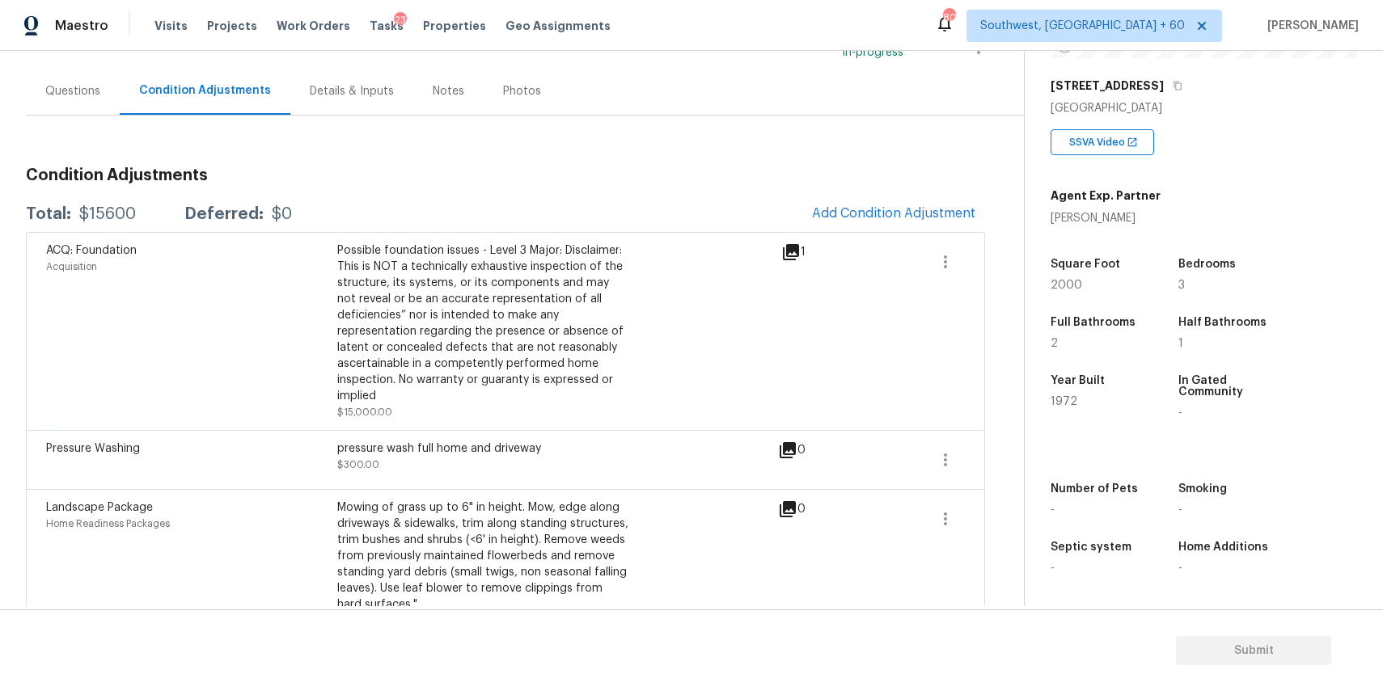
scroll to position [150, 0]
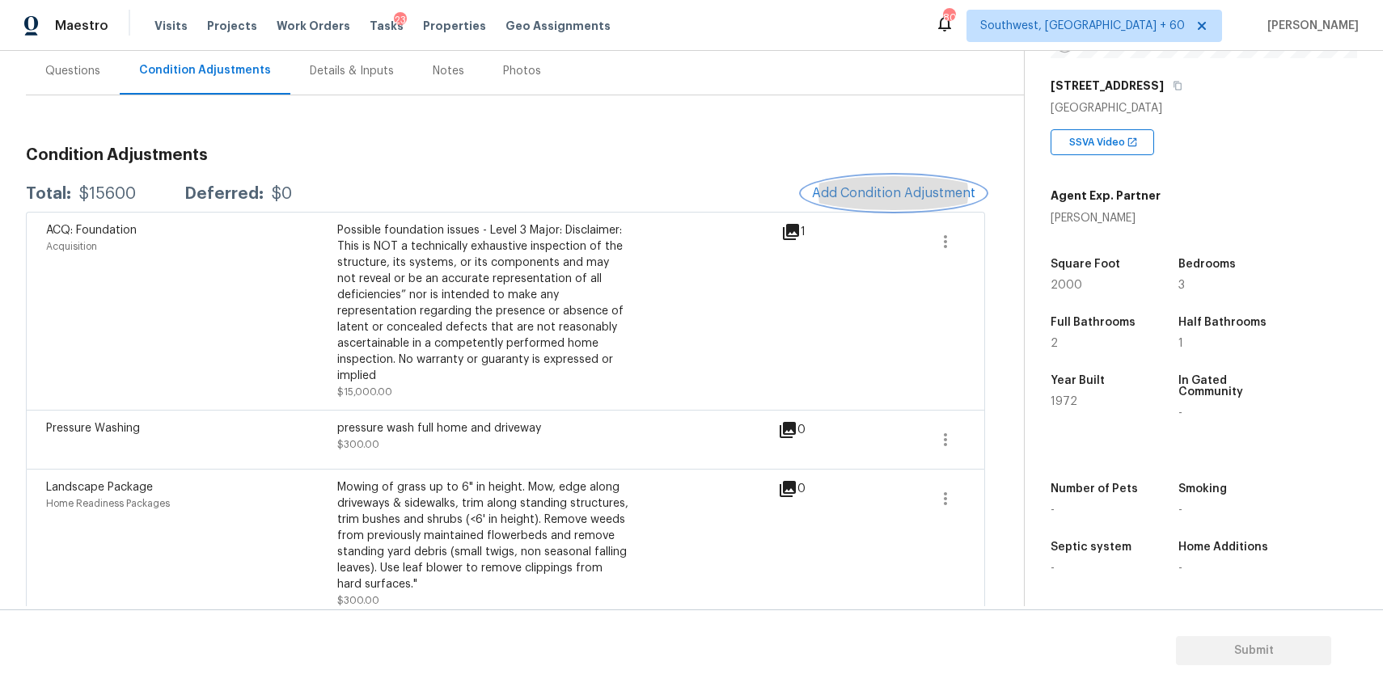
click at [909, 197] on span "Add Condition Adjustment" at bounding box center [893, 193] width 163 height 15
click at [909, 197] on body "Maestro Visits Projects Work Orders Tasks 23 Properties Geo Assignments 802 Sou…" at bounding box center [691, 345] width 1383 height 691
click at [832, 209] on span "Add Condition Adjustment" at bounding box center [893, 194] width 183 height 36
click at [882, 182] on button "Add Condition Adjustment" at bounding box center [893, 193] width 183 height 34
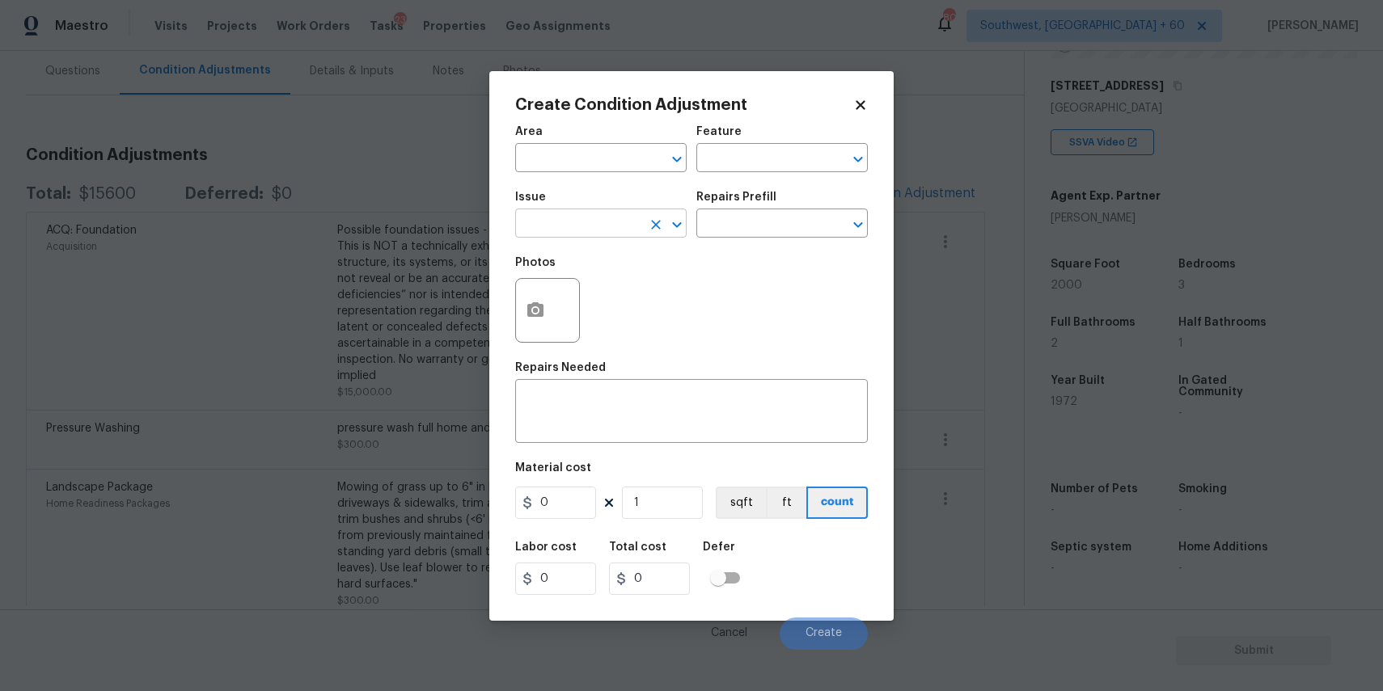
click at [631, 221] on input "text" at bounding box center [578, 225] width 126 height 25
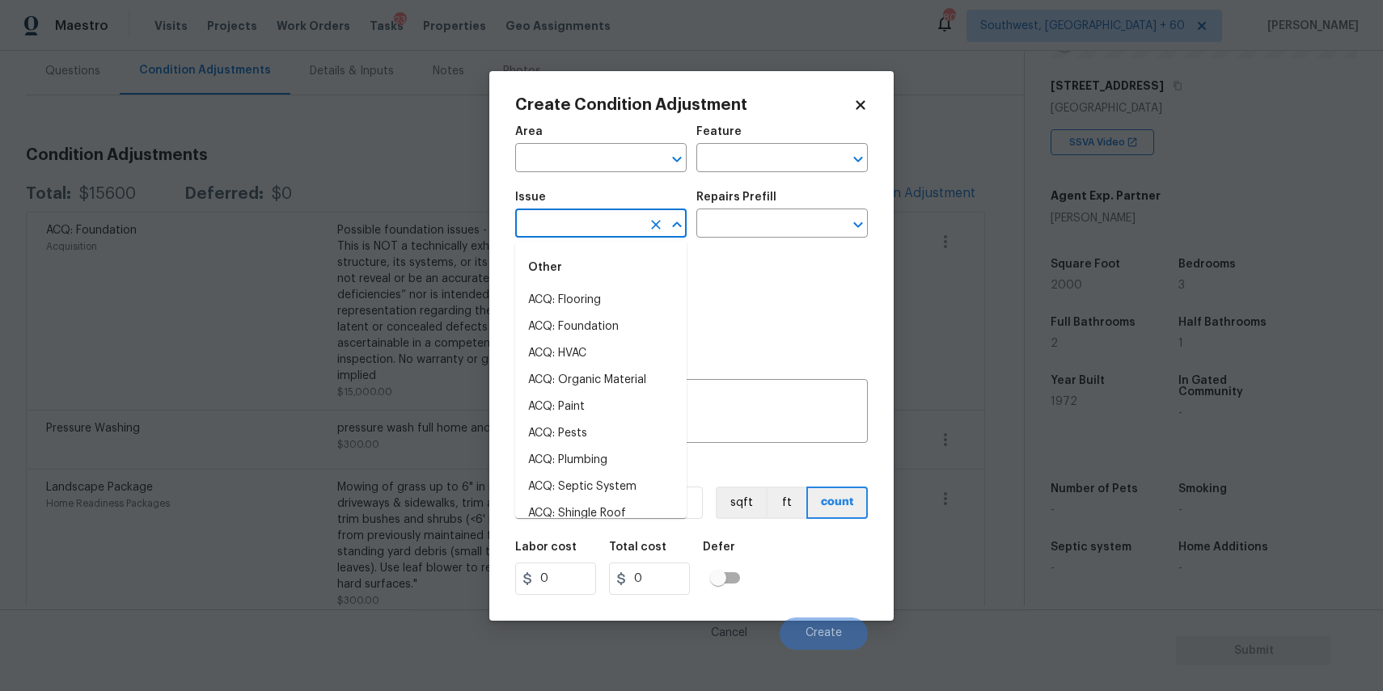
click at [631, 221] on input "text" at bounding box center [578, 225] width 126 height 25
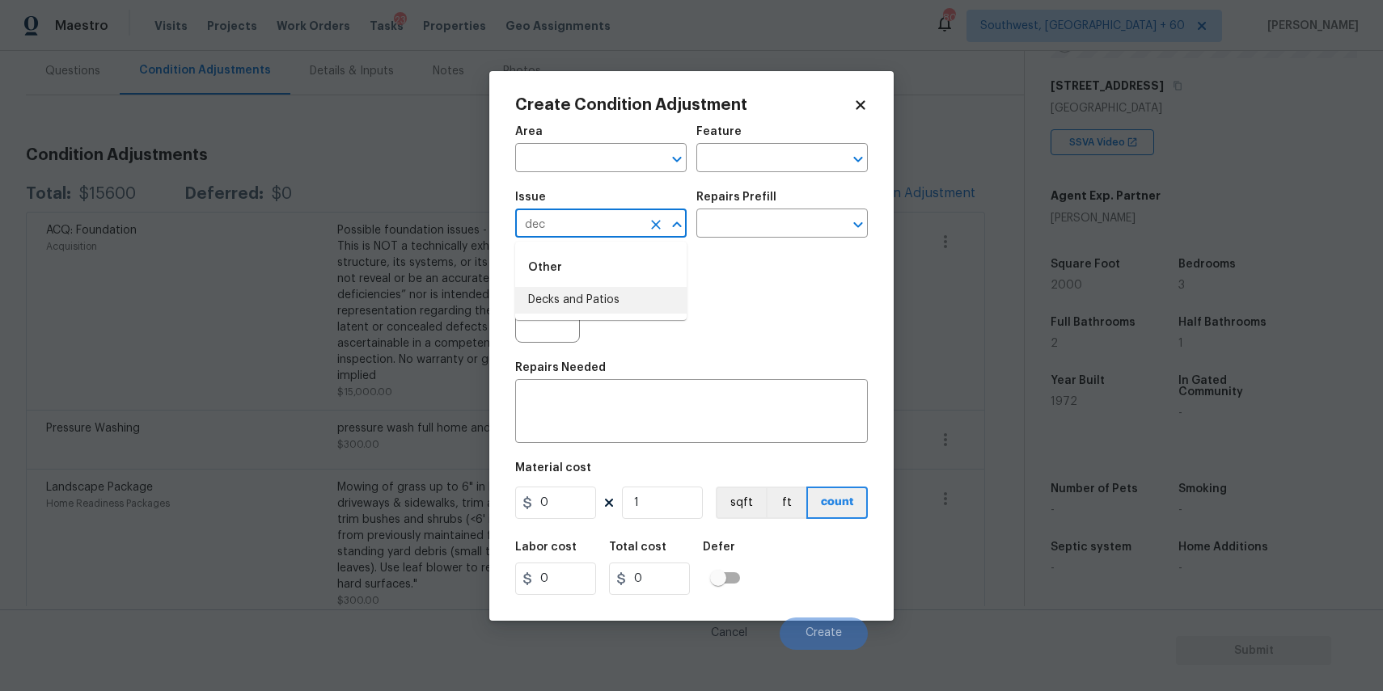
click at [625, 306] on li "Decks and Patios" at bounding box center [600, 300] width 171 height 27
type input "Decks and Patios"
click at [616, 399] on textarea at bounding box center [691, 413] width 333 height 34
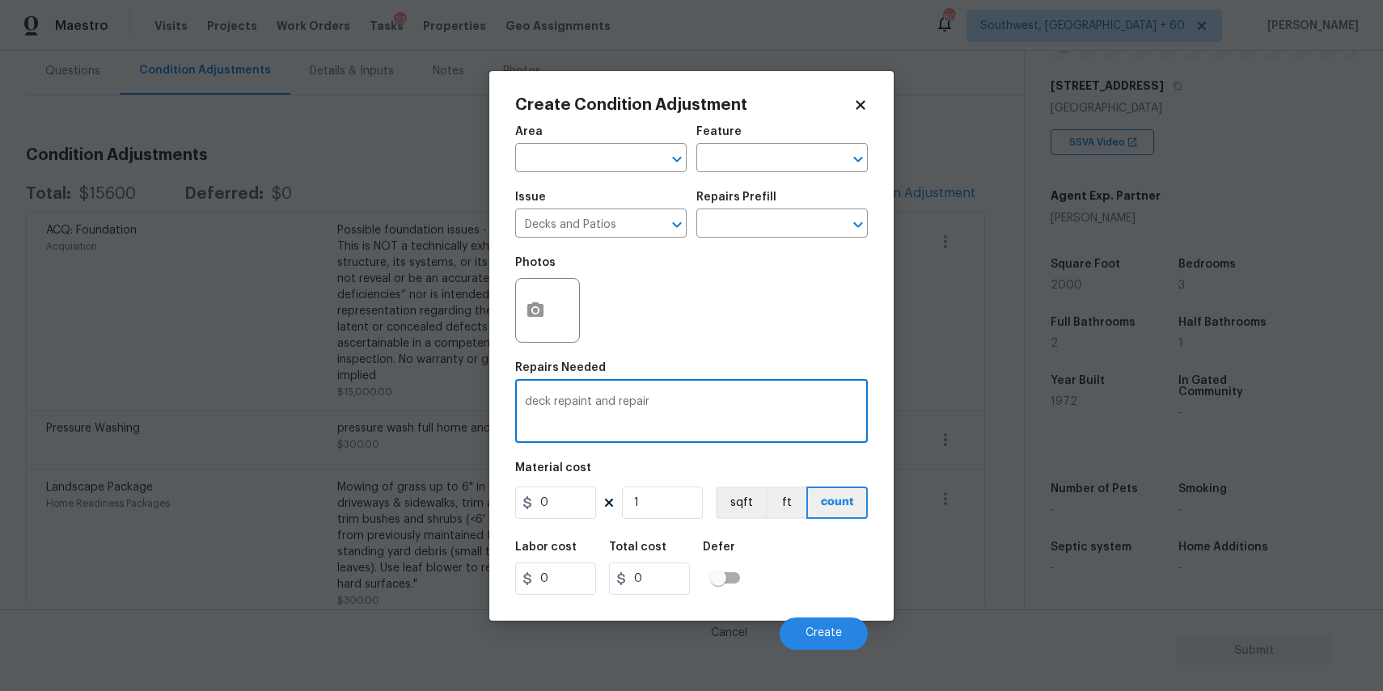
type textarea "deck repaint and repair"
click at [561, 488] on input "0" at bounding box center [555, 503] width 81 height 32
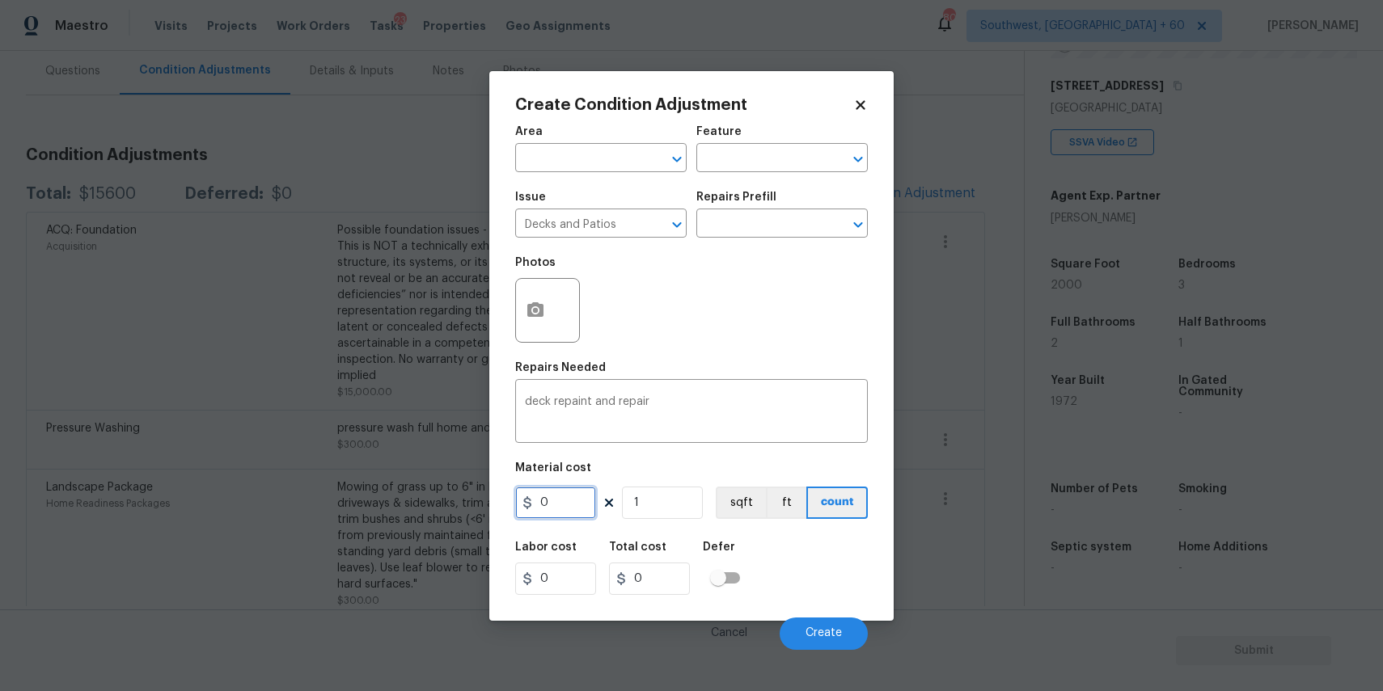
click at [561, 488] on input "0" at bounding box center [555, 503] width 81 height 32
type input "800"
click at [544, 302] on icon "button" at bounding box center [535, 310] width 19 height 19
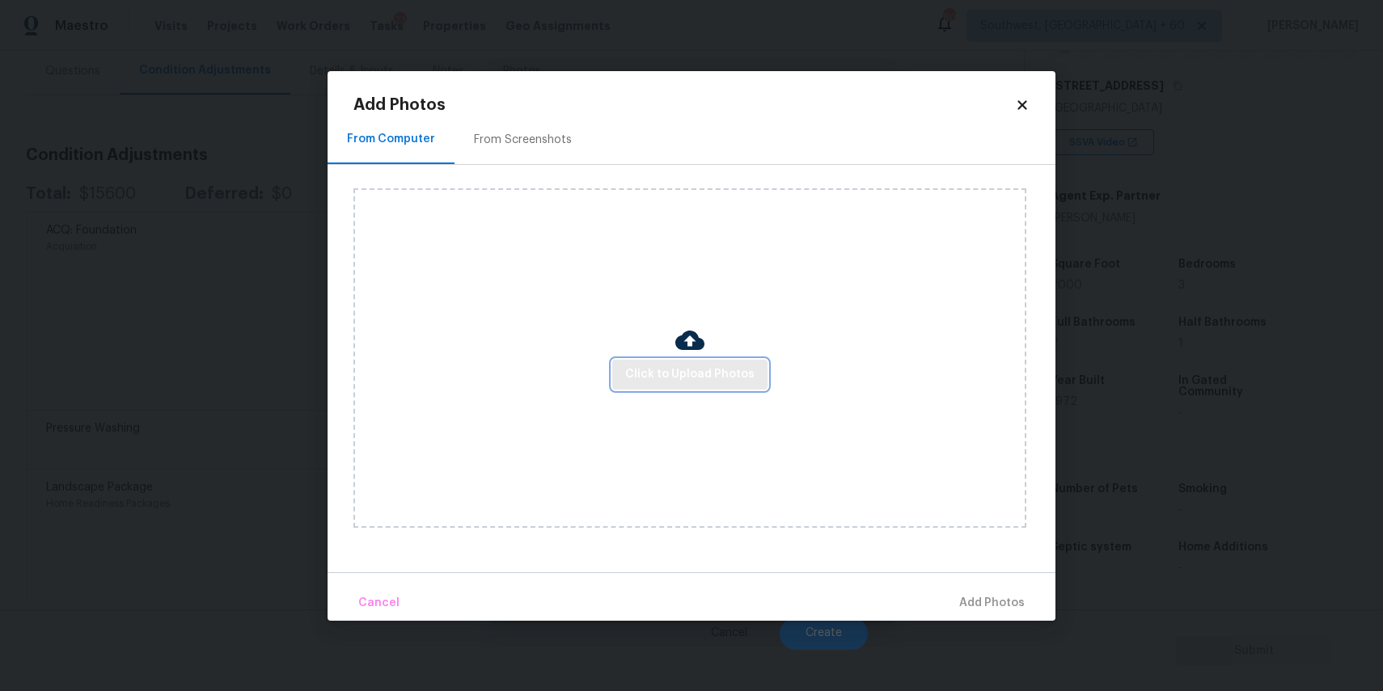
click at [660, 379] on span "Click to Upload Photos" at bounding box center [689, 375] width 129 height 20
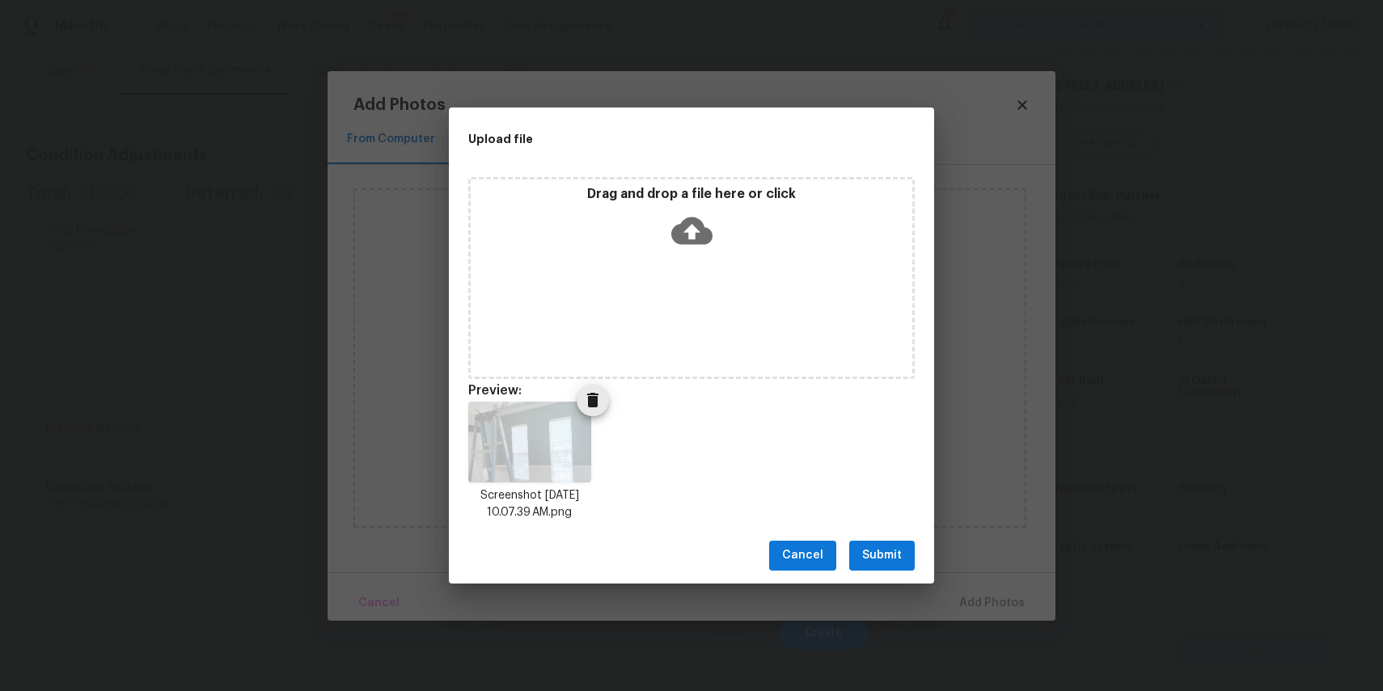
click at [598, 408] on icon "Delete" at bounding box center [592, 400] width 19 height 19
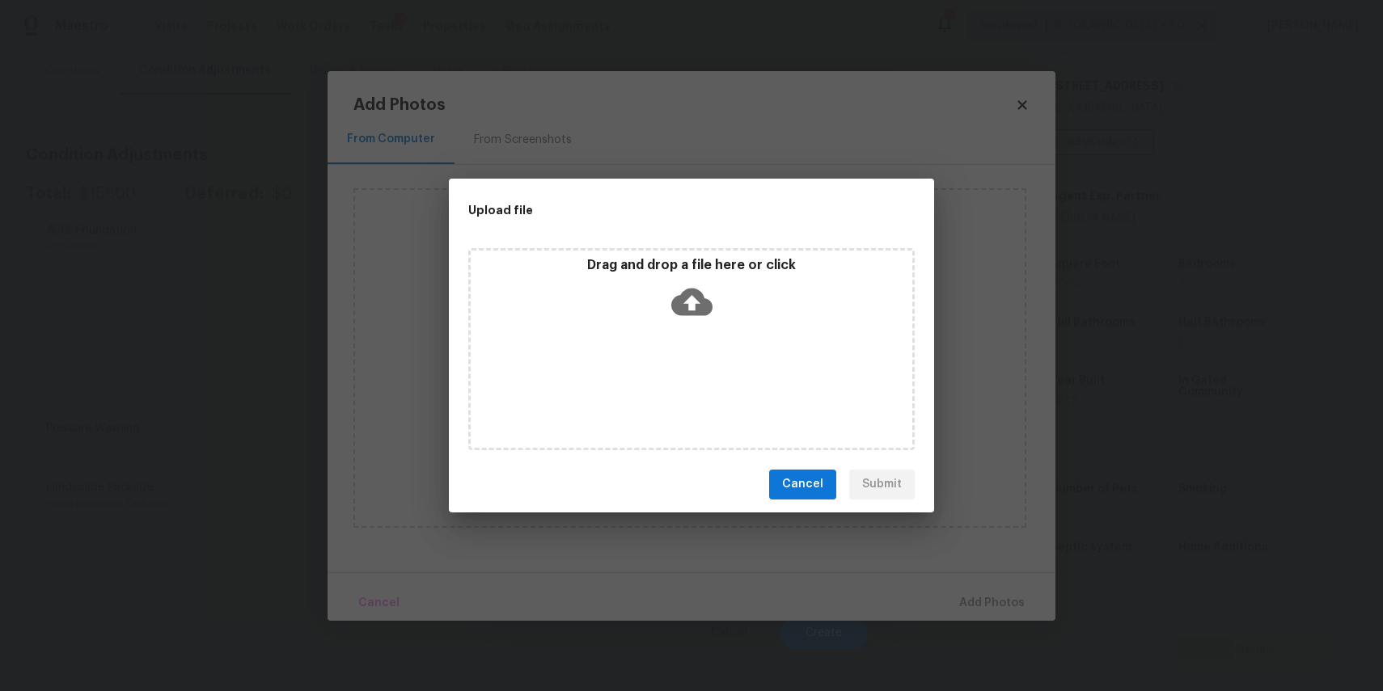
click at [653, 315] on div "Drag and drop a file here or click" at bounding box center [692, 292] width 442 height 70
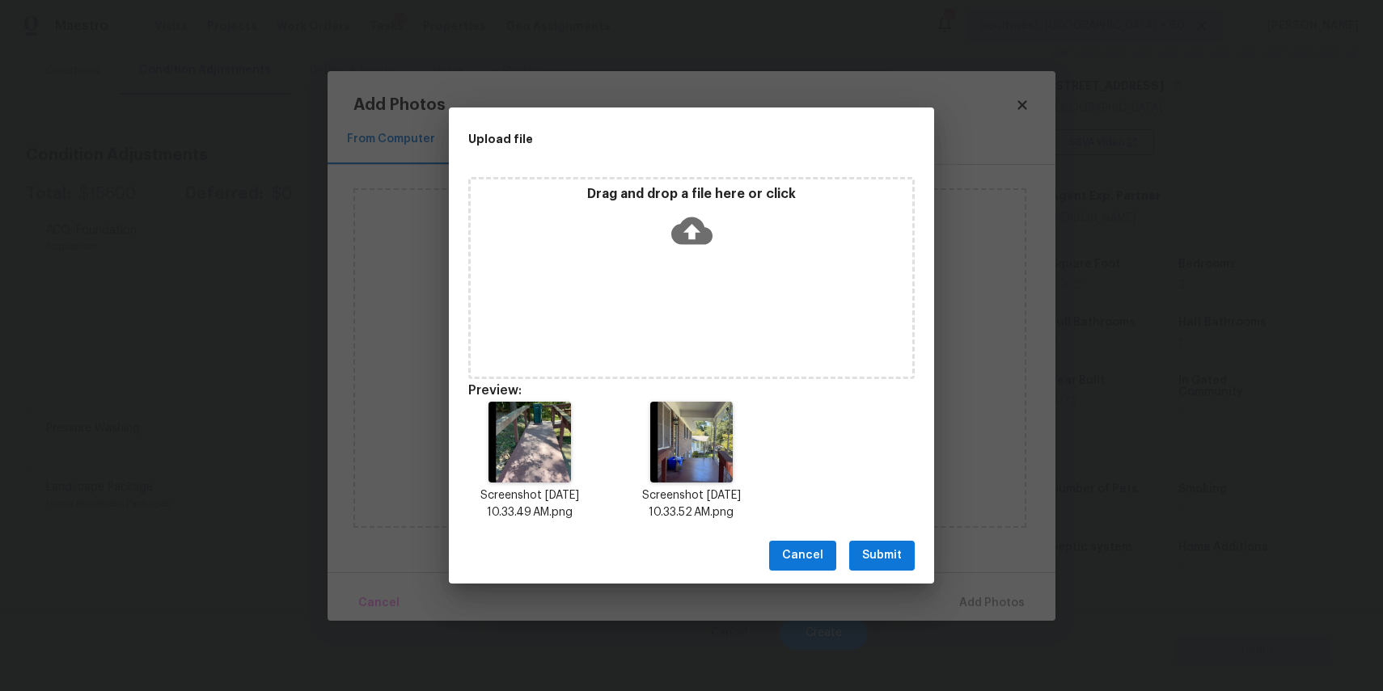
click at [889, 554] on span "Submit" at bounding box center [882, 556] width 40 height 20
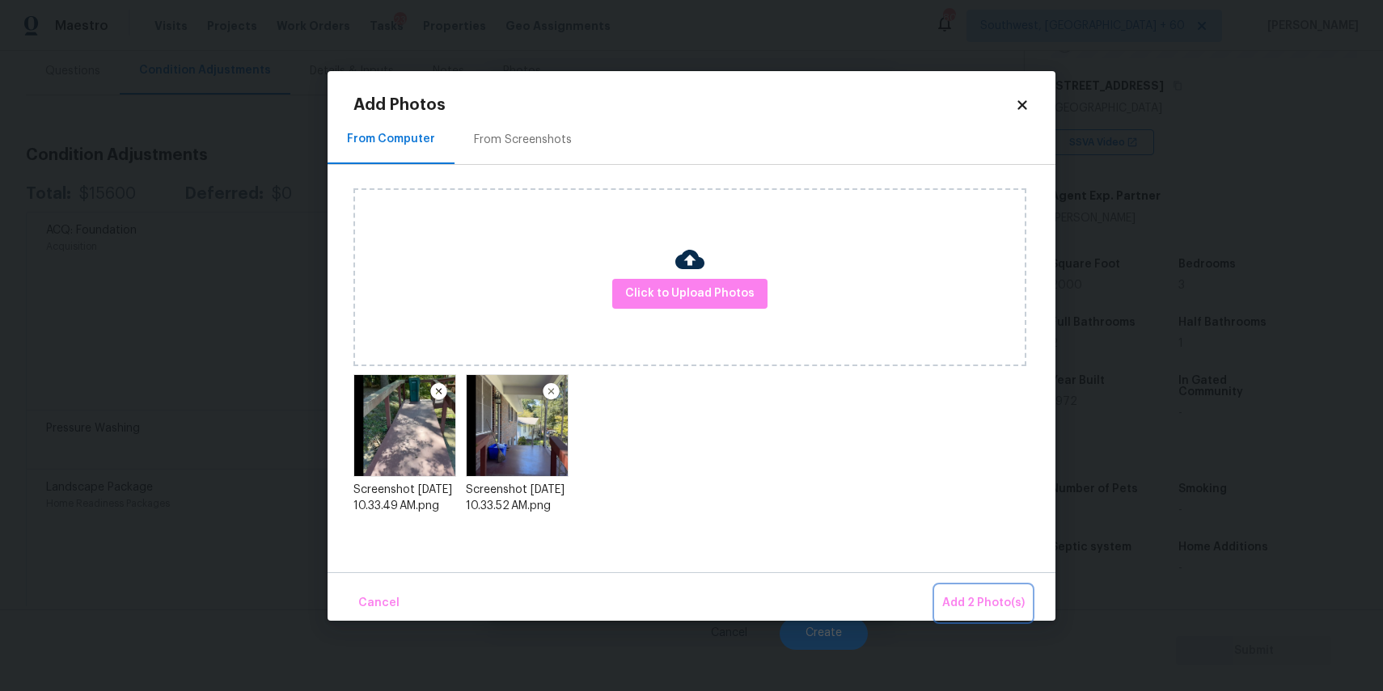
click at [984, 598] on span "Add 2 Photo(s)" at bounding box center [983, 604] width 82 height 20
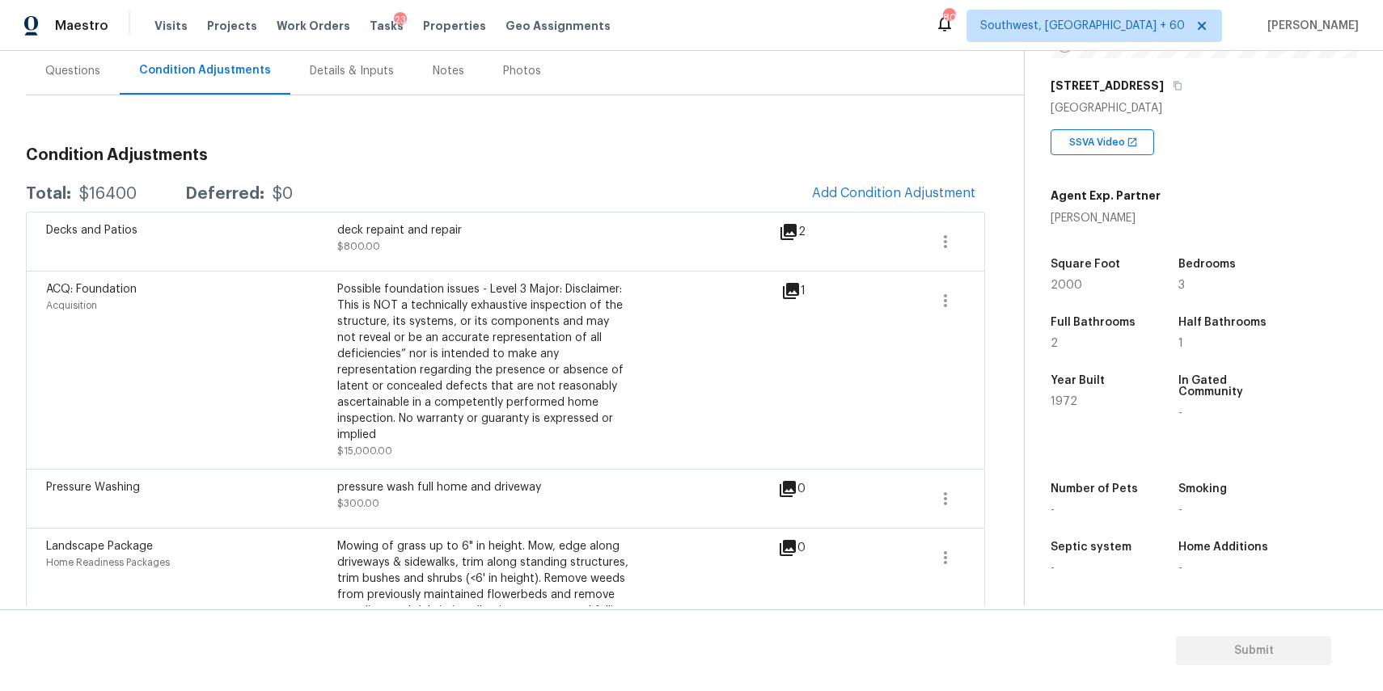
scroll to position [227, 0]
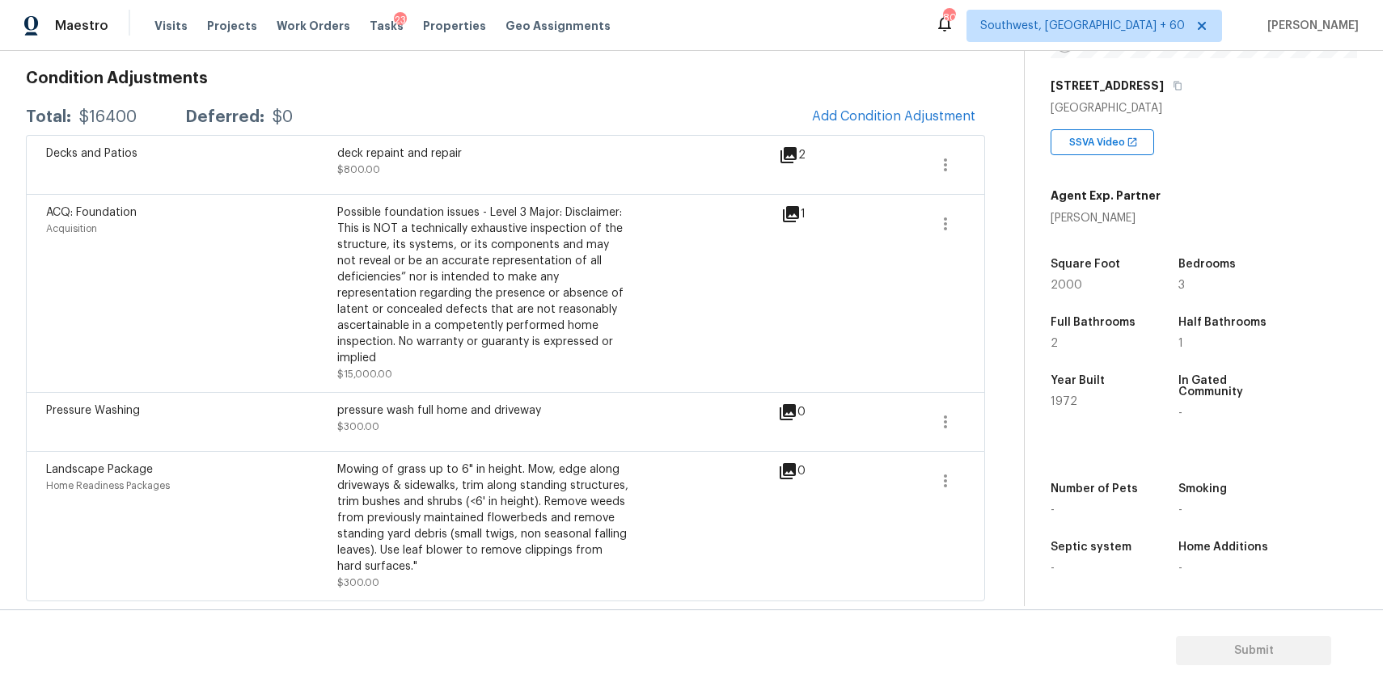
click at [925, 37] on div "Maestro Visits Projects Work Orders Tasks 23 Properties Geo Assignments [GEOGRA…" at bounding box center [691, 25] width 1383 height 51
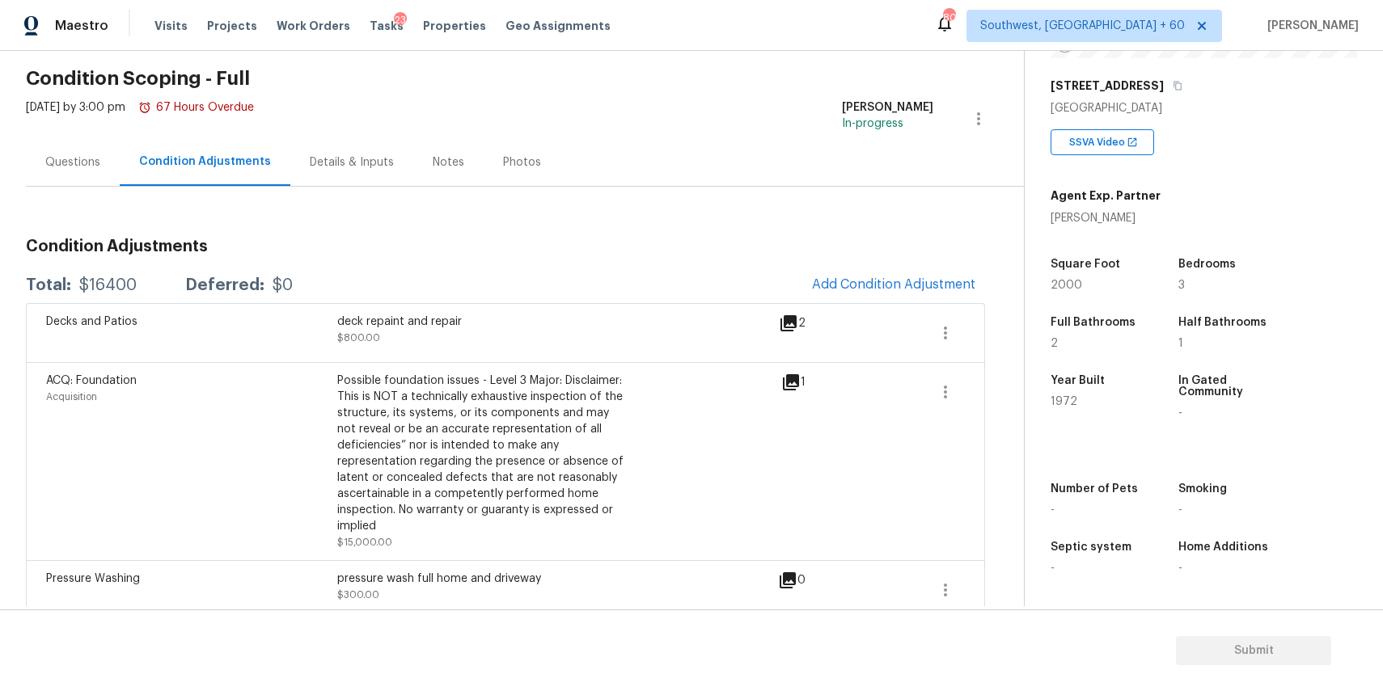
scroll to position [0, 0]
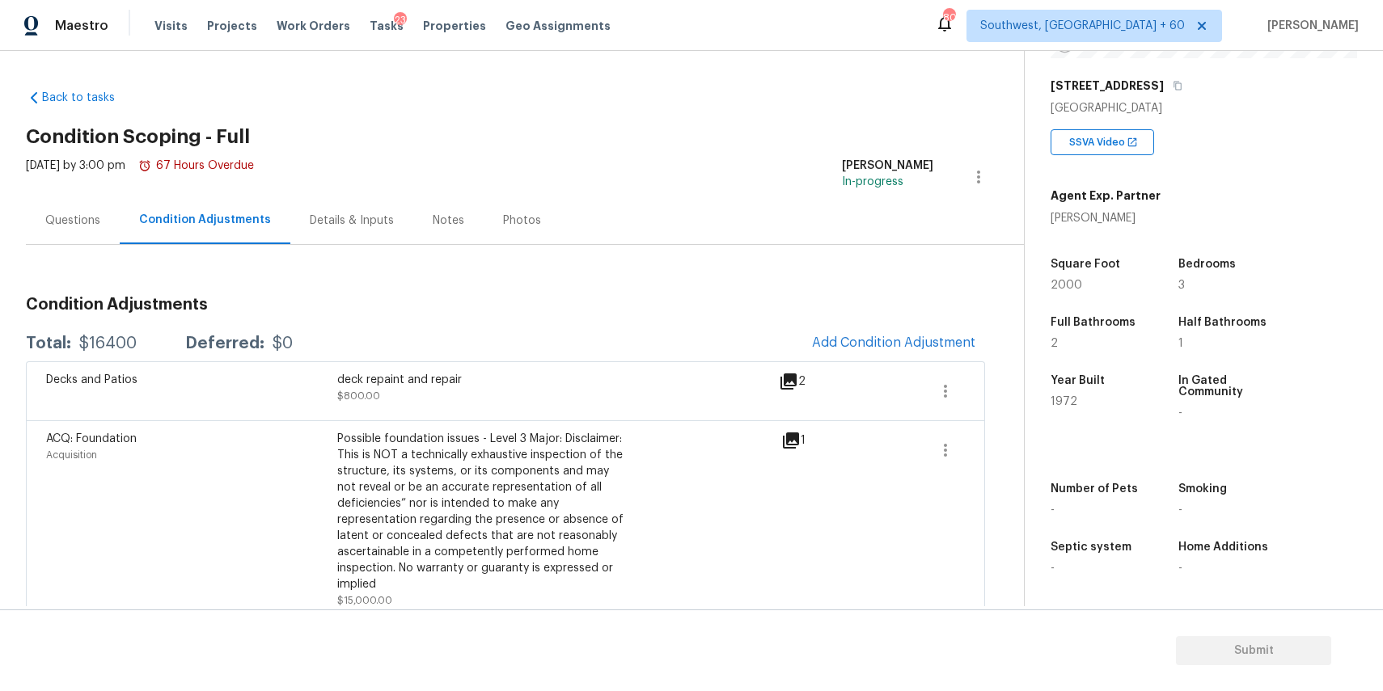
click at [106, 219] on div "Questions" at bounding box center [73, 221] width 94 height 48
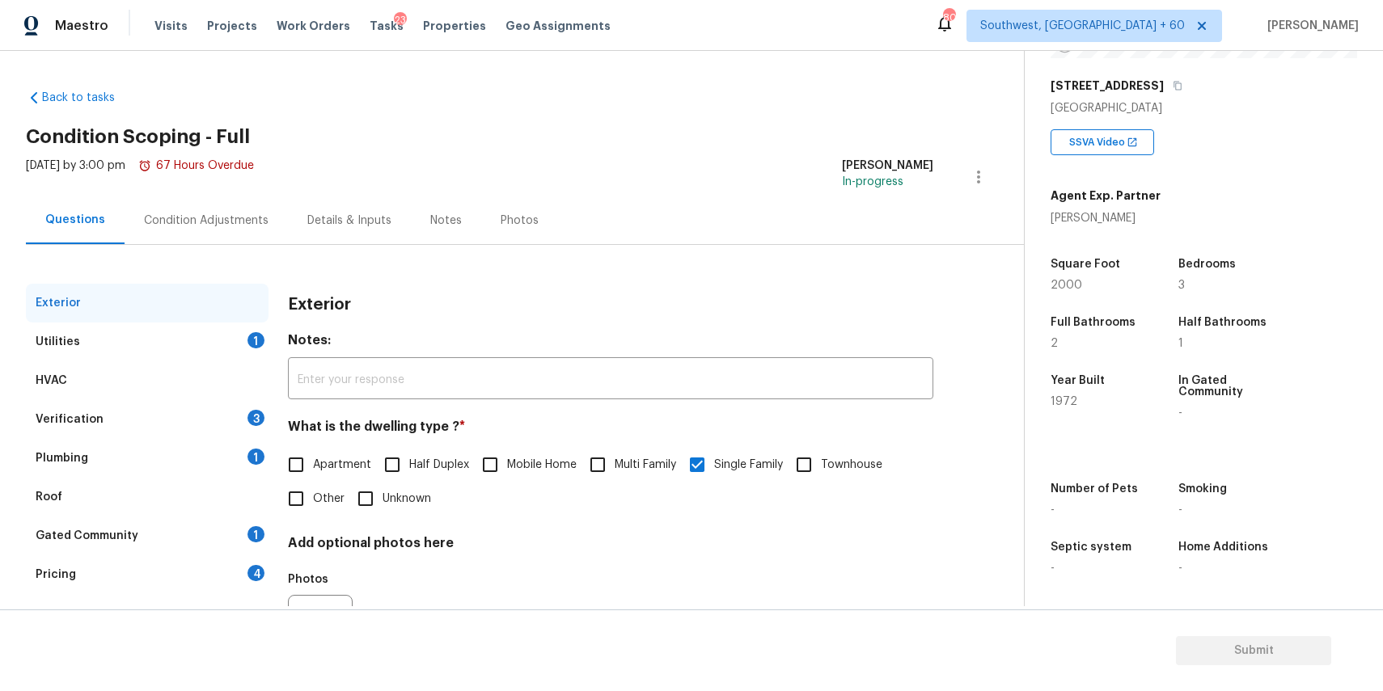
click at [229, 213] on div "Condition Adjustments" at bounding box center [206, 221] width 125 height 16
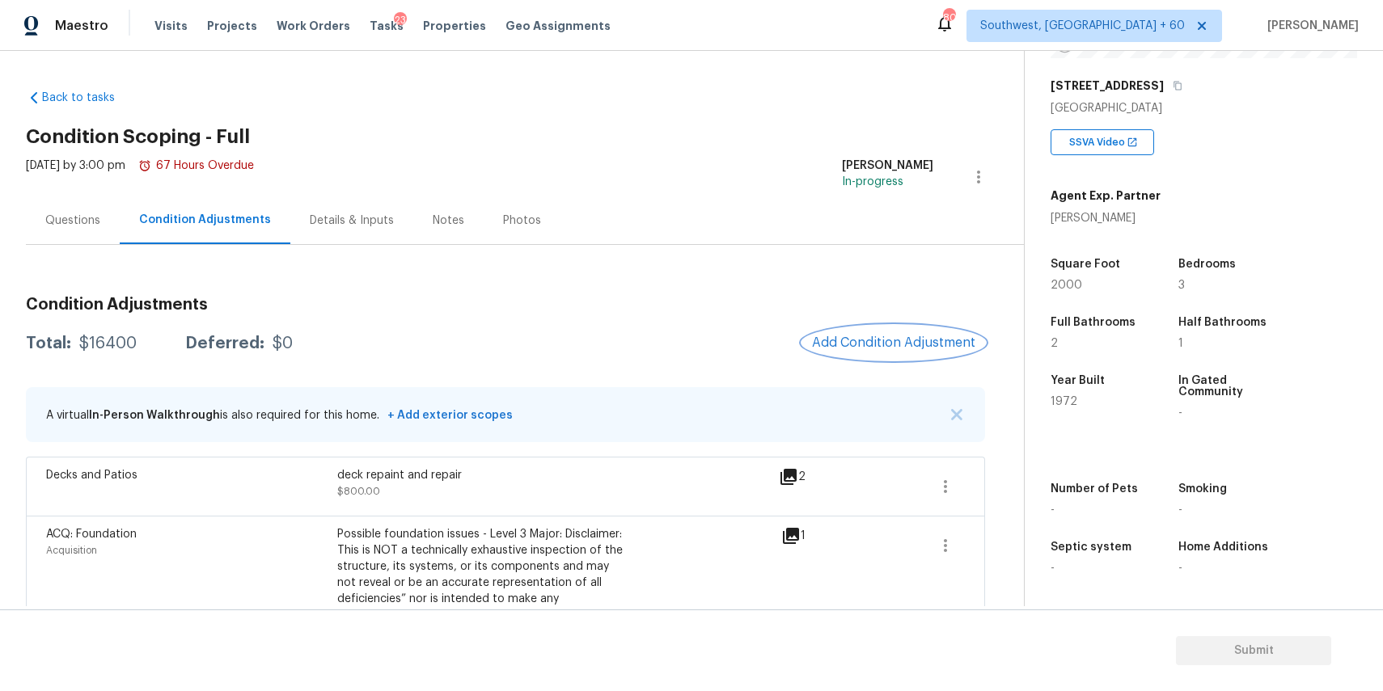
click at [907, 348] on span "Add Condition Adjustment" at bounding box center [893, 343] width 163 height 15
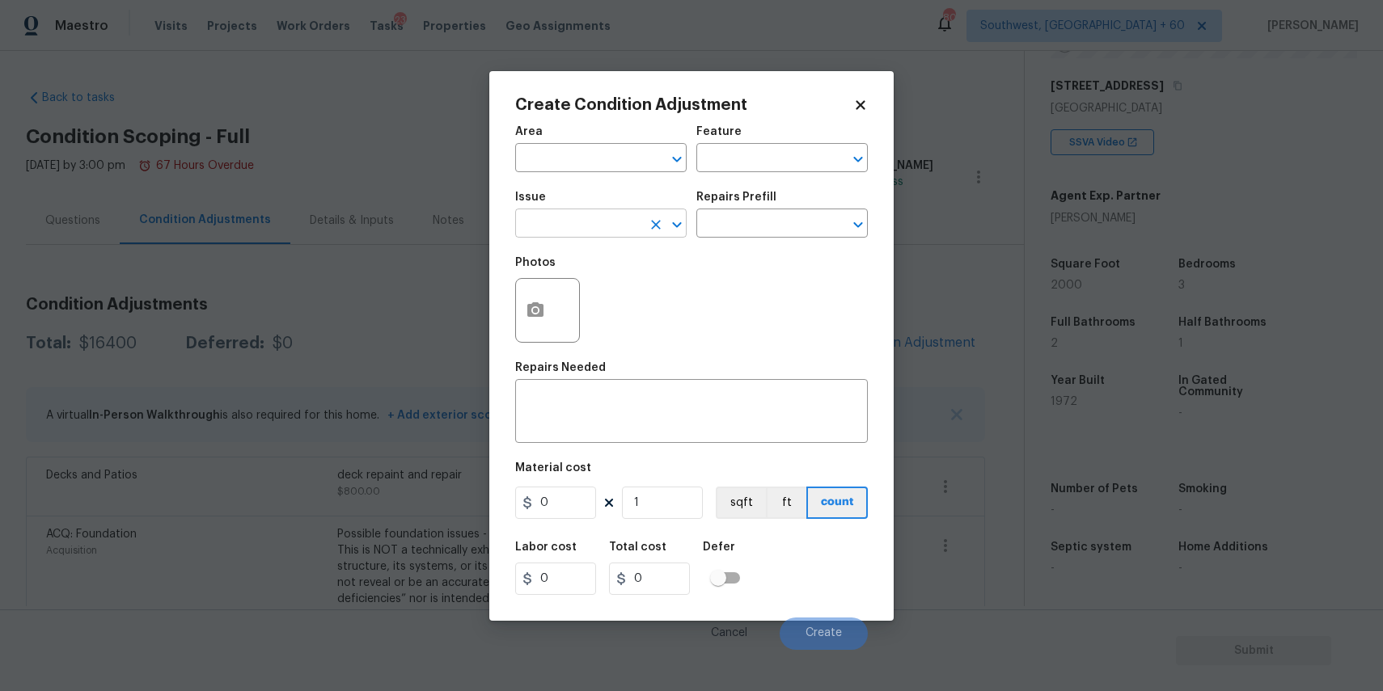
click at [574, 222] on input "text" at bounding box center [578, 225] width 126 height 25
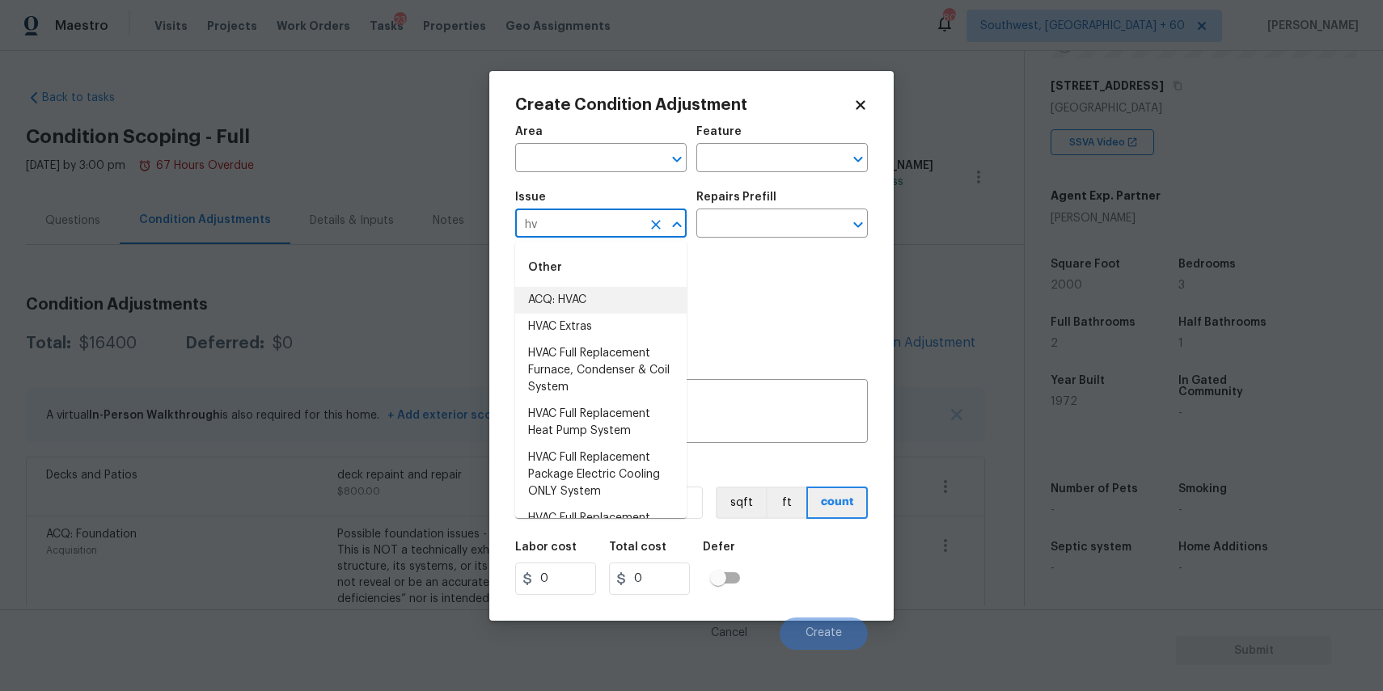
click at [589, 307] on li "ACQ: HVAC" at bounding box center [600, 300] width 171 height 27
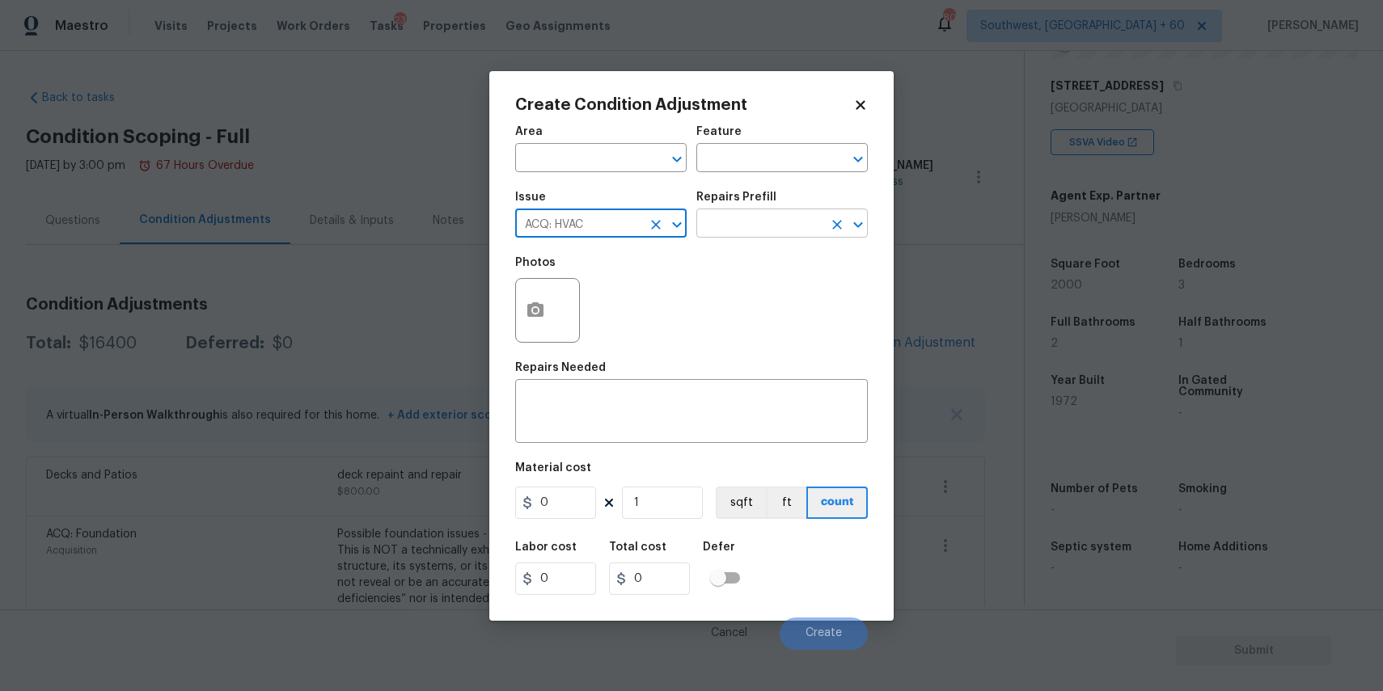
type input "ACQ: HVAC"
click at [784, 222] on input "text" at bounding box center [759, 225] width 126 height 25
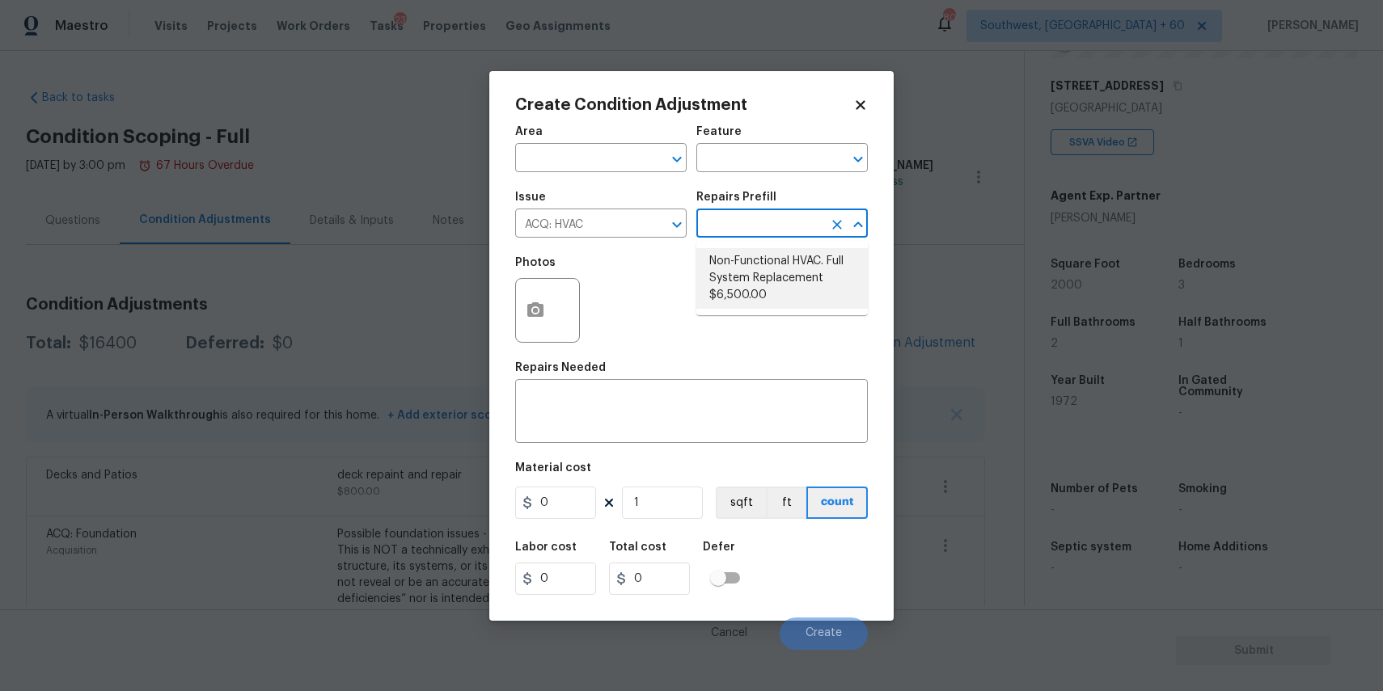
click at [789, 276] on li "Non-Functional HVAC. Full System Replacement $6,500.00" at bounding box center [781, 278] width 171 height 61
type input "Acquisition"
type textarea "Acquisition Scope: Full System Replacement"
type input "6500"
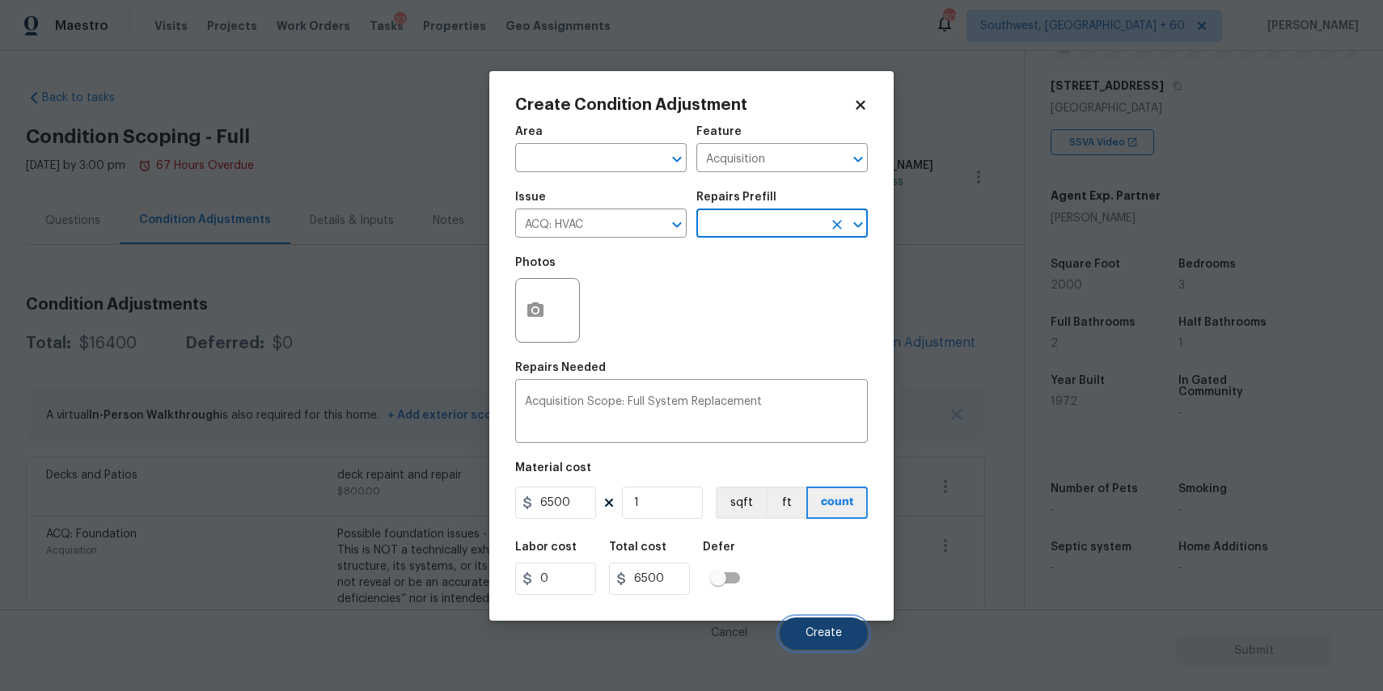
click at [846, 636] on button "Create" at bounding box center [824, 634] width 88 height 32
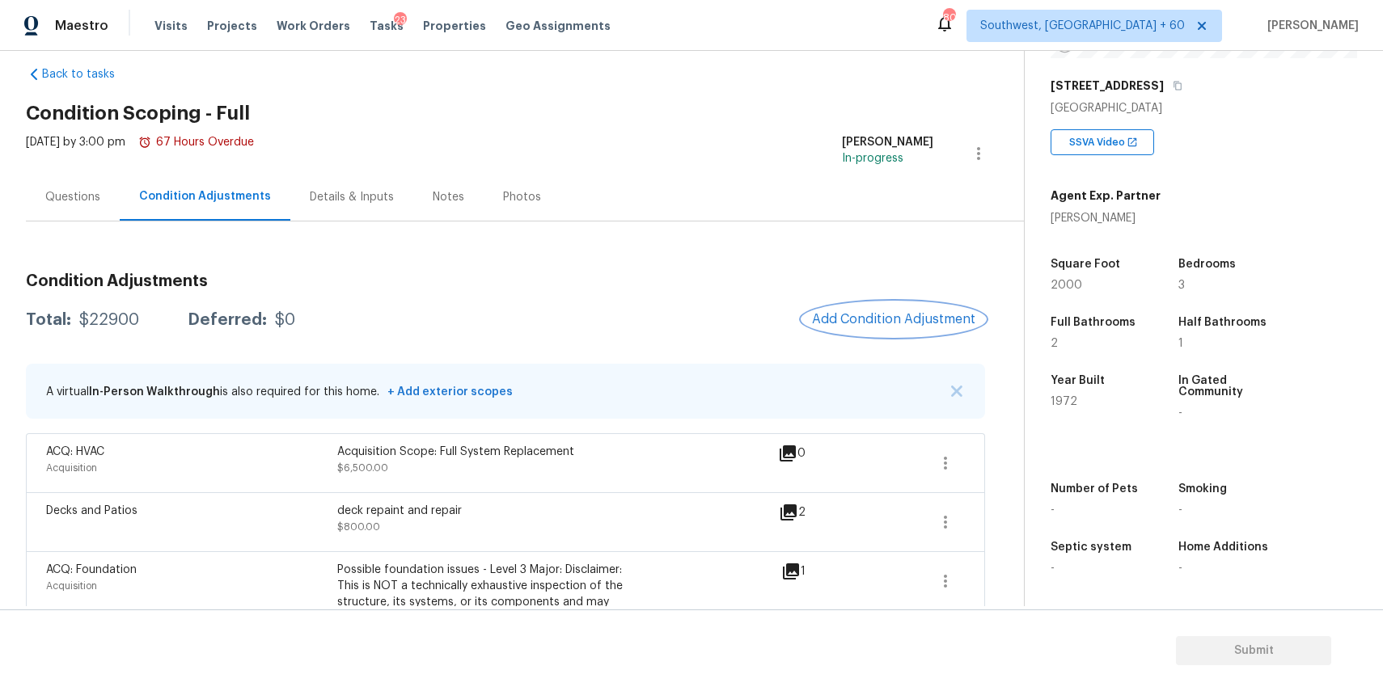
scroll to position [246, 0]
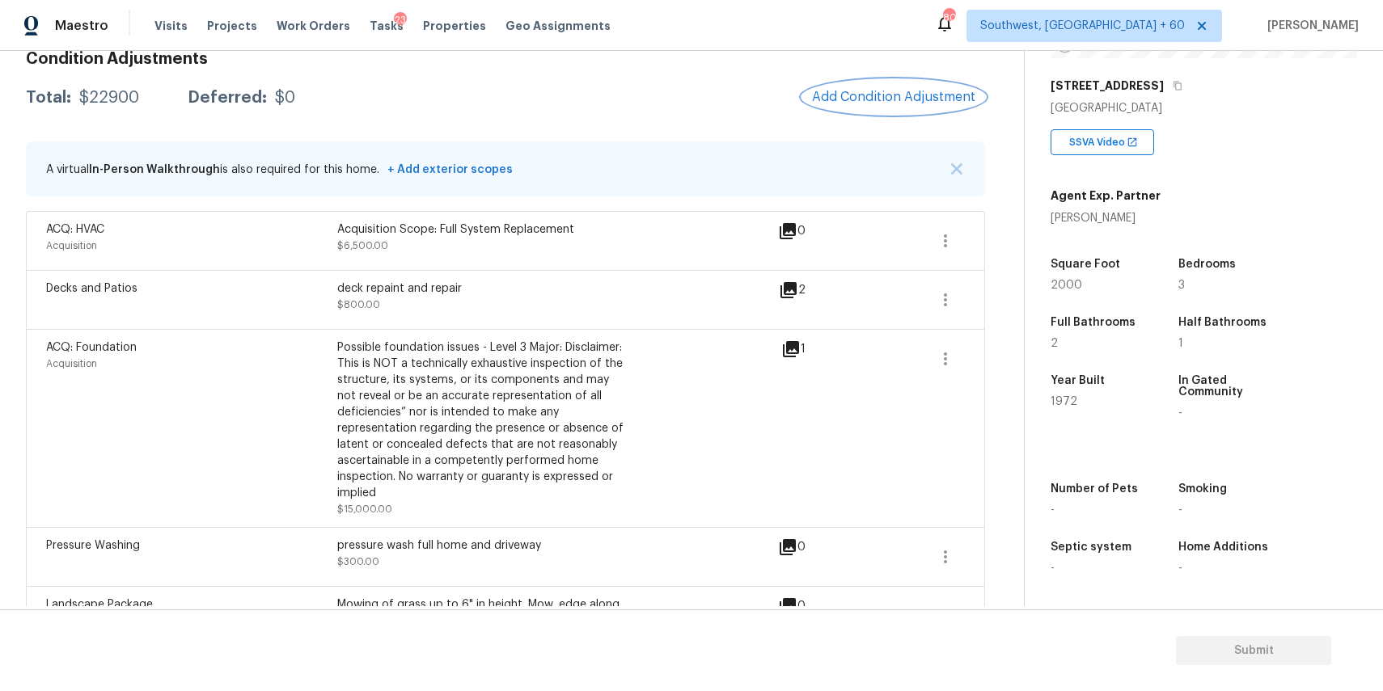
click at [904, 99] on span "Add Condition Adjustment" at bounding box center [893, 97] width 163 height 15
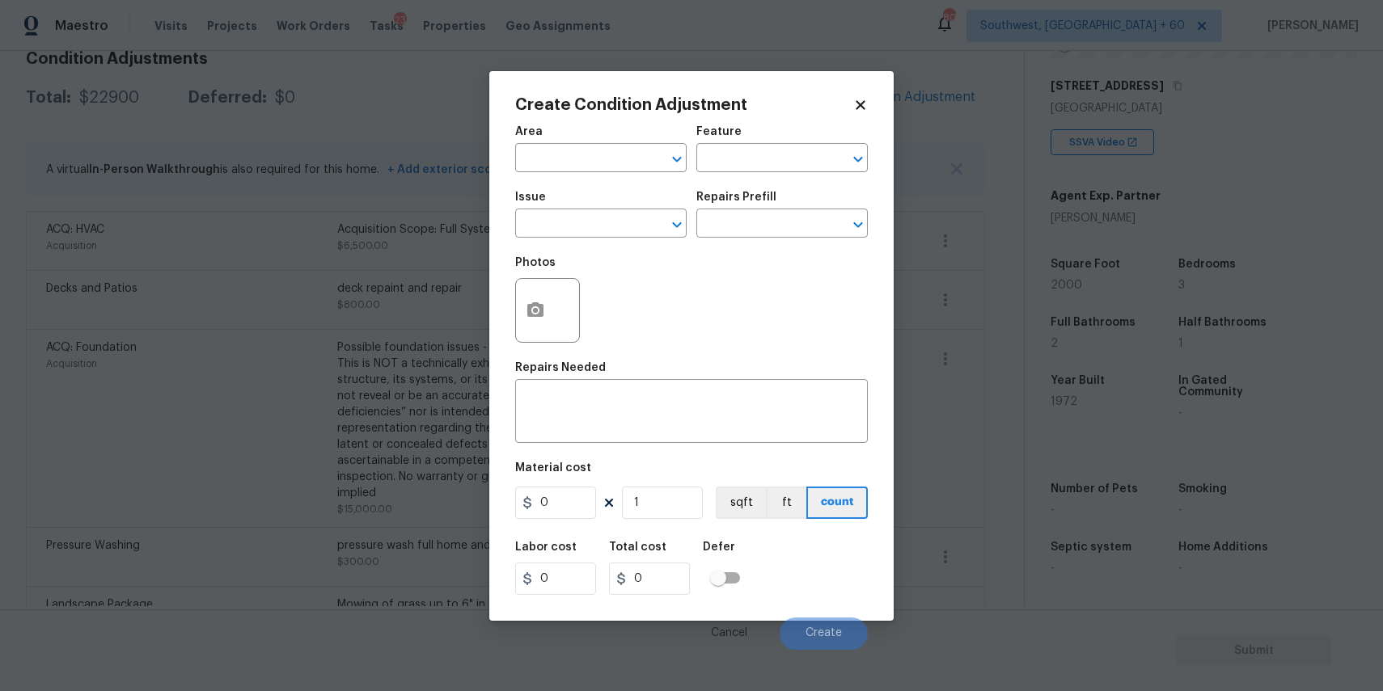
click at [314, 322] on body "Maestro Visits Projects Work Orders Tasks 23 Properties Geo Assignments [GEOGRA…" at bounding box center [691, 345] width 1383 height 691
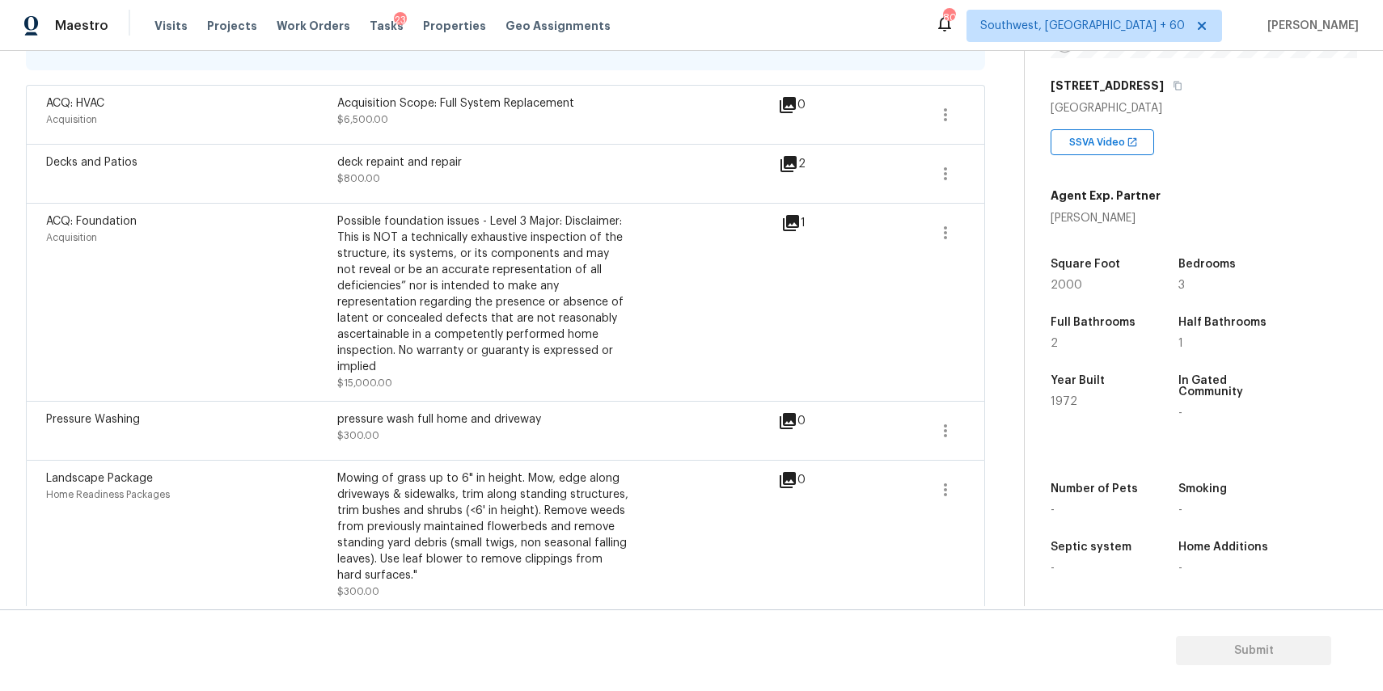
scroll to position [159, 0]
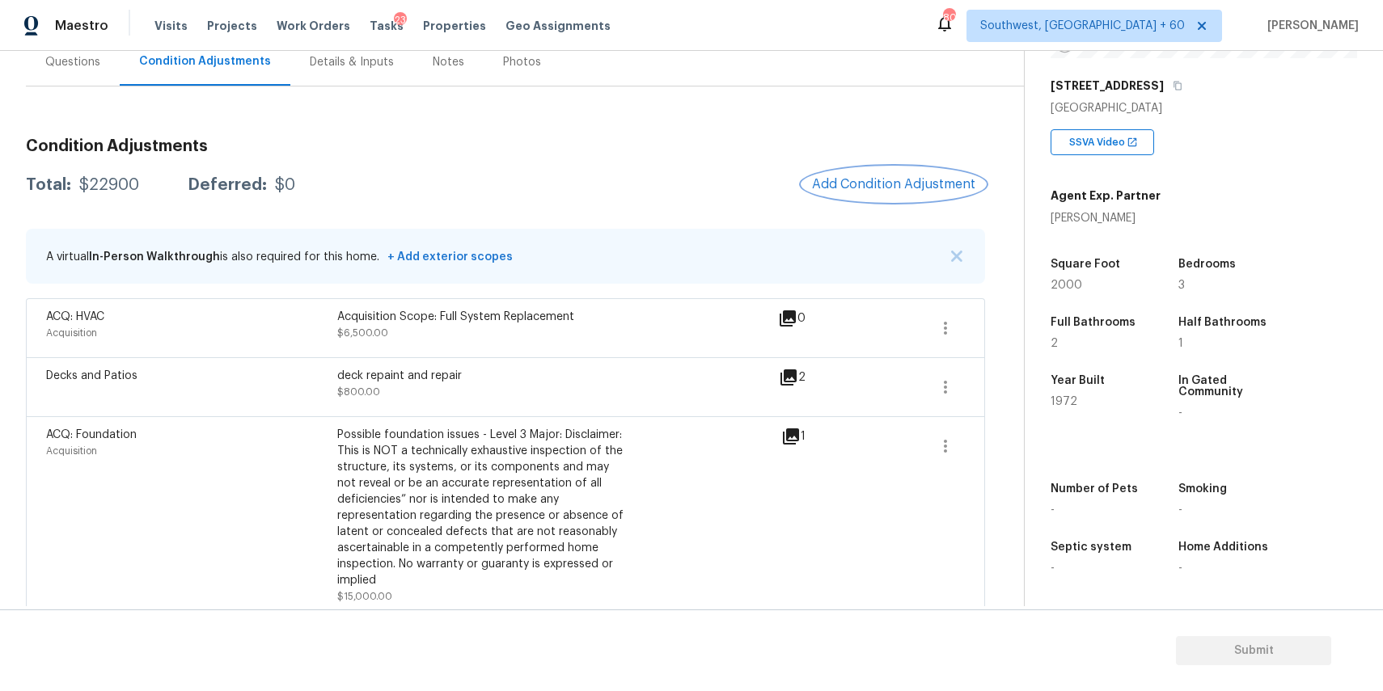
click at [943, 183] on span "Add Condition Adjustment" at bounding box center [893, 184] width 163 height 15
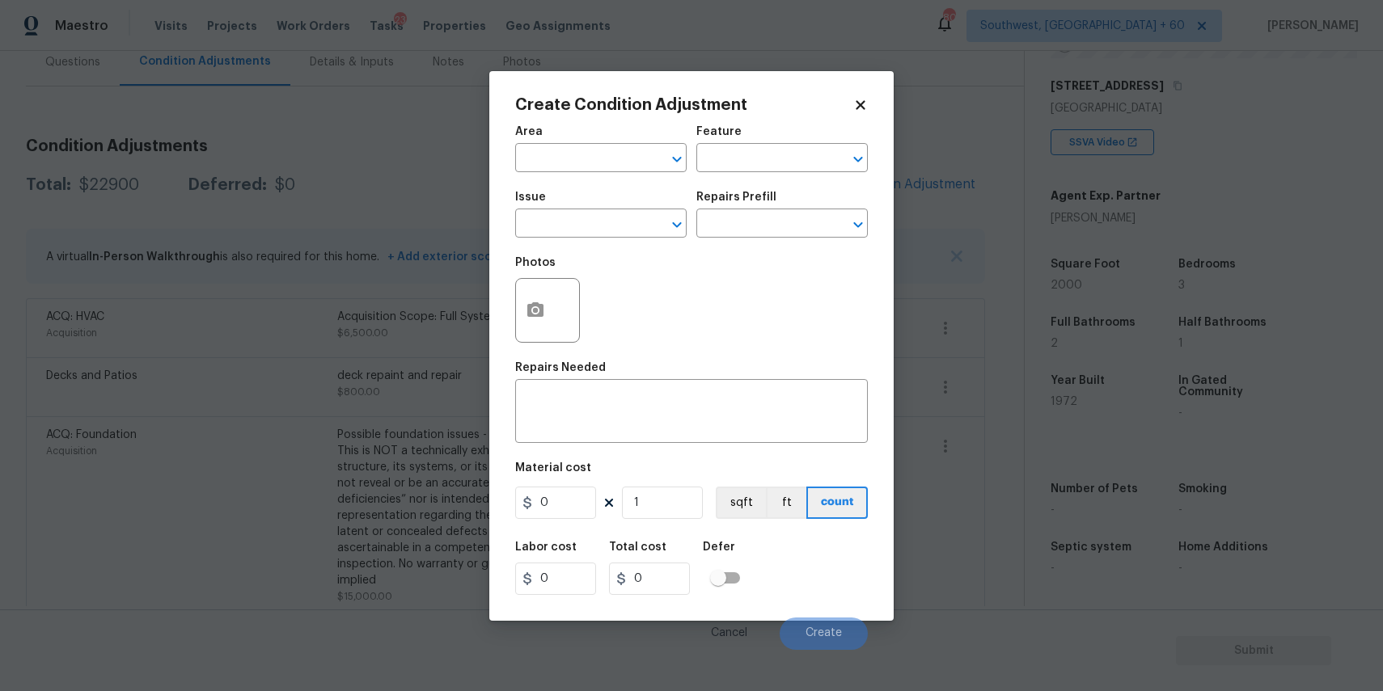
click at [943, 183] on body "Maestro Visits Projects Work Orders Tasks 23 Properties Geo Assignments [GEOGRA…" at bounding box center [691, 345] width 1383 height 691
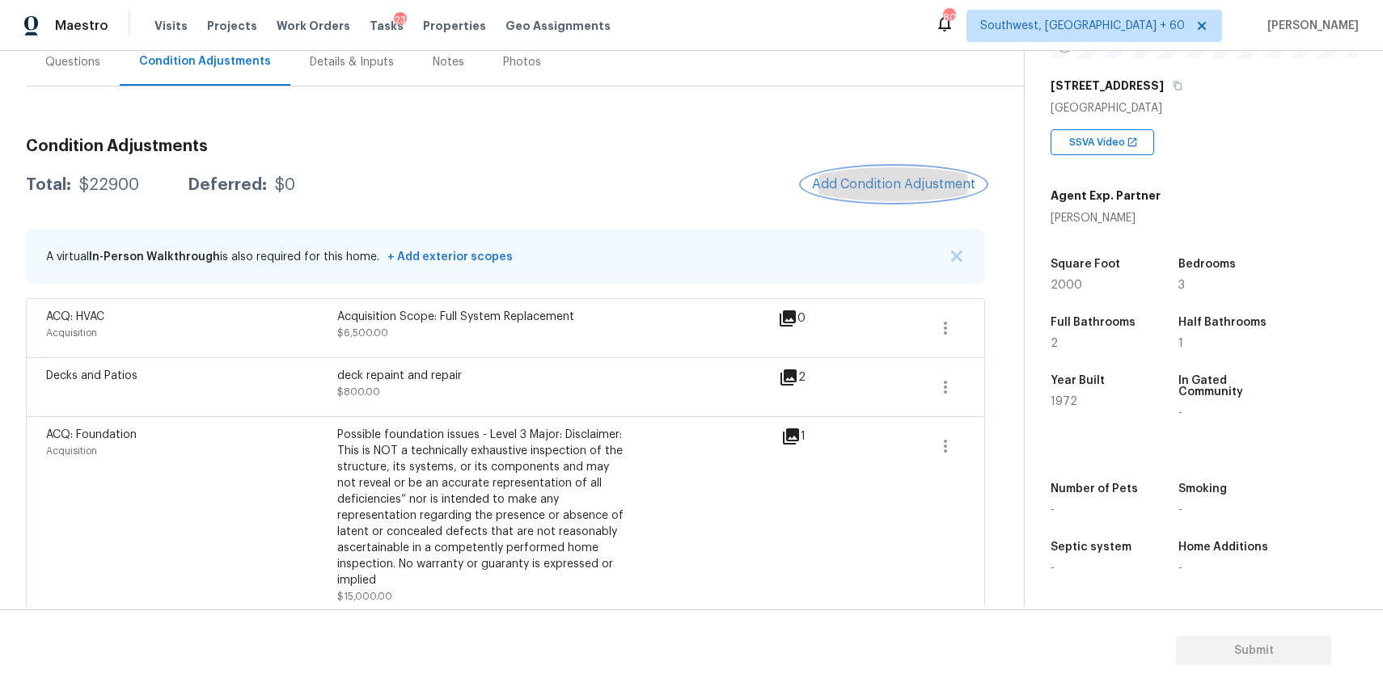
click at [813, 177] on button "Add Condition Adjustment" at bounding box center [893, 184] width 183 height 34
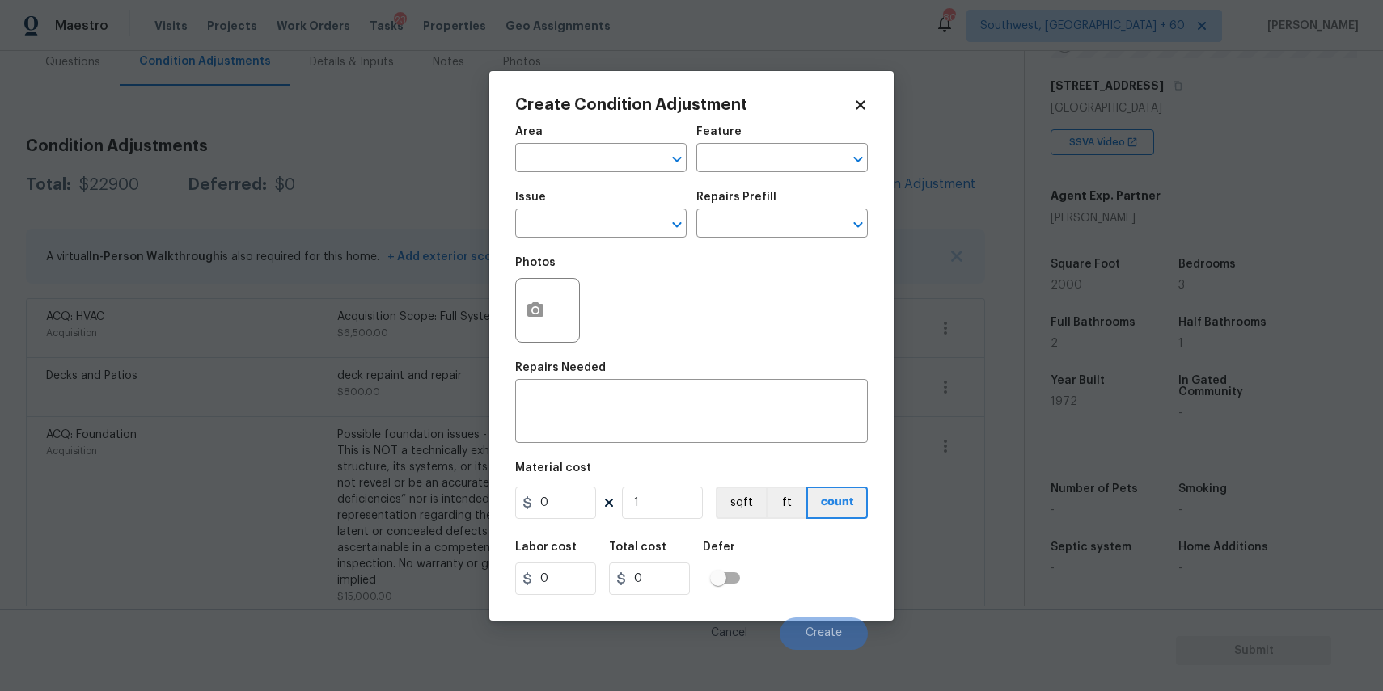
click at [594, 252] on div "Photos" at bounding box center [691, 299] width 353 height 105
click at [609, 235] on input "text" at bounding box center [578, 225] width 126 height 25
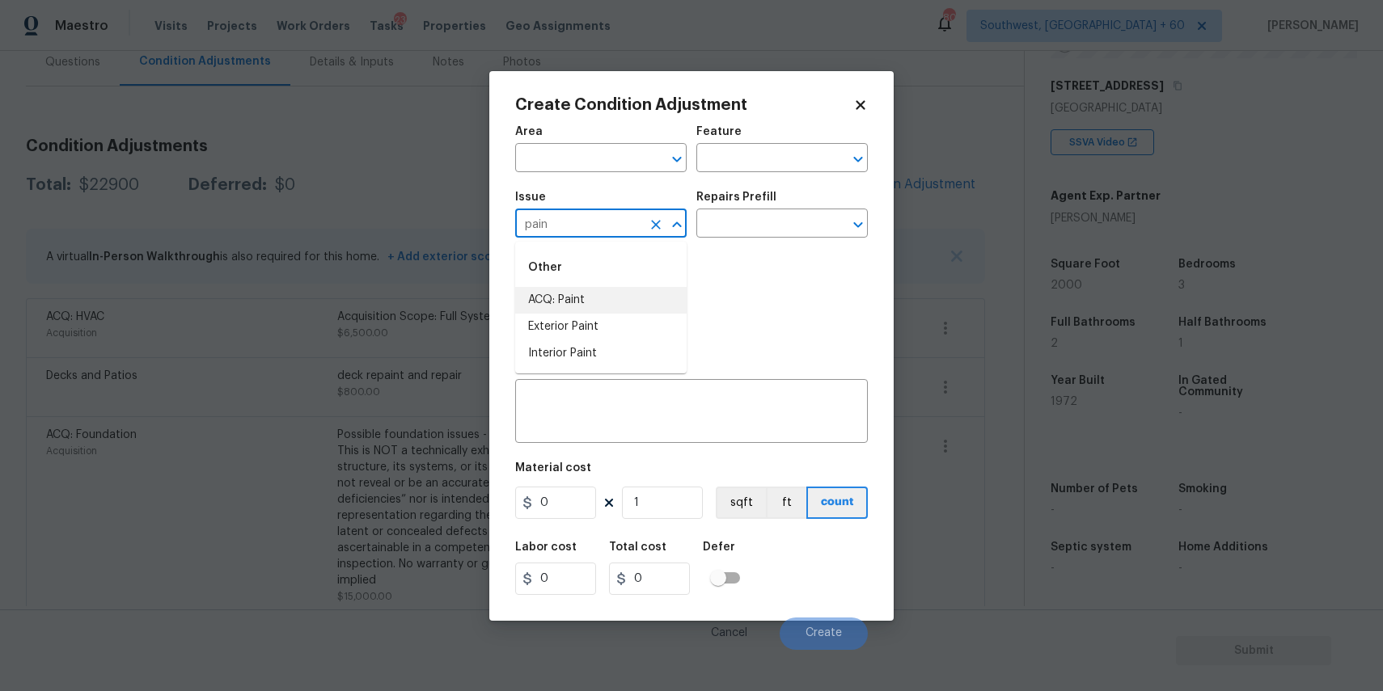
click at [613, 311] on li "ACQ: Paint" at bounding box center [600, 300] width 171 height 27
type input "ACQ: Paint"
click at [765, 199] on h5 "Repairs Prefill" at bounding box center [736, 197] width 80 height 11
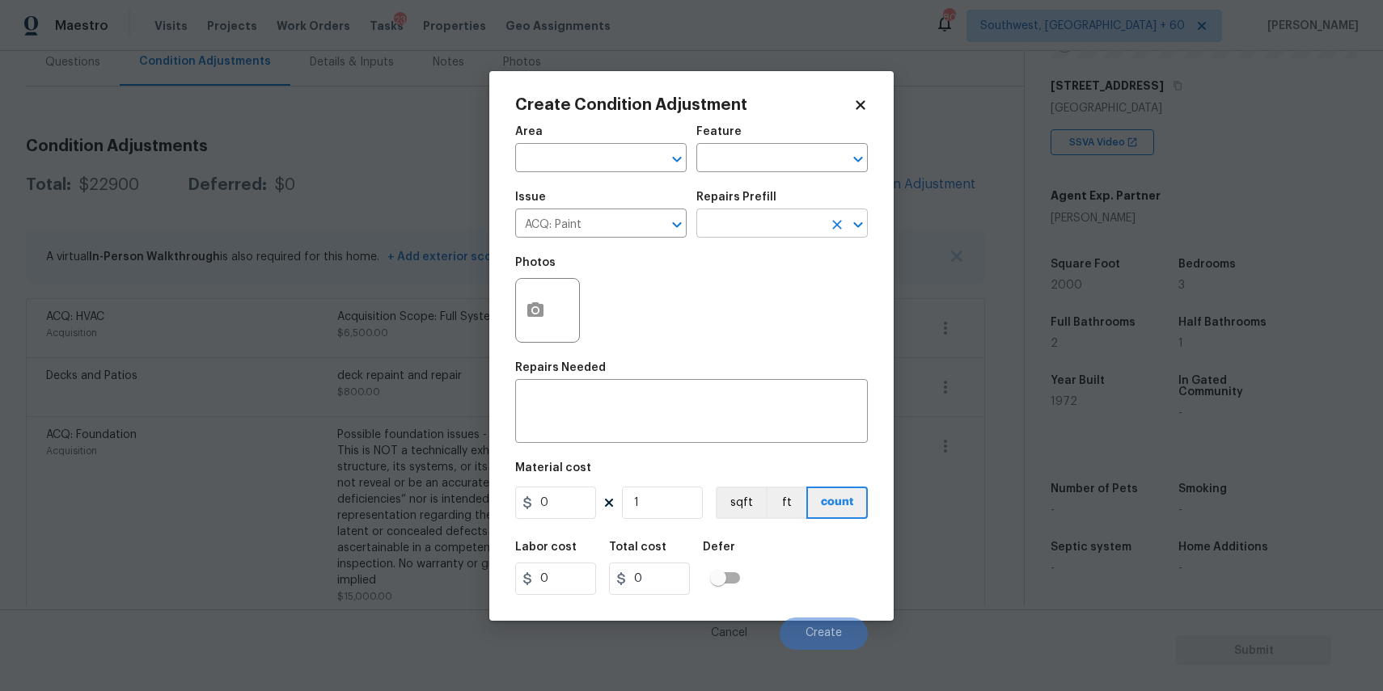
click at [778, 224] on input "text" at bounding box center [759, 225] width 126 height 25
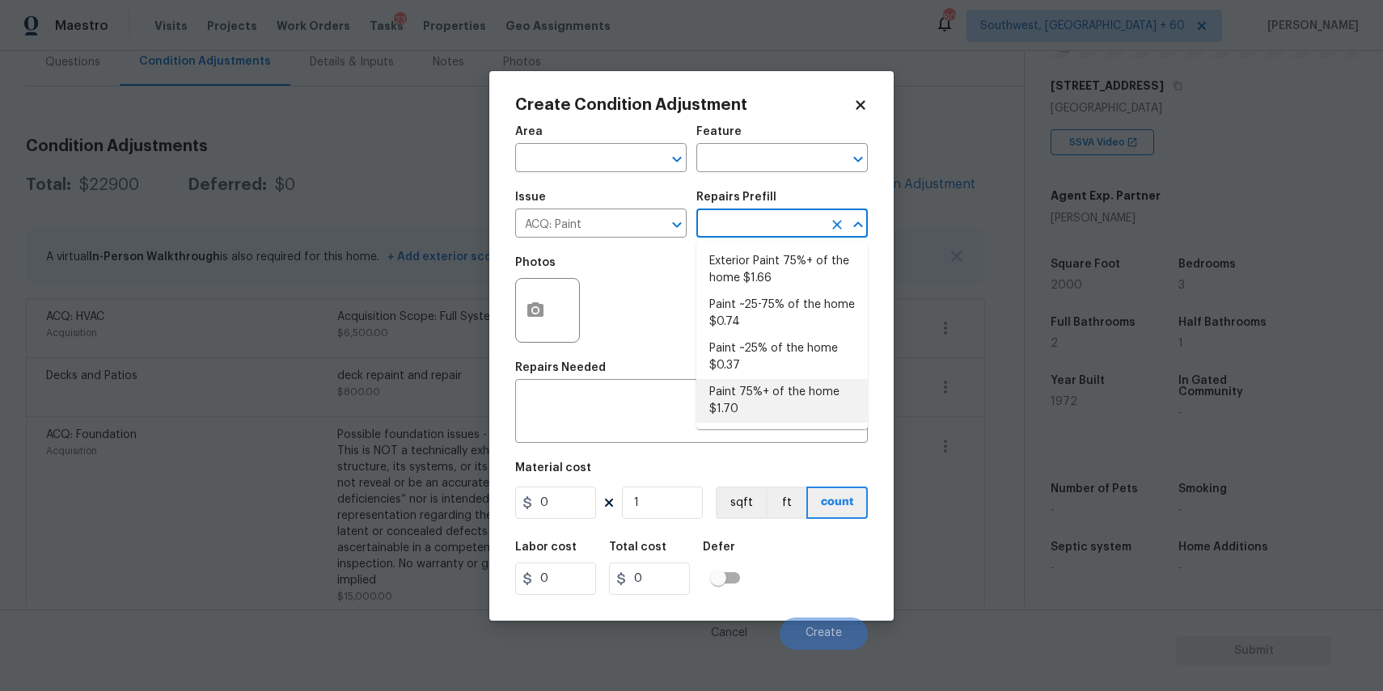
click at [804, 398] on li "Paint 75%+ of the home $1.70" at bounding box center [781, 401] width 171 height 44
type input "Acquisition"
type textarea "Acquisition Scope: 75%+ of the home will likely require interior paint"
type input "1.7"
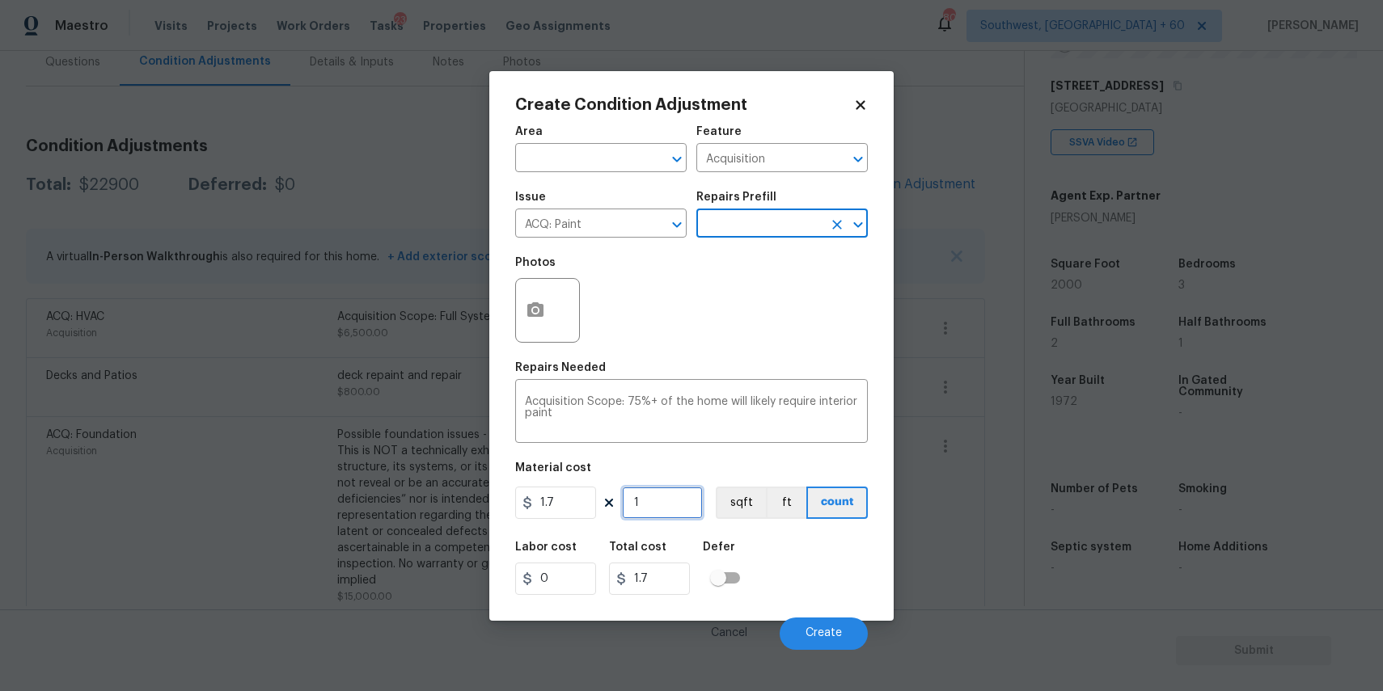
click at [666, 506] on input "1" at bounding box center [662, 503] width 81 height 32
type input "0"
type input "2"
type input "3.4"
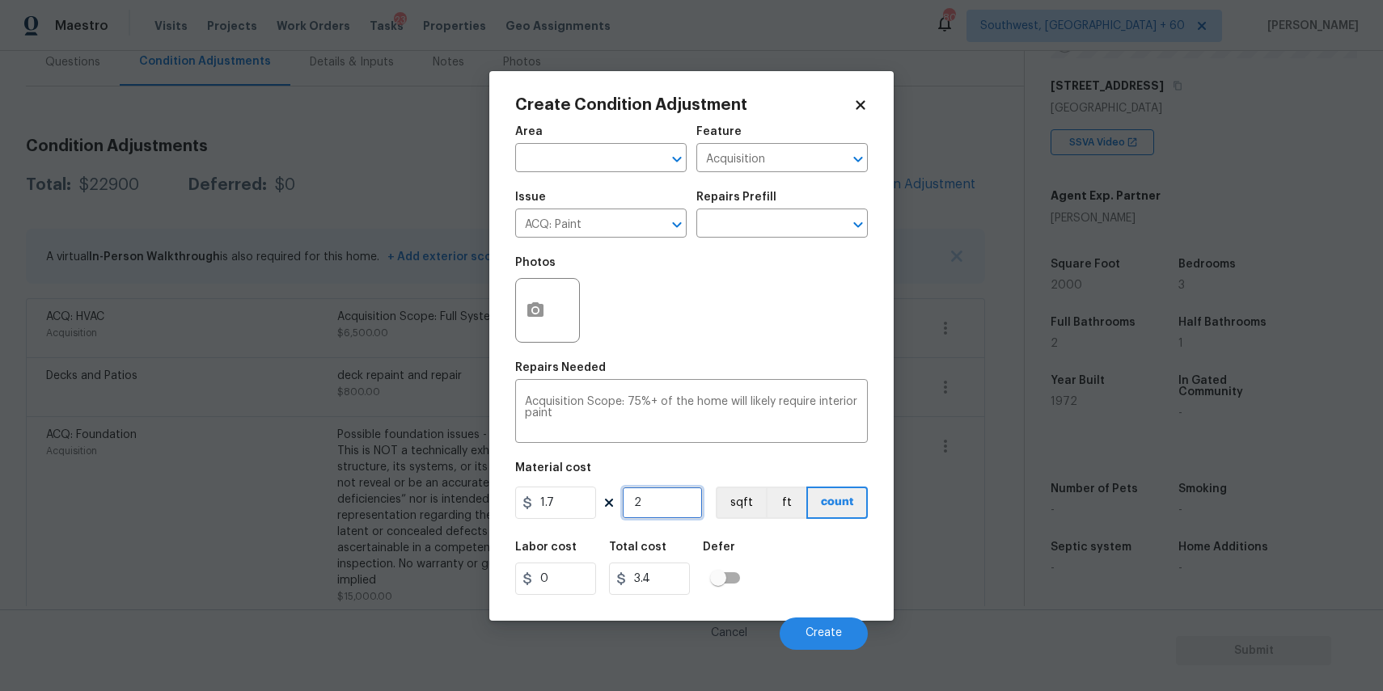
type input "28"
type input "47.6"
type input "285"
type input "484.5"
type input "2850"
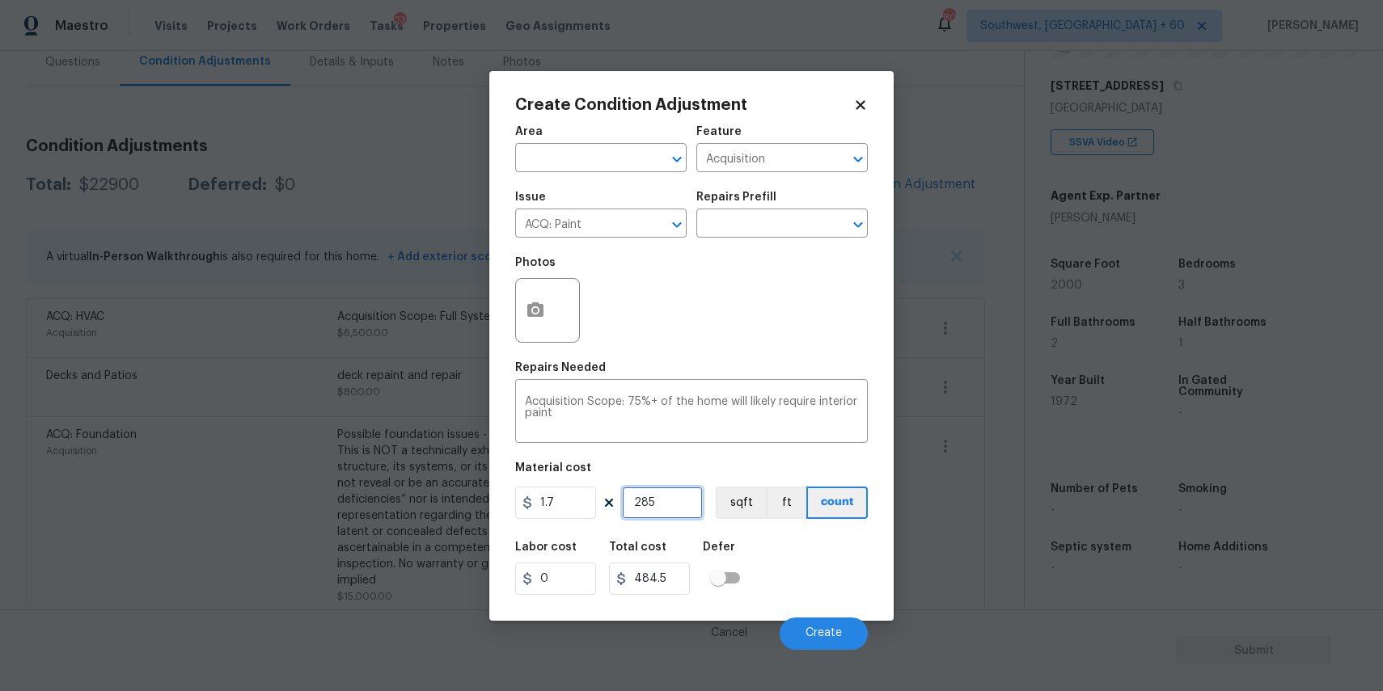
type input "4845"
type input "2850"
click at [539, 298] on button "button" at bounding box center [535, 310] width 39 height 63
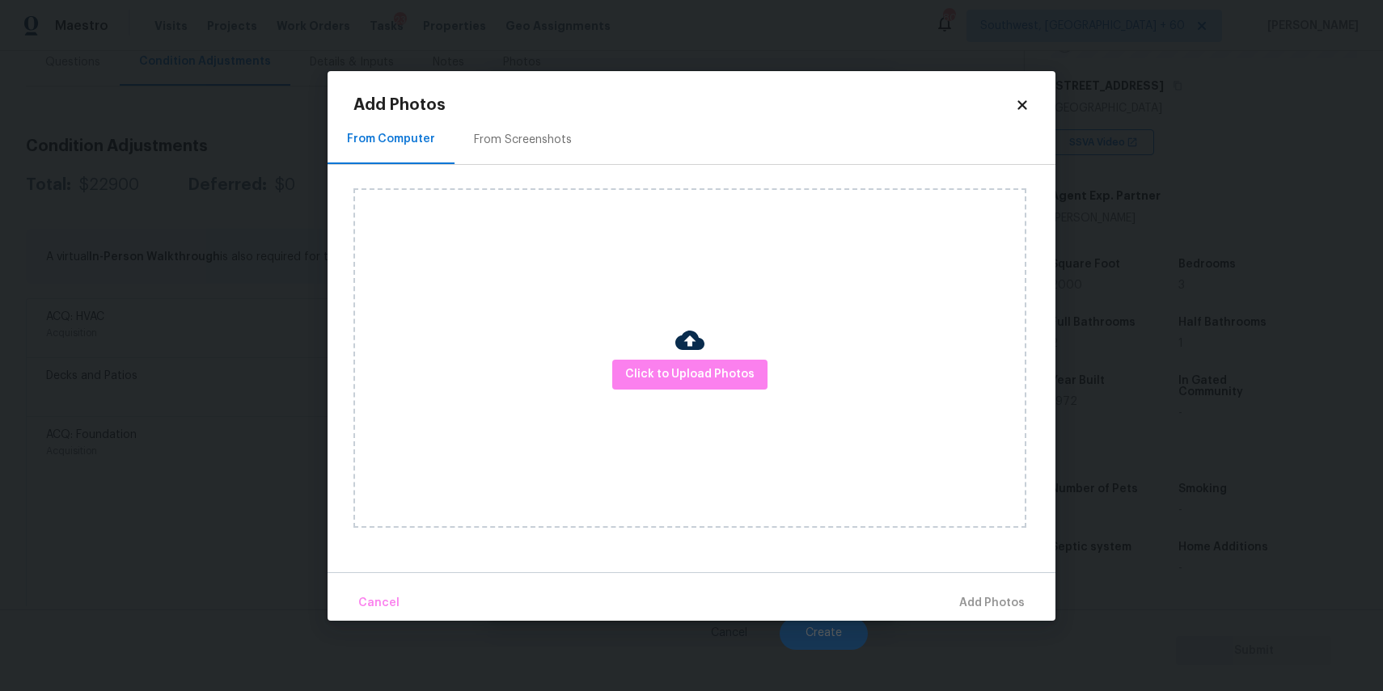
click at [767, 401] on div "Click to Upload Photos" at bounding box center [689, 358] width 673 height 340
click at [753, 378] on button "Click to Upload Photos" at bounding box center [689, 375] width 155 height 30
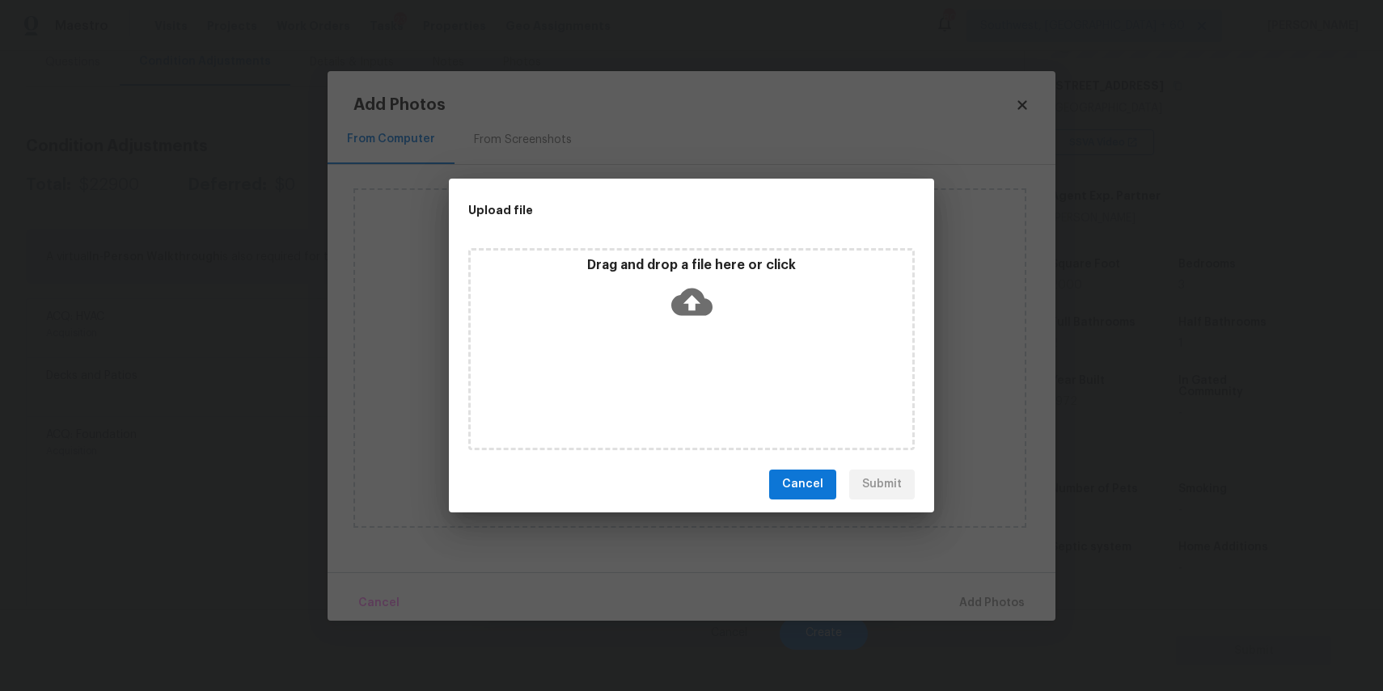
click at [720, 345] on div "Drag and drop a file here or click" at bounding box center [691, 349] width 446 height 202
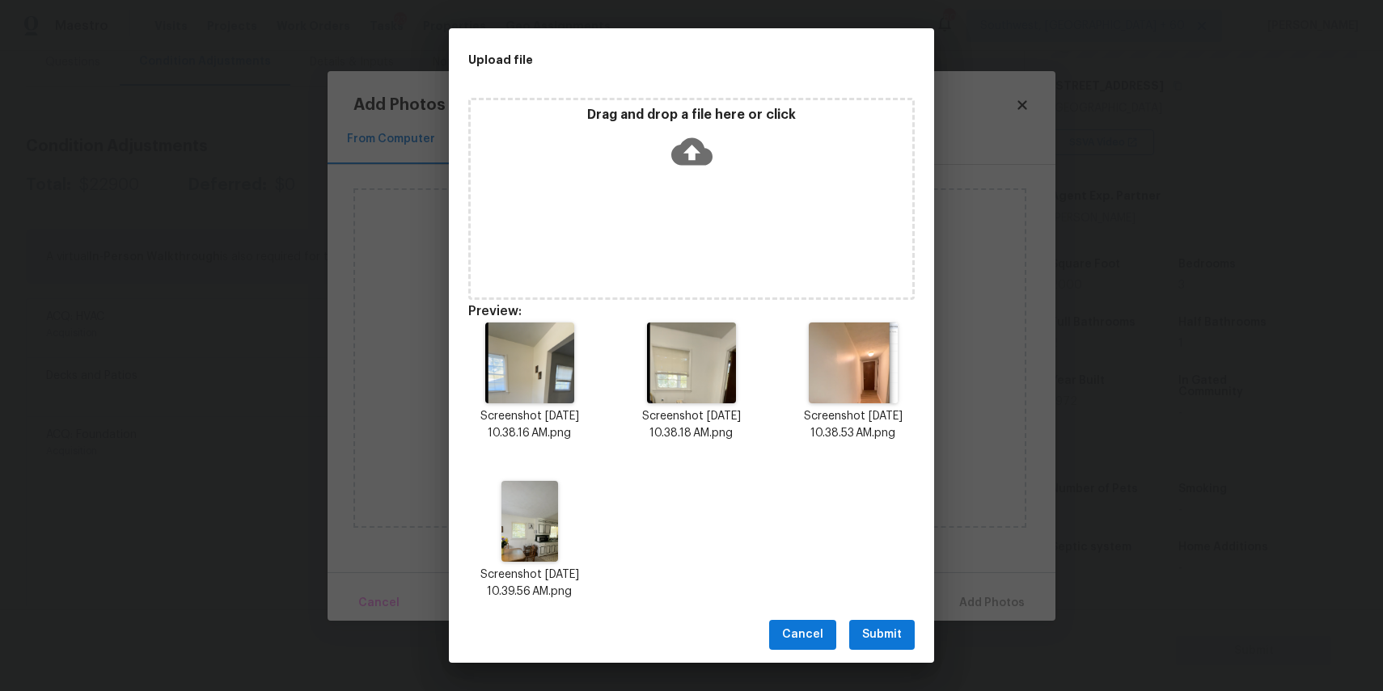
click at [908, 643] on button "Submit" at bounding box center [882, 635] width 66 height 30
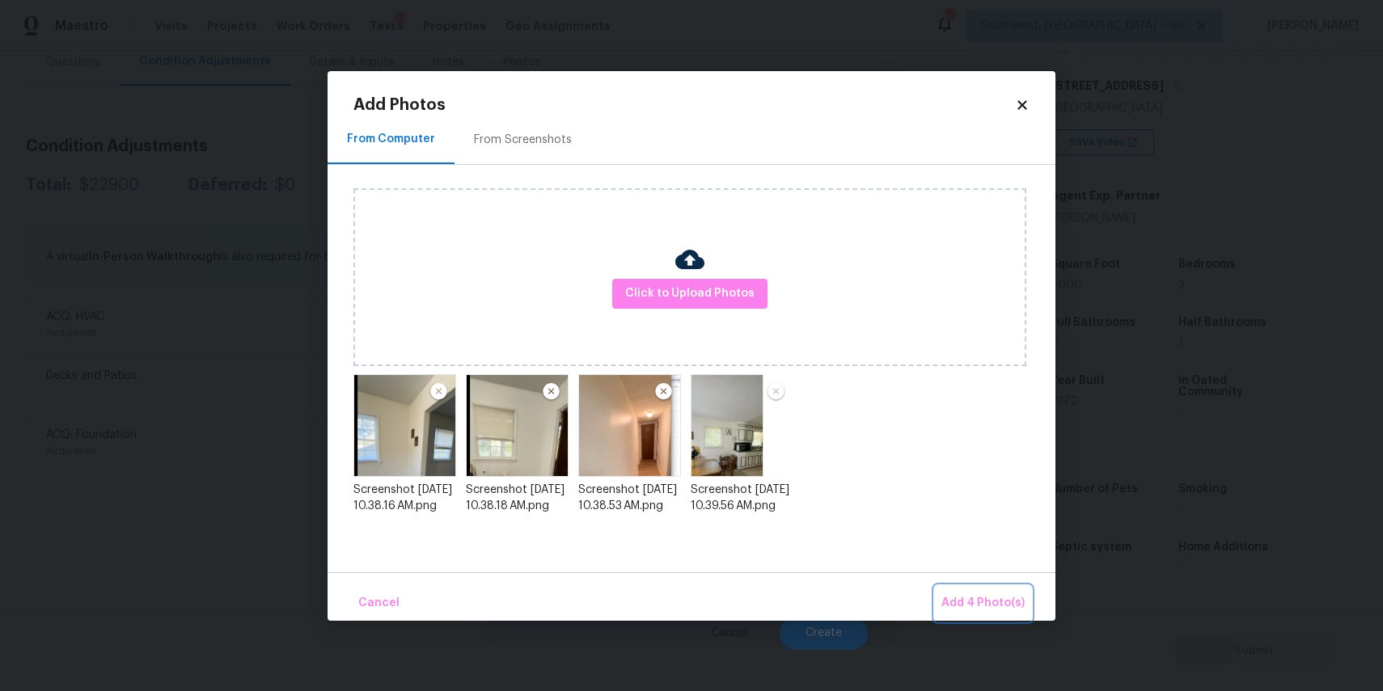
click at [1002, 589] on button "Add 4 Photo(s)" at bounding box center [983, 603] width 96 height 35
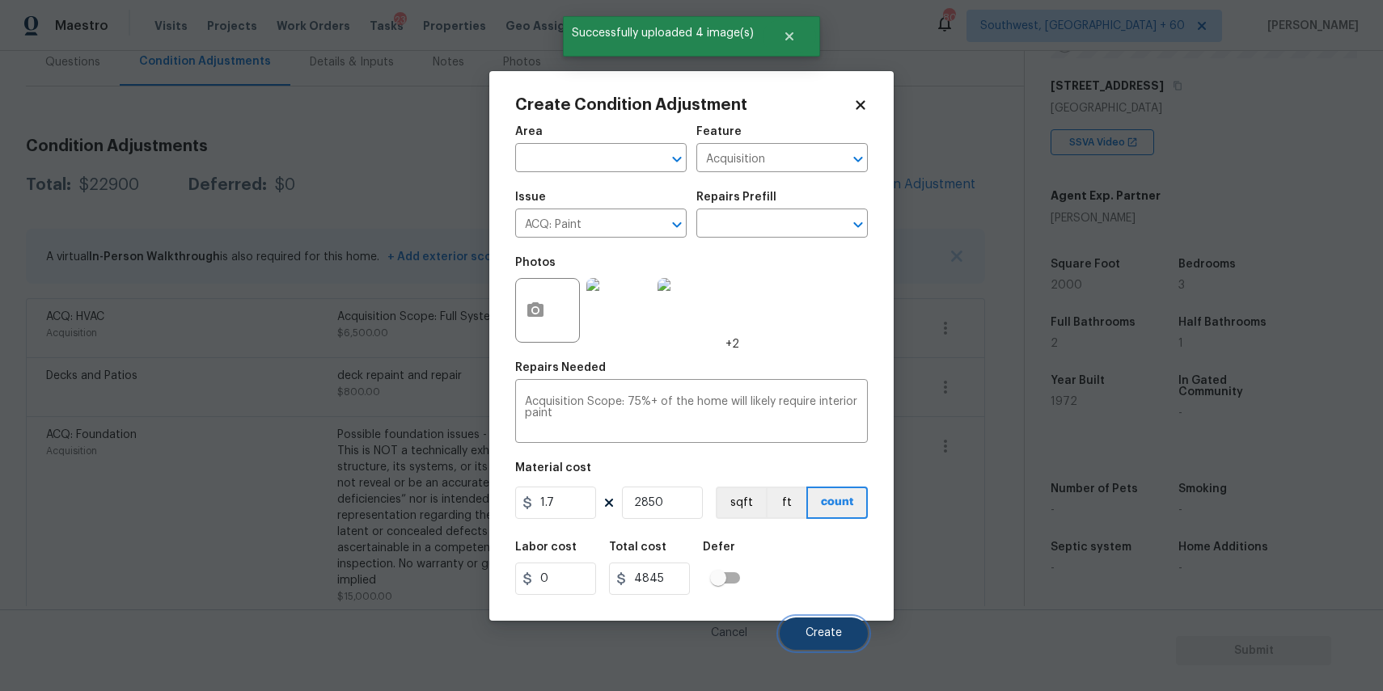
click at [822, 629] on span "Create" at bounding box center [823, 634] width 36 height 12
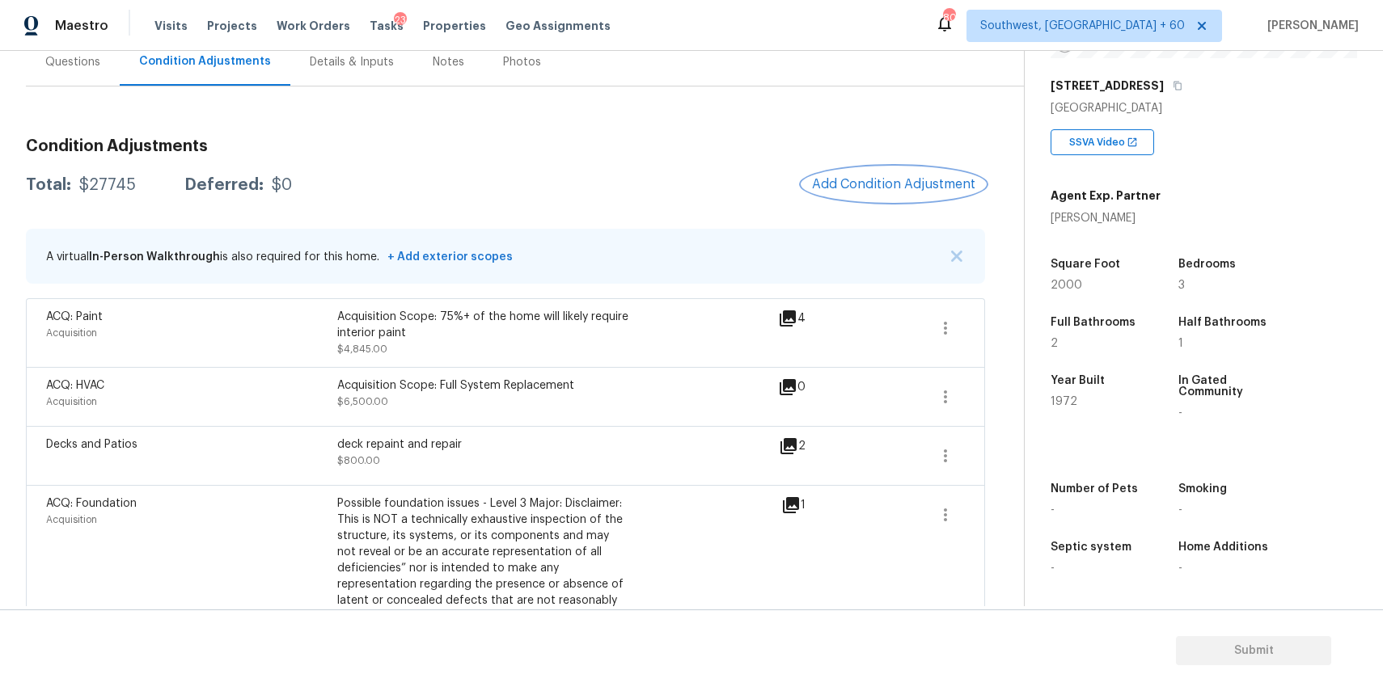
click at [877, 188] on span "Add Condition Adjustment" at bounding box center [893, 184] width 163 height 15
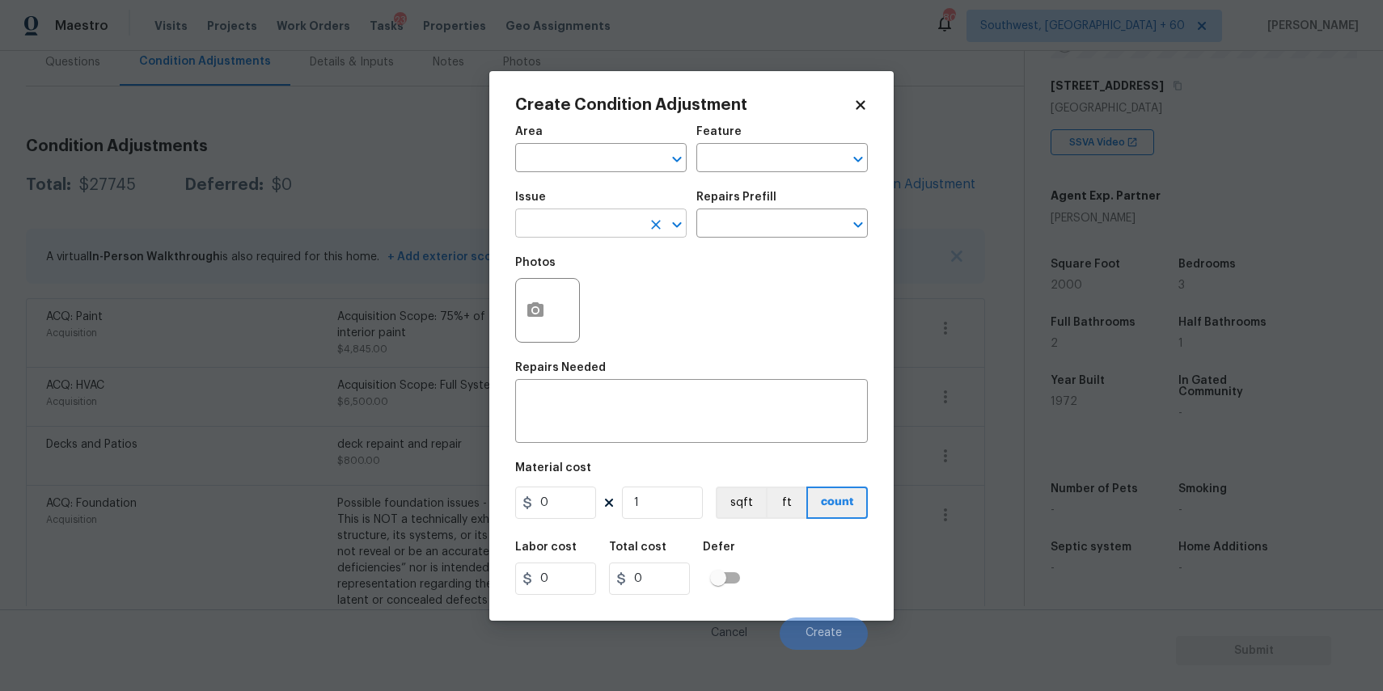
click at [605, 219] on input "text" at bounding box center [578, 225] width 126 height 25
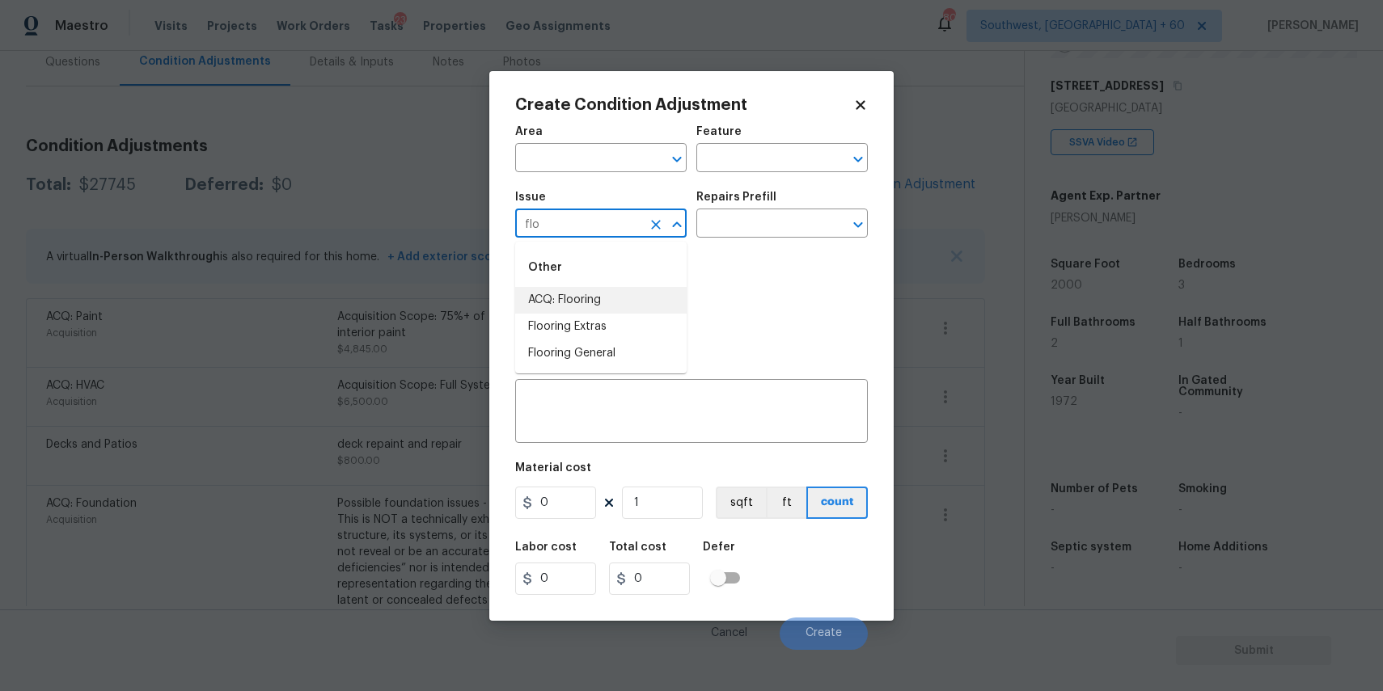
click at [624, 301] on li "ACQ: Flooring" at bounding box center [600, 300] width 171 height 27
type input "ACQ: Flooring"
click at [793, 201] on div "Repairs Prefill" at bounding box center [781, 202] width 171 height 21
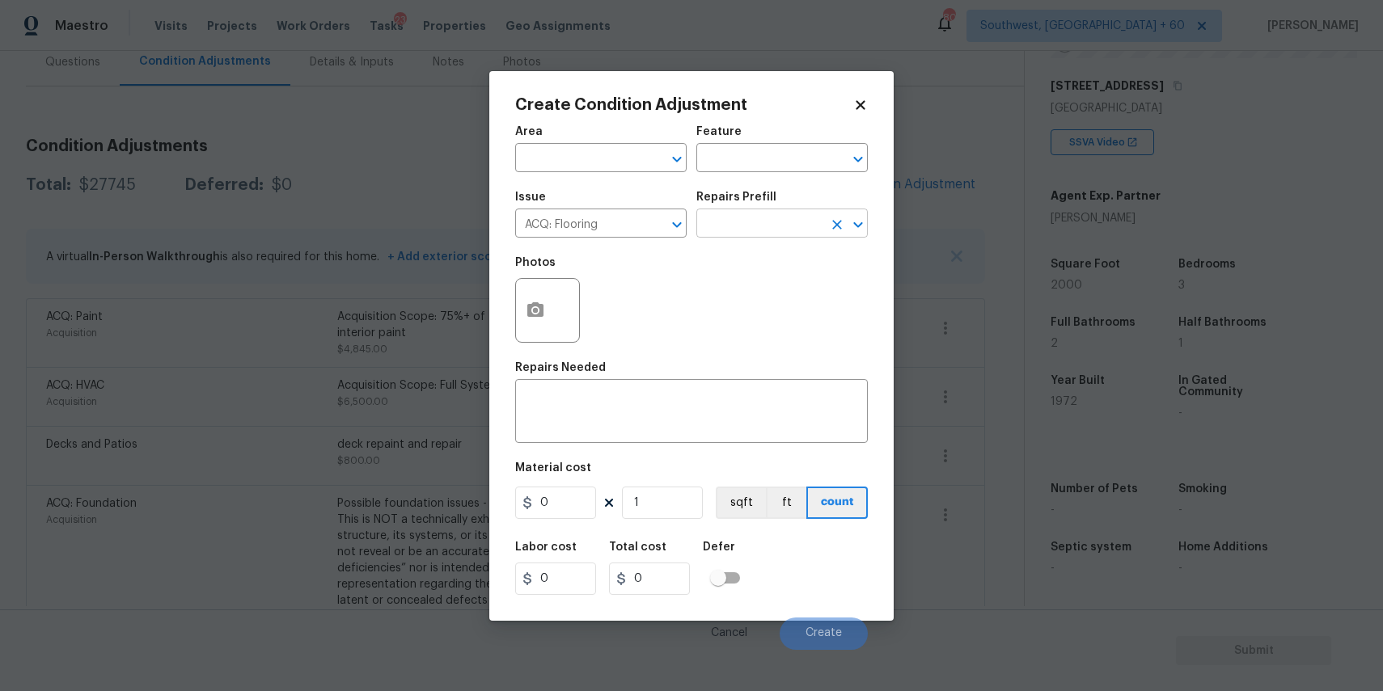
click at [793, 225] on input "text" at bounding box center [759, 225] width 126 height 25
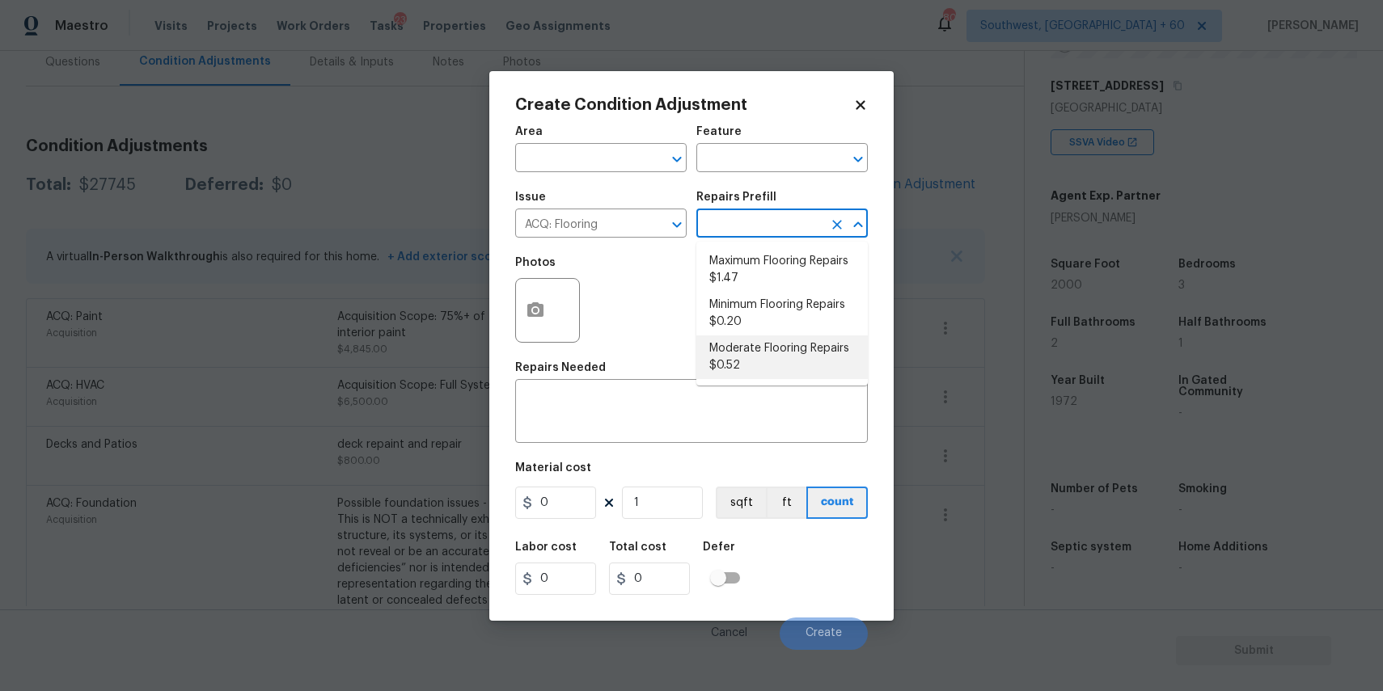
click at [790, 352] on li "Moderate Flooring Repairs $0.52" at bounding box center [781, 358] width 171 height 44
type input "Acquisition"
type textarea "Acquisition Scope: Moderate flooring repairs"
type input "0.52"
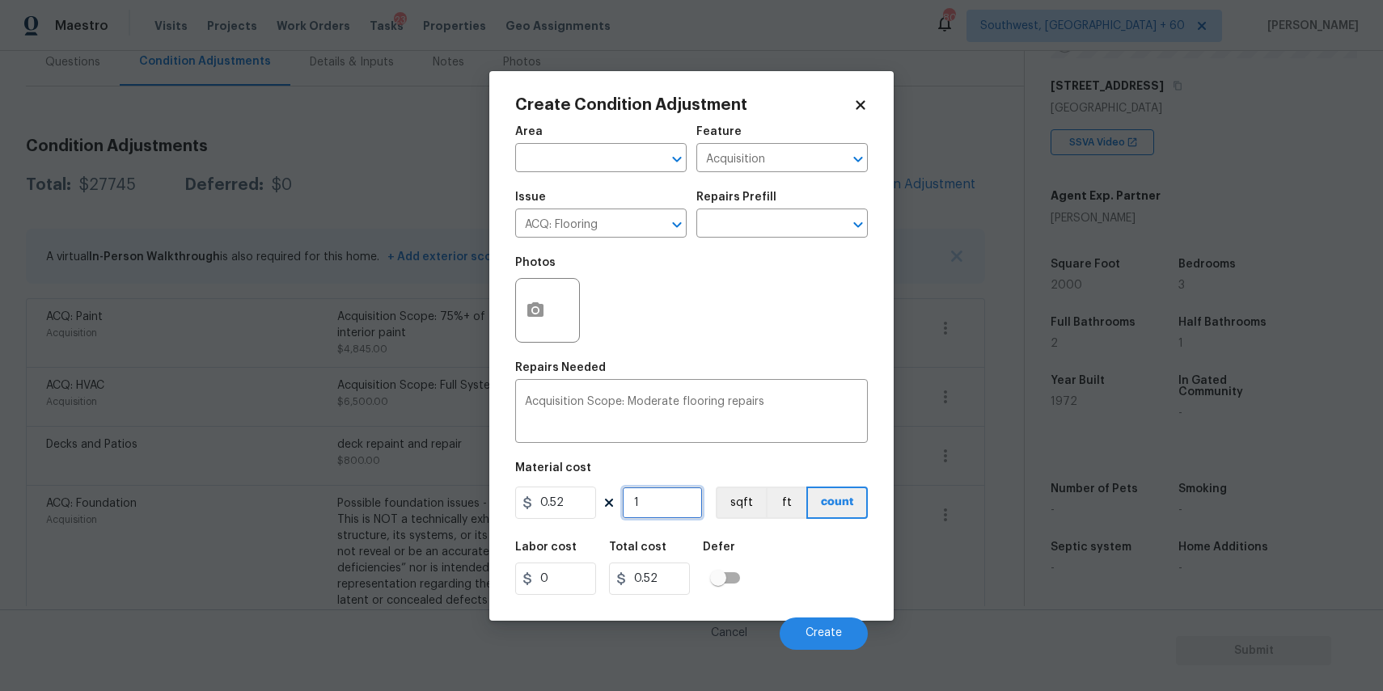
click at [655, 519] on input "1" at bounding box center [662, 503] width 81 height 32
type input "0"
type input "2"
type input "1.04"
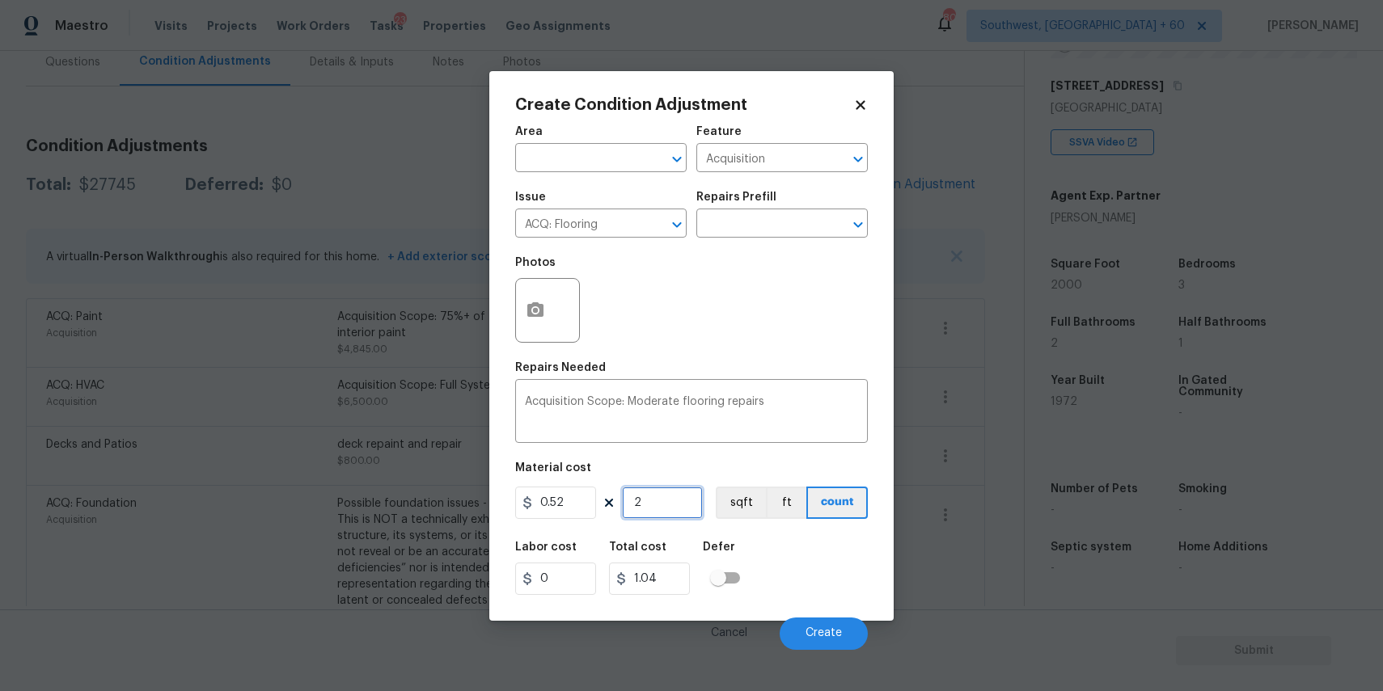
type input "28"
type input "14.56"
type input "285"
type input "148.2"
type input "2850"
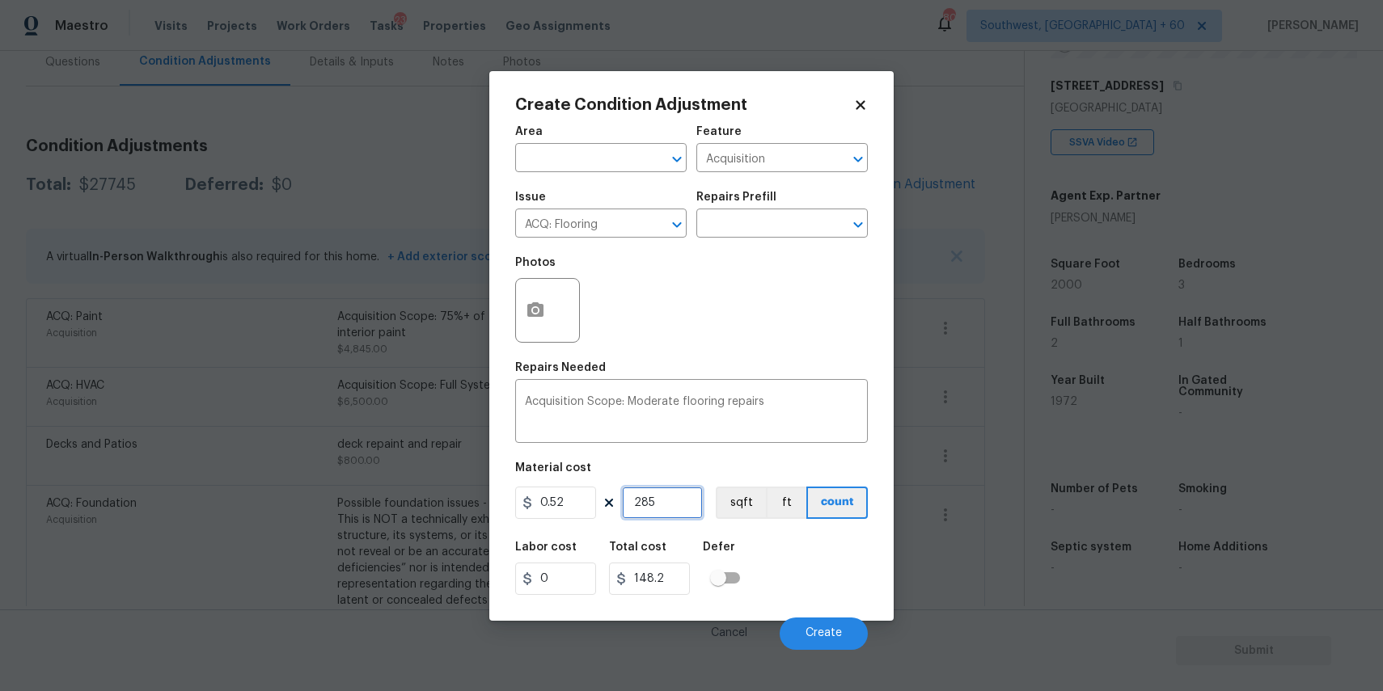
type input "1482"
type input "2850"
click at [531, 313] on icon "button" at bounding box center [535, 309] width 16 height 15
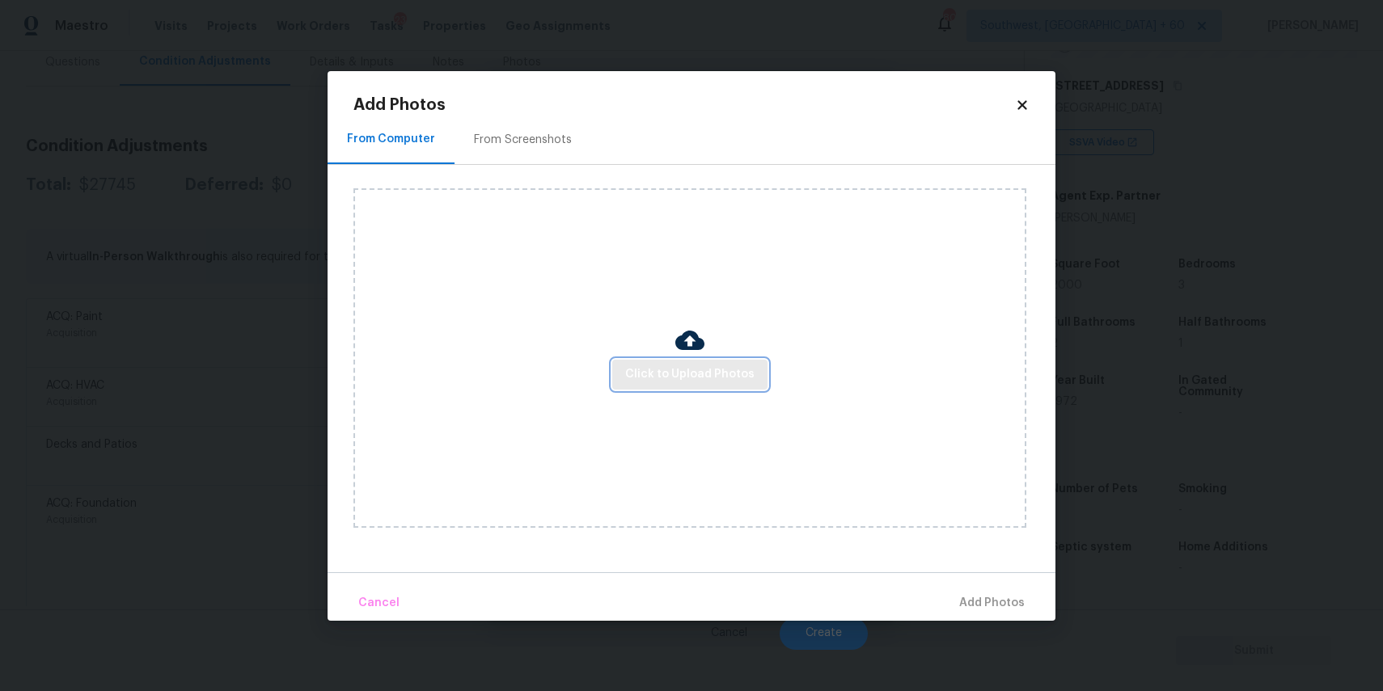
click at [667, 382] on span "Click to Upload Photos" at bounding box center [689, 375] width 129 height 20
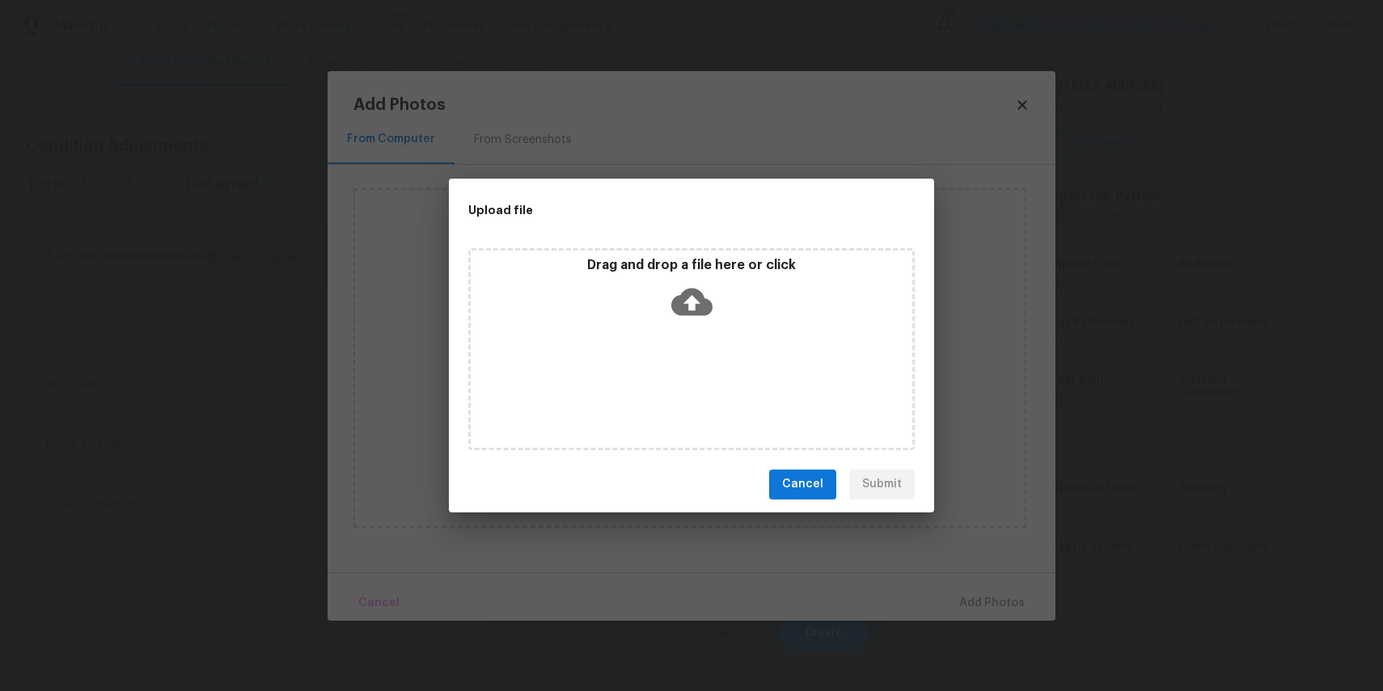
click at [667, 382] on div "Drag and drop a file here or click" at bounding box center [691, 349] width 446 height 202
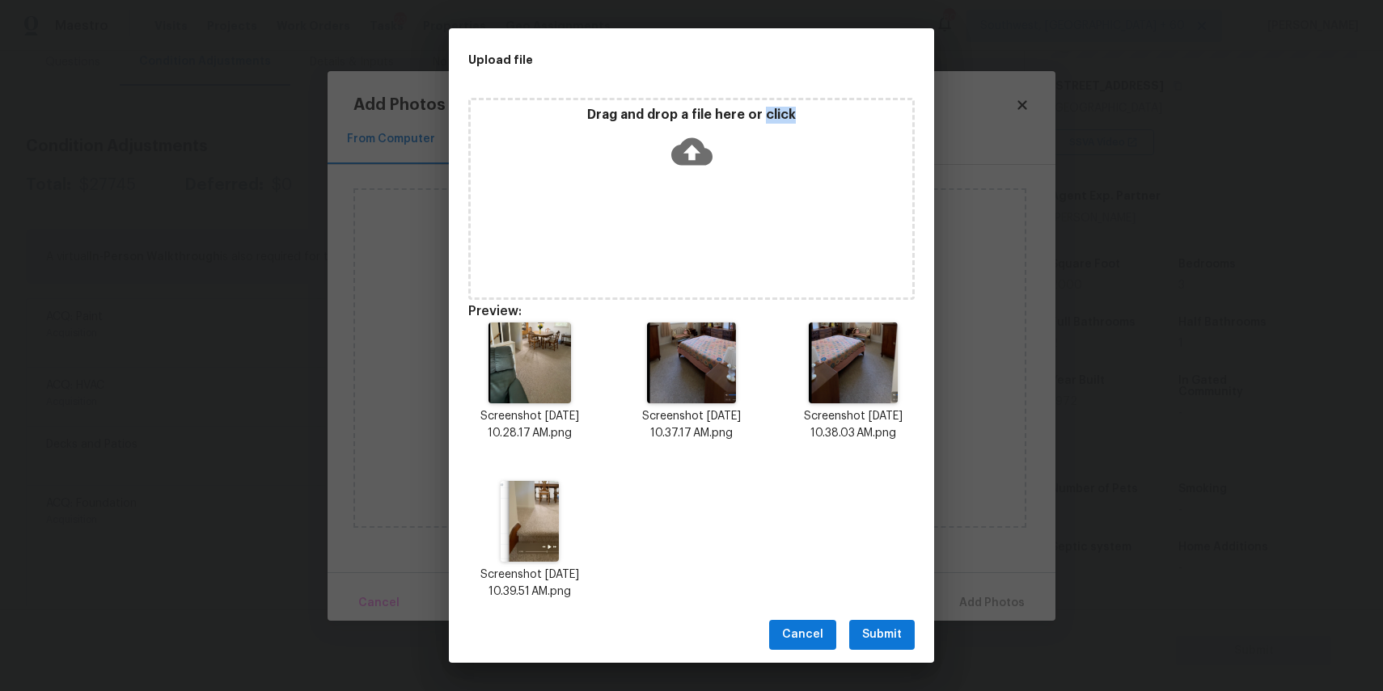
click at [889, 619] on div "Cancel Submit" at bounding box center [691, 635] width 485 height 56
click at [890, 634] on span "Submit" at bounding box center [882, 635] width 40 height 20
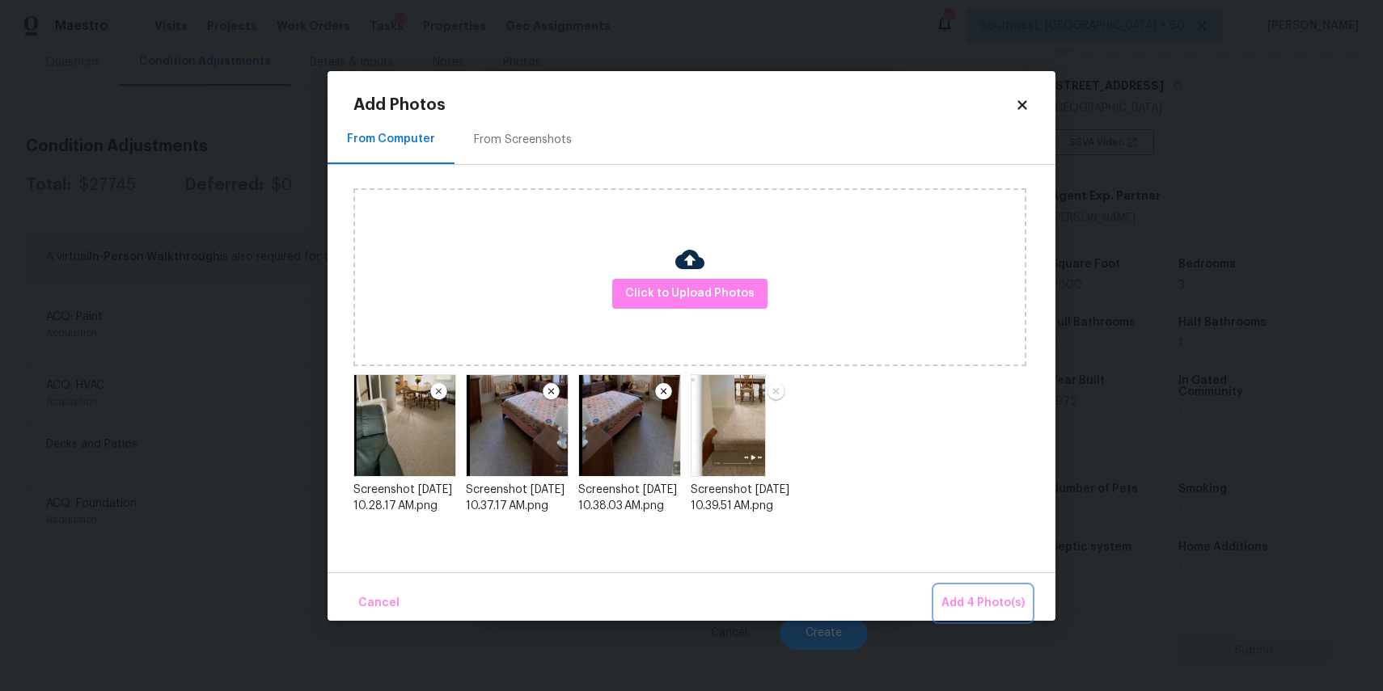
click at [984, 607] on span "Add 4 Photo(s)" at bounding box center [982, 604] width 83 height 20
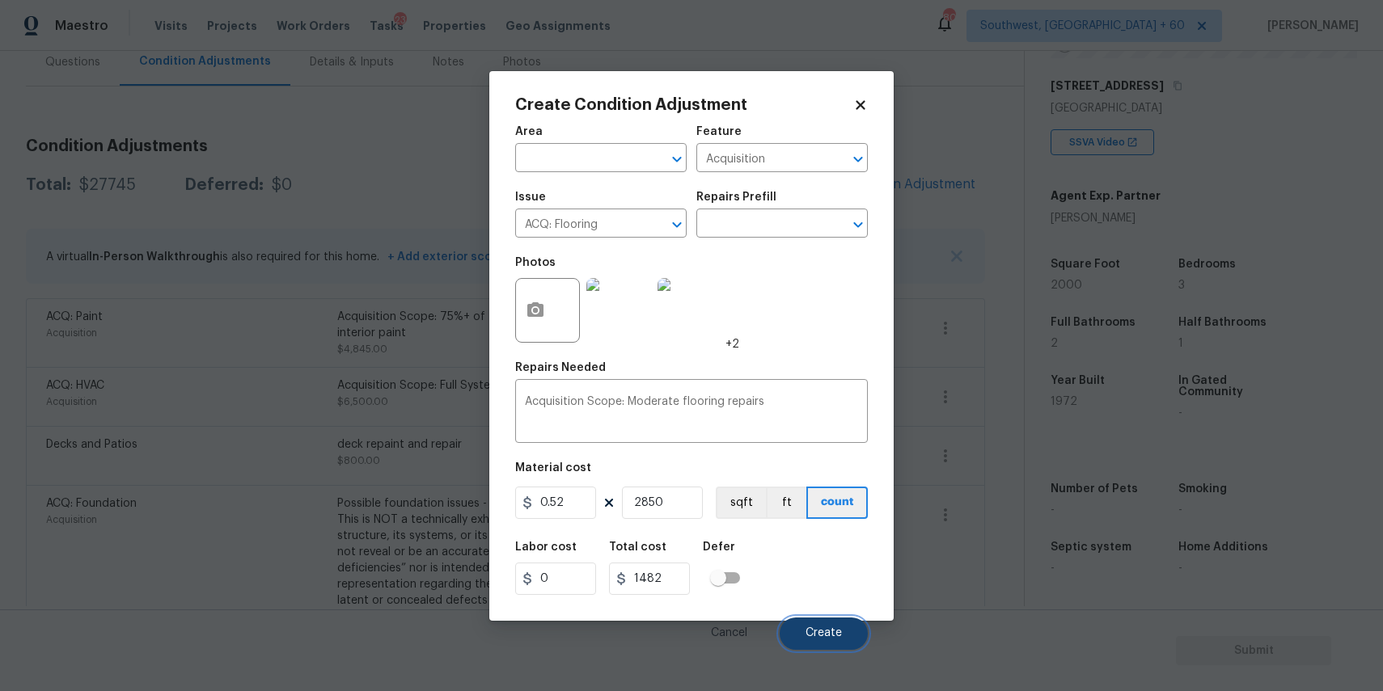
click at [805, 623] on button "Create" at bounding box center [824, 634] width 88 height 32
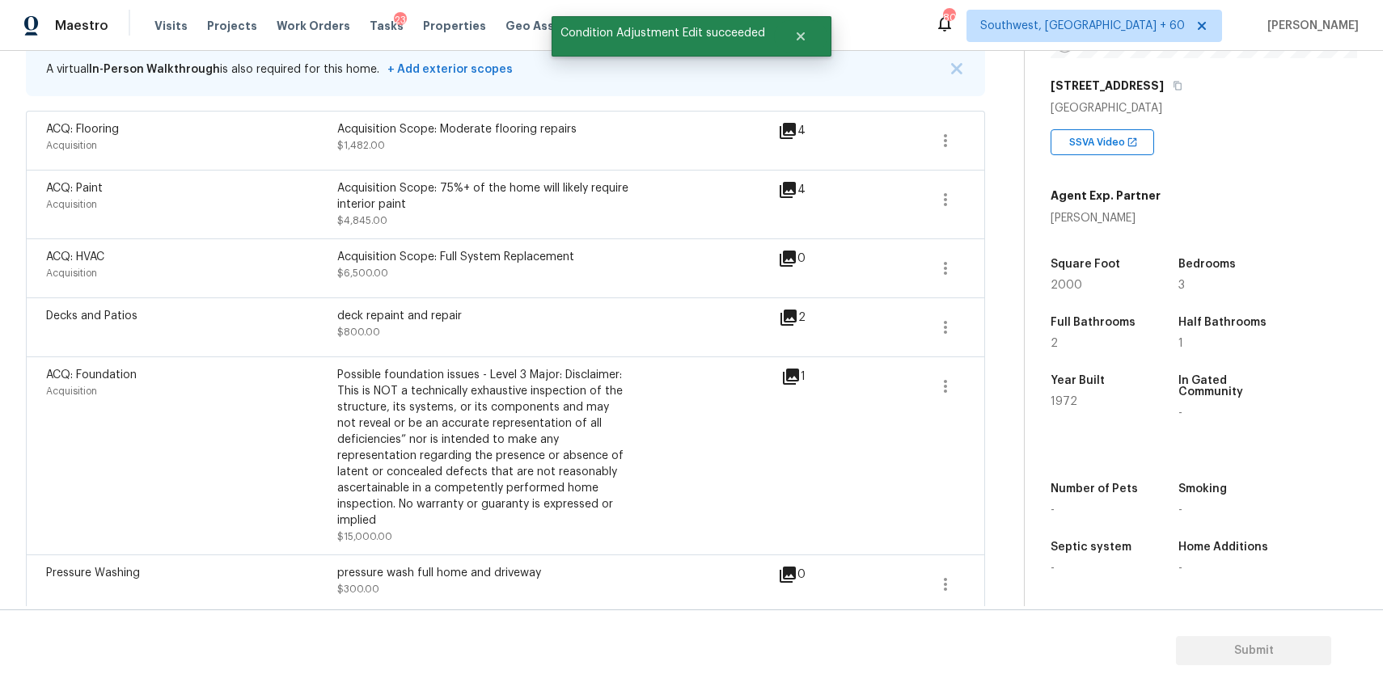
scroll to position [227, 0]
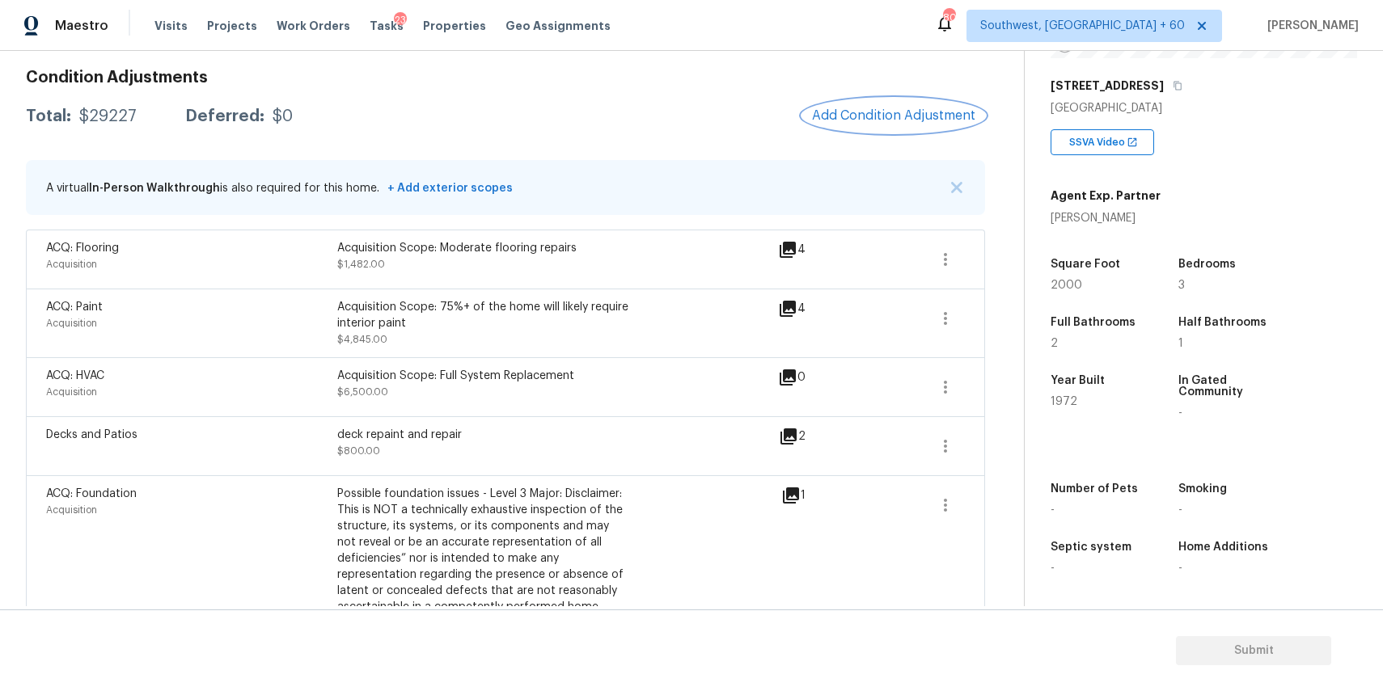
click at [873, 104] on button "Add Condition Adjustment" at bounding box center [893, 116] width 183 height 34
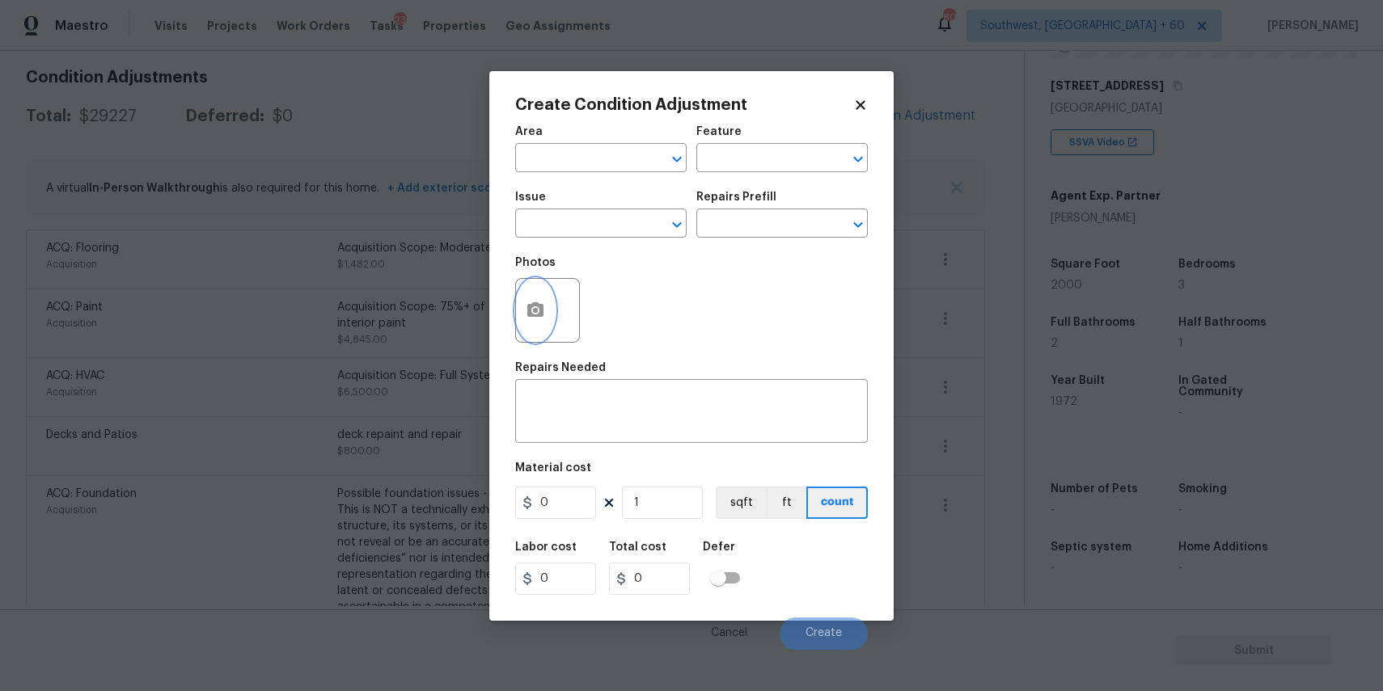
click at [553, 302] on button "button" at bounding box center [535, 310] width 39 height 63
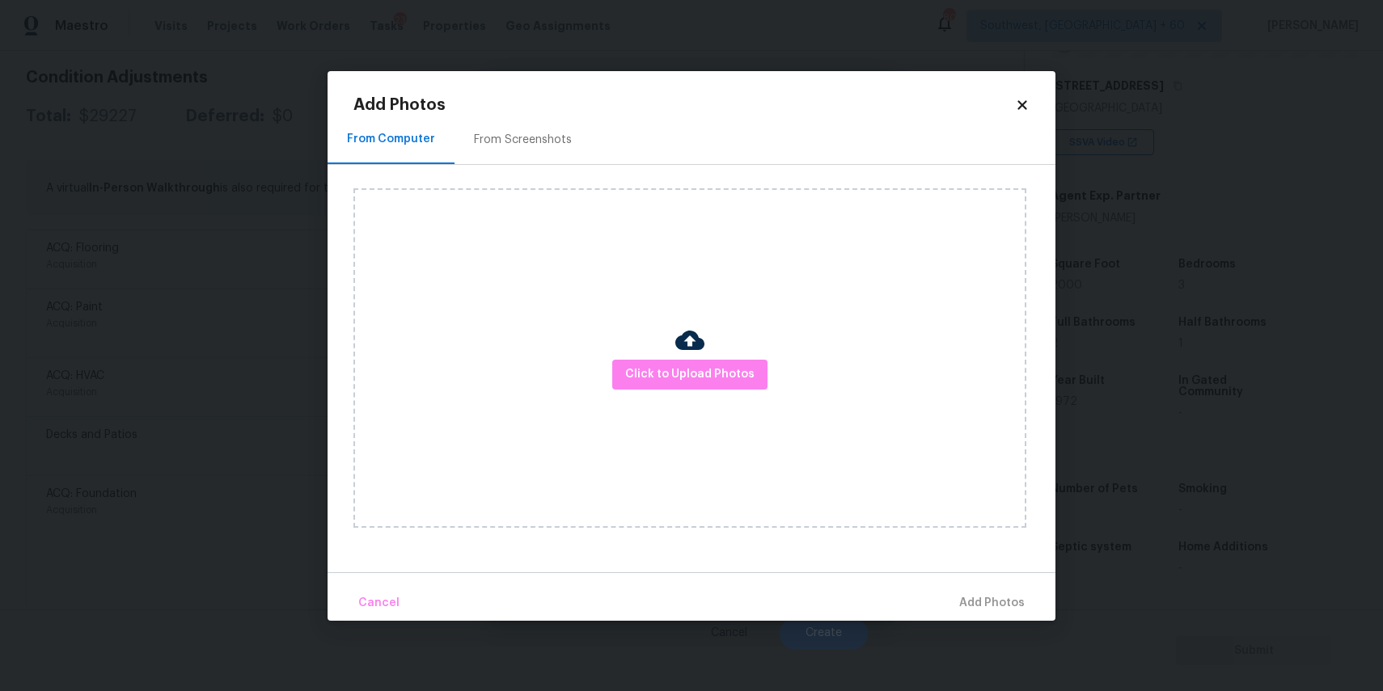
click at [667, 395] on div "Click to Upload Photos" at bounding box center [689, 358] width 673 height 340
click at [683, 370] on span "Click to Upload Photos" at bounding box center [689, 375] width 129 height 20
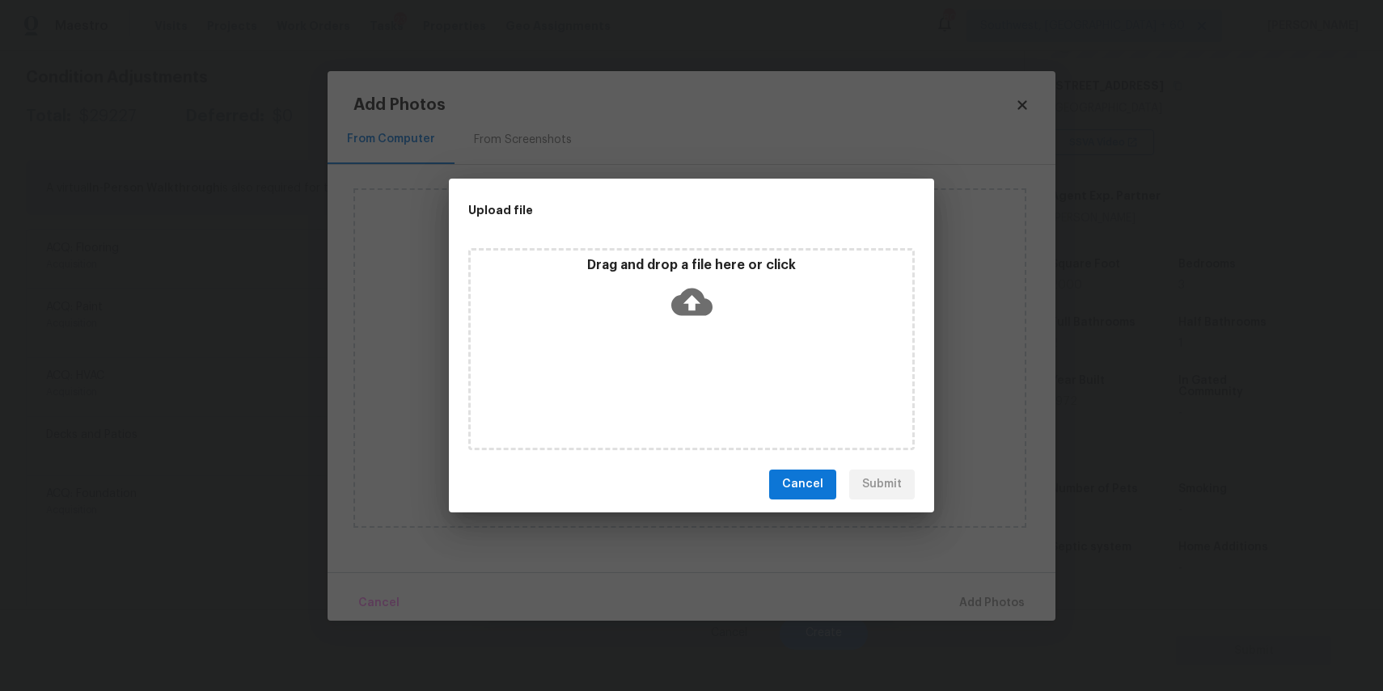
click at [679, 348] on div "Drag and drop a file here or click" at bounding box center [691, 349] width 446 height 202
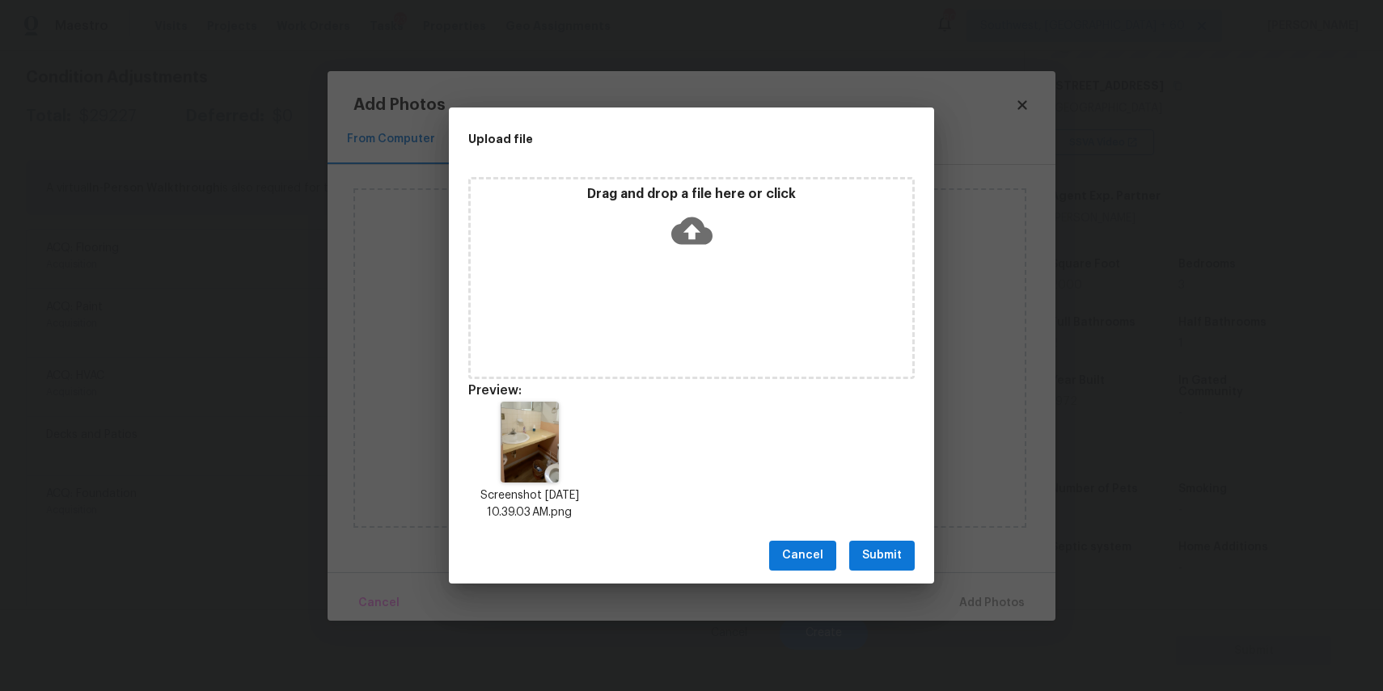
click at [865, 546] on span "Submit" at bounding box center [882, 556] width 40 height 20
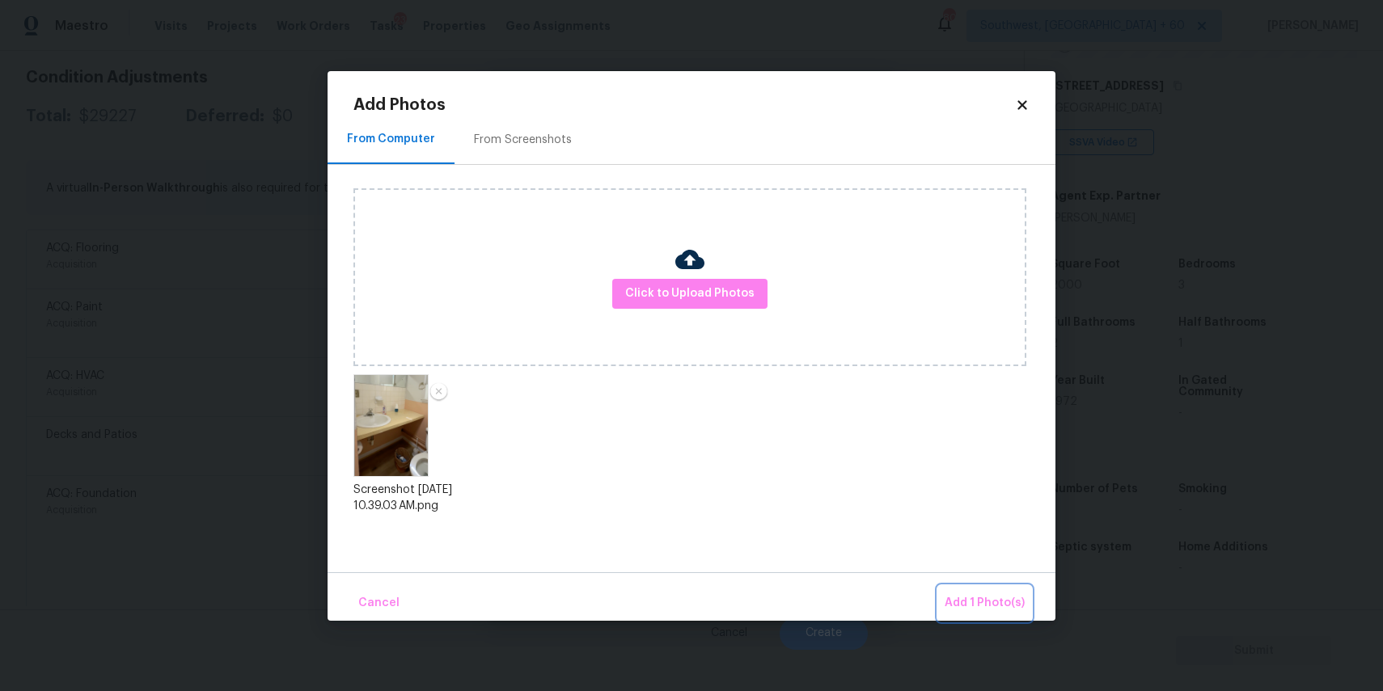
click at [998, 604] on span "Add 1 Photo(s)" at bounding box center [985, 604] width 80 height 20
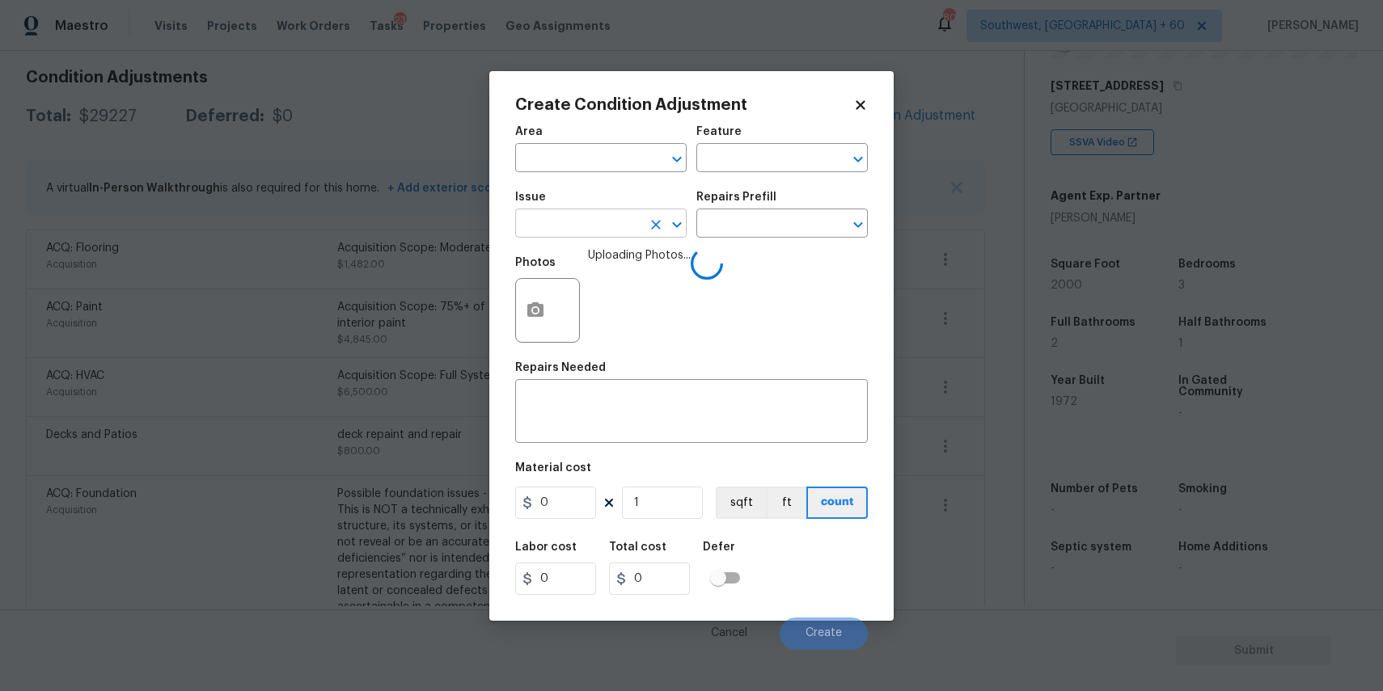
click at [598, 225] on input "text" at bounding box center [578, 225] width 126 height 25
type input "v"
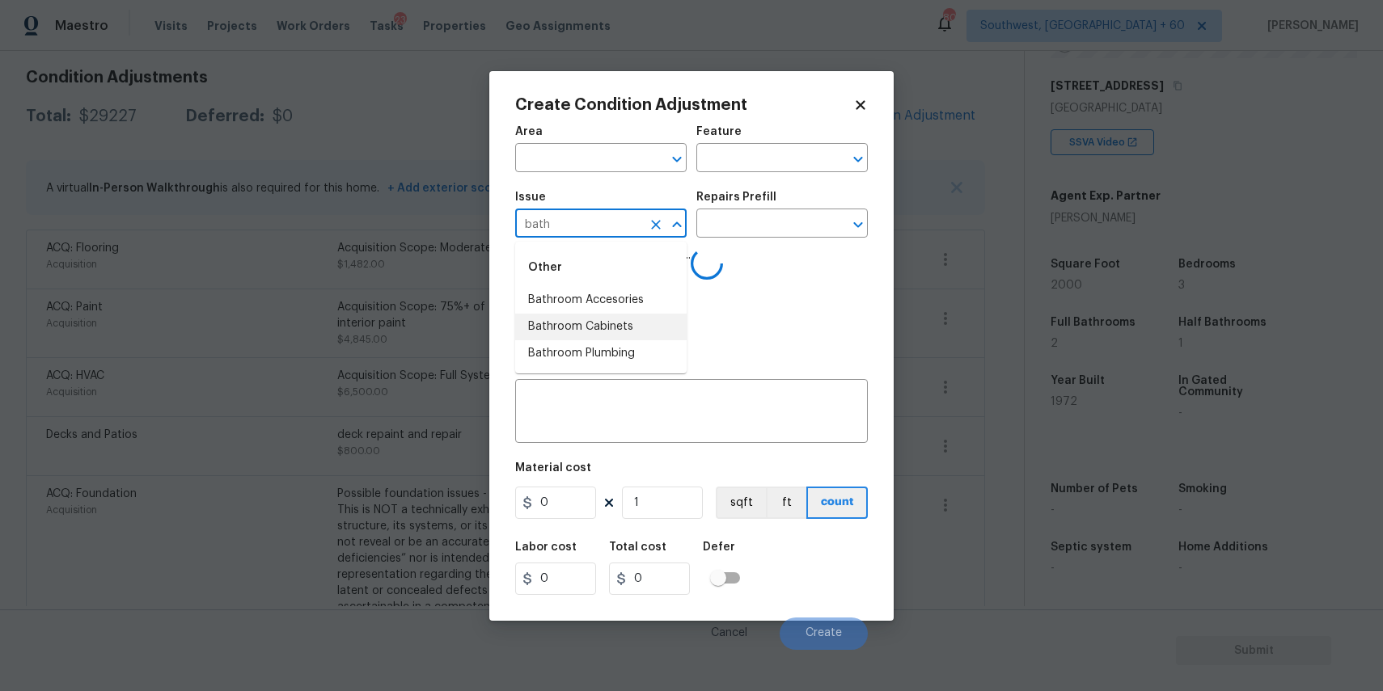
click at [642, 332] on li "Bathroom Cabinets" at bounding box center [600, 327] width 171 height 27
type input "Bathroom Cabinets"
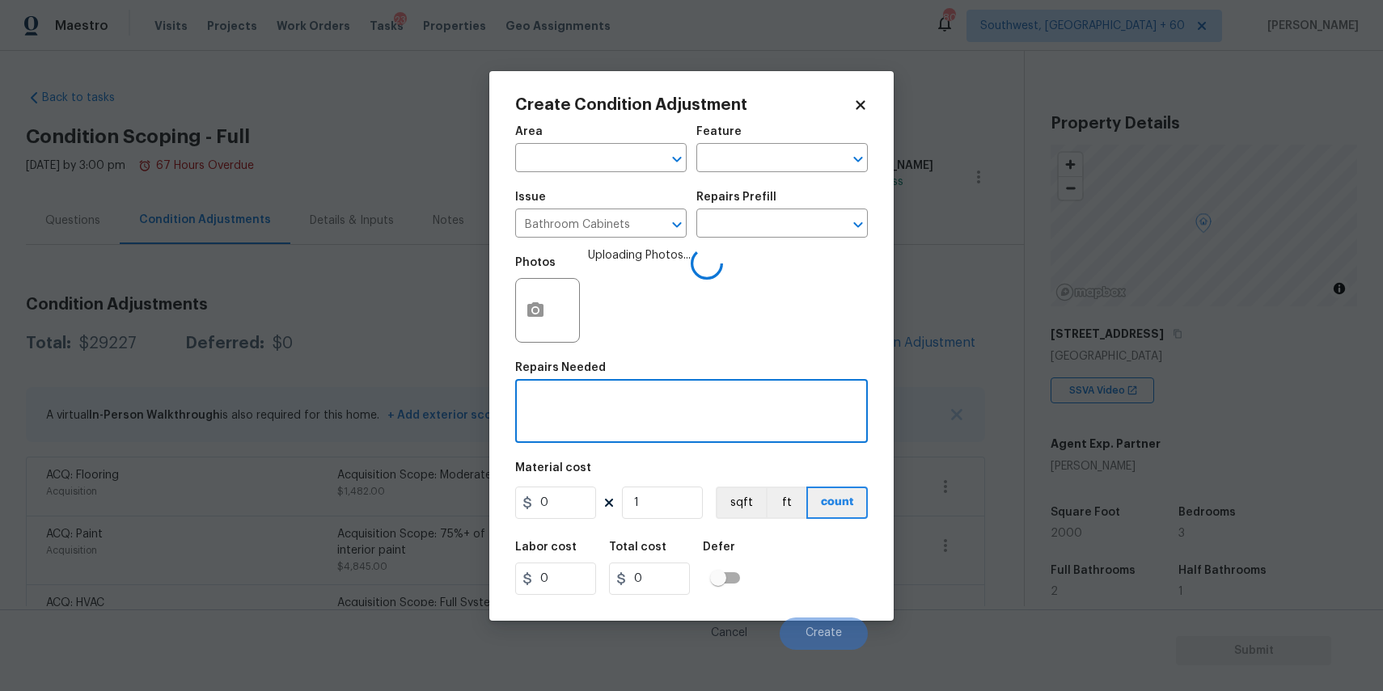
scroll to position [248, 0]
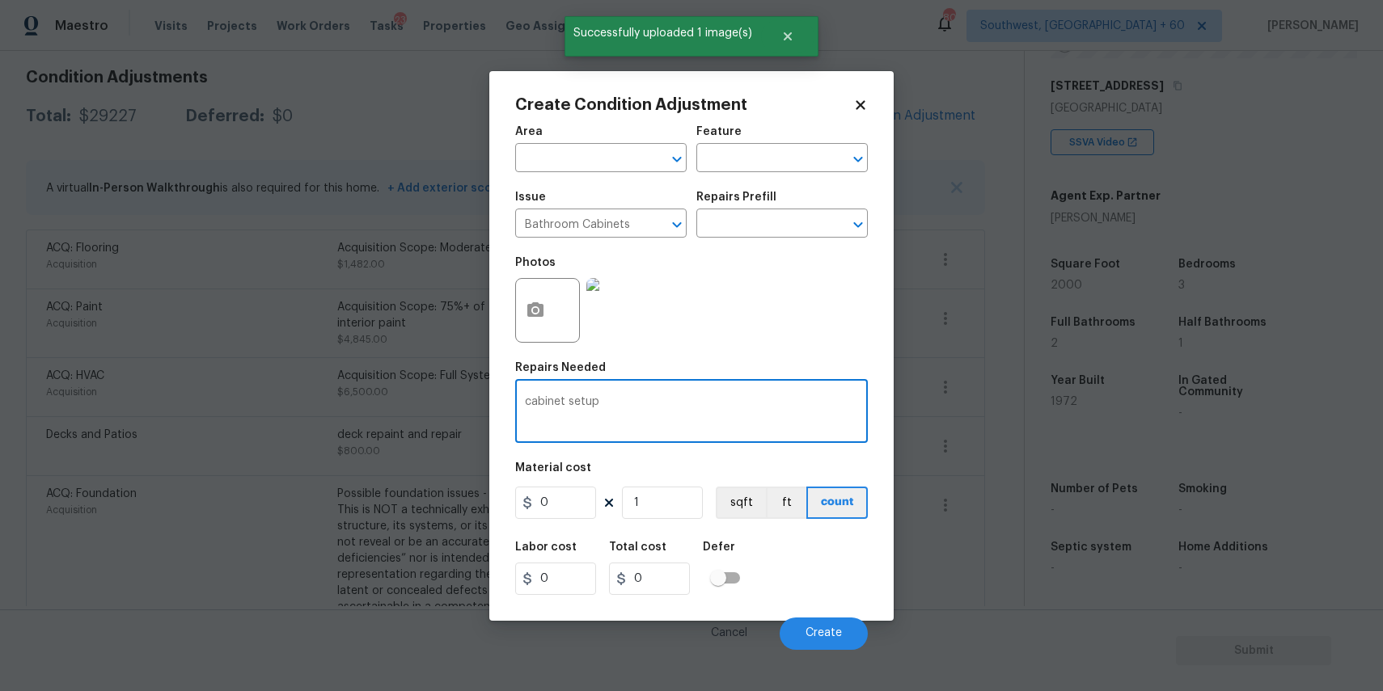
type textarea "cabinet setup"
click at [561, 511] on input "0" at bounding box center [555, 503] width 81 height 32
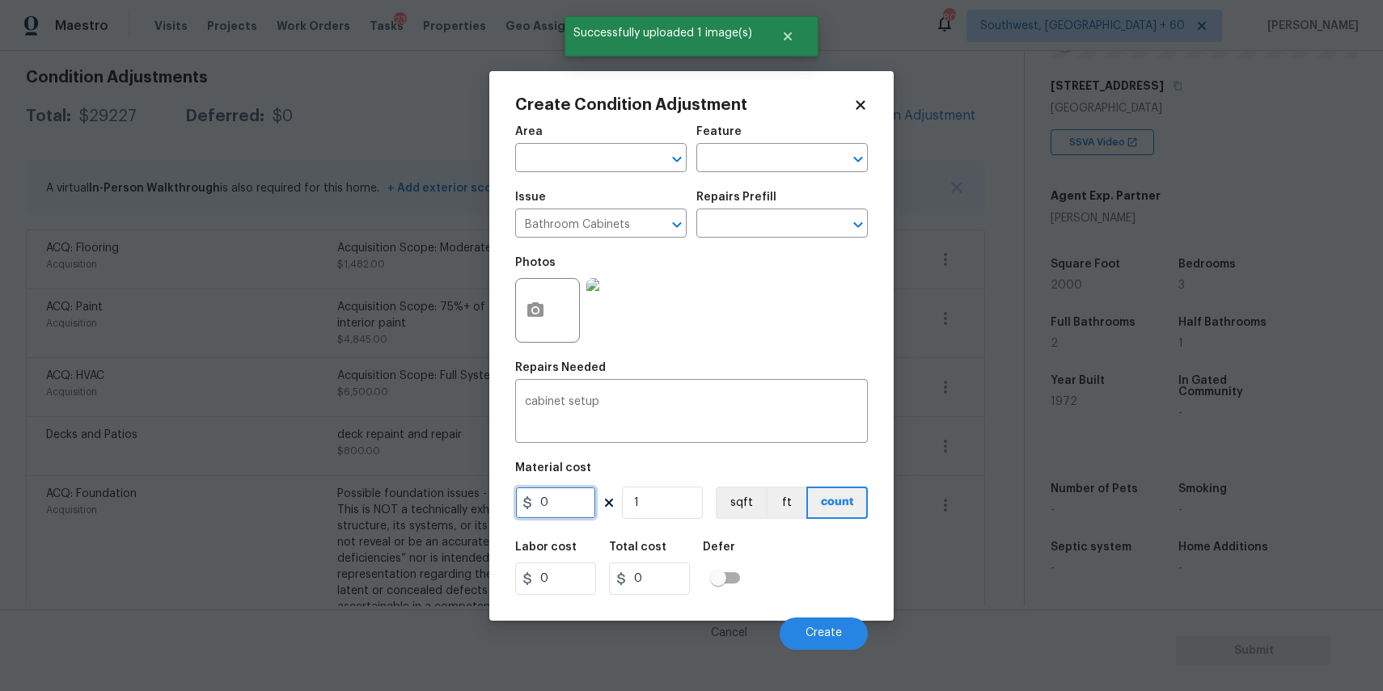
click at [561, 511] on input "0" at bounding box center [555, 503] width 81 height 32
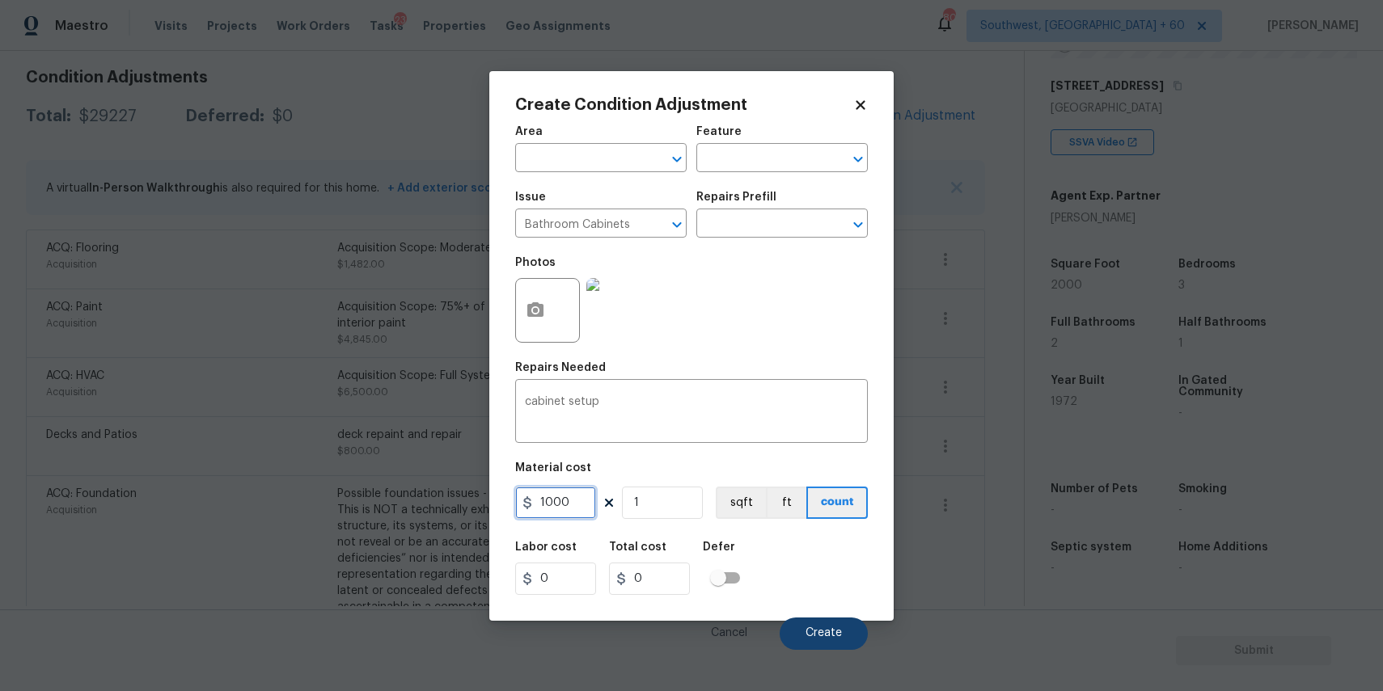
type input "1000"
click at [847, 644] on button "Create" at bounding box center [824, 634] width 88 height 32
type input "1000"
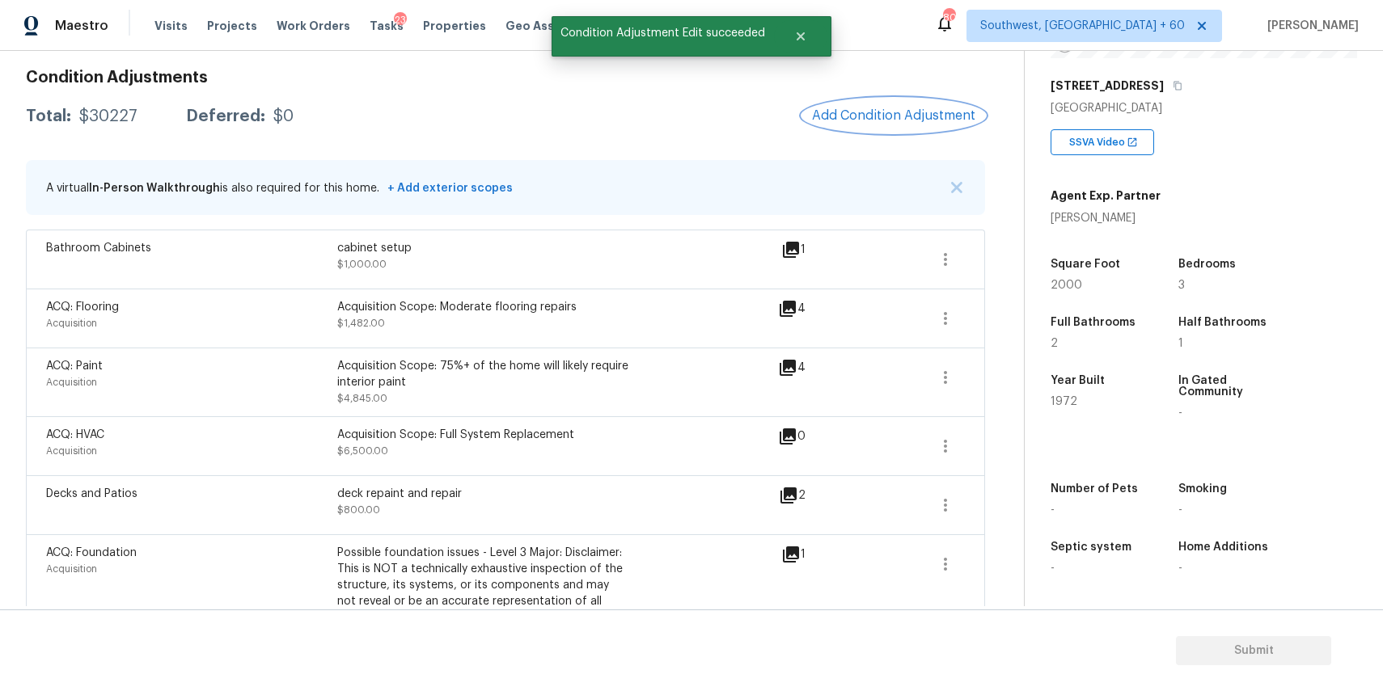
click at [906, 122] on span "Add Condition Adjustment" at bounding box center [893, 115] width 163 height 15
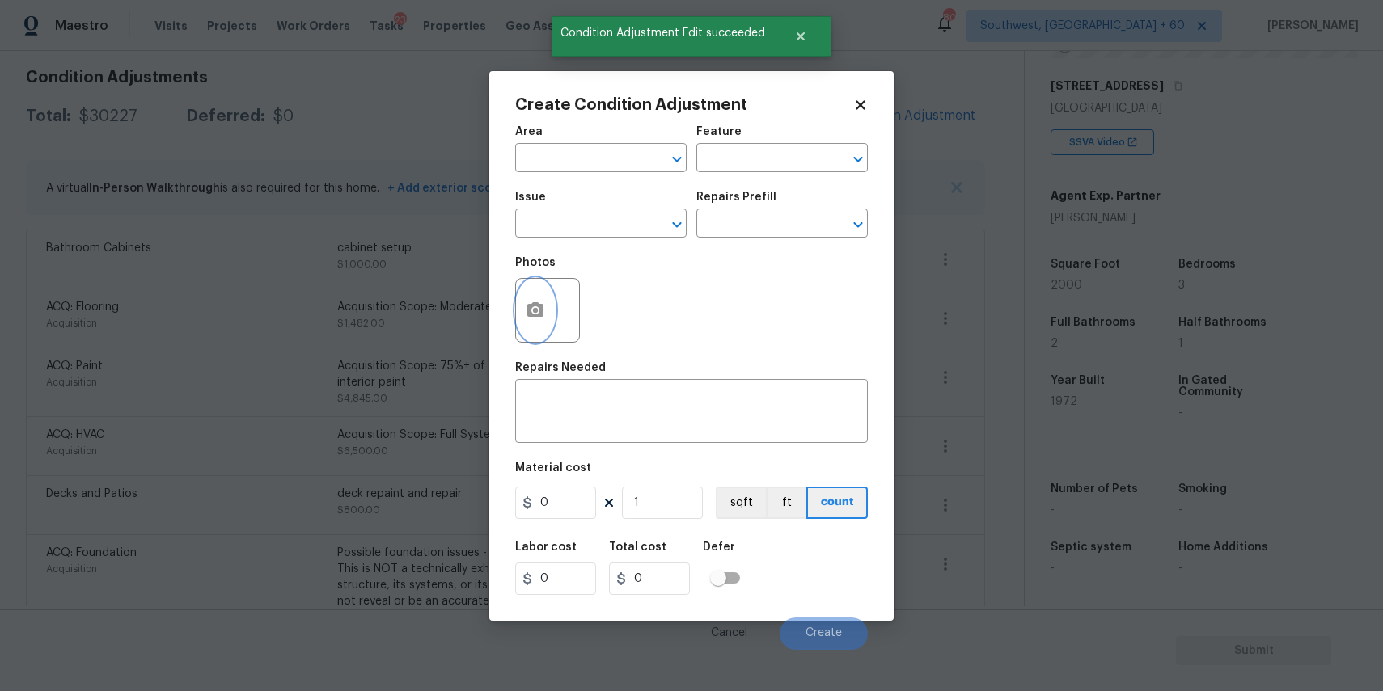
click at [522, 301] on button "button" at bounding box center [535, 310] width 39 height 63
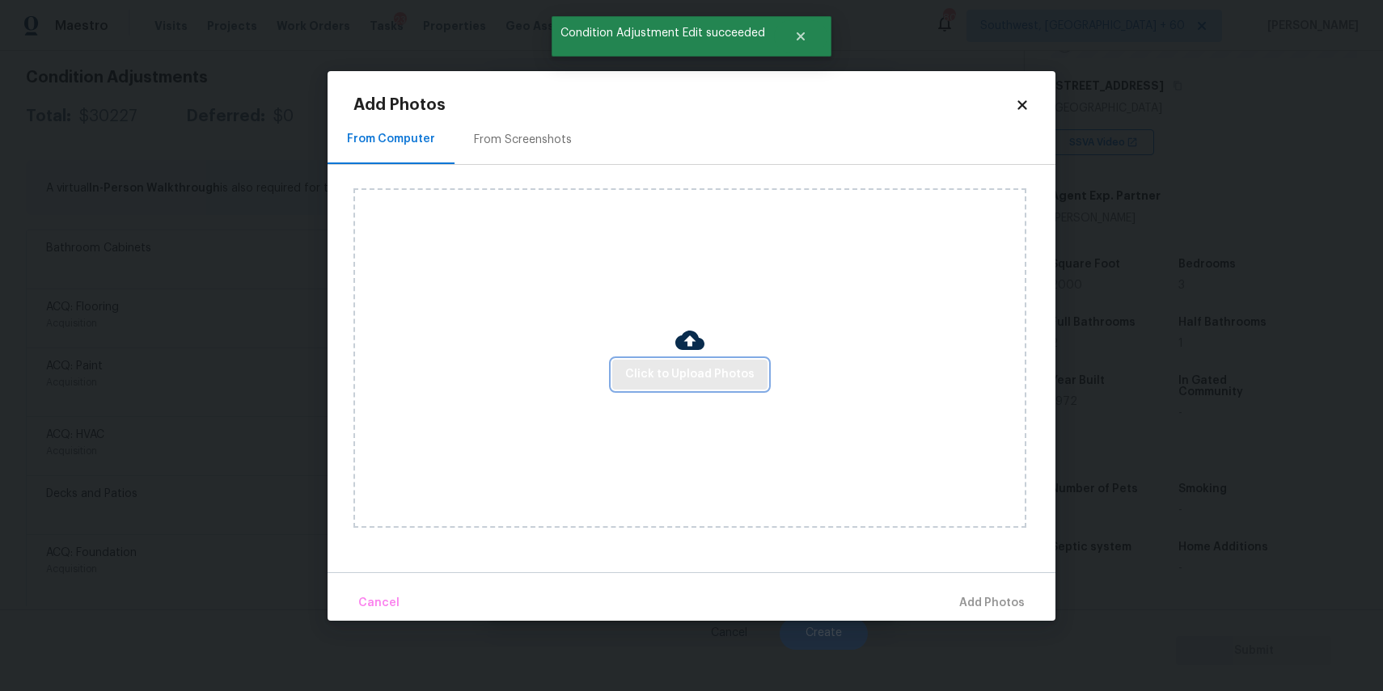
click at [732, 383] on span "Click to Upload Photos" at bounding box center [689, 375] width 129 height 20
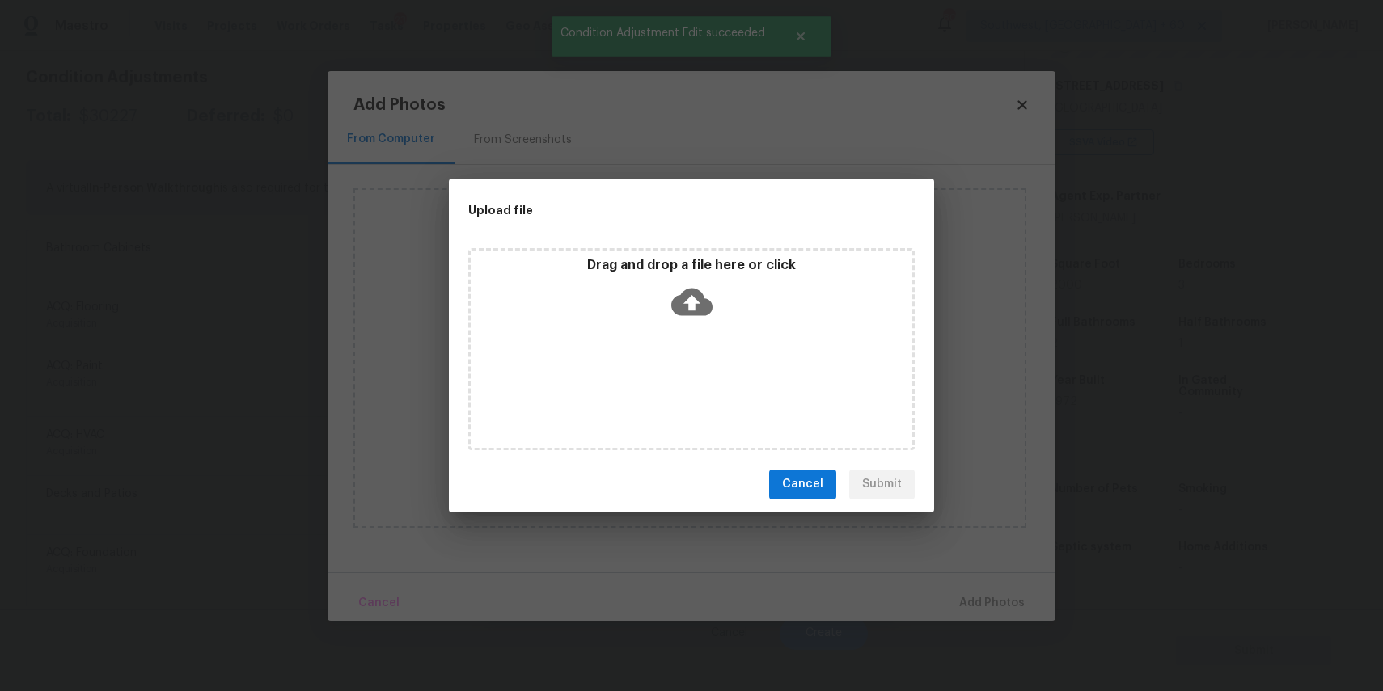
click at [699, 346] on div "Drag and drop a file here or click" at bounding box center [691, 349] width 446 height 202
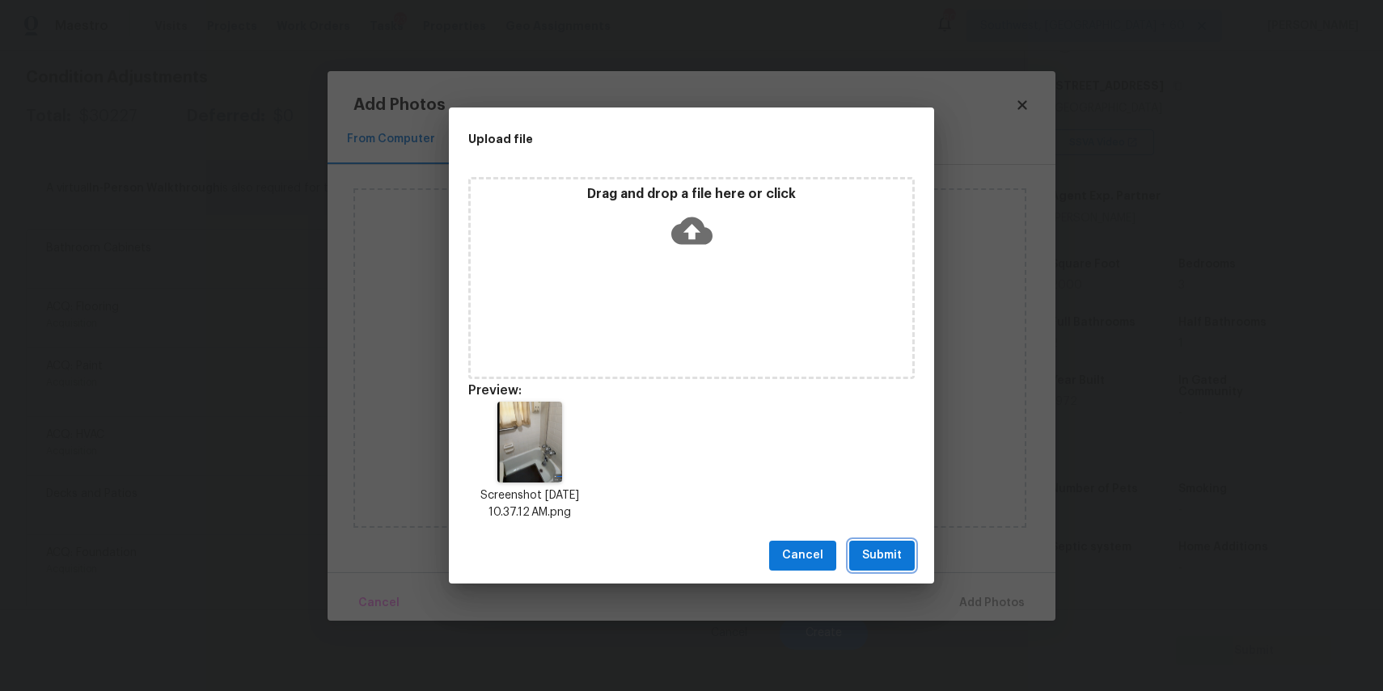
click at [875, 561] on span "Submit" at bounding box center [882, 556] width 40 height 20
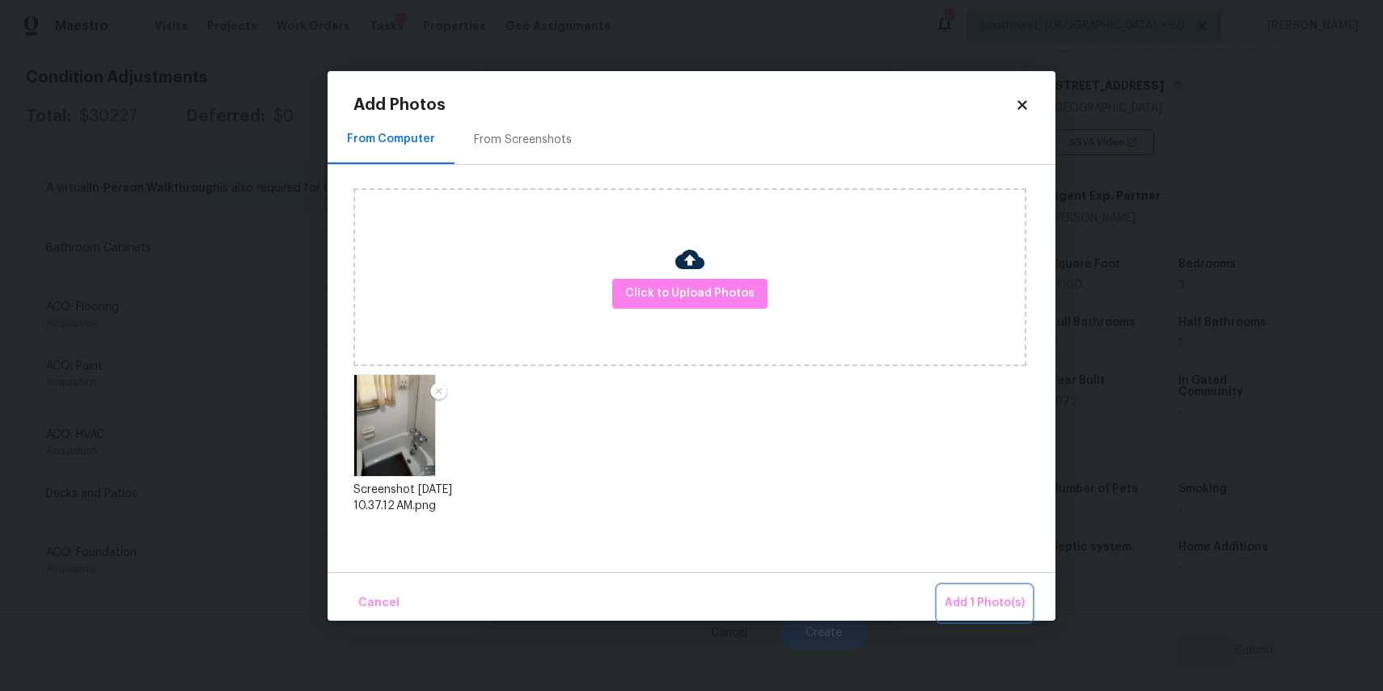
click at [974, 590] on button "Add 1 Photo(s)" at bounding box center [984, 603] width 93 height 35
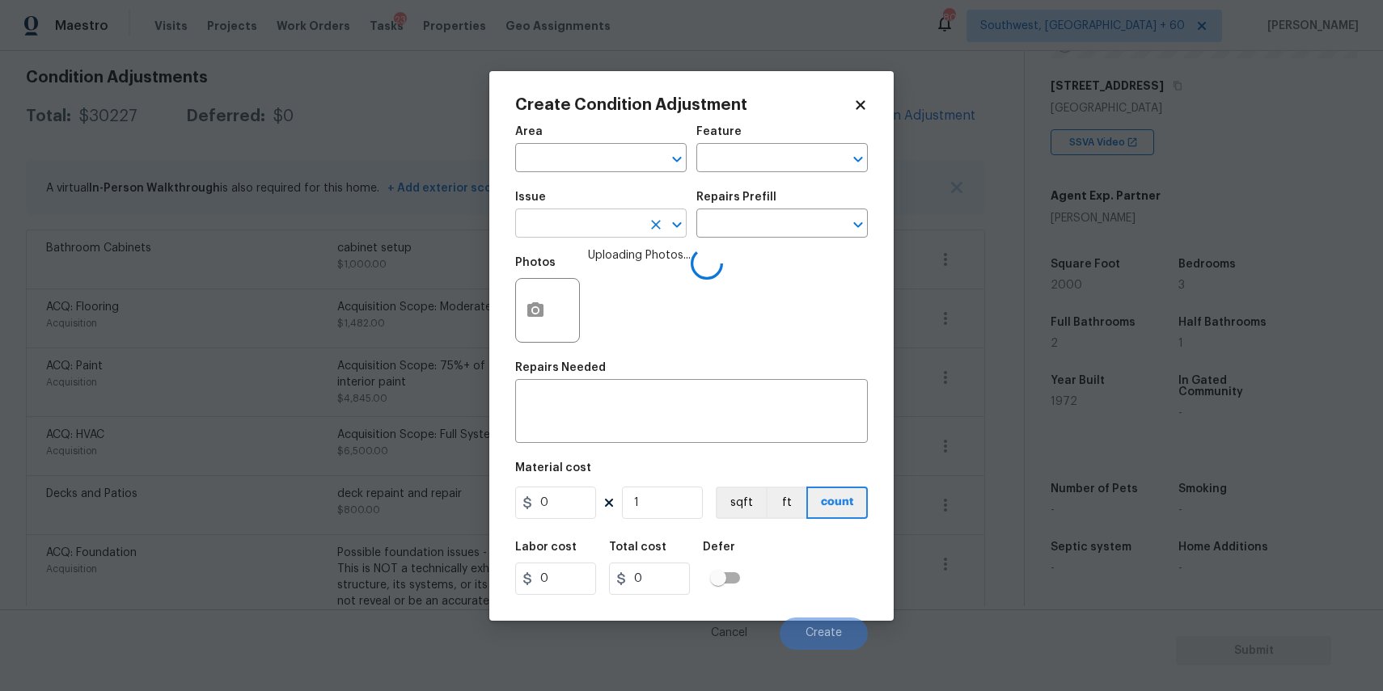
click at [598, 226] on input "text" at bounding box center [578, 225] width 126 height 25
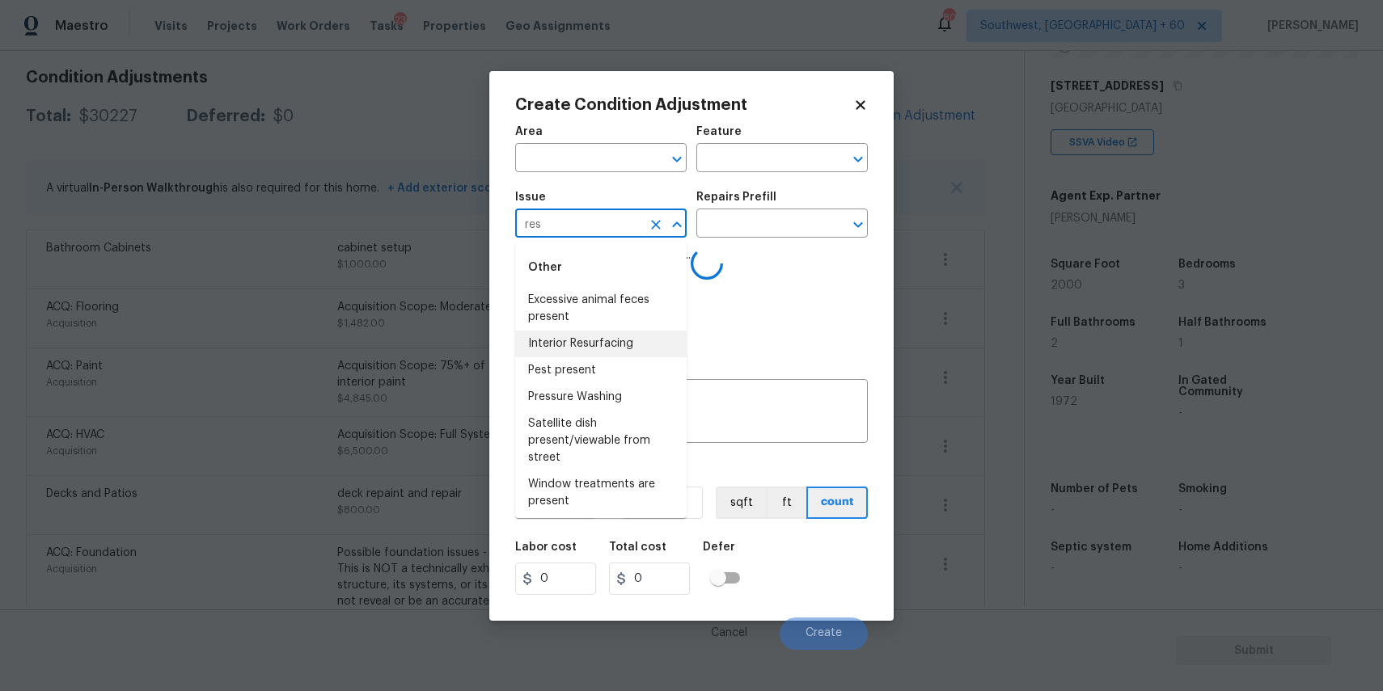
click at [611, 339] on li "Interior Resurfacing" at bounding box center [600, 344] width 171 height 27
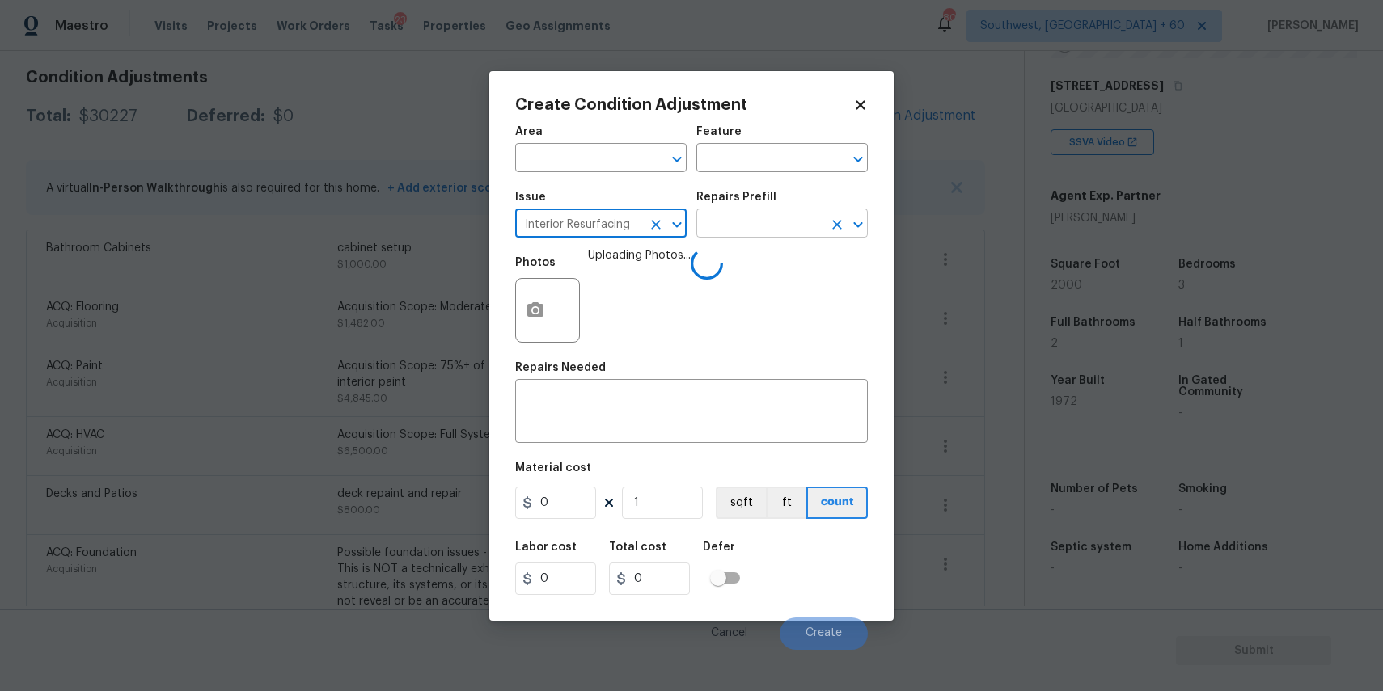
type input "Interior Resurfacing"
click at [771, 222] on input "text" at bounding box center [759, 225] width 126 height 25
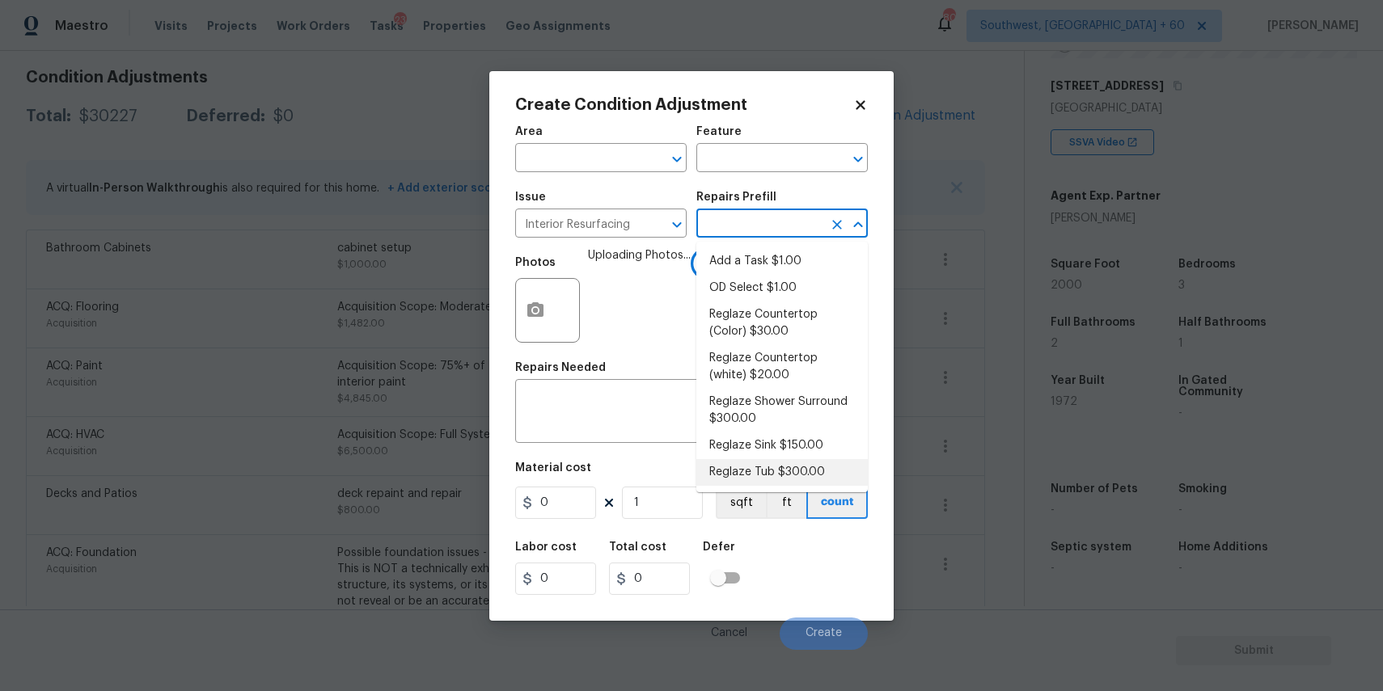
click at [835, 469] on li "Reglaze Tub $300.00" at bounding box center [781, 472] width 171 height 27
type textarea "Prep, mask, clean and reglaze the tub (white) both on the in and outer sides. H…"
type input "300"
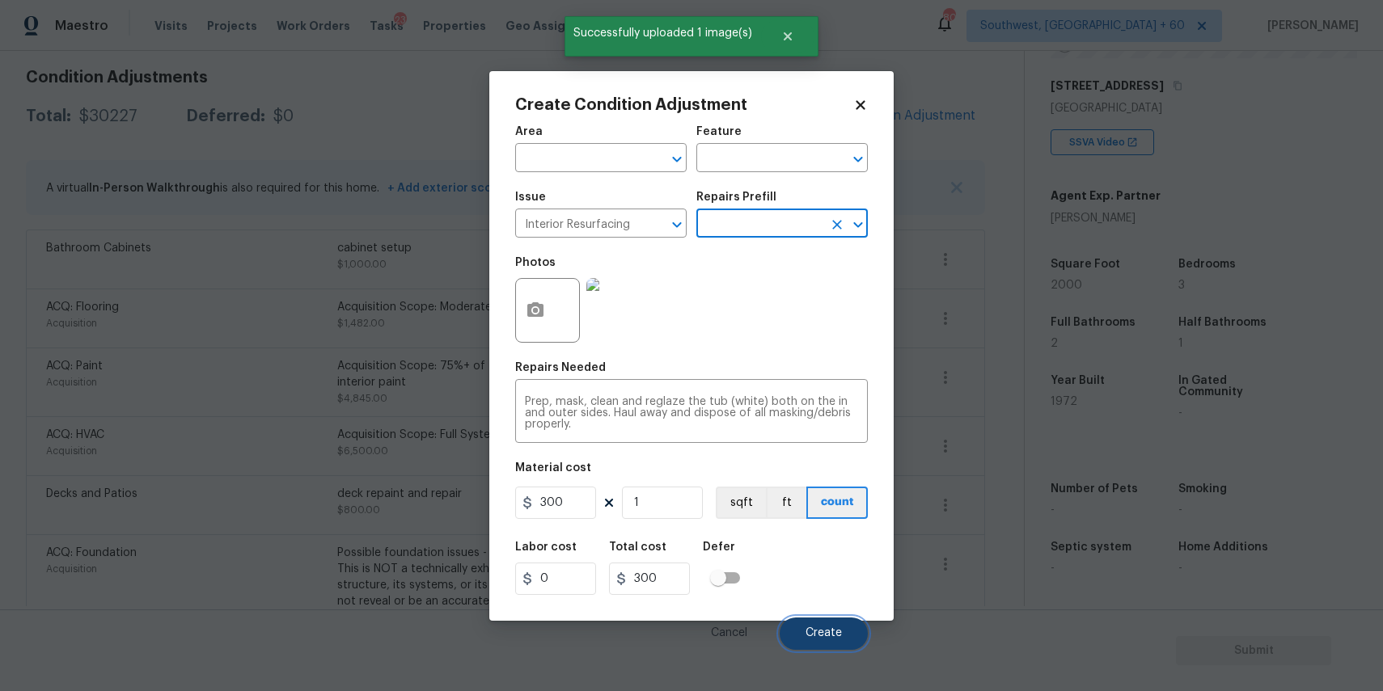
click at [834, 633] on span "Create" at bounding box center [823, 634] width 36 height 12
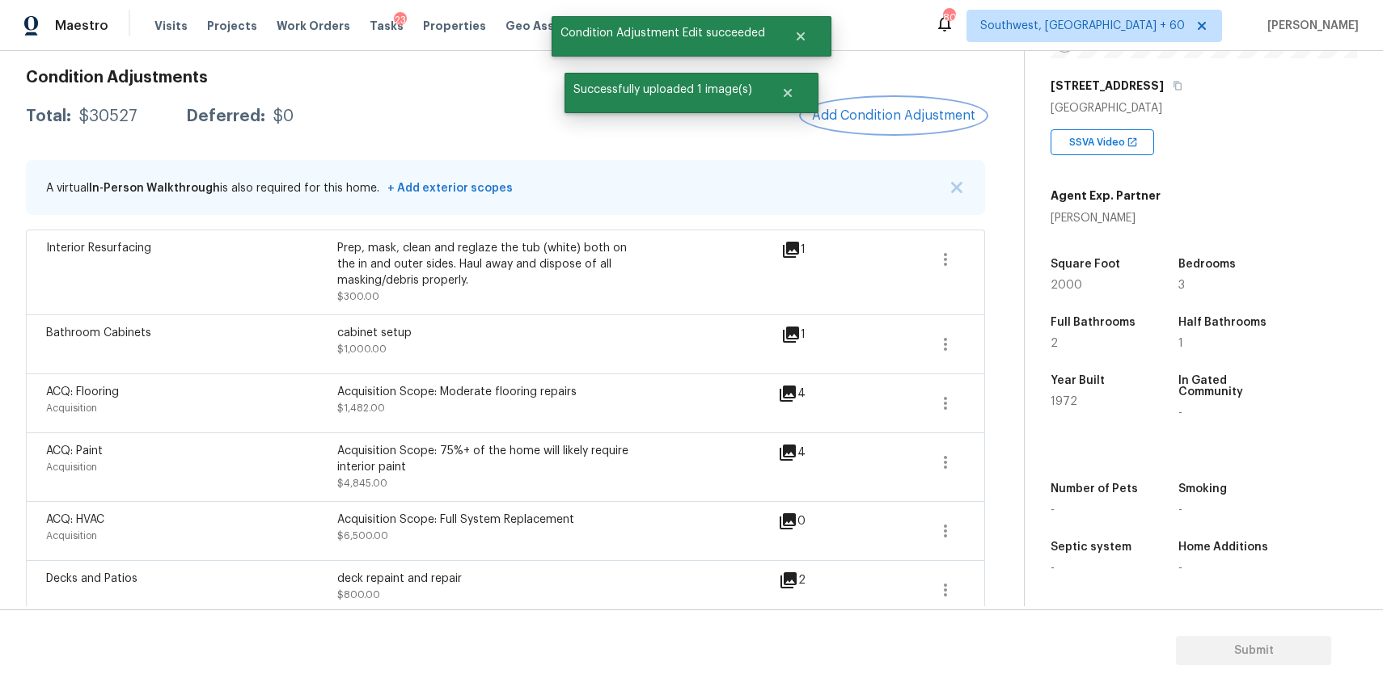
click at [925, 116] on span "Add Condition Adjustment" at bounding box center [893, 115] width 163 height 15
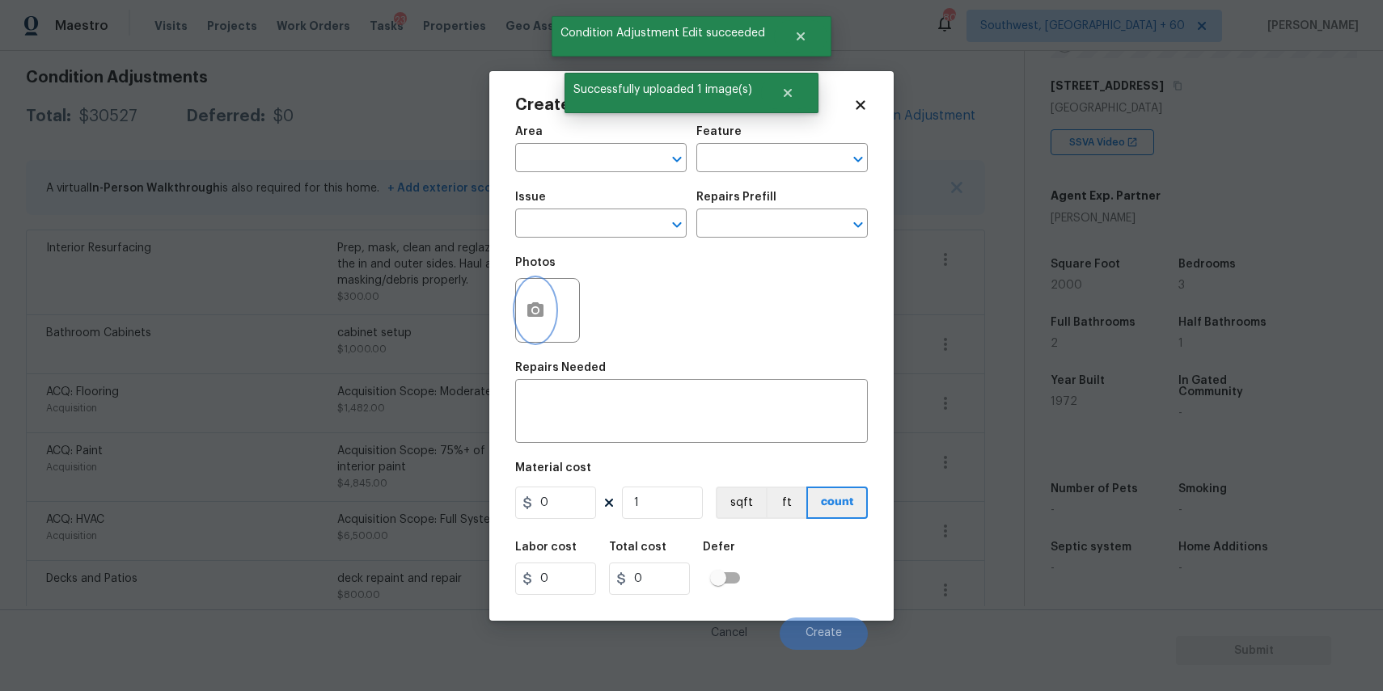
click at [539, 306] on icon "button" at bounding box center [535, 309] width 16 height 15
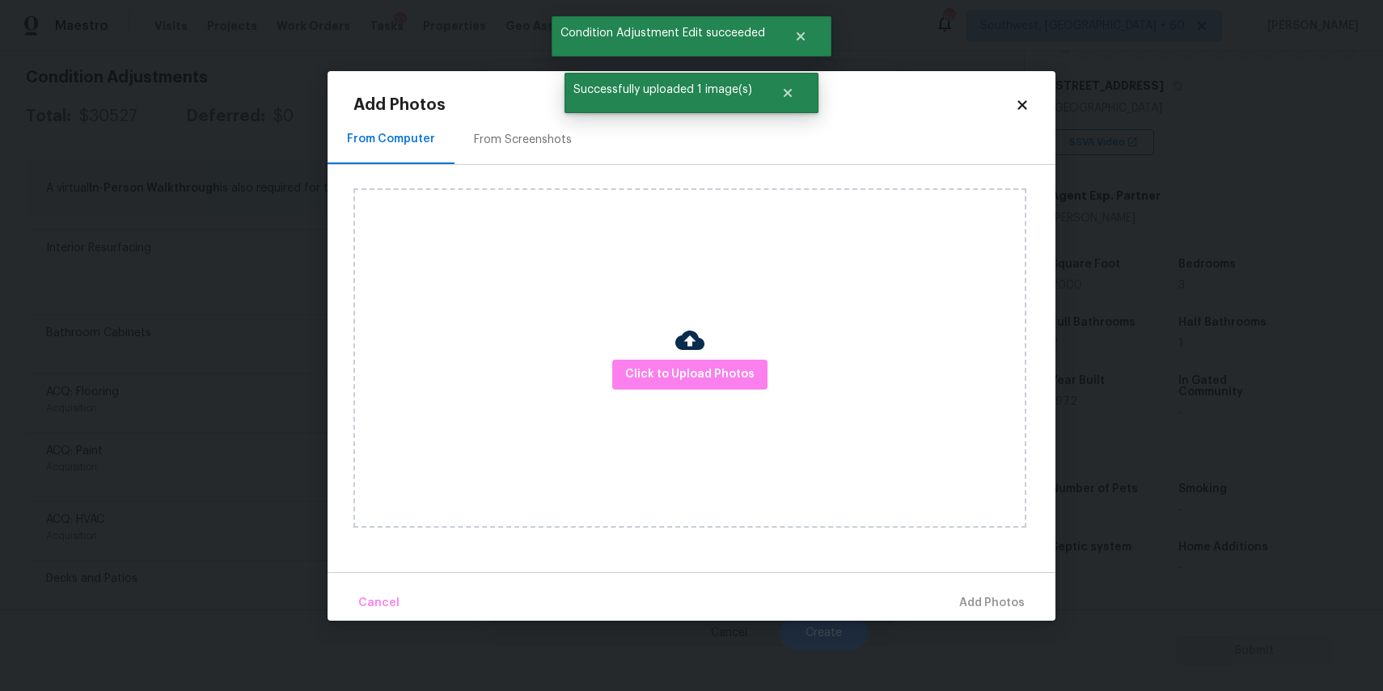
click at [736, 391] on div "Click to Upload Photos" at bounding box center [689, 358] width 673 height 340
click at [734, 375] on span "Click to Upload Photos" at bounding box center [689, 375] width 129 height 20
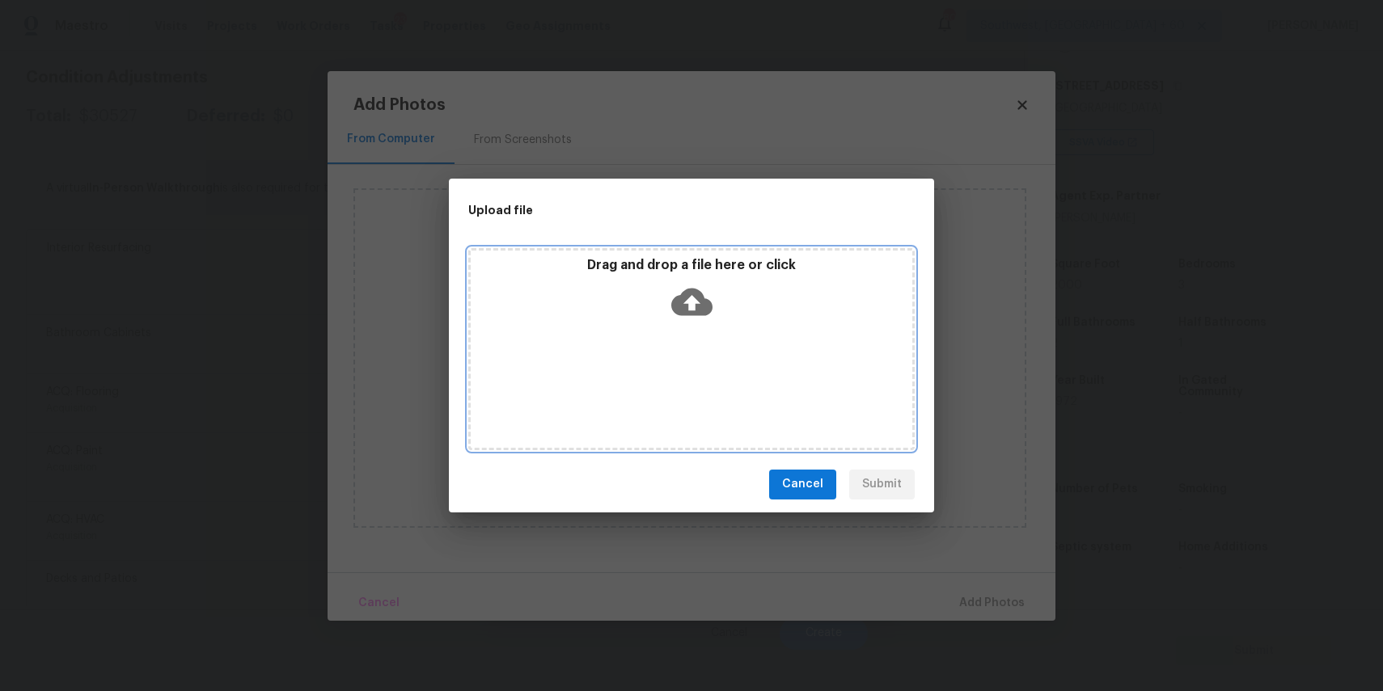
click at [704, 345] on div "Drag and drop a file here or click" at bounding box center [691, 349] width 446 height 202
click at [1156, 565] on div "Upload file Drag and drop a file here or click Cancel Submit" at bounding box center [691, 345] width 1383 height 691
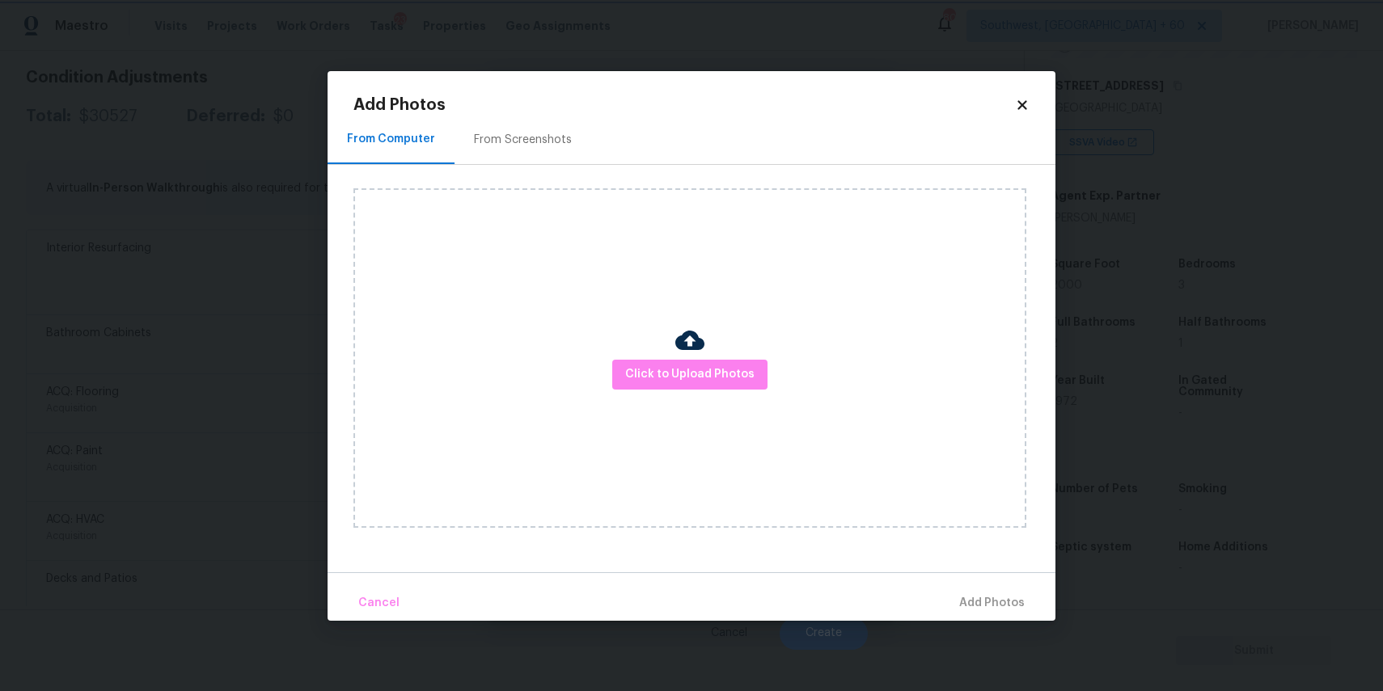
click at [1156, 565] on body "Maestro Visits Projects Work Orders Tasks 23 Properties Geo Assignments 800 Sou…" at bounding box center [691, 345] width 1383 height 691
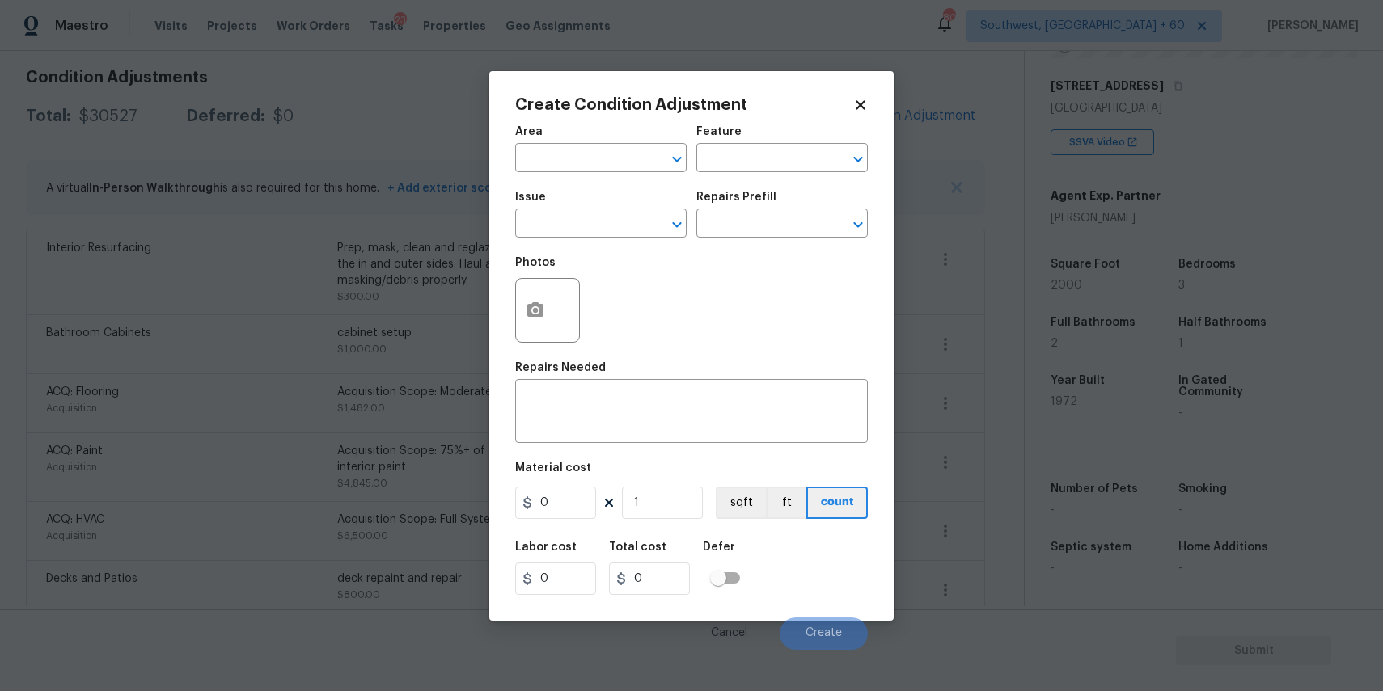
click at [1156, 565] on body "Maestro Visits Projects Work Orders Tasks 23 Properties Geo Assignments 800 Sou…" at bounding box center [691, 345] width 1383 height 691
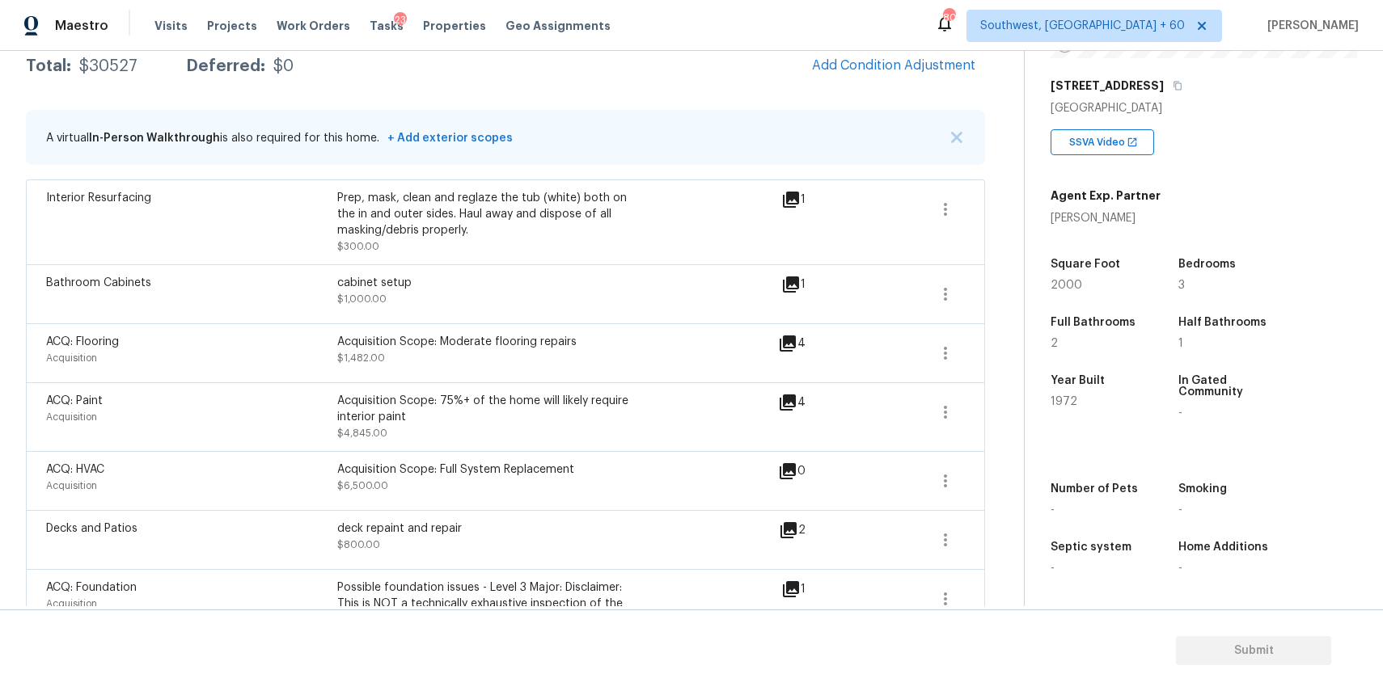
click at [917, 604] on span at bounding box center [888, 669] width 62 height 178
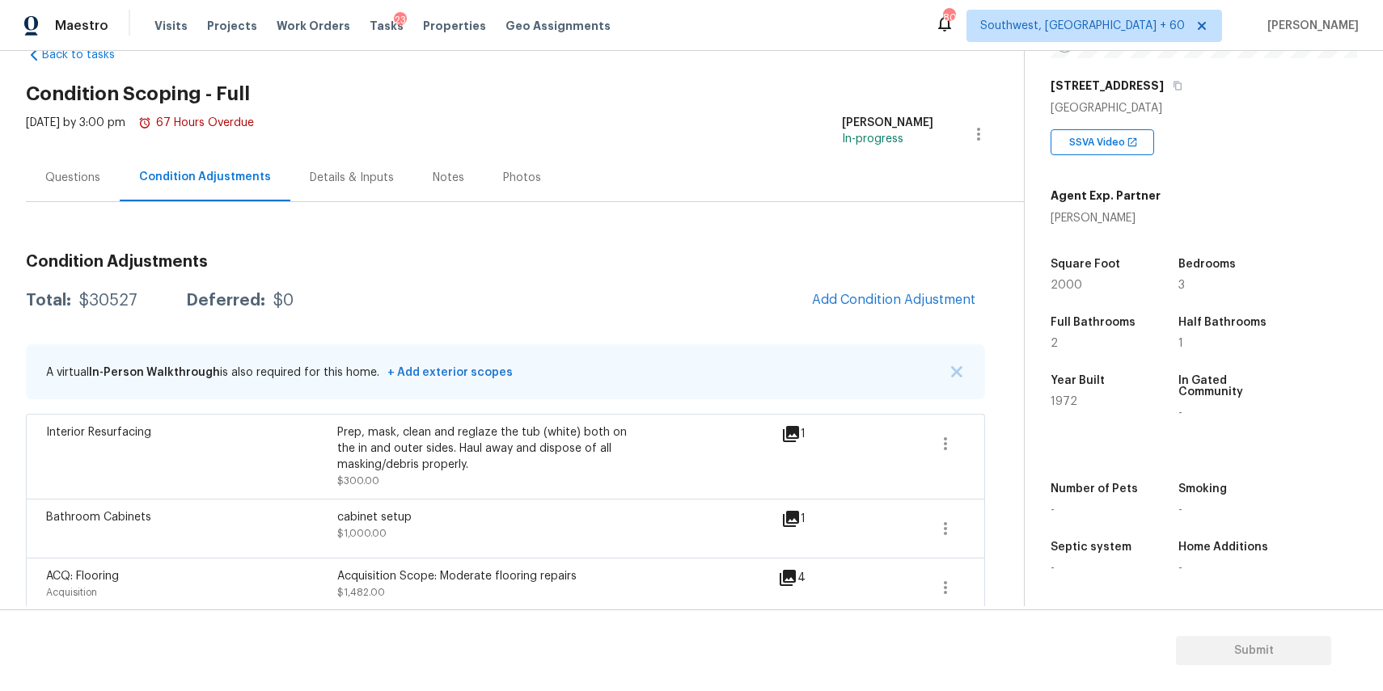
scroll to position [0, 0]
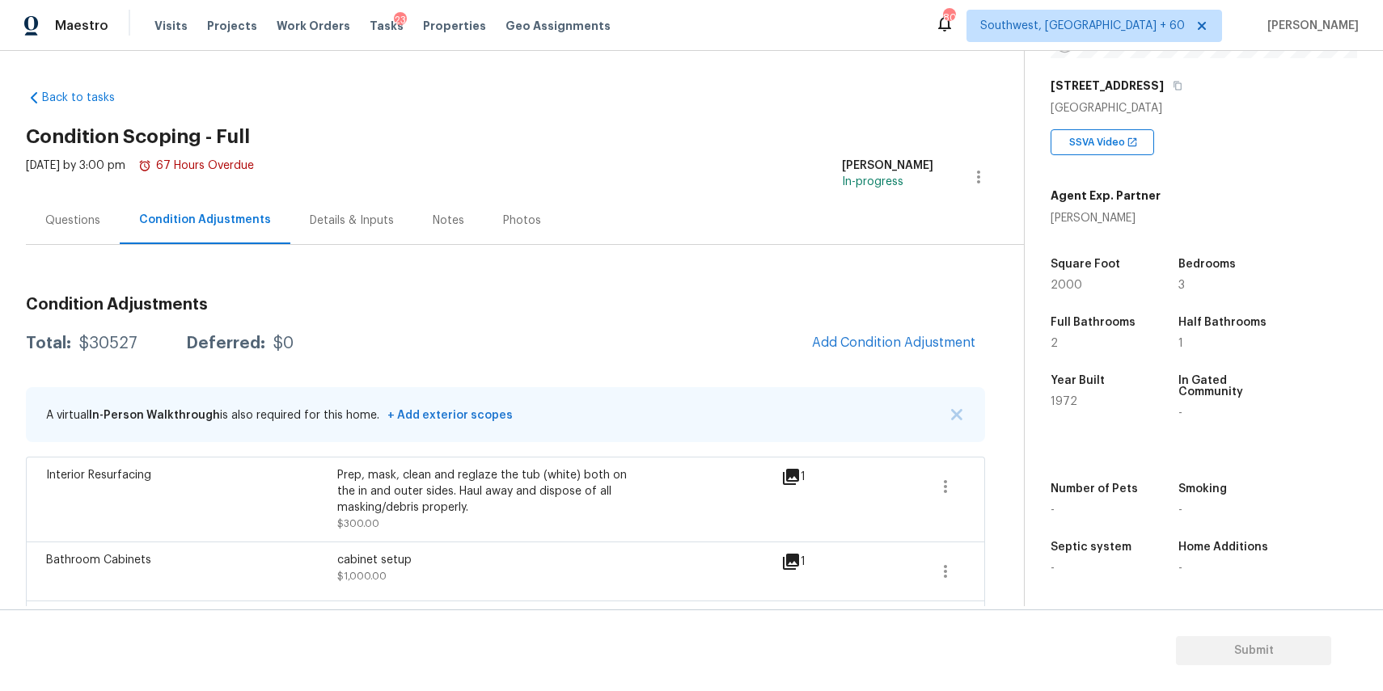
click at [108, 225] on div "Questions" at bounding box center [73, 221] width 94 height 48
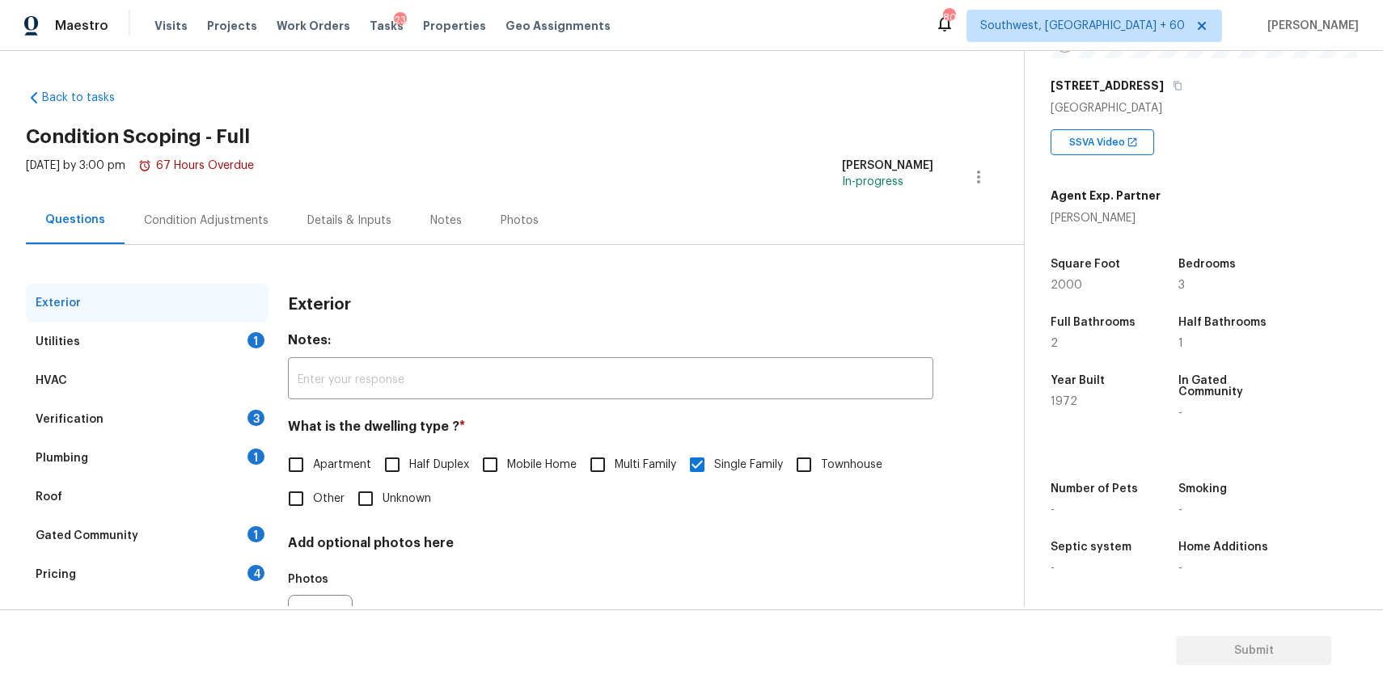
click at [255, 332] on div "1" at bounding box center [255, 340] width 17 height 16
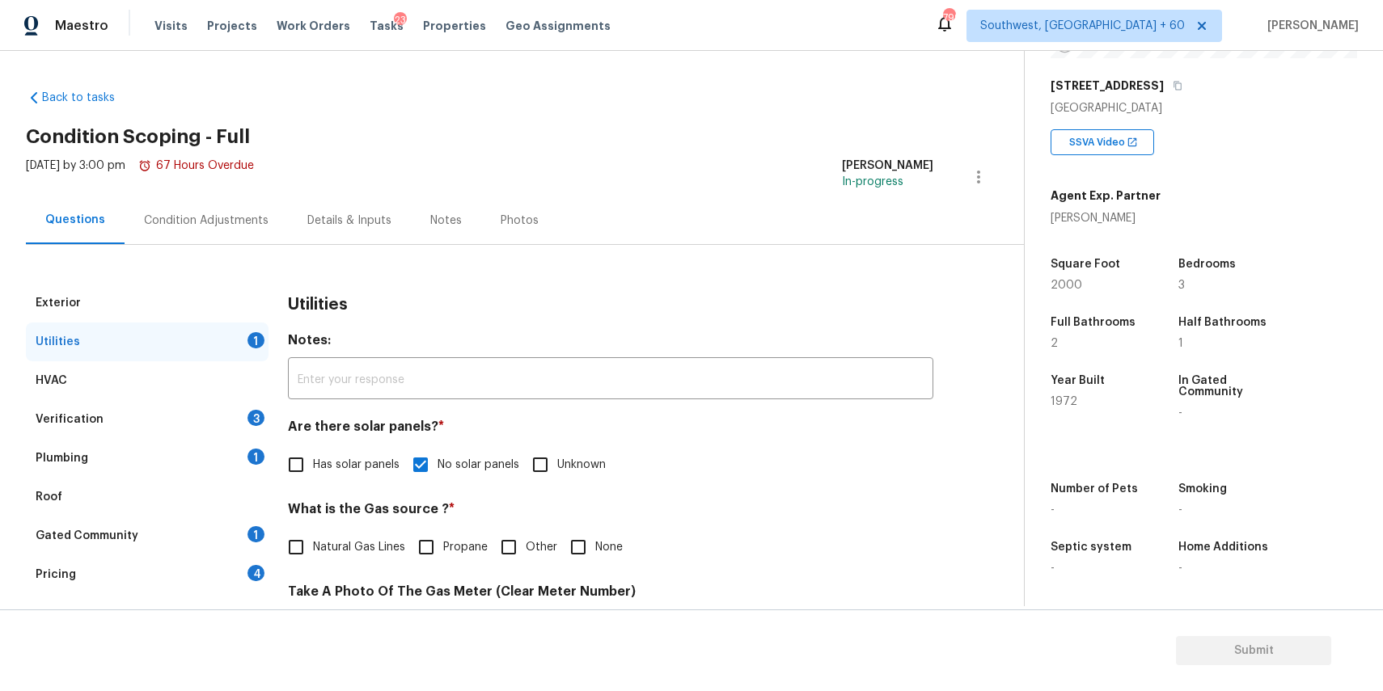
click at [252, 217] on div "Condition Adjustments" at bounding box center [206, 221] width 125 height 16
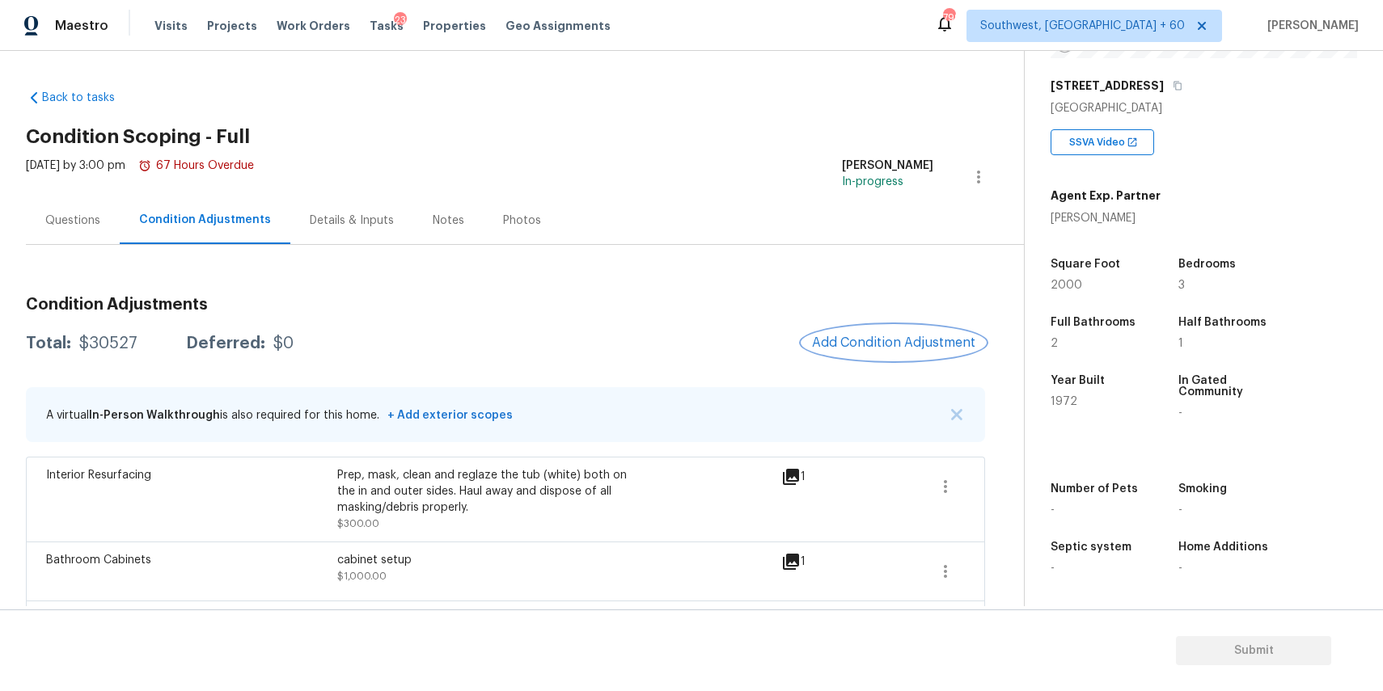
click at [897, 336] on span "Add Condition Adjustment" at bounding box center [893, 343] width 163 height 15
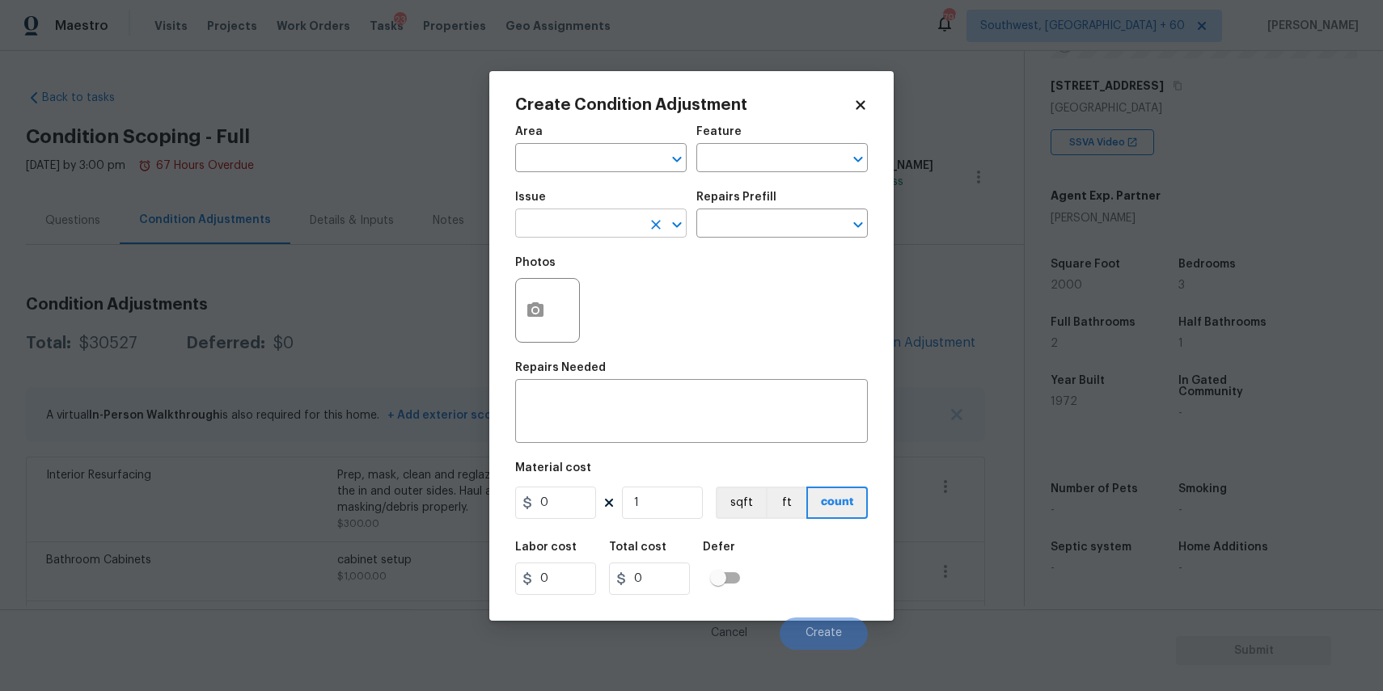
click at [618, 227] on input "text" at bounding box center [578, 225] width 126 height 25
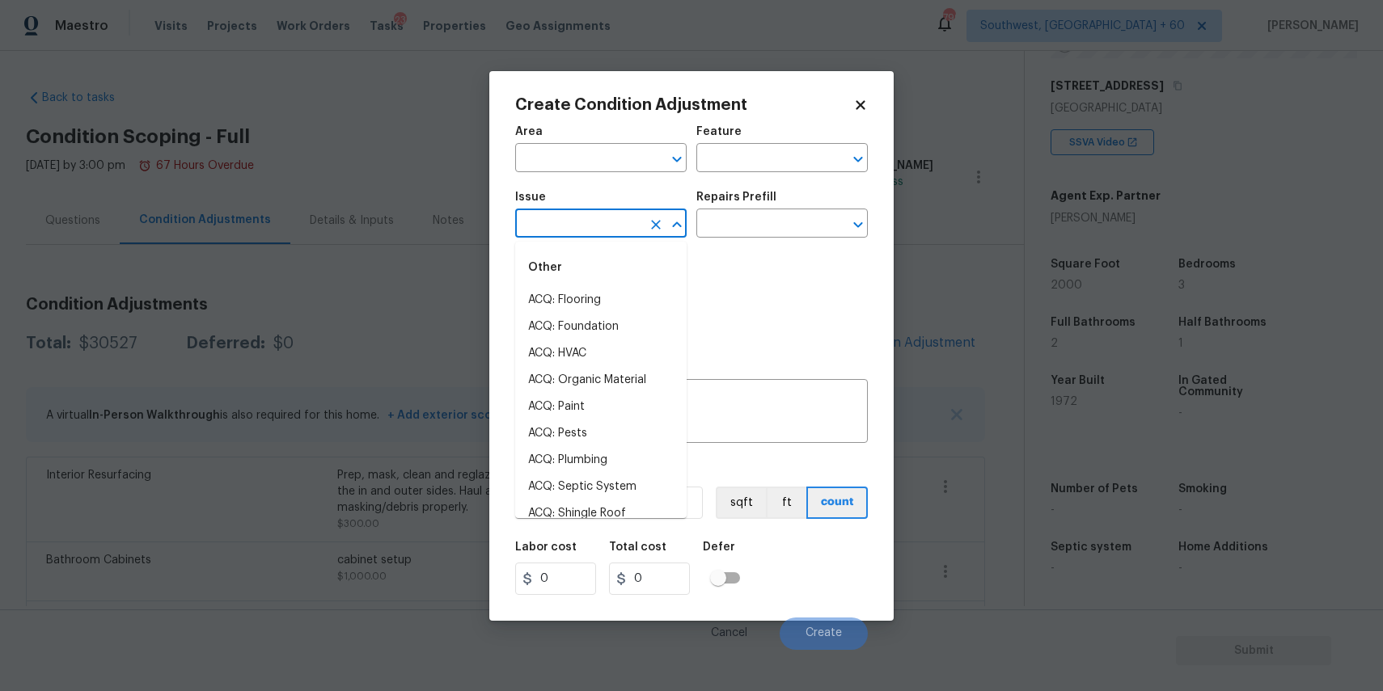
click at [927, 373] on body "Maestro Visits Projects Work Orders Tasks 23 Properties Geo Assignments 799 Sou…" at bounding box center [691, 345] width 1383 height 691
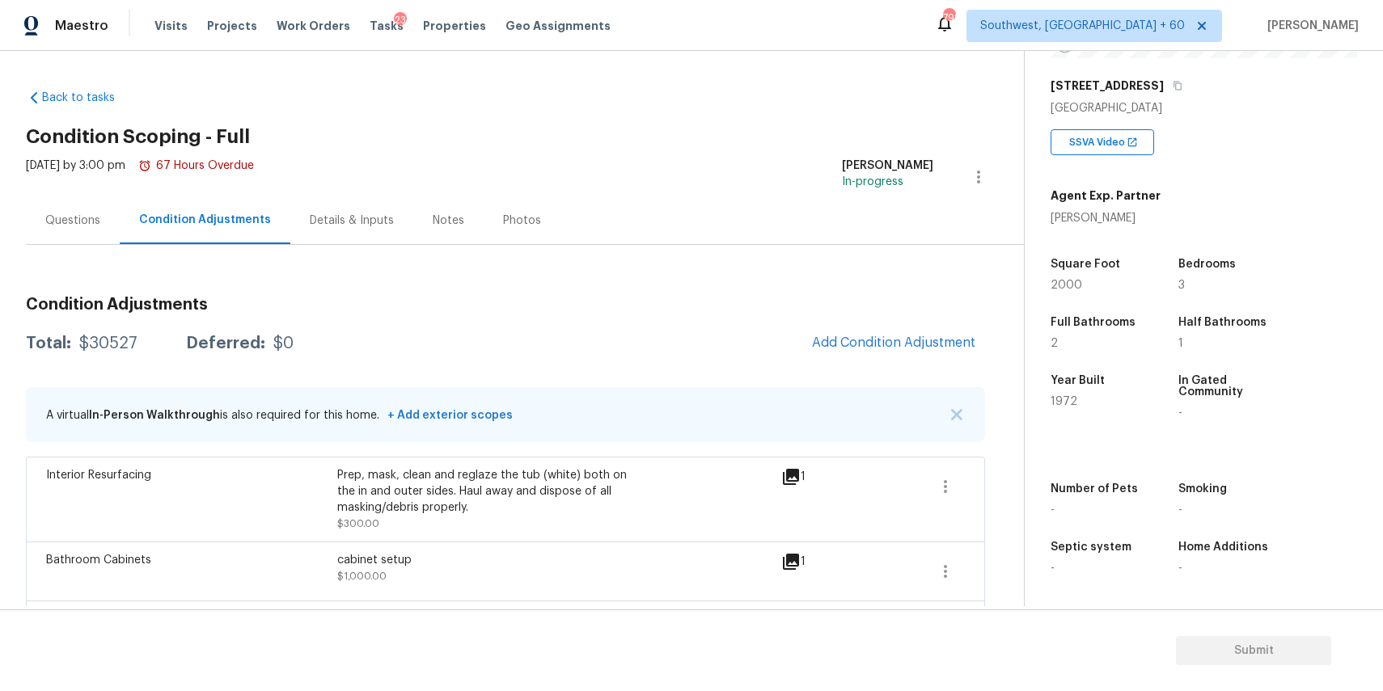
click at [70, 217] on div "Questions" at bounding box center [72, 221] width 55 height 16
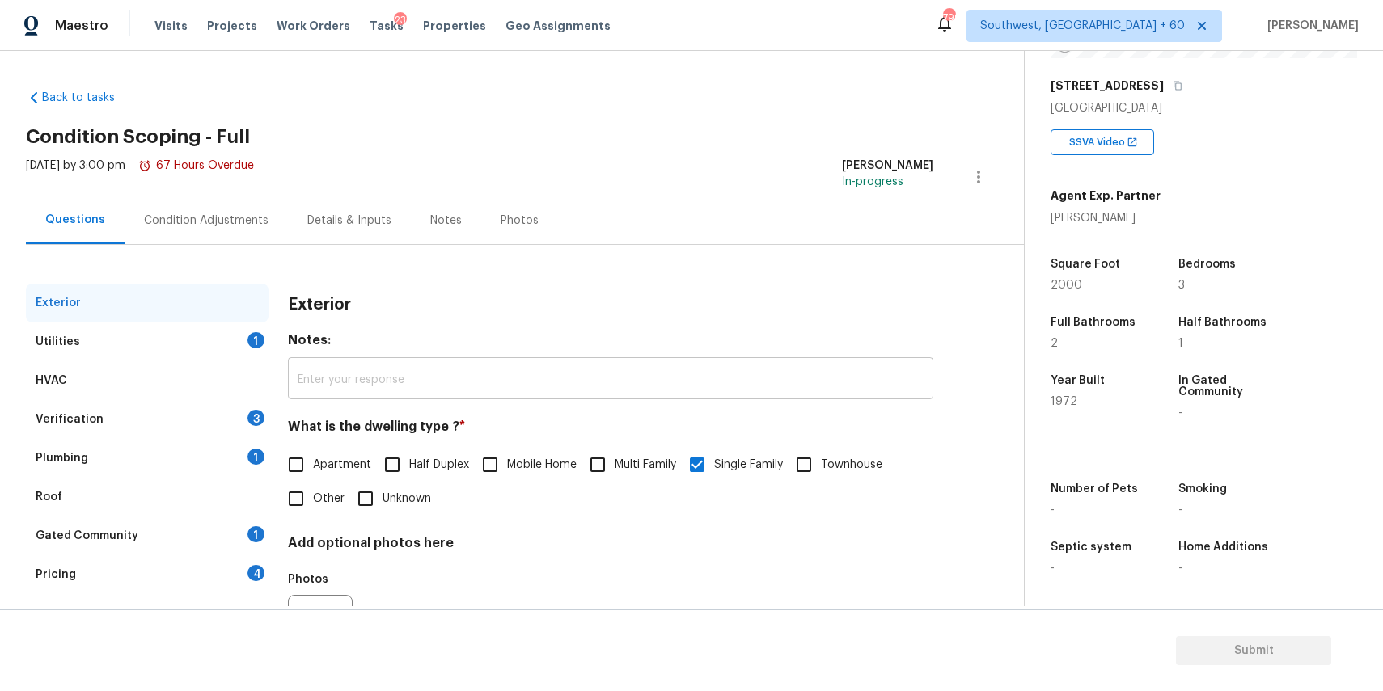
scroll to position [87, 0]
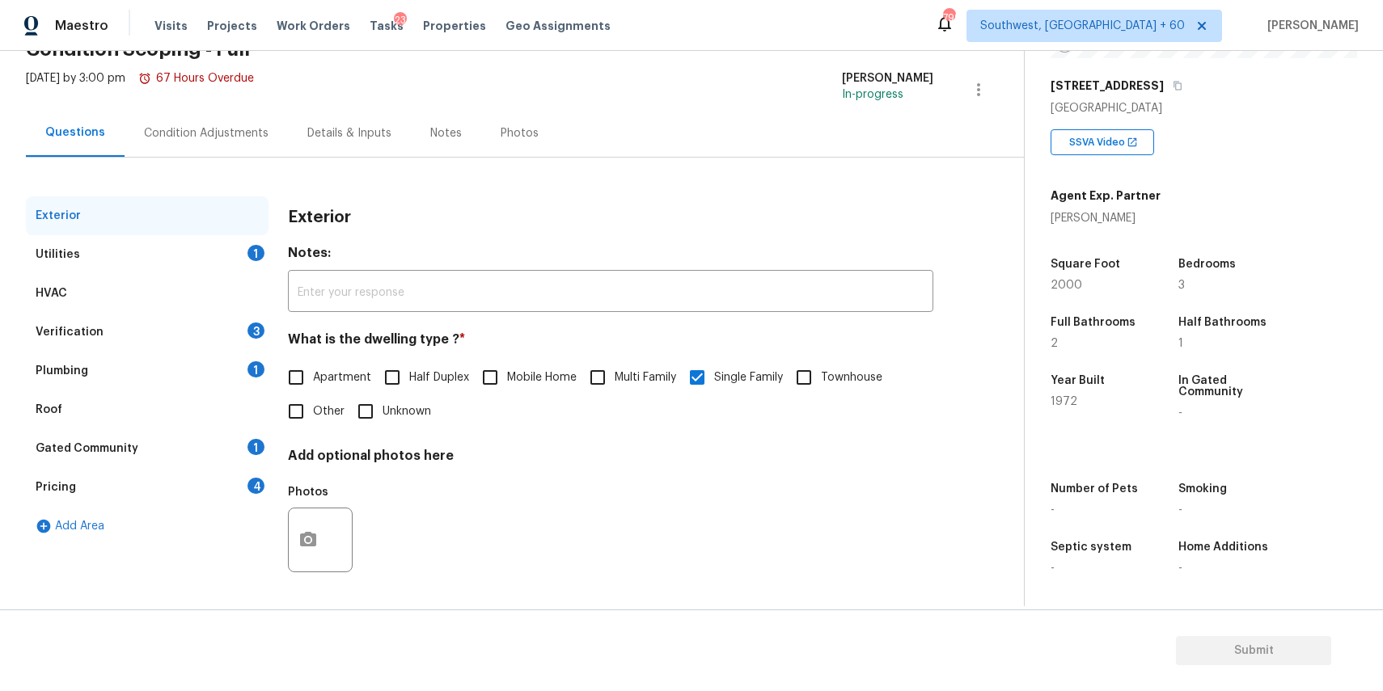
click at [239, 243] on div "Utilities 1" at bounding box center [147, 254] width 243 height 39
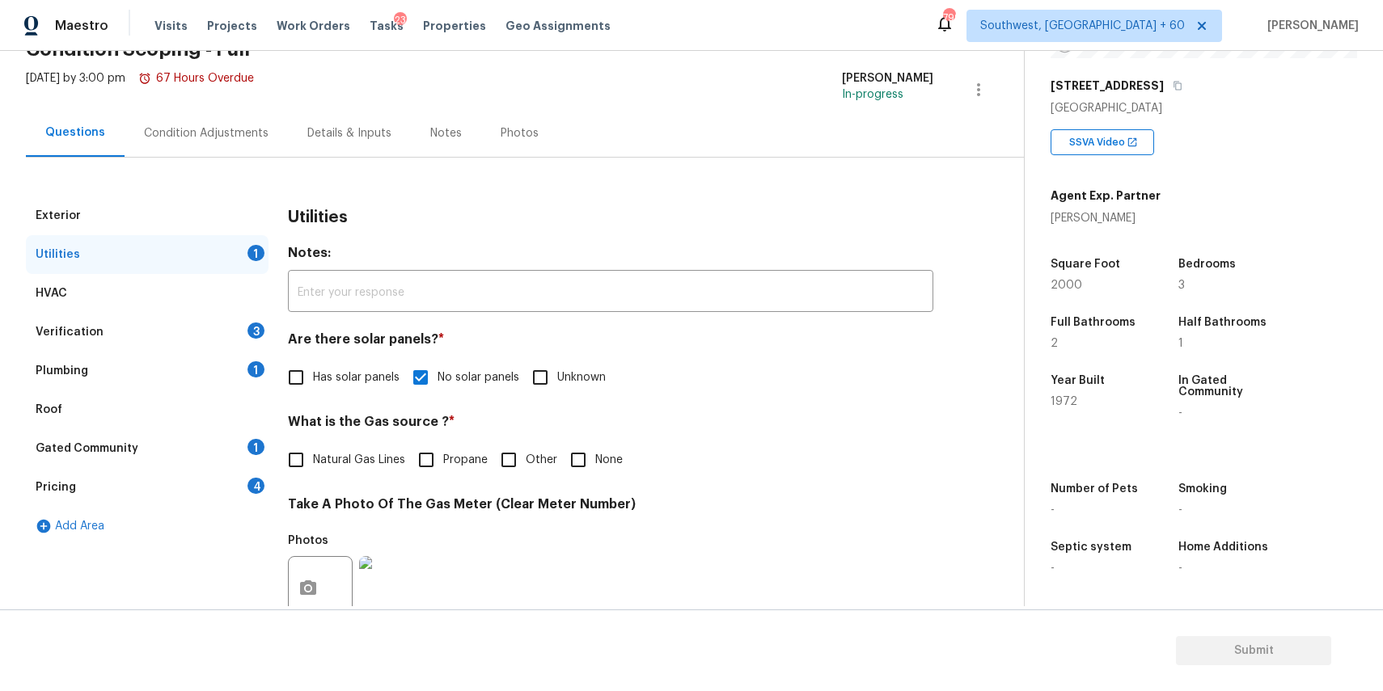
click at [552, 453] on span "Other" at bounding box center [542, 460] width 32 height 17
click at [526, 453] on input "Other" at bounding box center [509, 460] width 34 height 34
checkbox input "true"
click at [577, 440] on div "What is the Gas source ? * Natural Gas Lines Propane Other None" at bounding box center [610, 446] width 645 height 65
click at [588, 452] on input "None" at bounding box center [578, 460] width 34 height 34
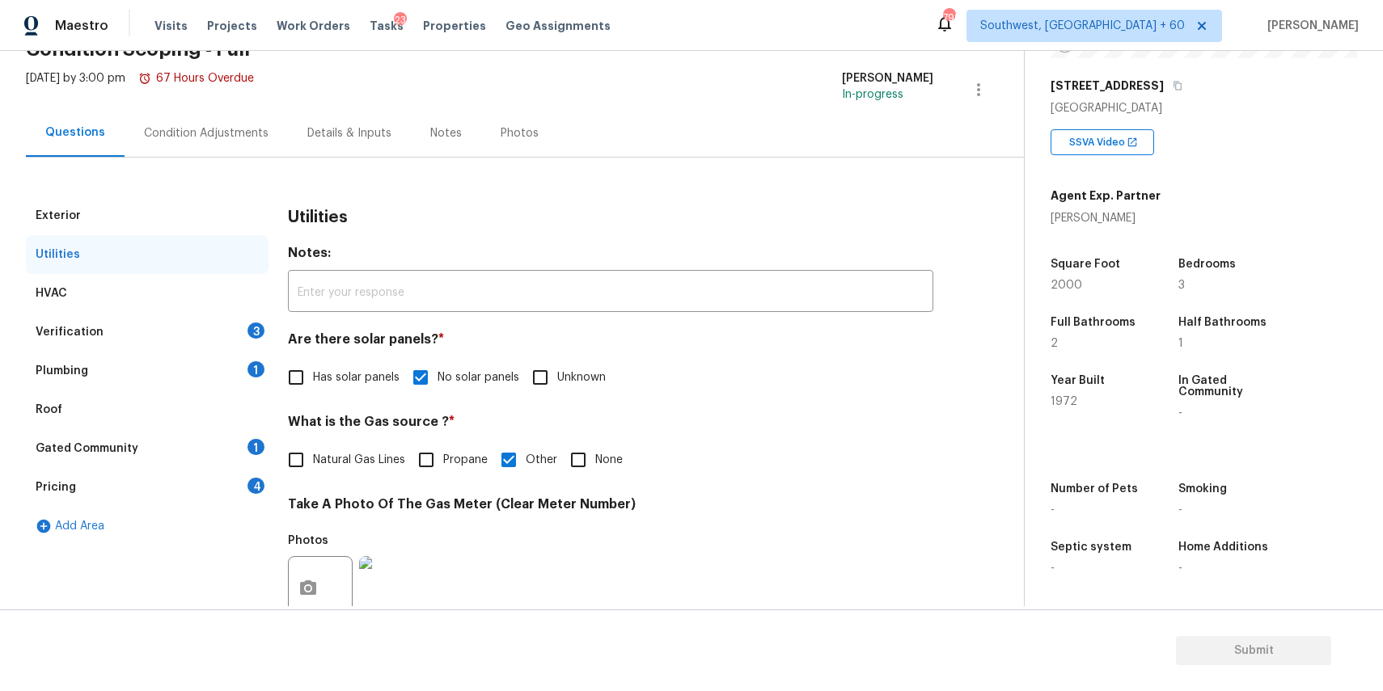
checkbox input "true"
checkbox input "false"
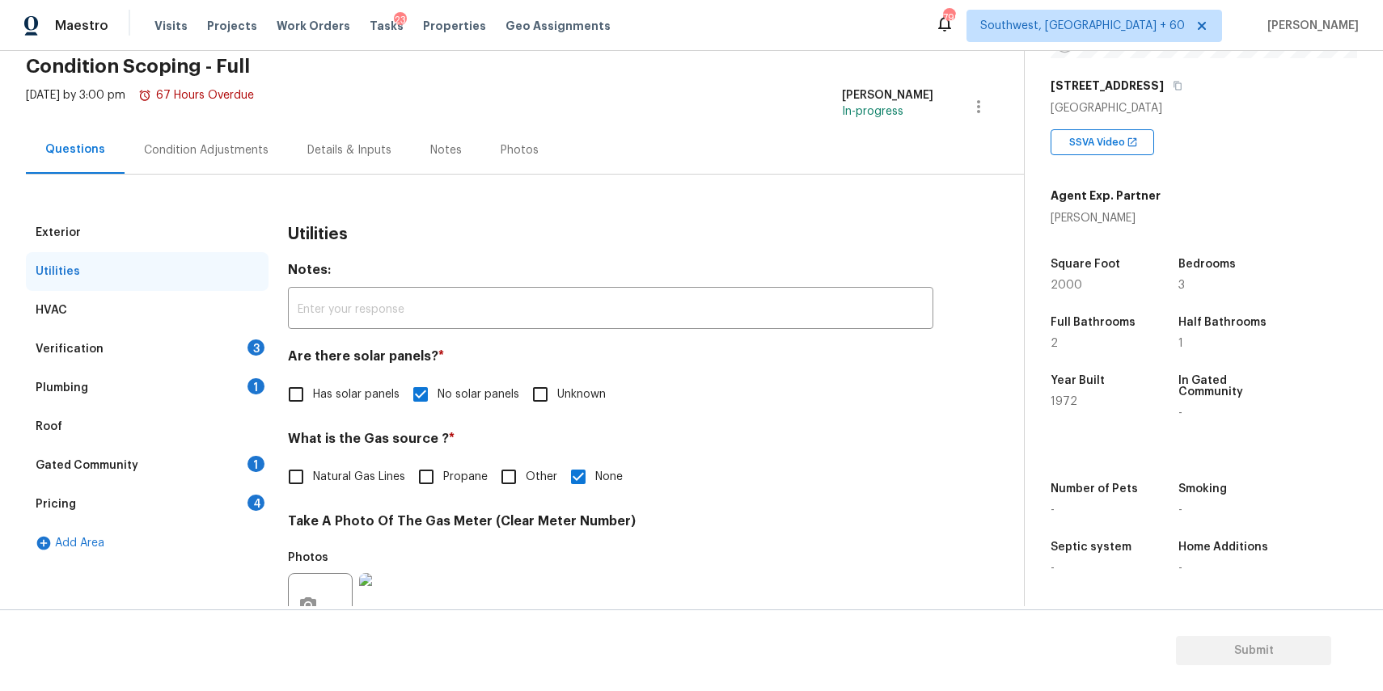
scroll to position [0, 0]
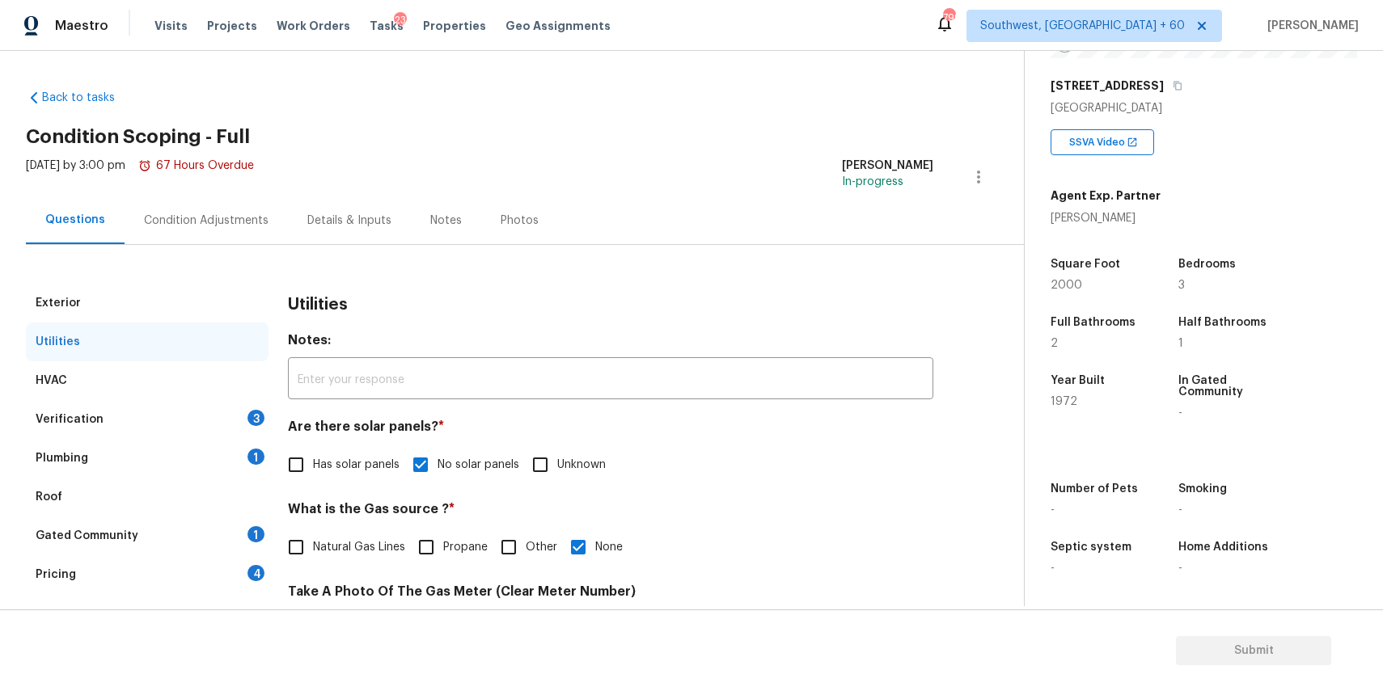
click at [205, 439] on div "Plumbing 1" at bounding box center [147, 458] width 243 height 39
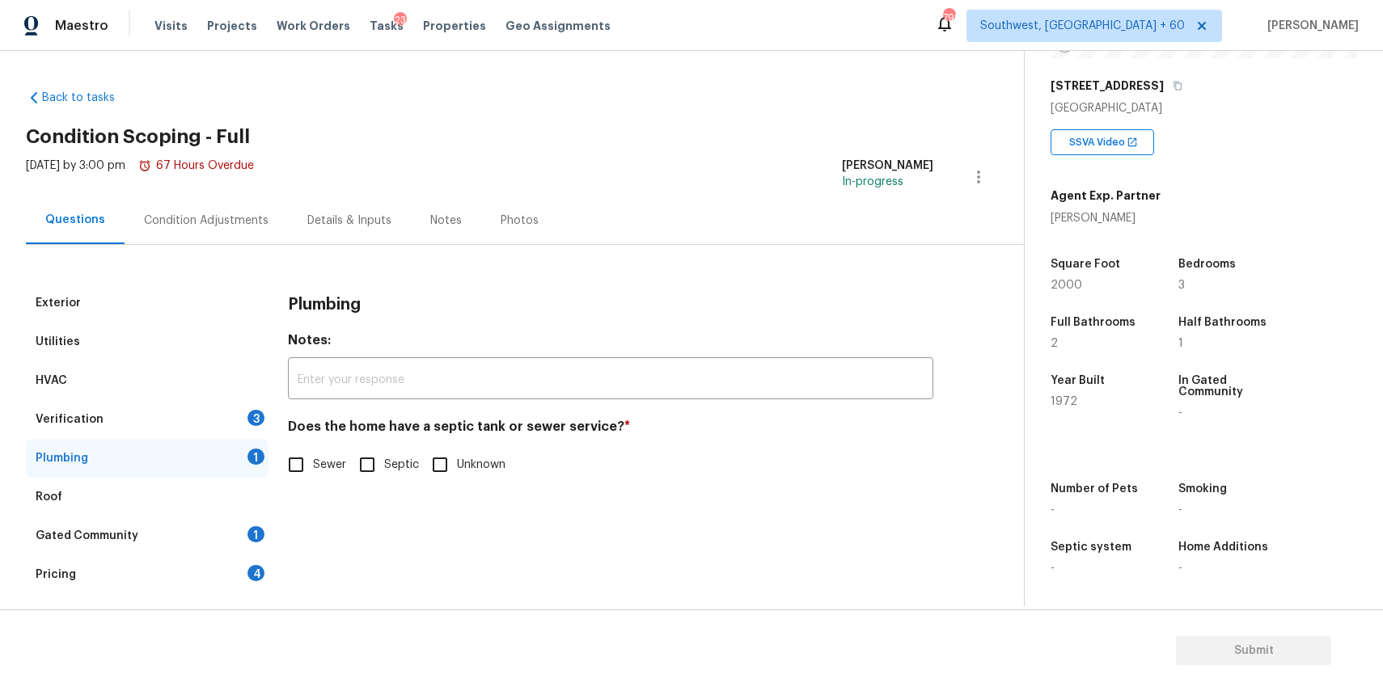
click at [230, 427] on div "Verification 3" at bounding box center [147, 419] width 243 height 39
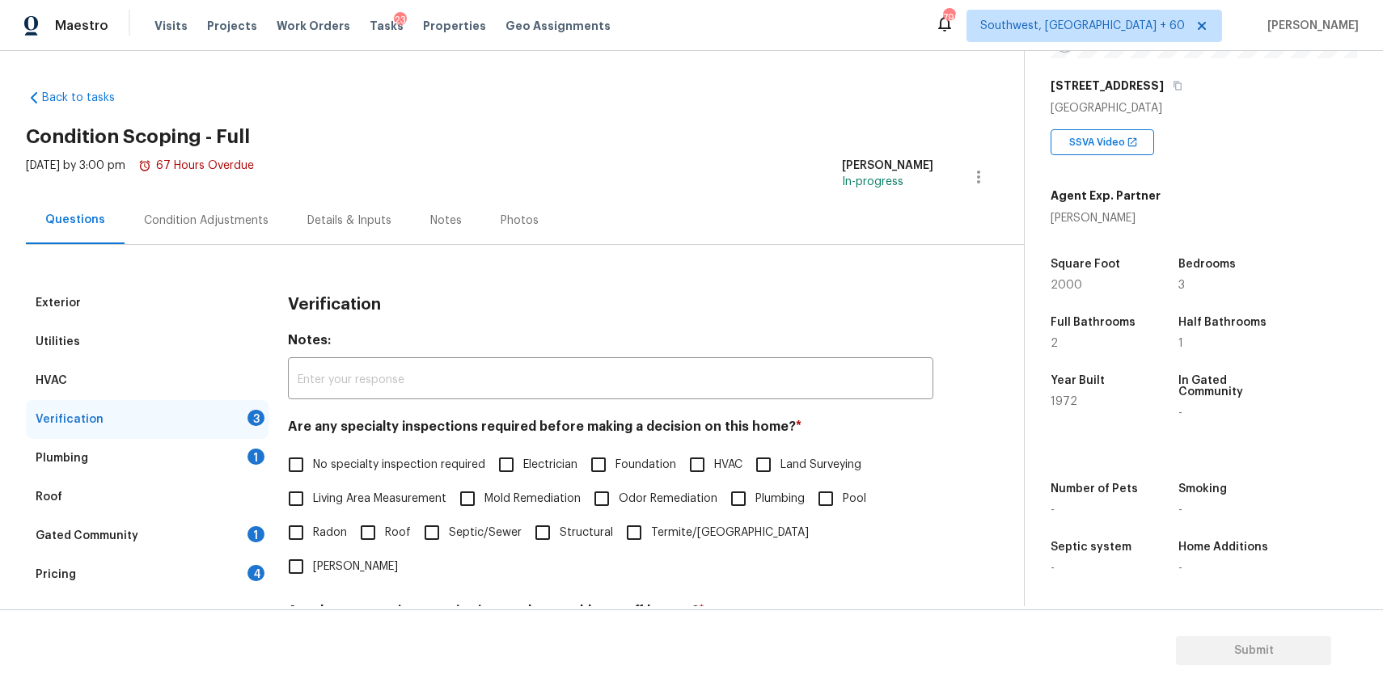
click at [447, 473] on span "No specialty inspection required" at bounding box center [399, 465] width 172 height 17
click at [313, 473] on input "No specialty inspection required" at bounding box center [296, 465] width 34 height 34
checkbox input "true"
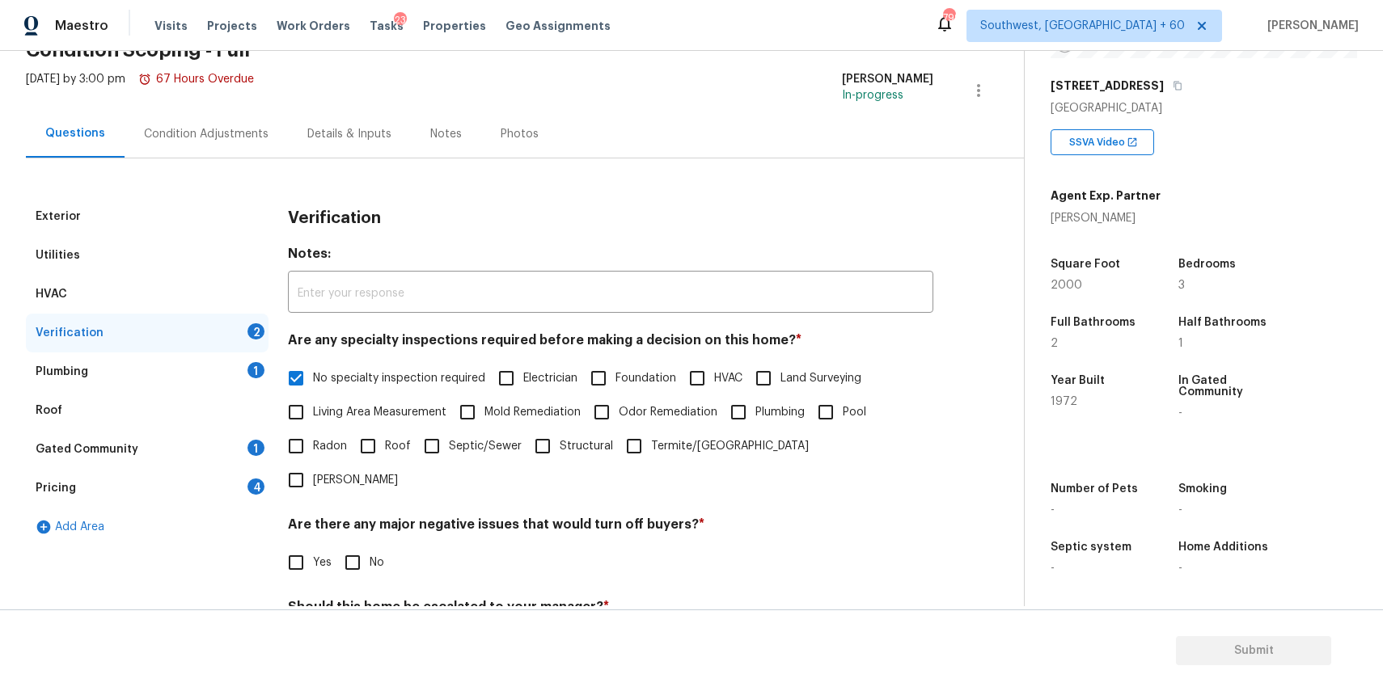
click at [363, 546] on input "No" at bounding box center [353, 563] width 34 height 34
checkbox input "true"
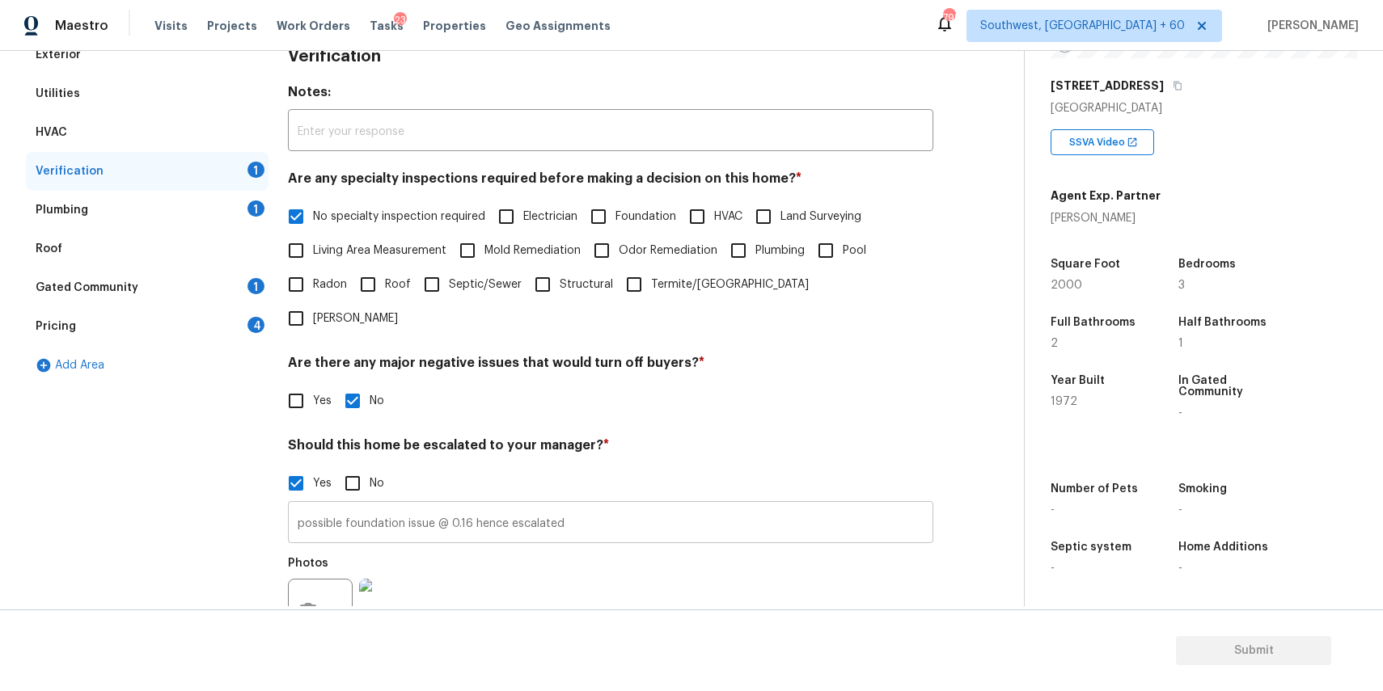
scroll to position [385, 0]
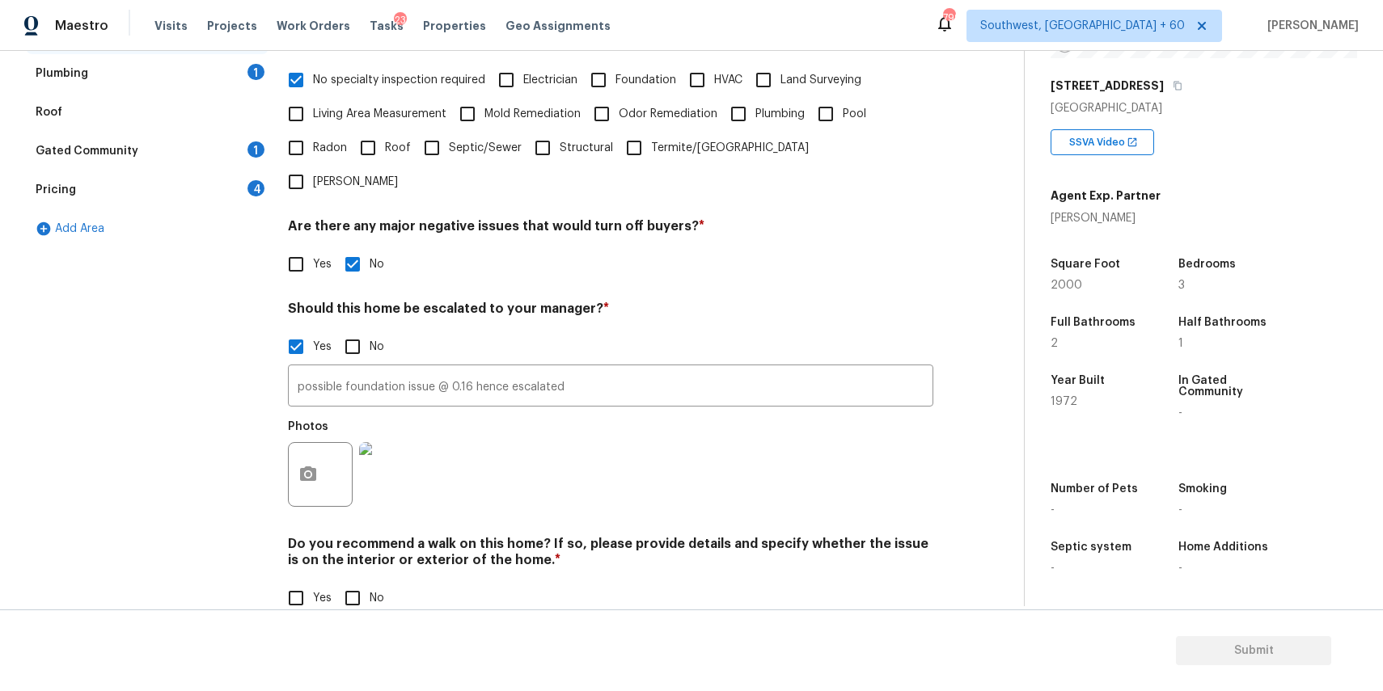
click at [347, 581] on input "No" at bounding box center [353, 598] width 34 height 34
checkbox input "true"
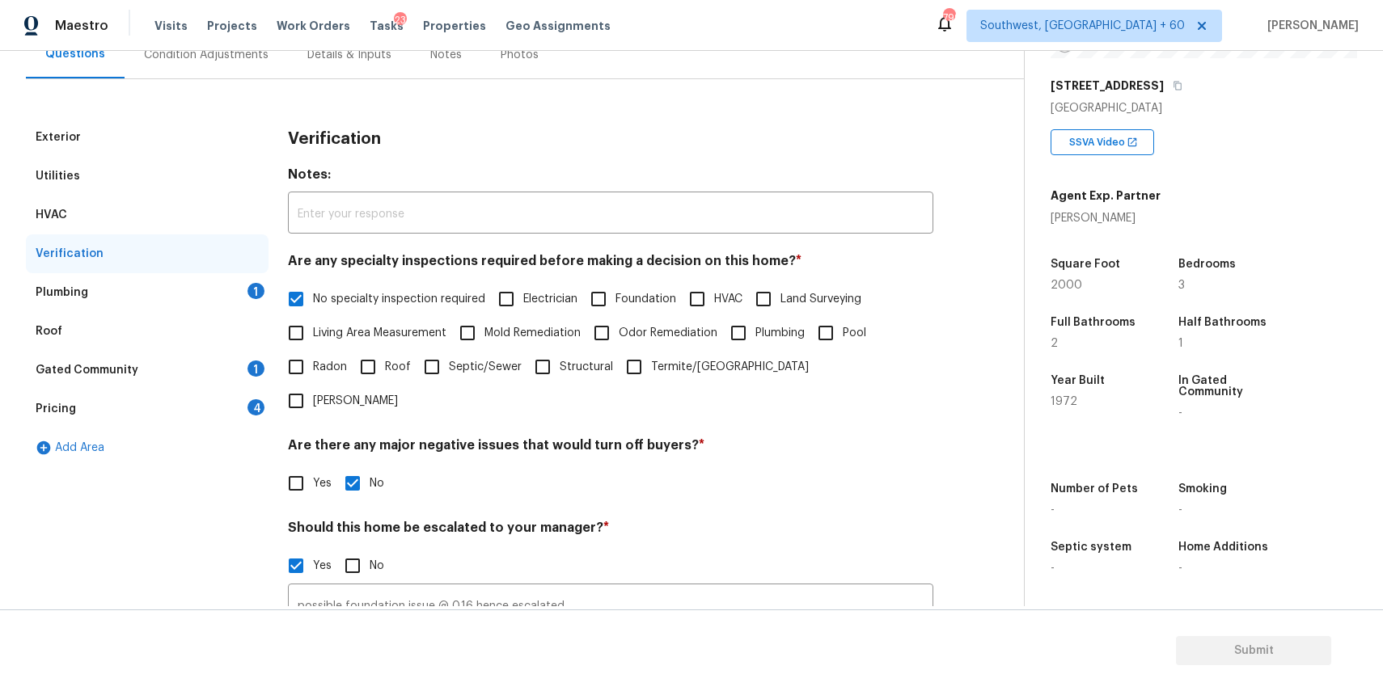
scroll to position [0, 0]
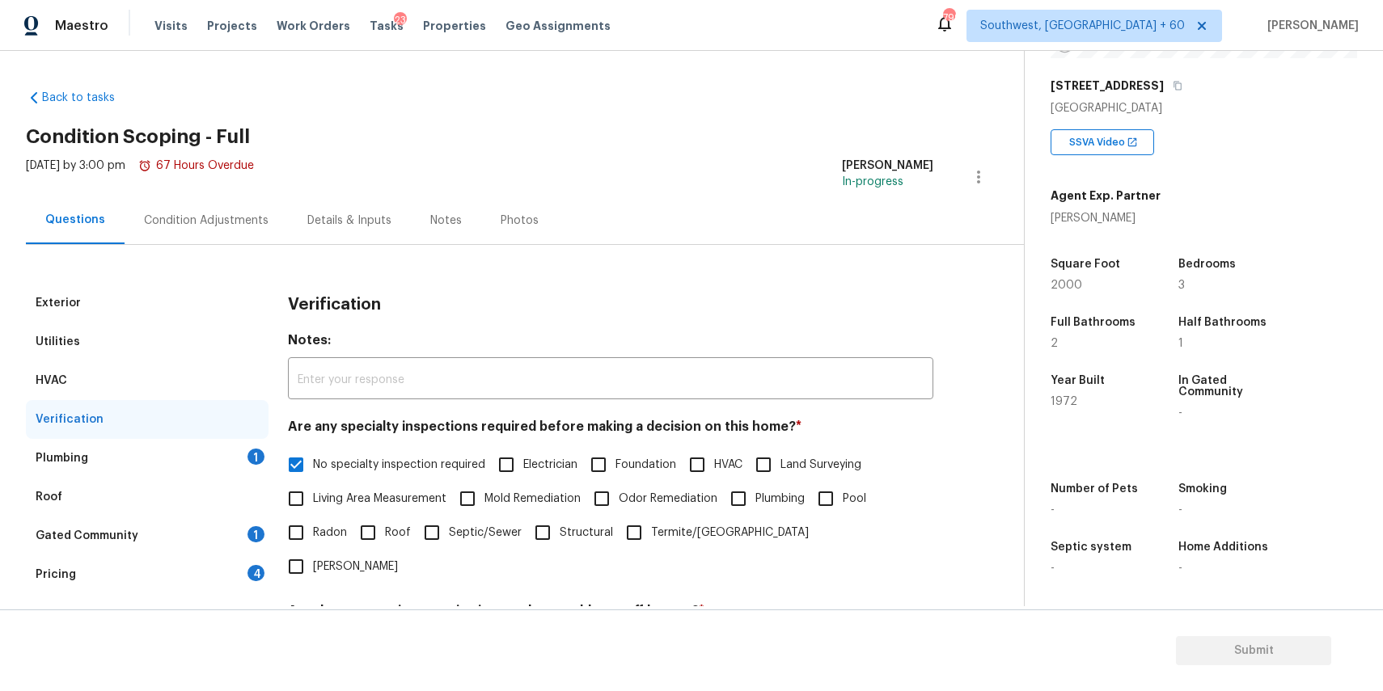
click at [228, 471] on div "Plumbing 1" at bounding box center [147, 458] width 243 height 39
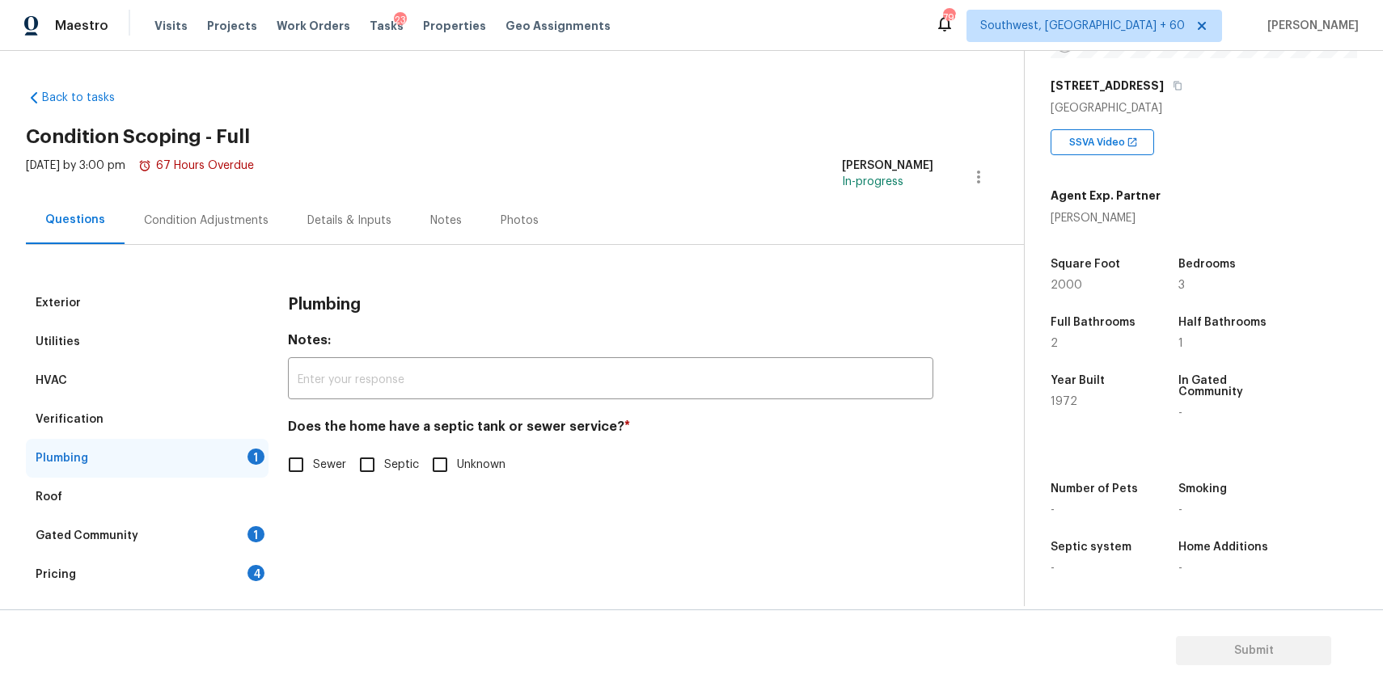
click at [311, 469] on input "Sewer" at bounding box center [296, 465] width 34 height 34
checkbox input "true"
click at [239, 514] on div "Roof" at bounding box center [147, 497] width 243 height 39
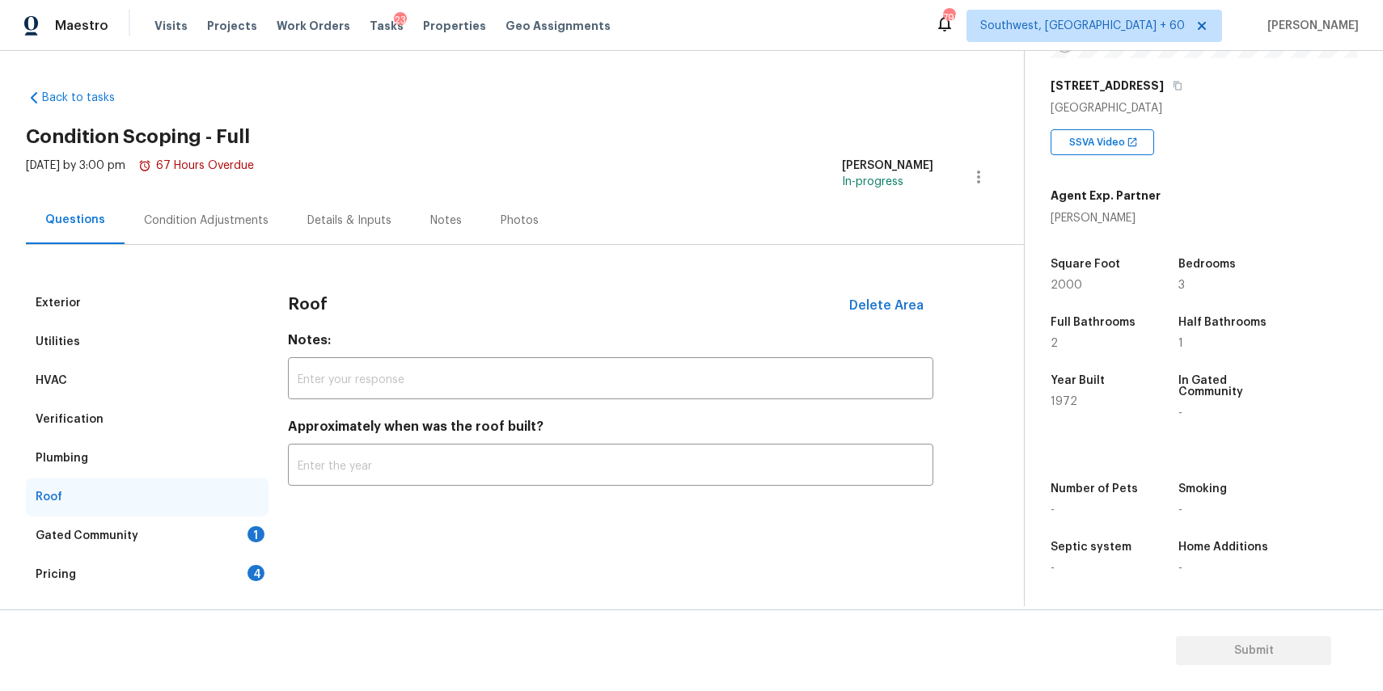
click at [247, 520] on div "Gated Community 1" at bounding box center [147, 536] width 243 height 39
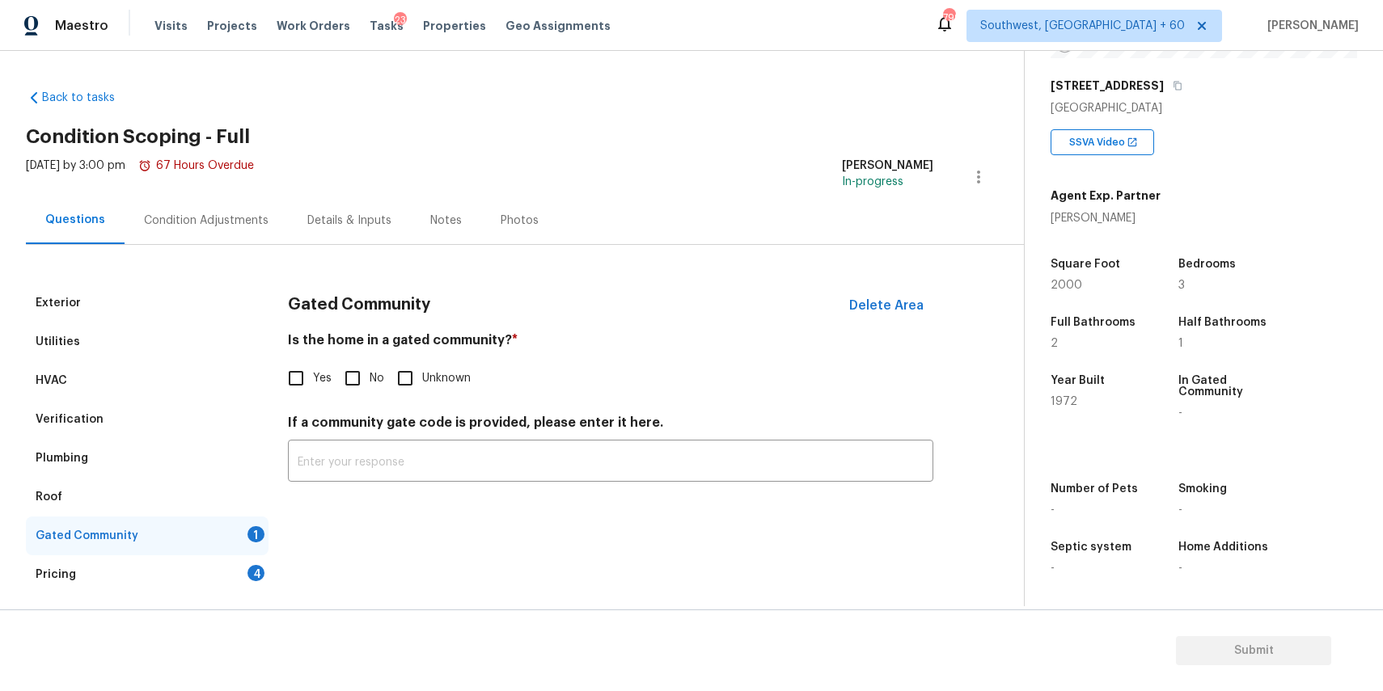
click at [261, 538] on div "1" at bounding box center [255, 534] width 17 height 16
click at [322, 384] on span "Yes" at bounding box center [322, 378] width 19 height 17
click at [313, 384] on input "Yes" at bounding box center [296, 378] width 34 height 34
checkbox input "true"
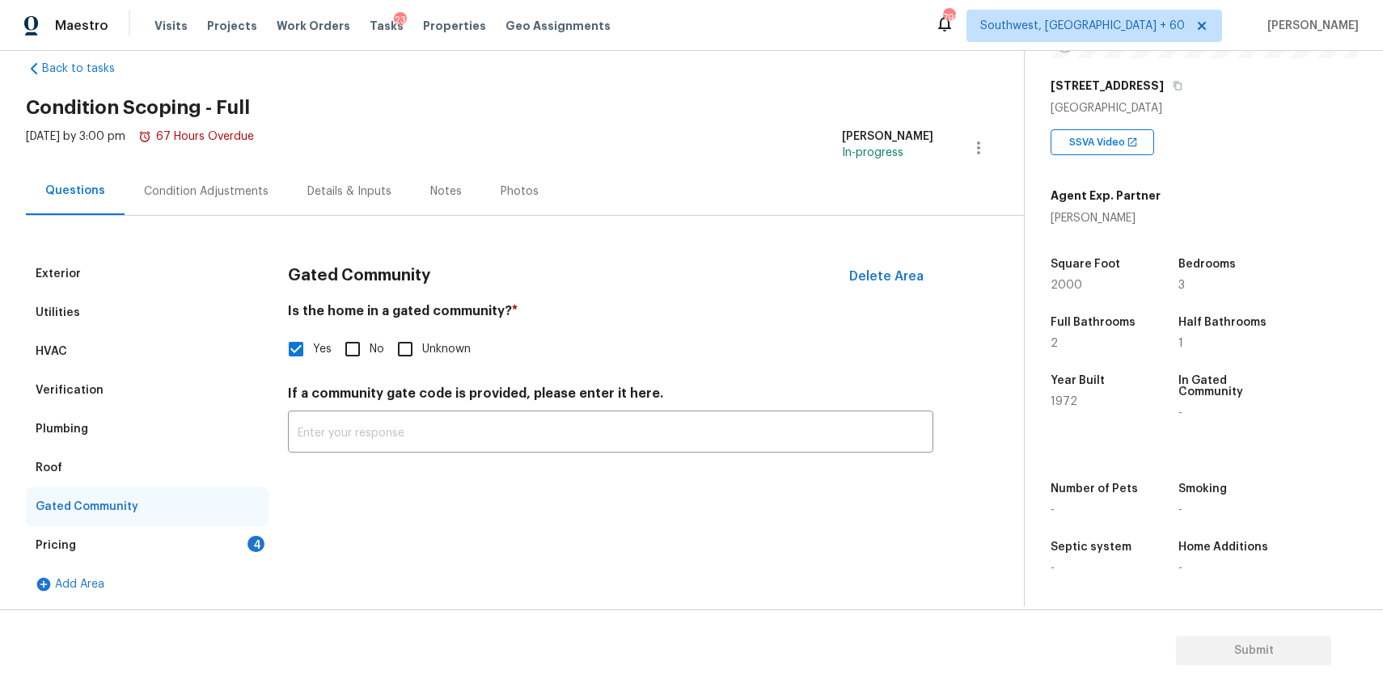
scroll to position [32, 0]
click at [240, 542] on div "Pricing 4" at bounding box center [147, 543] width 243 height 39
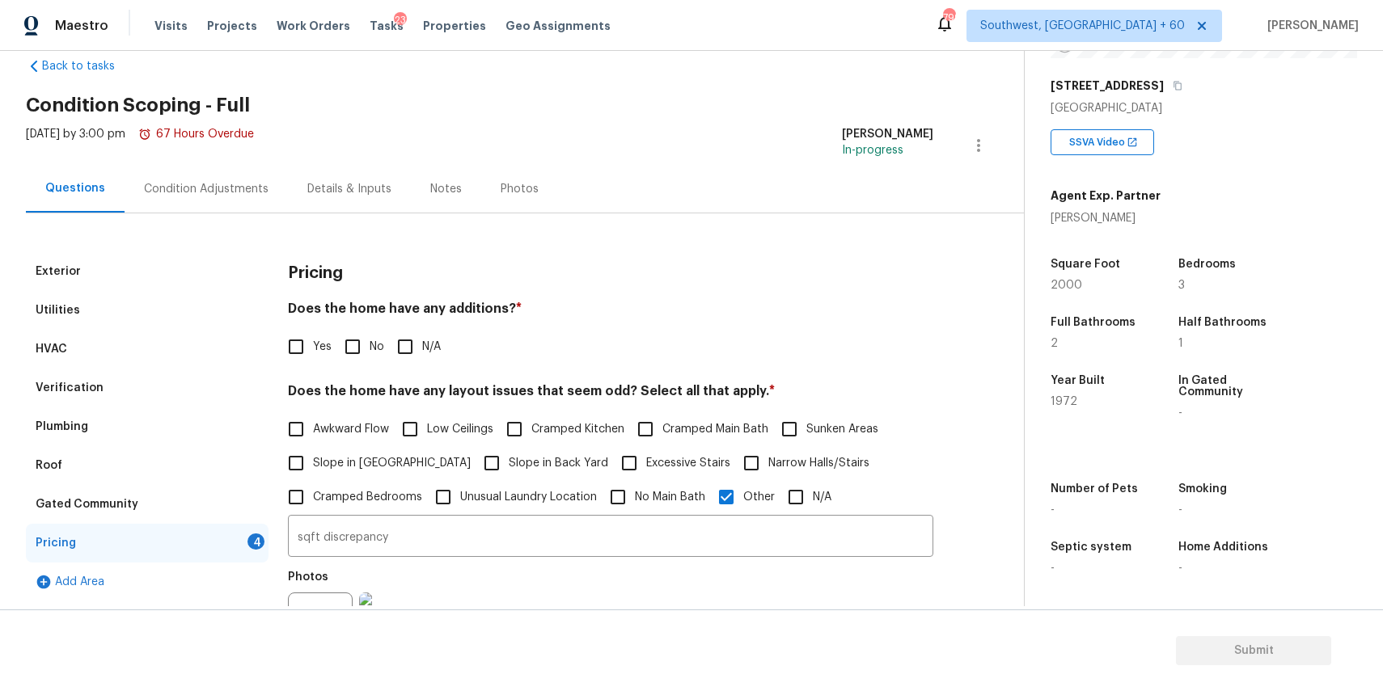
click at [403, 348] on input "N/A" at bounding box center [405, 347] width 34 height 34
checkbox input "true"
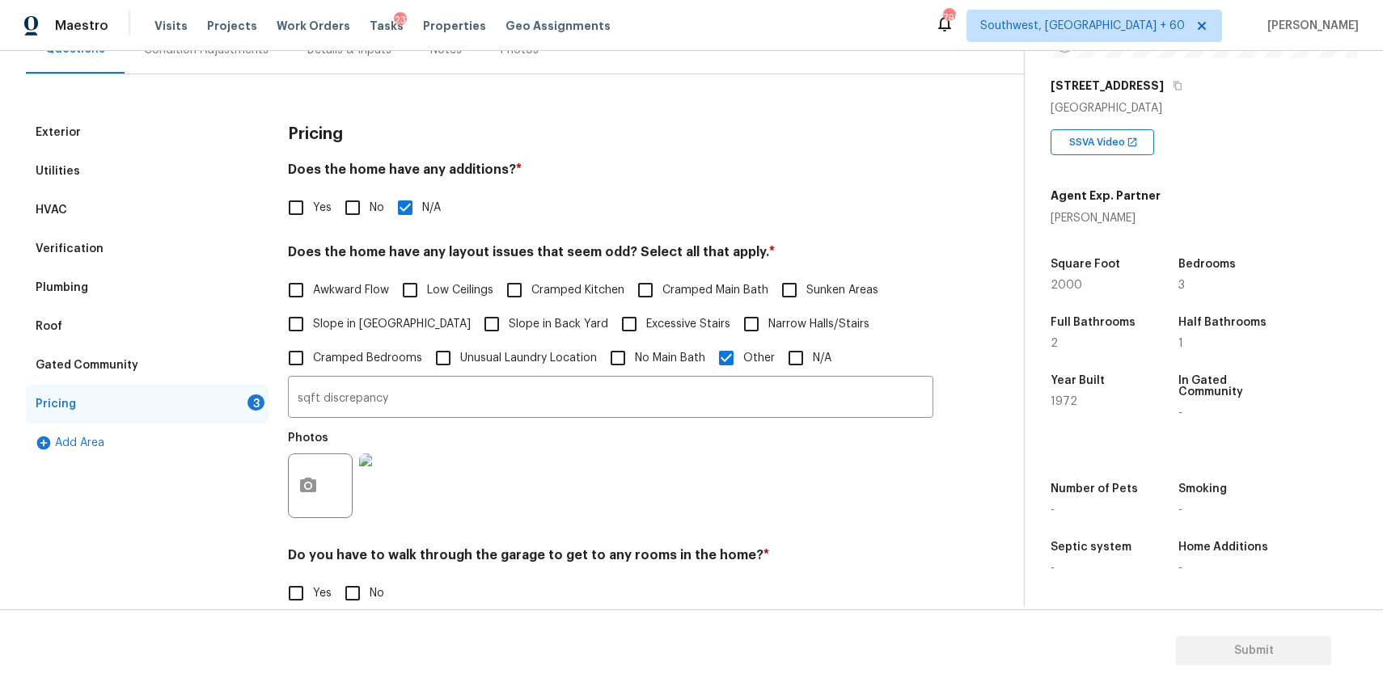
scroll to position [362, 0]
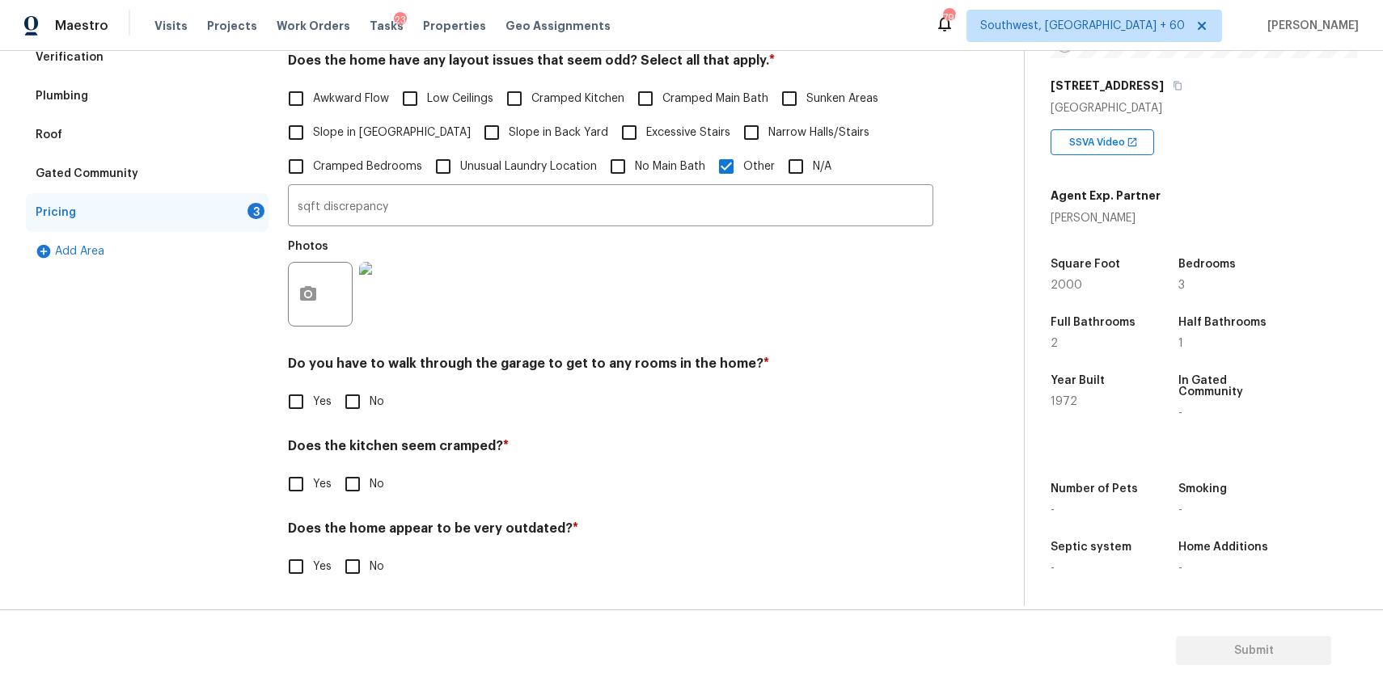
click at [349, 402] on input "No" at bounding box center [353, 402] width 34 height 34
checkbox input "true"
click at [374, 564] on span "No" at bounding box center [377, 567] width 15 height 17
click at [370, 564] on input "No" at bounding box center [353, 567] width 34 height 34
checkbox input "true"
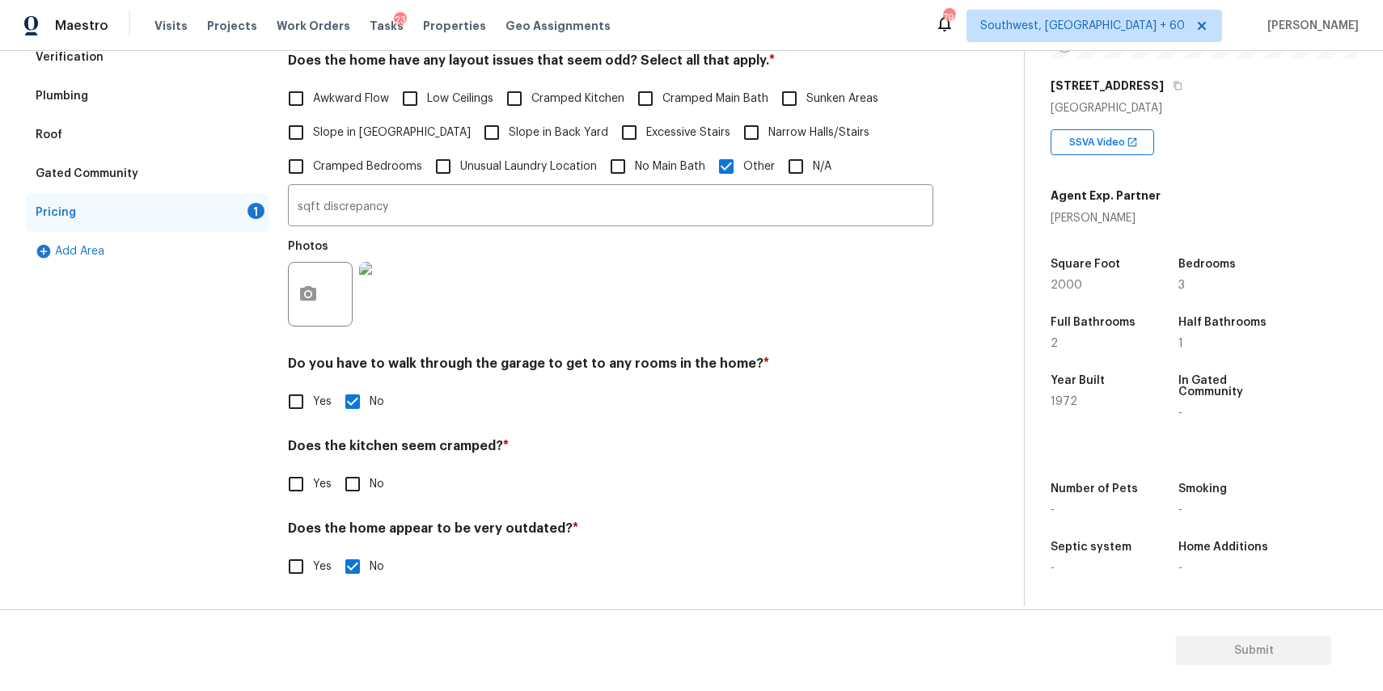
click at [361, 494] on input "No" at bounding box center [353, 484] width 34 height 34
checkbox input "true"
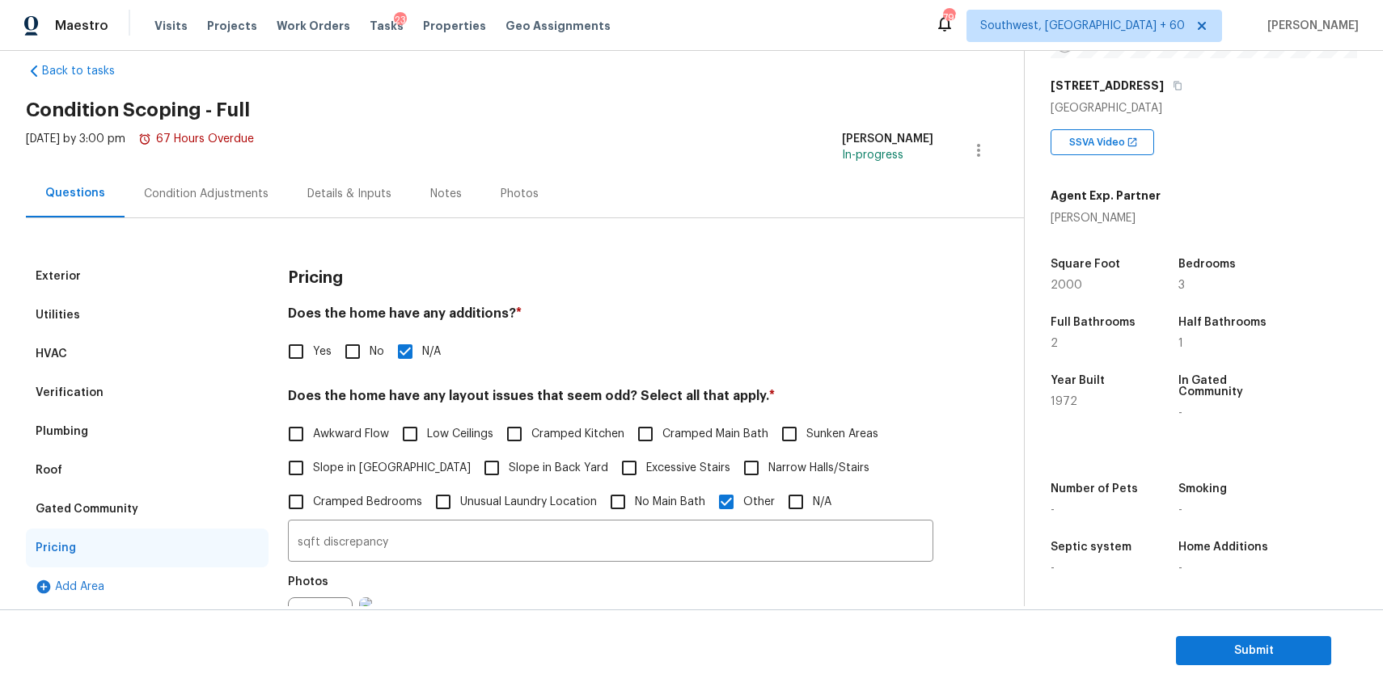
scroll to position [0, 0]
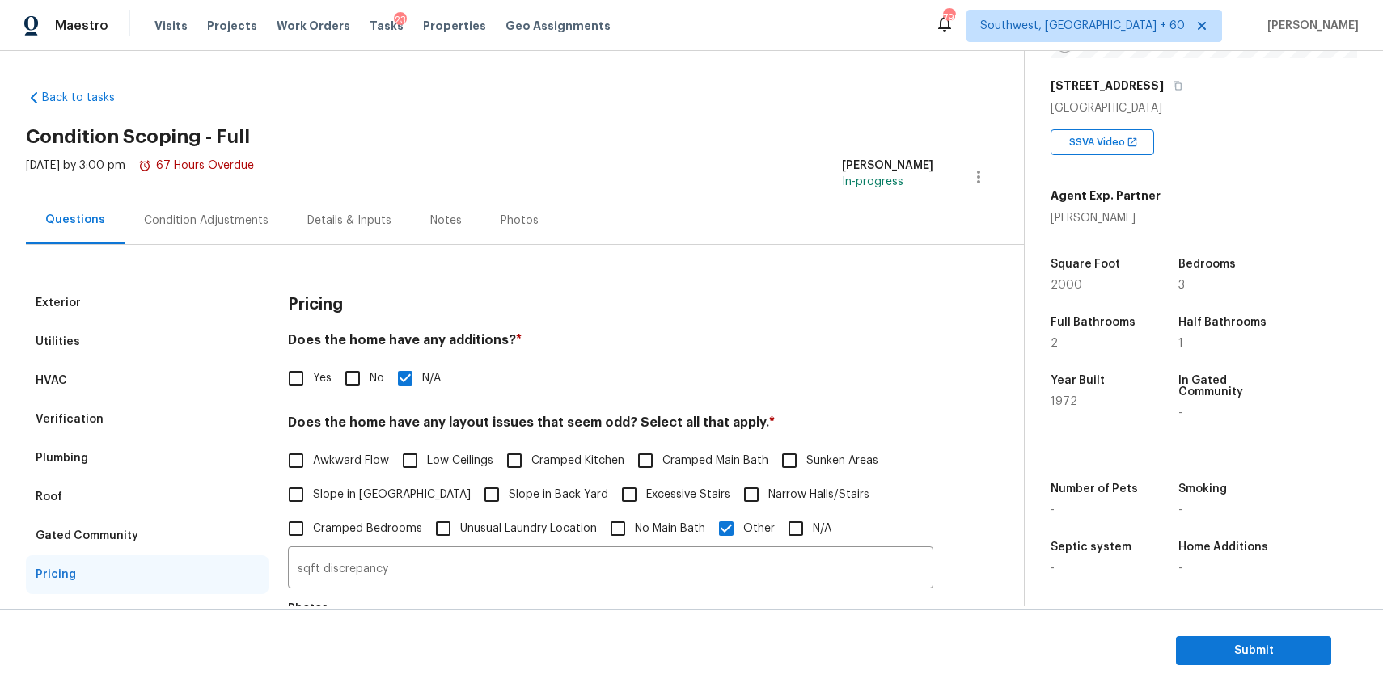
click at [249, 264] on div "Exterior Utilities HVAC Verification Plumbing Roof Gated Community Pricing Add …" at bounding box center [505, 605] width 959 height 721
click at [165, 202] on div "Condition Adjustments" at bounding box center [206, 221] width 163 height 48
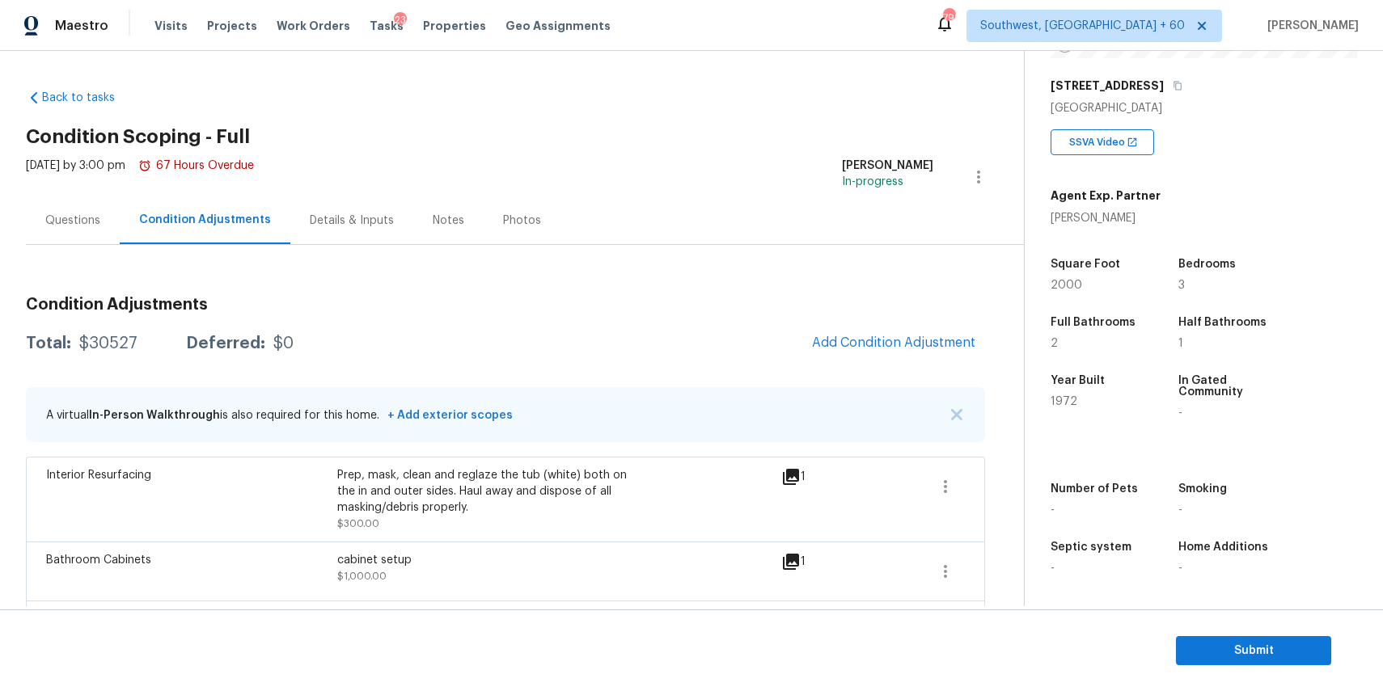
click at [95, 330] on div "Total: $30527 Deferred: $0 Add Condition Adjustment" at bounding box center [505, 344] width 959 height 36
copy div "$30527"
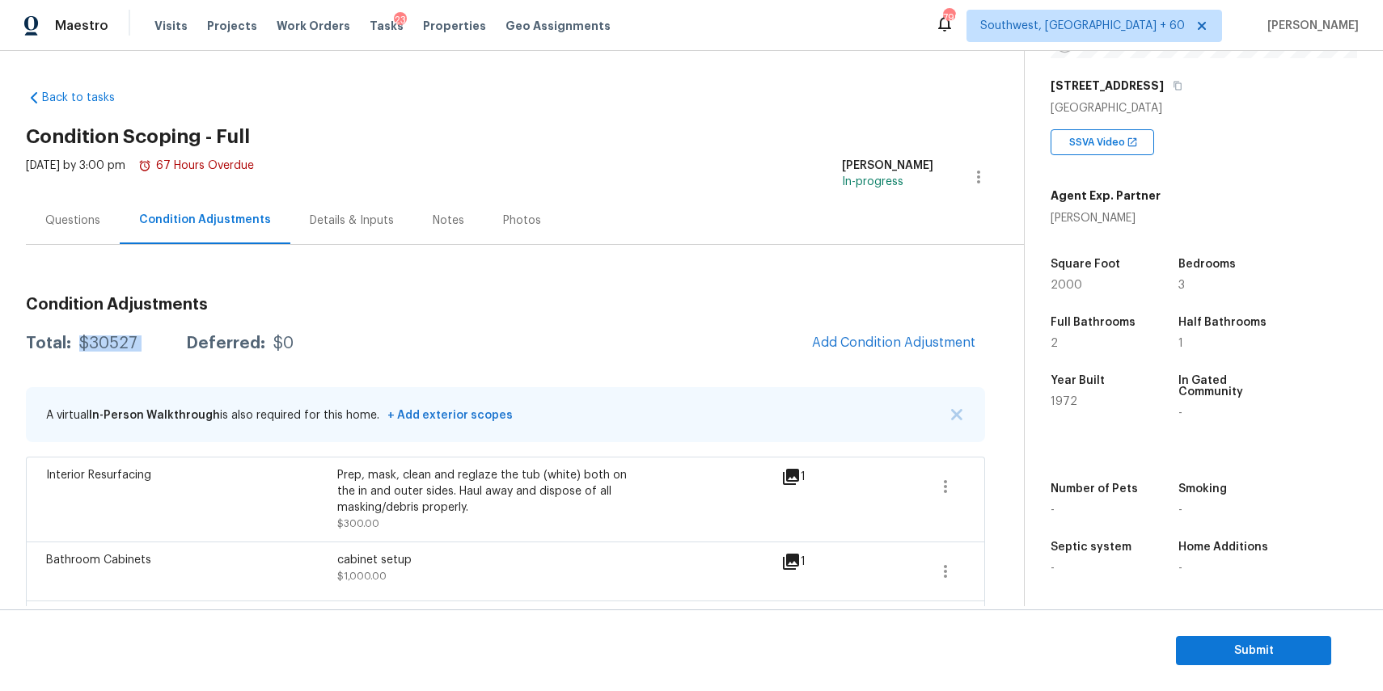
click at [108, 333] on div "Total: $30527 Deferred: $0 Add Condition Adjustment" at bounding box center [505, 344] width 959 height 36
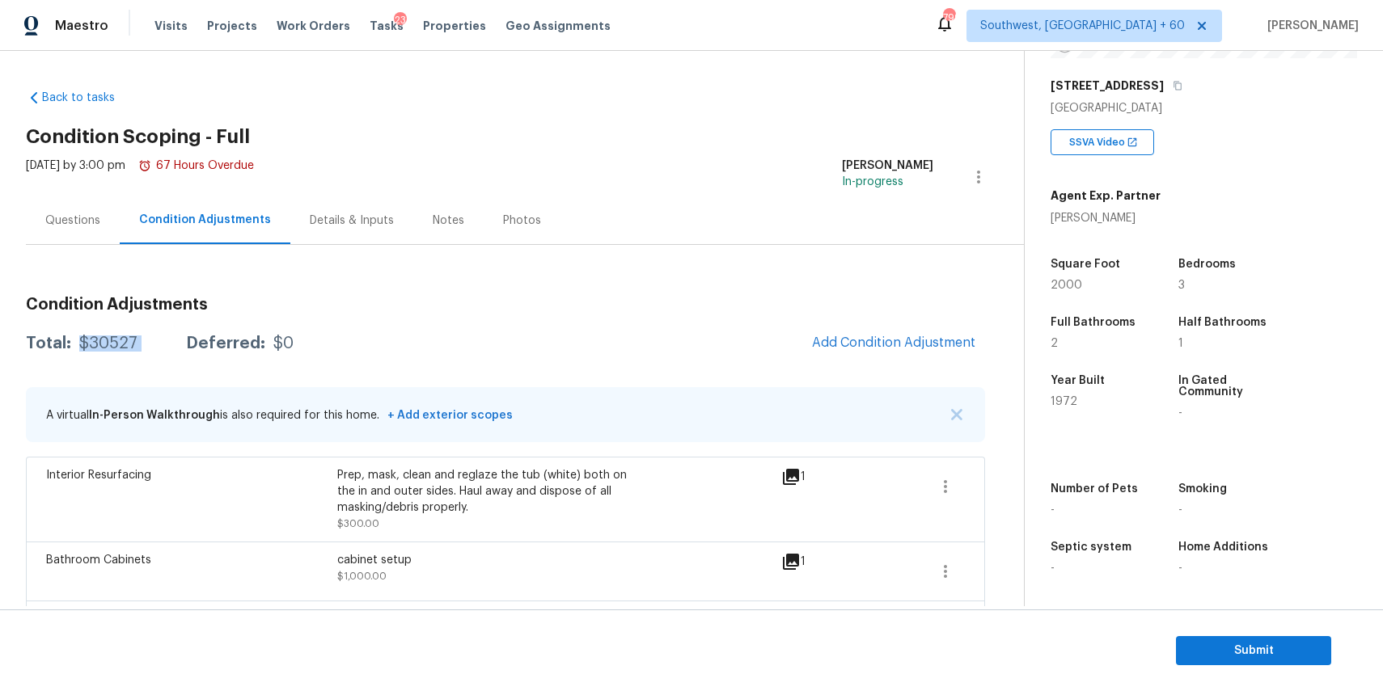
click at [108, 333] on div "Total: $30527 Deferred: $0 Add Condition Adjustment" at bounding box center [505, 344] width 959 height 36
click at [64, 223] on div "Questions" at bounding box center [72, 221] width 55 height 16
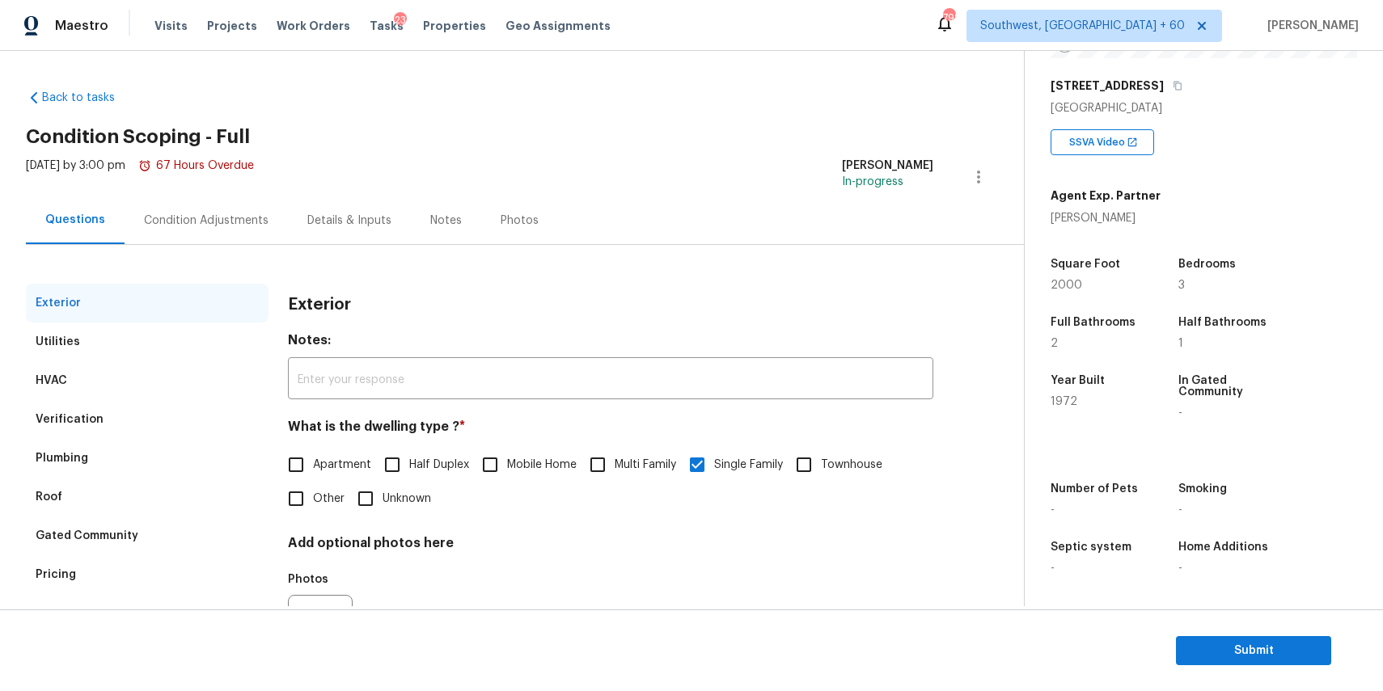
click at [190, 226] on div "Condition Adjustments" at bounding box center [206, 221] width 125 height 16
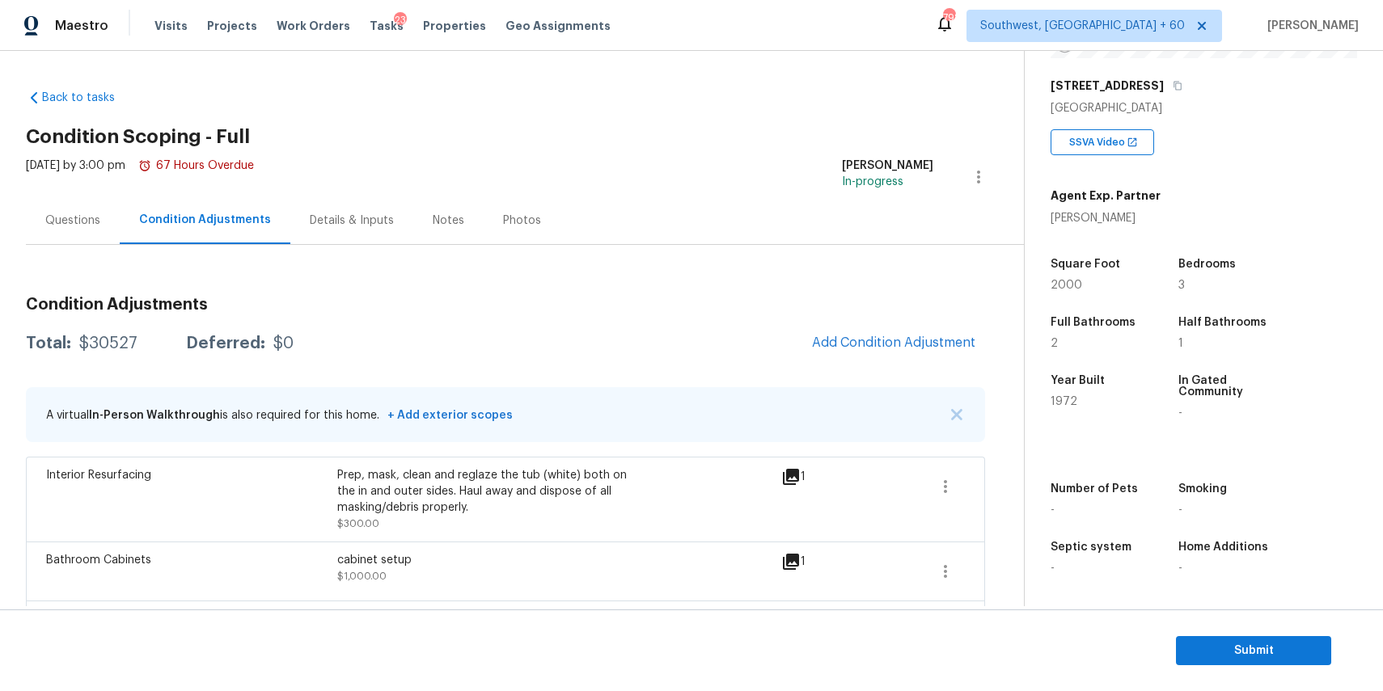
click at [102, 332] on div "Total: $30527 Deferred: $0 Add Condition Adjustment" at bounding box center [505, 344] width 959 height 36
click at [109, 349] on div "$30527" at bounding box center [108, 344] width 58 height 16
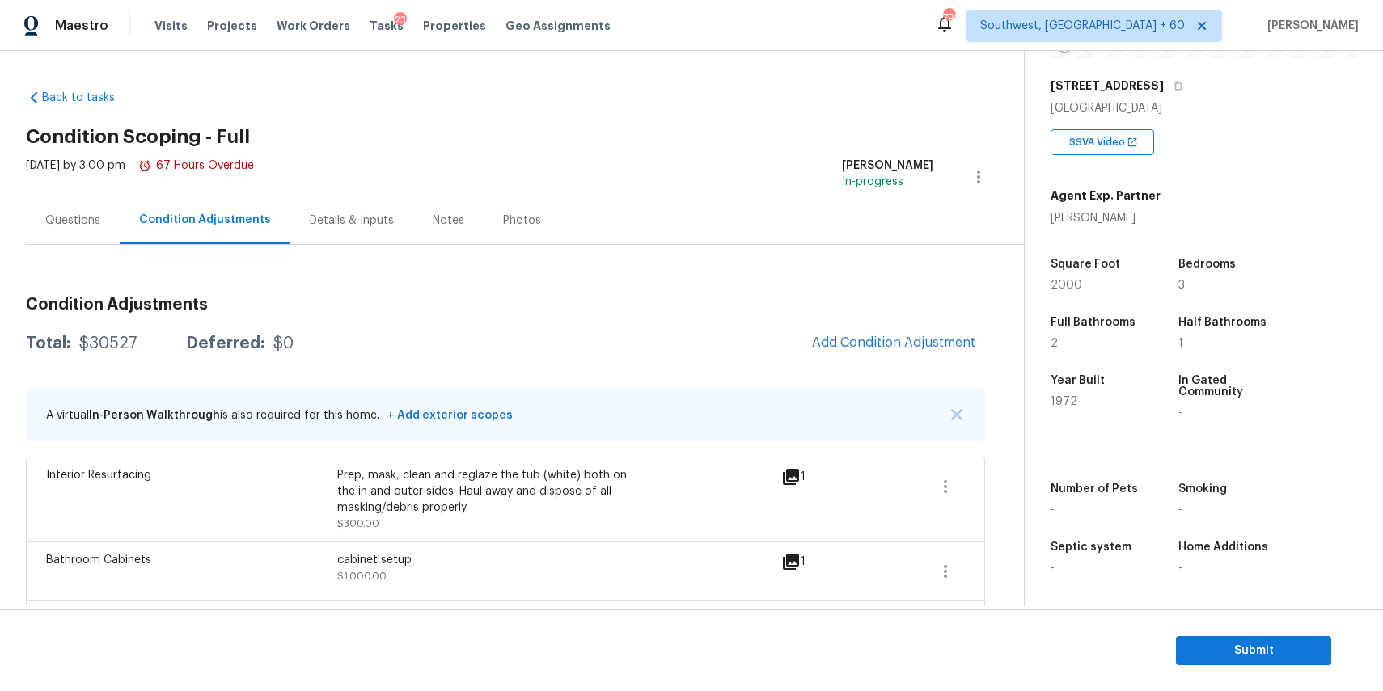
click at [109, 349] on div "$30527" at bounding box center [108, 344] width 58 height 16
copy div "$30527"
click at [129, 199] on div "Condition Adjustments" at bounding box center [205, 221] width 171 height 48
click at [99, 241] on div "Questions" at bounding box center [73, 221] width 94 height 48
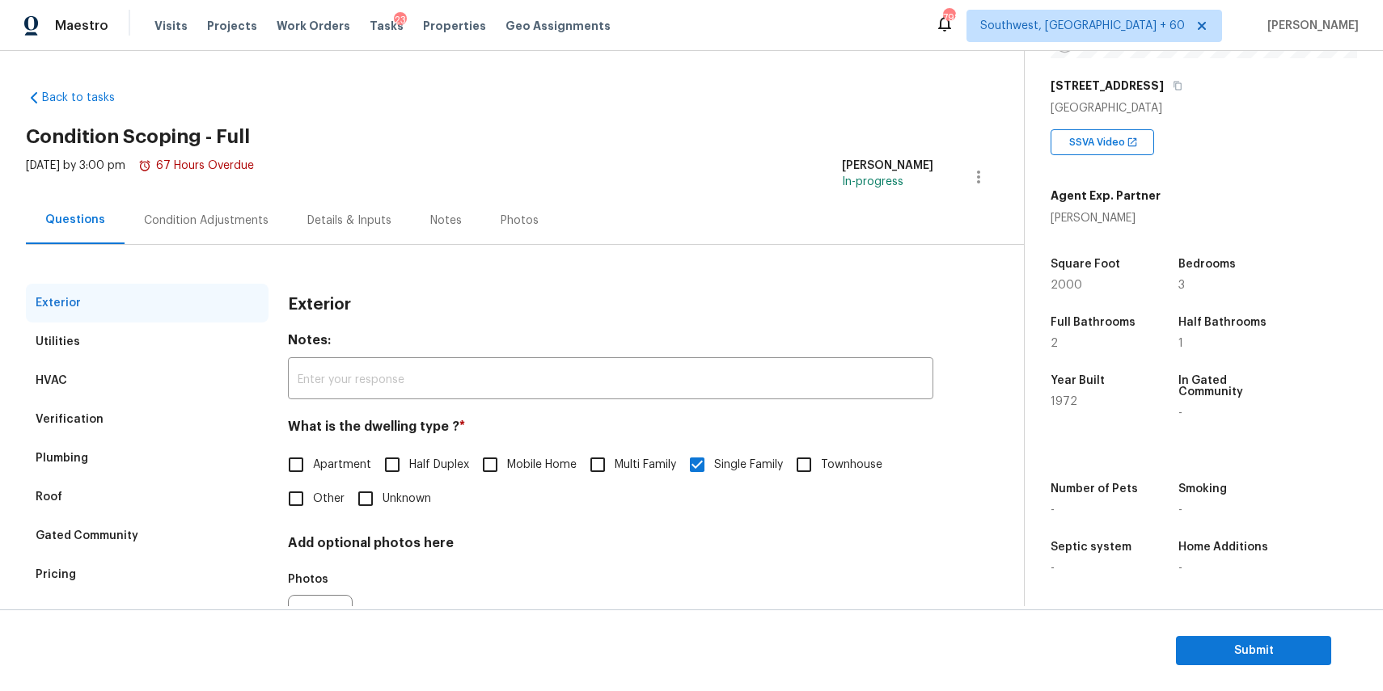
scroll to position [87, 0]
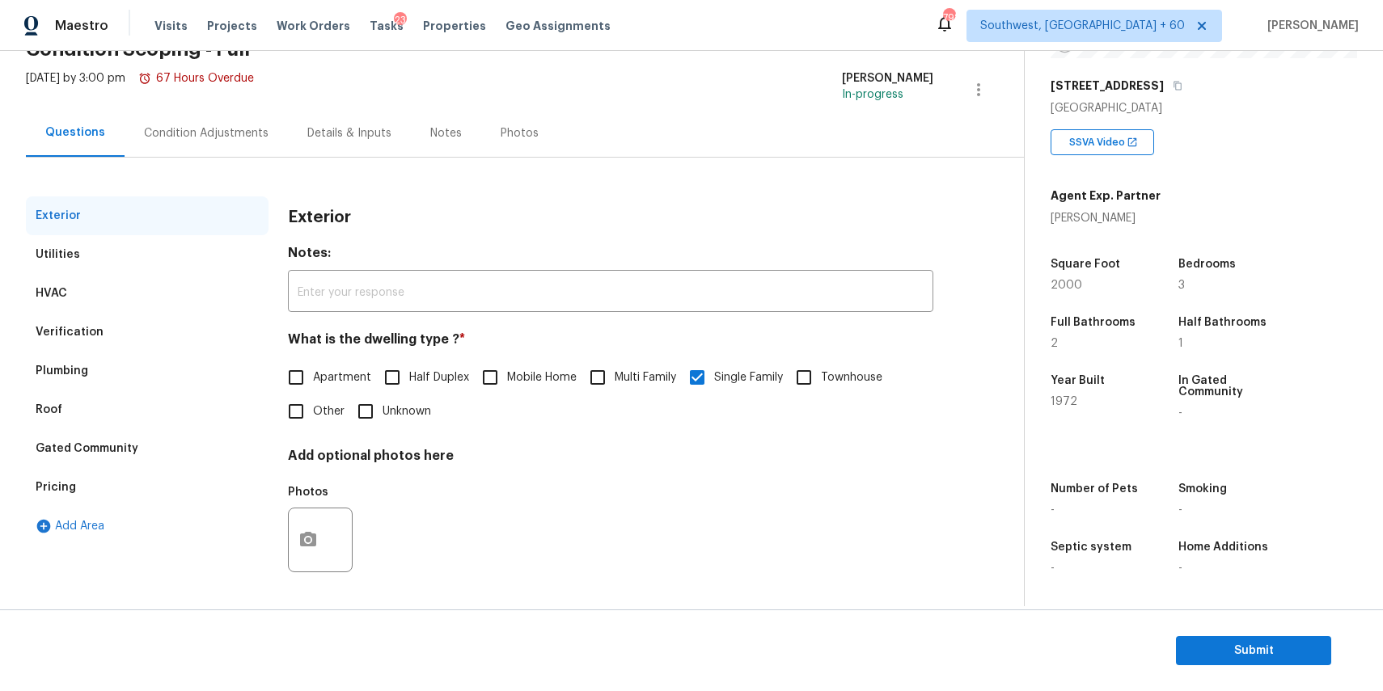
click at [173, 349] on div "Verification" at bounding box center [147, 332] width 243 height 39
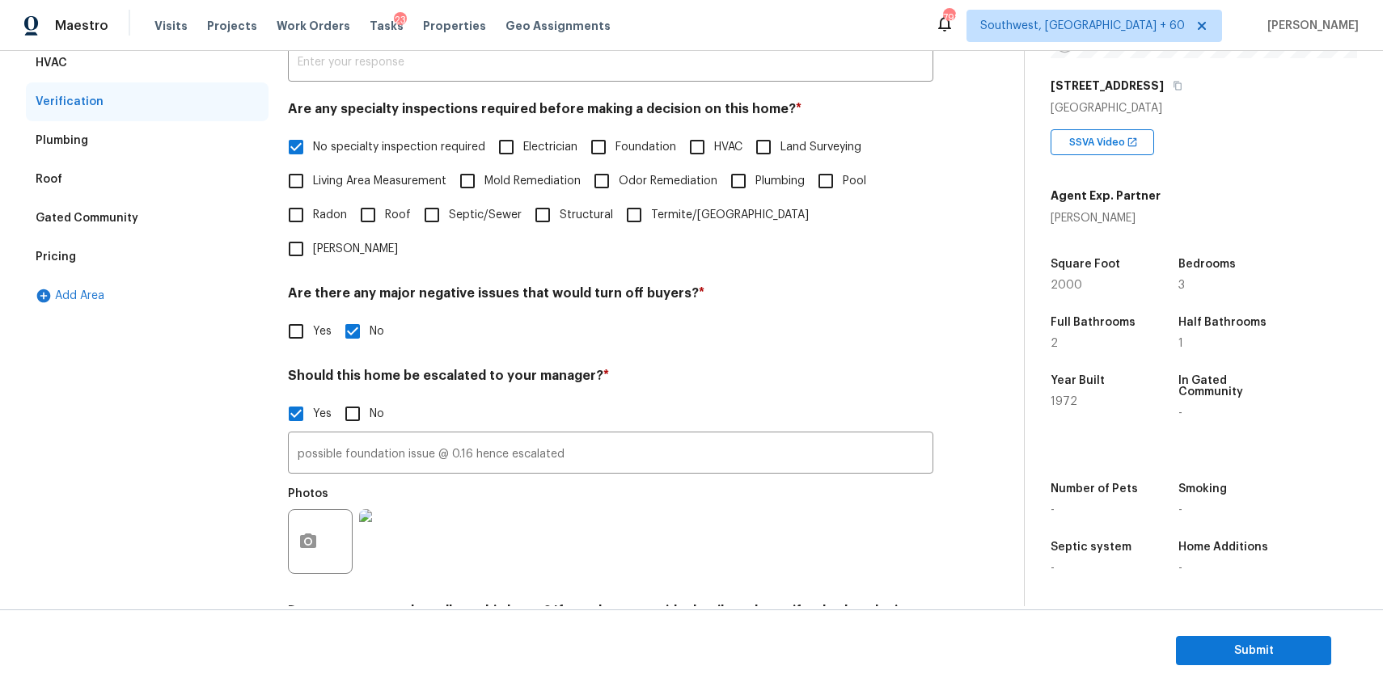
scroll to position [385, 0]
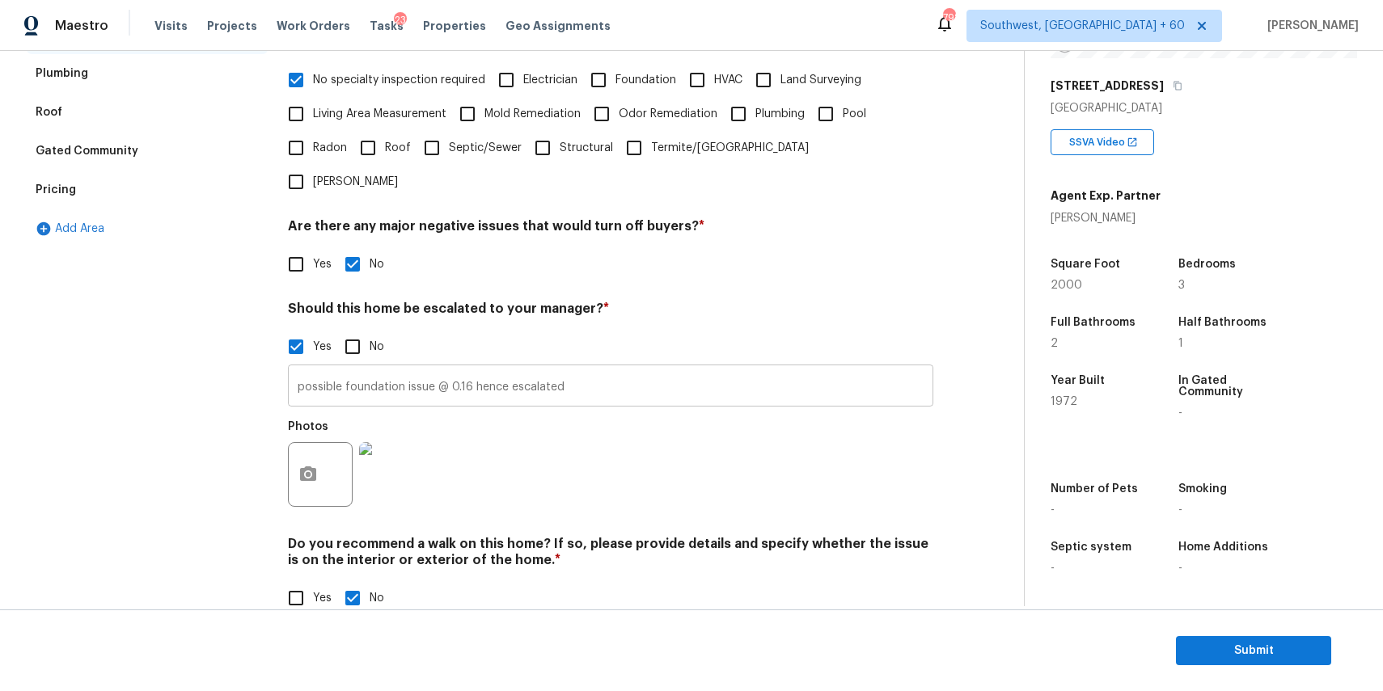
click at [602, 369] on input "possible foundation issue @ 0.16 hence escalated" at bounding box center [610, 388] width 645 height 38
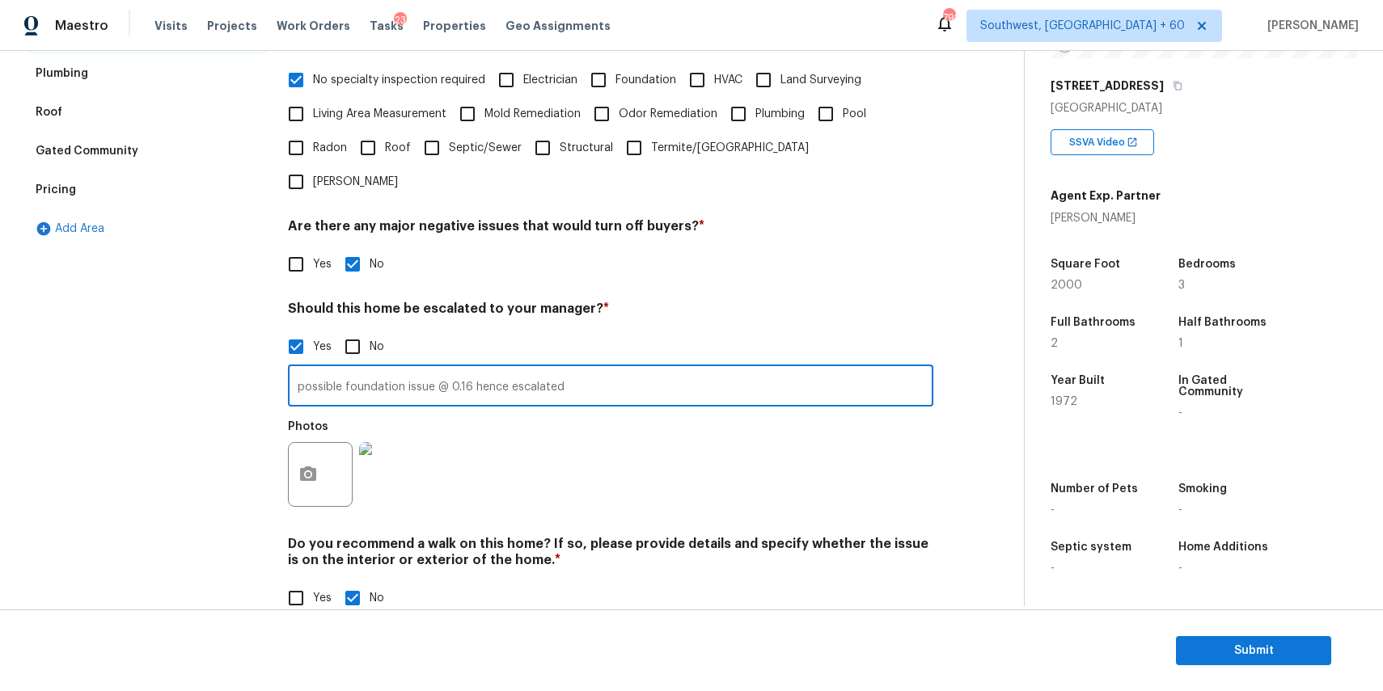
click at [602, 369] on input "possible foundation issue @ 0.16 hence escalated" at bounding box center [610, 388] width 645 height 38
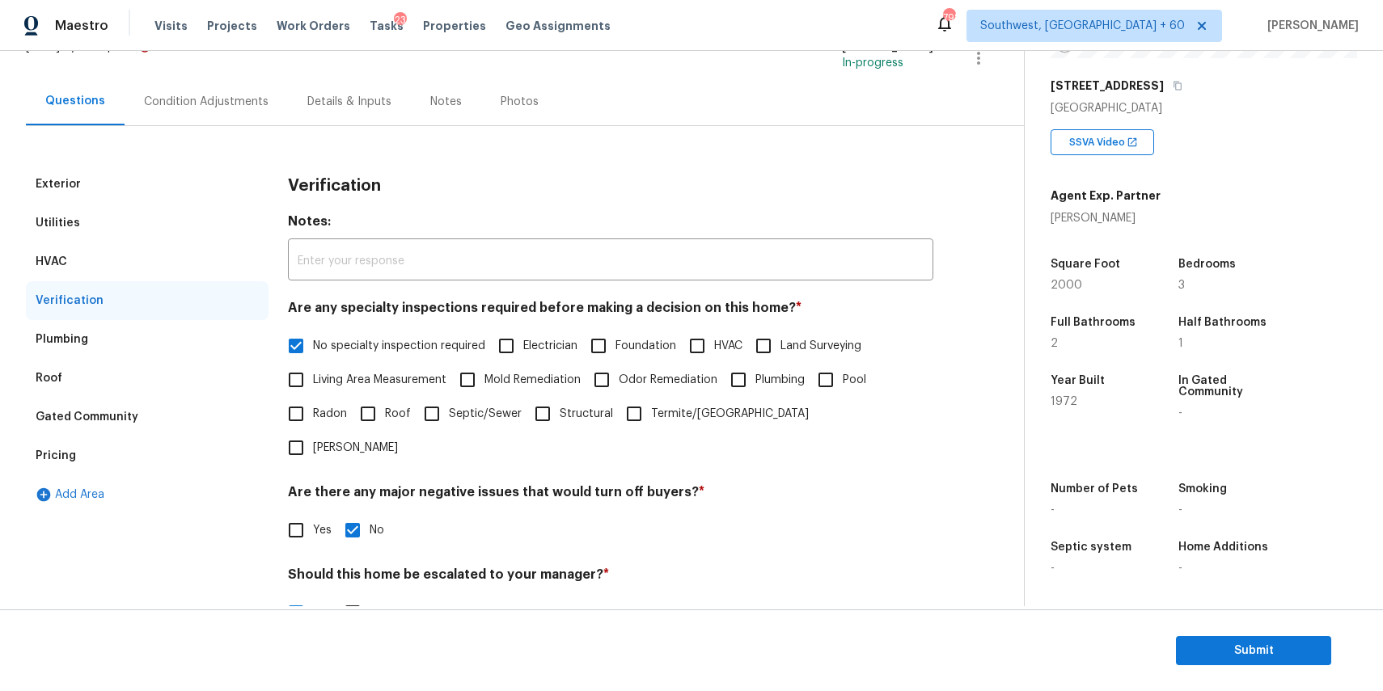
click at [454, 165] on div "Verification" at bounding box center [610, 186] width 645 height 42
click at [289, 109] on div "Details & Inputs" at bounding box center [349, 102] width 123 height 48
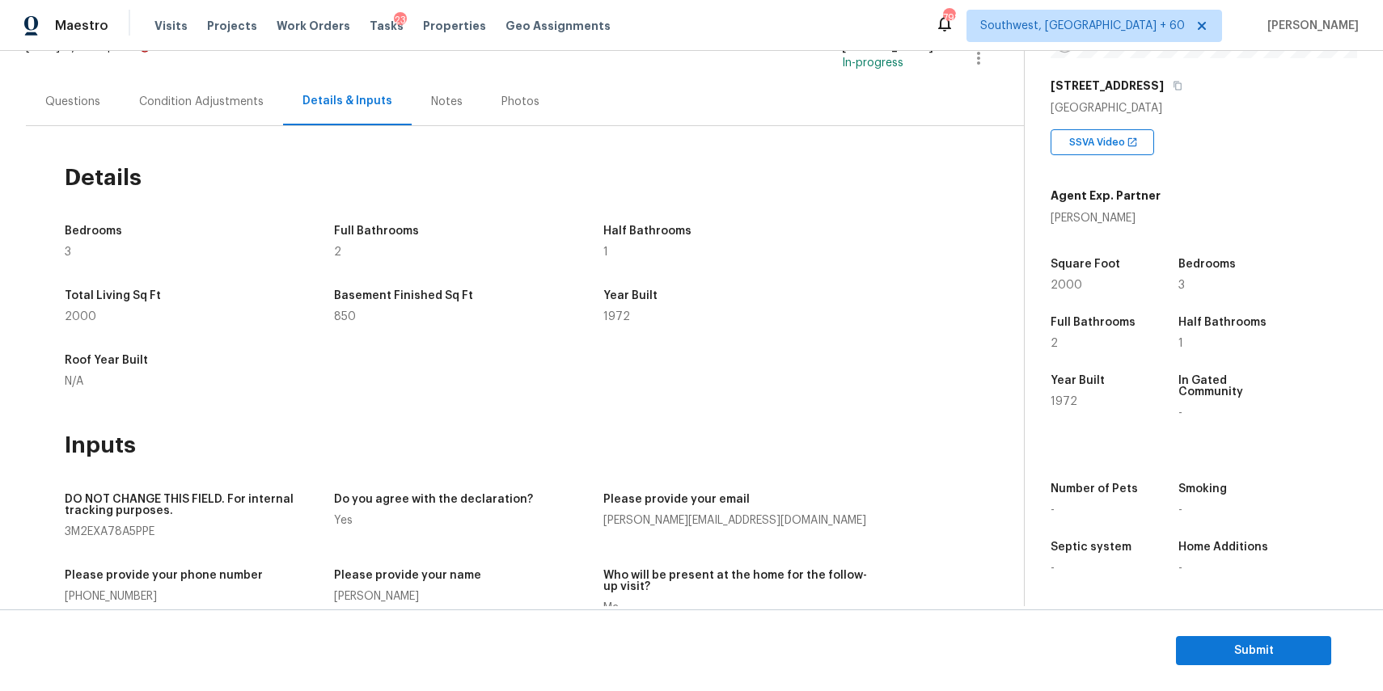
click at [252, 110] on div "Condition Adjustments" at bounding box center [201, 102] width 163 height 48
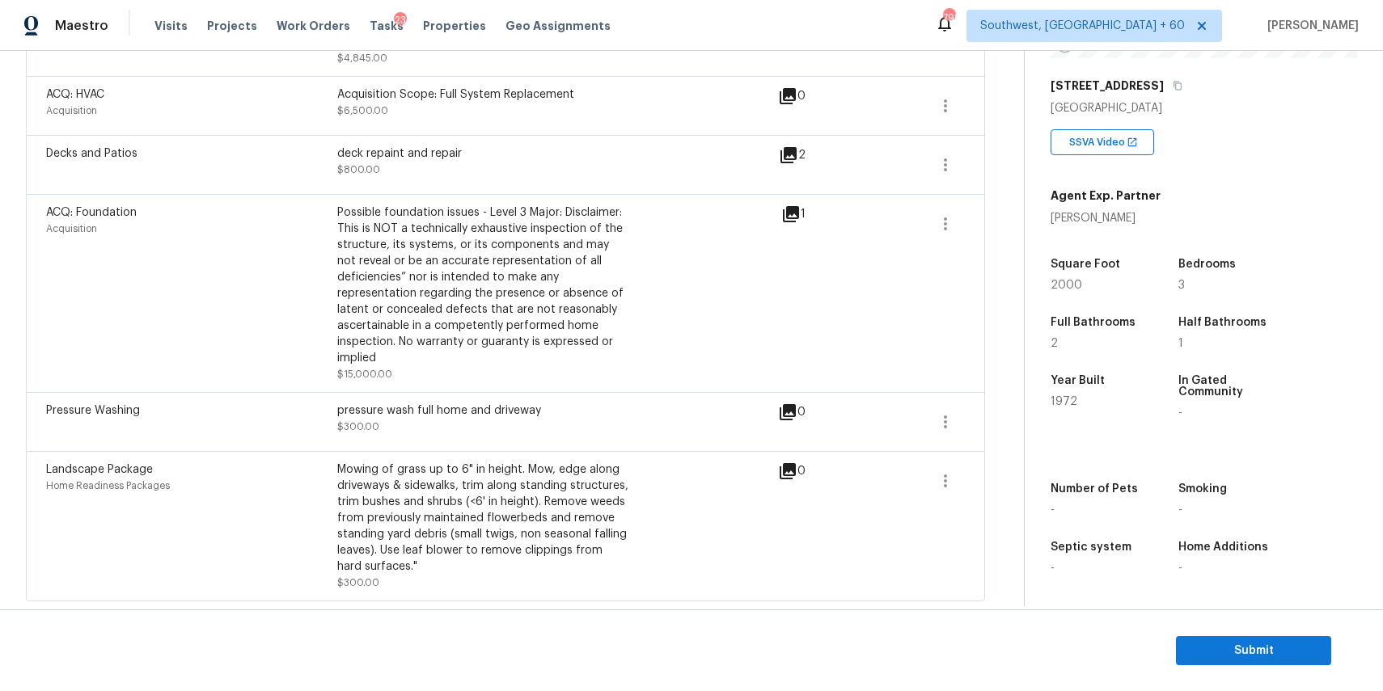
scroll to position [644, 0]
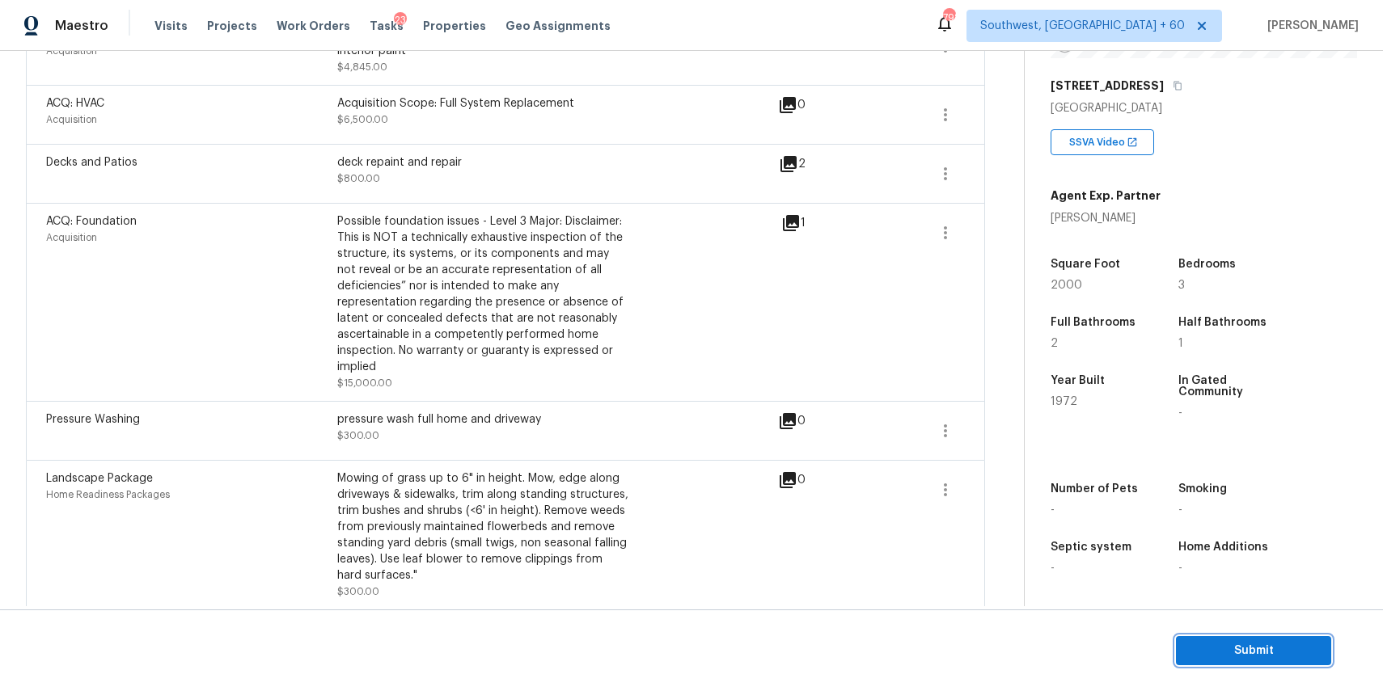
click at [1264, 655] on span "Submit" at bounding box center [1253, 651] width 129 height 20
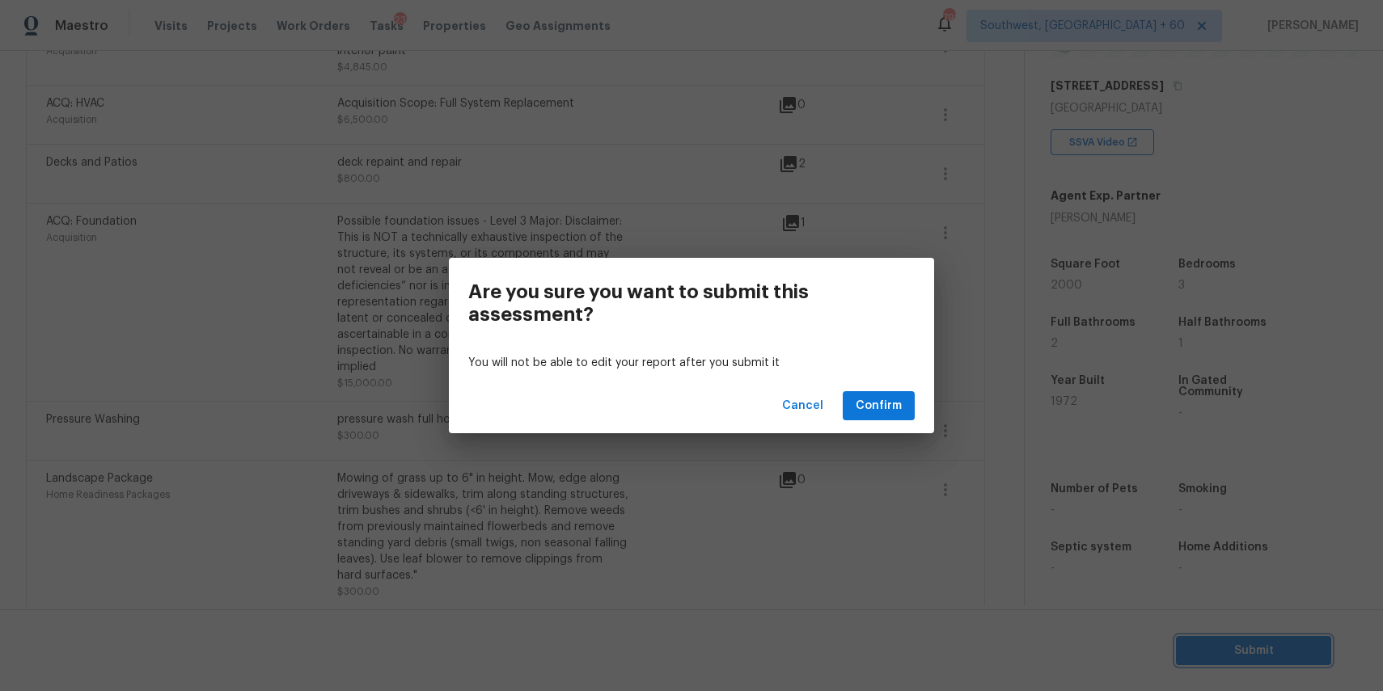
click at [1115, 587] on div "Are you sure you want to submit this assessment? You will not be able to edit y…" at bounding box center [691, 345] width 1383 height 691
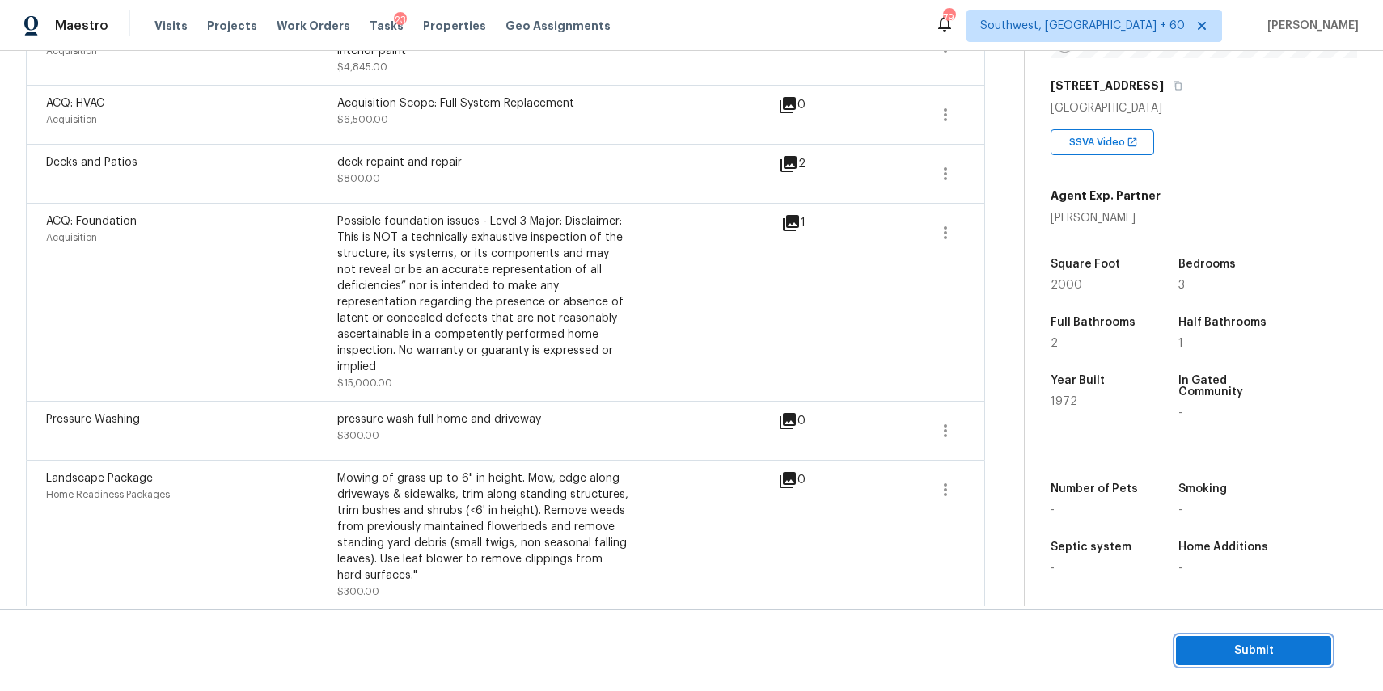
click at [1262, 658] on span "Submit" at bounding box center [1253, 651] width 129 height 20
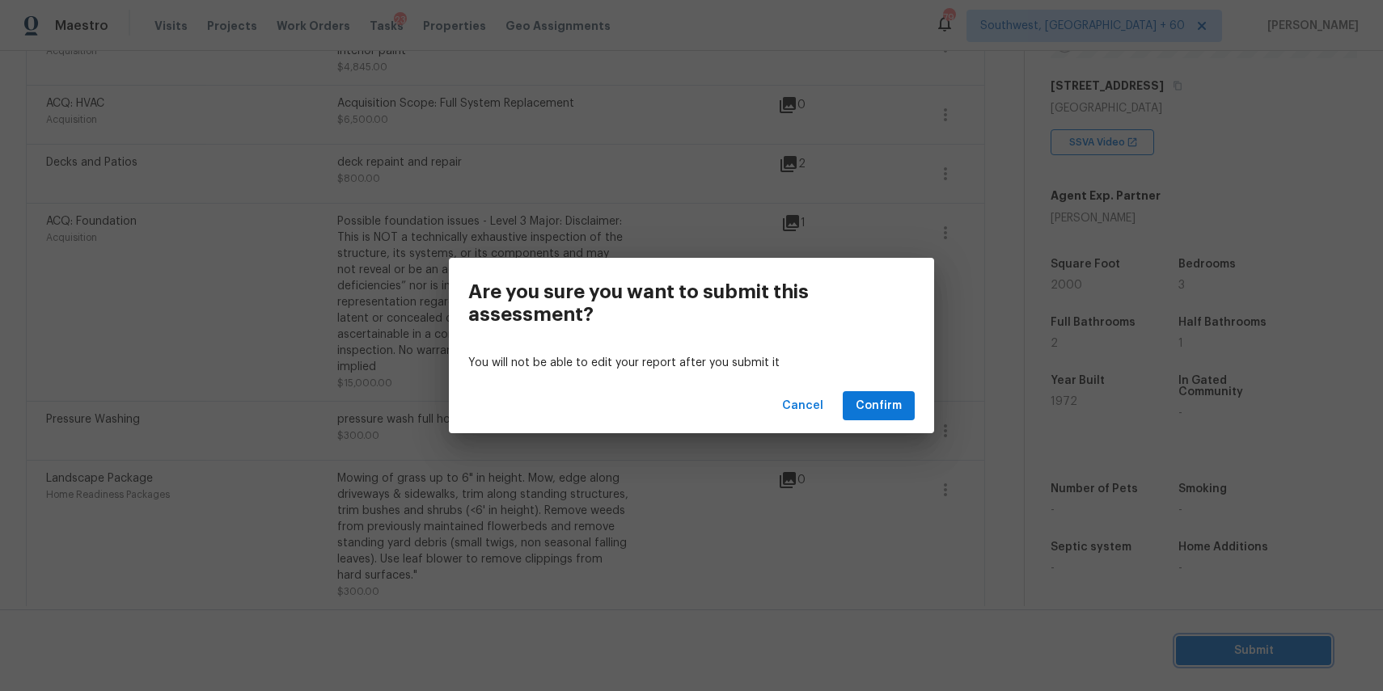
click at [991, 535] on div "Are you sure you want to submit this assessment? You will not be able to edit y…" at bounding box center [691, 345] width 1383 height 691
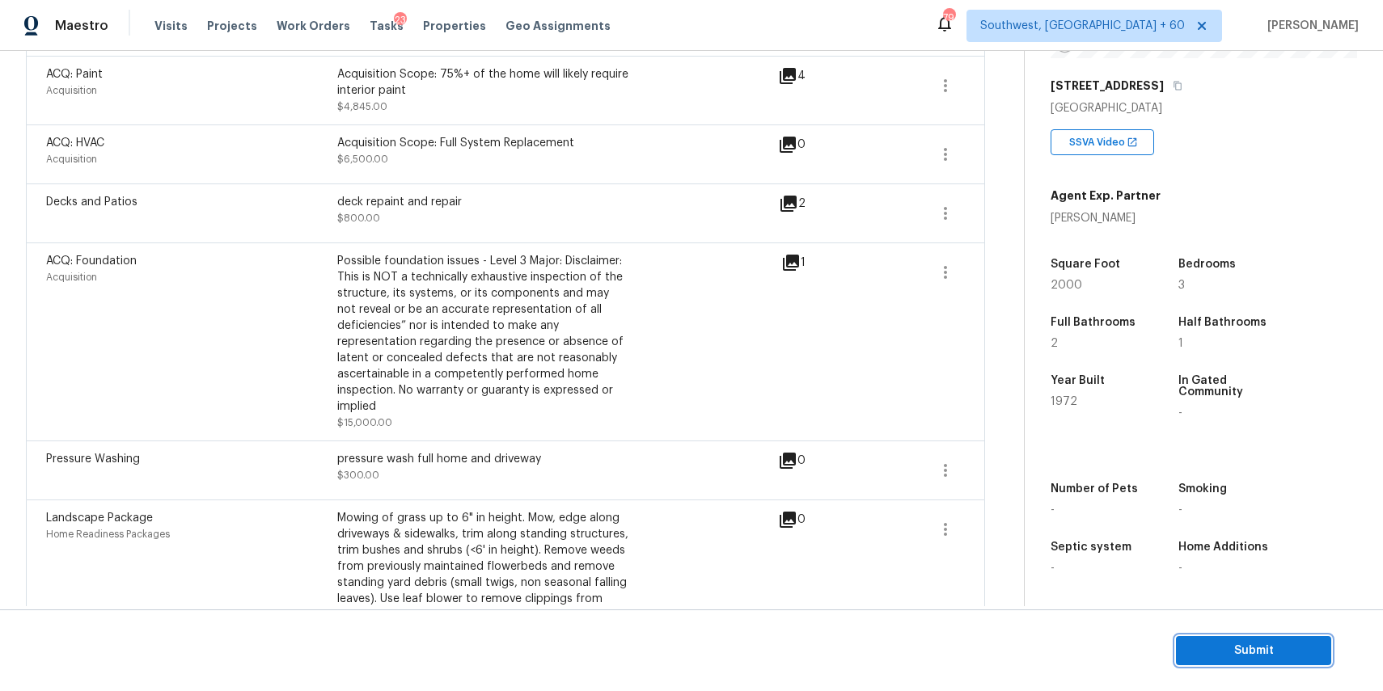
scroll to position [654, 0]
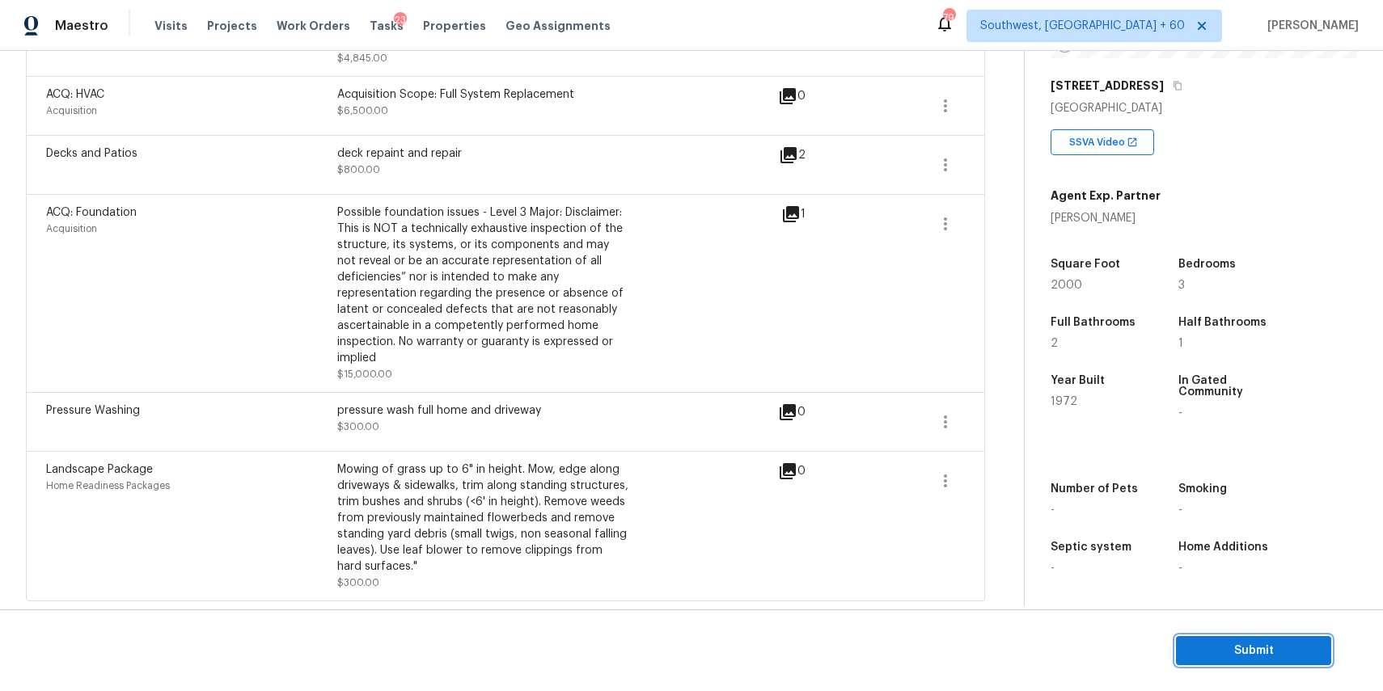
click at [1218, 650] on span "Submit" at bounding box center [1253, 651] width 129 height 20
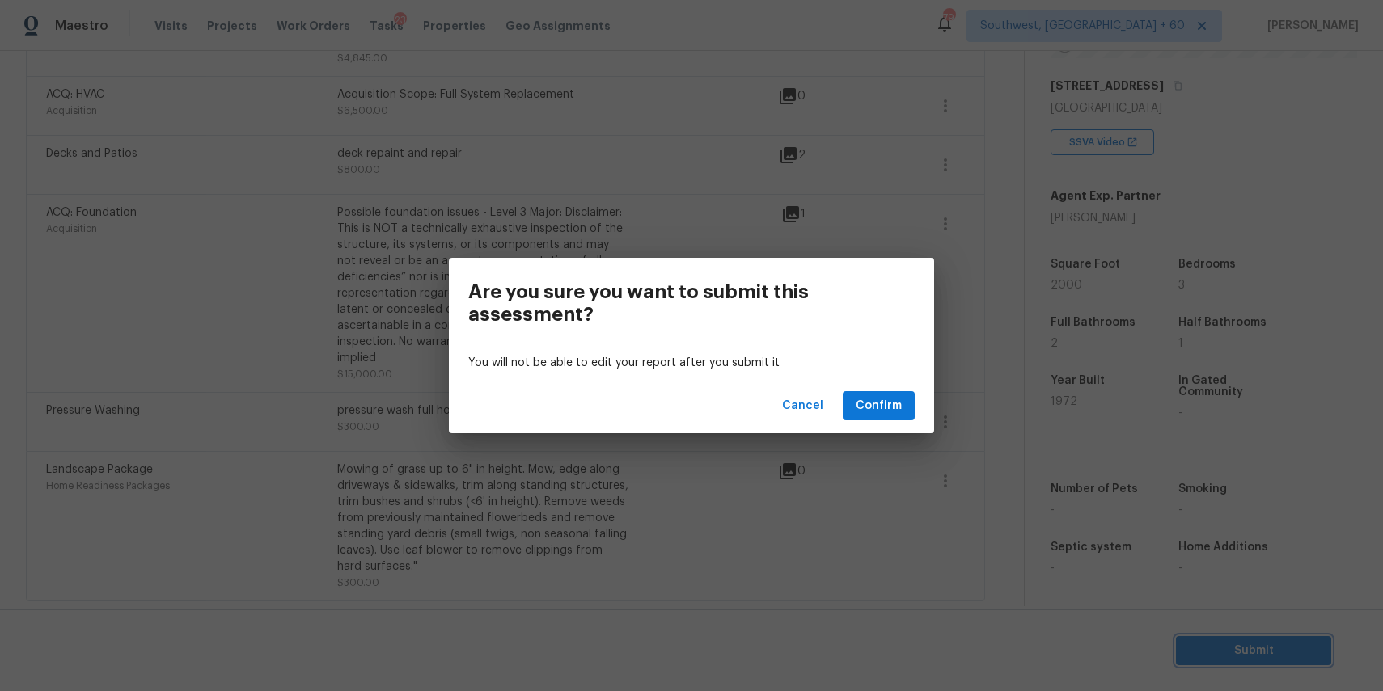
click at [919, 463] on div "Are you sure you want to submit this assessment? You will not be able to edit y…" at bounding box center [691, 345] width 1383 height 691
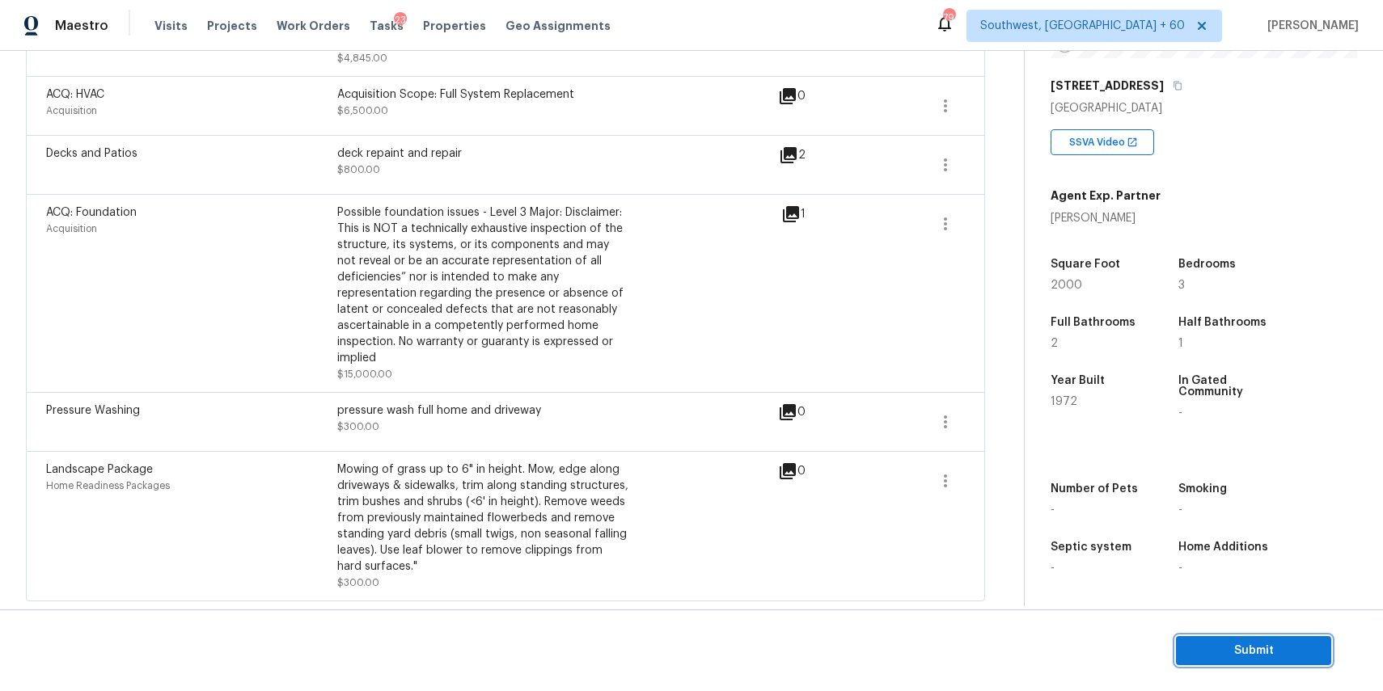
click at [1272, 641] on span "Submit" at bounding box center [1253, 651] width 129 height 20
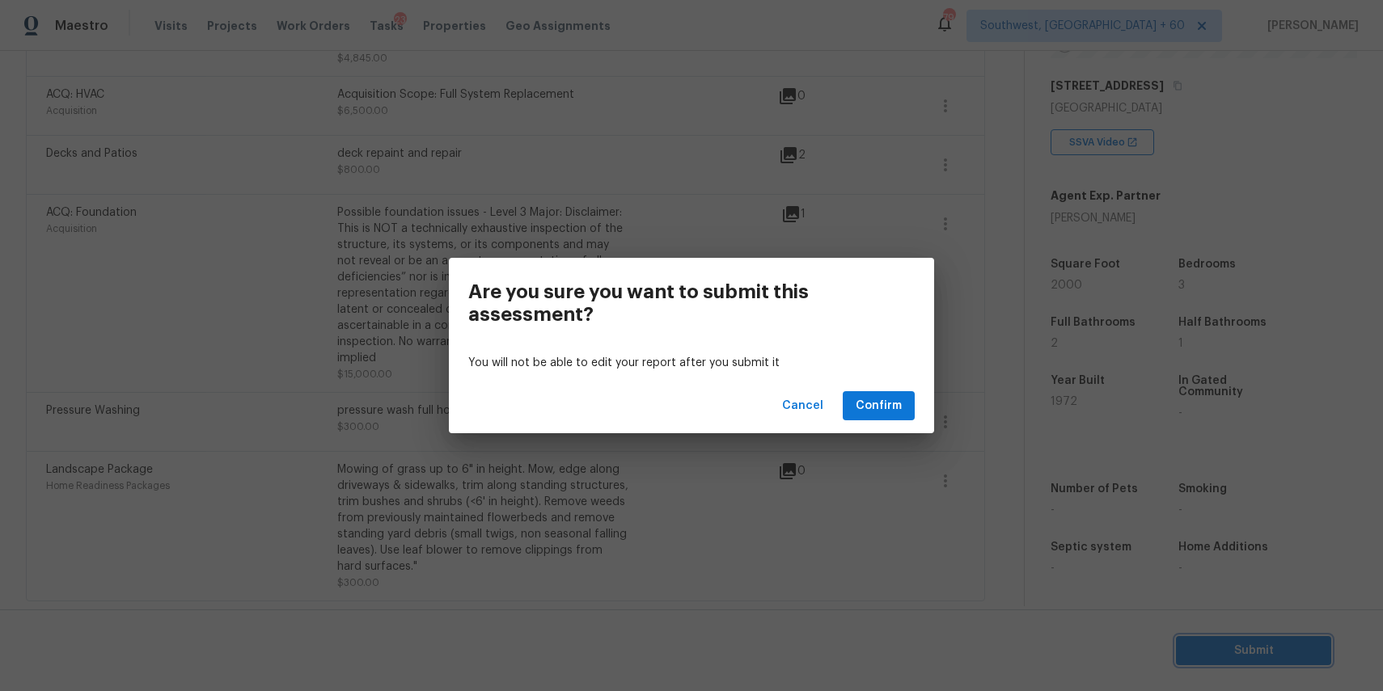
click at [928, 507] on div "Are you sure you want to submit this assessment? You will not be able to edit y…" at bounding box center [691, 345] width 1383 height 691
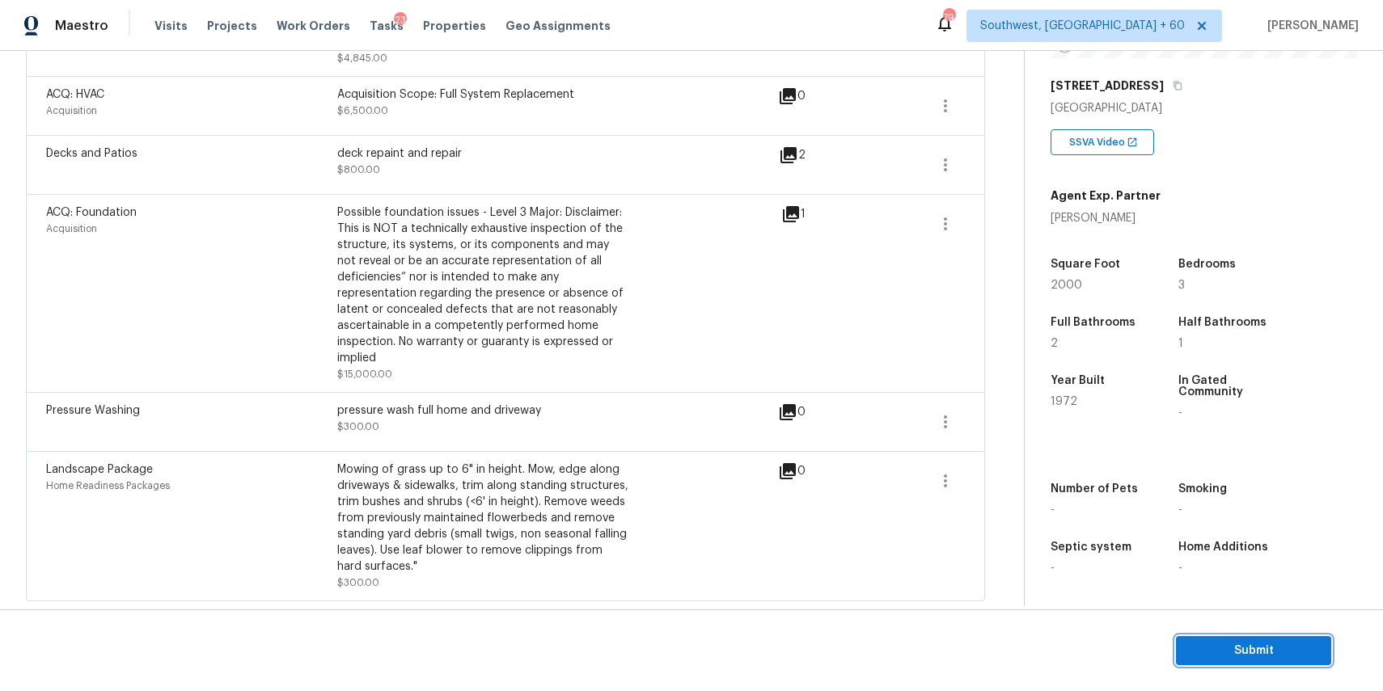
click at [1298, 653] on span "Submit" at bounding box center [1253, 651] width 129 height 20
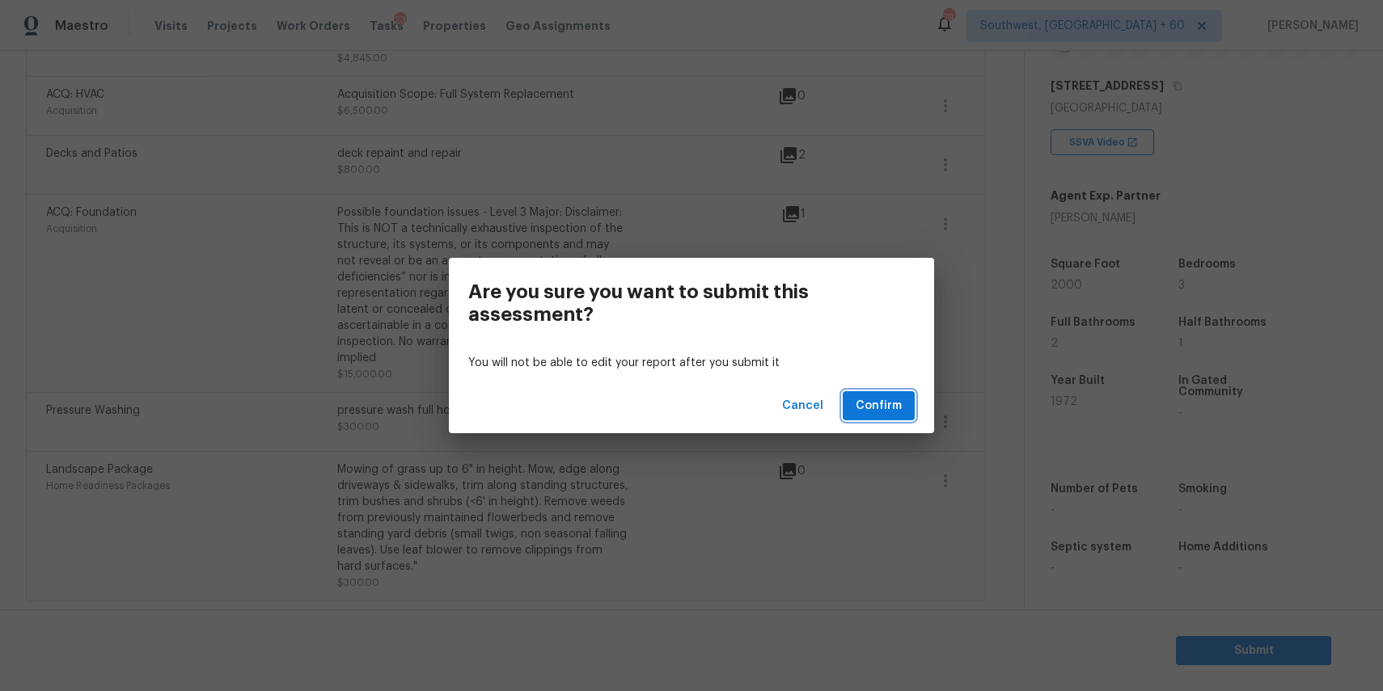
click at [903, 414] on button "Confirm" at bounding box center [879, 406] width 72 height 30
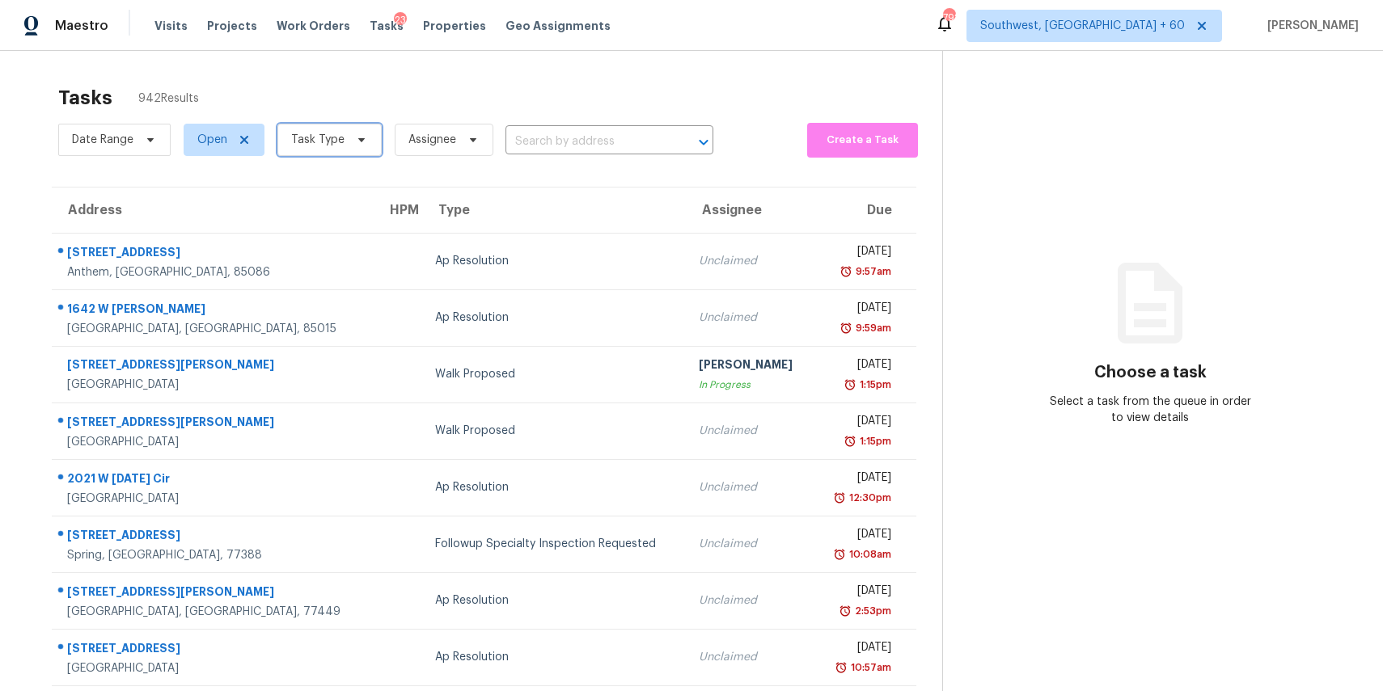
click at [374, 138] on span "Task Type" at bounding box center [329, 140] width 104 height 32
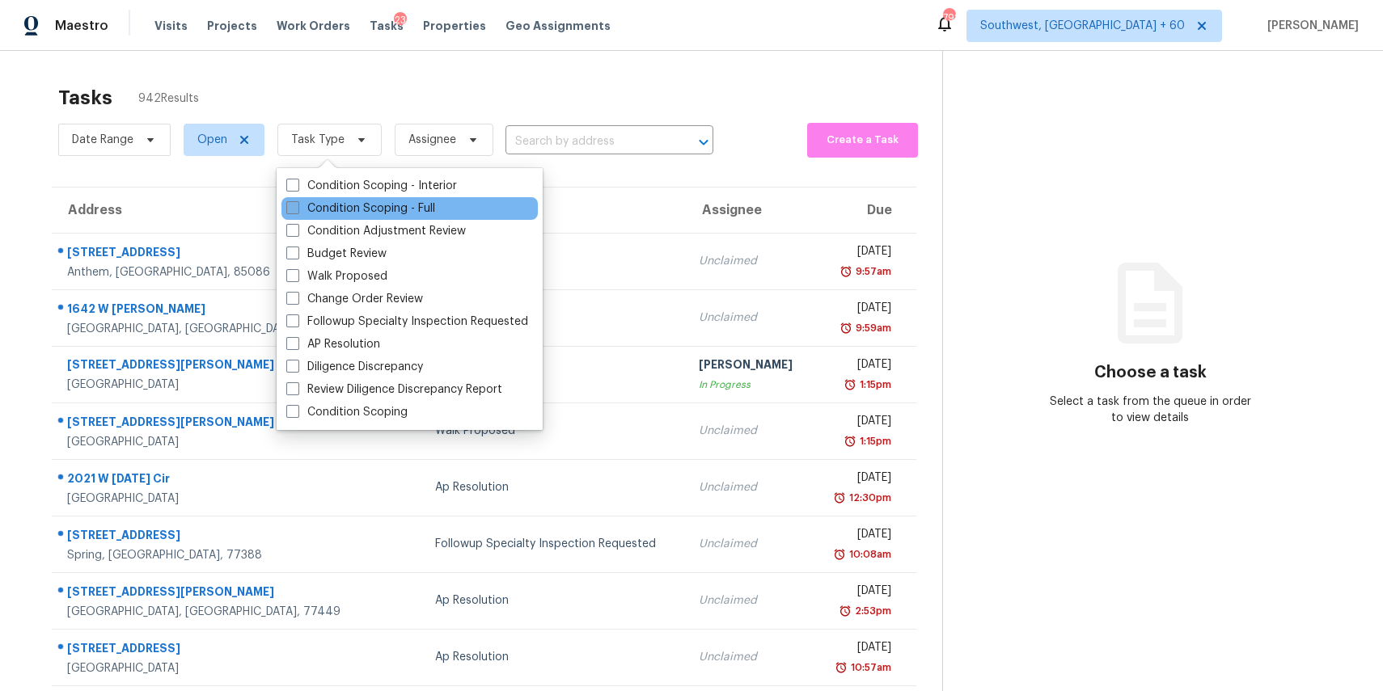
click at [393, 201] on label "Condition Scoping - Full" at bounding box center [360, 209] width 149 height 16
click at [297, 201] on input "Condition Scoping - Full" at bounding box center [291, 206] width 11 height 11
checkbox input "true"
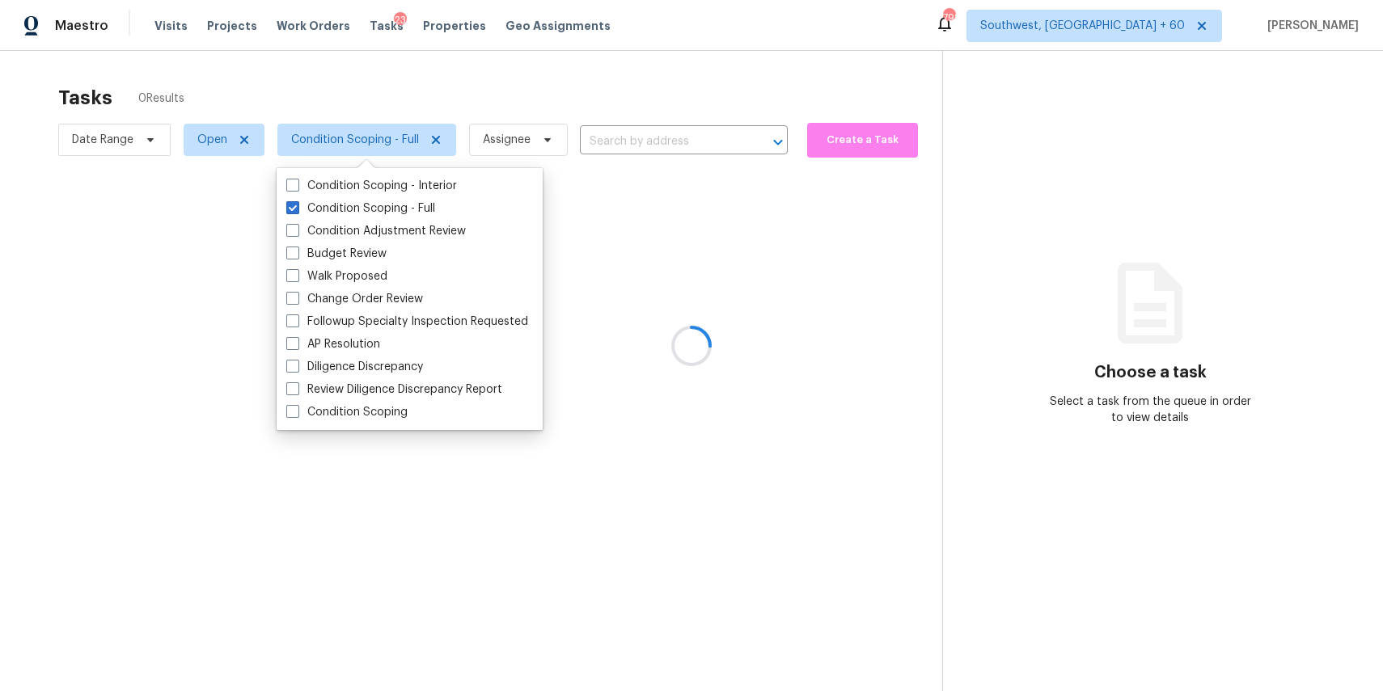
click at [503, 74] on div at bounding box center [691, 345] width 1383 height 691
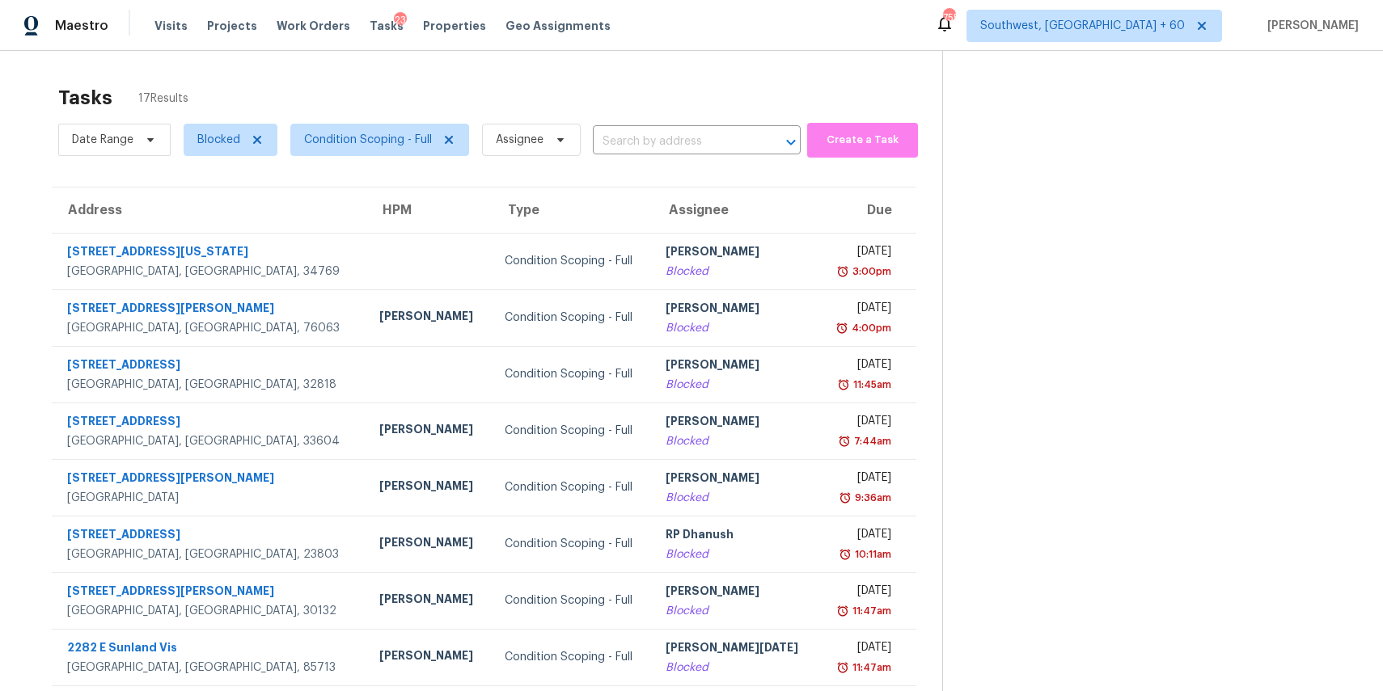
scroll to position [30, 0]
